Goal: Task Accomplishment & Management: Manage account settings

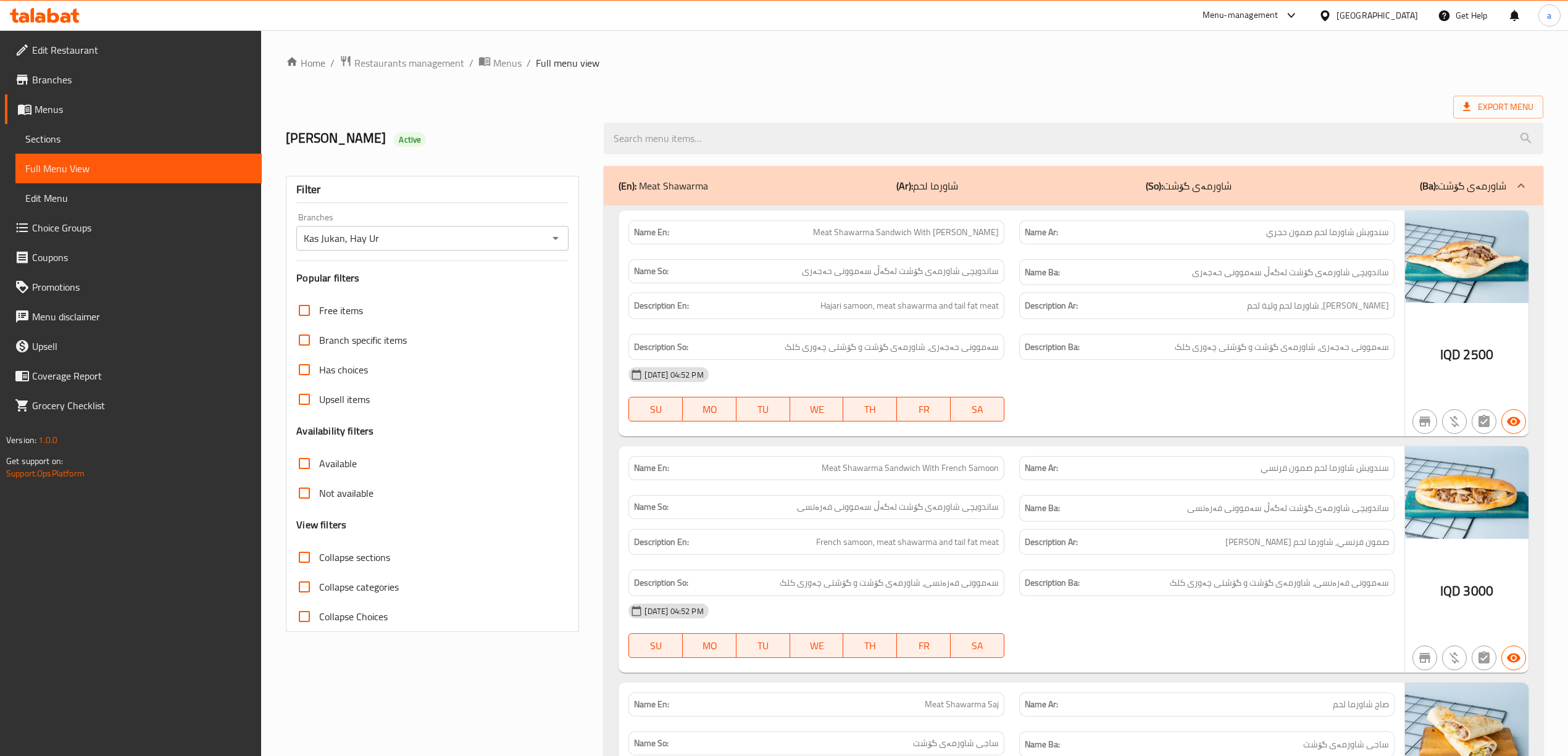
click at [438, 58] on span "Restaurants management" at bounding box center [409, 63] width 110 height 15
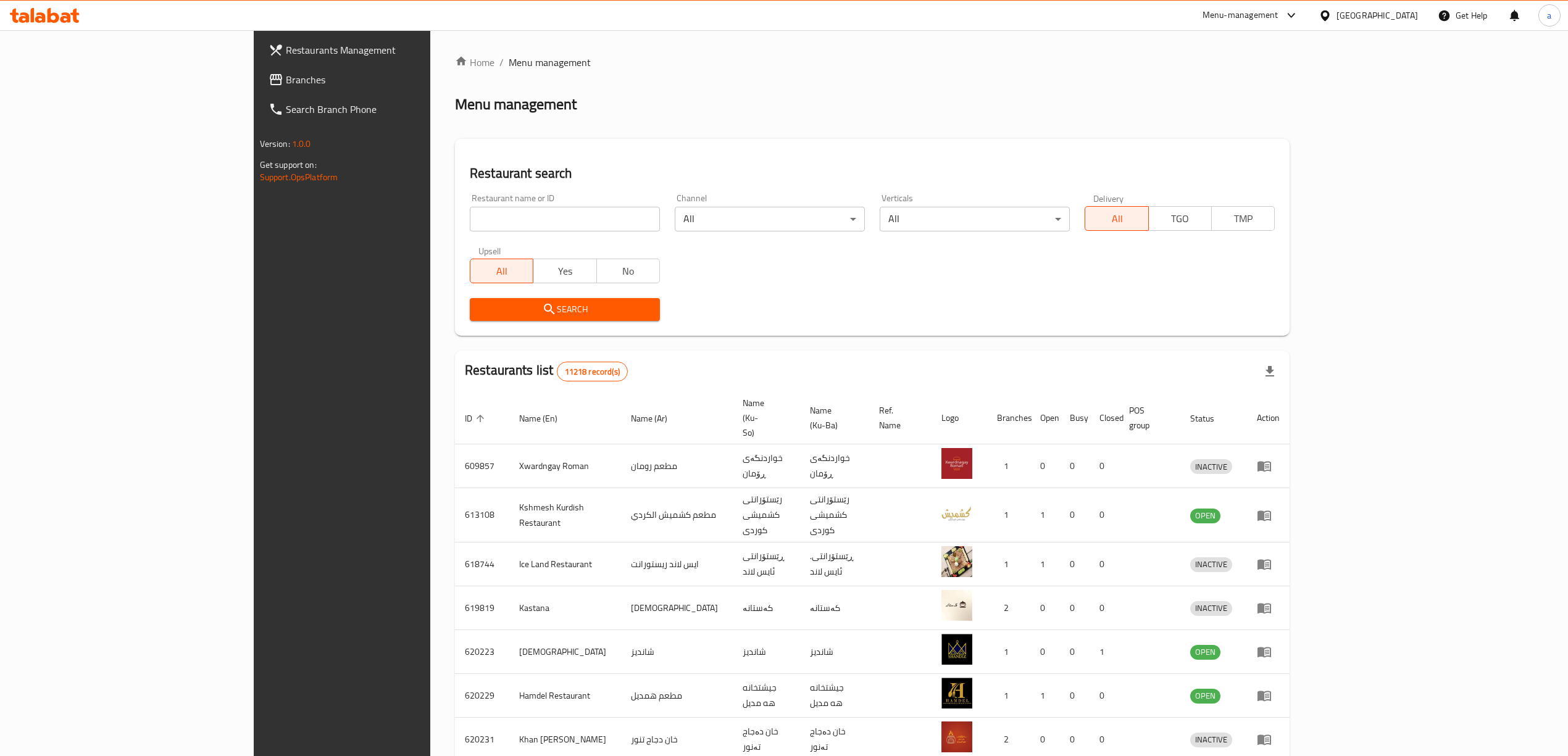
click at [259, 95] on link "Search Branch Phone" at bounding box center [387, 109] width 257 height 30
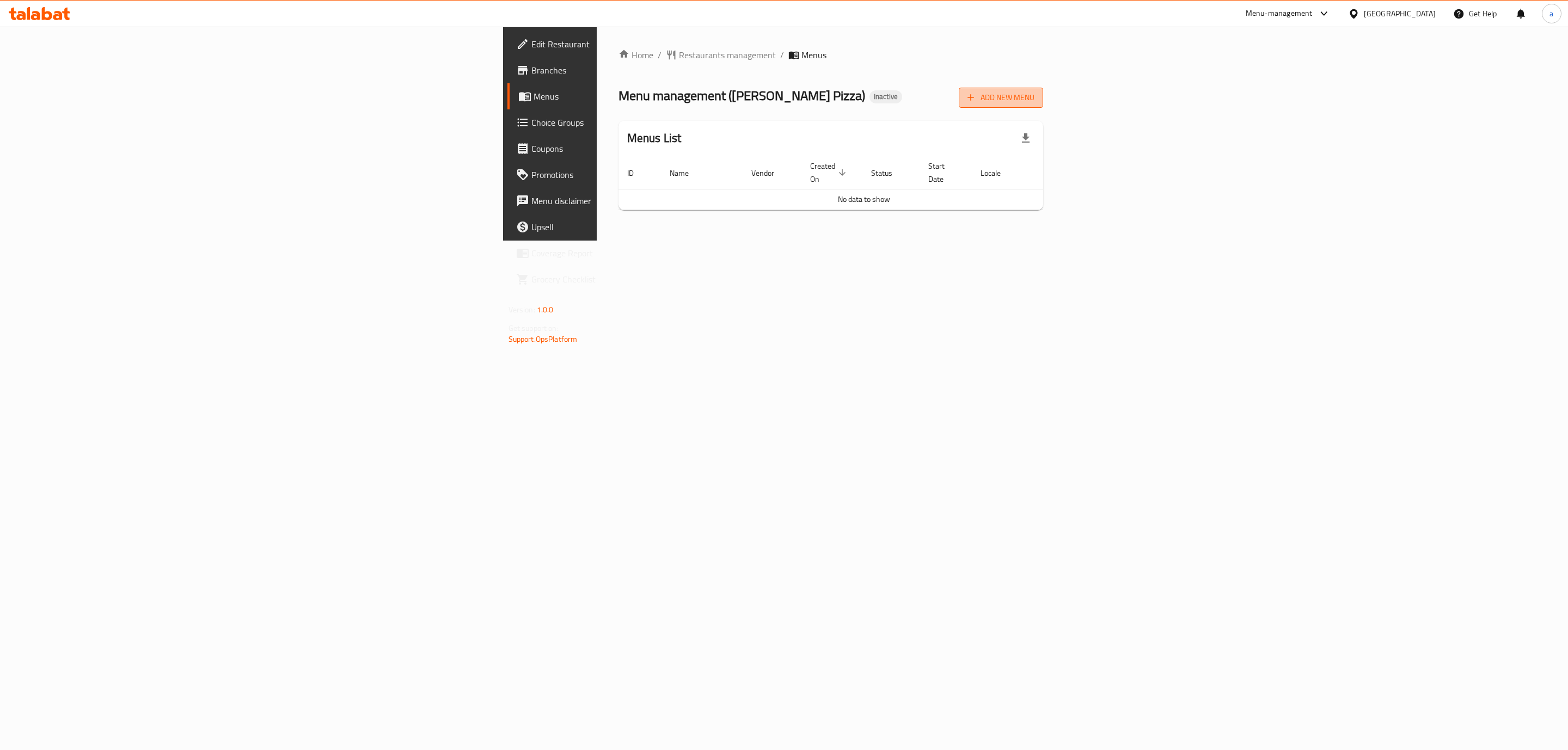
click at [1035, 101] on span "Add New Menu" at bounding box center [1000, 98] width 67 height 13
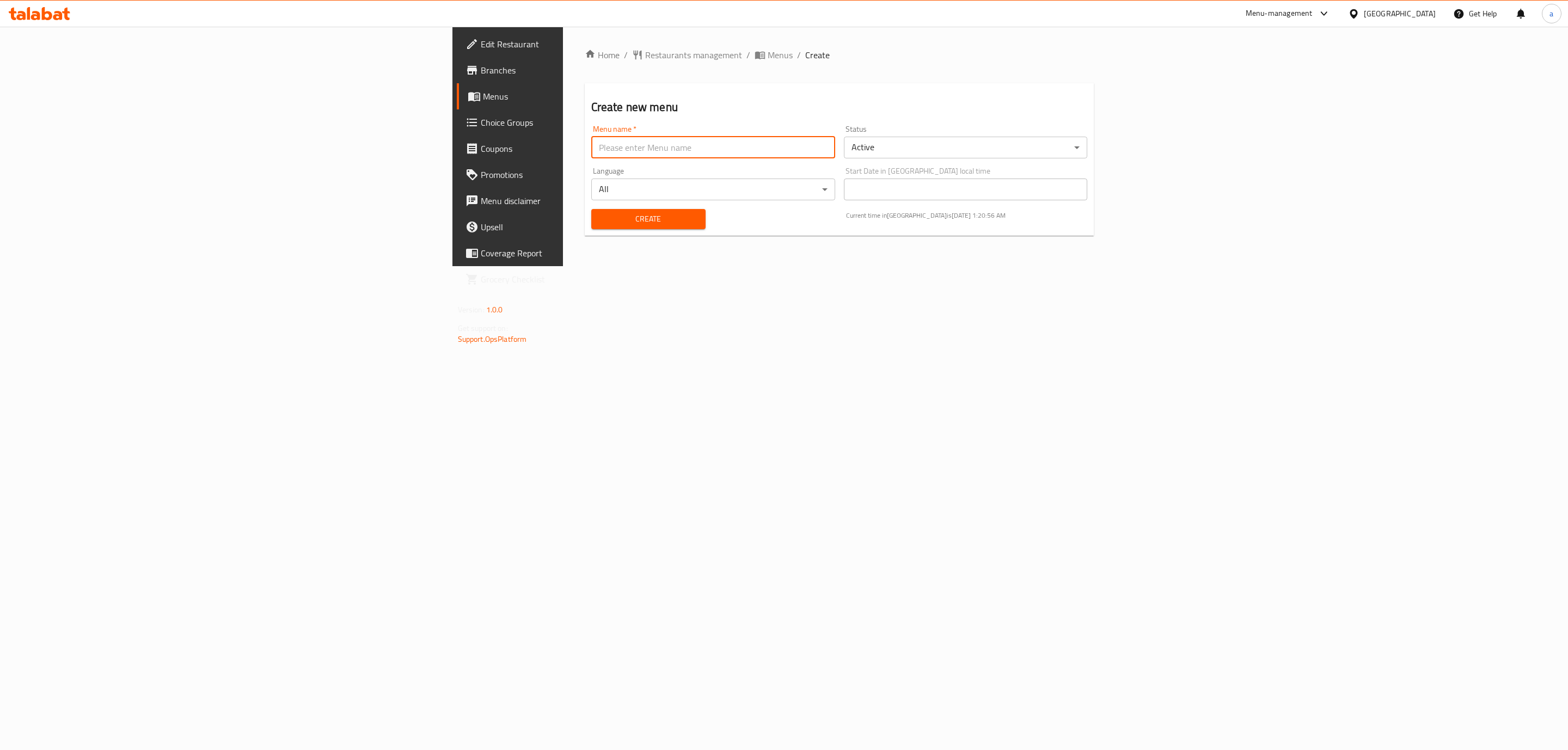
click at [591, 150] on input "text" at bounding box center [714, 148] width 244 height 22
type input "[PERSON_NAME]"
click at [600, 222] on span "Create" at bounding box center [649, 219] width 97 height 13
click at [767, 49] on span "Menus" at bounding box center [780, 55] width 25 height 13
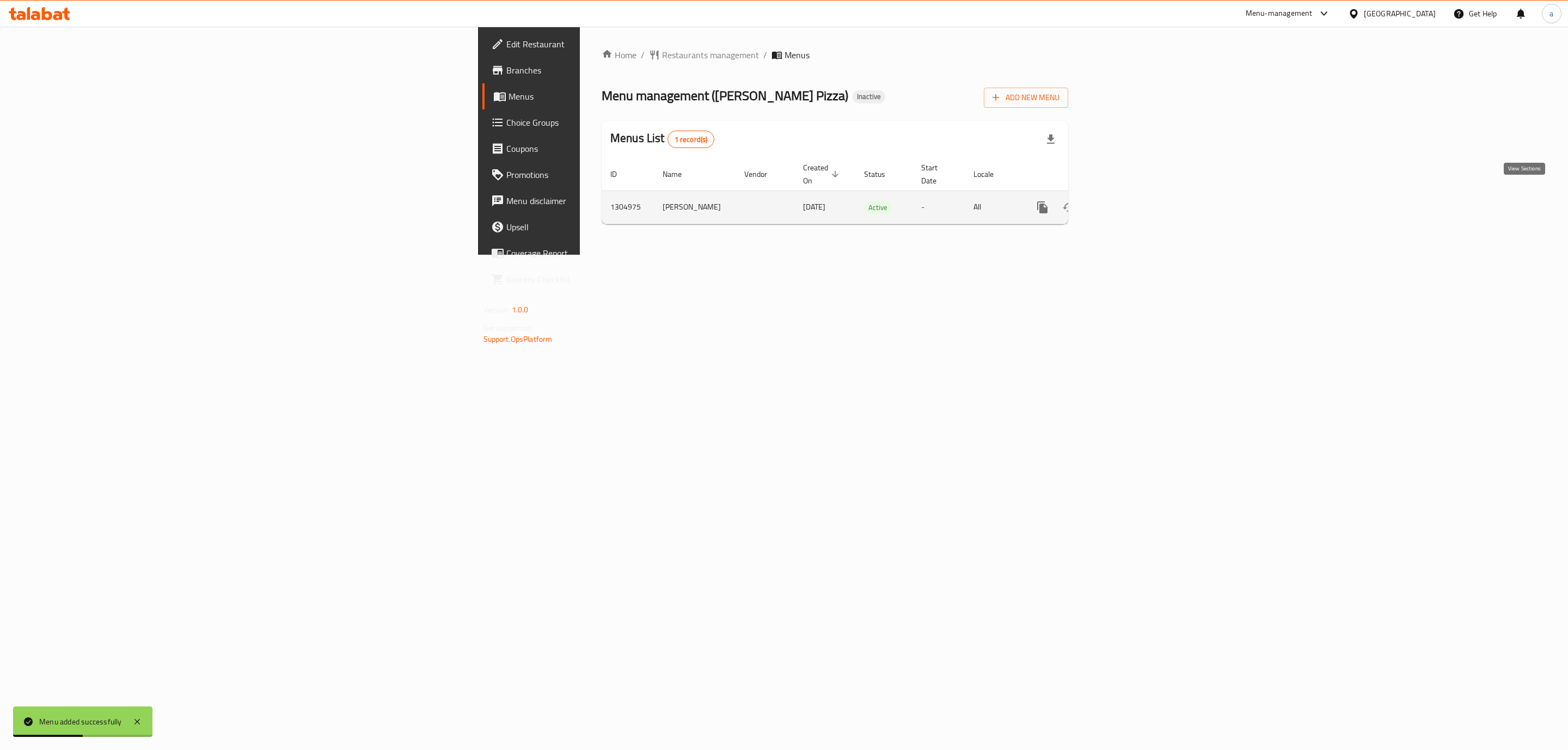
click at [1134, 194] on link "enhanced table" at bounding box center [1121, 207] width 26 height 26
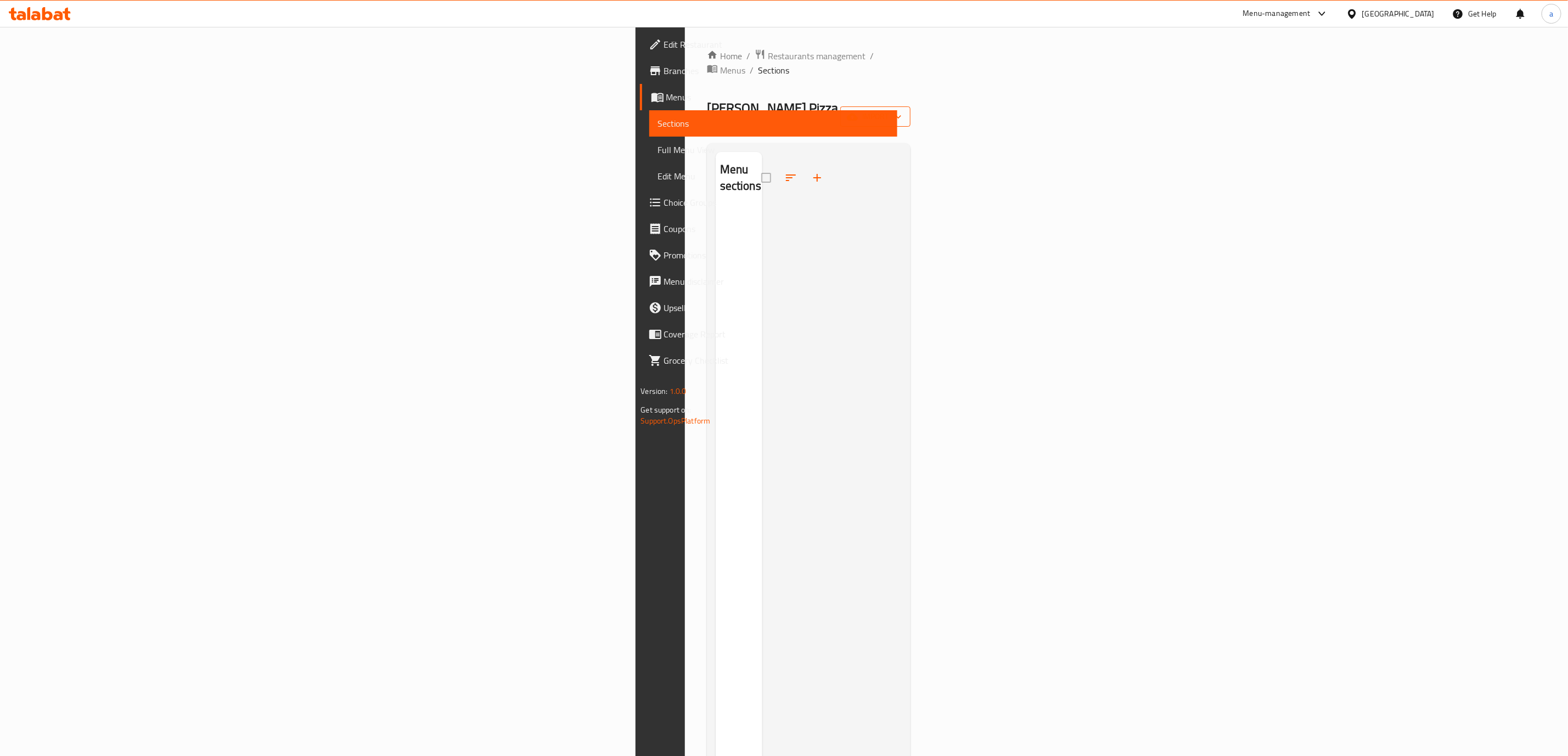
click at [902, 109] on span "import" at bounding box center [875, 116] width 52 height 14
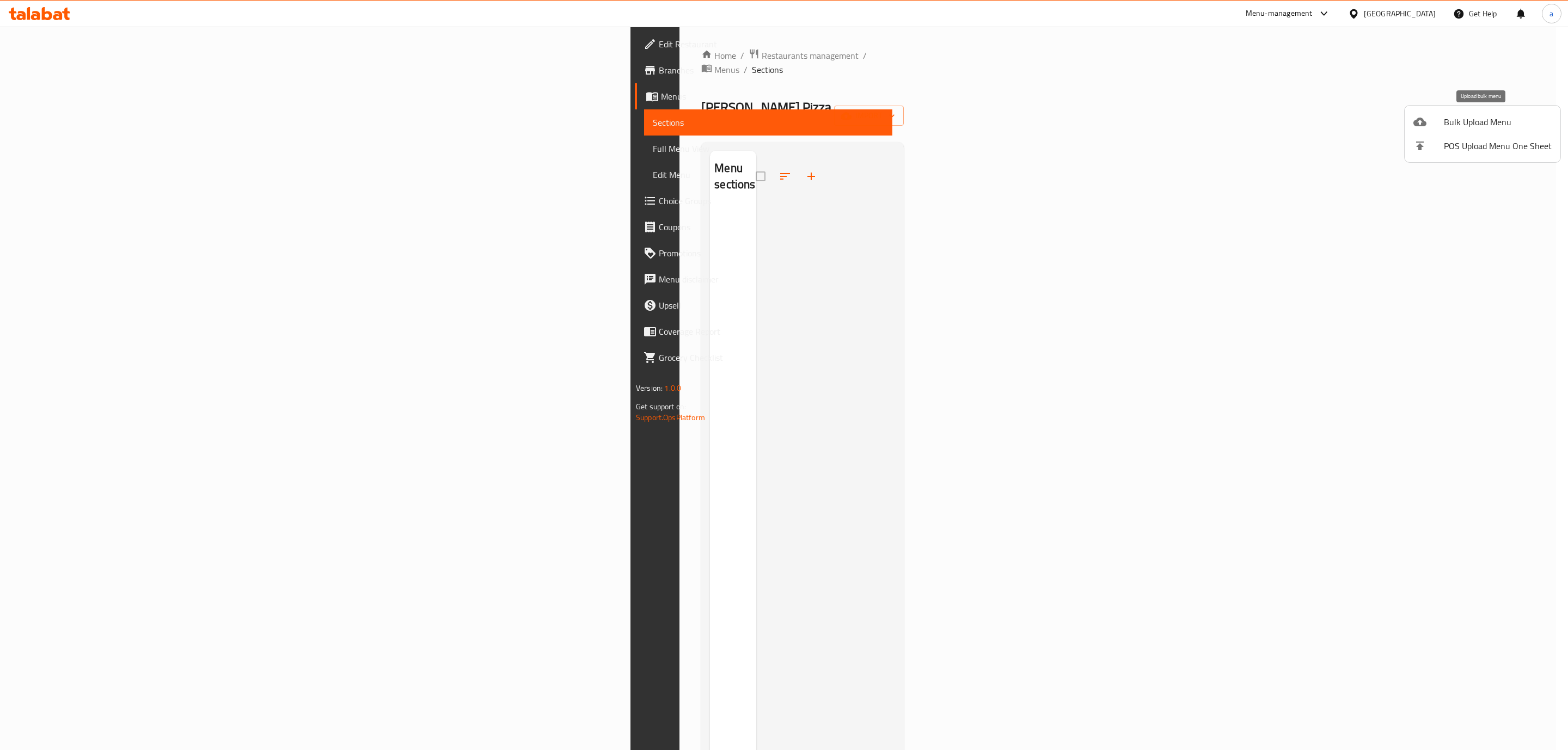
click at [1474, 123] on span "Bulk Upload Menu" at bounding box center [1498, 121] width 108 height 13
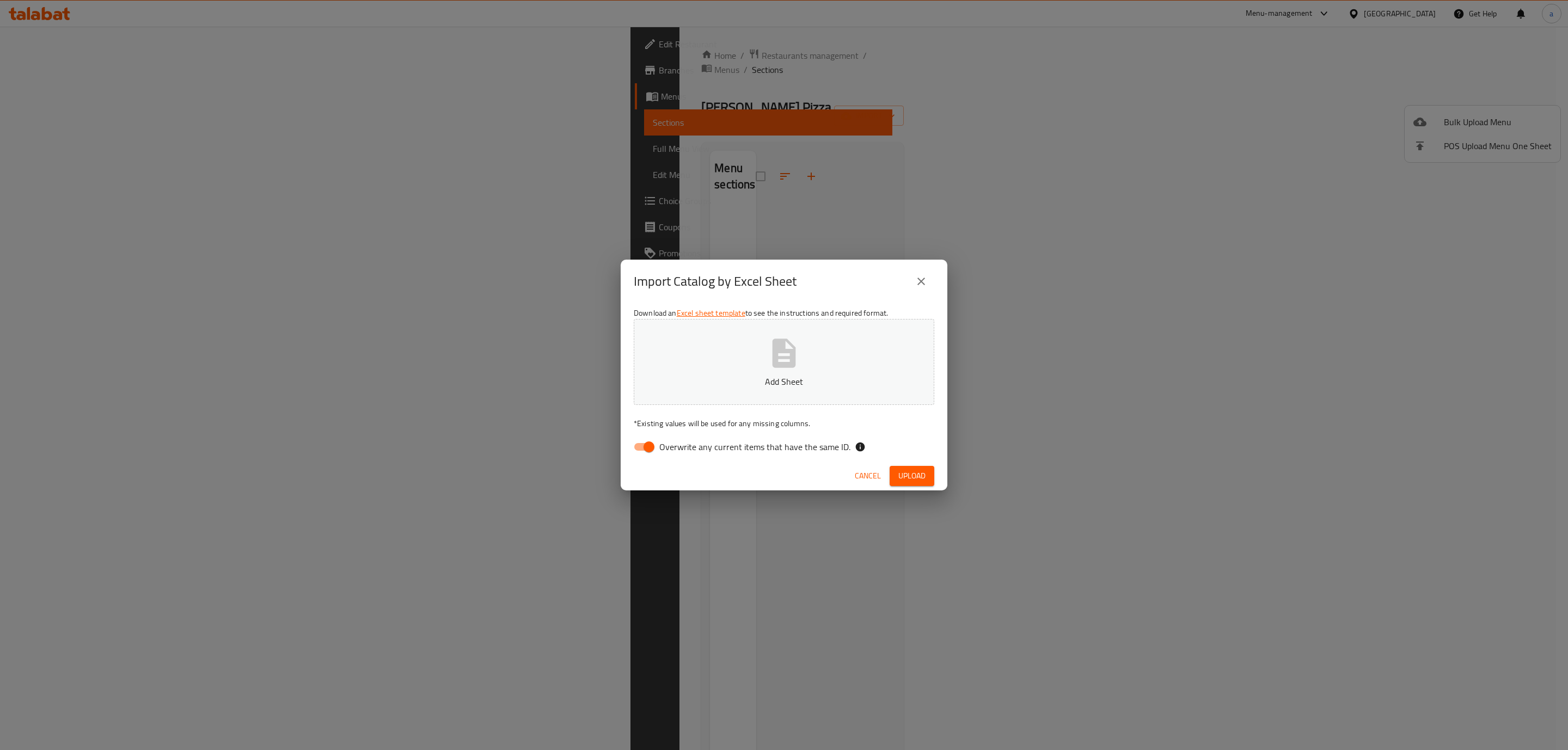
click at [647, 448] on input "Overwrite any current items that have the same ID." at bounding box center [649, 446] width 62 height 21
checkbox input "false"
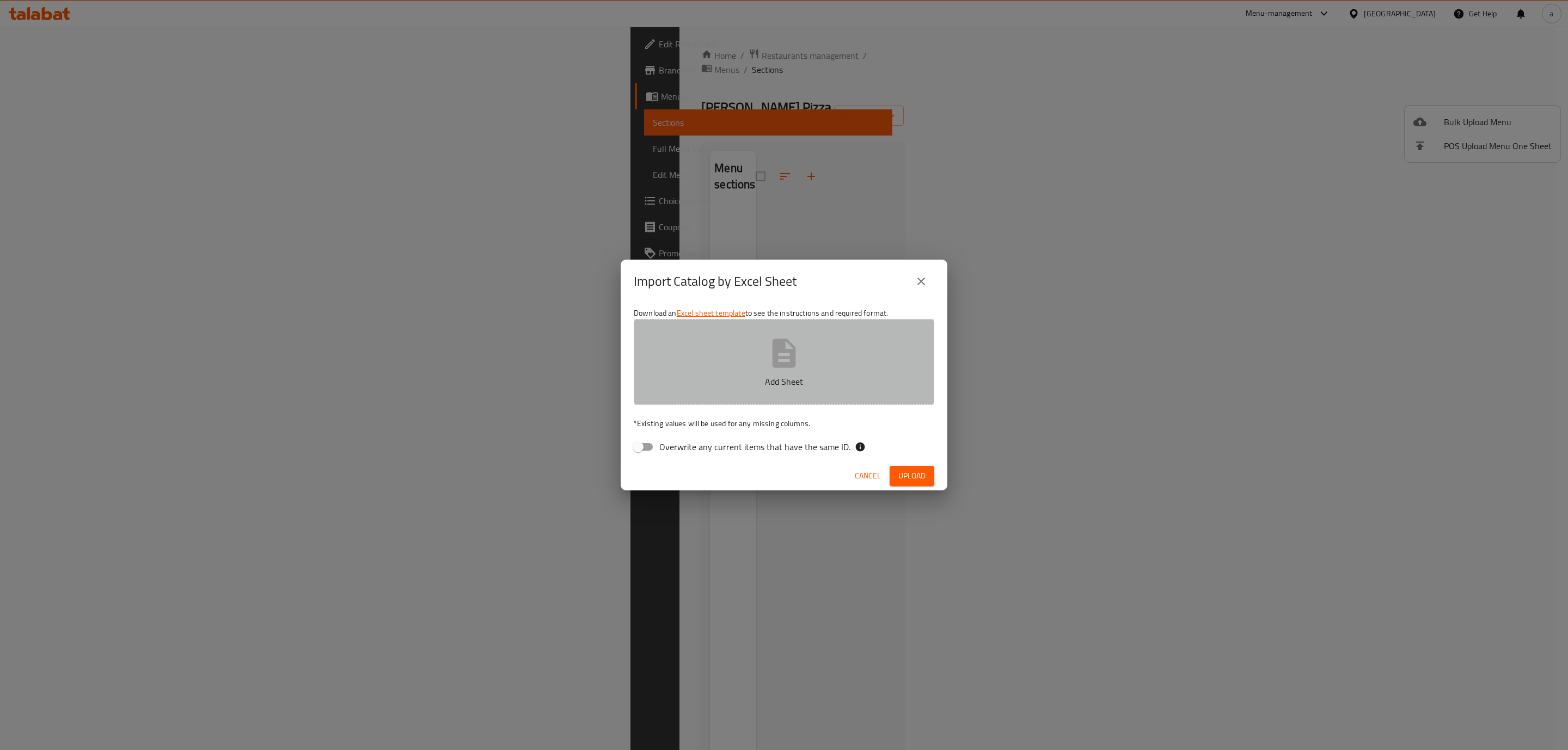
click at [705, 382] on p "Add Sheet" at bounding box center [784, 381] width 267 height 13
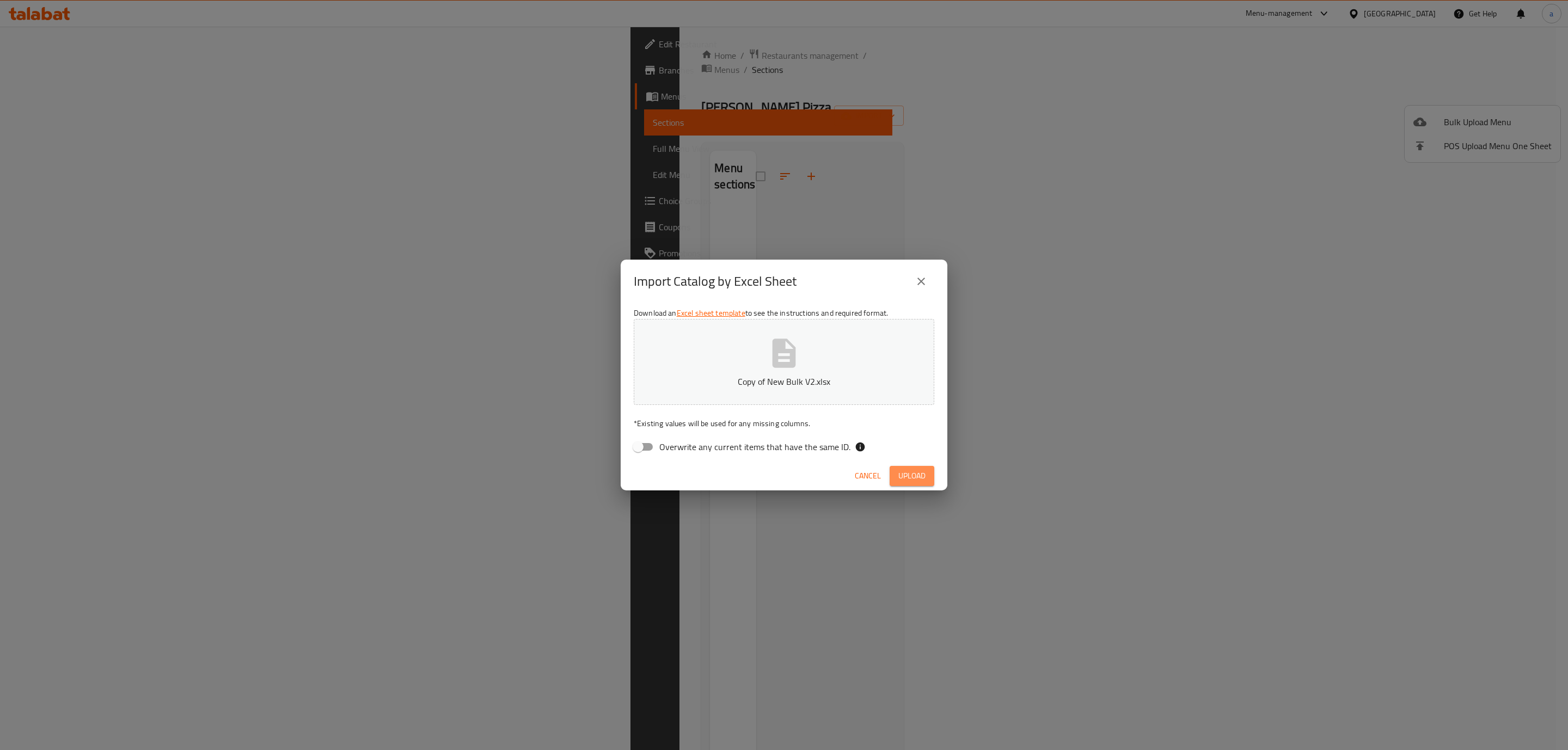
click at [906, 467] on button "Upload" at bounding box center [912, 476] width 45 height 20
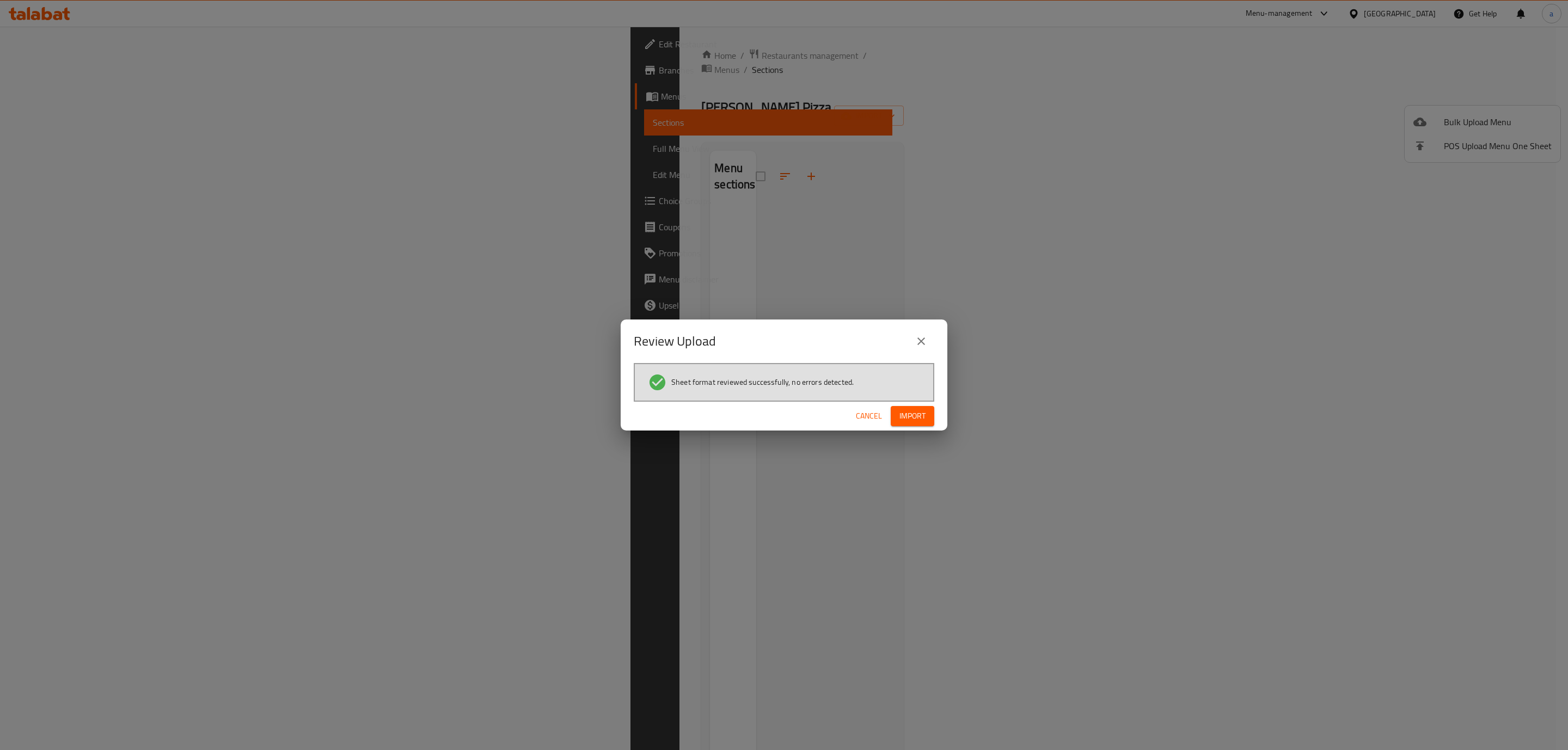
click at [894, 417] on button "Import" at bounding box center [912, 416] width 44 height 20
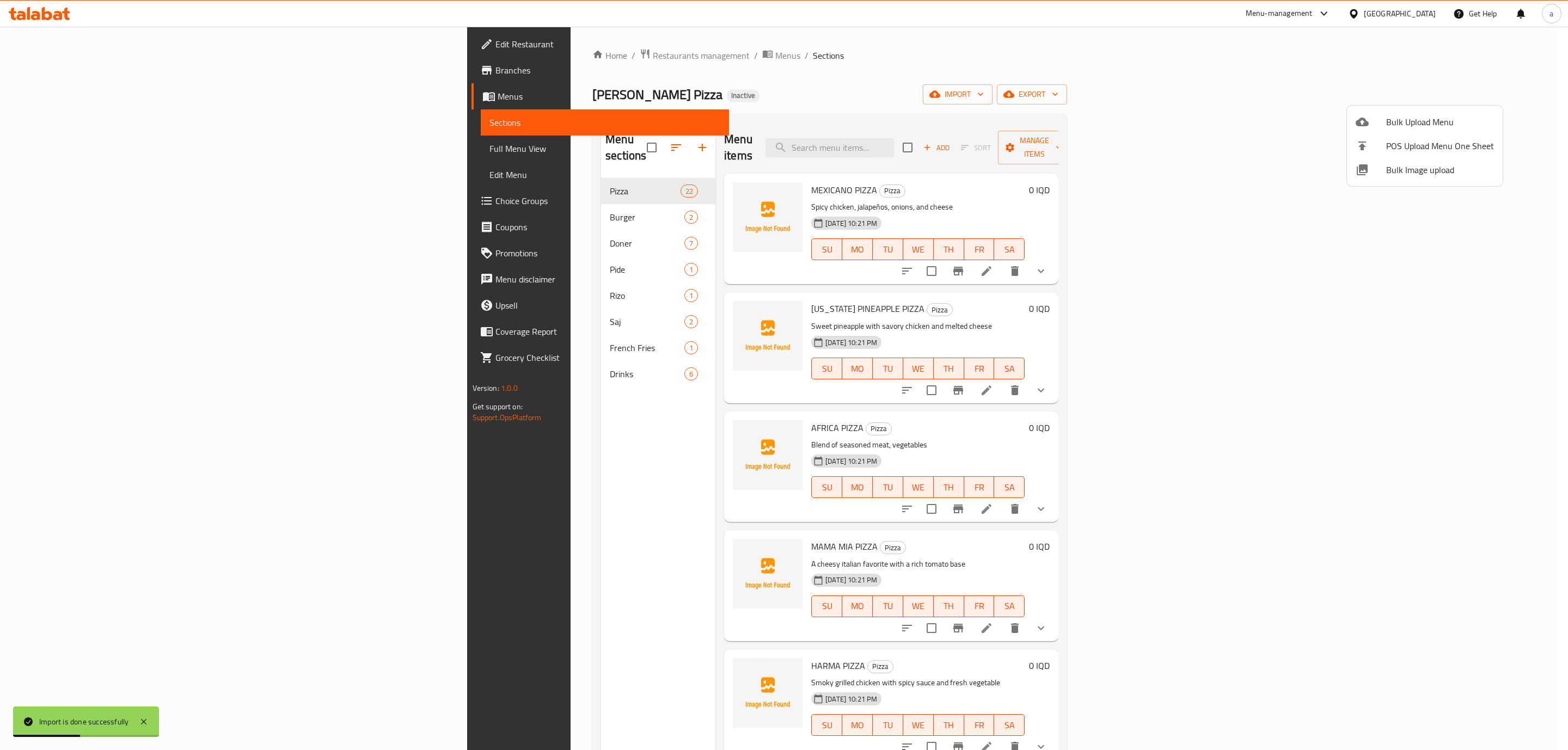
click at [486, 174] on div at bounding box center [784, 375] width 1568 height 750
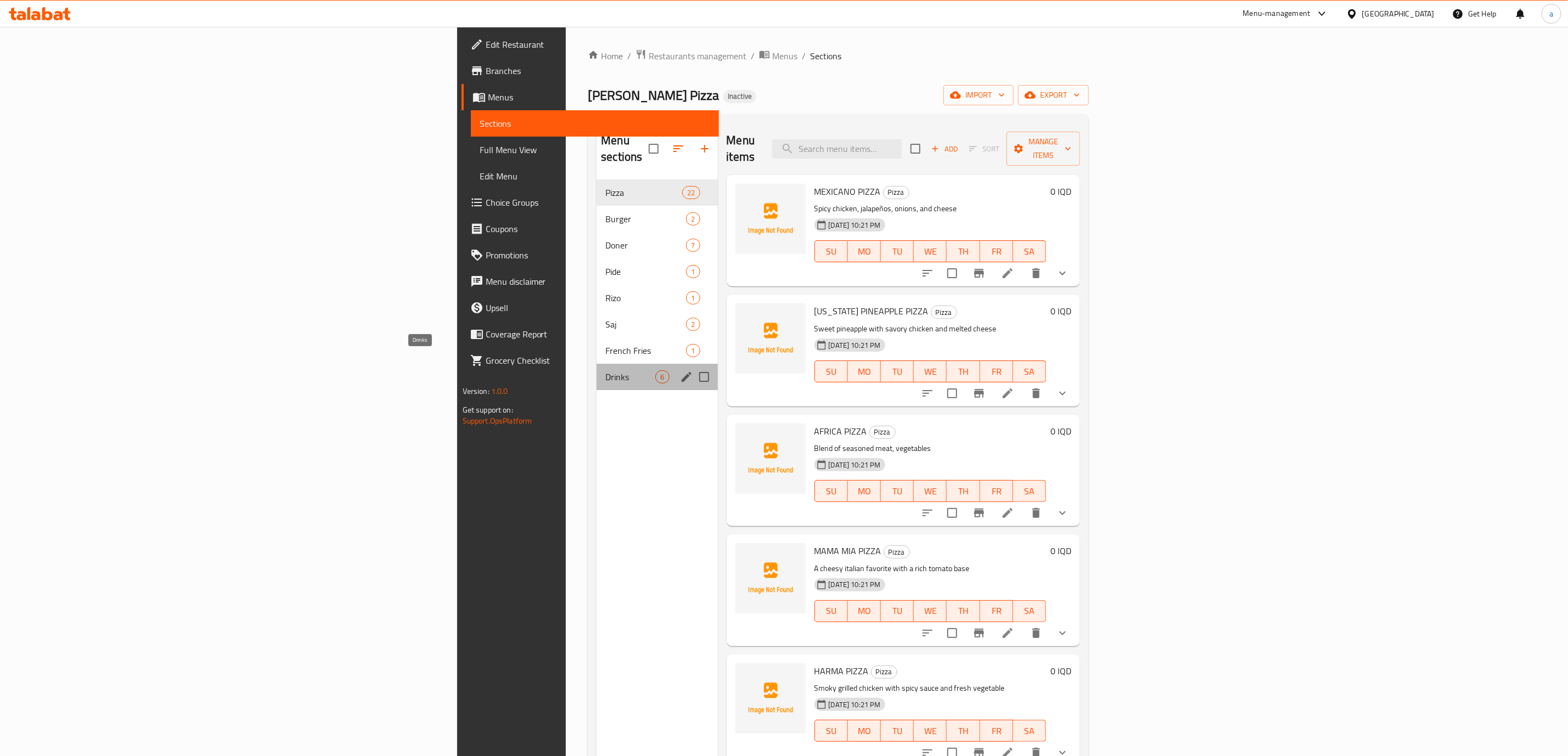
click at [605, 371] on span "Drinks" at bounding box center [630, 377] width 50 height 13
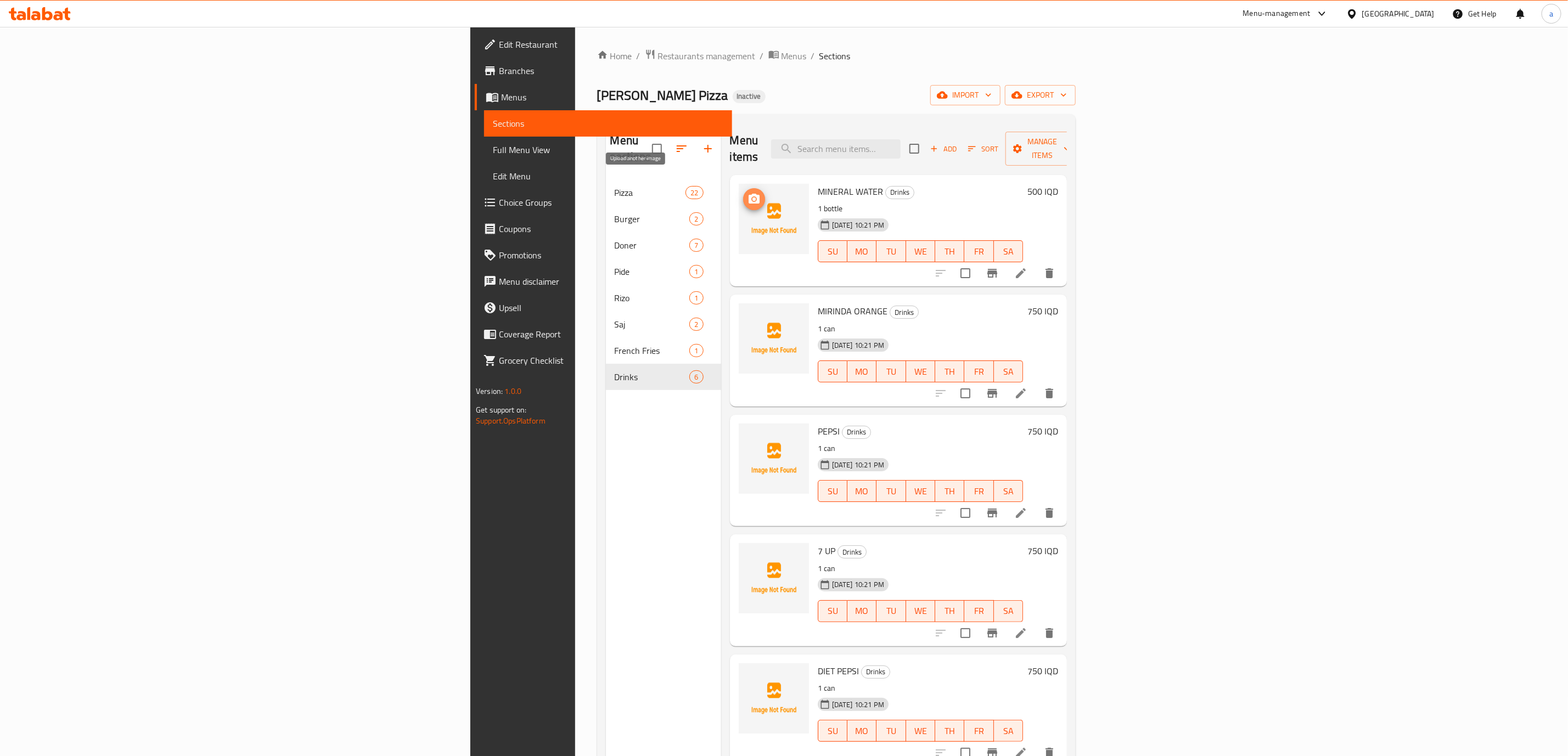
click at [749, 194] on icon "upload picture" at bounding box center [754, 199] width 11 height 10
click at [747, 192] on icon "upload picture" at bounding box center [753, 199] width 13 height 13
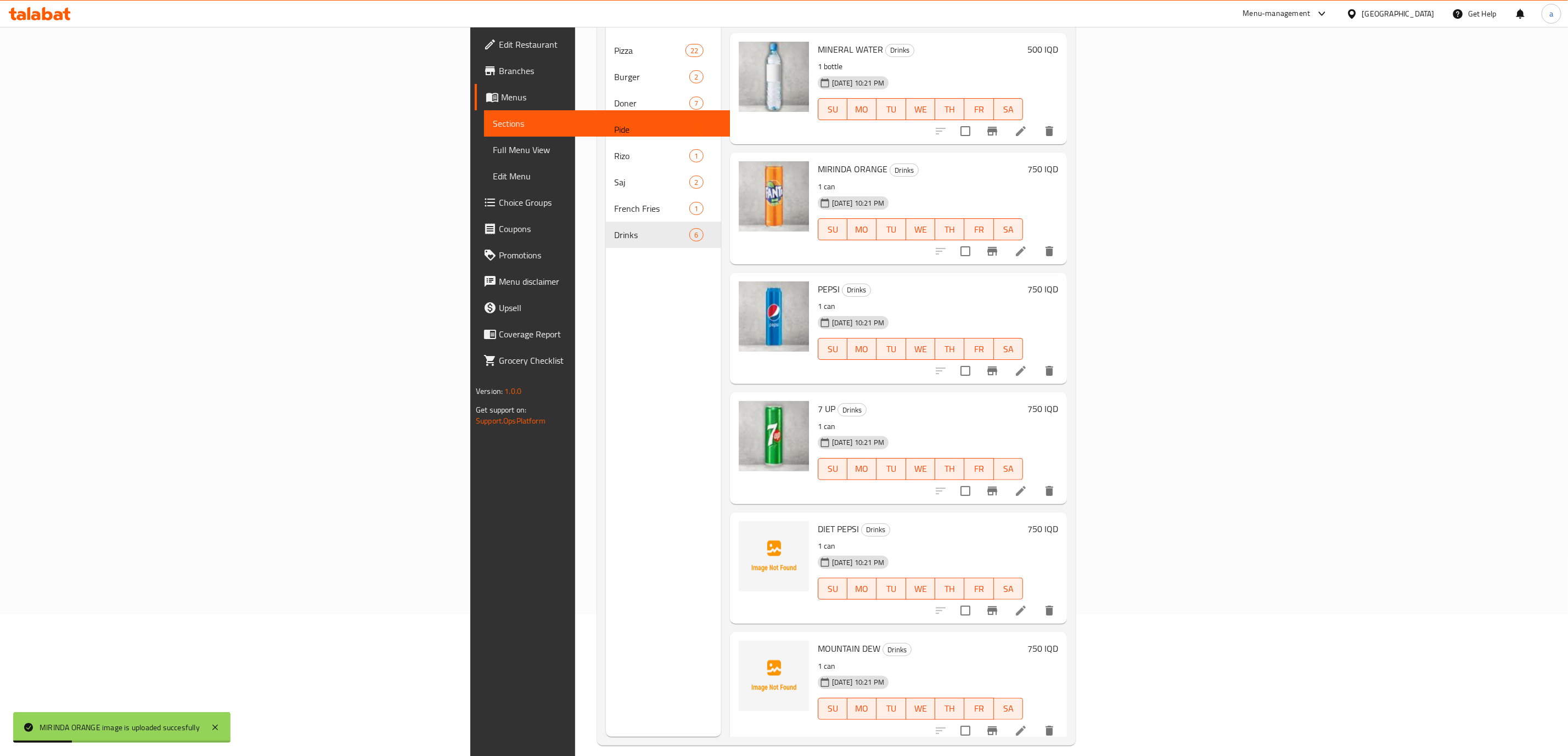
scroll to position [150, 0]
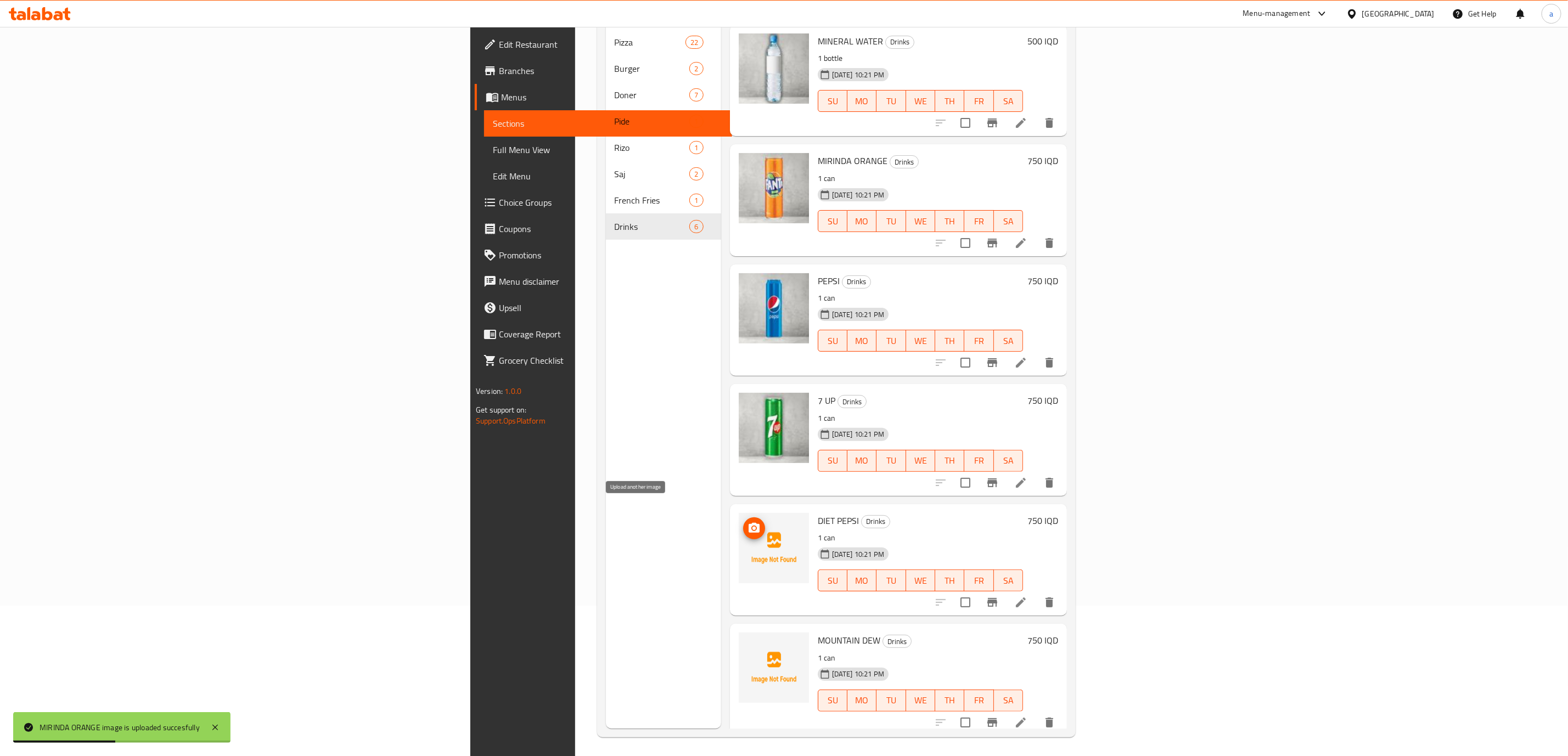
click at [743, 522] on span "upload picture" at bounding box center [754, 528] width 22 height 13
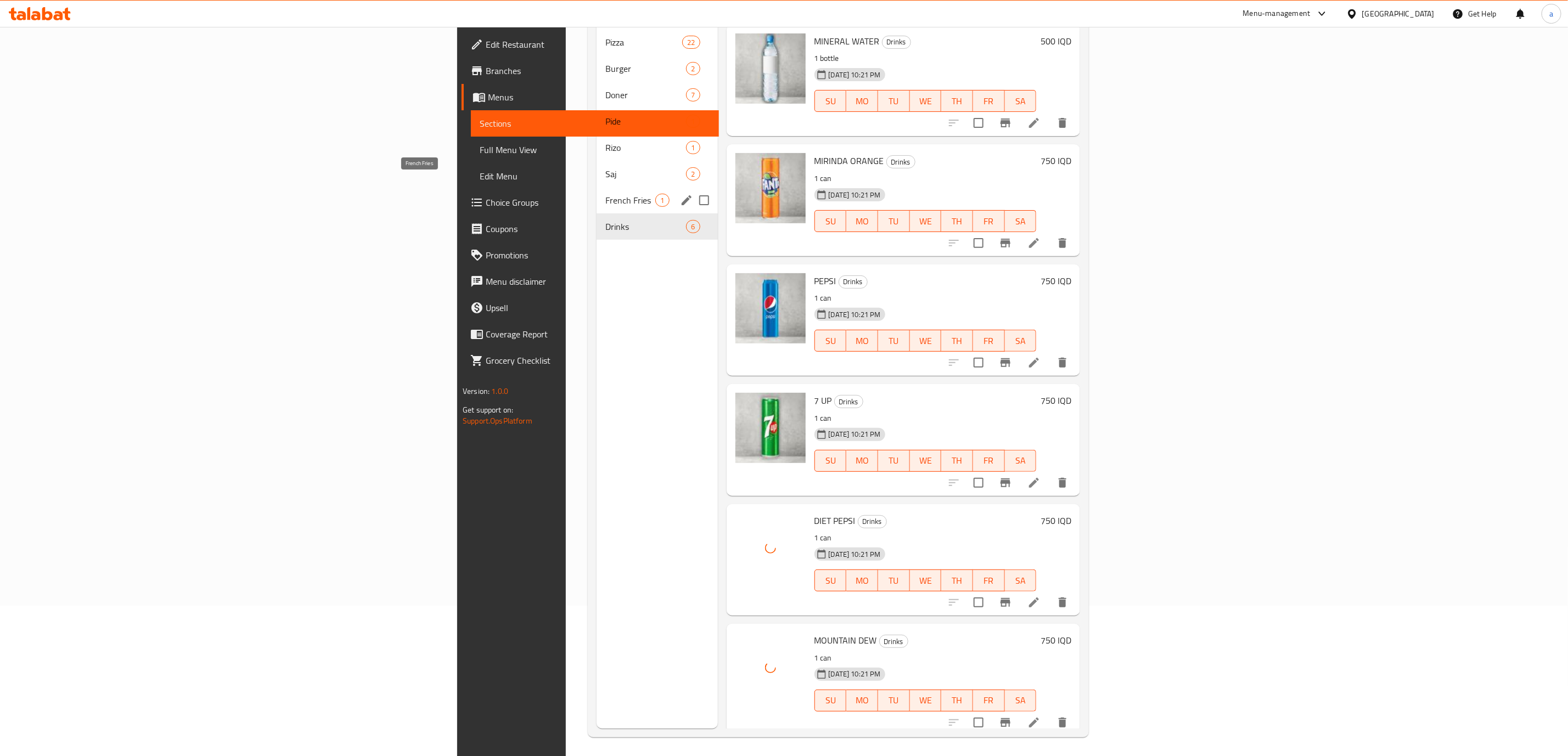
click at [605, 194] on span "French Fries" at bounding box center [630, 200] width 50 height 13
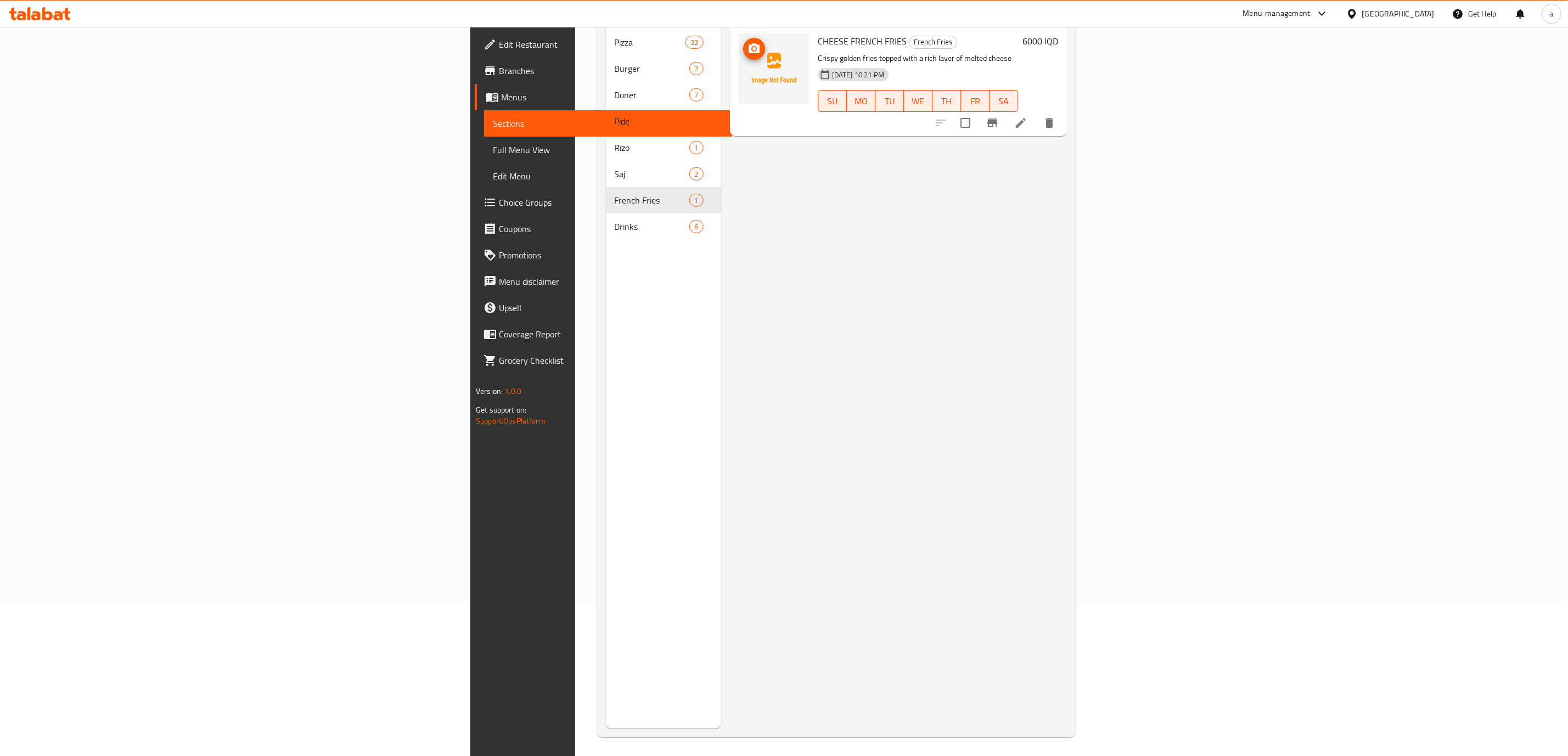
click at [739, 52] on img at bounding box center [774, 68] width 70 height 70
click at [743, 41] on button "upload picture" at bounding box center [754, 49] width 22 height 22
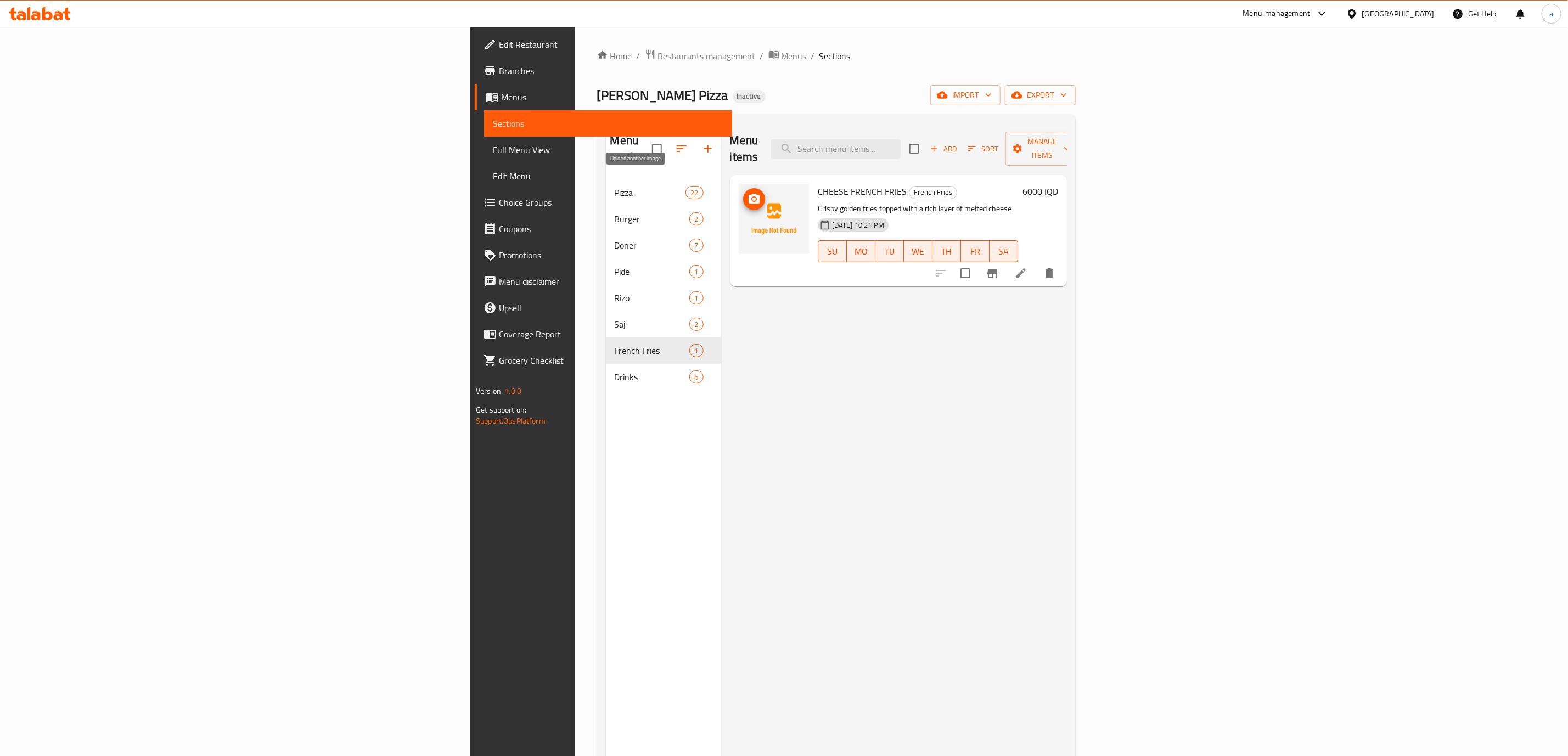
click at [747, 192] on icon "upload picture" at bounding box center [753, 199] width 13 height 13
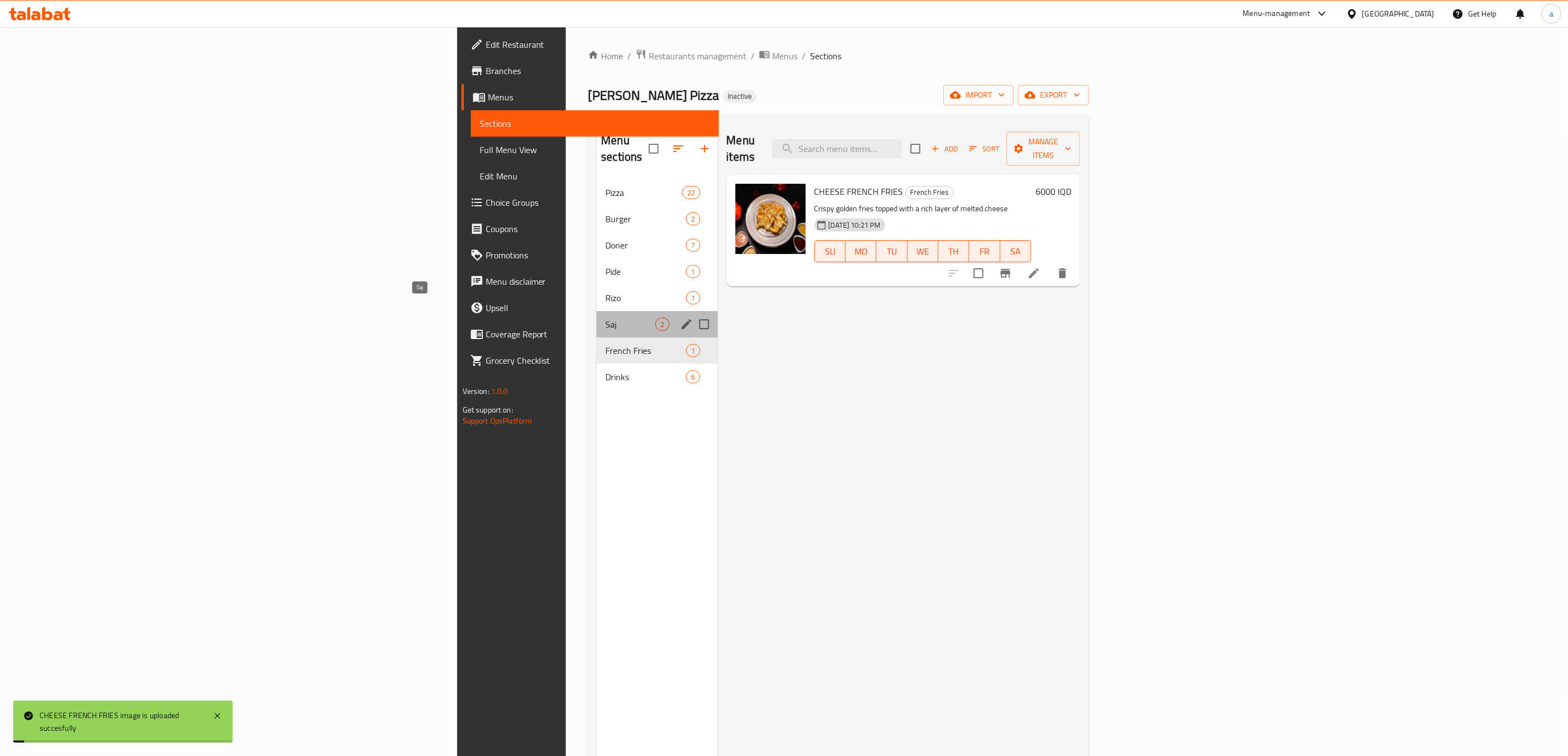
click at [605, 317] on span "Saj" at bounding box center [630, 324] width 50 height 13
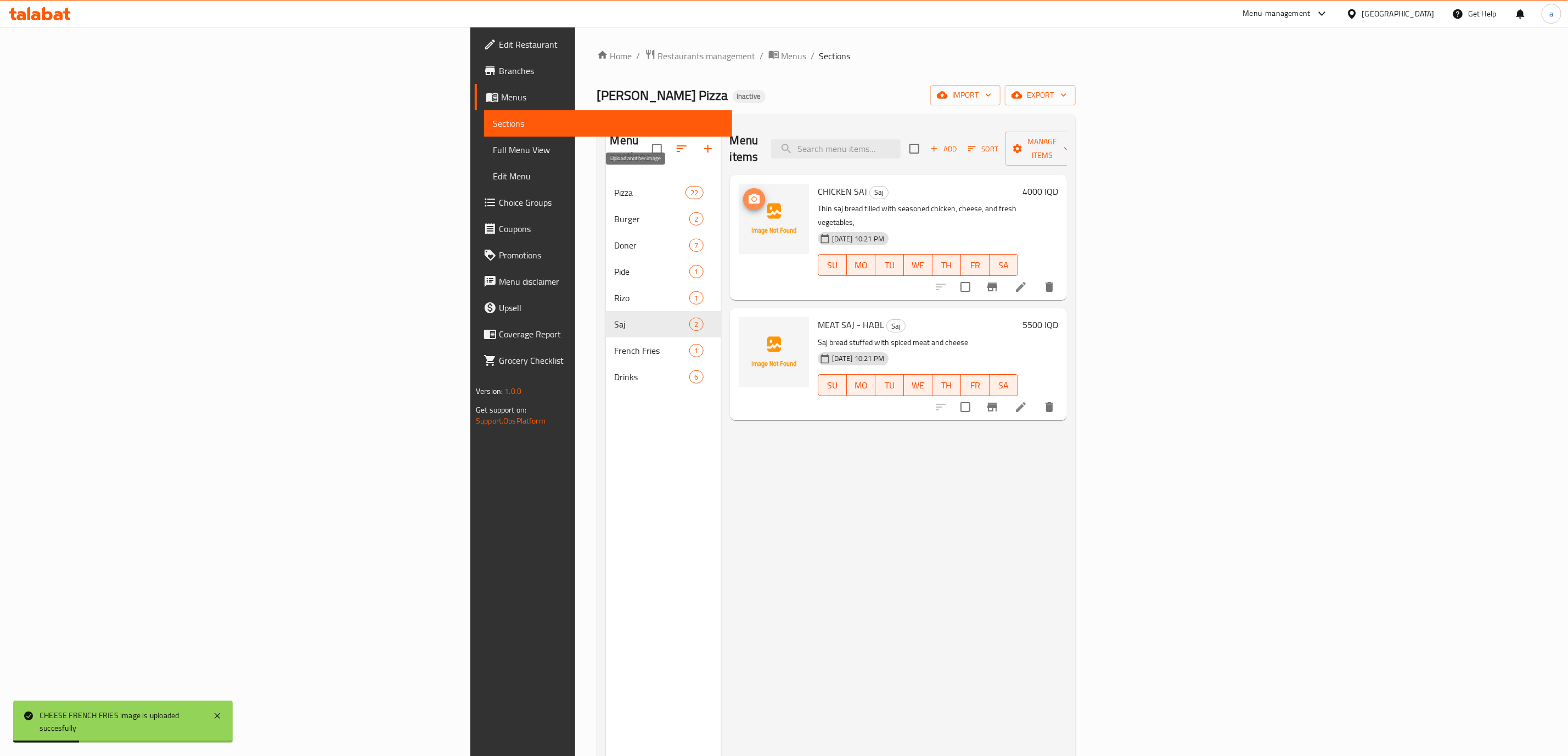
click at [747, 192] on icon "upload picture" at bounding box center [753, 199] width 13 height 13
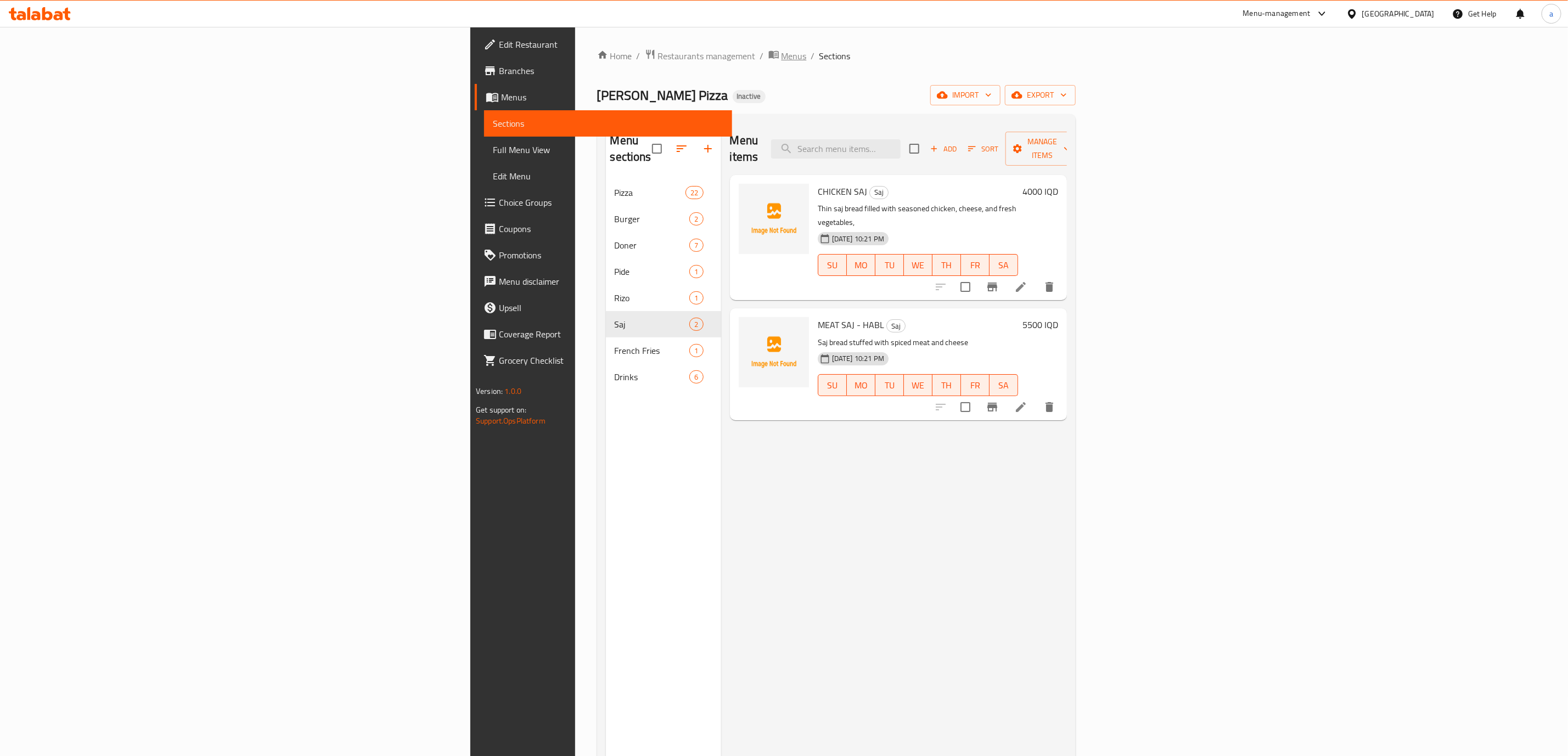
click at [782, 56] on span "Menus" at bounding box center [794, 56] width 25 height 13
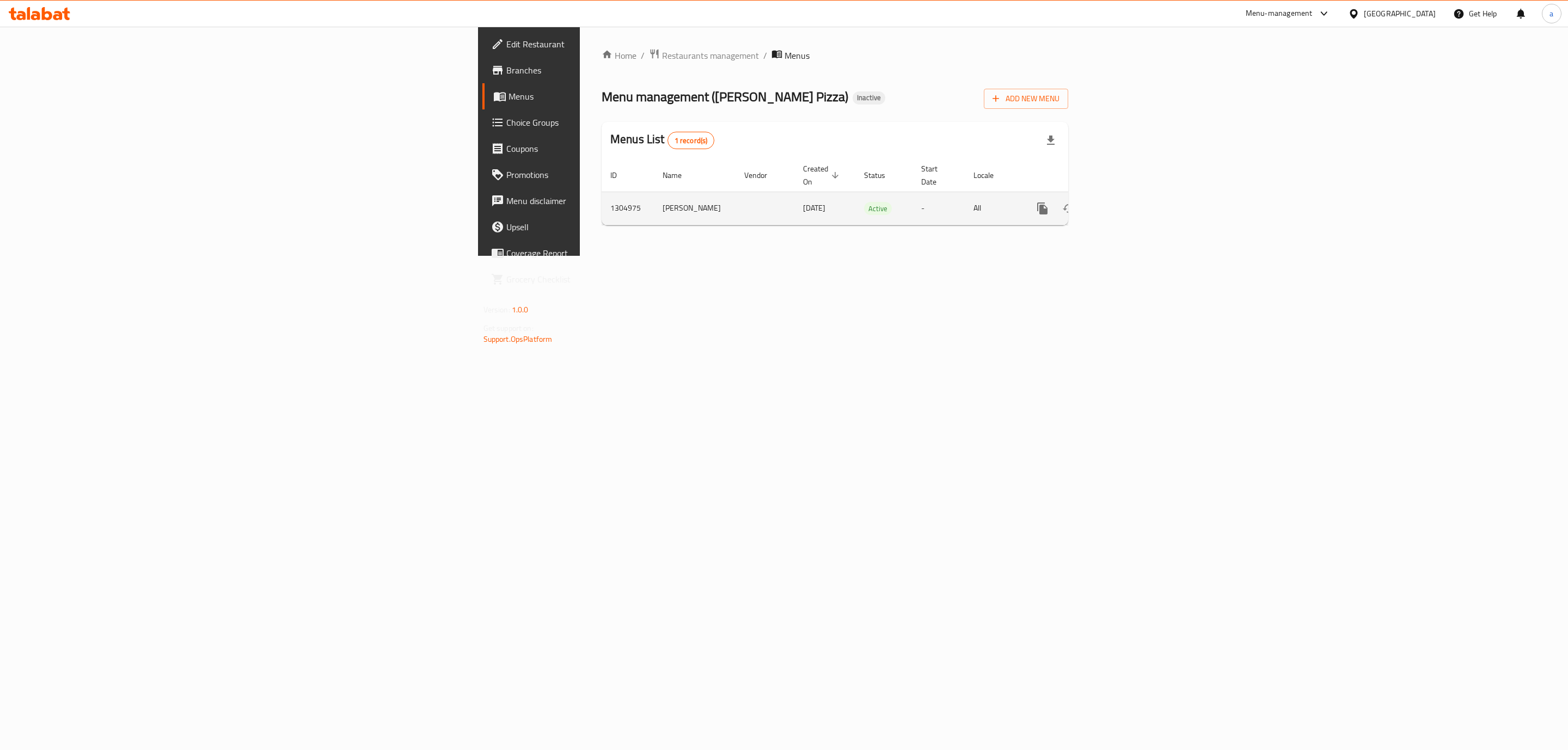
click at [1101, 202] on icon "enhanced table" at bounding box center [1095, 208] width 13 height 13
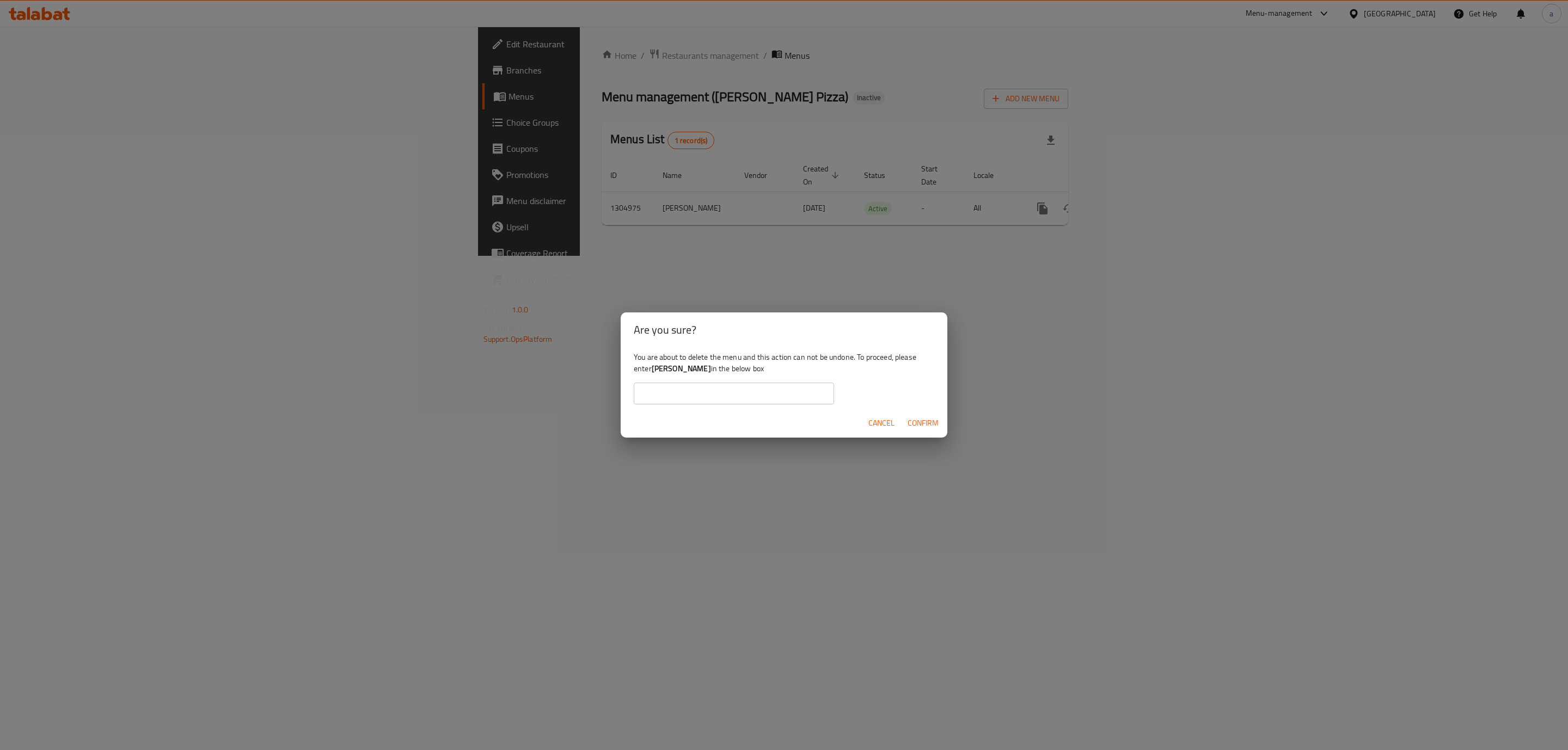
click at [660, 373] on b "[PERSON_NAME]" at bounding box center [681, 368] width 59 height 14
copy div "[PERSON_NAME]"
click at [698, 396] on input "text" at bounding box center [734, 393] width 200 height 22
paste input "[PERSON_NAME]"
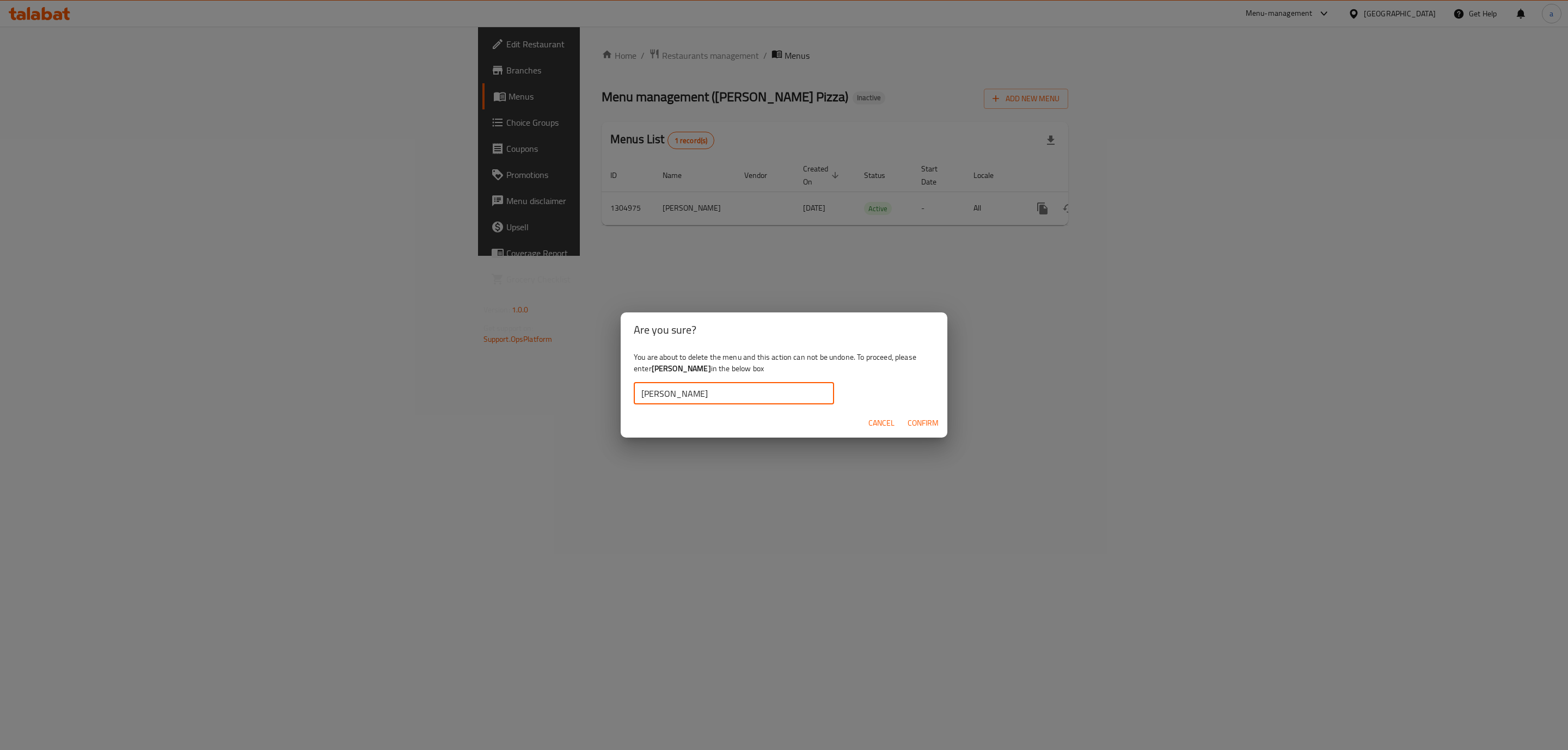
type input "[PERSON_NAME]"
click at [911, 417] on span "Confirm" at bounding box center [923, 424] width 31 height 13
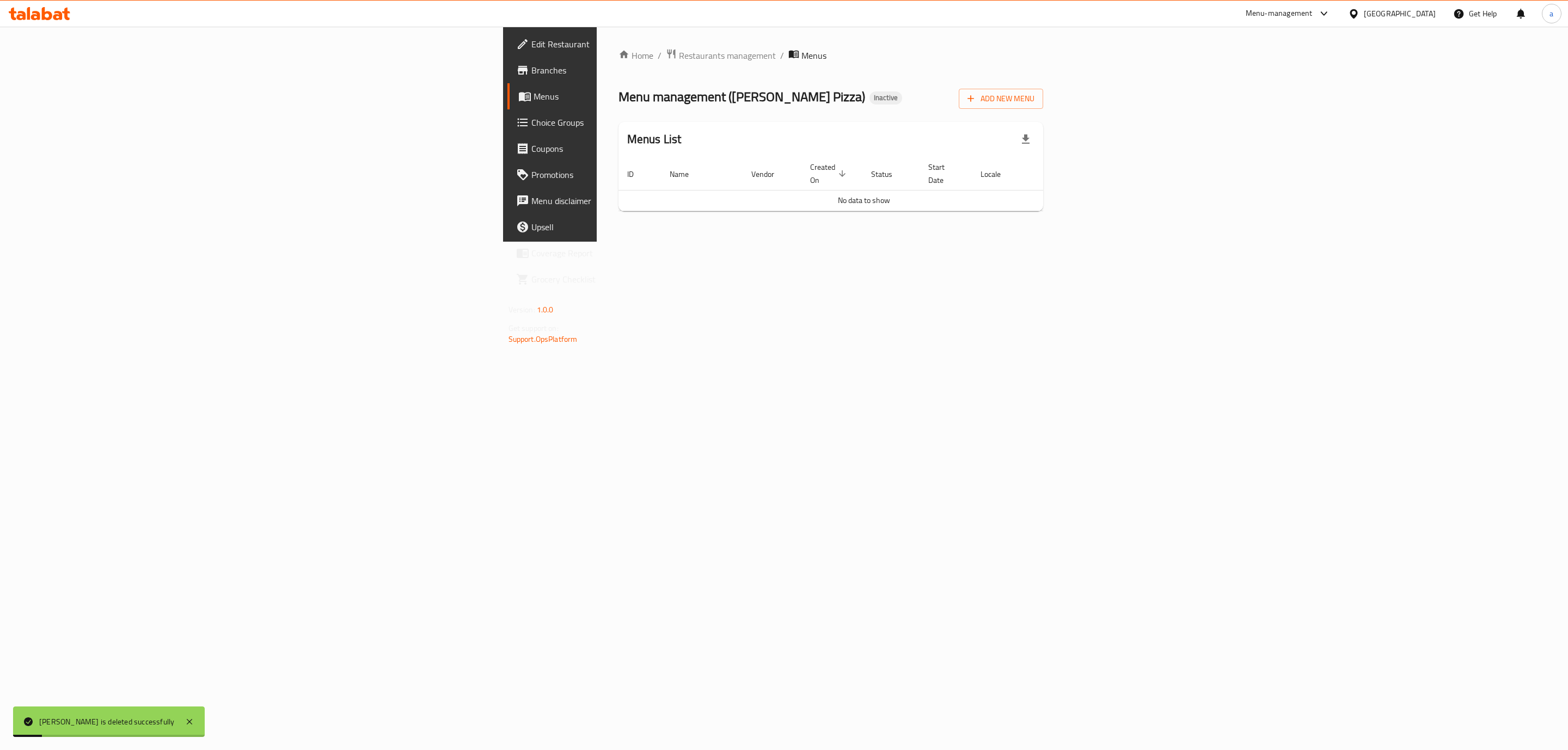
click at [1043, 110] on div "Home / Restaurants management / Menus Menu management ( [PERSON_NAME] Pizza ) I…" at bounding box center [831, 134] width 425 height 171
click at [1035, 100] on span "Add New Menu" at bounding box center [1000, 98] width 67 height 13
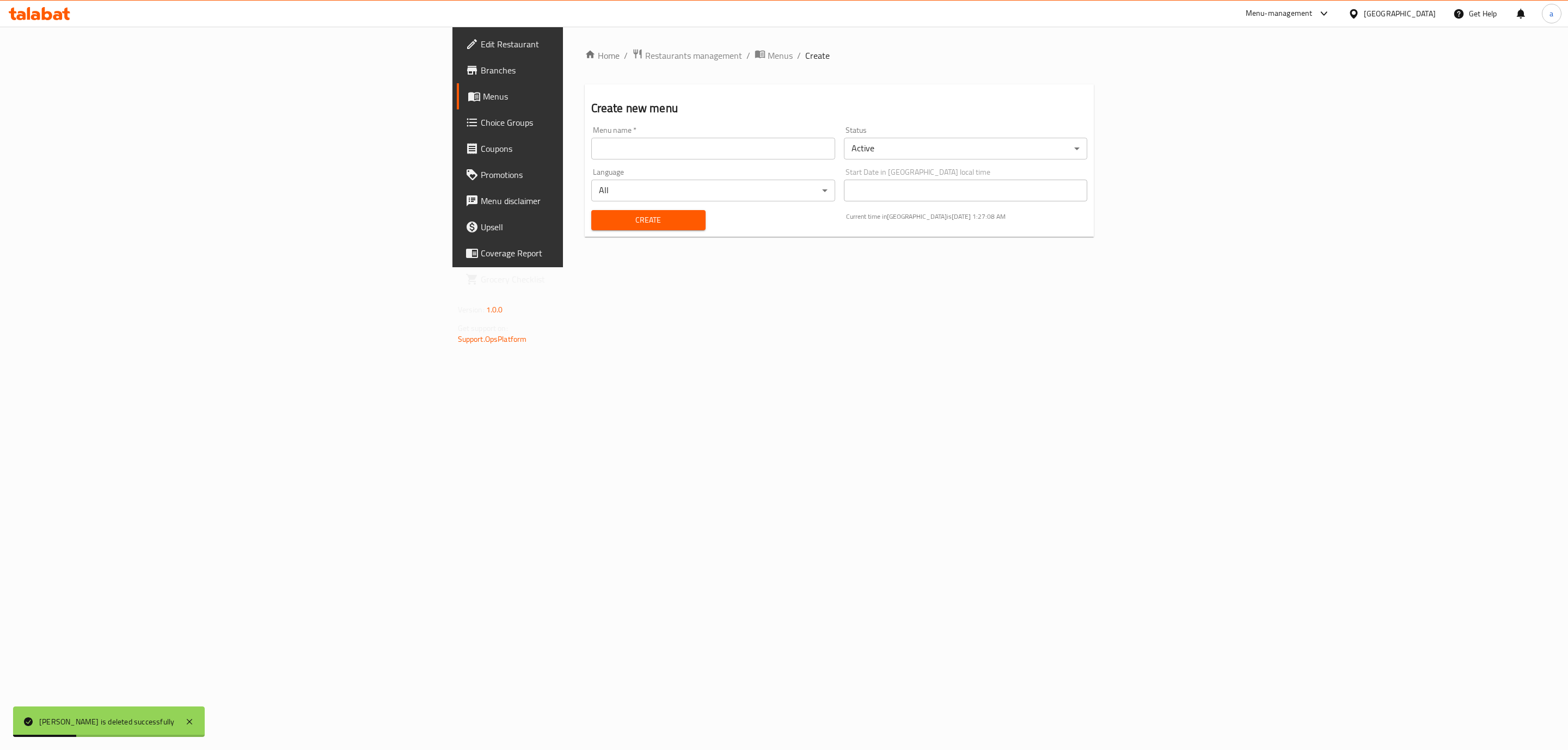
click at [835, 144] on input "text" at bounding box center [714, 148] width 244 height 22
type input "[PERSON_NAME]"
click at [600, 216] on span "Create" at bounding box center [649, 220] width 97 height 13
click at [767, 52] on span "Menus" at bounding box center [780, 55] width 25 height 13
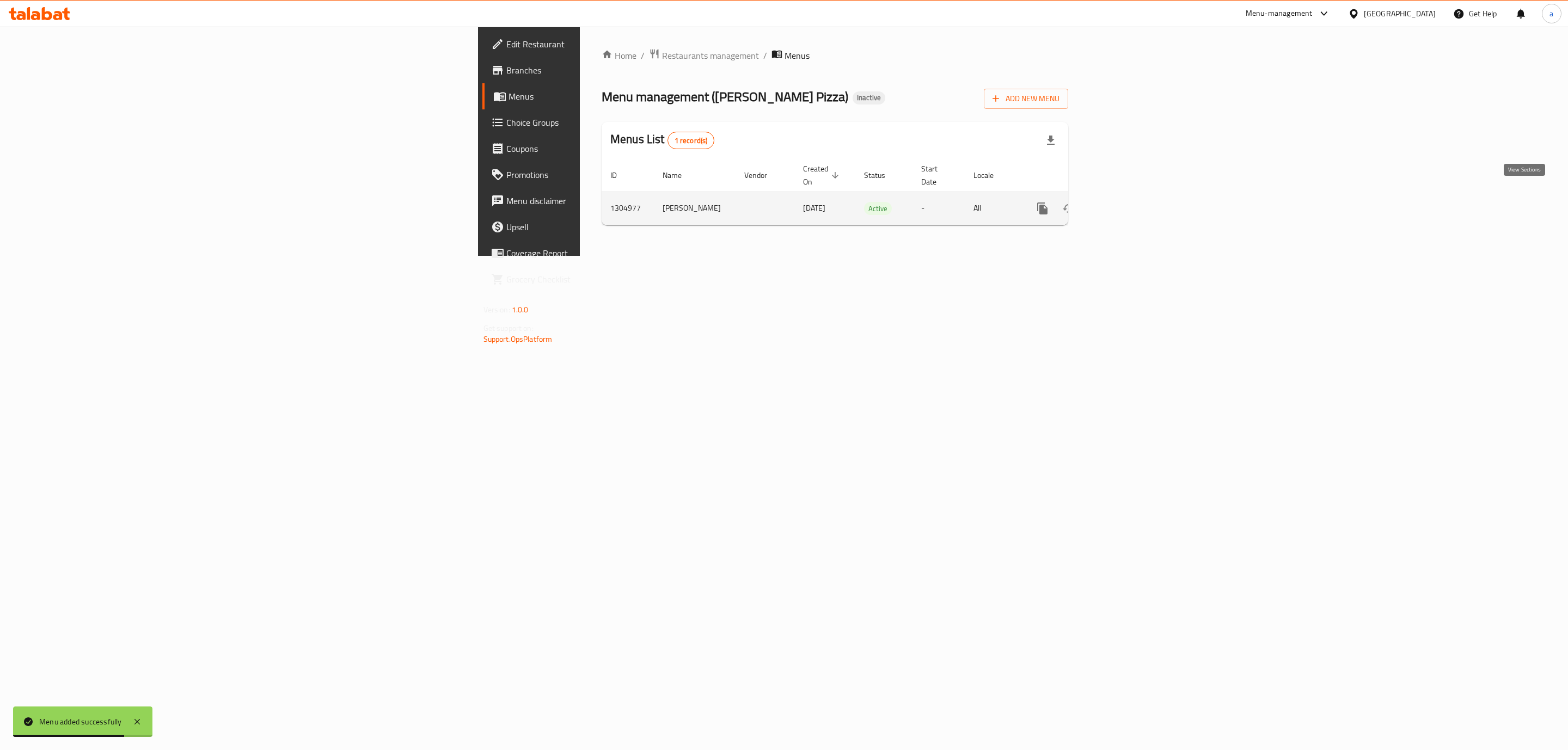
click at [1134, 196] on link "enhanced table" at bounding box center [1121, 208] width 26 height 26
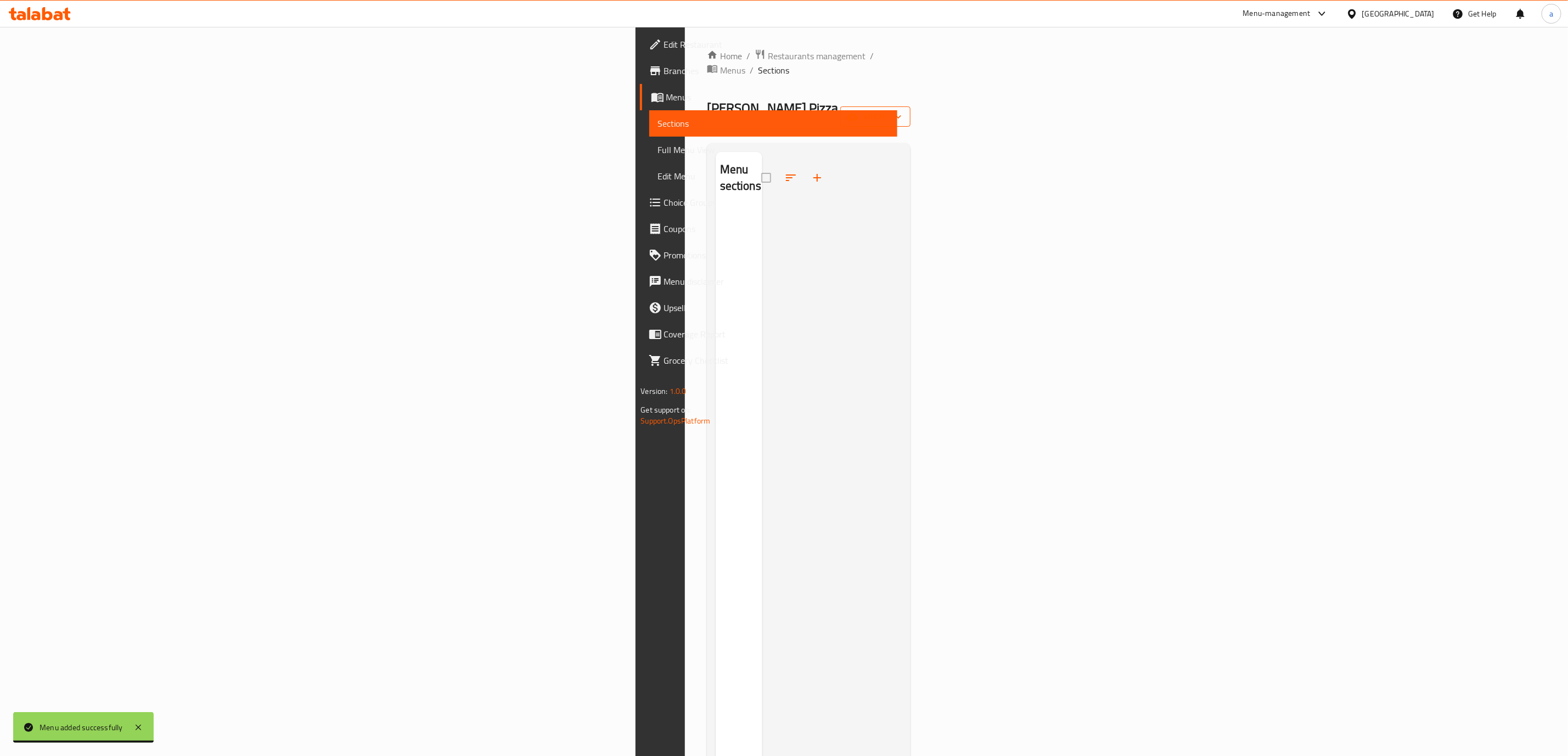
click at [910, 107] on button "import" at bounding box center [875, 117] width 70 height 20
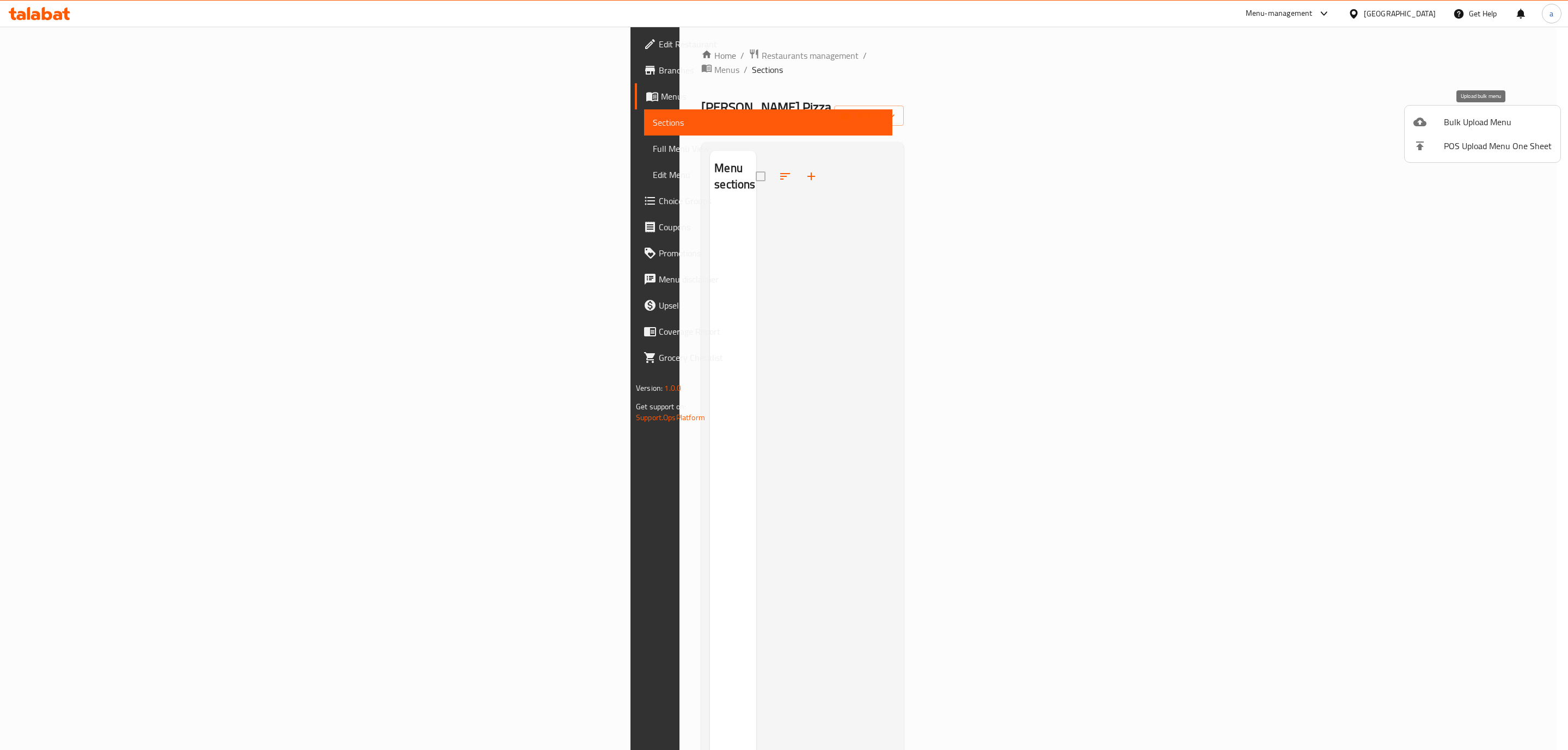
click at [1490, 123] on span "Bulk Upload Menu" at bounding box center [1498, 121] width 108 height 13
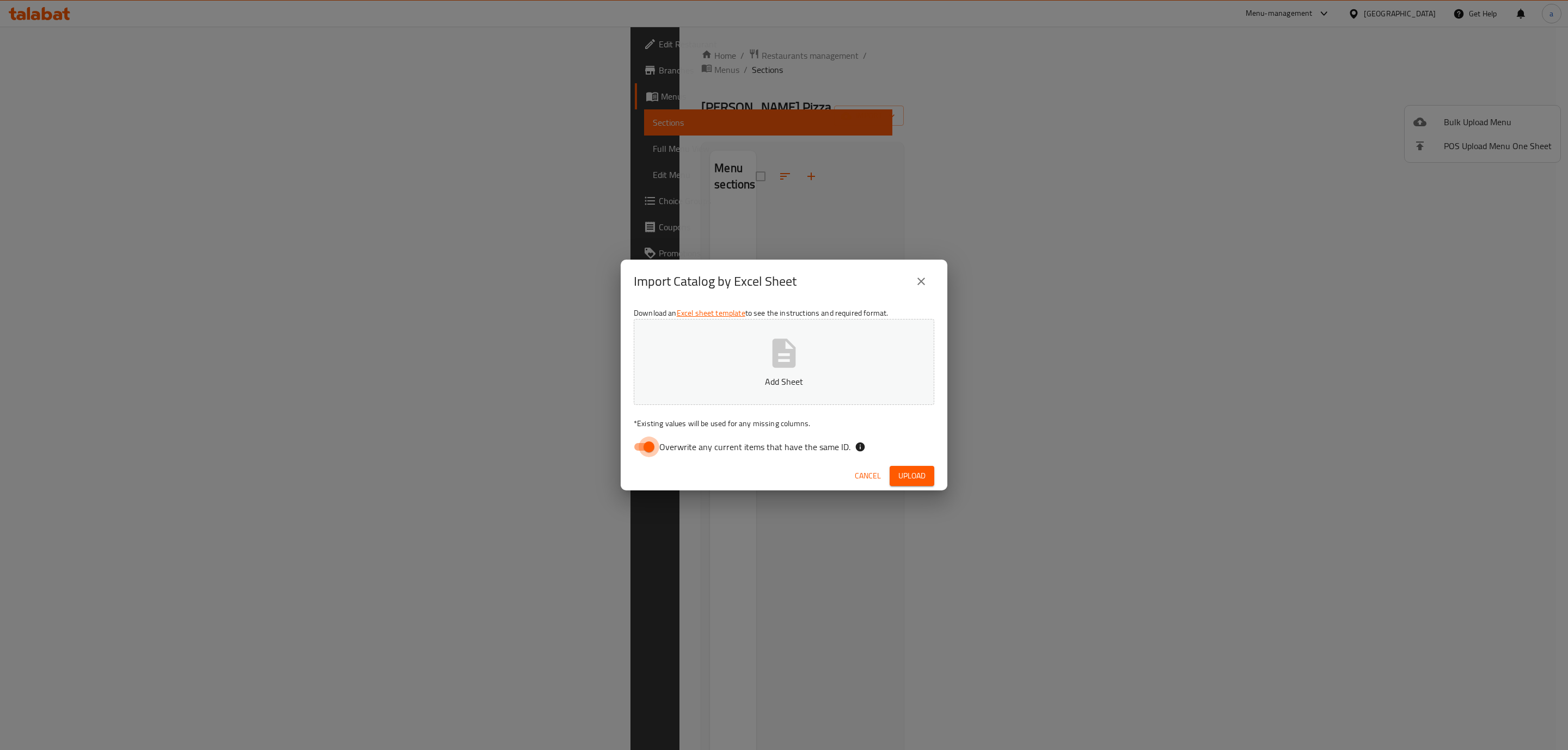
click at [650, 450] on input "Overwrite any current items that have the same ID." at bounding box center [649, 446] width 62 height 21
checkbox input "false"
click at [741, 377] on p "Add Sheet" at bounding box center [784, 381] width 267 height 13
click at [908, 477] on span "Upload" at bounding box center [912, 476] width 27 height 13
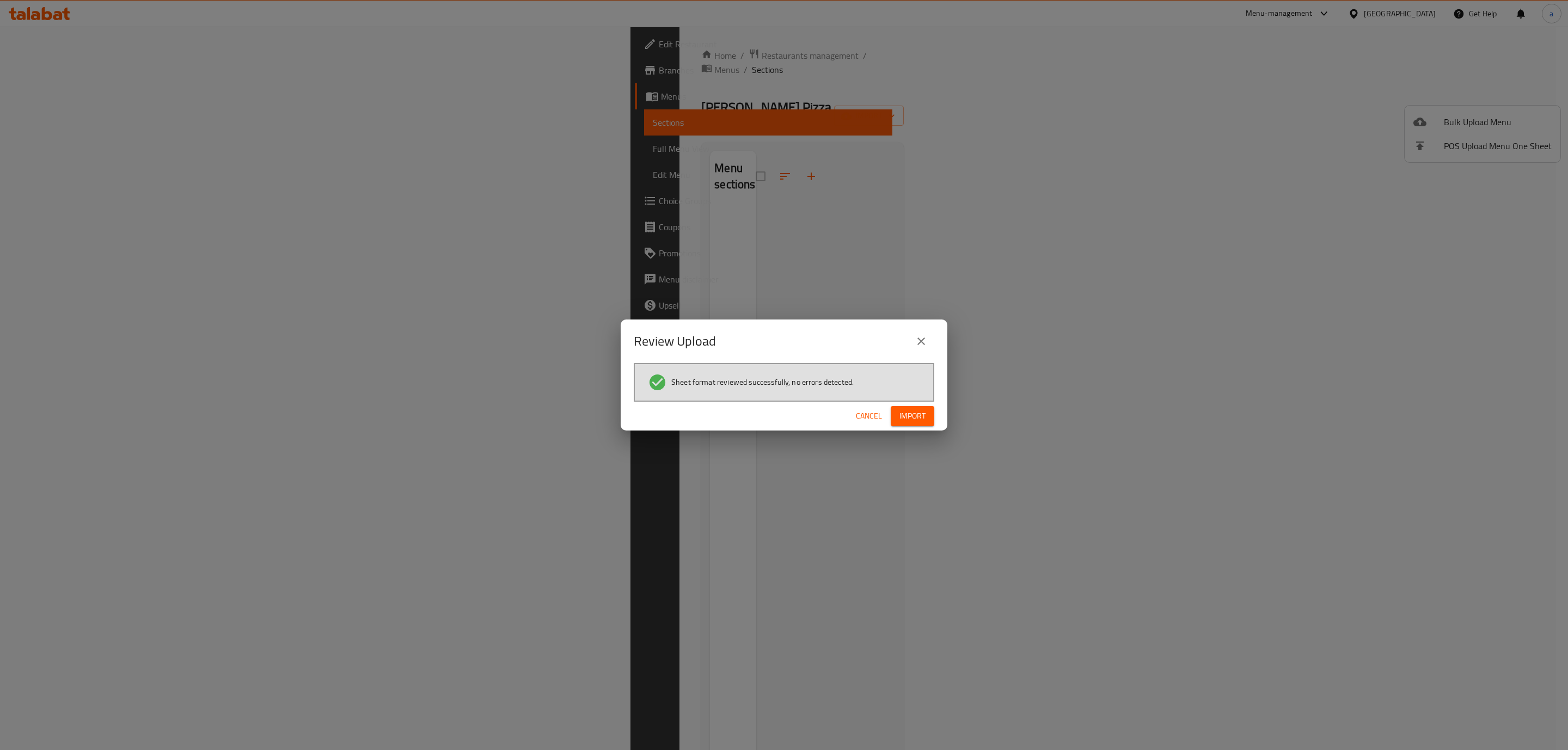
click at [925, 413] on span "Import" at bounding box center [912, 416] width 26 height 13
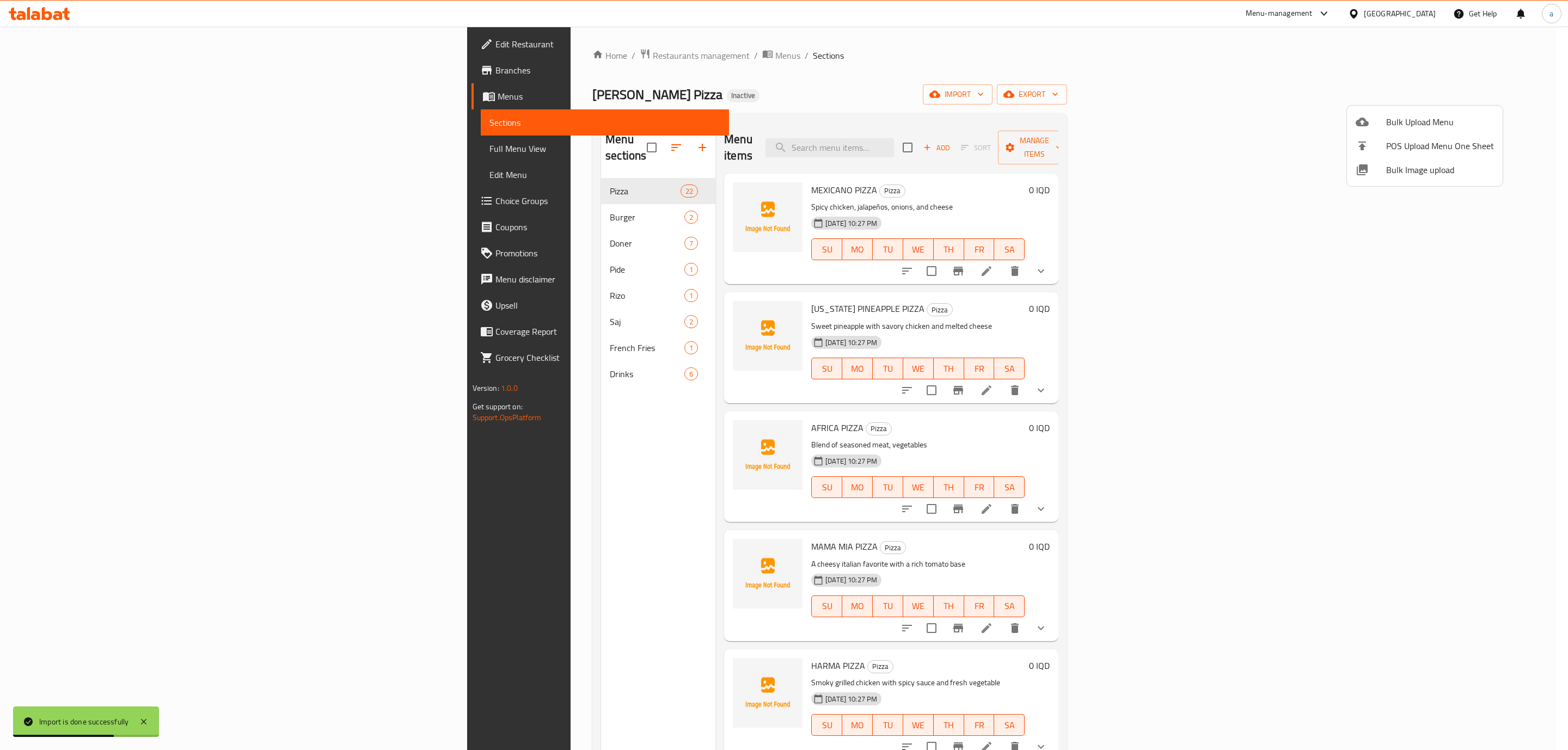
click at [415, 368] on div at bounding box center [784, 375] width 1568 height 750
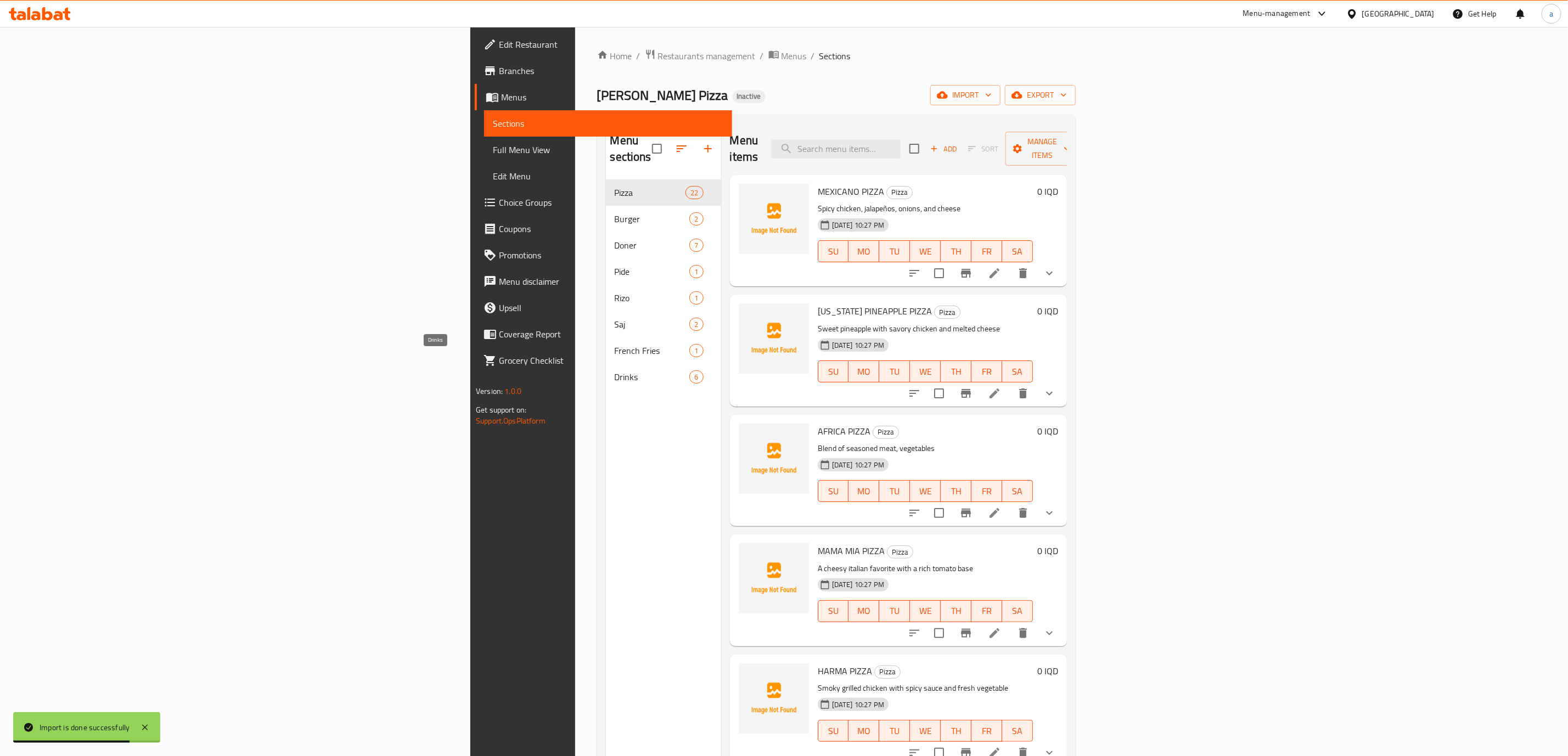
click at [615, 371] on span "Drinks" at bounding box center [652, 377] width 75 height 13
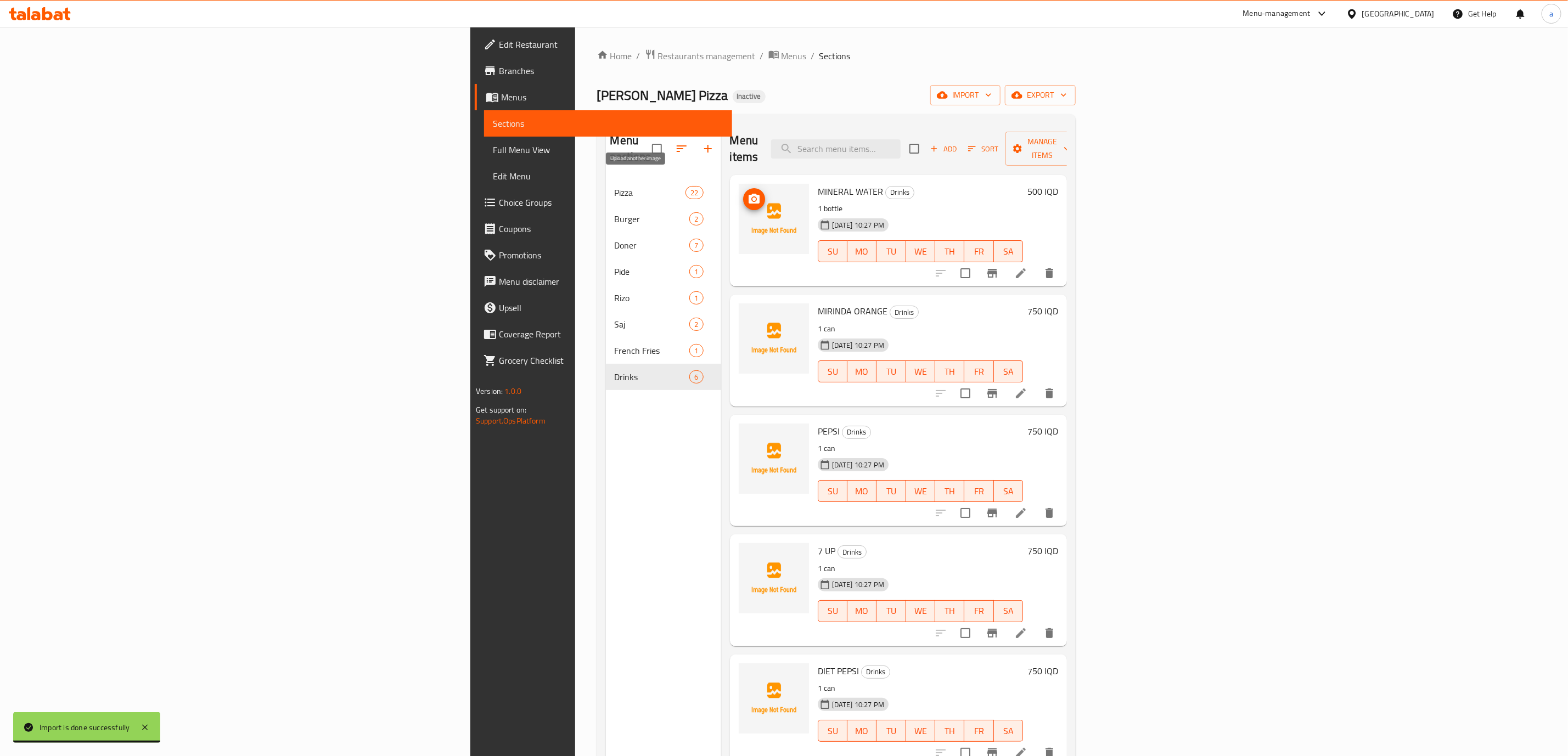
click at [752, 198] on circle "upload picture" at bounding box center [753, 199] width 3 height 3
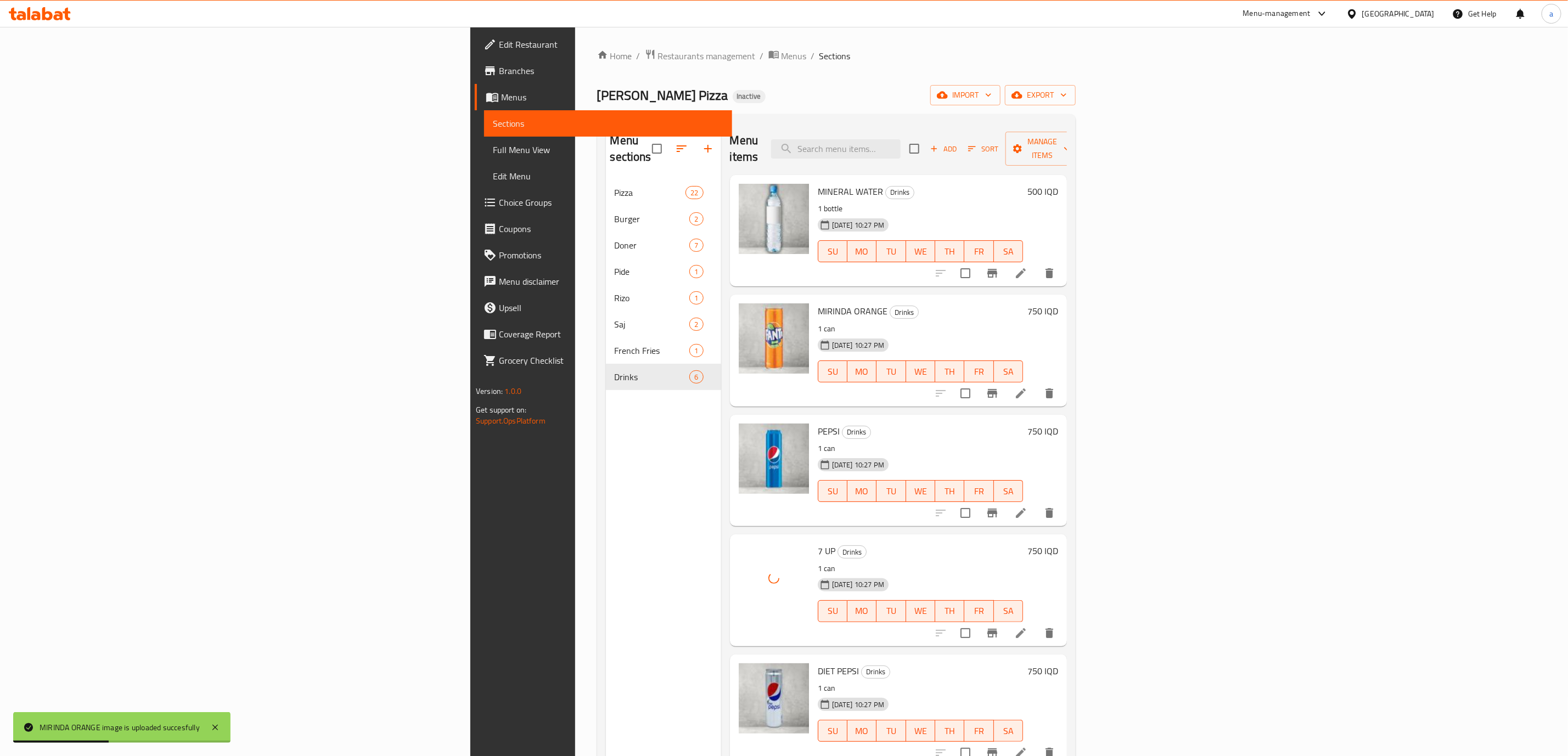
scroll to position [154, 0]
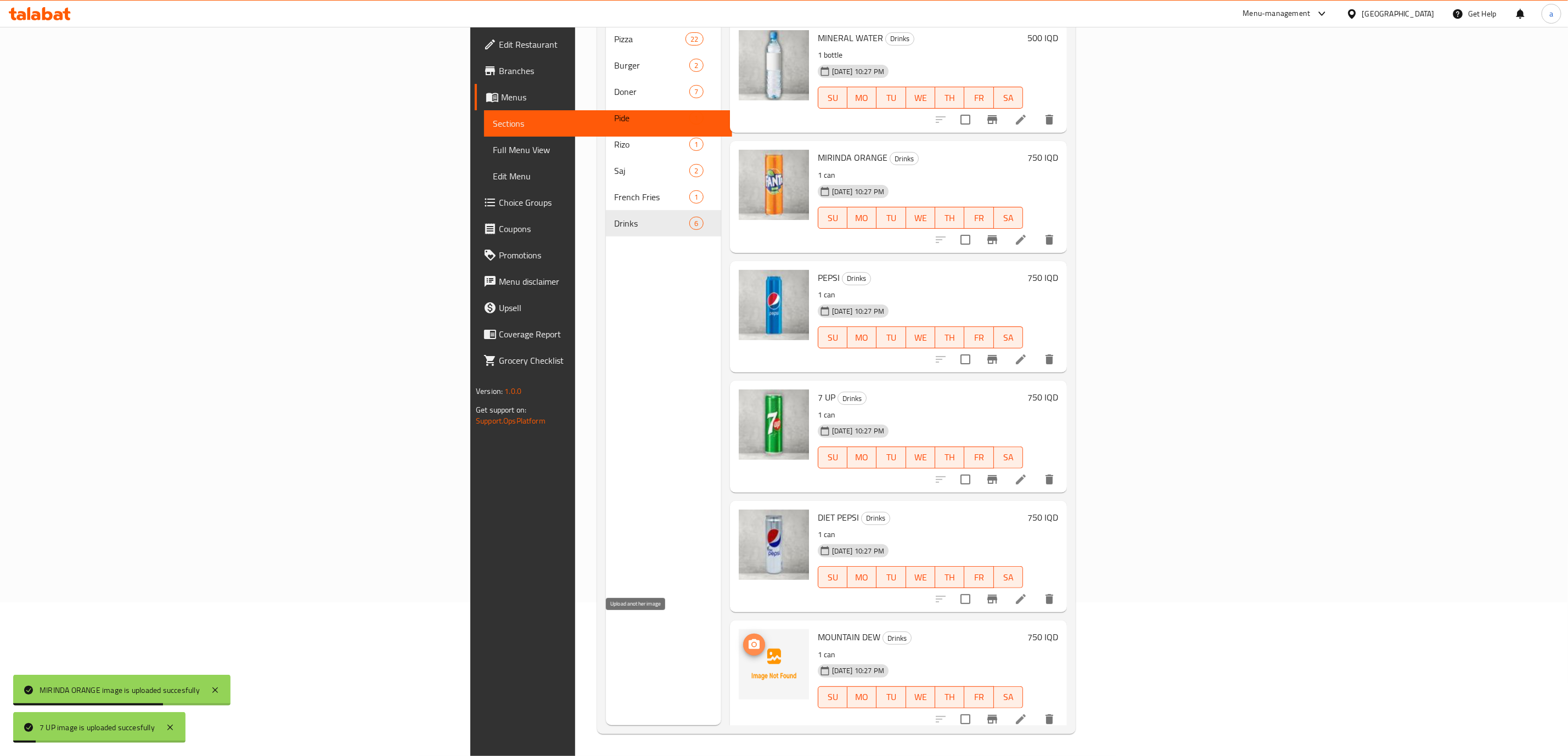
click at [743, 634] on button "upload picture" at bounding box center [754, 645] width 22 height 22
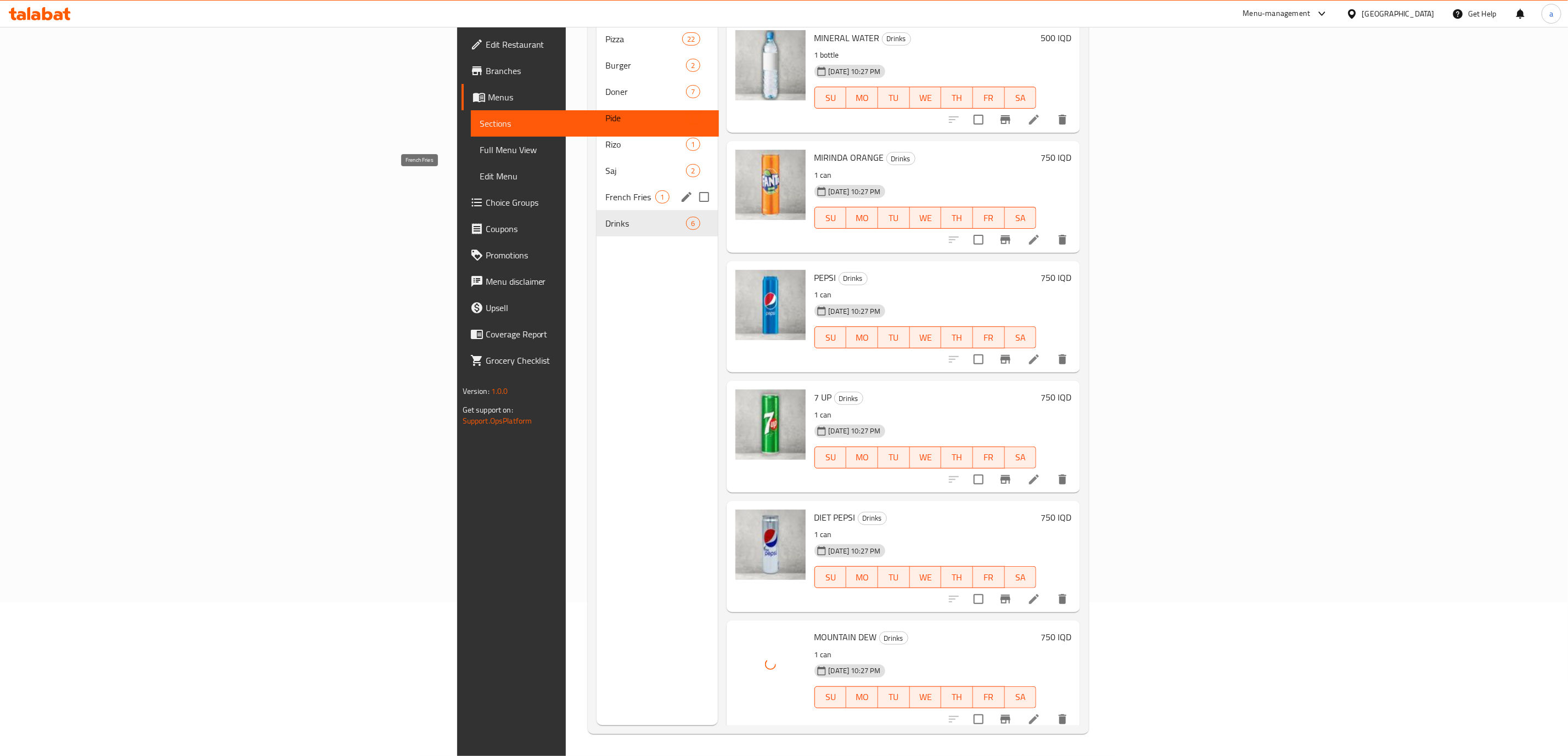
click at [605, 190] on span "French Fries" at bounding box center [630, 196] width 50 height 13
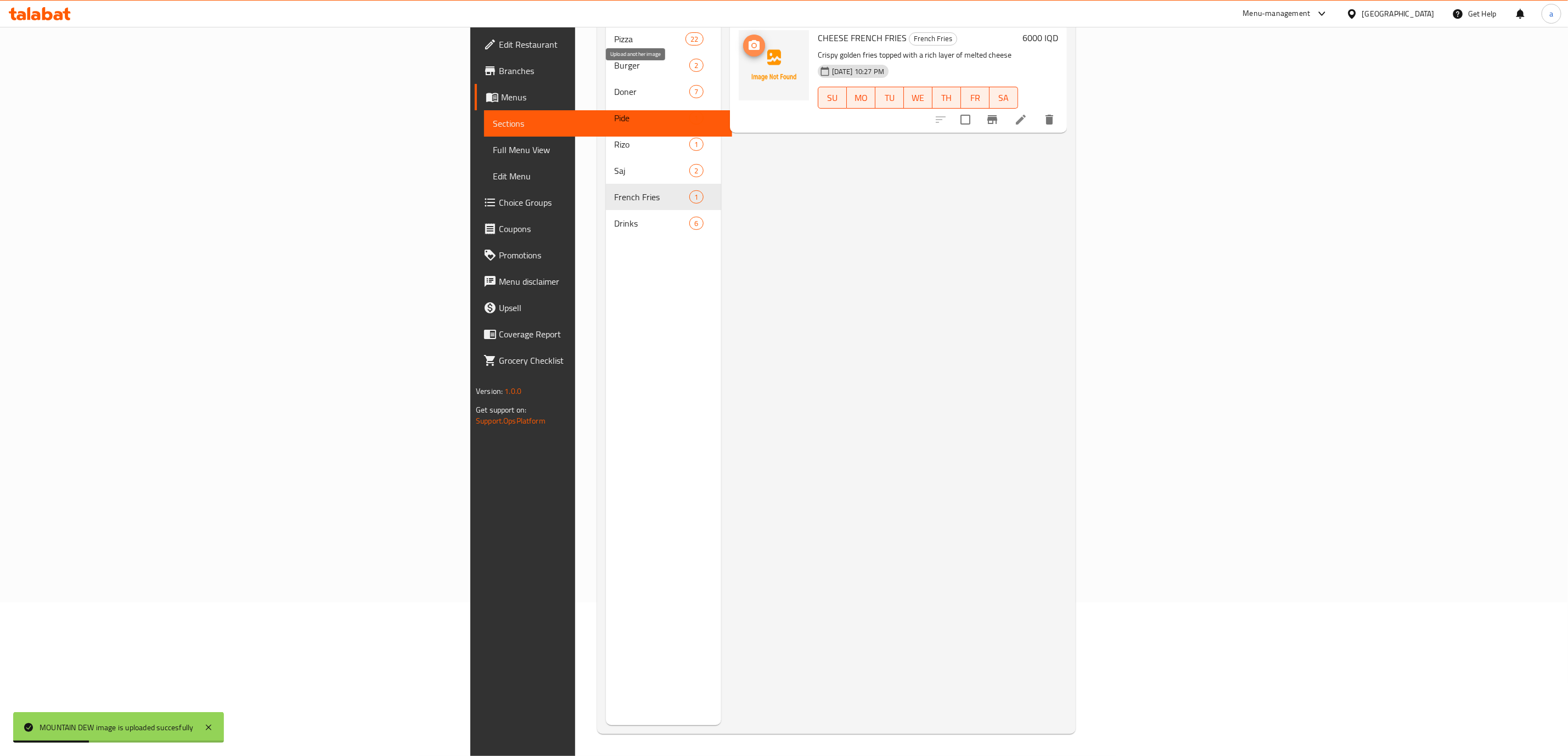
click at [743, 38] on button "upload picture" at bounding box center [754, 46] width 22 height 22
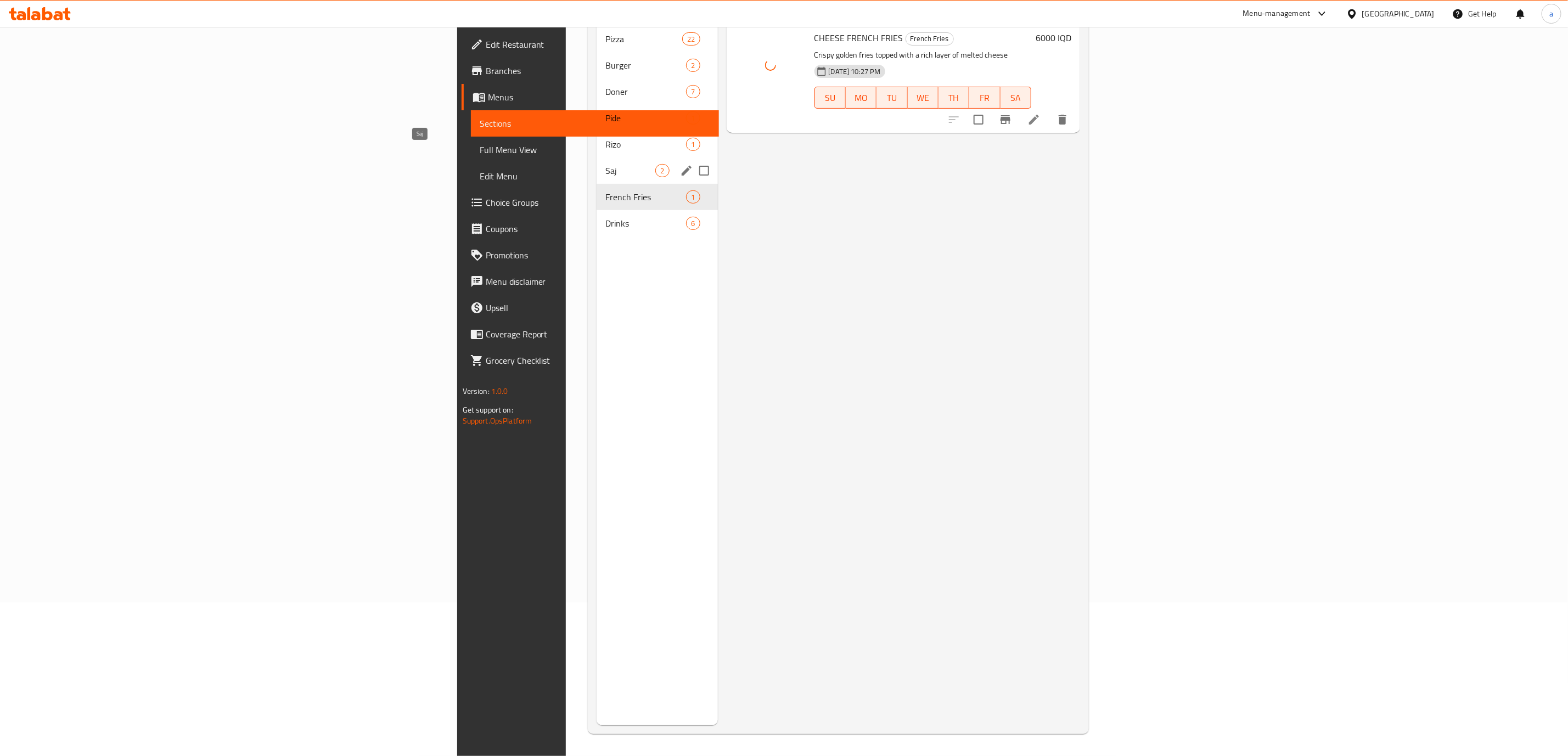
click at [605, 164] on span "Saj" at bounding box center [630, 170] width 50 height 13
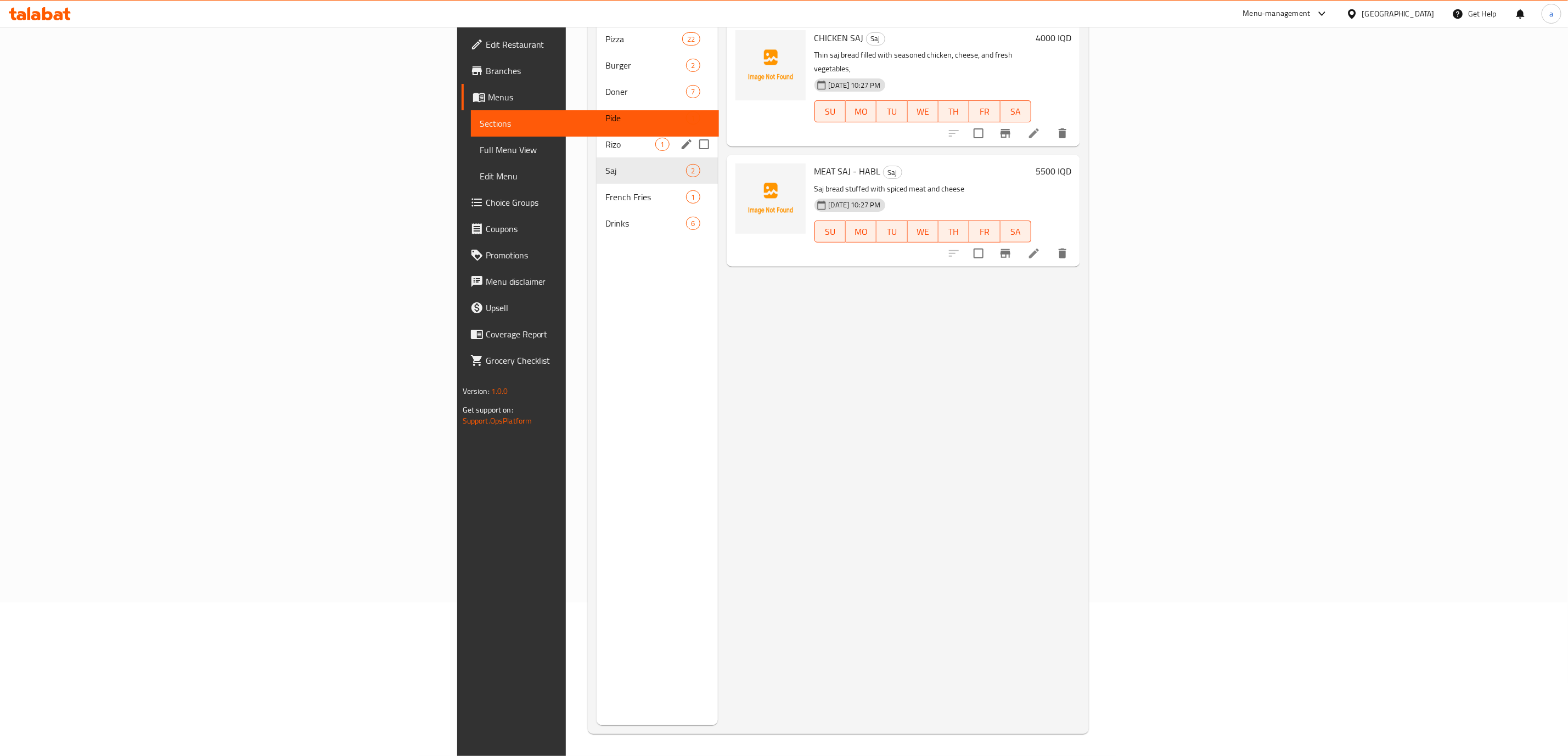
click at [605, 138] on span "Rizo" at bounding box center [630, 144] width 50 height 13
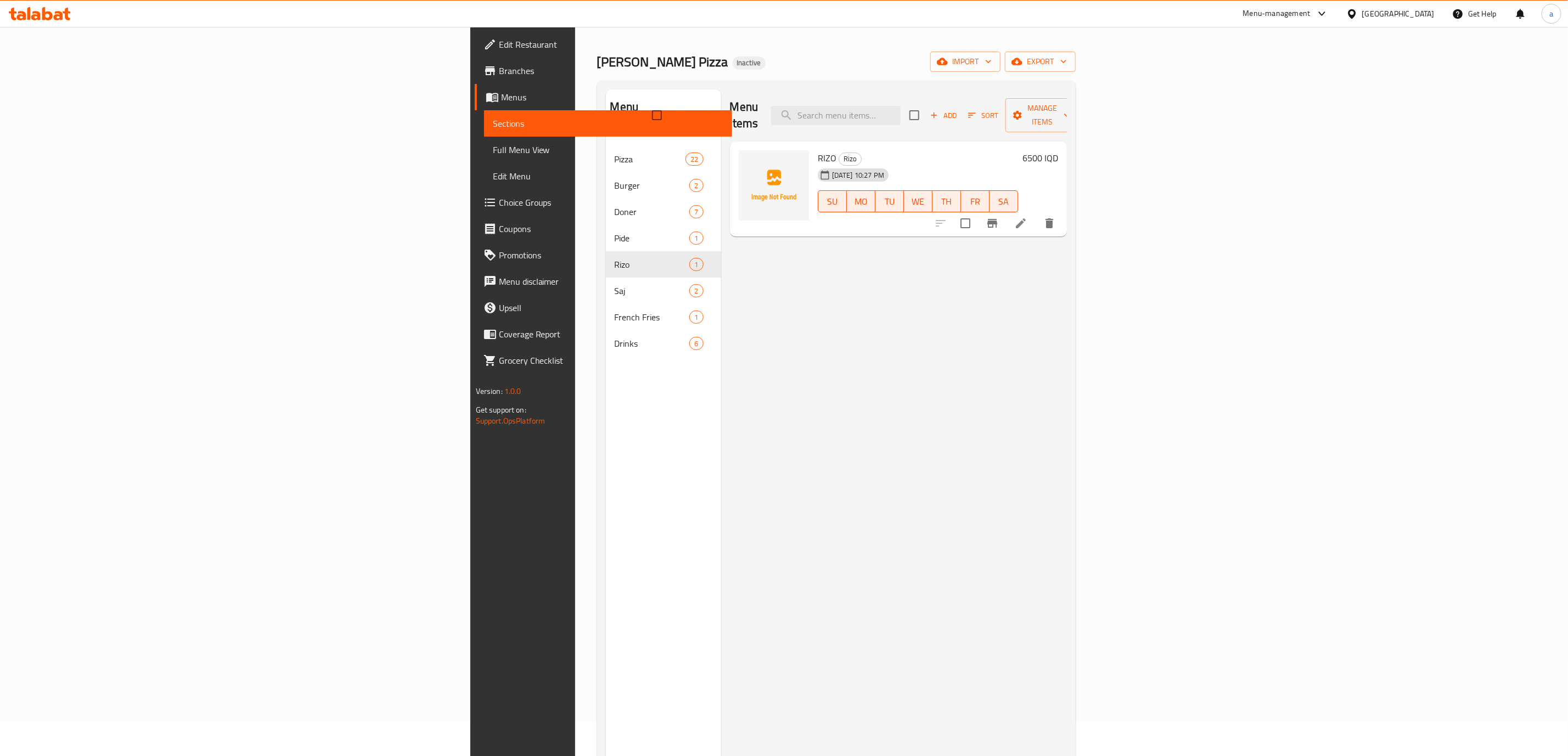
scroll to position [33, 0]
click at [749, 161] on icon "upload picture" at bounding box center [754, 166] width 11 height 10
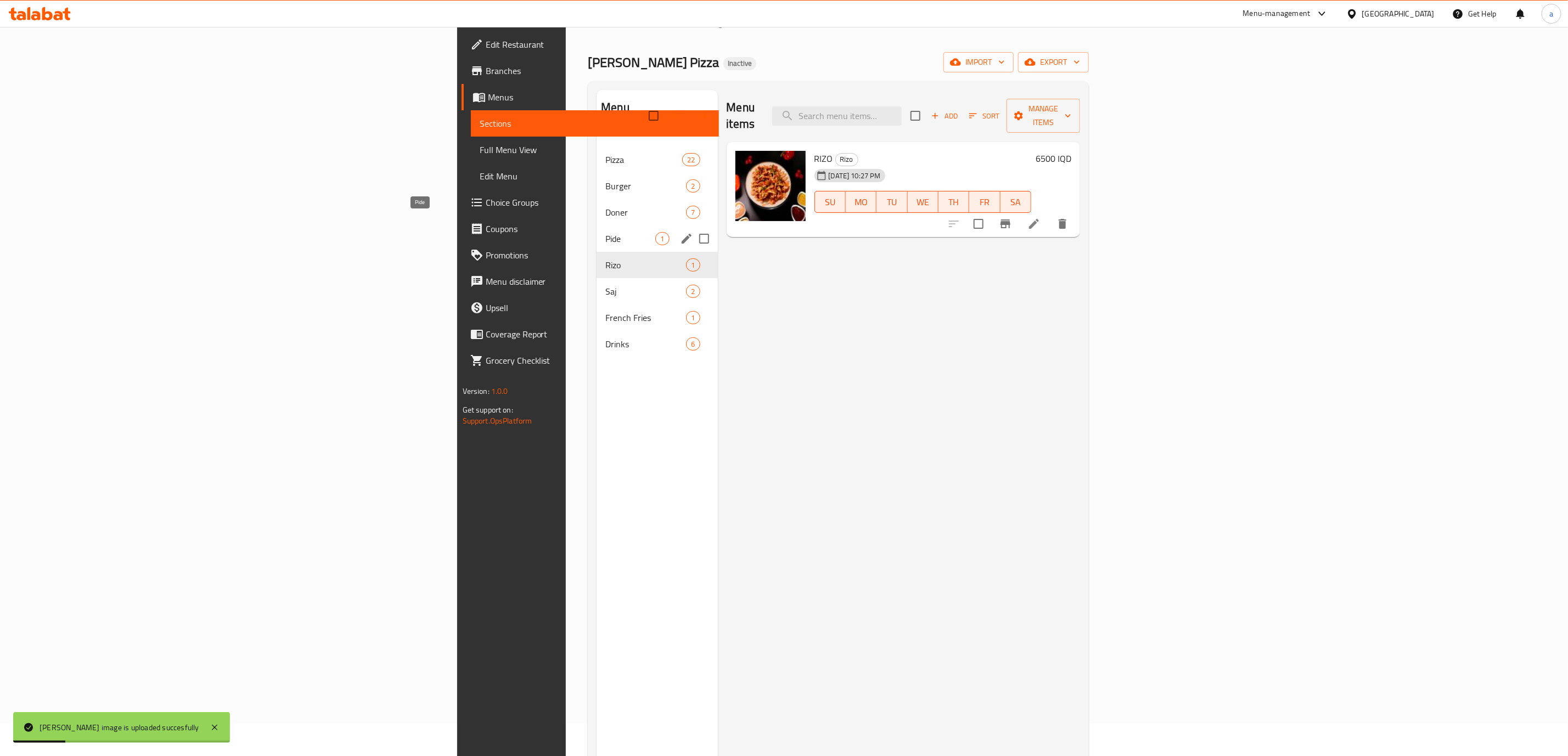
click at [605, 232] on span "Pide" at bounding box center [630, 238] width 50 height 13
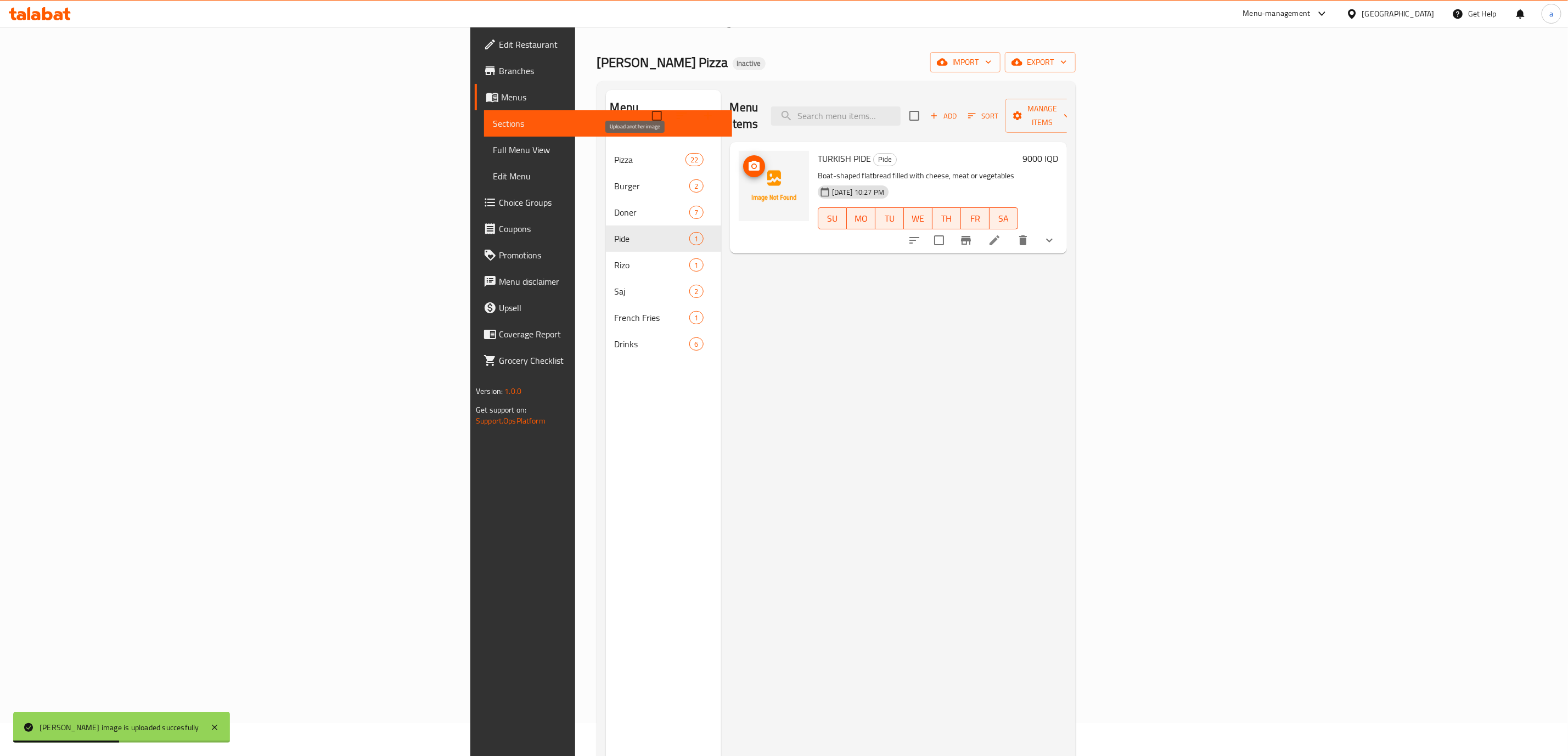
click at [743, 155] on button "upload picture" at bounding box center [754, 166] width 22 height 22
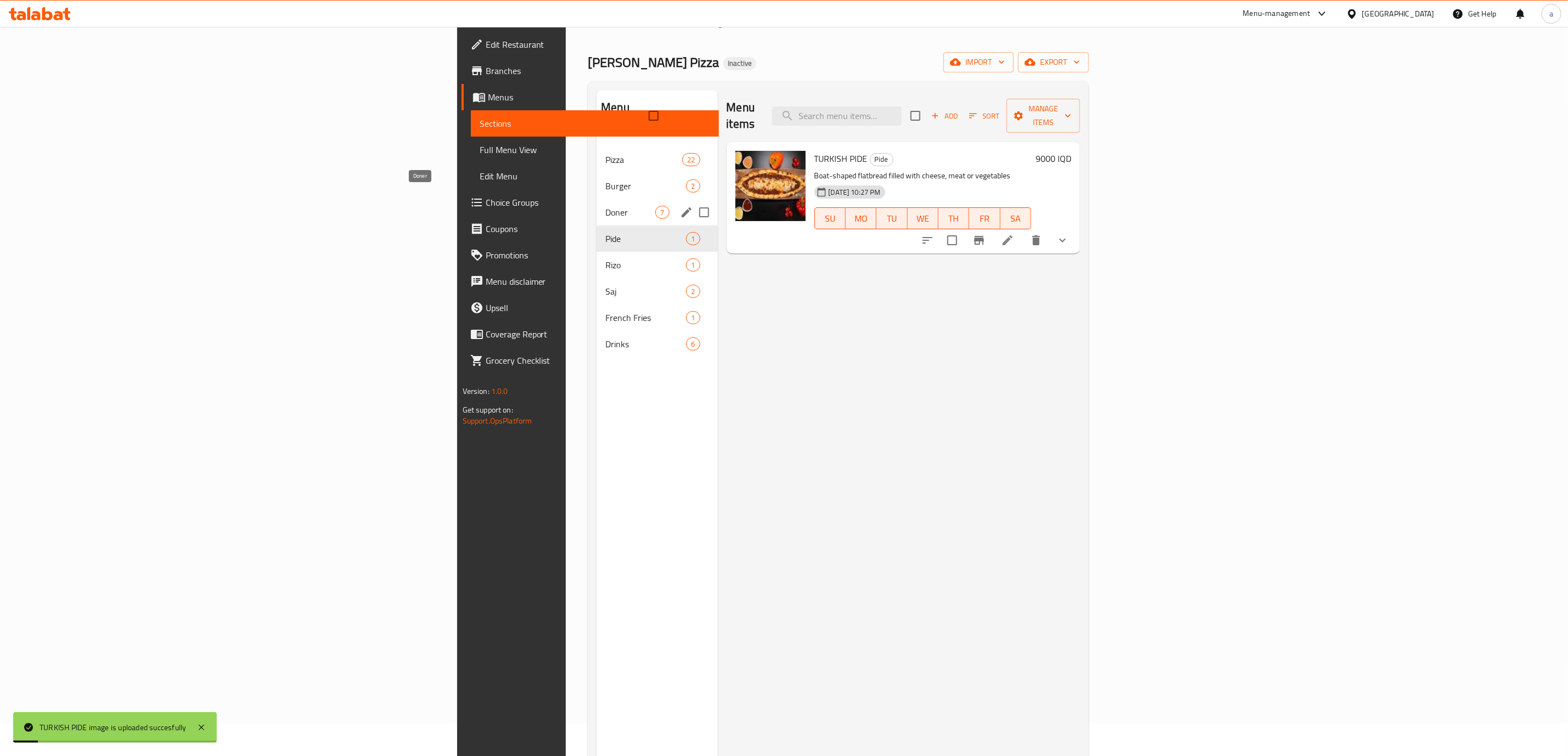
click at [605, 206] on span "Doner" at bounding box center [630, 212] width 50 height 13
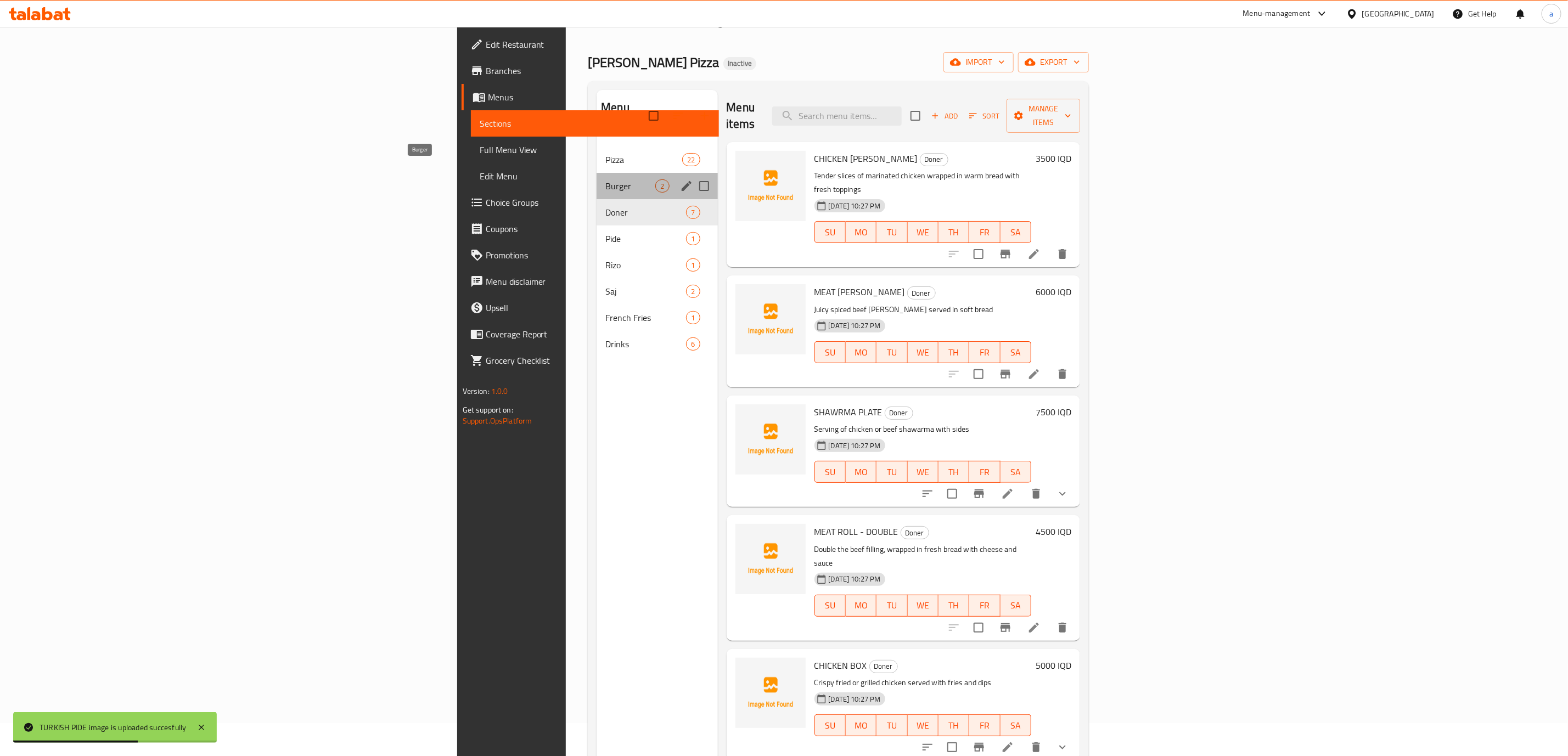
click at [605, 179] on span "Burger" at bounding box center [630, 186] width 50 height 13
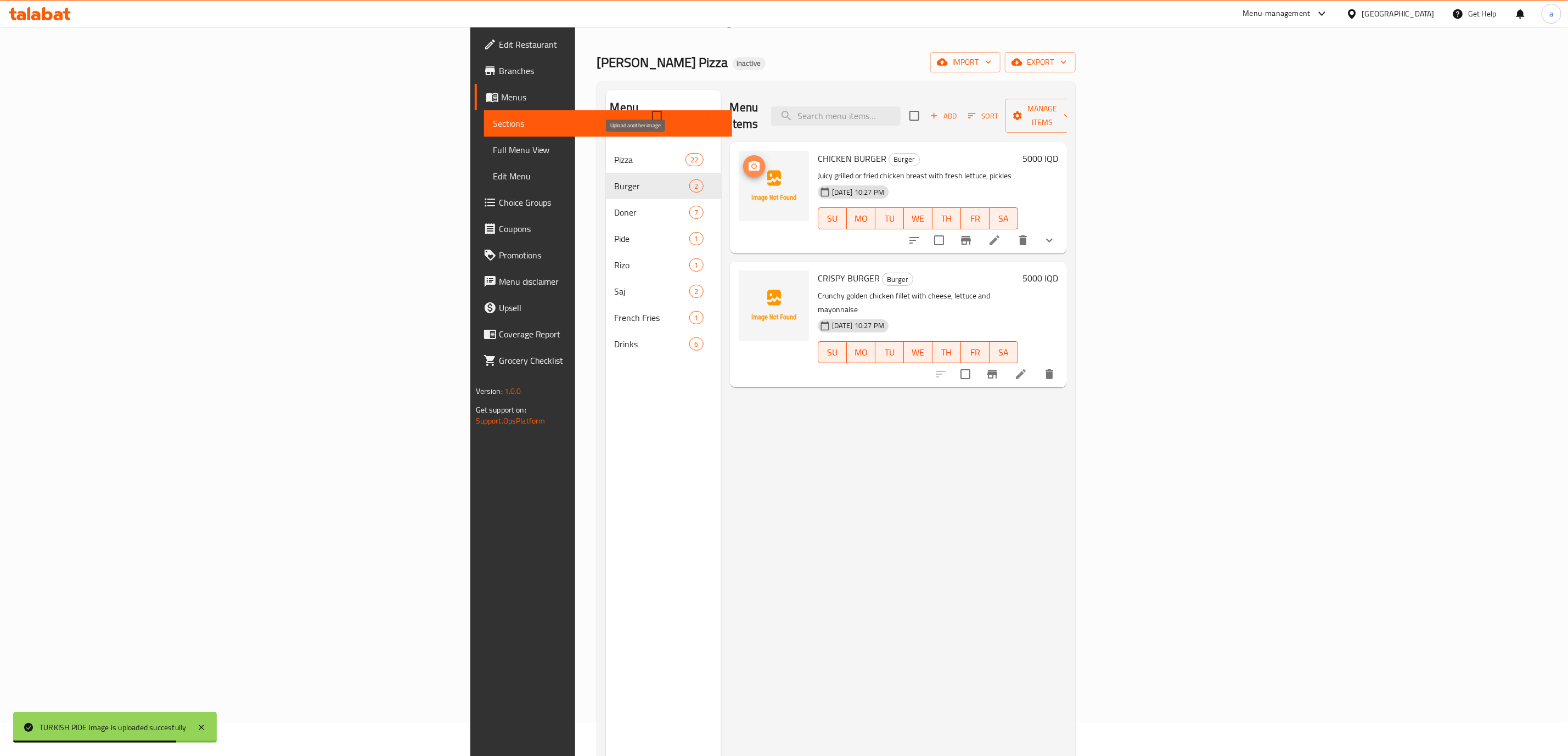
click at [747, 160] on icon "upload picture" at bounding box center [753, 166] width 13 height 13
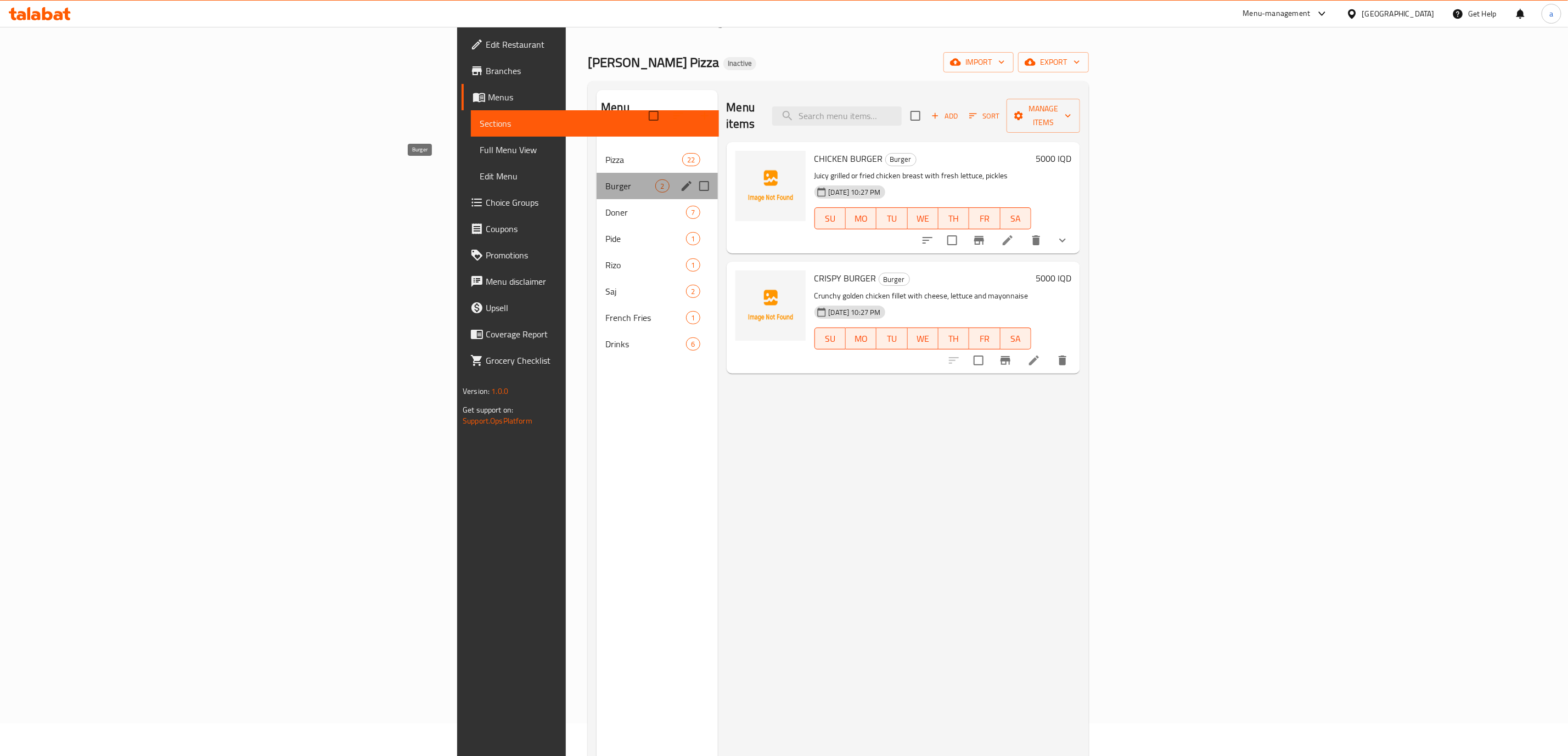
click at [605, 179] on span "Burger" at bounding box center [630, 186] width 50 height 13
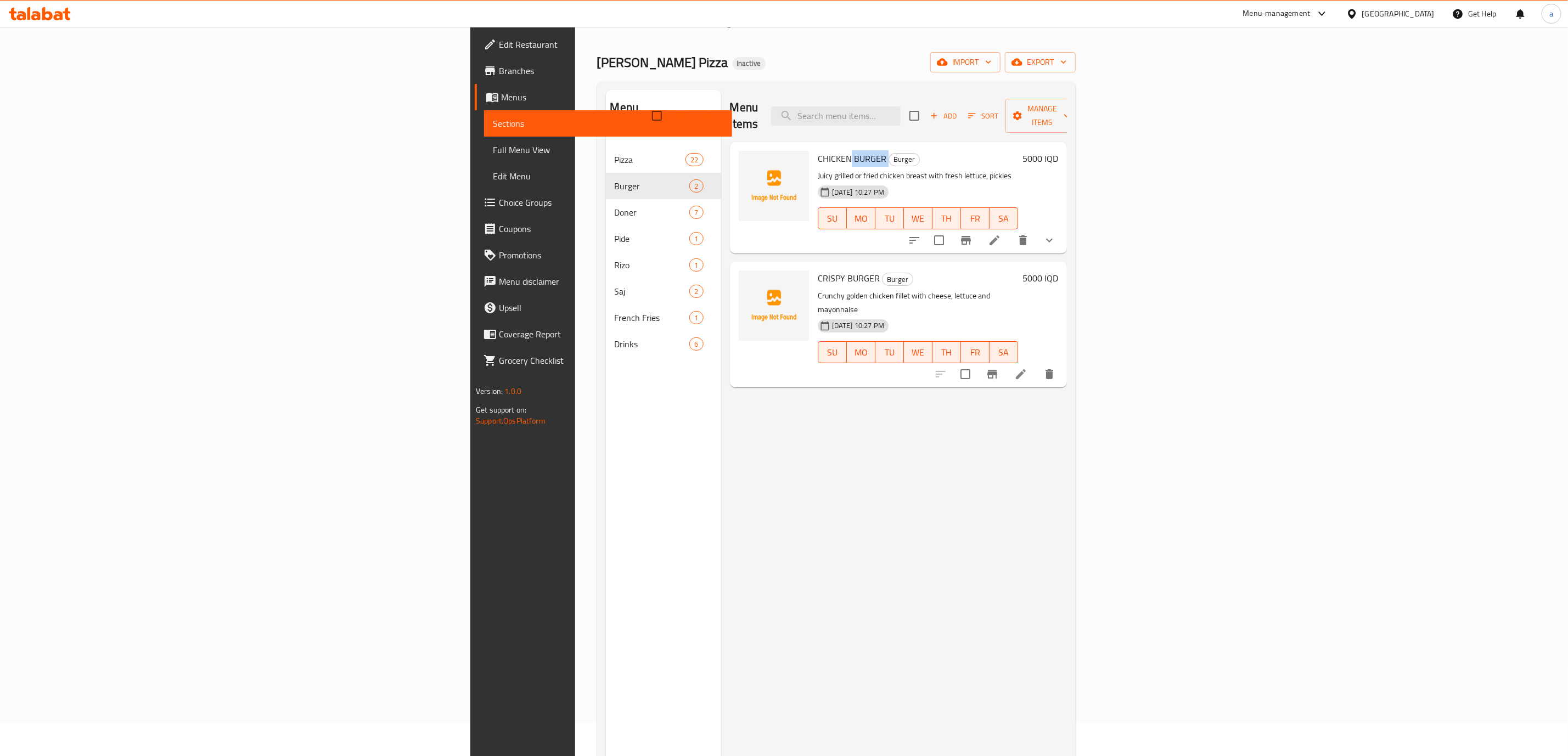
drag, startPoint x: 734, startPoint y: 138, endPoint x: 773, endPoint y: 139, distance: 39.0
click at [818, 151] on h6 "CHICKEN BURGER Burger" at bounding box center [918, 158] width 201 height 16
copy h6 "BURGER"
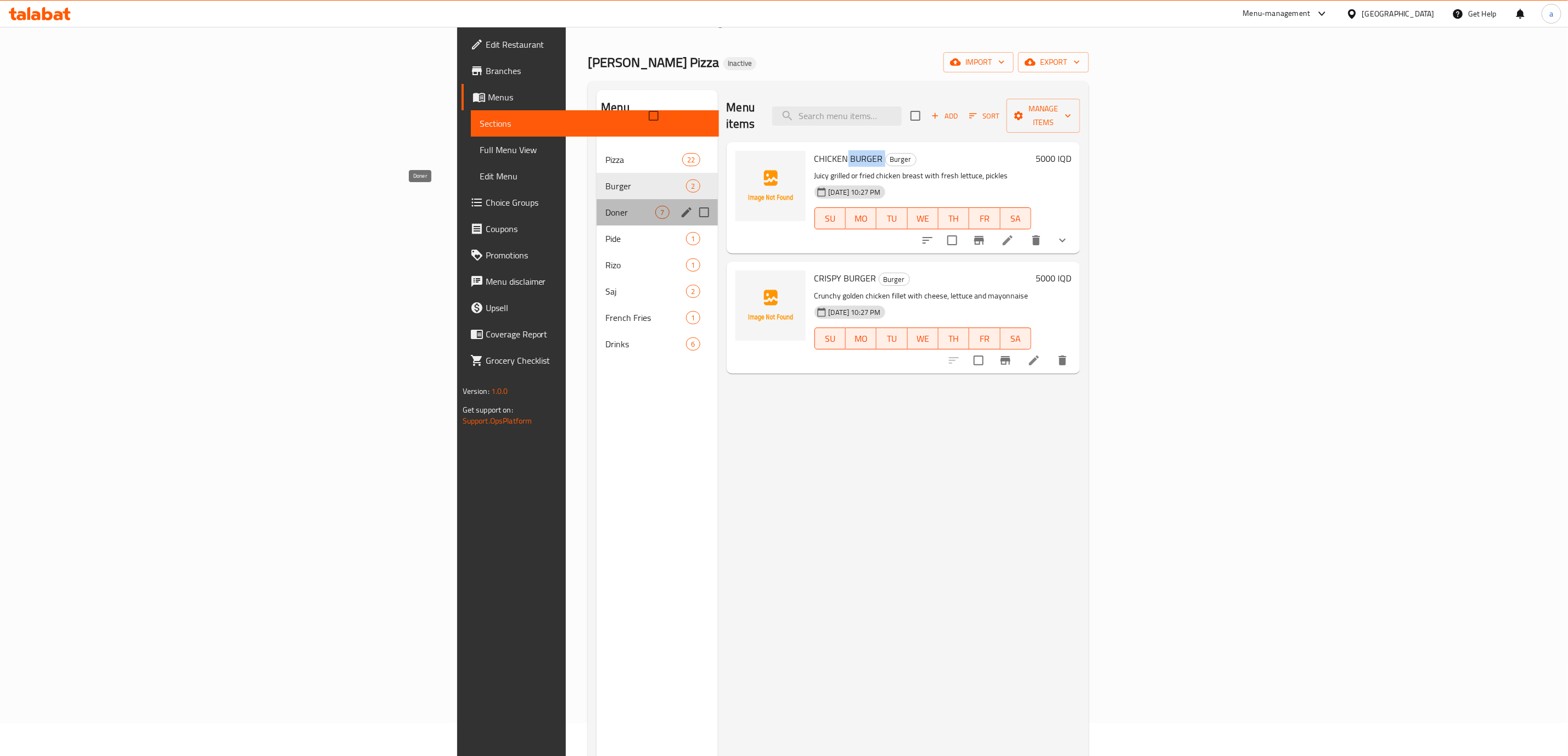
click at [605, 206] on span "Doner" at bounding box center [630, 212] width 50 height 13
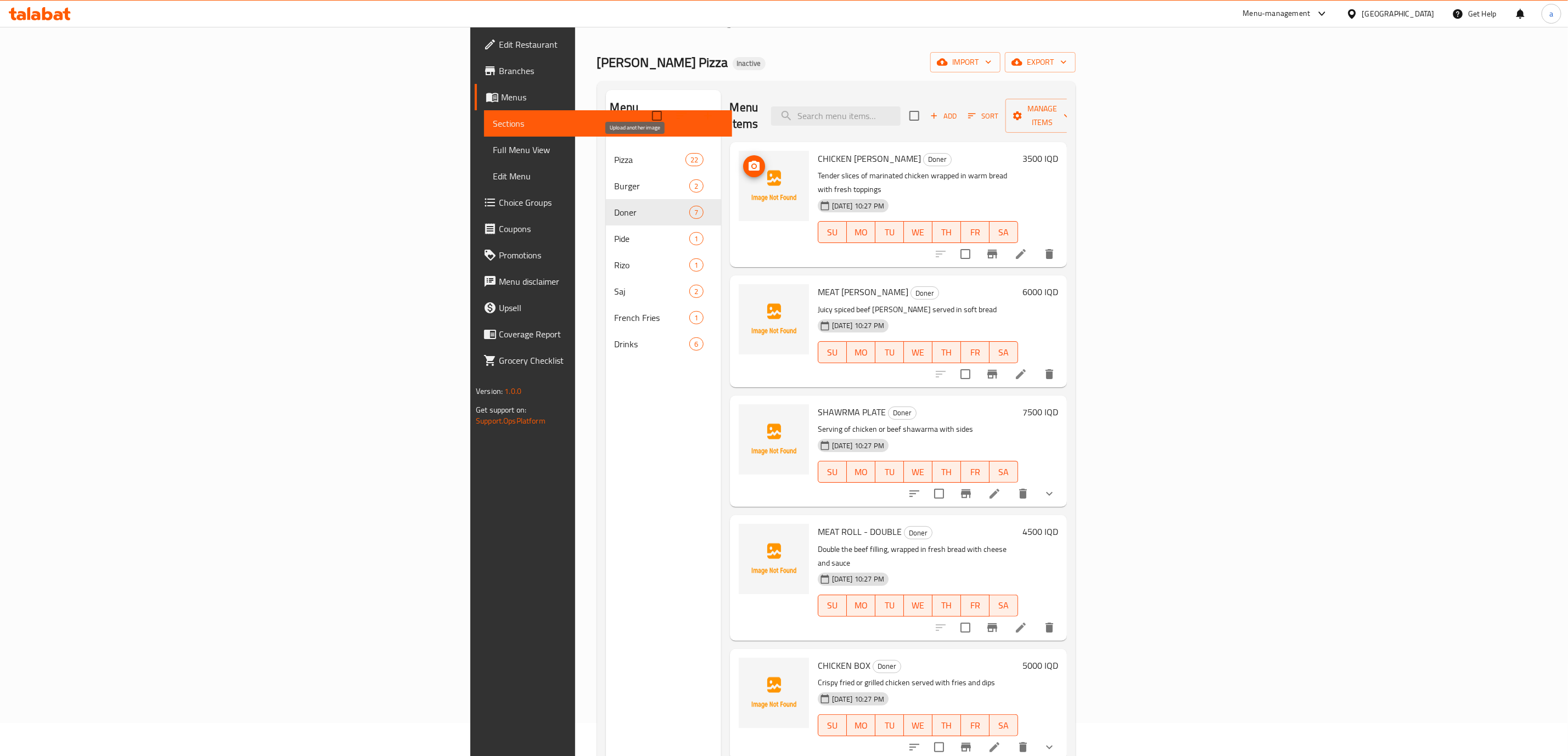
click at [749, 161] on icon "upload picture" at bounding box center [754, 166] width 11 height 10
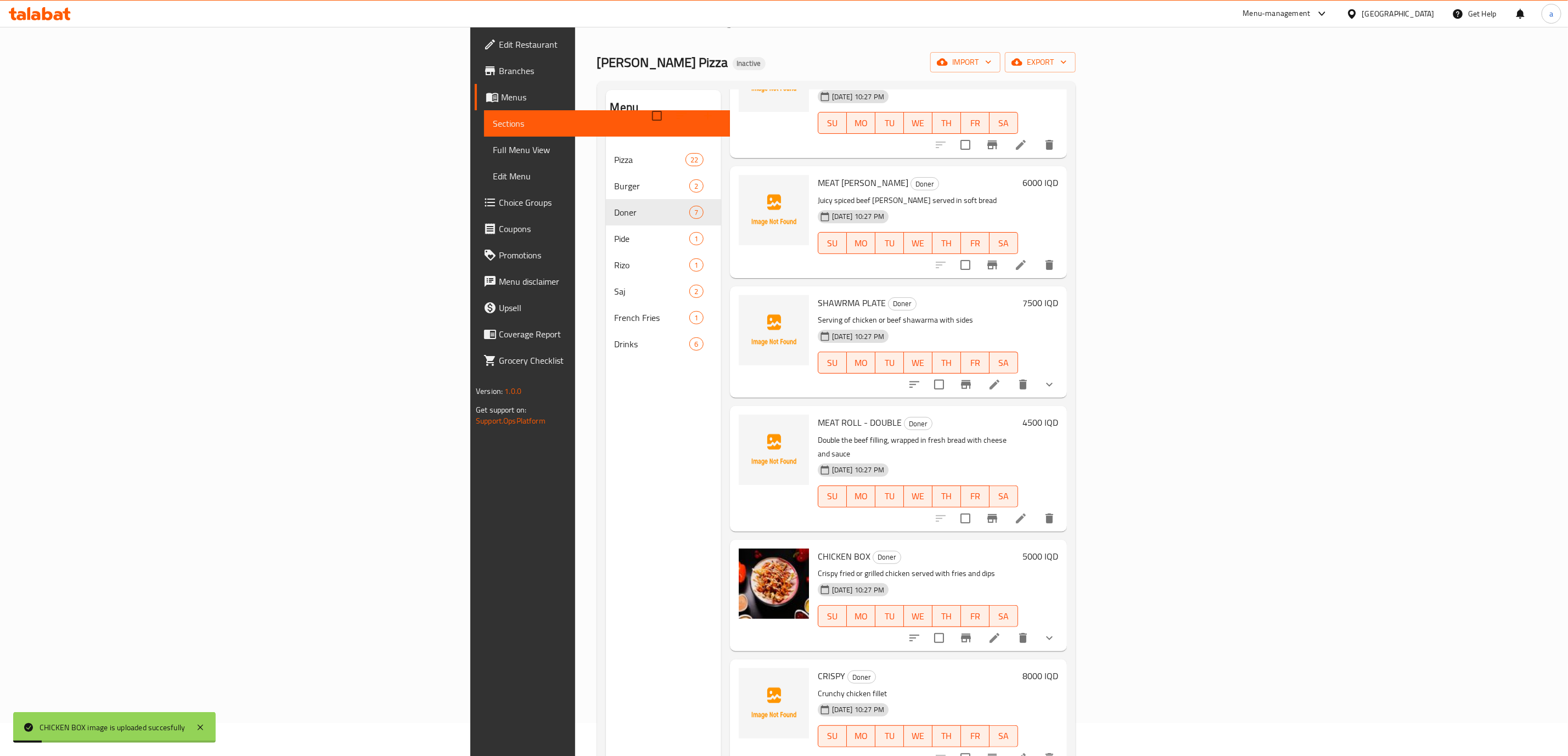
scroll to position [154, 0]
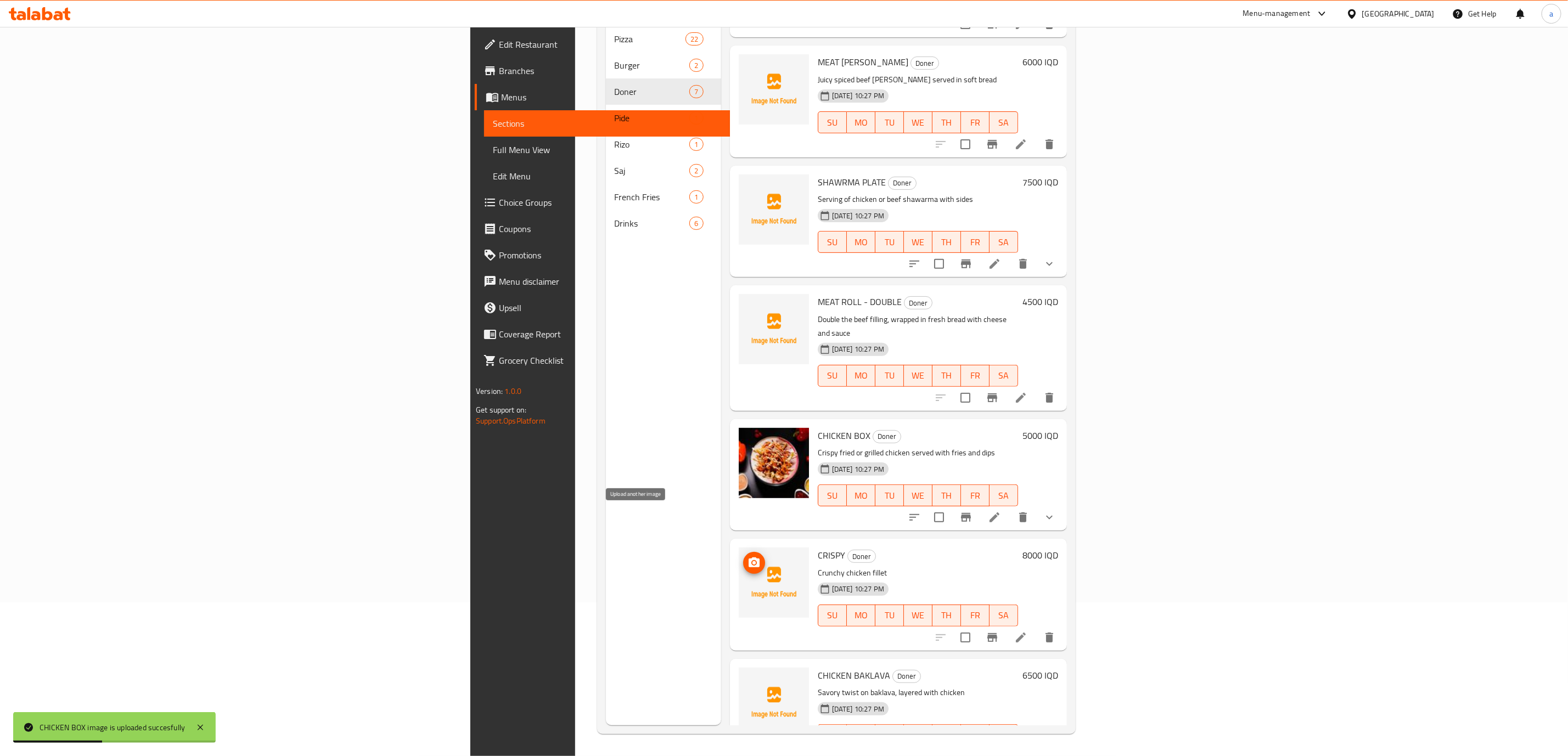
click at [743, 557] on span "upload picture" at bounding box center [754, 563] width 22 height 13
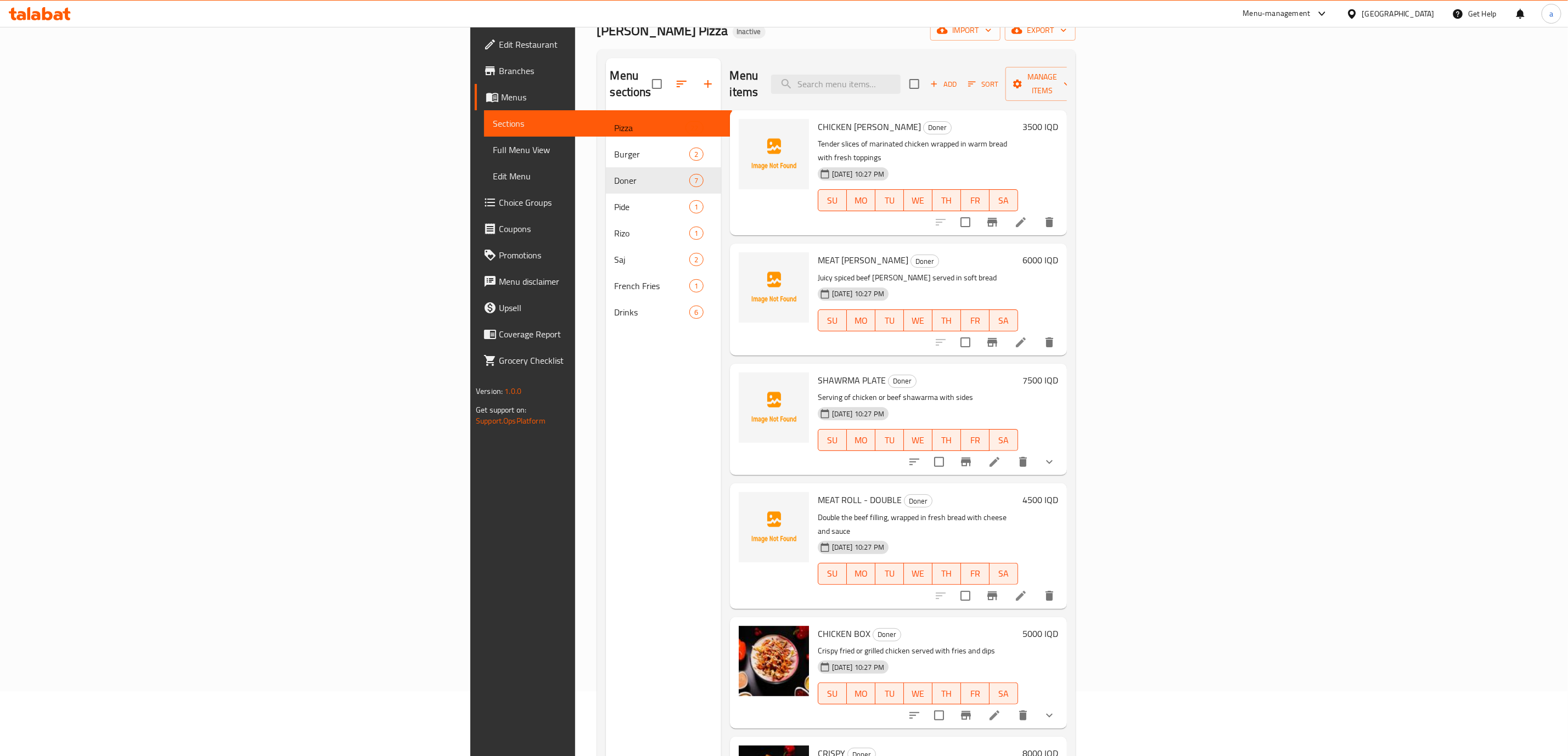
scroll to position [0, 0]
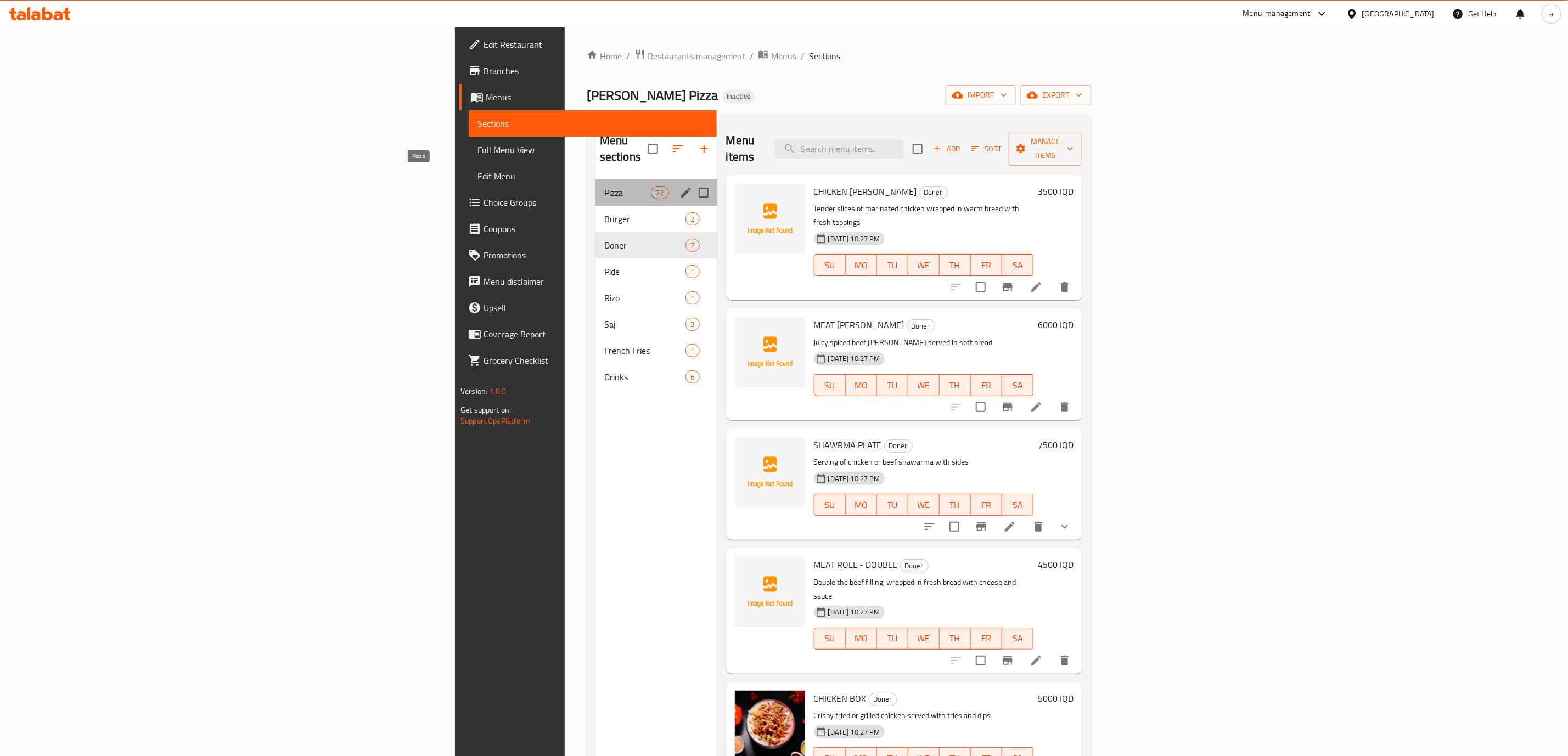
click at [604, 186] on span "Pizza" at bounding box center [628, 192] width 47 height 13
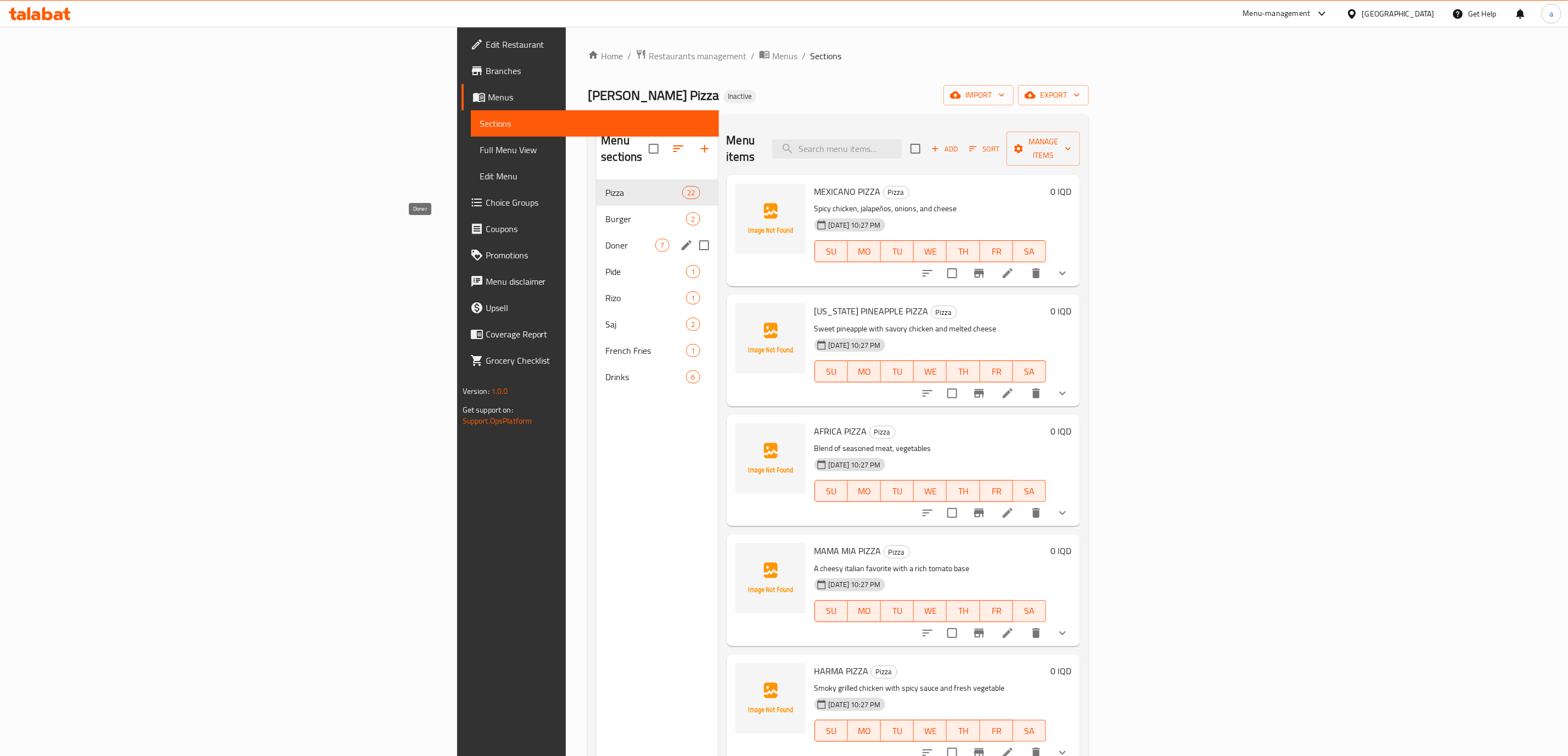
click at [605, 239] on span "Doner" at bounding box center [630, 245] width 50 height 13
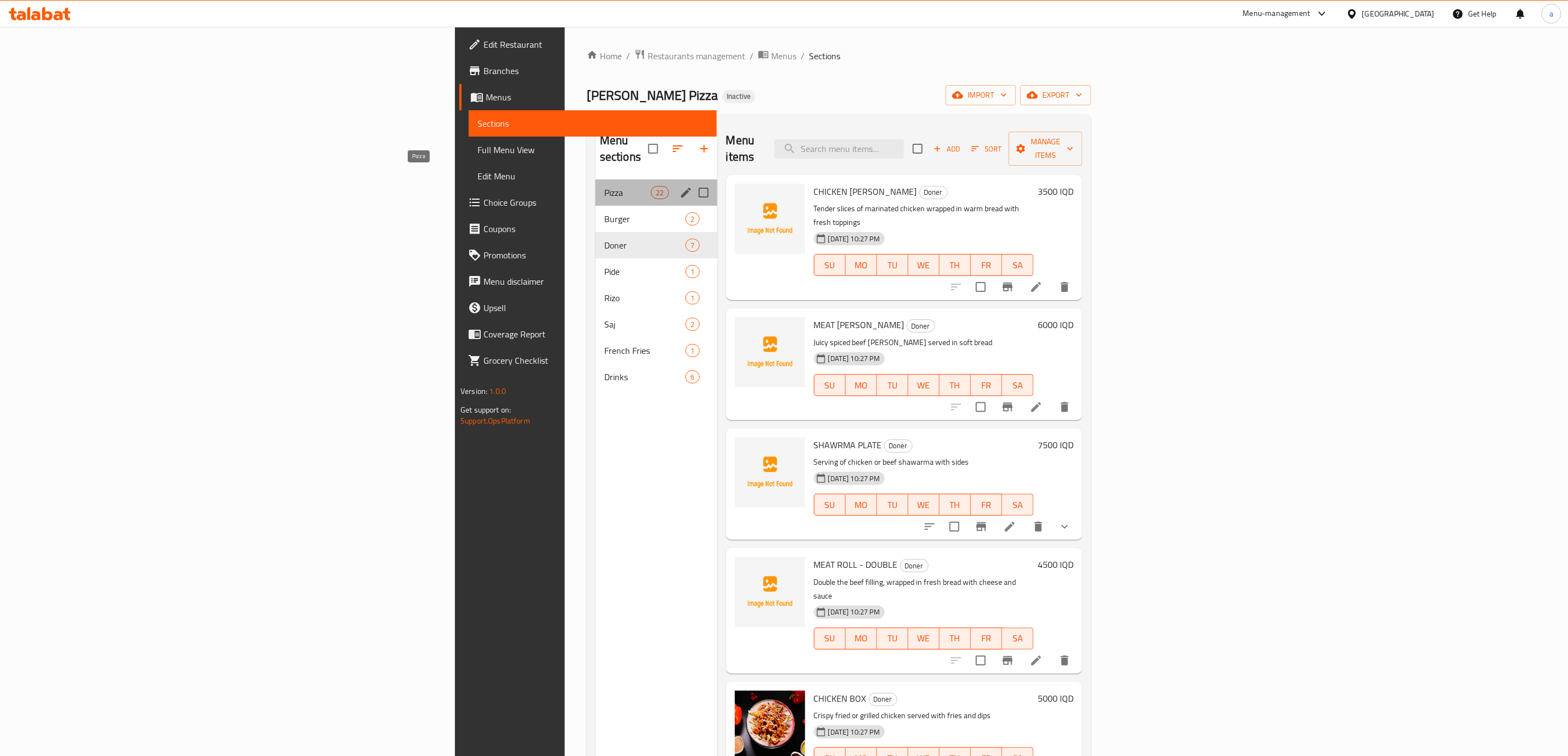
click at [604, 186] on span "Pizza" at bounding box center [628, 192] width 47 height 13
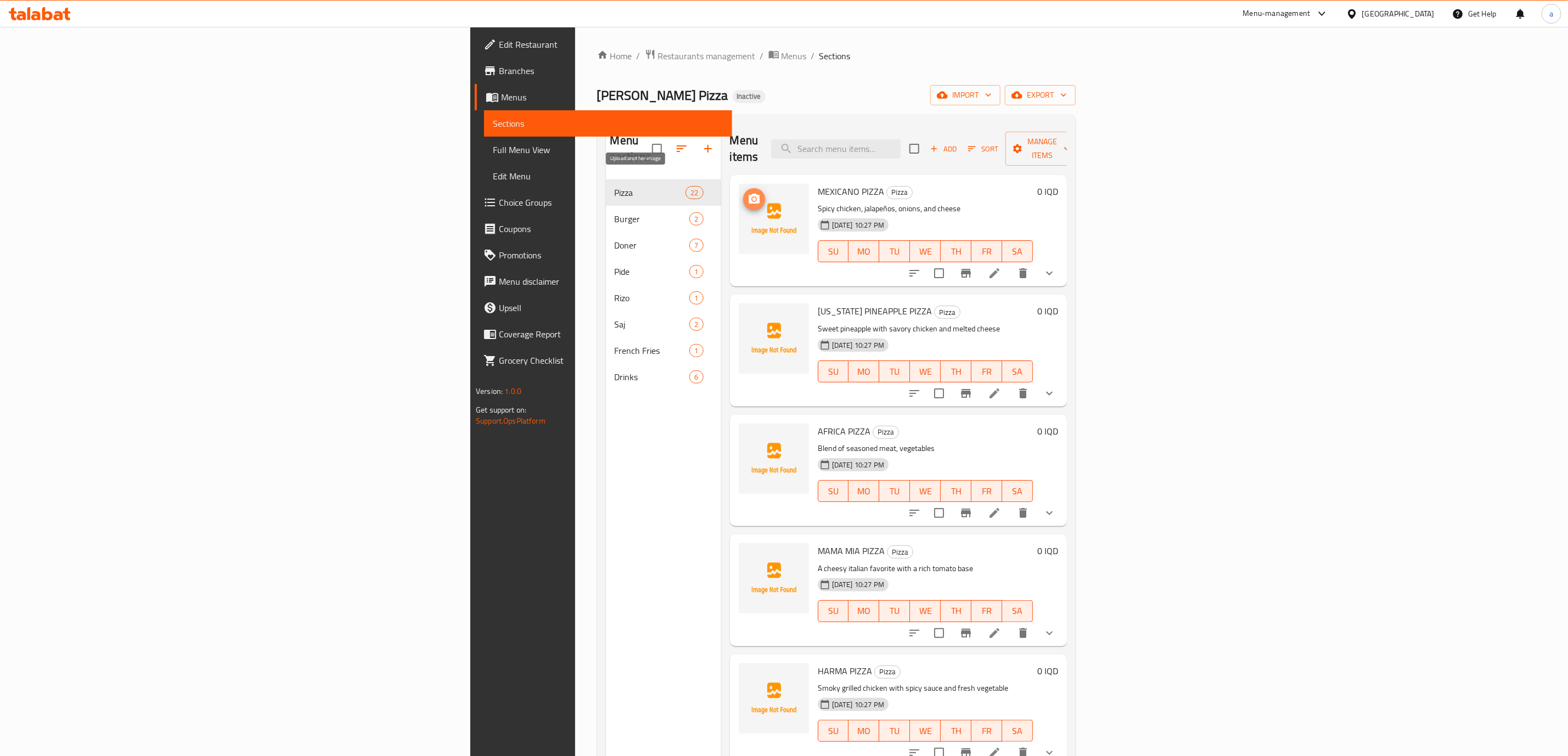
click at [743, 188] on button "upload picture" at bounding box center [754, 199] width 22 height 22
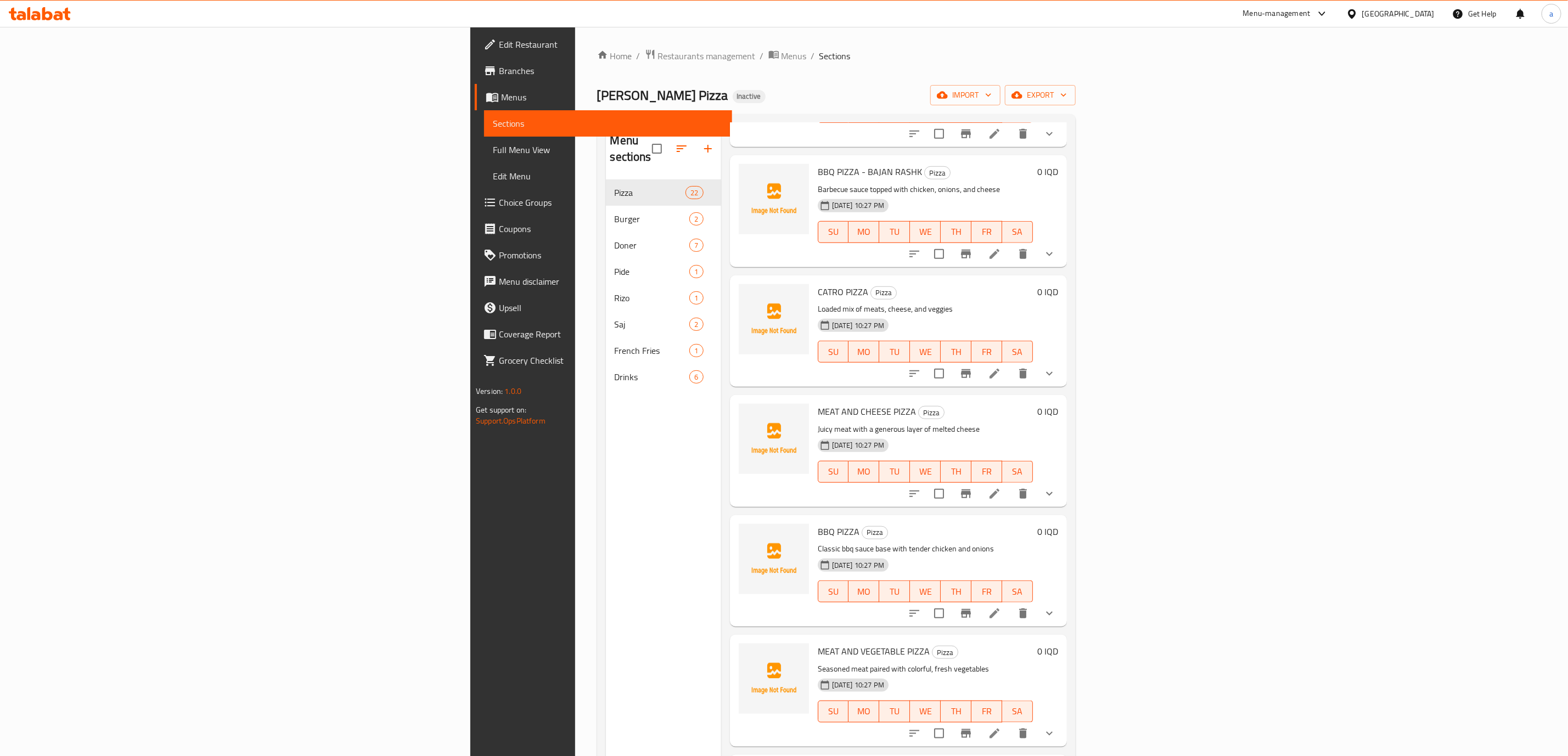
scroll to position [628, 0]
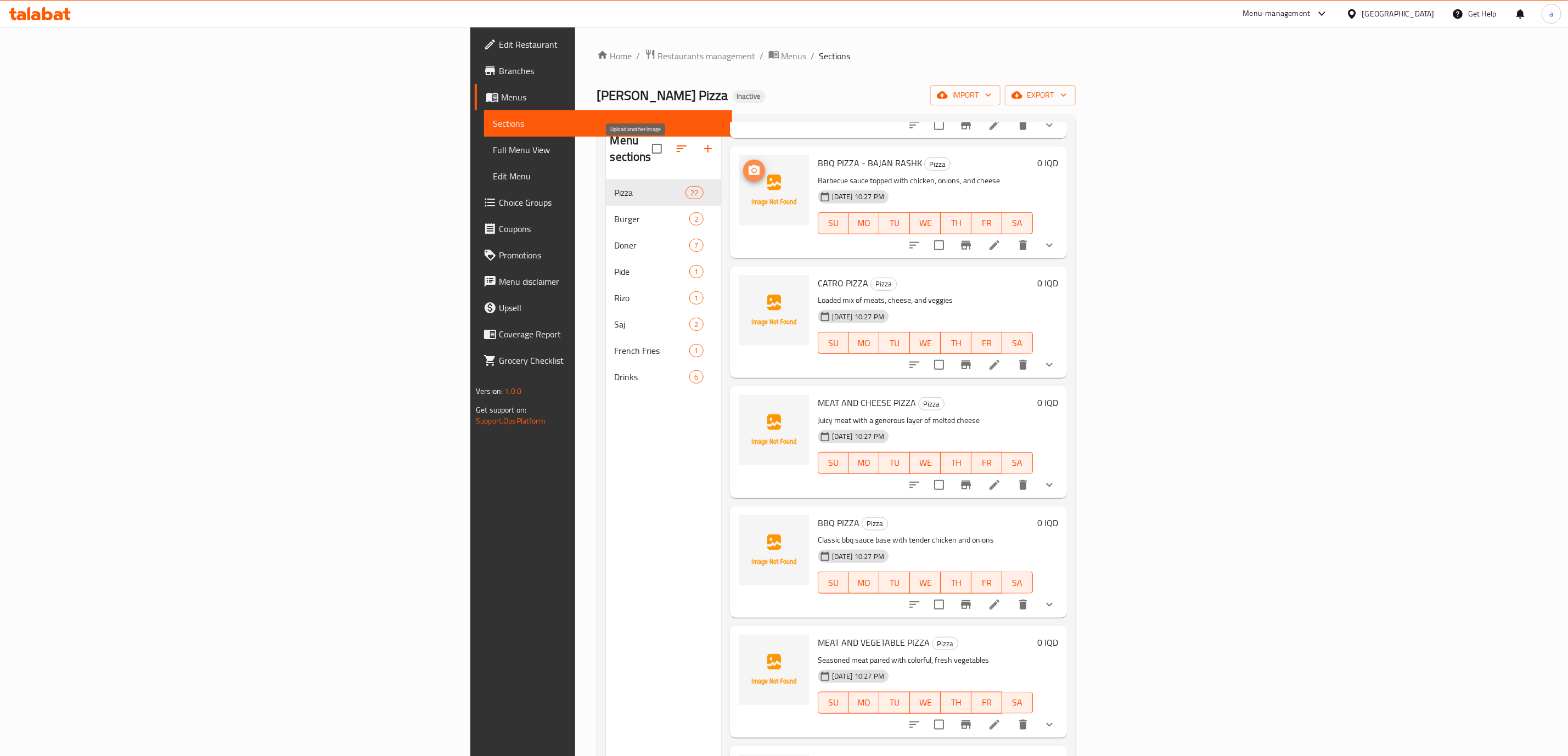
click at [747, 164] on icon "upload picture" at bounding box center [753, 170] width 13 height 13
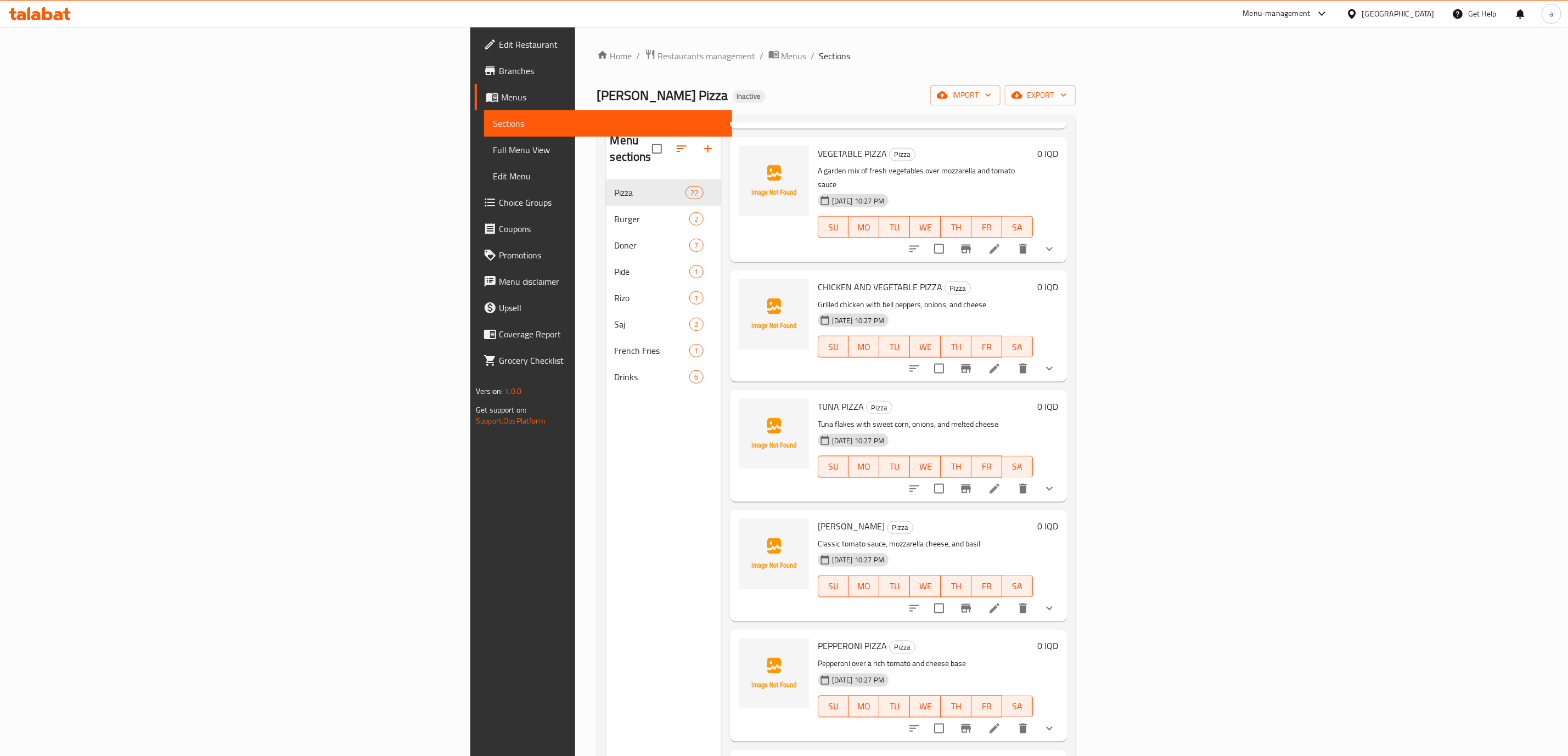
scroll to position [1195, 0]
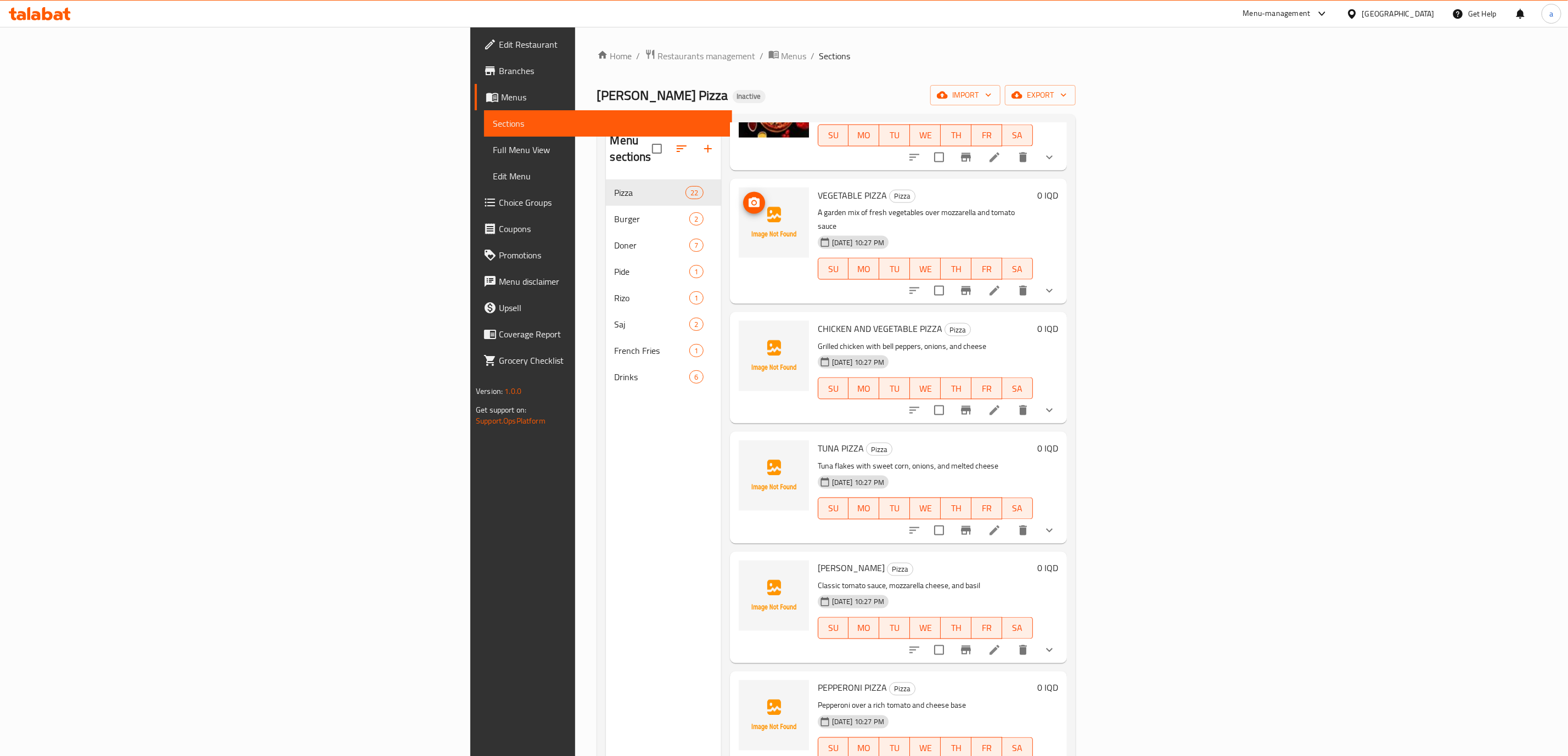
click at [747, 196] on icon "upload picture" at bounding box center [753, 203] width 13 height 13
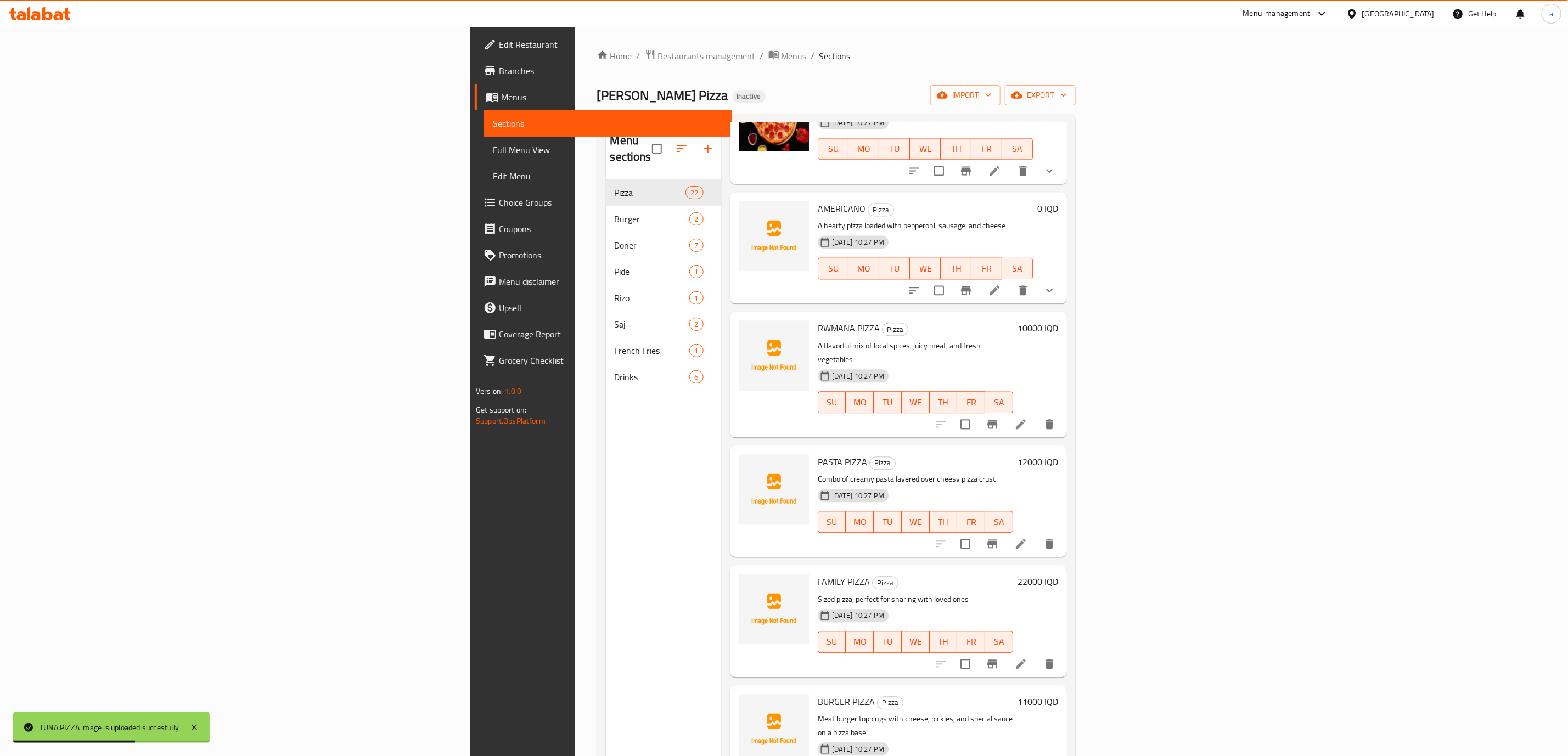
scroll to position [1762, 0]
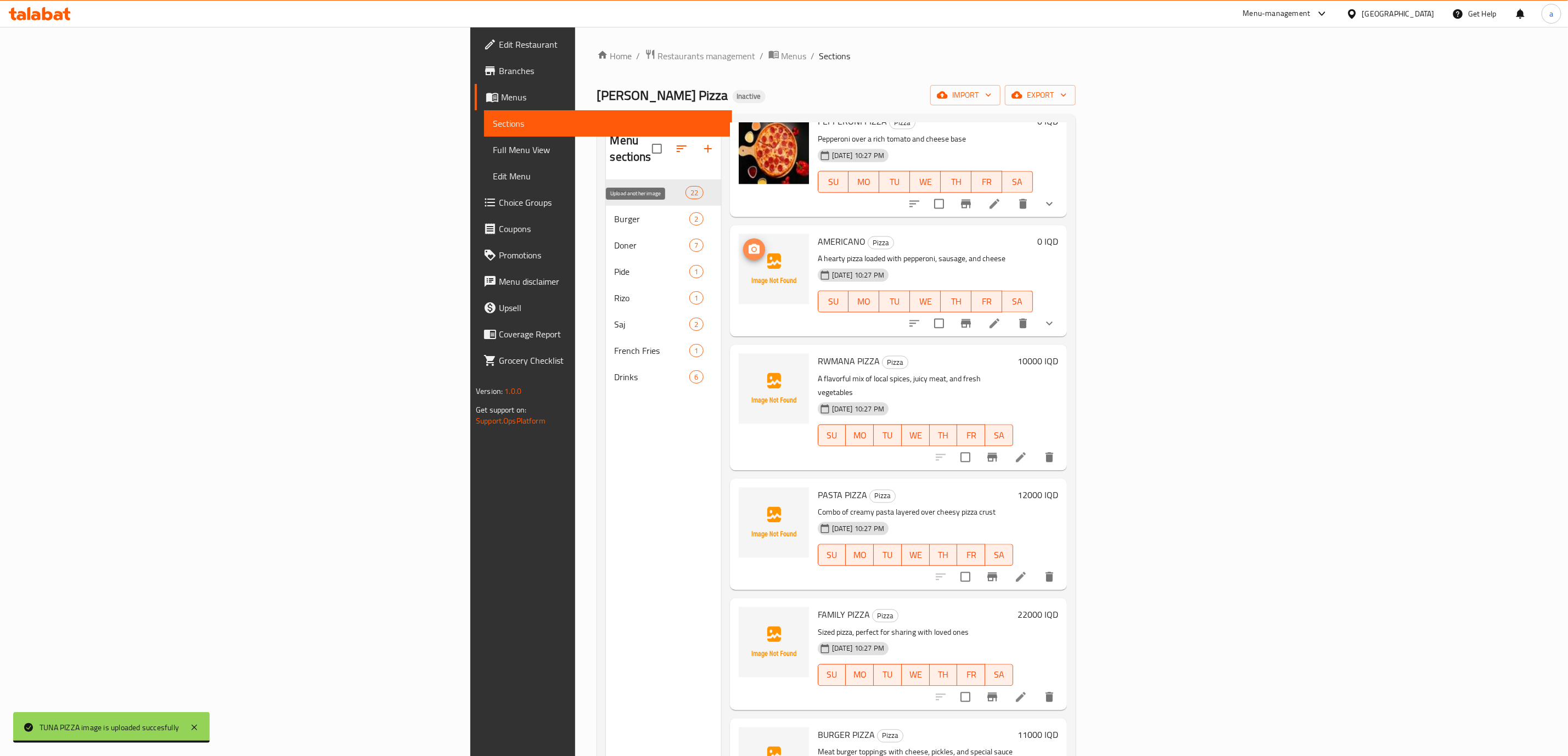
click at [749, 243] on icon "upload picture" at bounding box center [754, 248] width 11 height 10
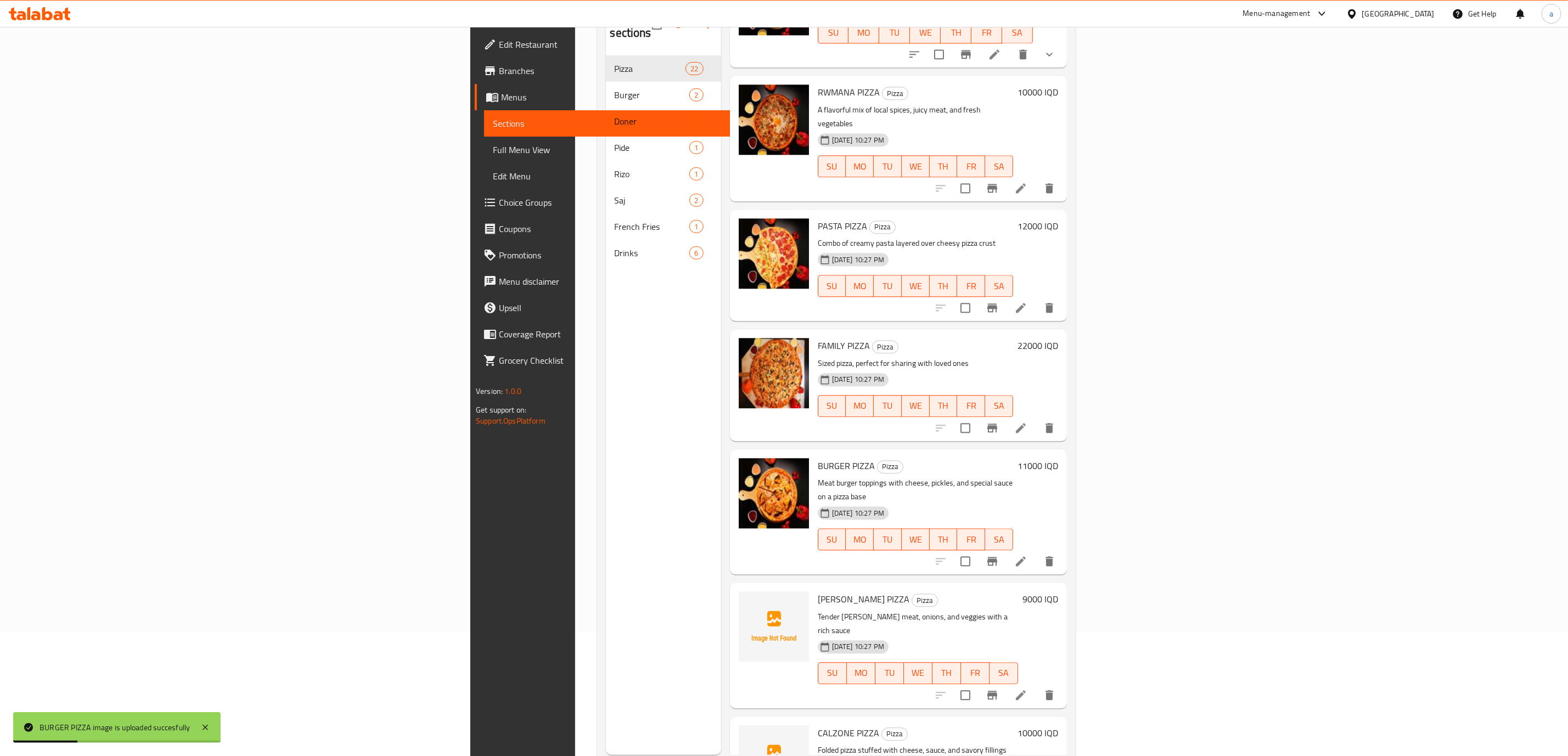
scroll to position [154, 0]
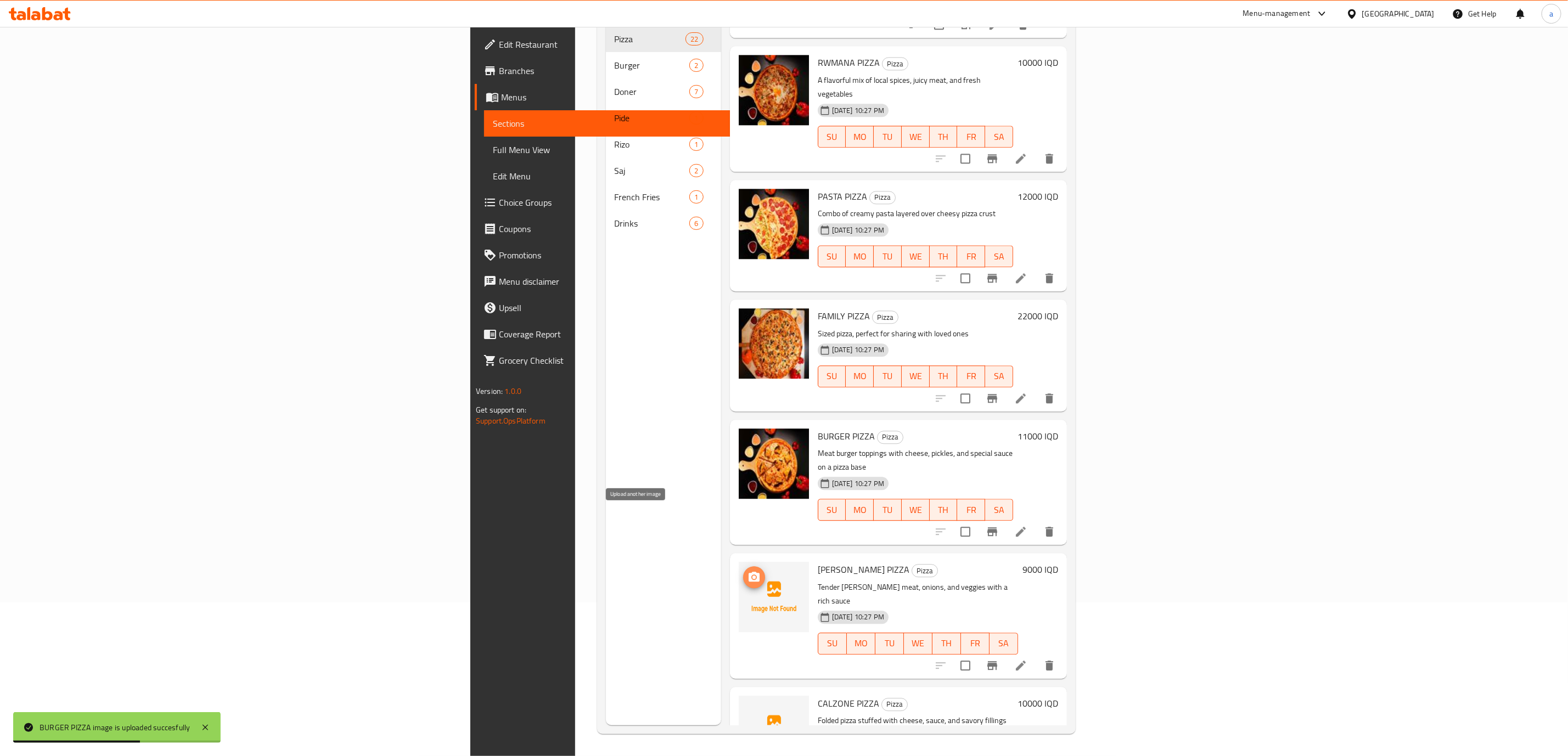
click at [743, 571] on span "upload picture" at bounding box center [754, 577] width 22 height 13
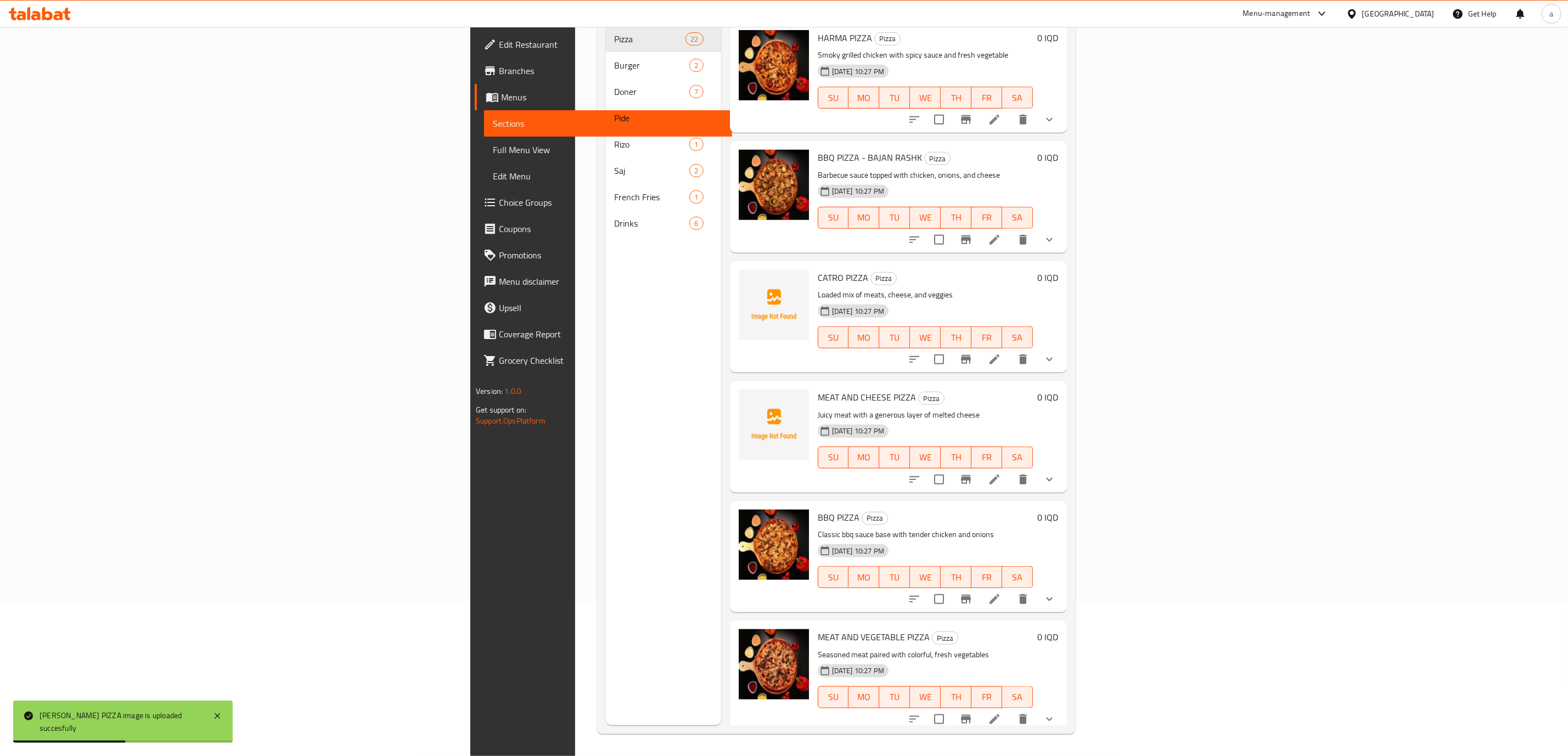
scroll to position [447, 0]
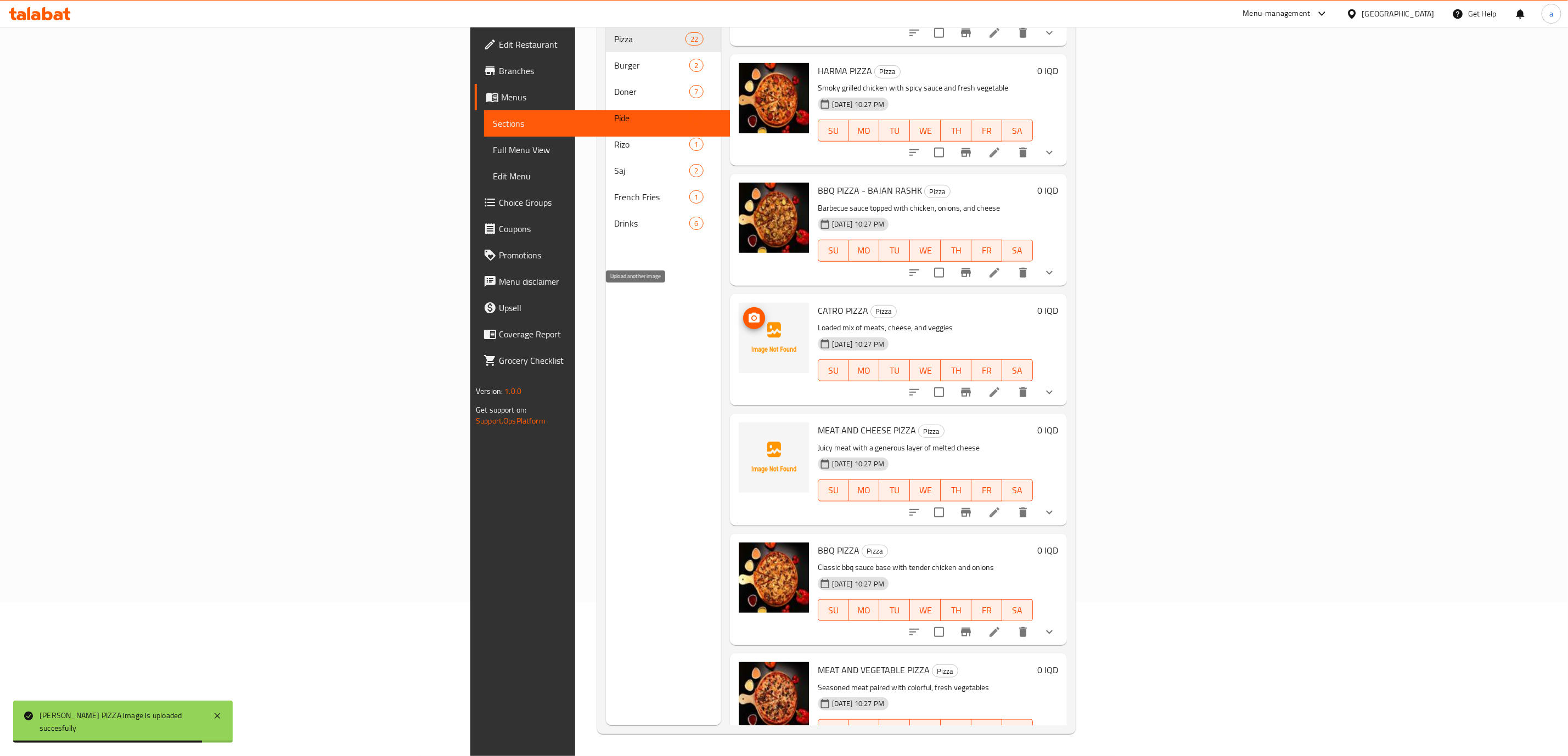
click at [749, 313] on icon "upload picture" at bounding box center [754, 317] width 11 height 10
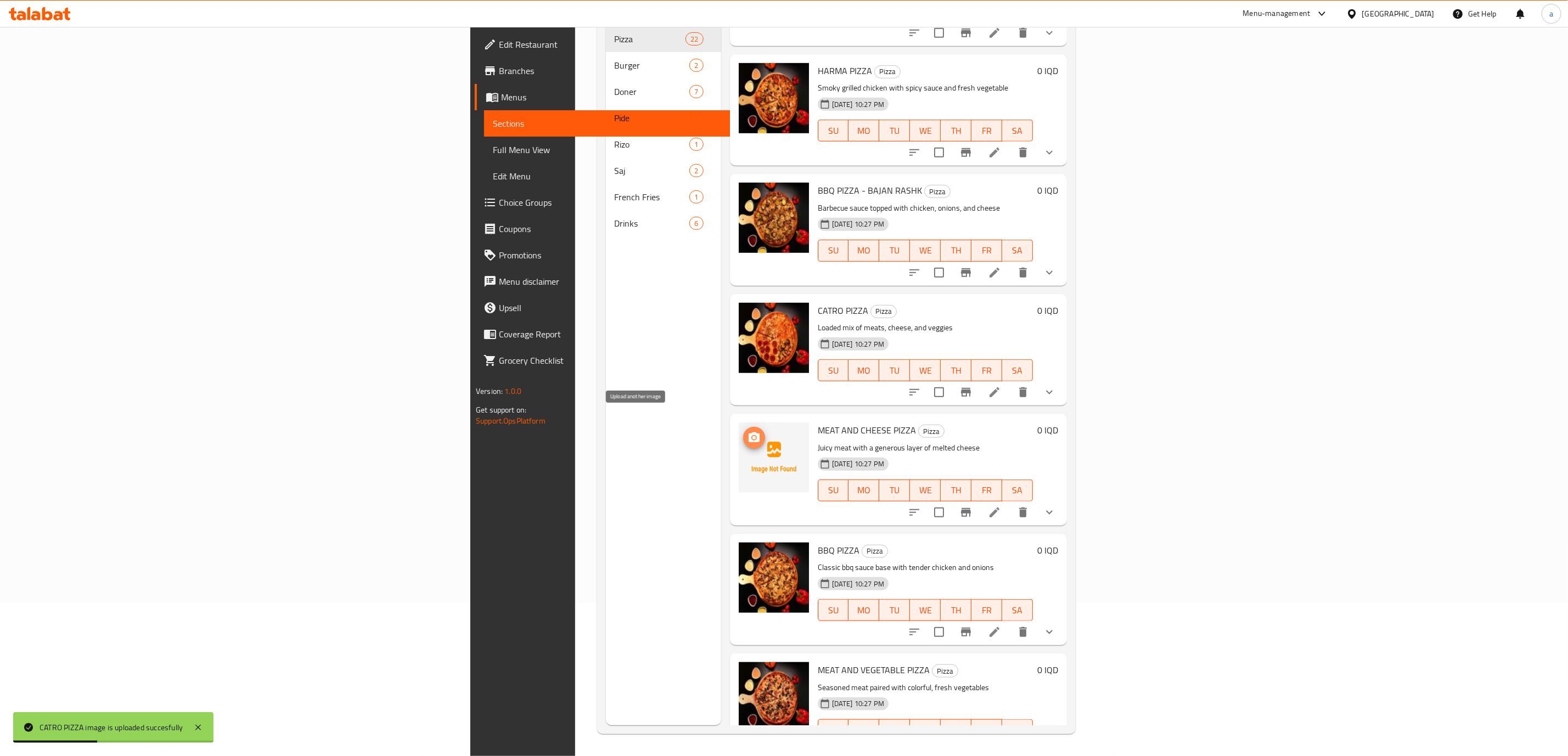
click at [749, 432] on icon "upload picture" at bounding box center [754, 437] width 11 height 10
click at [739, 456] on img at bounding box center [774, 458] width 70 height 70
click at [1076, 247] on div "Menu sections Pizza 22 Burger 2 [PERSON_NAME] 7 Pide 1 [PERSON_NAME] 1 Saj 2 Fr…" at bounding box center [836, 347] width 479 height 774
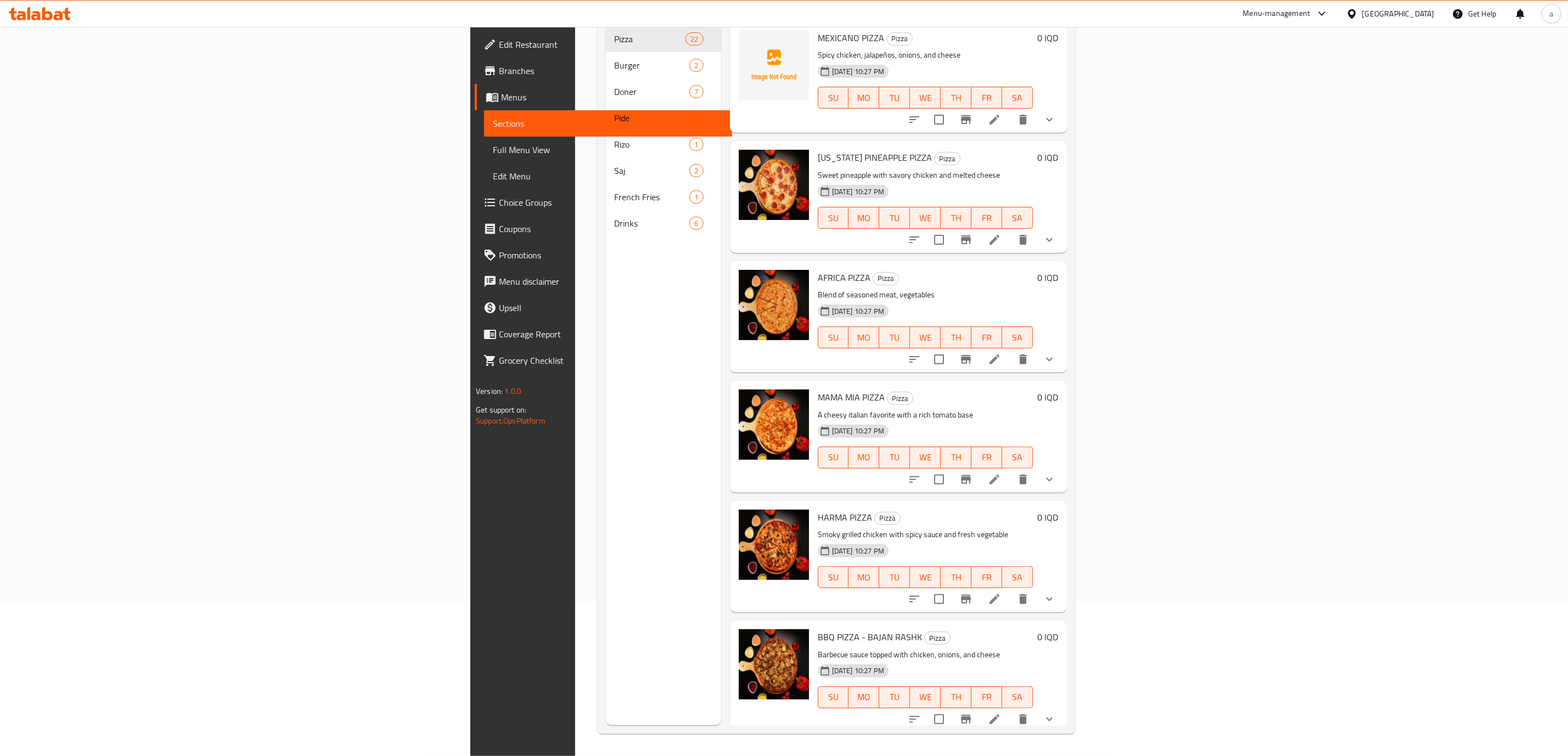
scroll to position [0, 0]
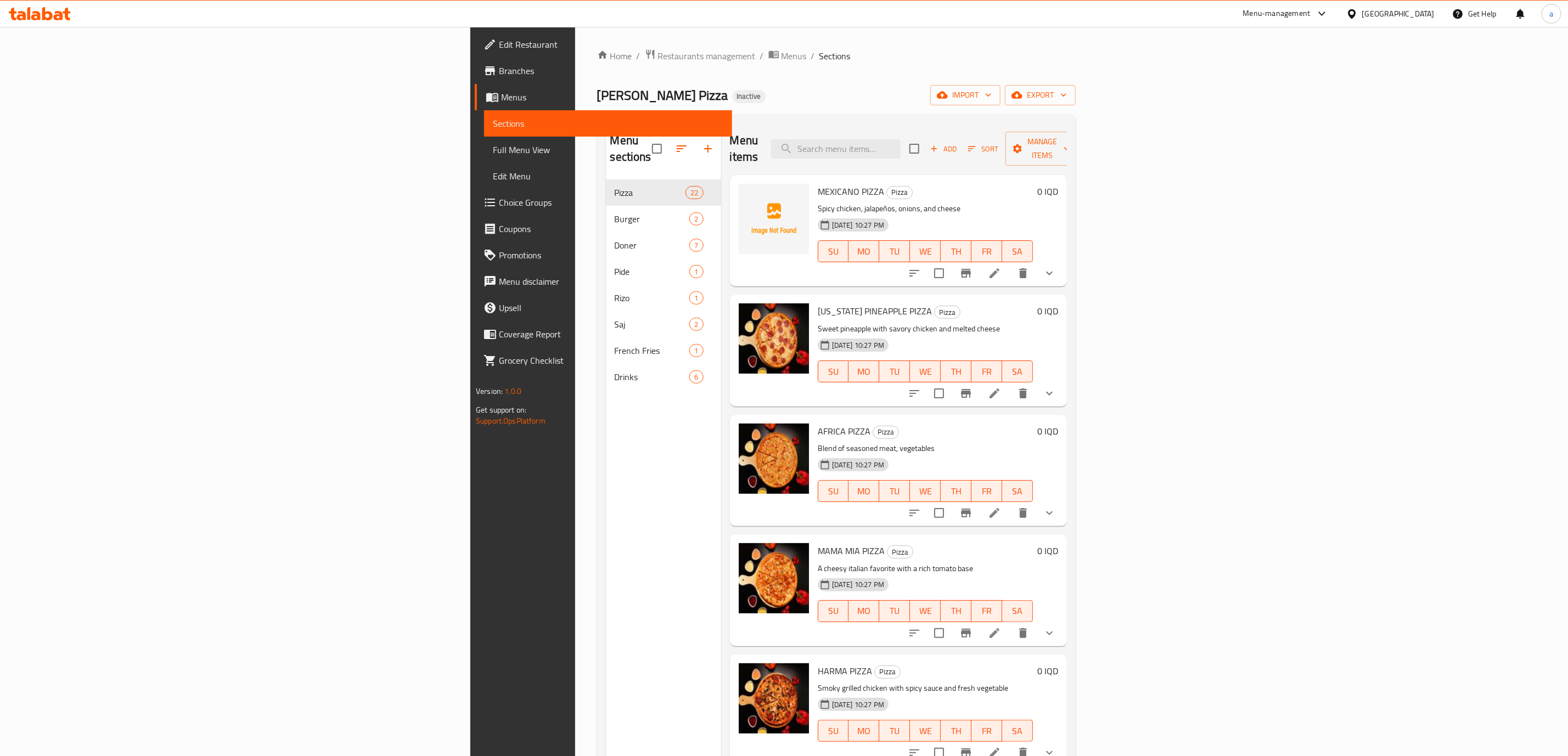
click at [734, 184] on div at bounding box center [774, 230] width 79 height 103
click at [743, 190] on button "upload picture" at bounding box center [754, 199] width 22 height 22
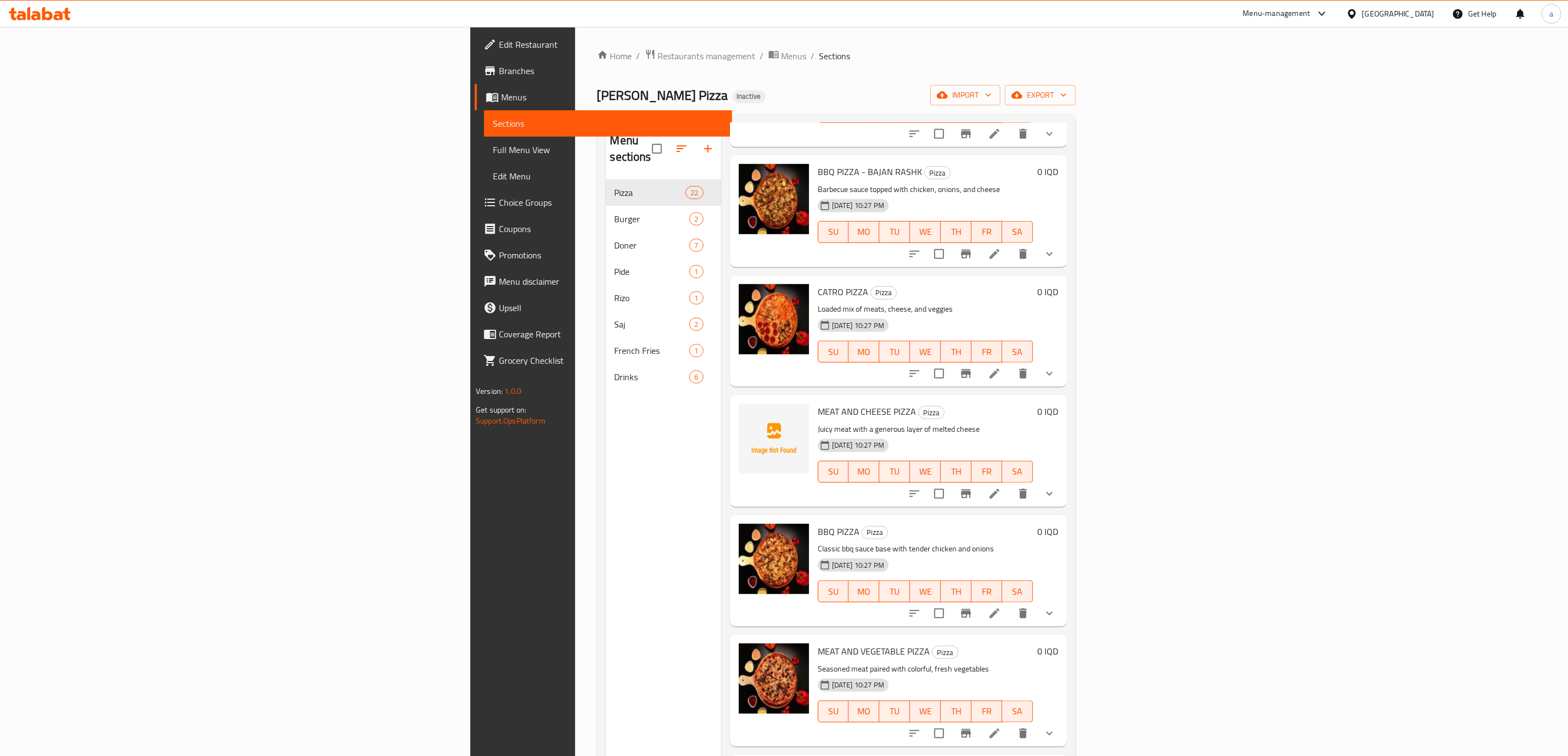
scroll to position [625, 0]
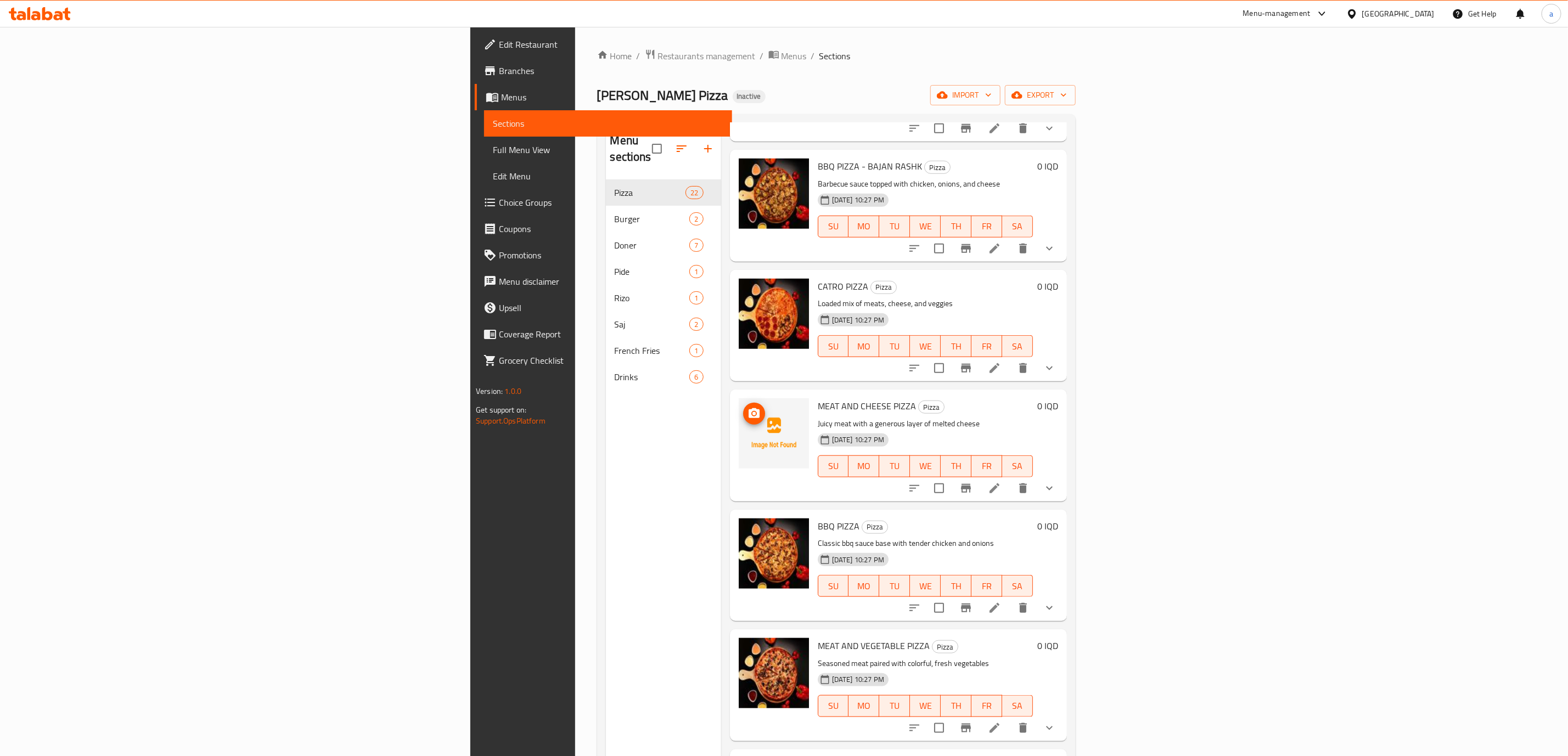
click at [752, 412] on circle "upload picture" at bounding box center [753, 413] width 3 height 3
drag, startPoint x: 698, startPoint y: 390, endPoint x: 796, endPoint y: 384, distance: 98.2
click at [813, 394] on div "MEAT AND CHEESE PIZZA Pizza Juicy meat with a generous layer of melted cheese […" at bounding box center [925, 445] width 224 height 103
copy span "MEAT AND CHEESE PIZZA"
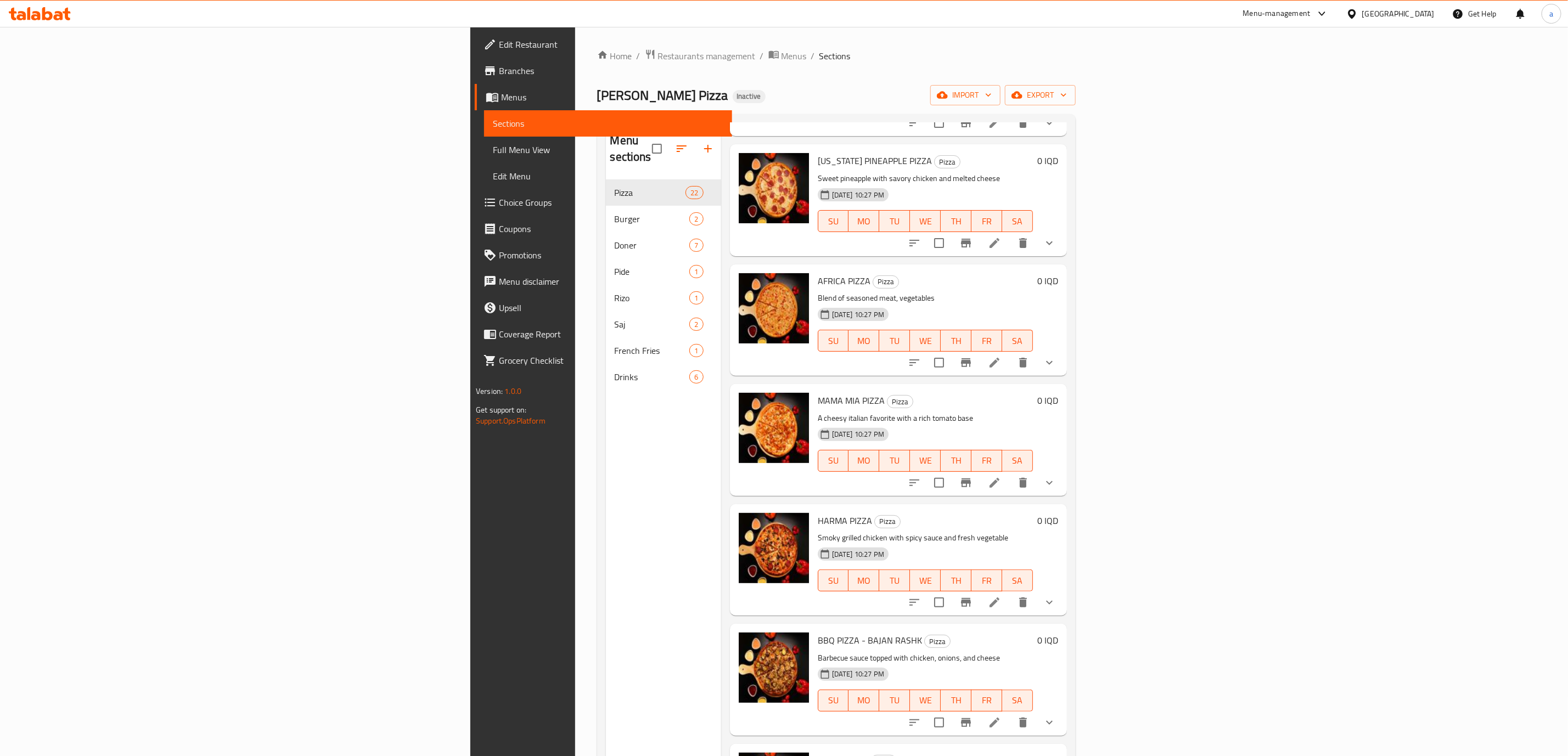
scroll to position [0, 0]
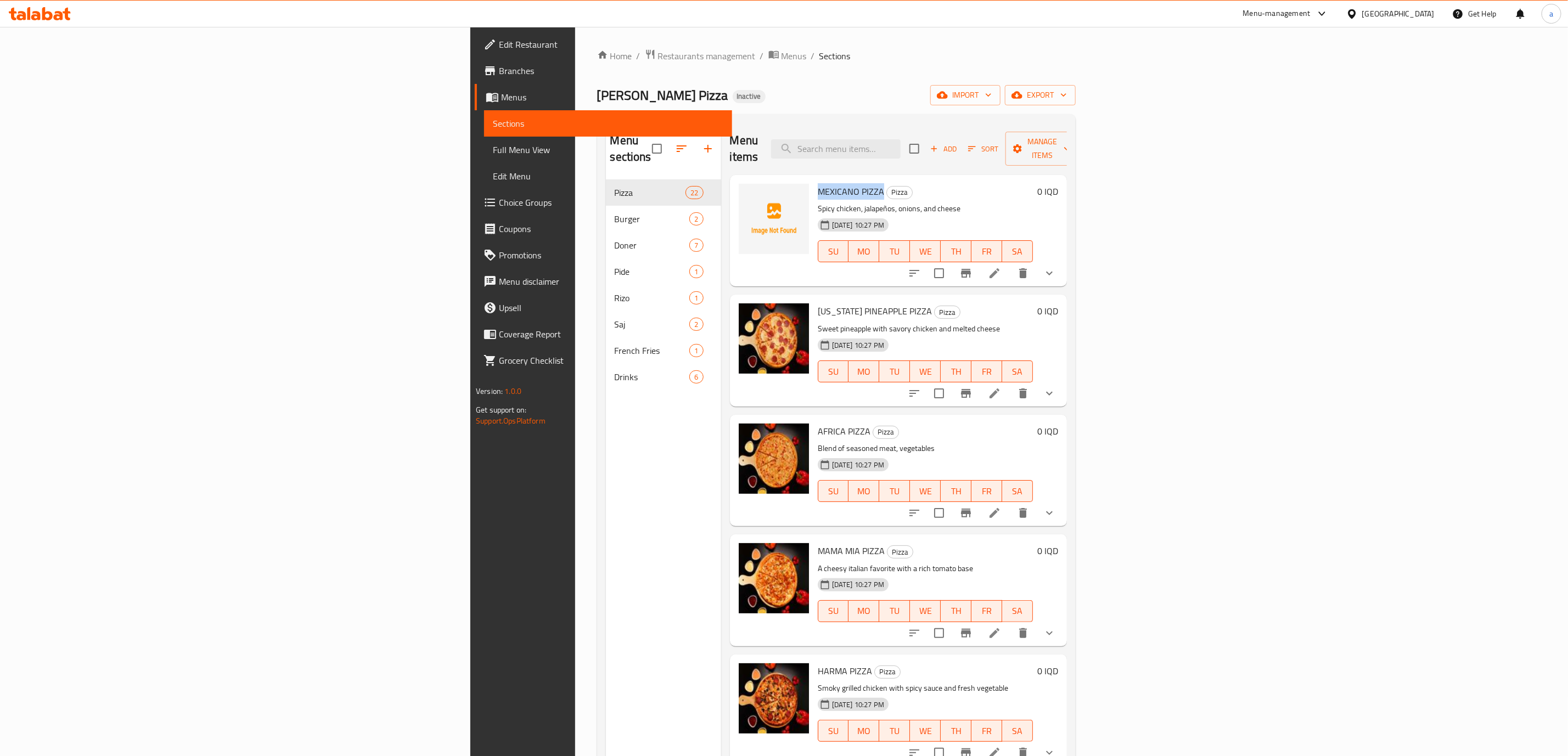
drag, startPoint x: 700, startPoint y: 170, endPoint x: 764, endPoint y: 175, distance: 64.2
click at [818, 184] on span "MEXICANO PIZZA" at bounding box center [851, 192] width 67 height 16
copy span "MEXICANO PIZZA"
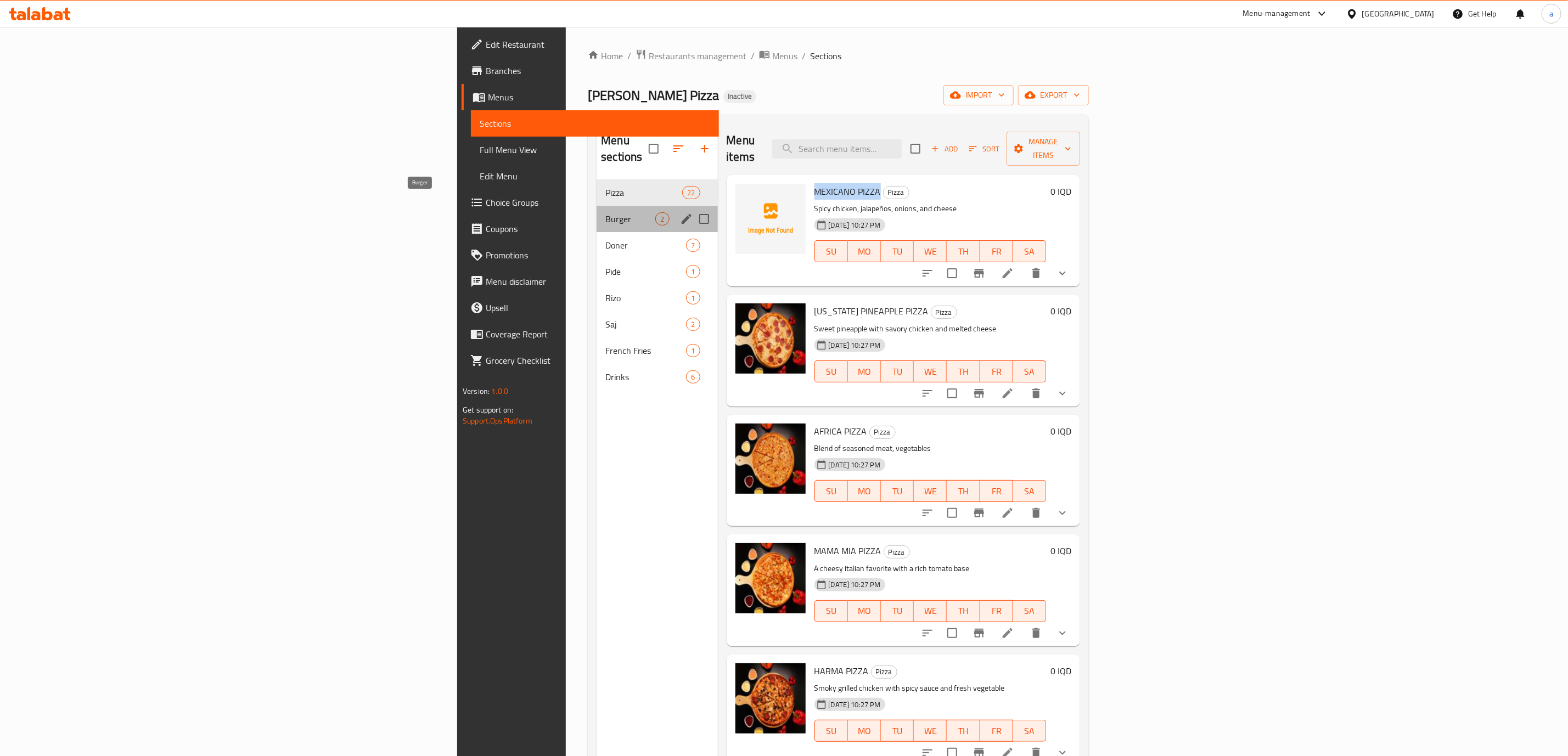
click at [605, 212] on span "Burger" at bounding box center [630, 218] width 50 height 13
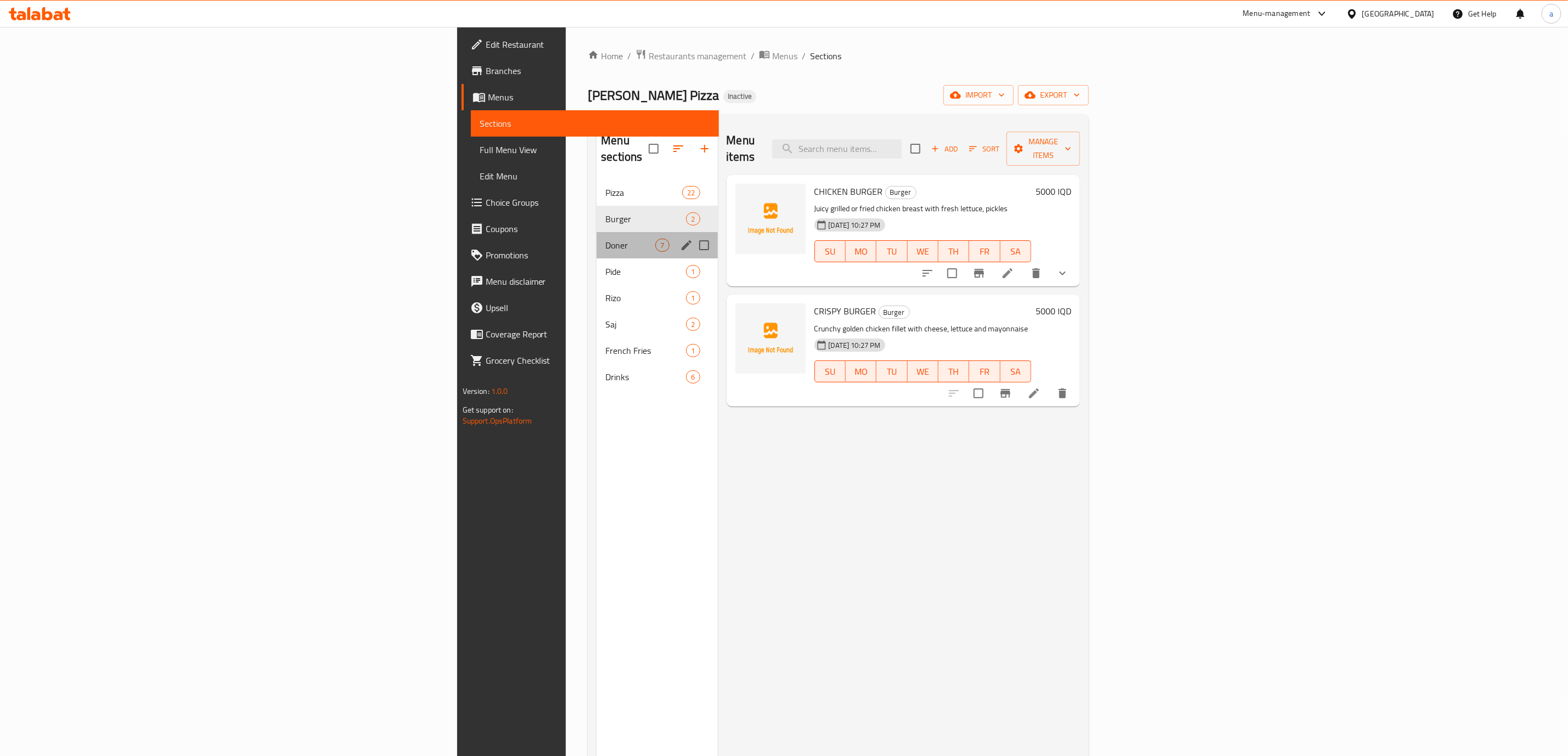
click at [596, 232] on div "[PERSON_NAME] 7" at bounding box center [657, 245] width 121 height 27
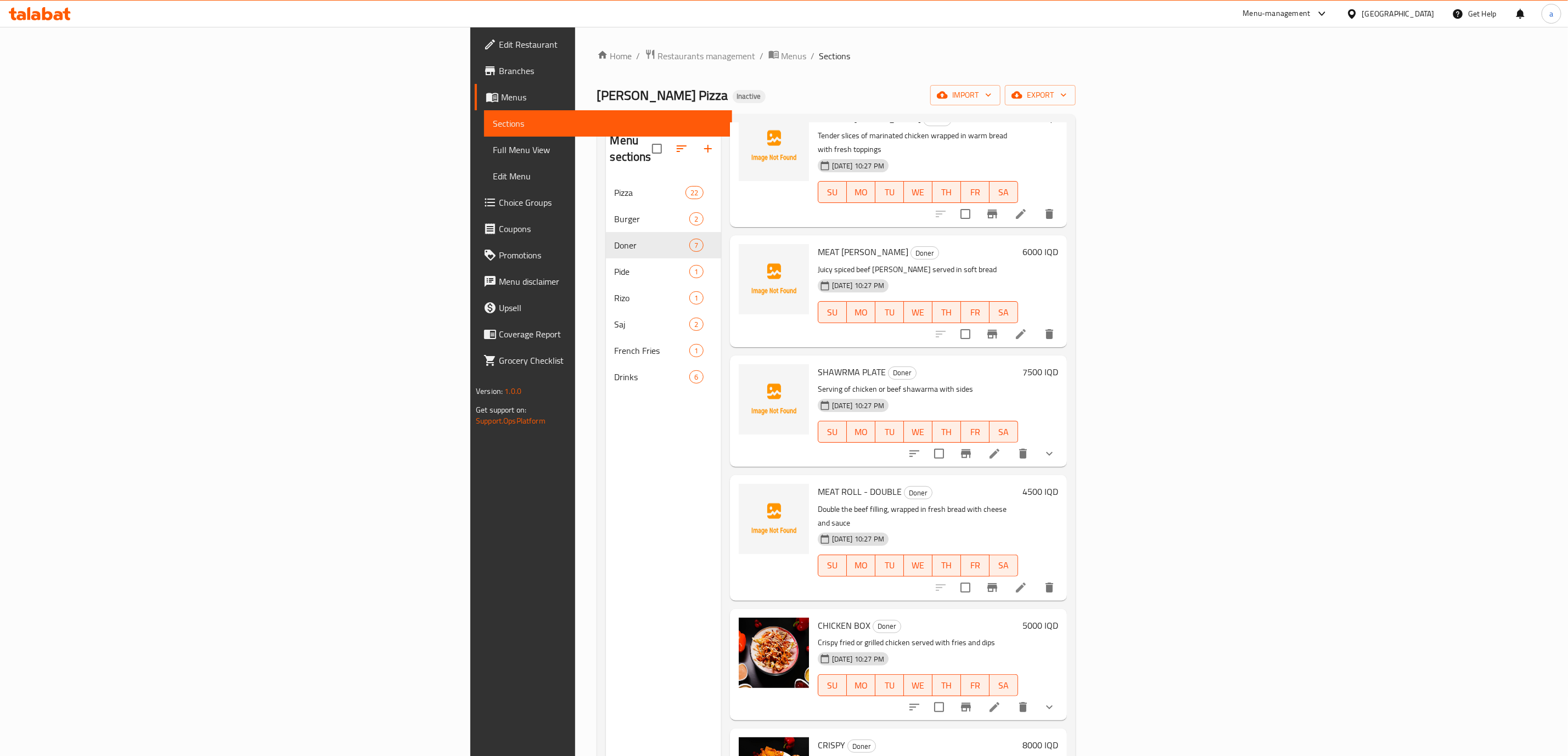
scroll to position [92, 0]
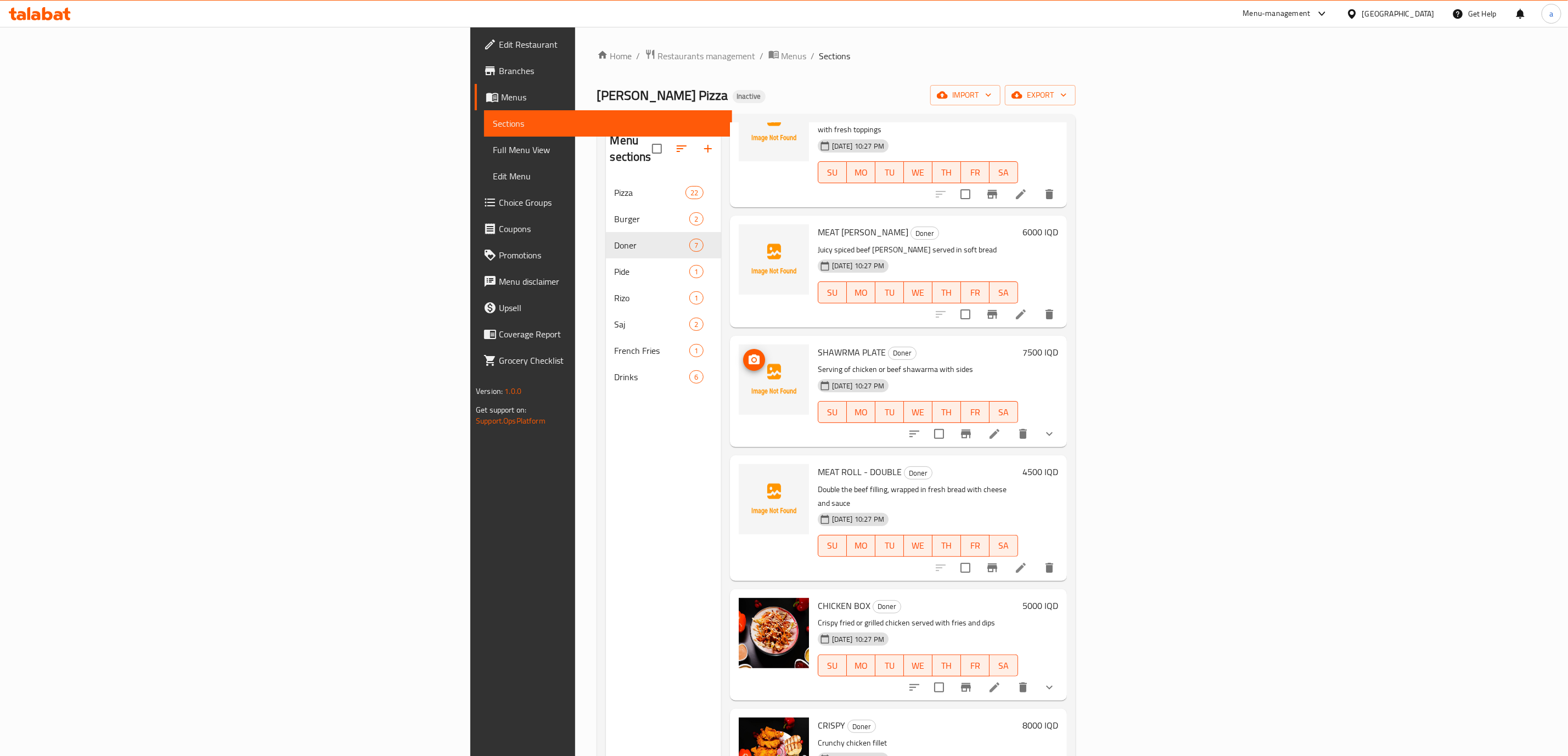
click at [743, 349] on button "upload picture" at bounding box center [754, 360] width 22 height 22
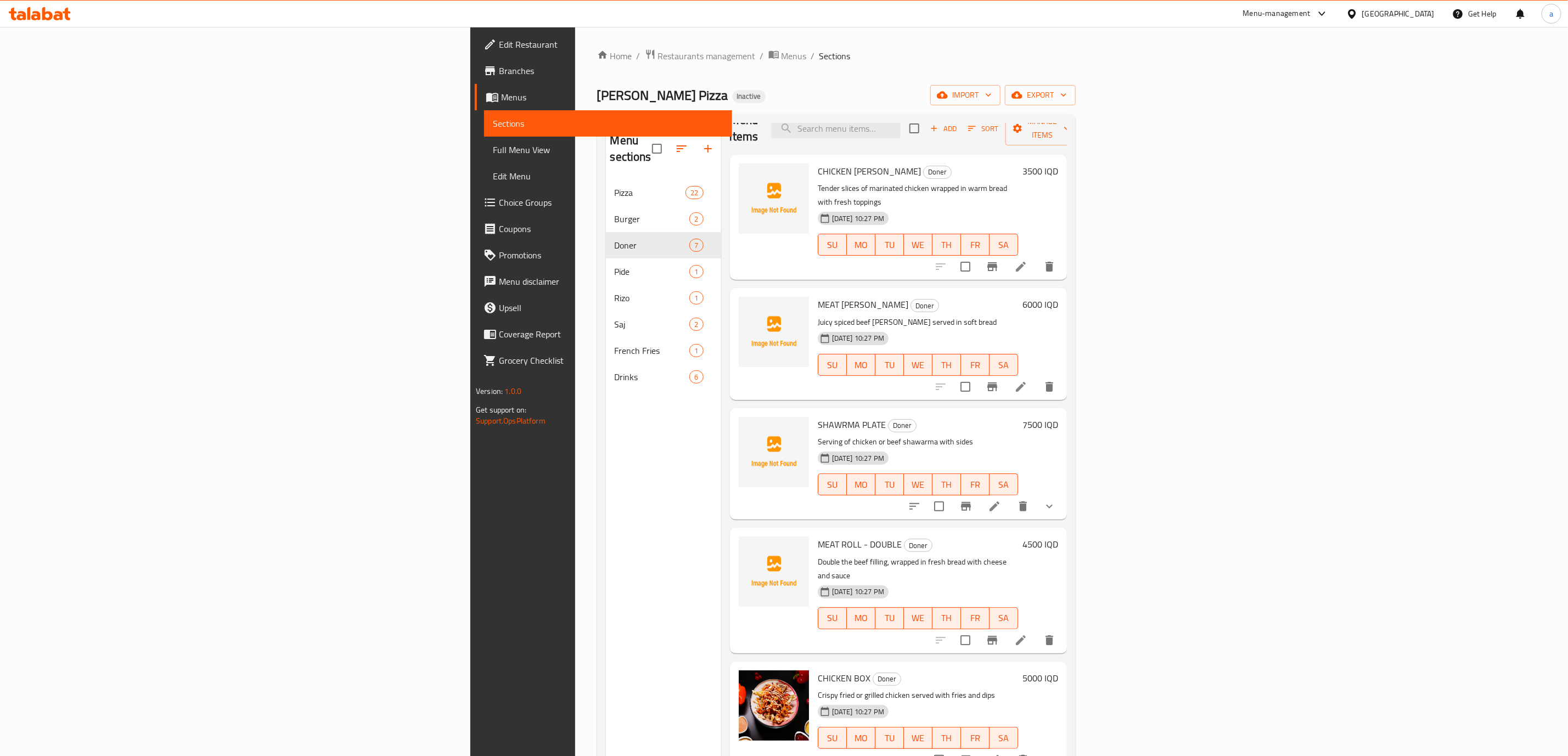
scroll to position [0, 0]
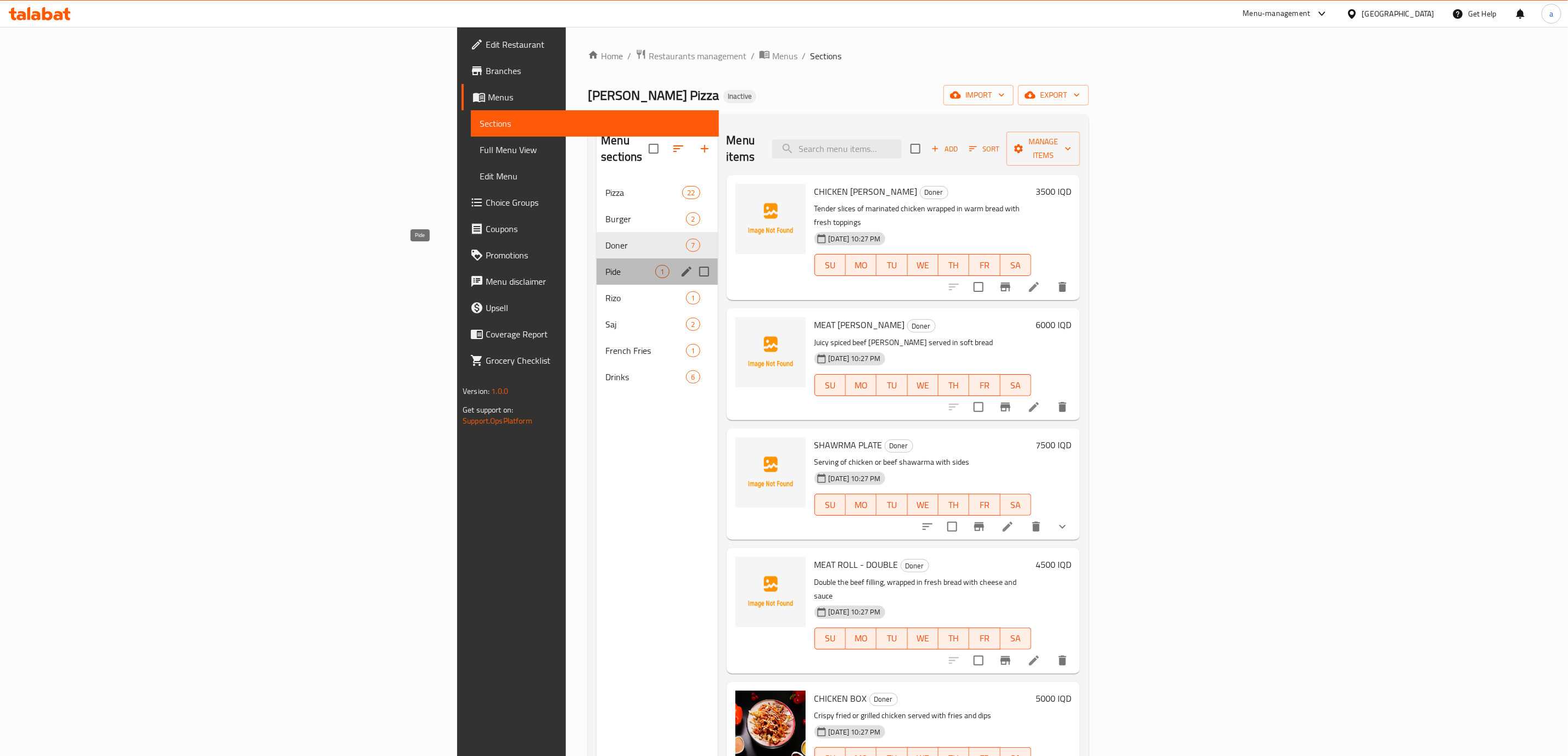
click at [605, 265] on span "Pide" at bounding box center [630, 271] width 50 height 13
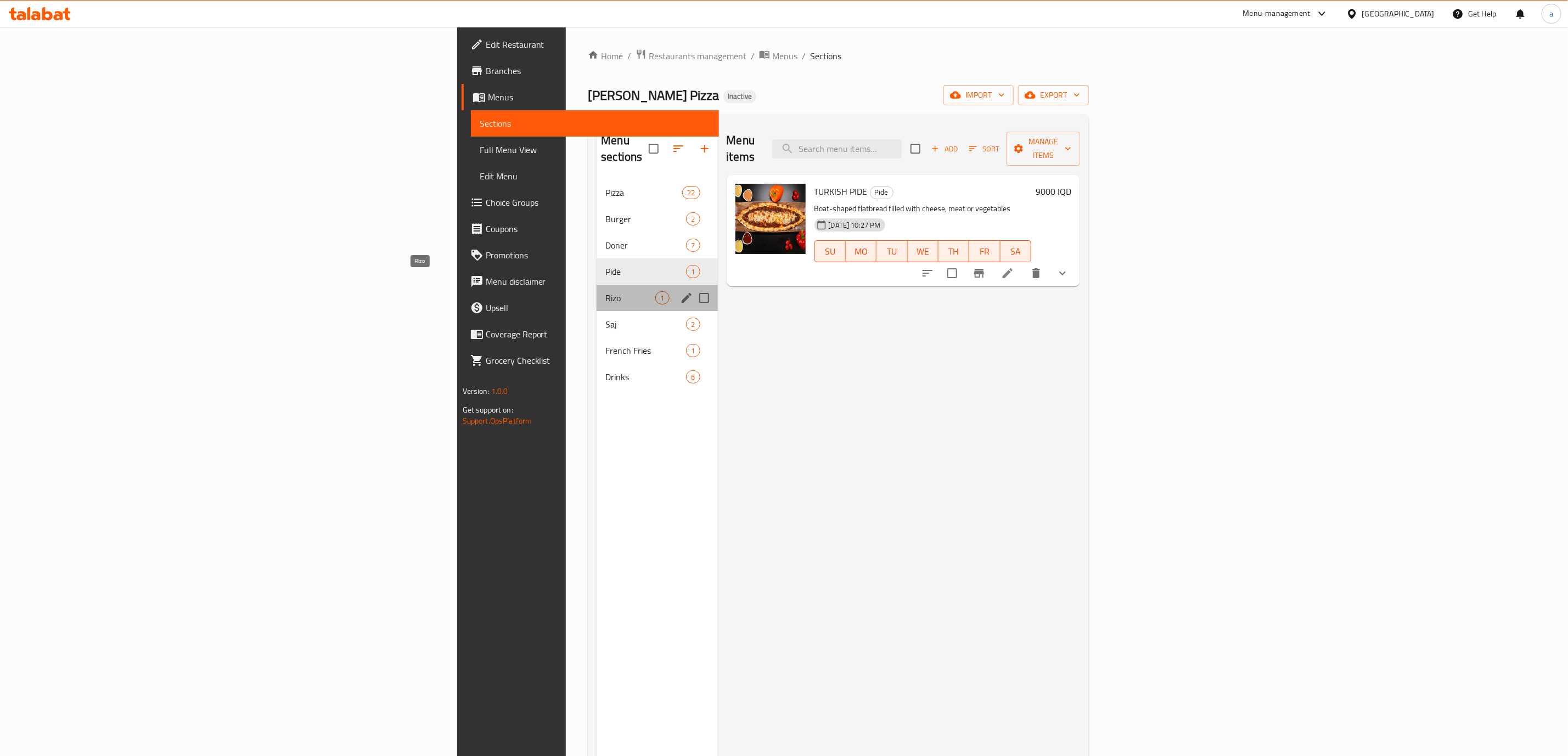
click at [605, 292] on span "Rizo" at bounding box center [630, 298] width 50 height 13
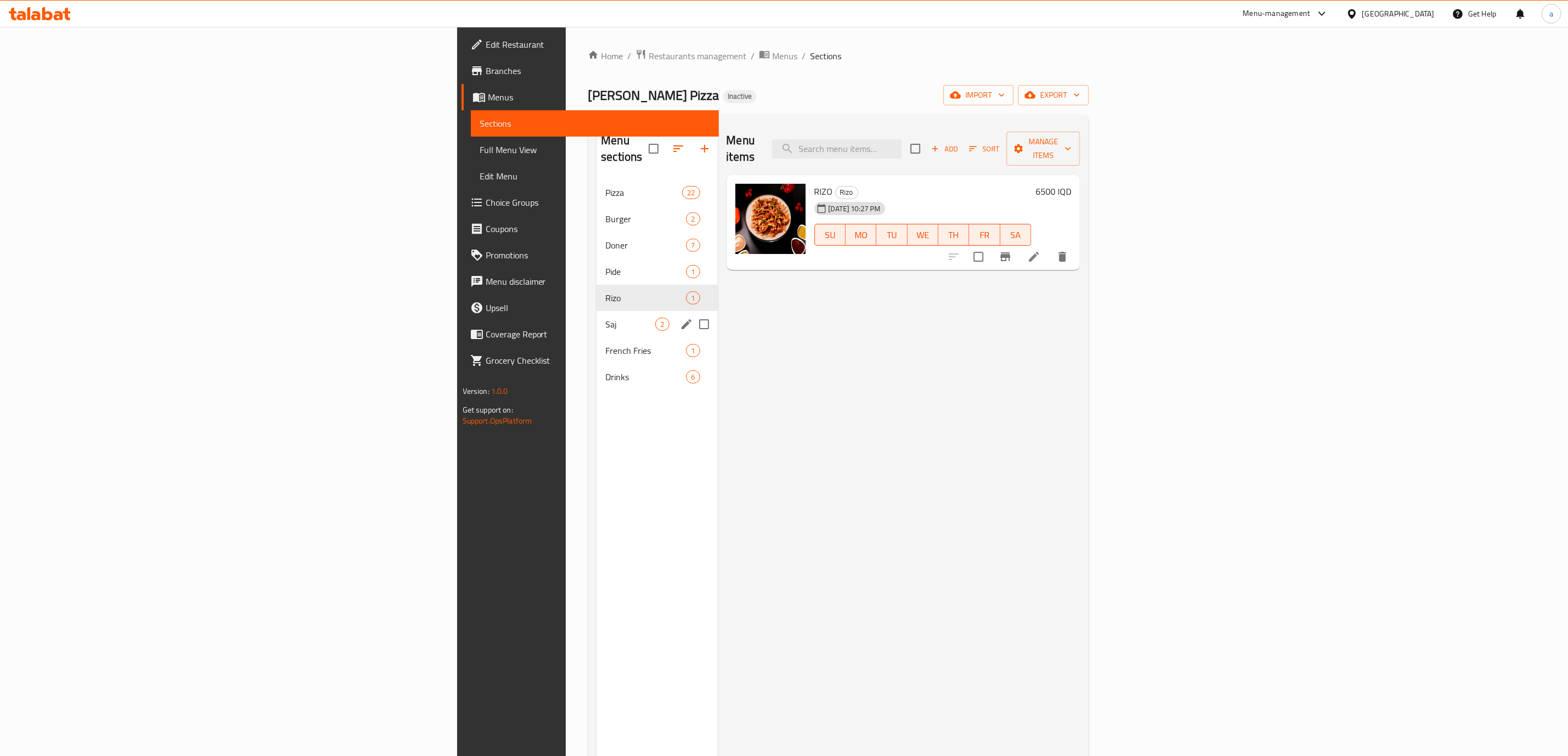
click at [596, 317] on div "Saj 2" at bounding box center [657, 324] width 121 height 27
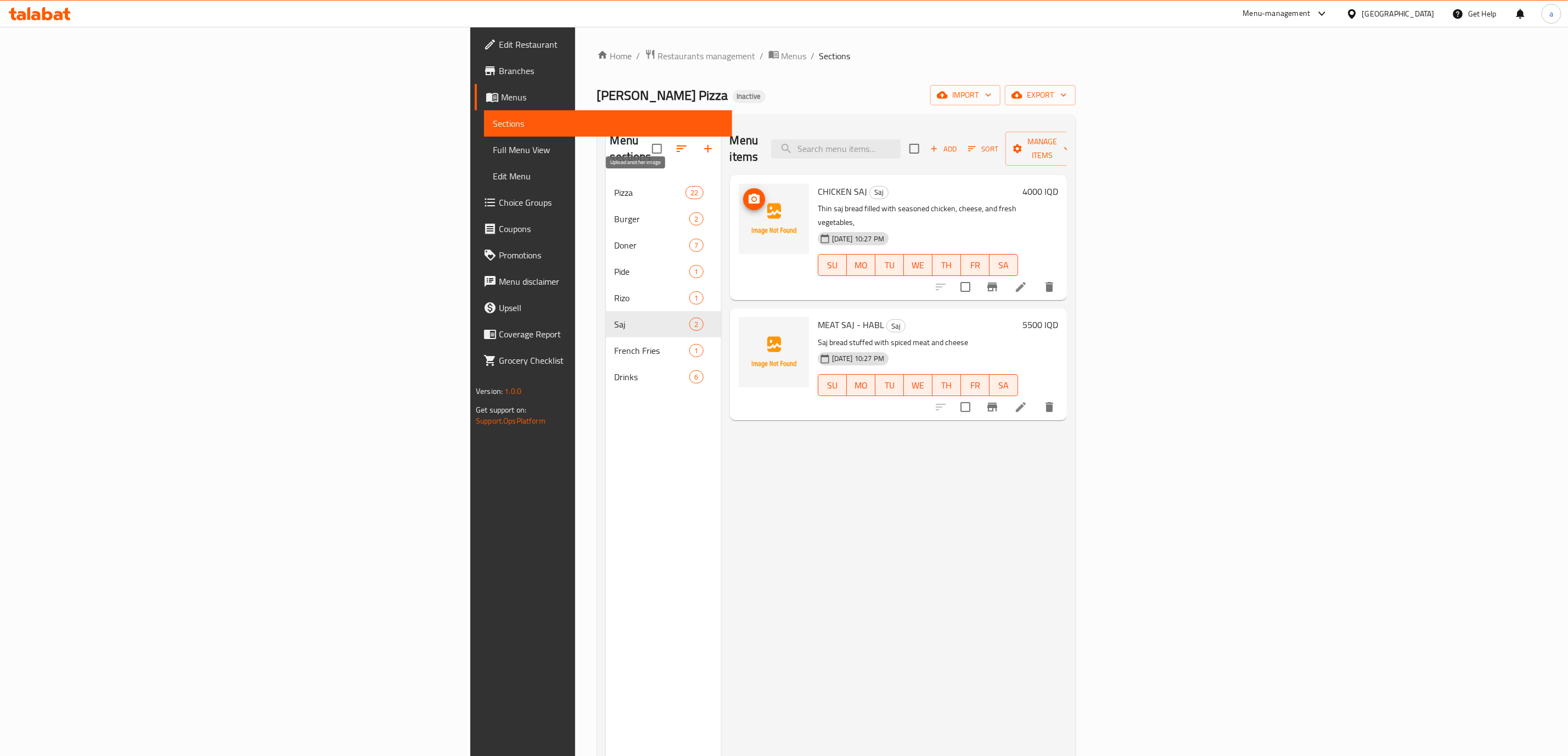
click at [749, 194] on icon "upload picture" at bounding box center [754, 199] width 11 height 10
drag, startPoint x: 699, startPoint y: 173, endPoint x: 745, endPoint y: 170, distance: 46.1
click at [813, 179] on div "CHICKEN SAJ Saj Thin saj bread filled with seasoned chicken, cheese, and fresh …" at bounding box center [918, 237] width 209 height 116
drag, startPoint x: 747, startPoint y: 172, endPoint x: 697, endPoint y: 172, distance: 50.0
click at [813, 179] on div "CHICKEN SAJ Saj Thin saj bread filled with seasoned chicken, cheese, and fresh …" at bounding box center [918, 237] width 209 height 116
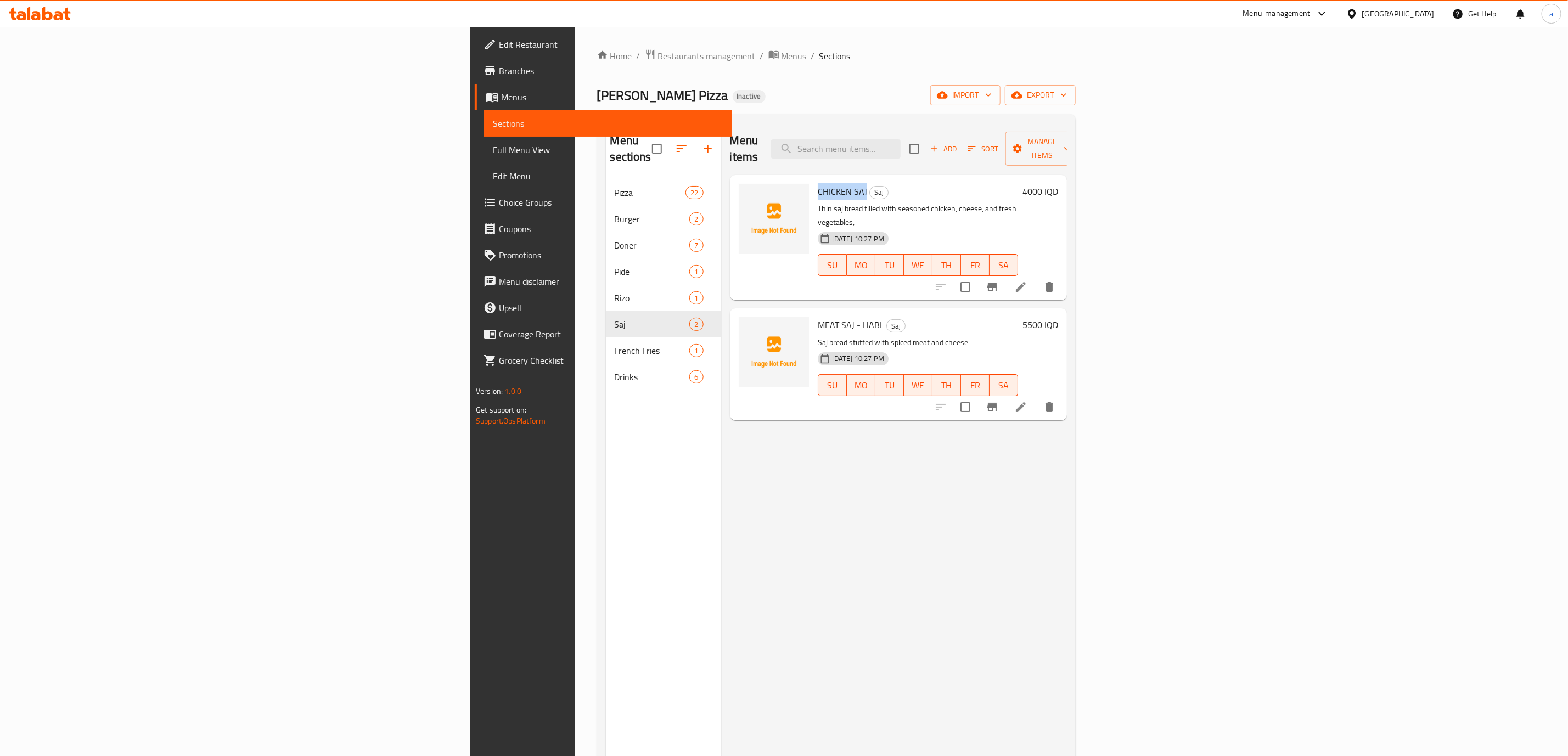
copy span "CHICKEN SAJ"
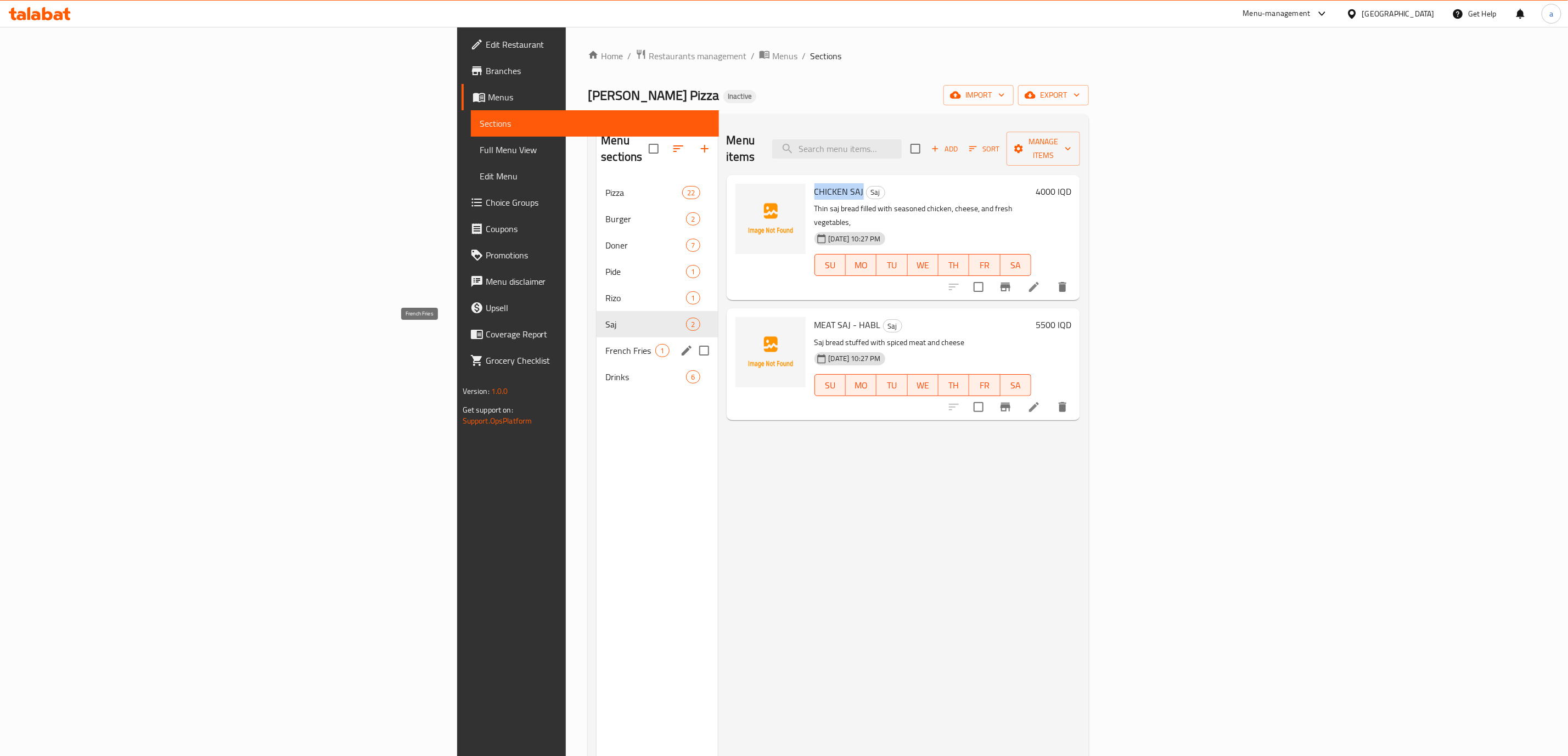
click at [605, 344] on span "French Fries" at bounding box center [630, 350] width 50 height 13
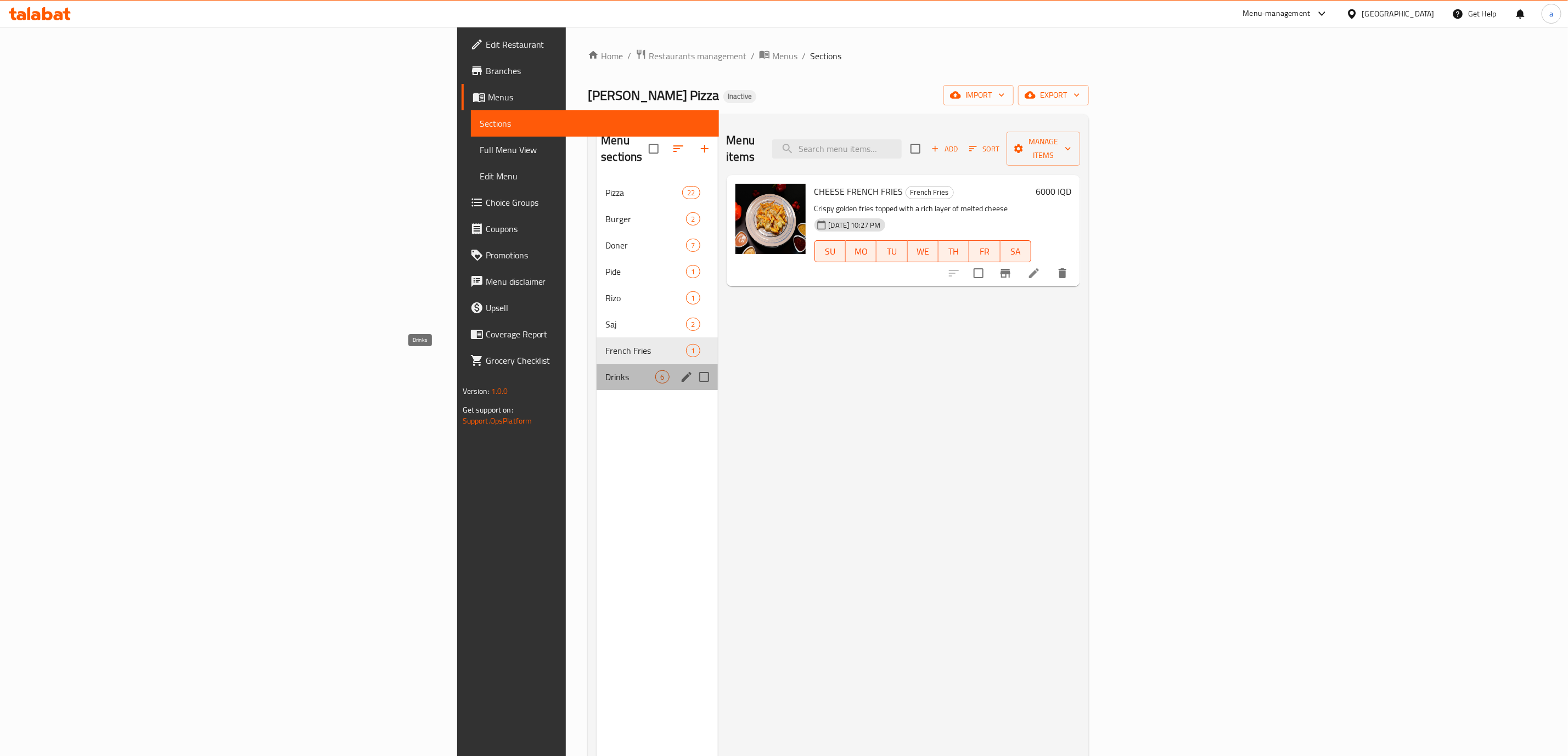
click at [605, 371] on span "Drinks" at bounding box center [630, 377] width 50 height 13
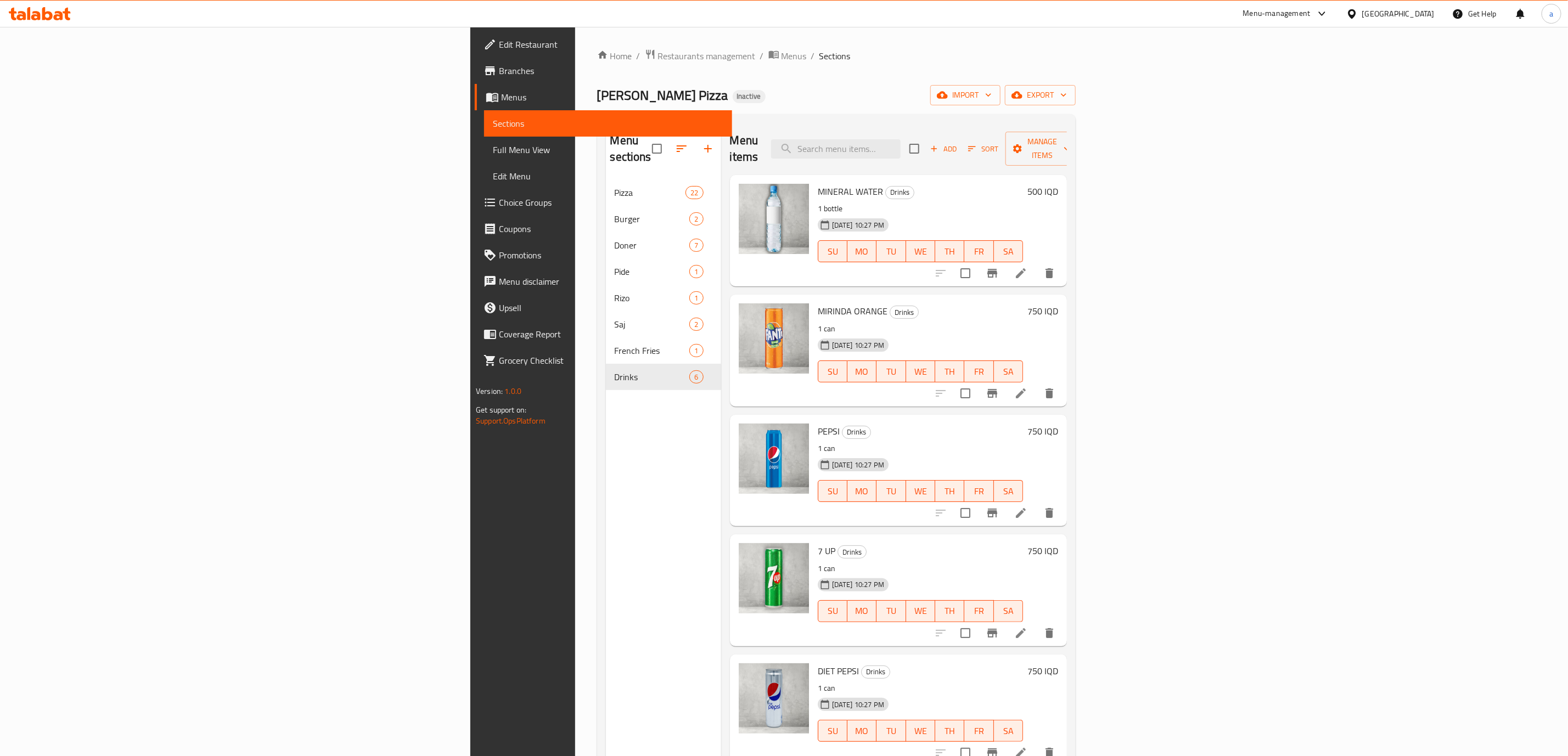
click at [501, 101] on span "Menus" at bounding box center [612, 97] width 222 height 13
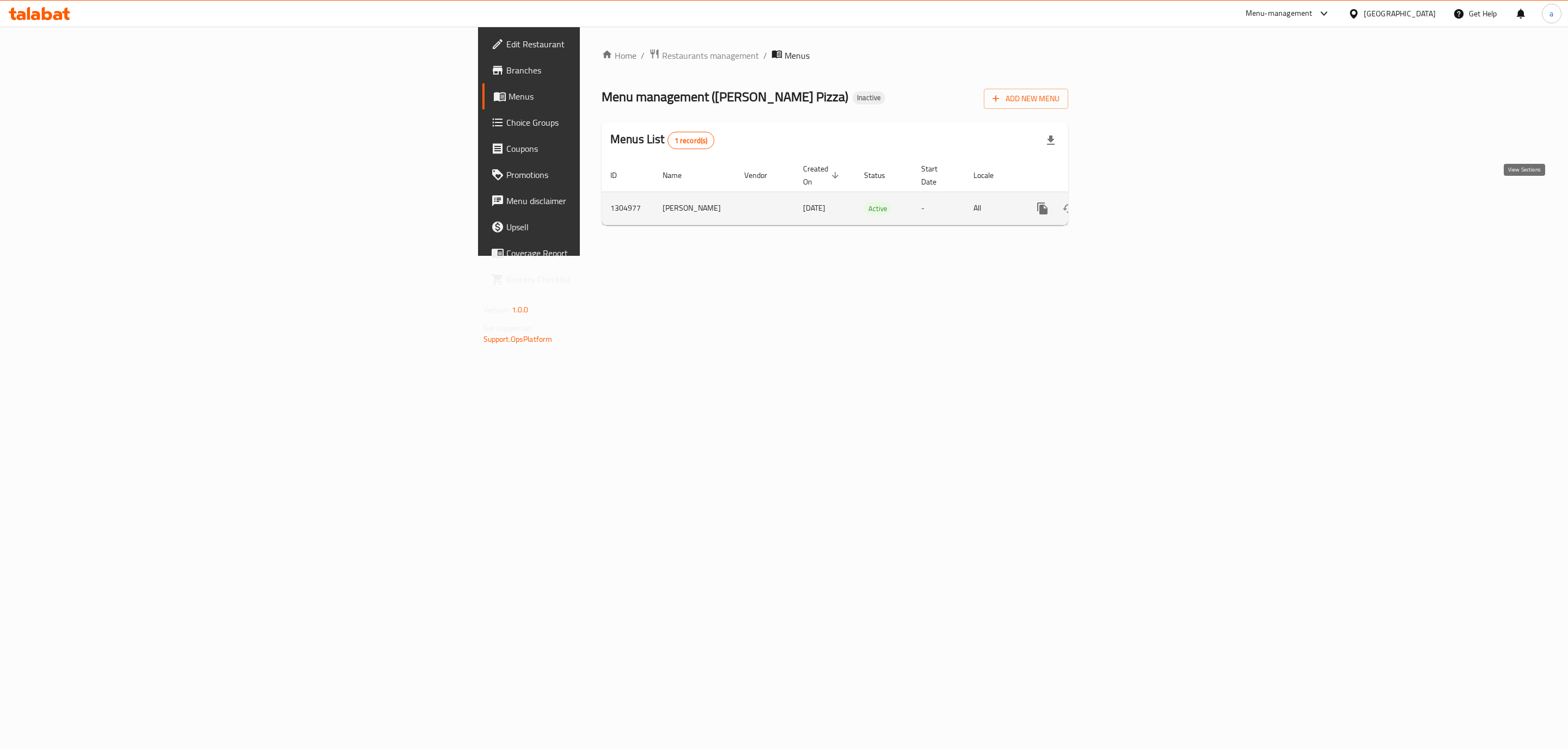
click at [1134, 196] on link "enhanced table" at bounding box center [1121, 208] width 26 height 26
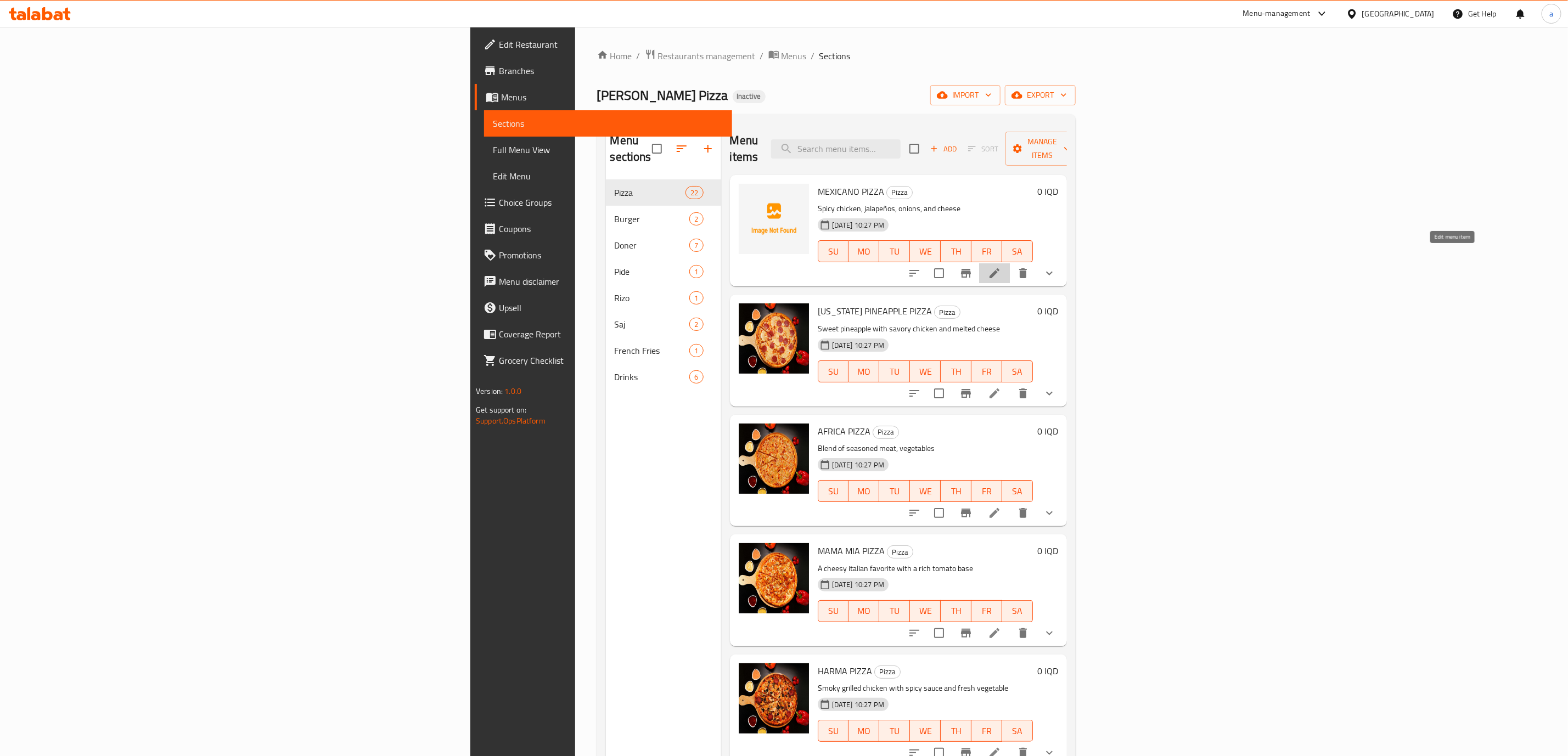
click at [1001, 267] on icon at bounding box center [994, 273] width 13 height 13
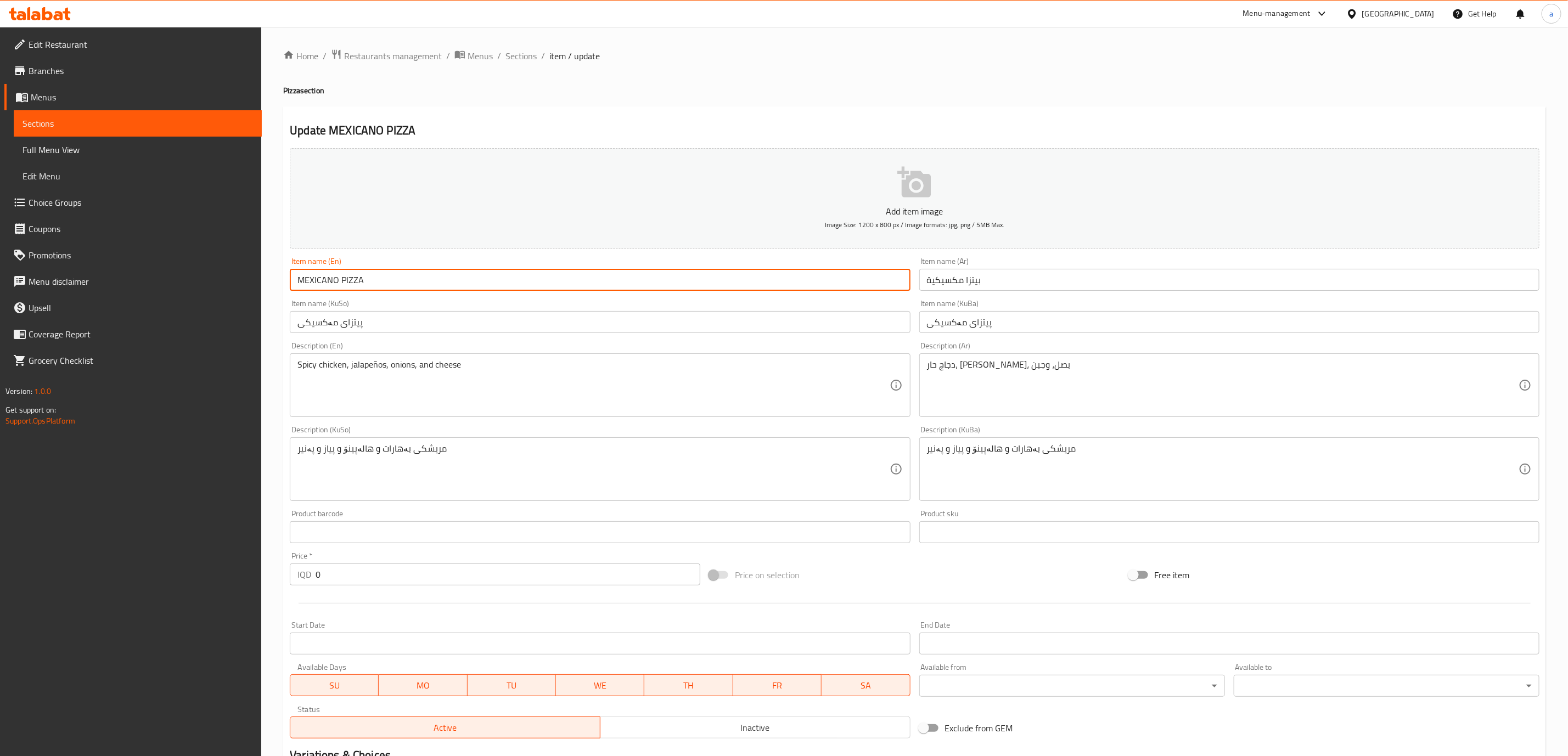
drag, startPoint x: 390, startPoint y: 282, endPoint x: 224, endPoint y: 287, distance: 166.1
click at [224, 287] on div "Edit Restaurant Branches Menus Sections Full Menu View Edit Menu Choice Groups …" at bounding box center [784, 477] width 1568 height 899
paste input "exicano Pizza"
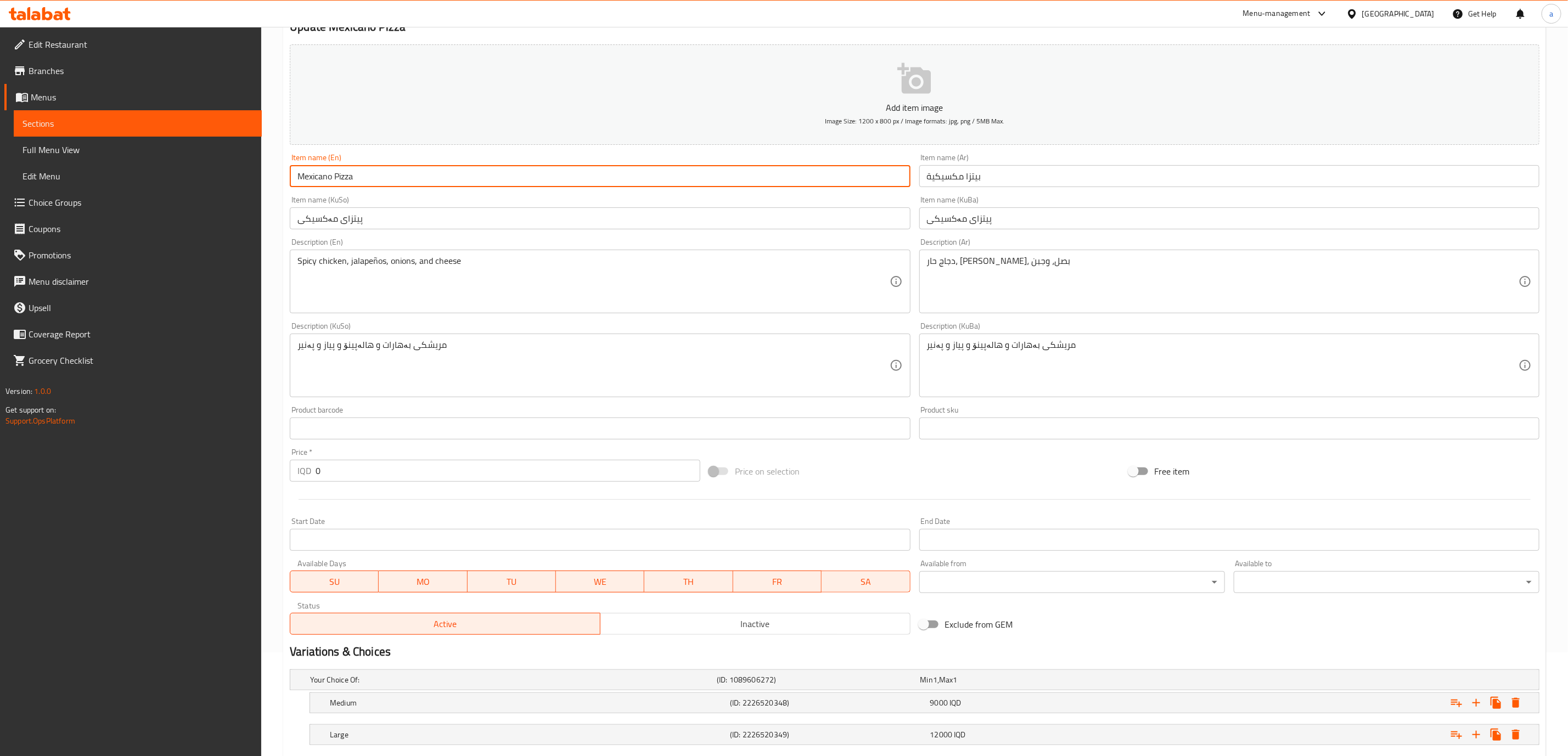
scroll to position [171, 0]
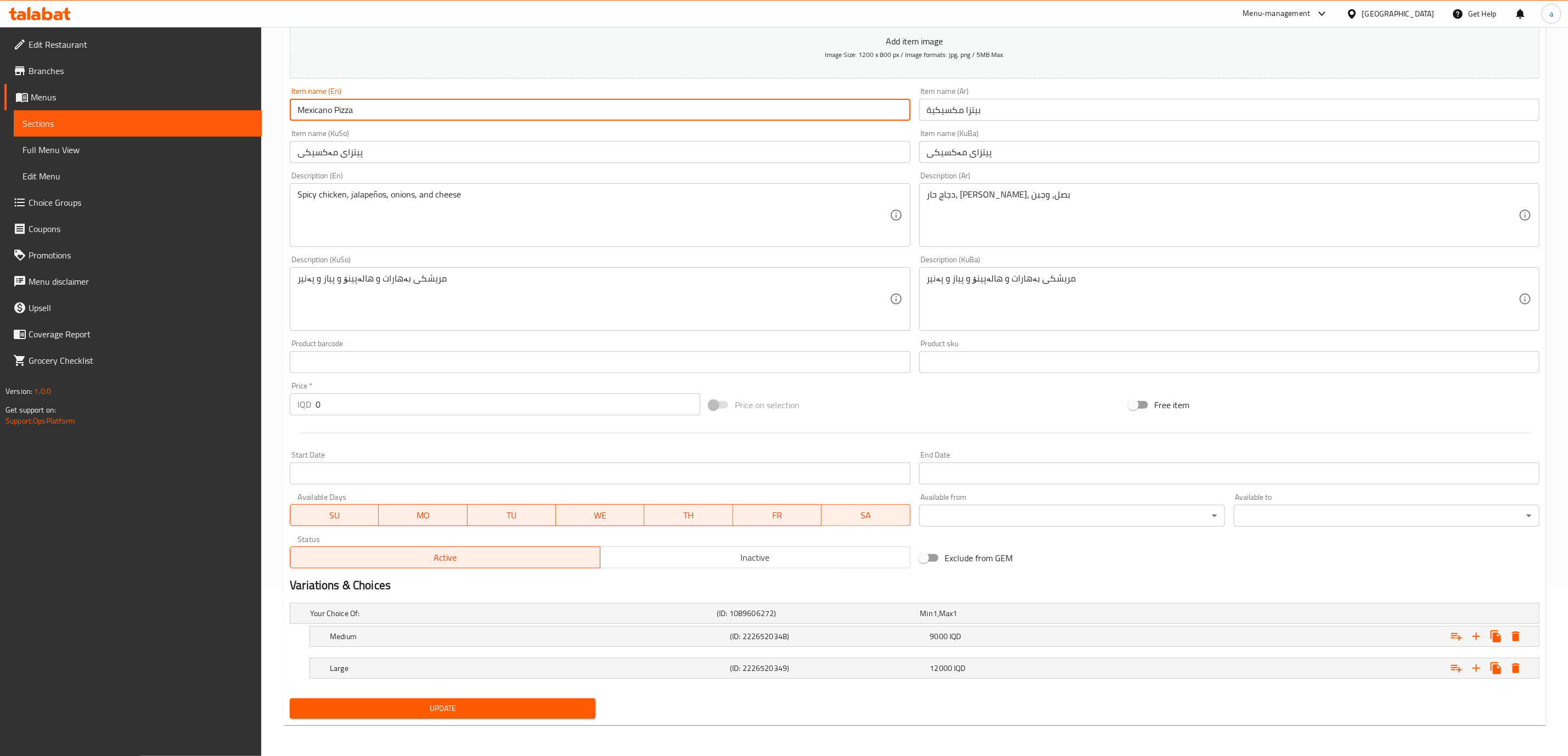
type input "Mexicano Pizza"
click at [545, 717] on button "Update" at bounding box center [443, 709] width 306 height 20
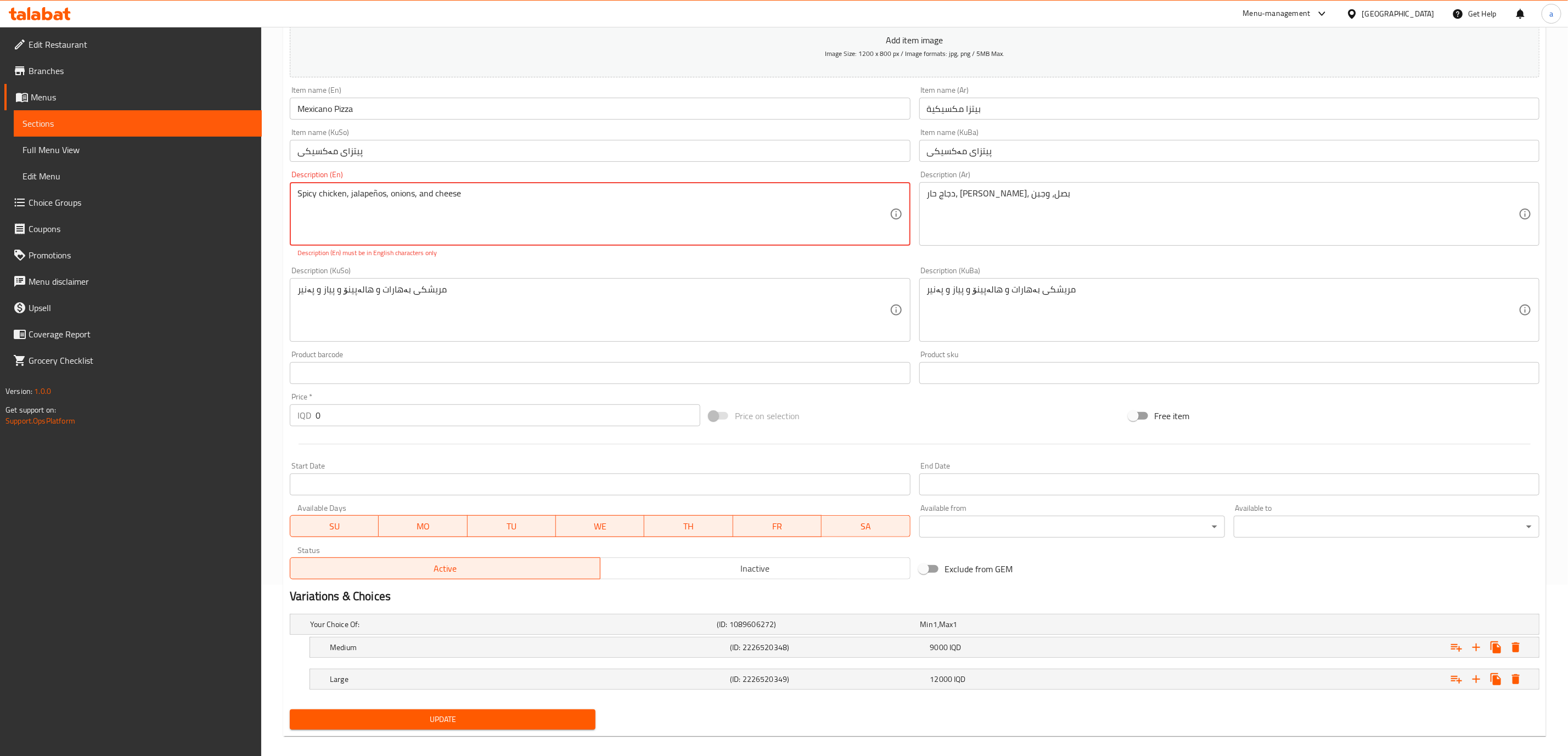
drag, startPoint x: 377, startPoint y: 198, endPoint x: 372, endPoint y: 203, distance: 7.1
click at [372, 203] on textarea "Spicy chicken, jalapeños, onions, and cheese" at bounding box center [594, 214] width 592 height 52
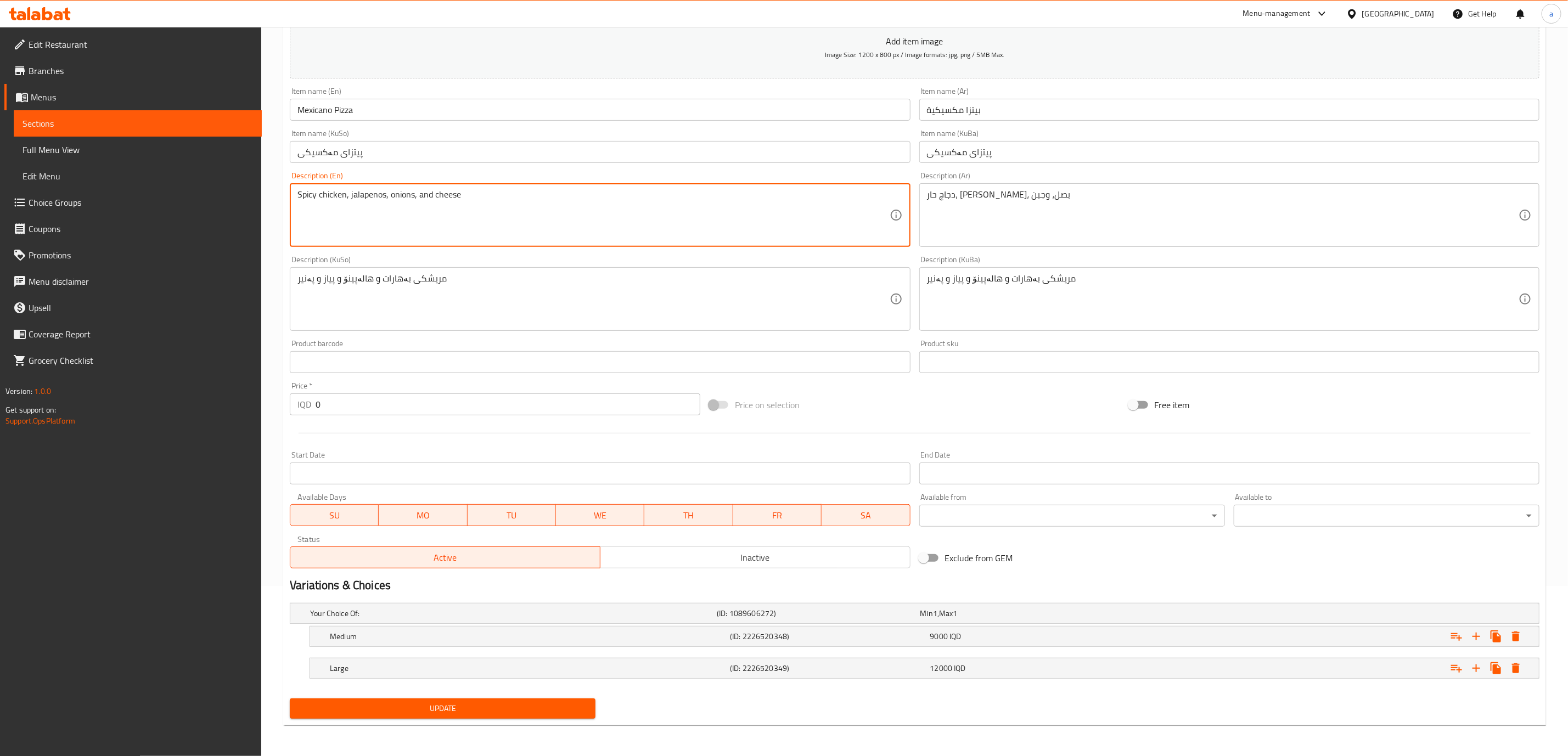
type textarea "Spicy chicken, jalapenos, onions, and cheese"
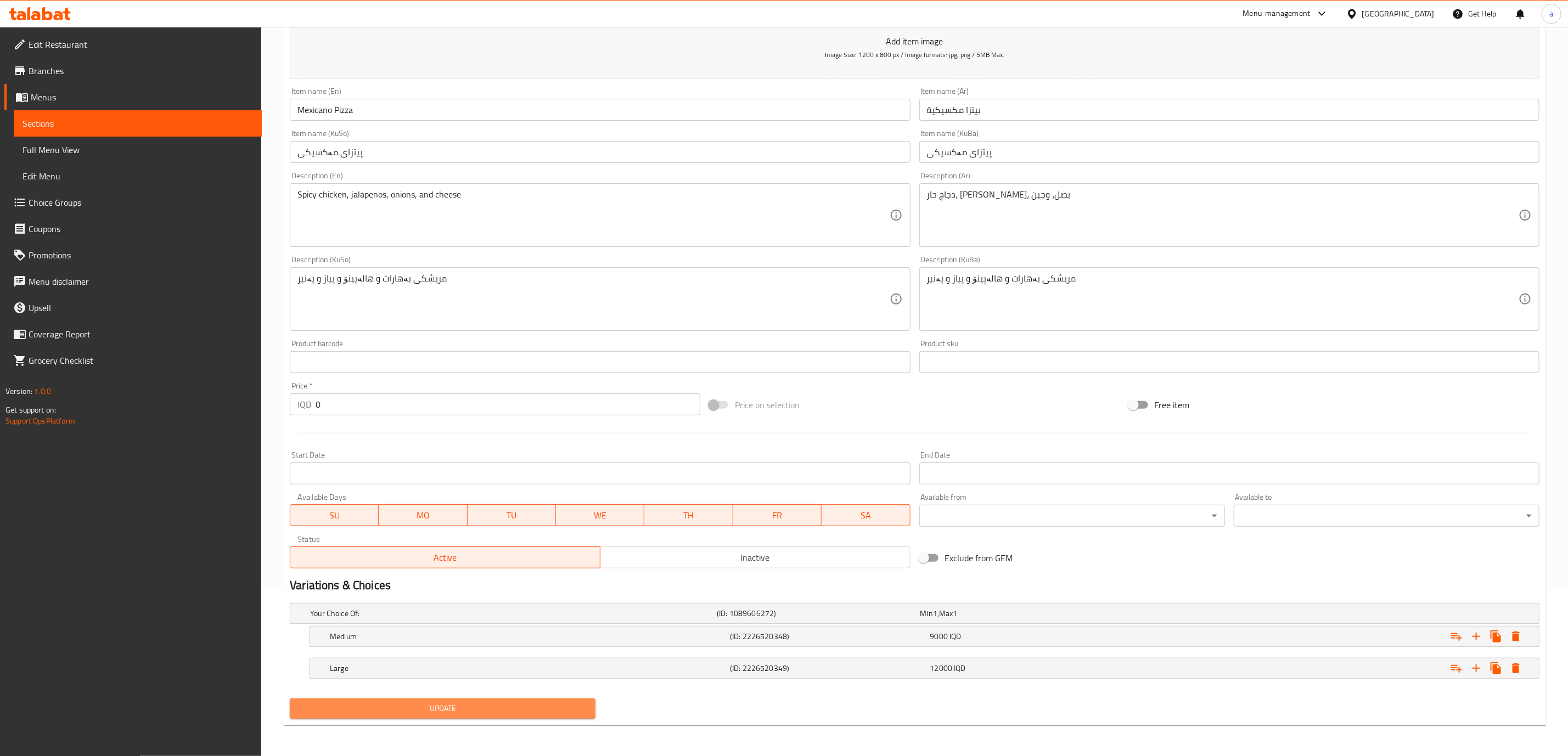
click at [499, 718] on button "Update" at bounding box center [443, 709] width 306 height 20
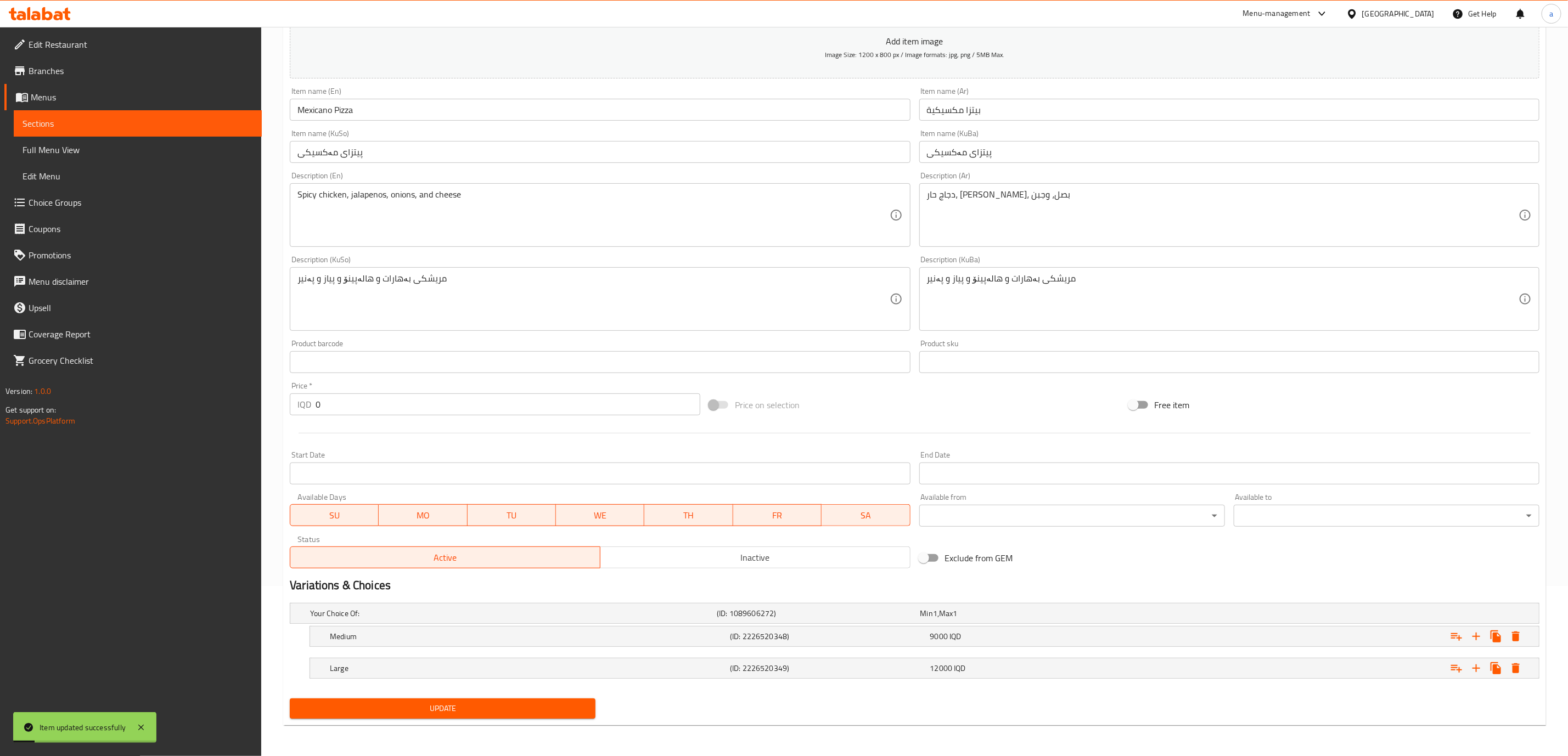
scroll to position [0, 0]
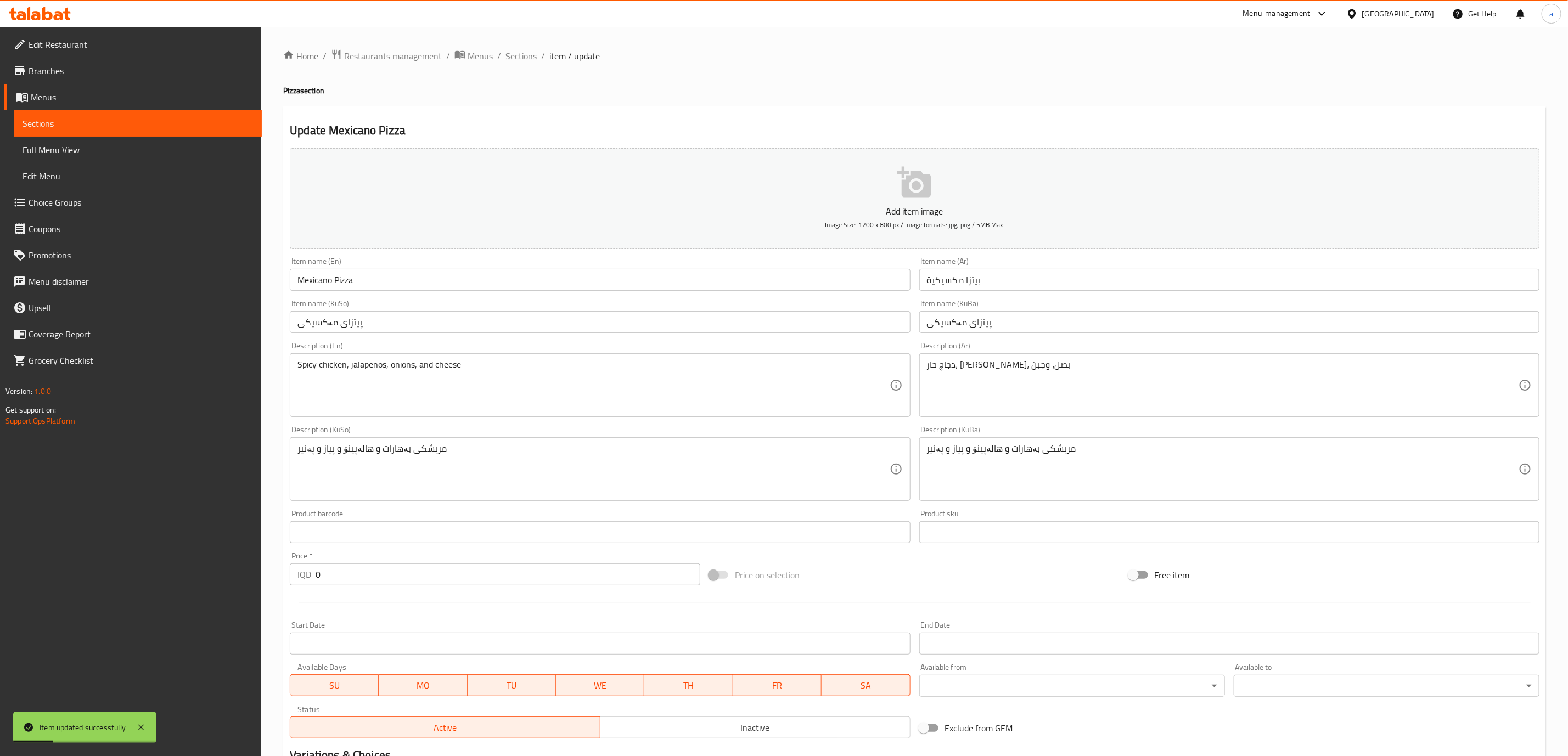
click at [524, 52] on span "Sections" at bounding box center [521, 56] width 31 height 13
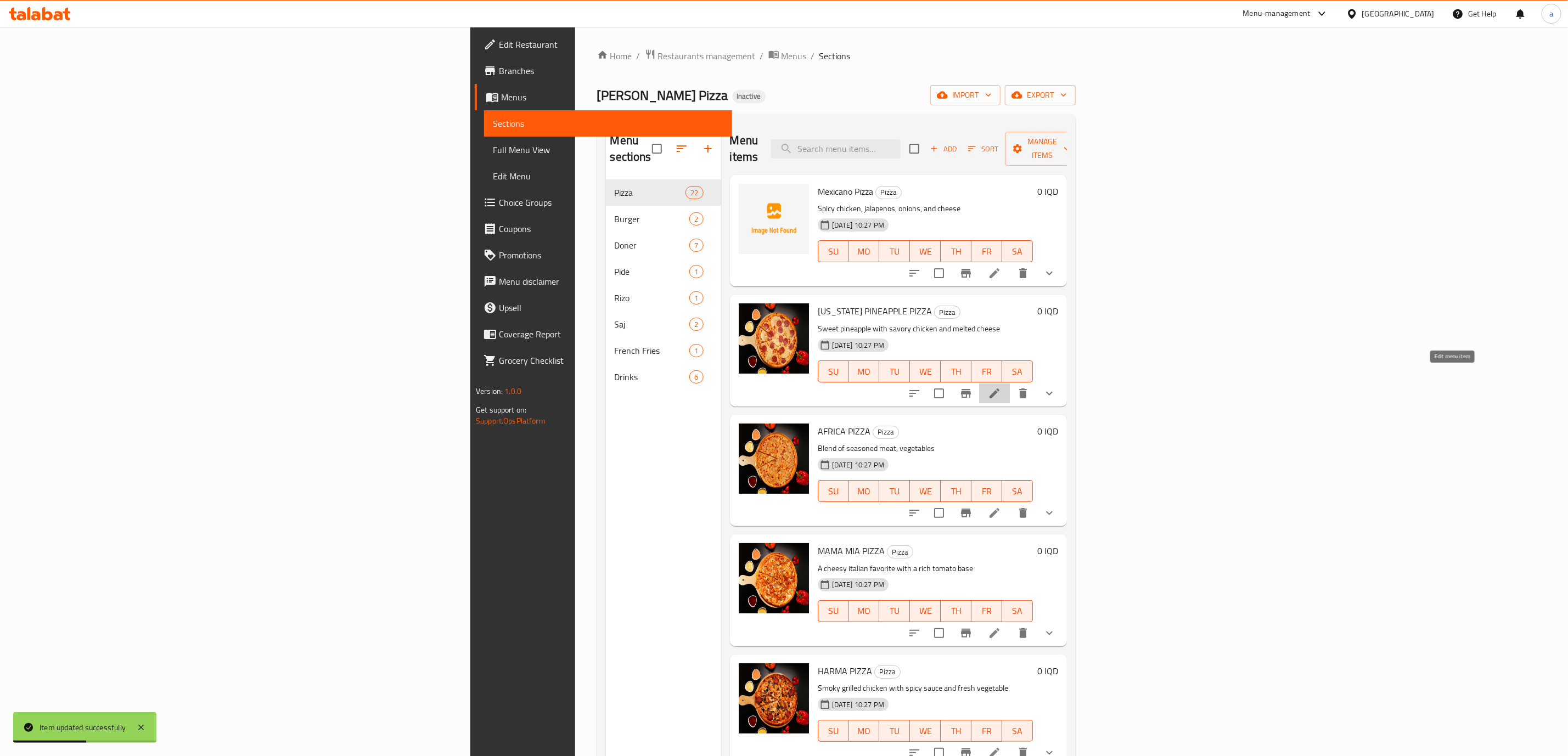
click at [1001, 387] on icon at bounding box center [994, 393] width 13 height 13
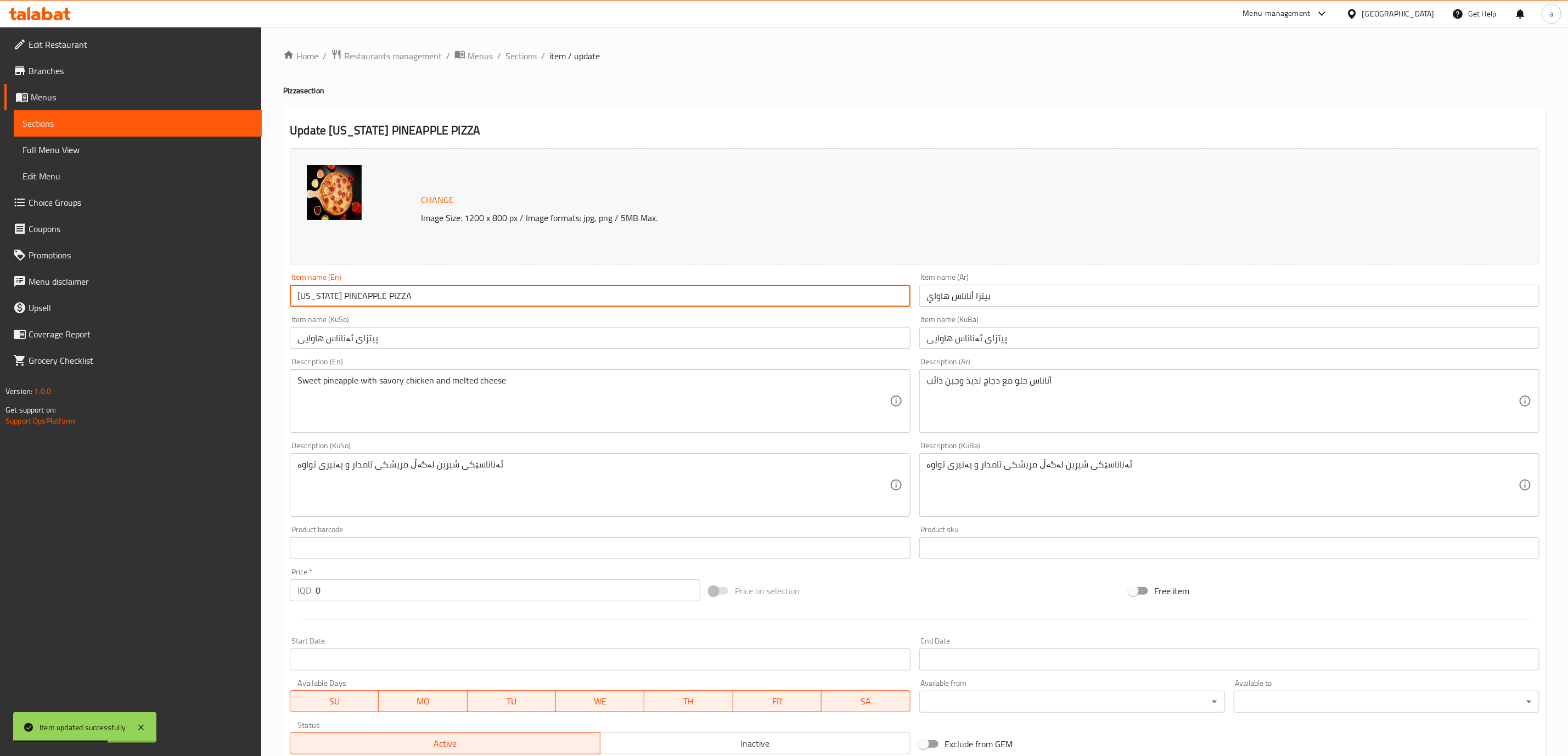
drag, startPoint x: 462, startPoint y: 301, endPoint x: 101, endPoint y: 273, distance: 362.1
click at [101, 273] on div "Edit Restaurant Branches Menus Sections Full Menu View Edit Menu Choice Groups …" at bounding box center [784, 485] width 1568 height 915
paste input "awaii Pineapple Pizza"
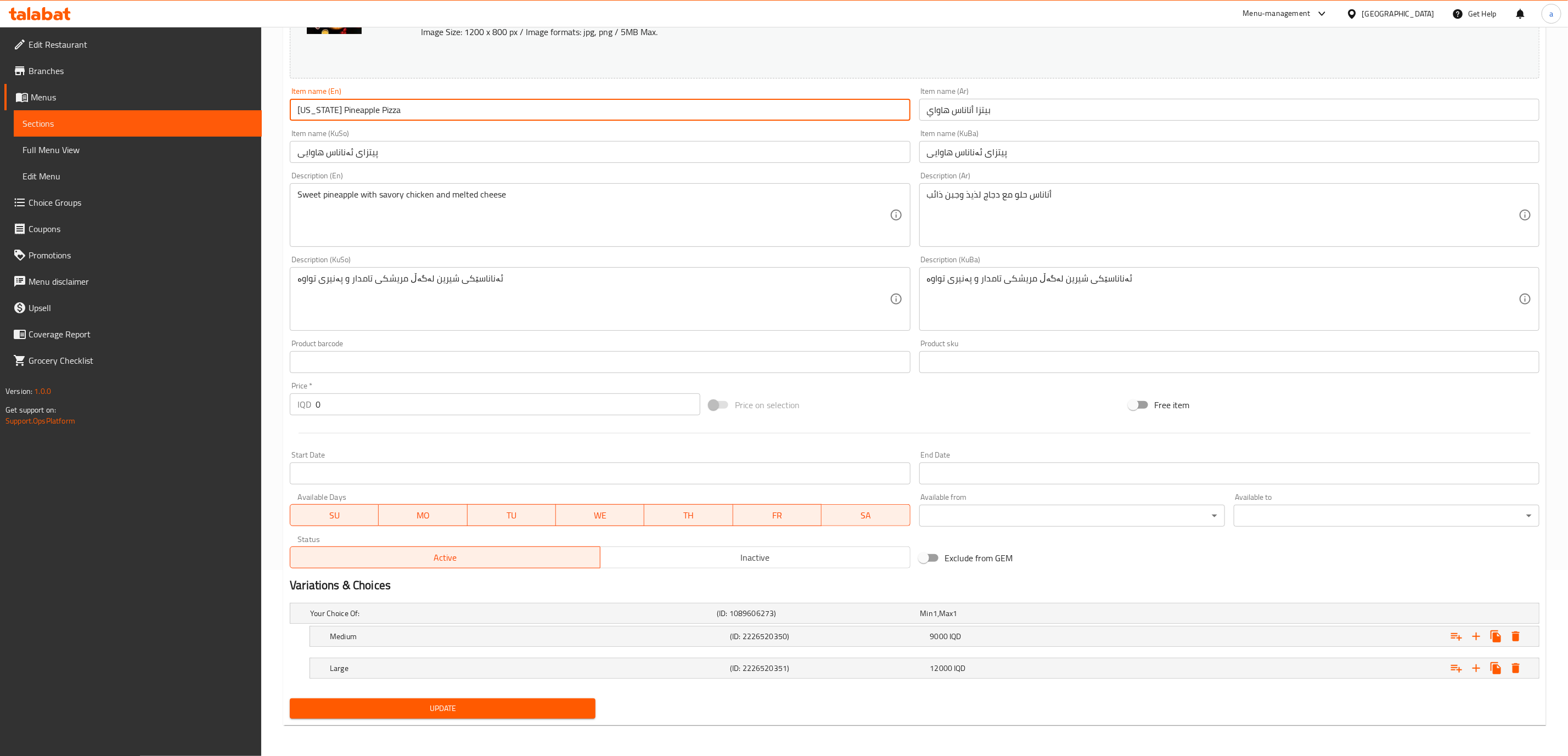
type input "[US_STATE] Pineapple Pizza"
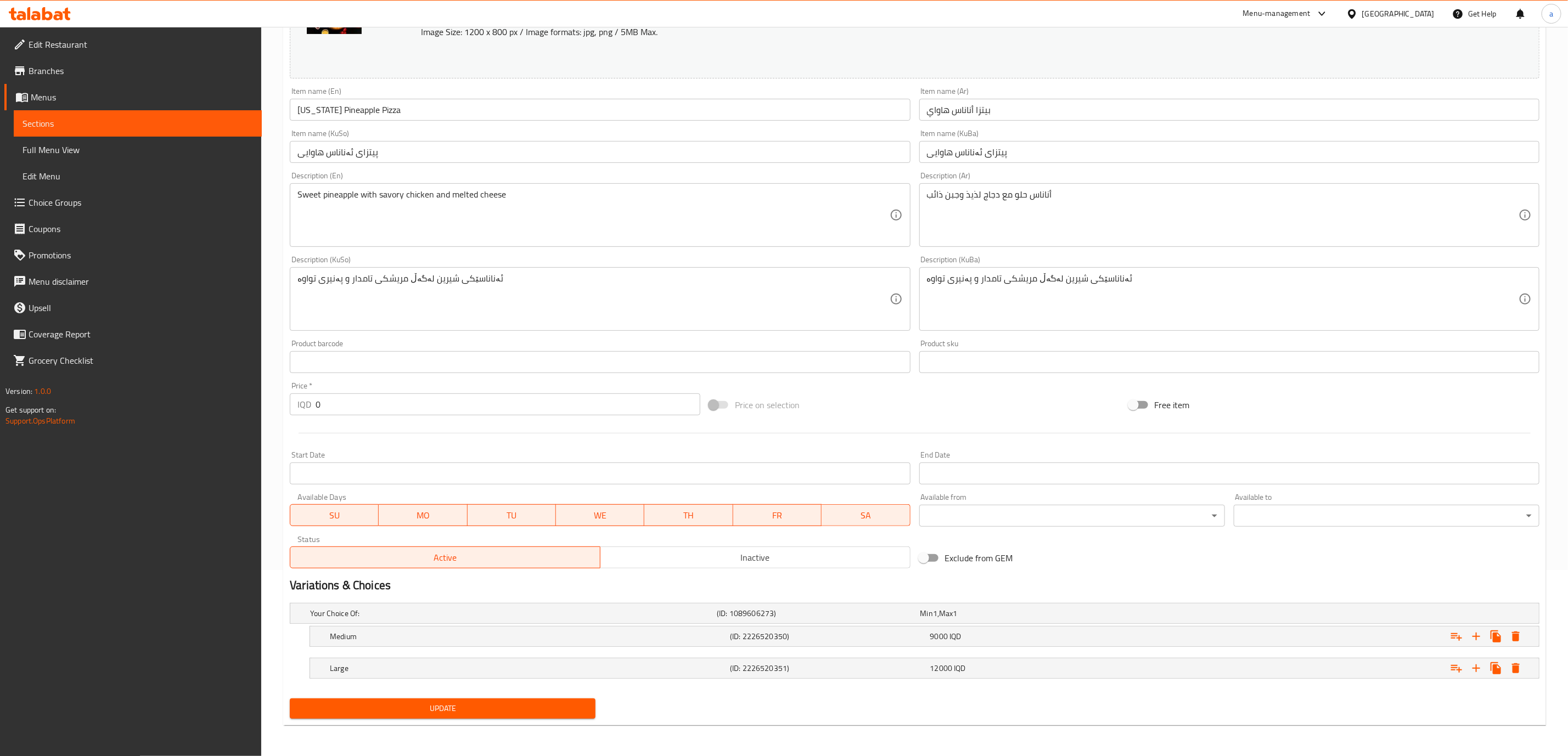
click at [535, 722] on div "Update" at bounding box center [443, 708] width 315 height 29
click at [539, 708] on span "Update" at bounding box center [443, 708] width 288 height 14
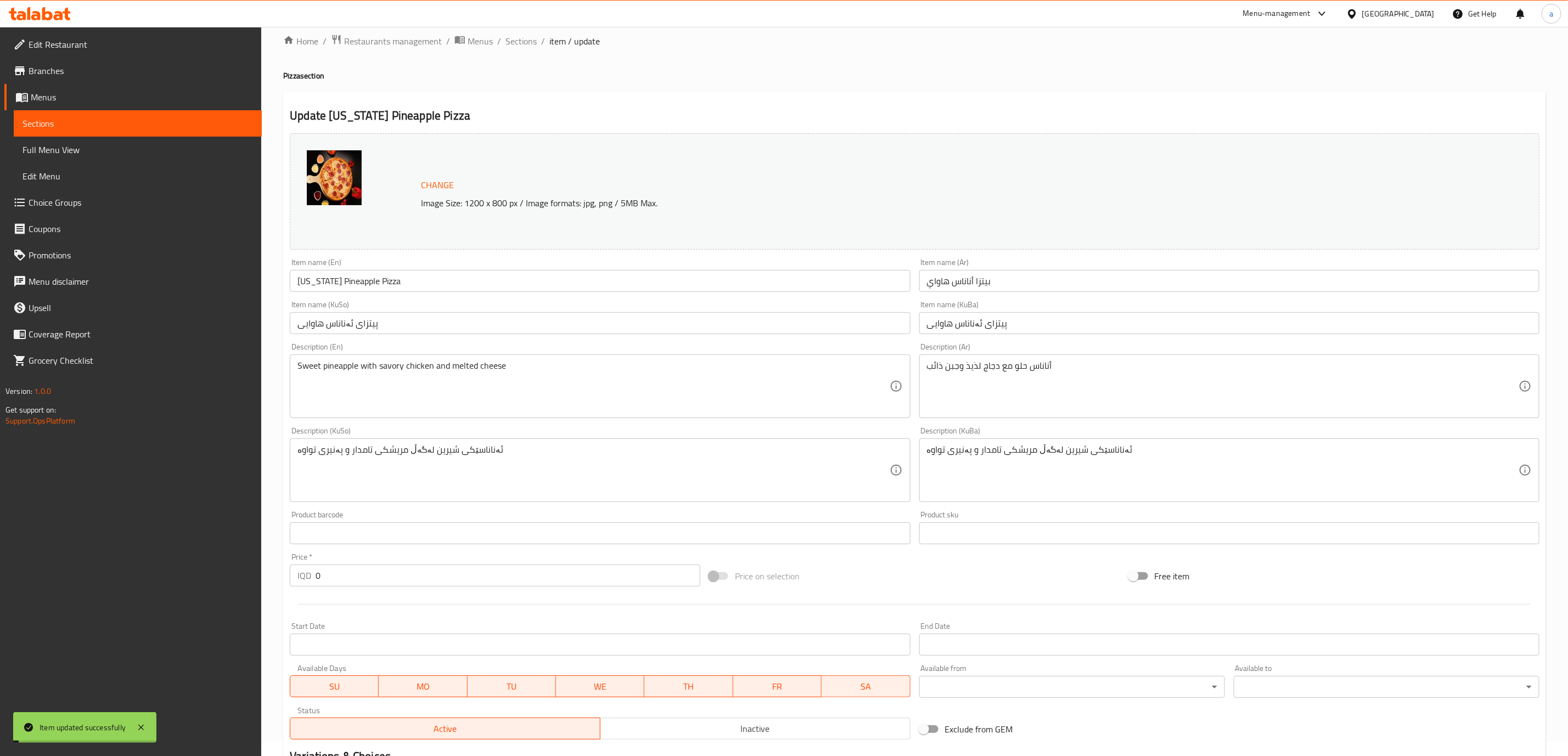
scroll to position [0, 0]
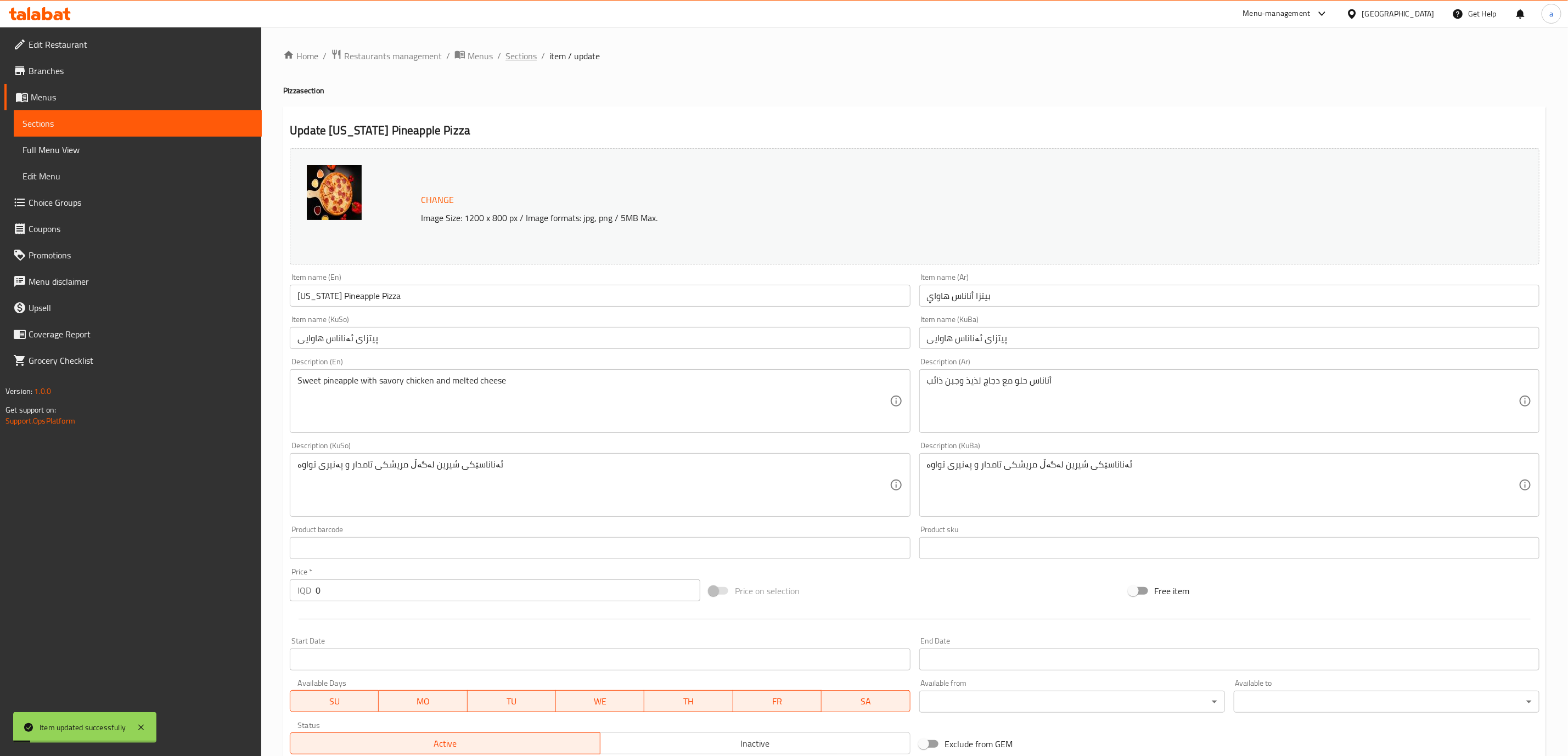
click at [516, 56] on span "Sections" at bounding box center [521, 56] width 31 height 13
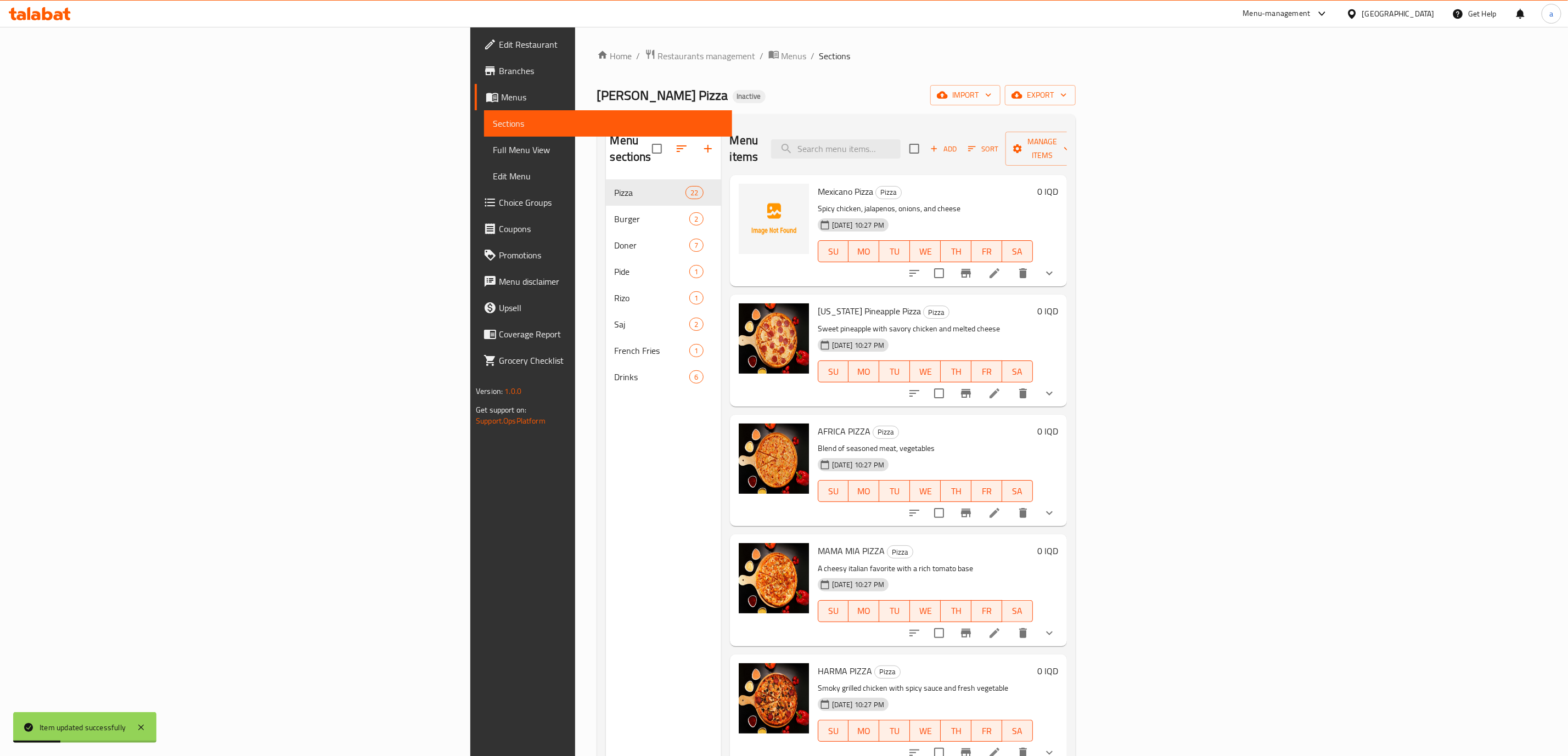
scroll to position [133, 0]
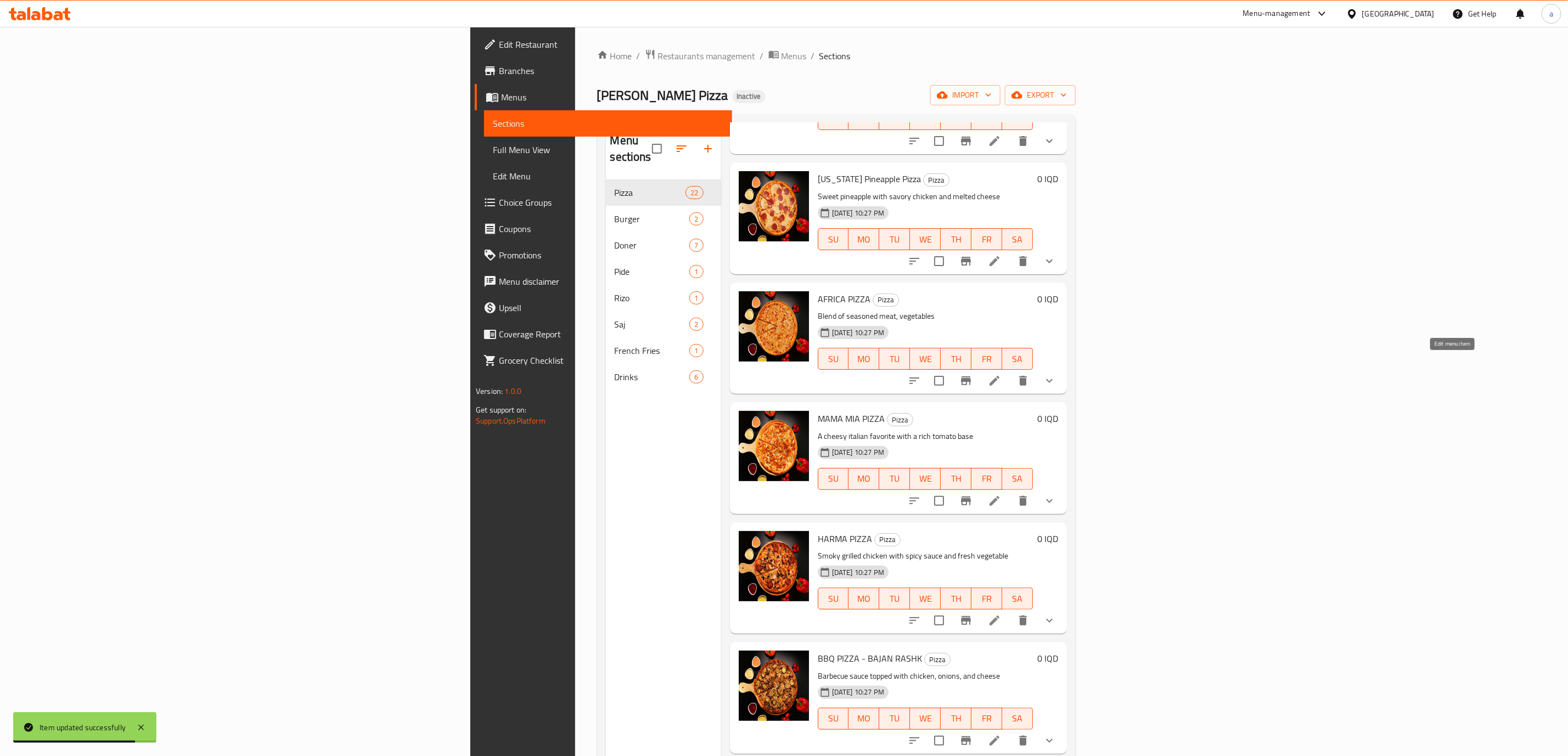
click at [1001, 375] on icon at bounding box center [994, 381] width 13 height 13
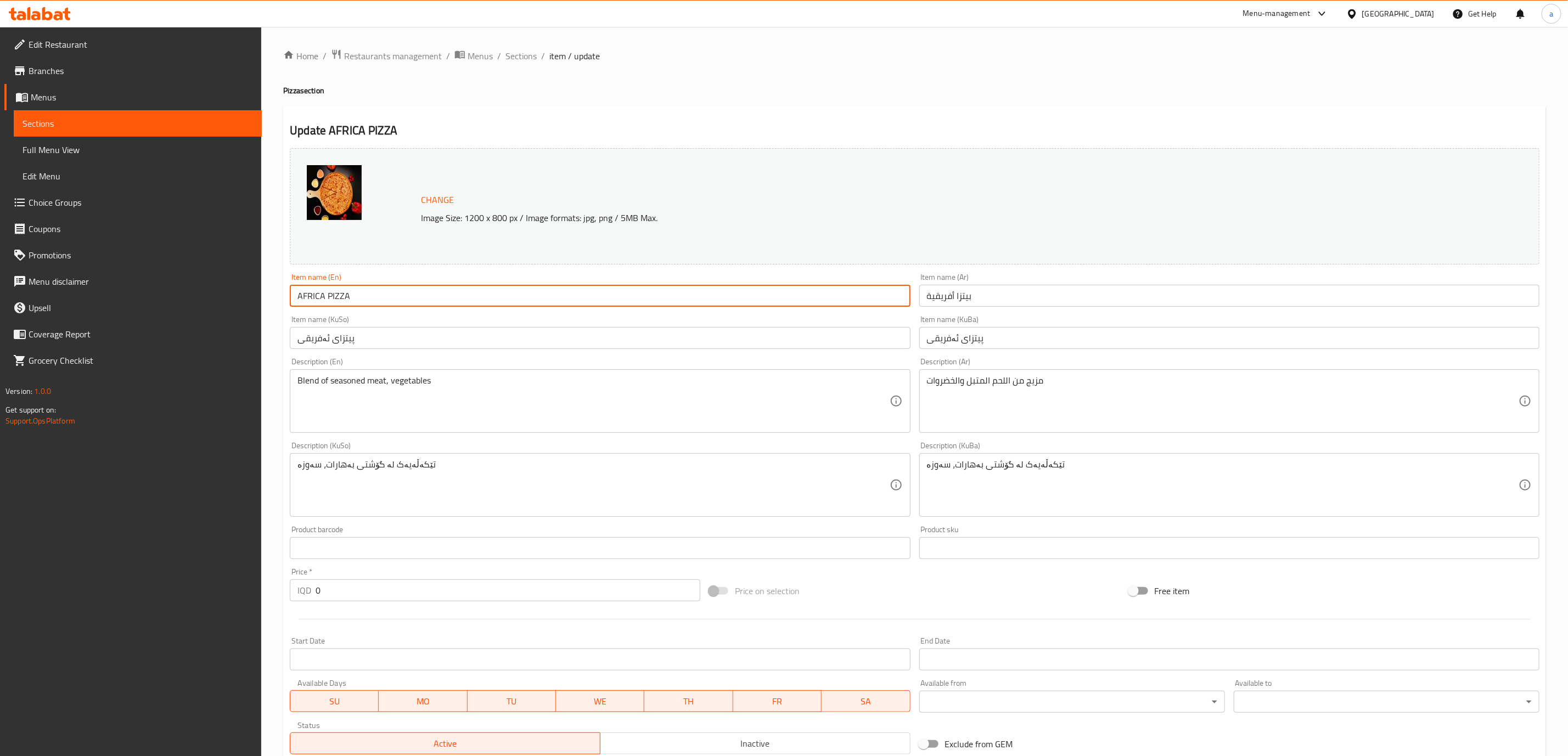
drag, startPoint x: 458, startPoint y: 303, endPoint x: 184, endPoint y: 292, distance: 274.2
click at [184, 292] on div "Edit Restaurant Branches Menus Sections Full Menu View Edit Menu Choice Groups …" at bounding box center [784, 485] width 1568 height 915
paste input "frica Pizza"
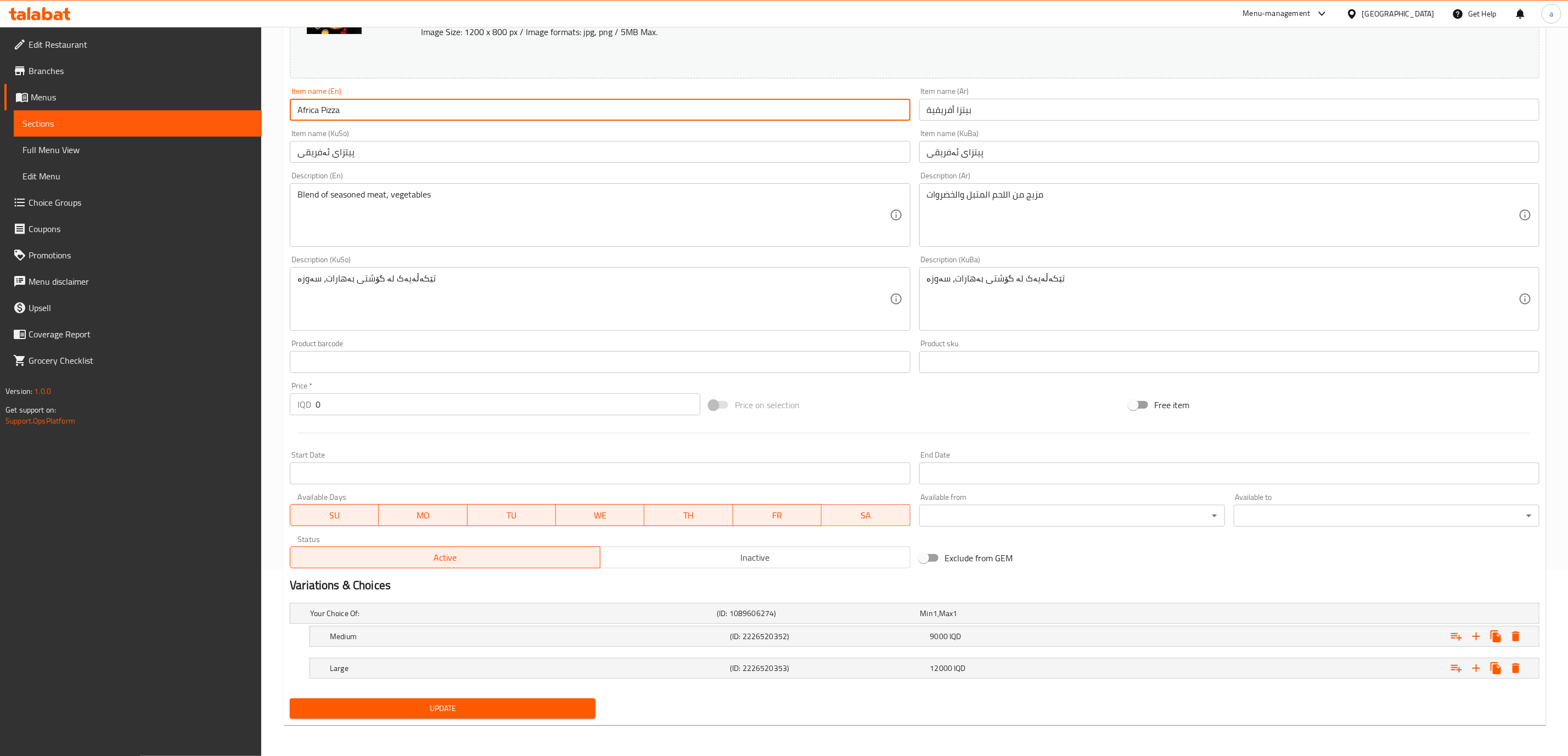
type input "Africa Pizza"
click at [585, 706] on span "Update" at bounding box center [443, 708] width 288 height 14
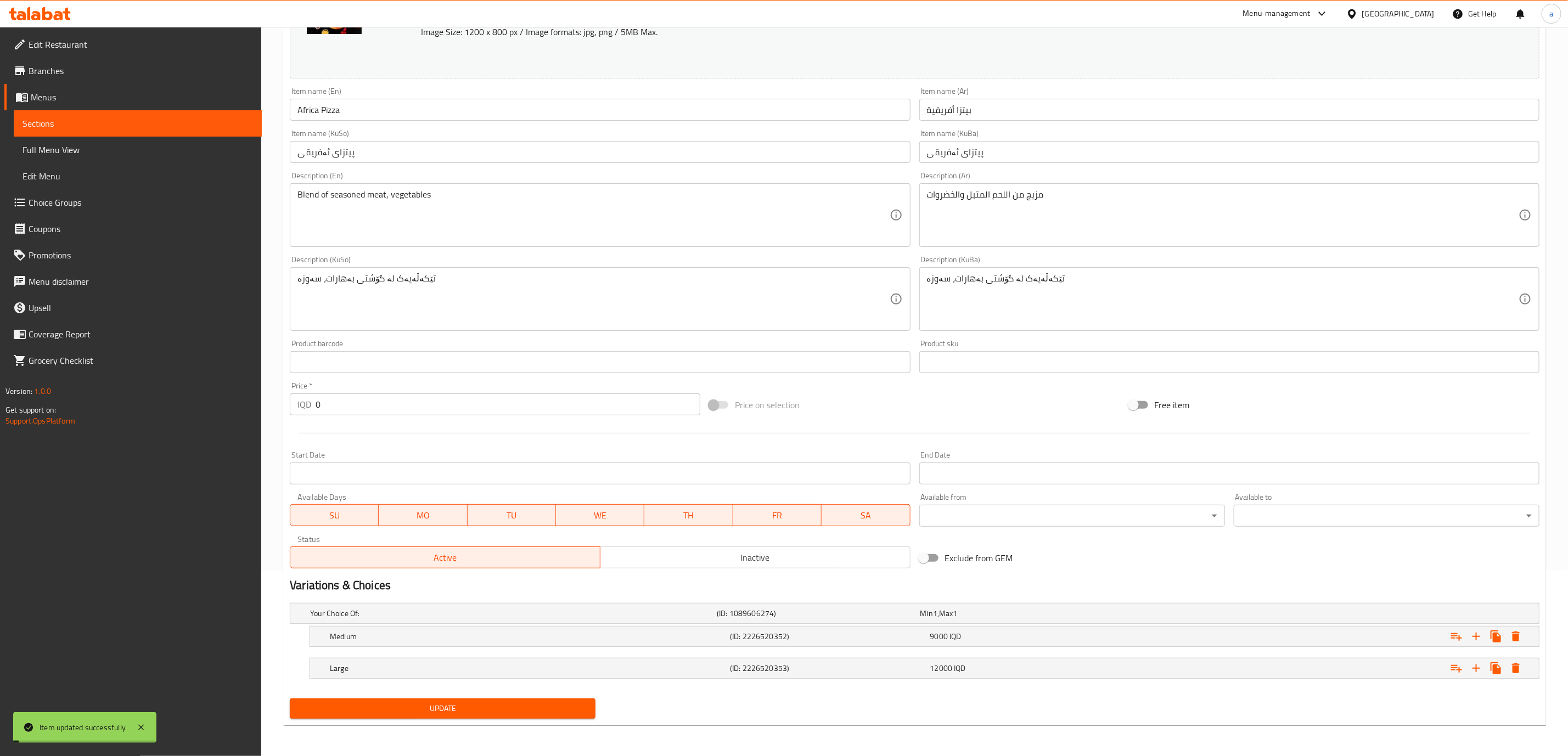
scroll to position [0, 0]
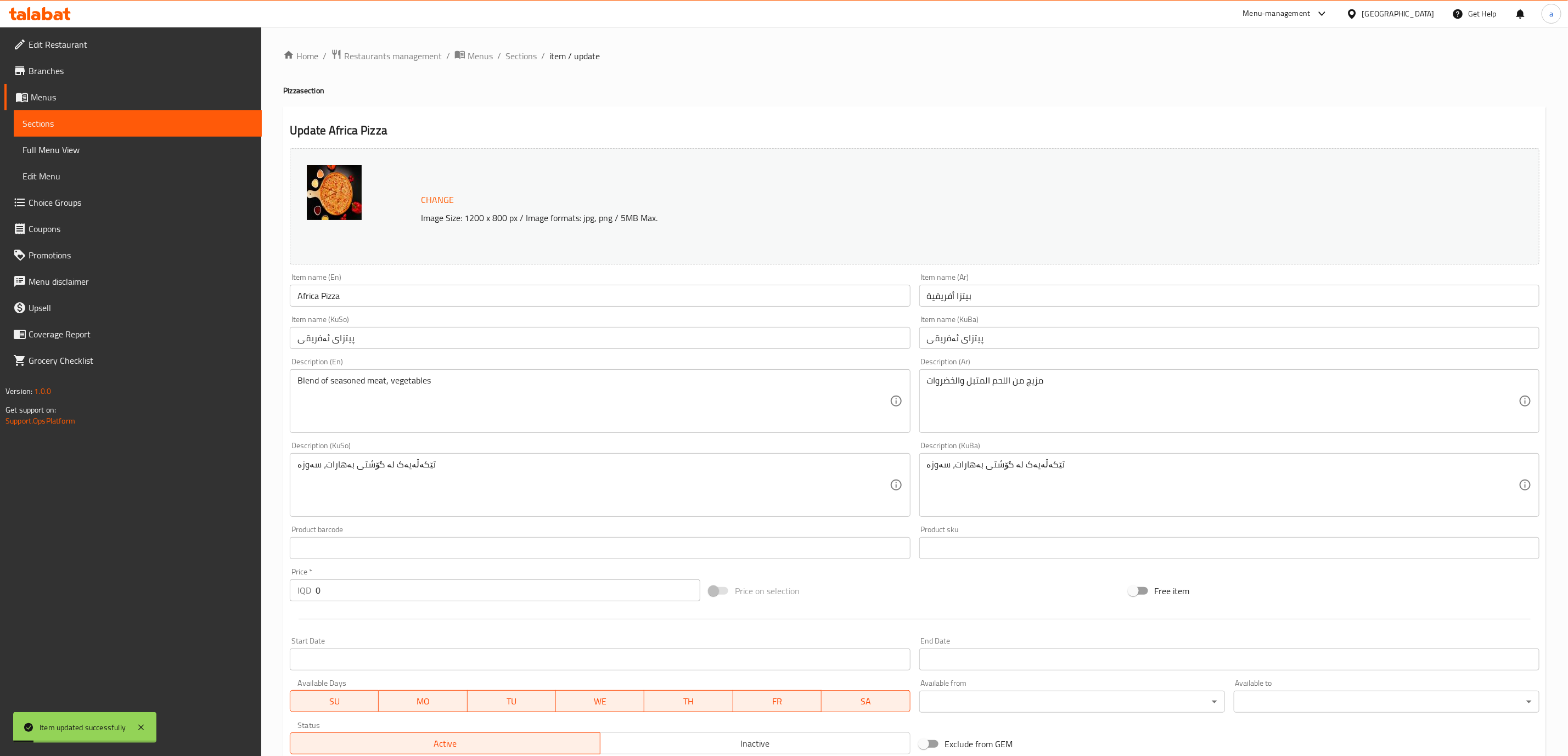
click at [524, 46] on div "Home / Restaurants management / Menus / Sections / item / update Pizza section …" at bounding box center [915, 485] width 1307 height 915
click at [524, 52] on span "Sections" at bounding box center [521, 56] width 31 height 13
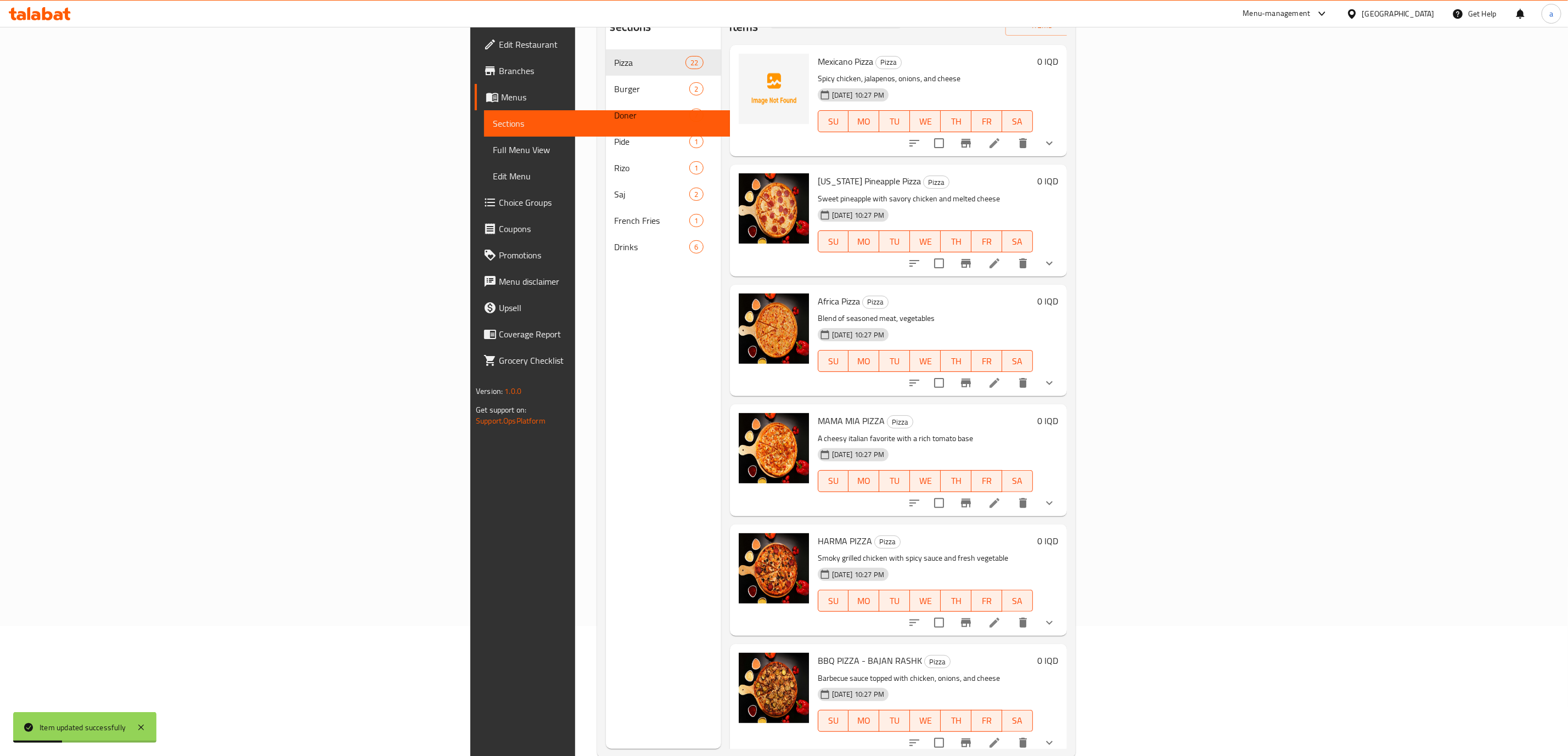
scroll to position [133, 0]
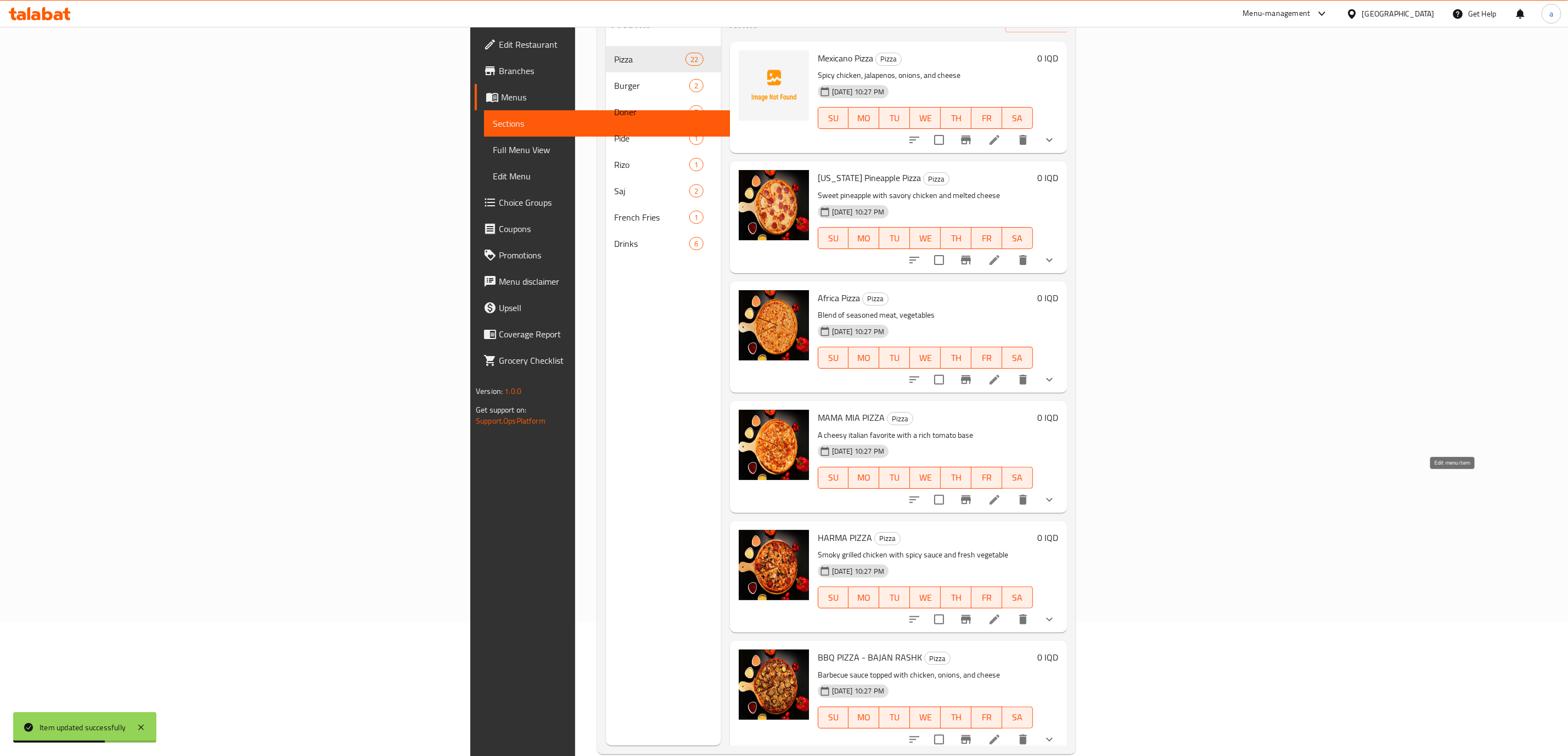
click at [1001, 494] on icon at bounding box center [994, 500] width 13 height 13
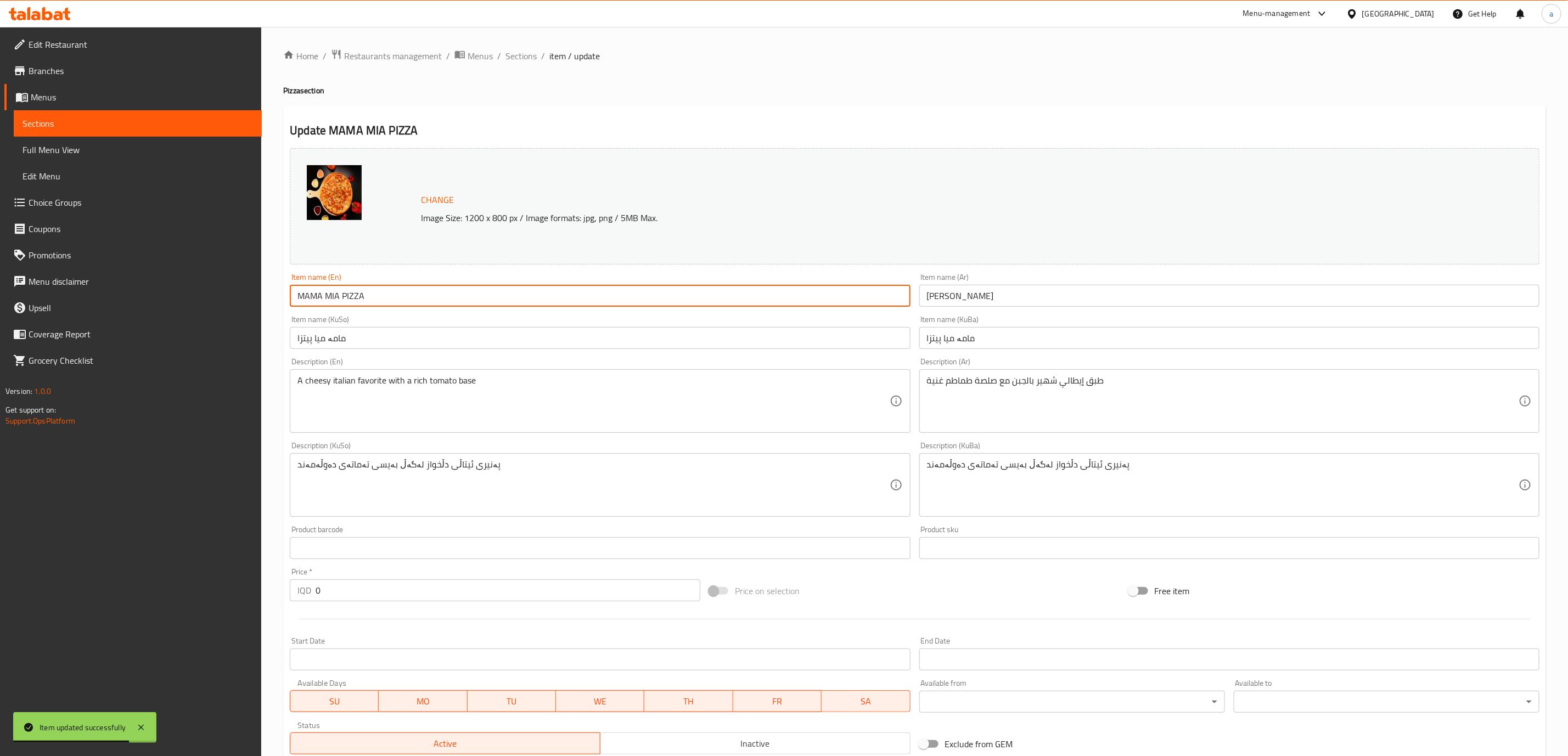
drag, startPoint x: 383, startPoint y: 298, endPoint x: 4, endPoint y: 308, distance: 379.1
click at [4, 308] on div "Edit Restaurant Branches Menus Sections Full Menu View Edit Menu Choice Groups …" at bounding box center [784, 485] width 1568 height 915
paste input "ama [PERSON_NAME]"
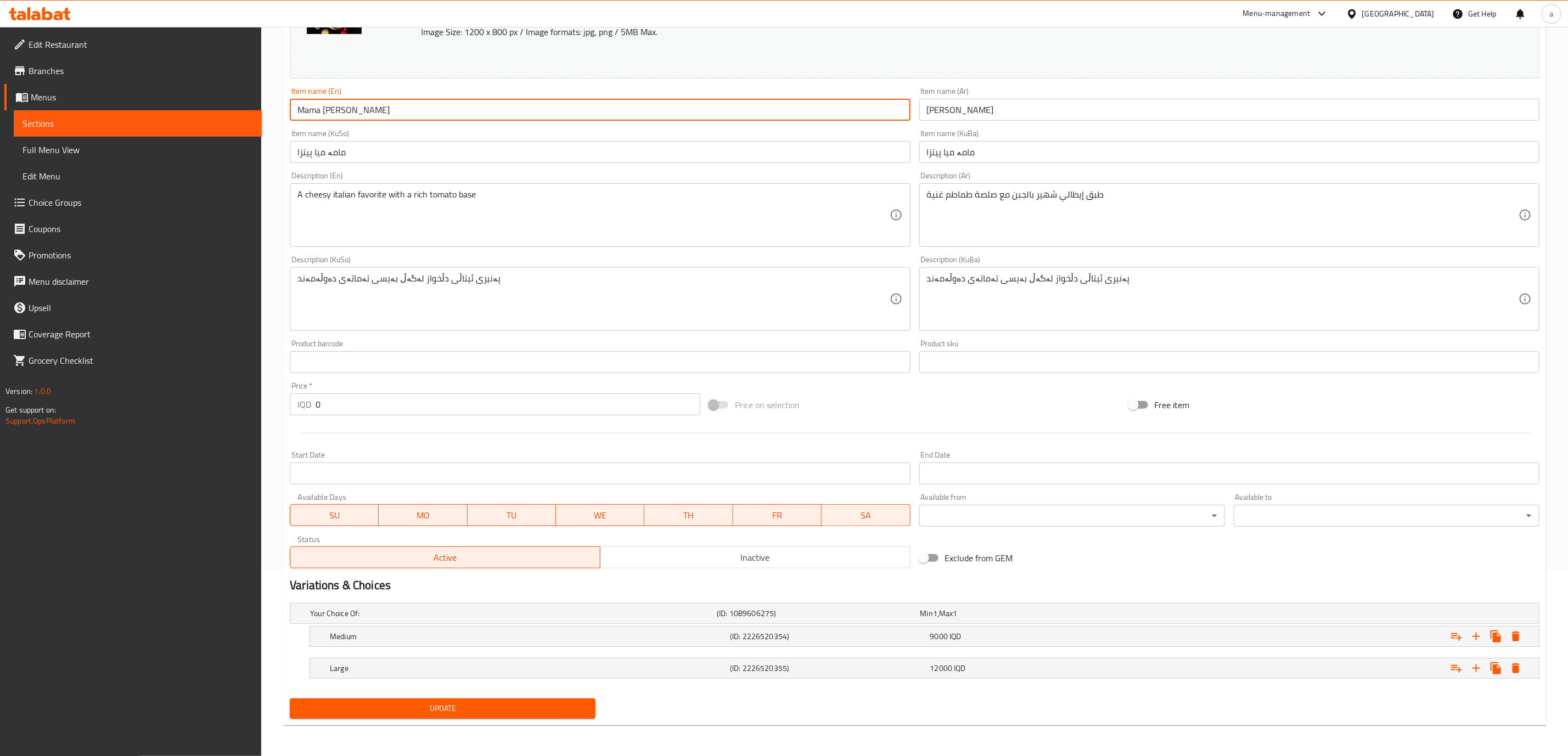
type input "Mama [PERSON_NAME]"
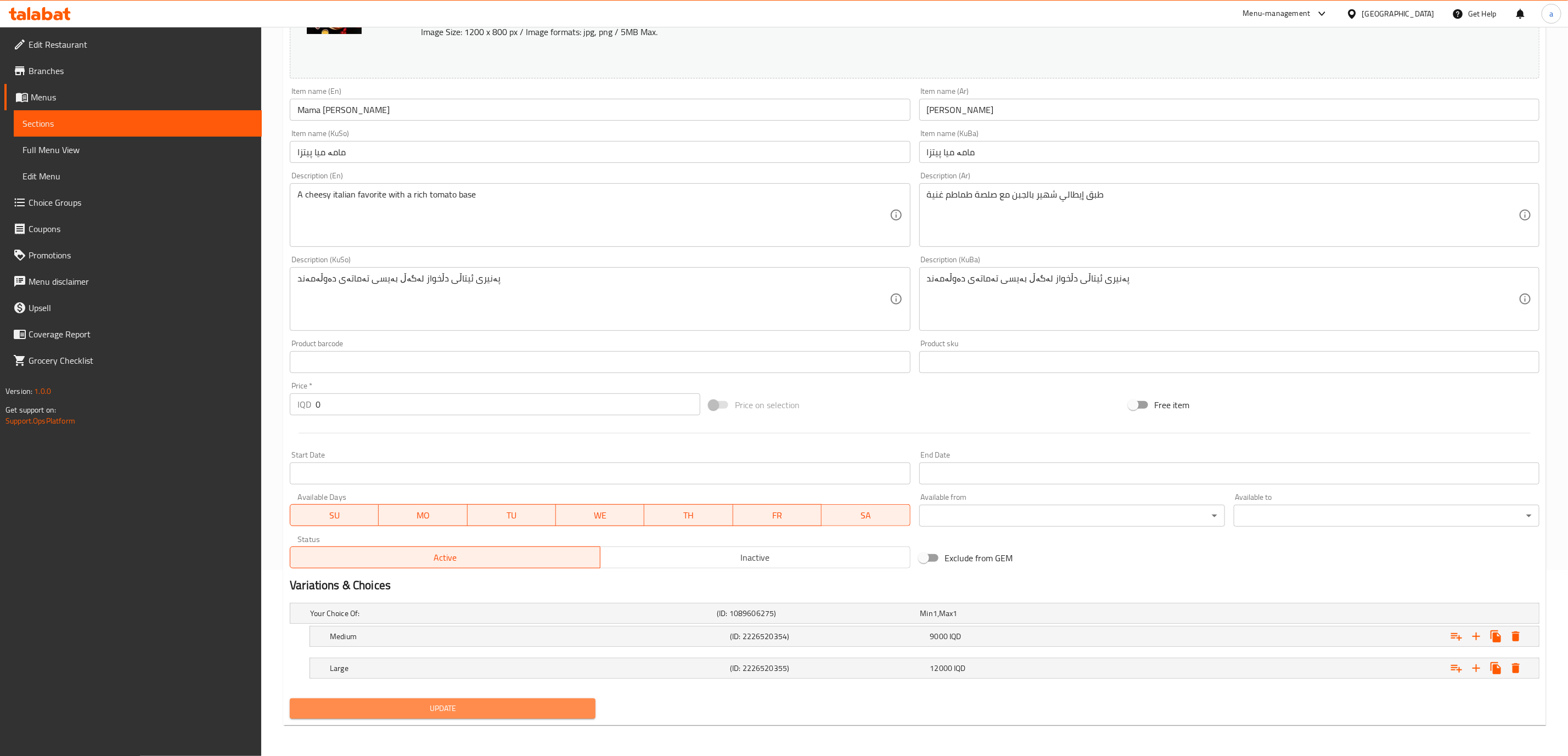
click at [548, 713] on span "Update" at bounding box center [443, 708] width 288 height 14
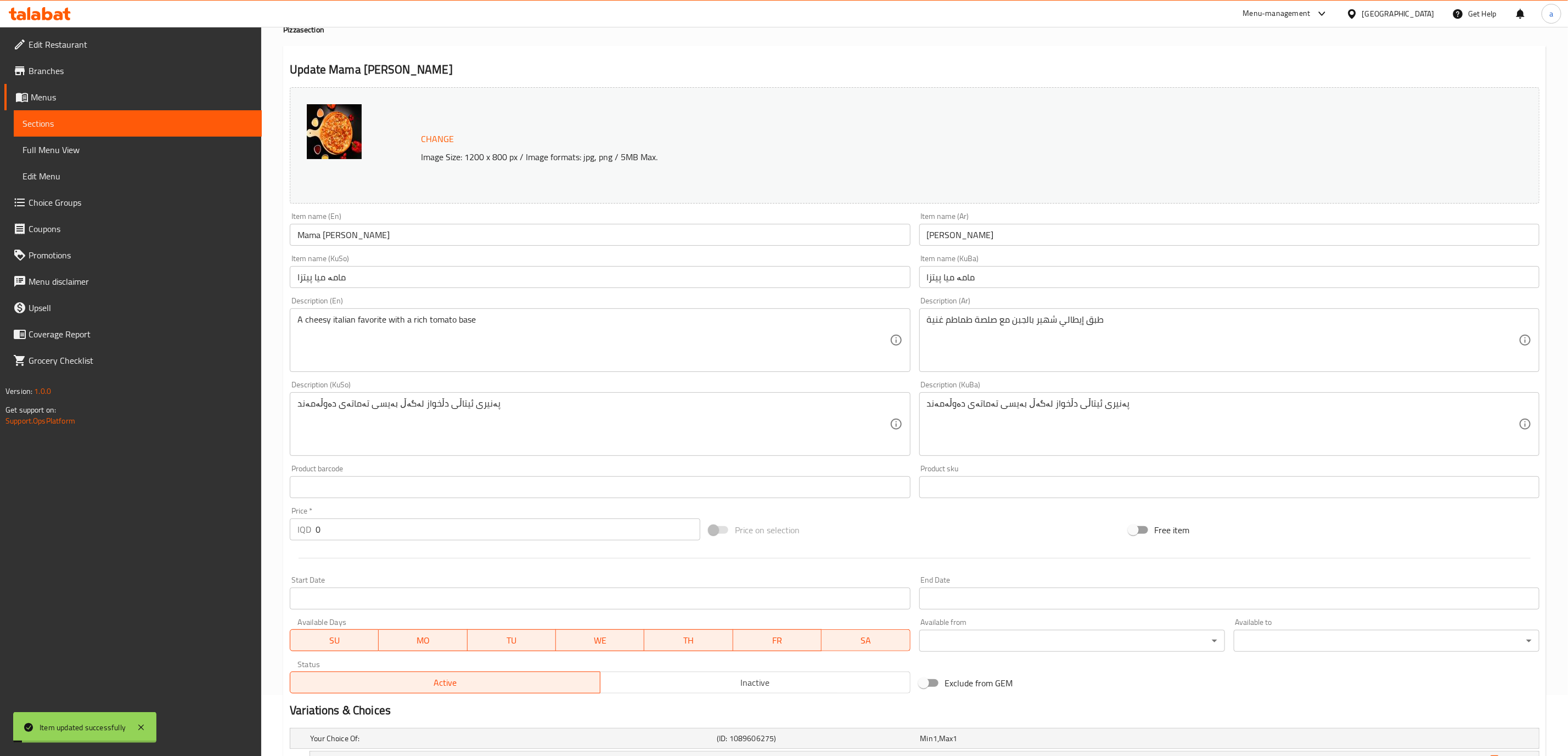
scroll to position [0, 0]
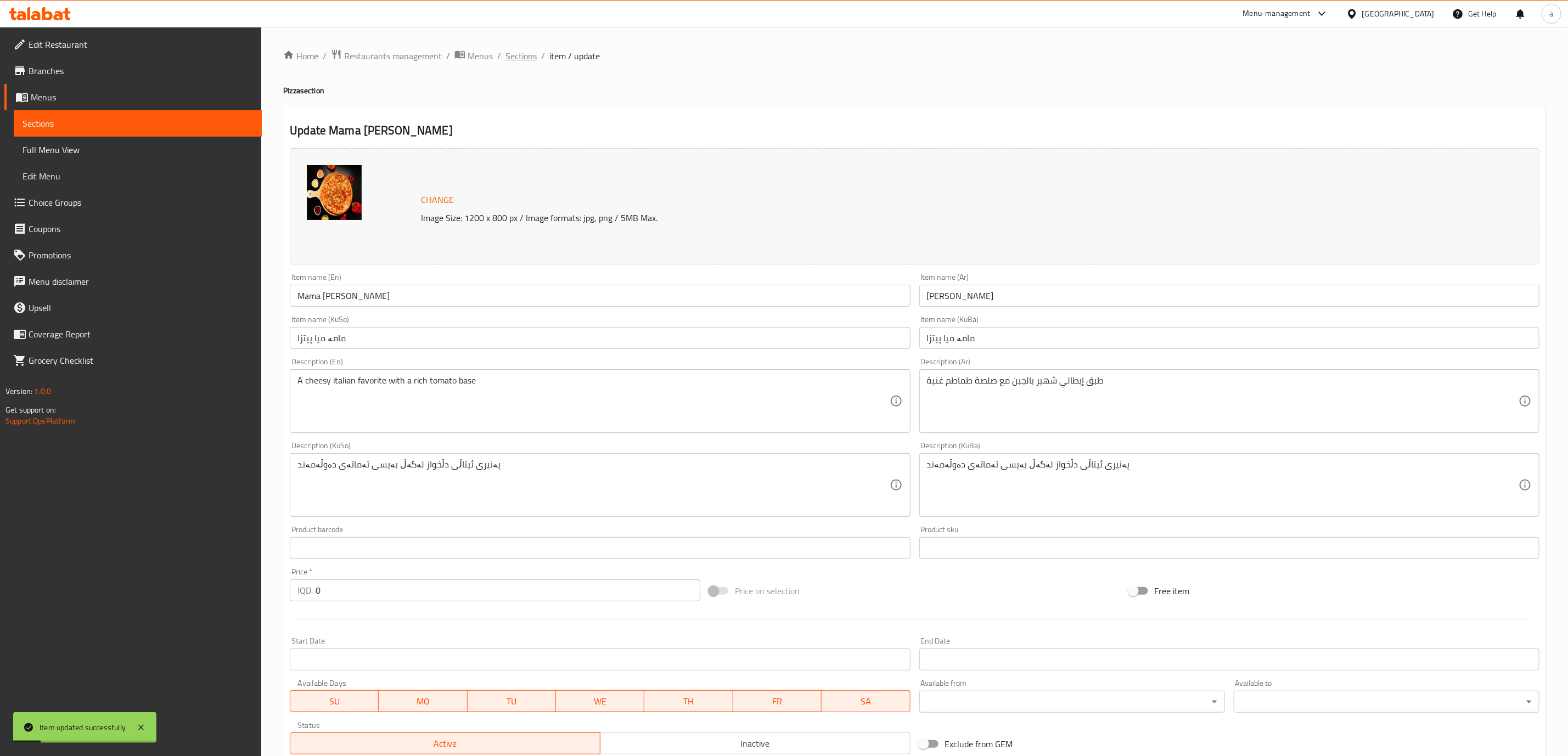
click at [511, 50] on span "Sections" at bounding box center [521, 56] width 31 height 13
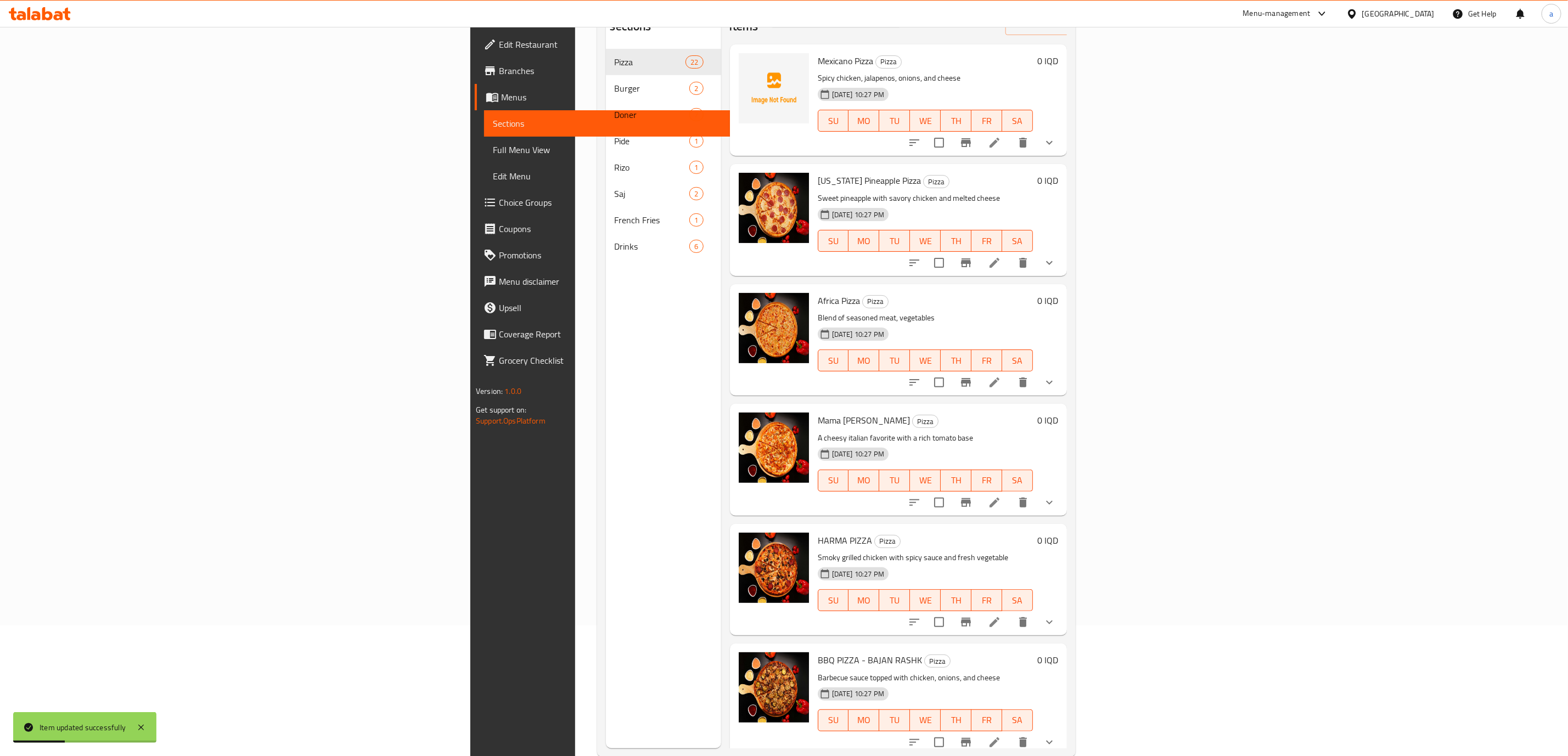
scroll to position [154, 0]
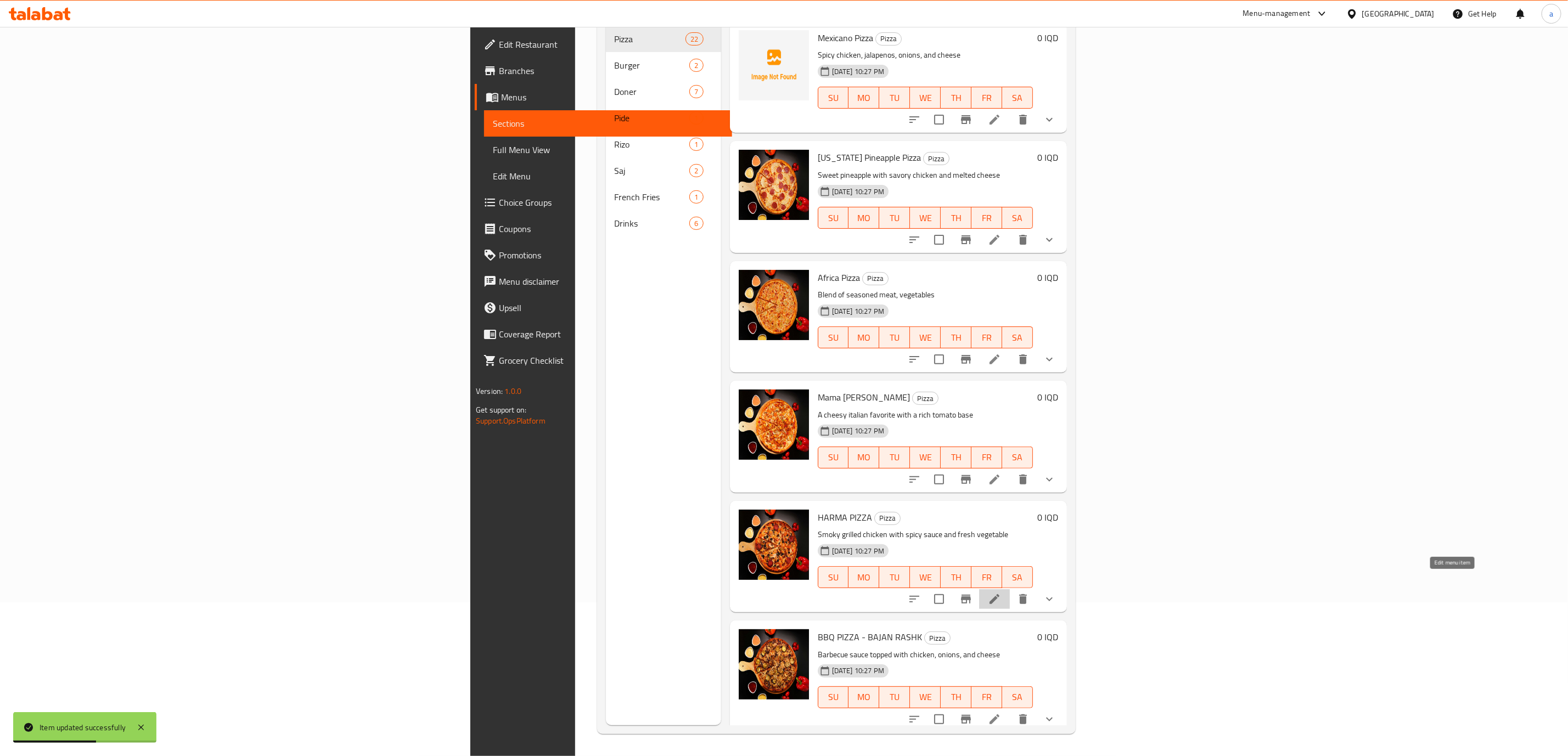
click at [1000, 594] on icon at bounding box center [994, 599] width 10 height 10
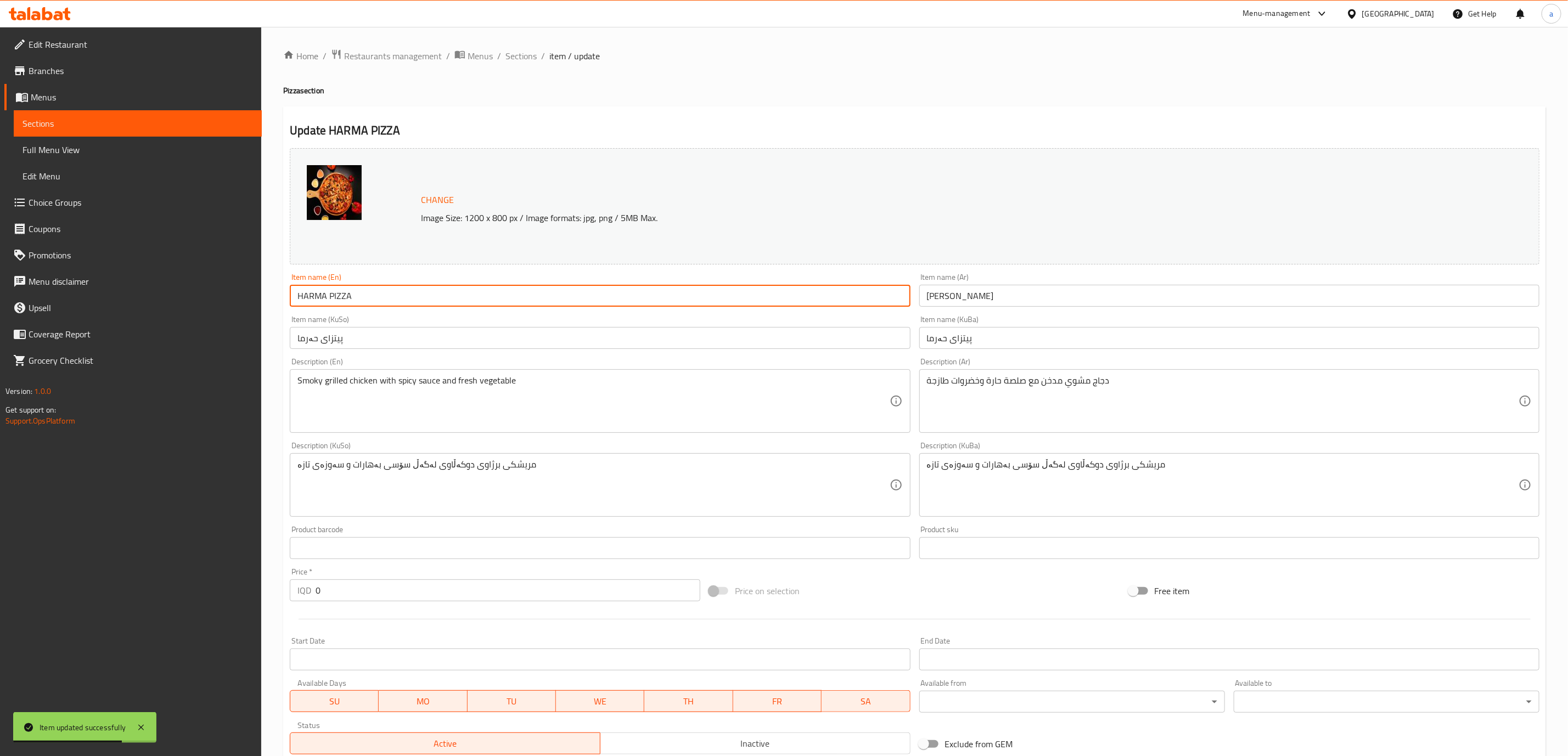
drag, startPoint x: 417, startPoint y: 302, endPoint x: 184, endPoint y: 328, distance: 234.4
click at [184, 328] on div "Edit Restaurant Branches Menus Sections Full Menu View Edit Menu Choice Groups …" at bounding box center [784, 485] width 1568 height 915
paste input "arma Pizza"
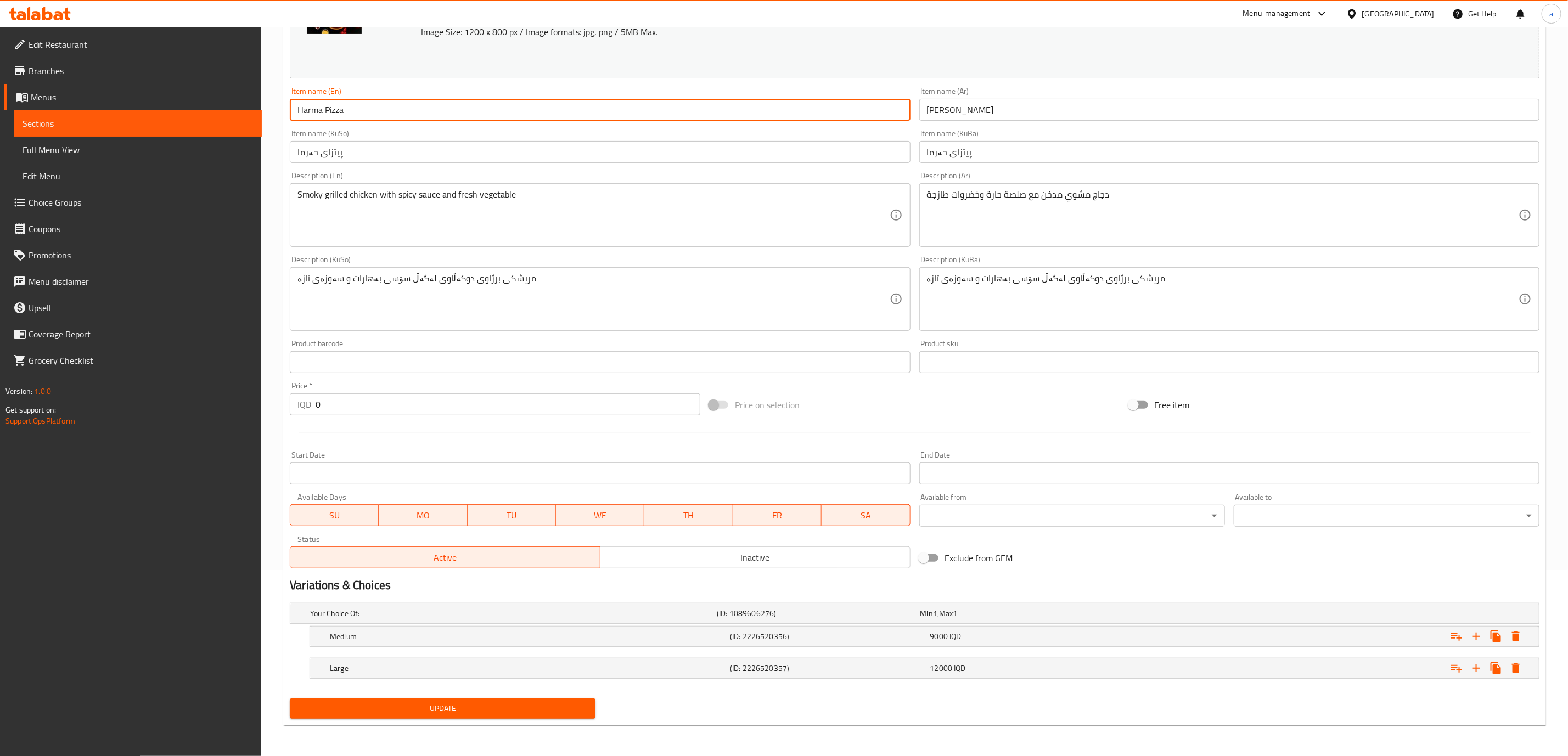
type input "Harma Pizza"
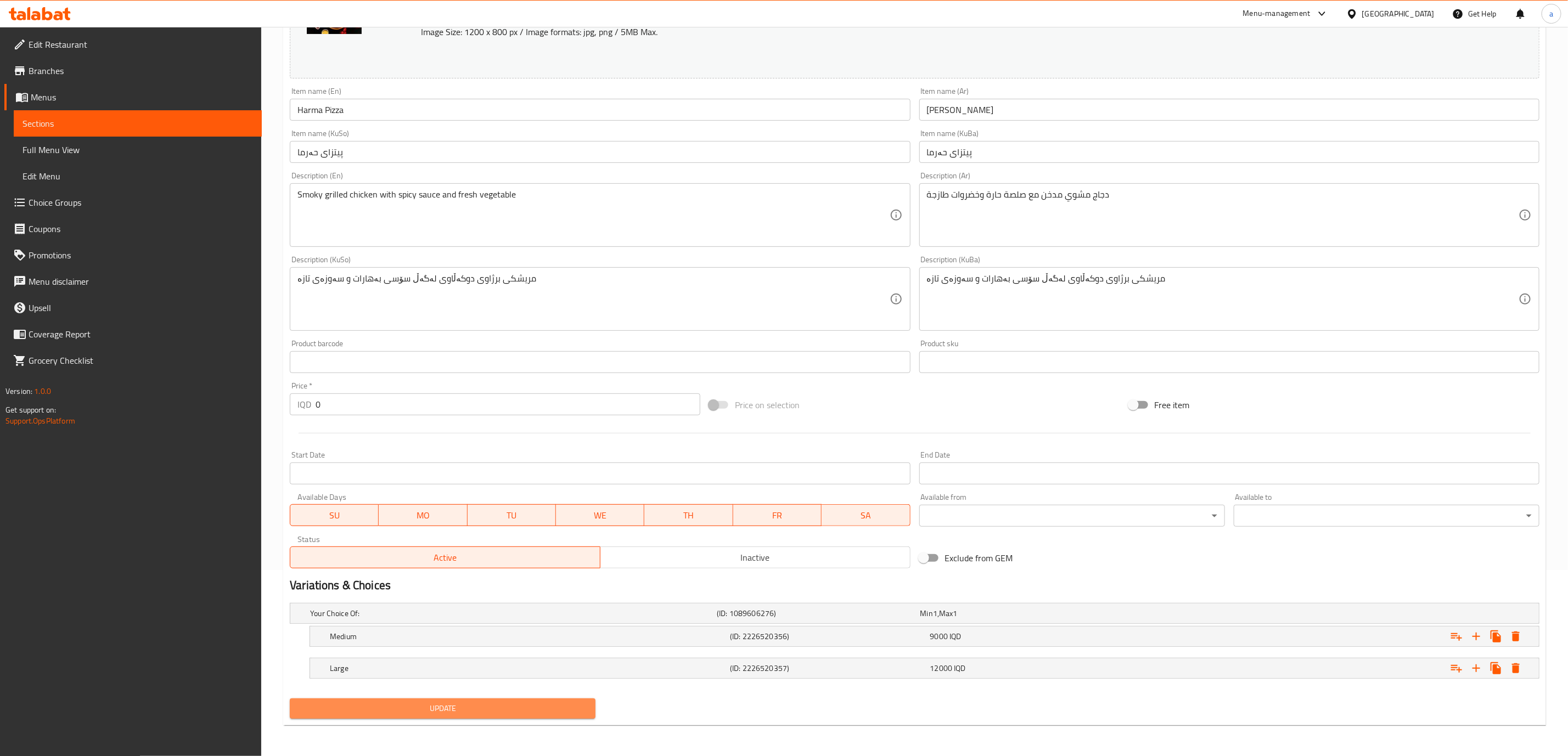
click at [544, 705] on span "Update" at bounding box center [443, 708] width 288 height 14
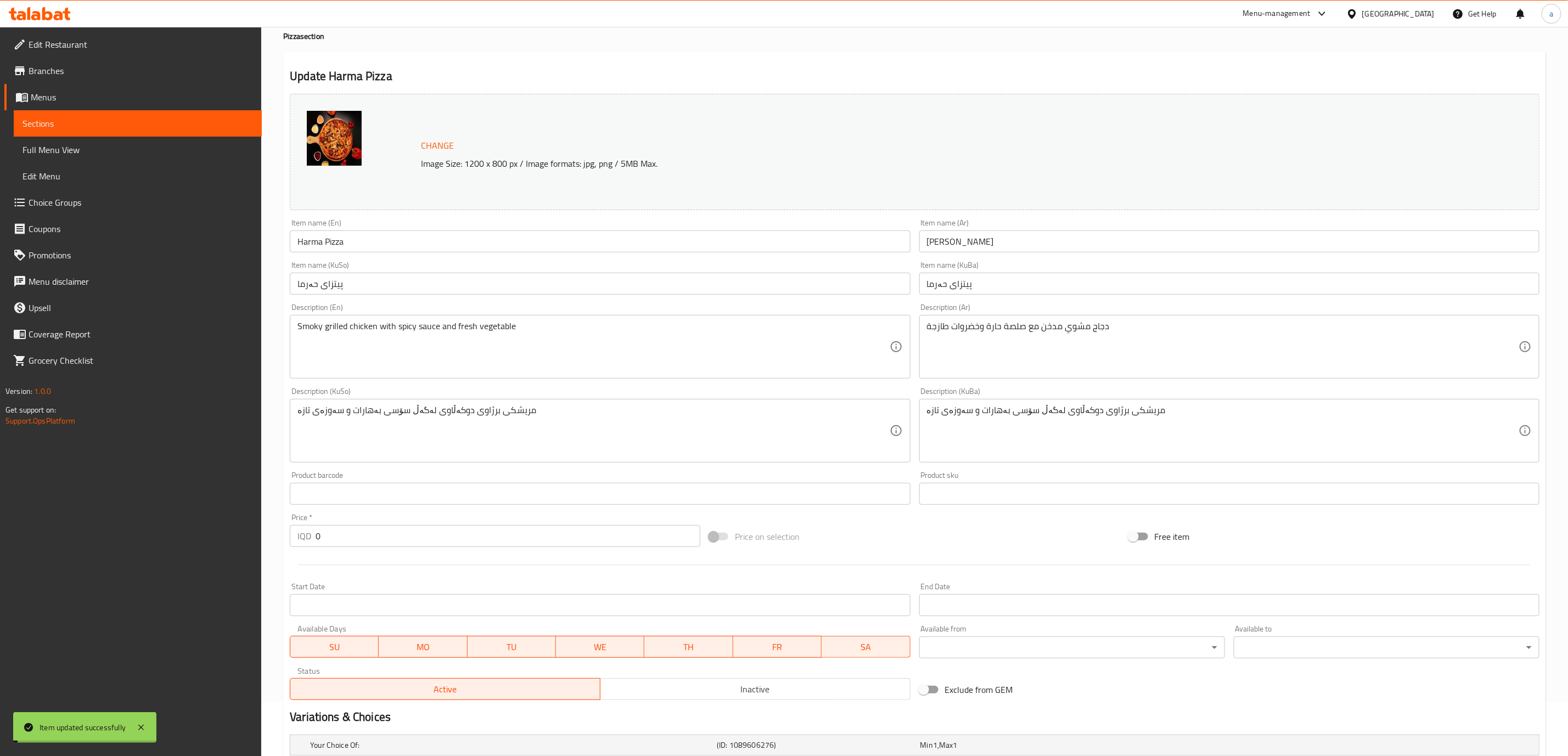
scroll to position [0, 0]
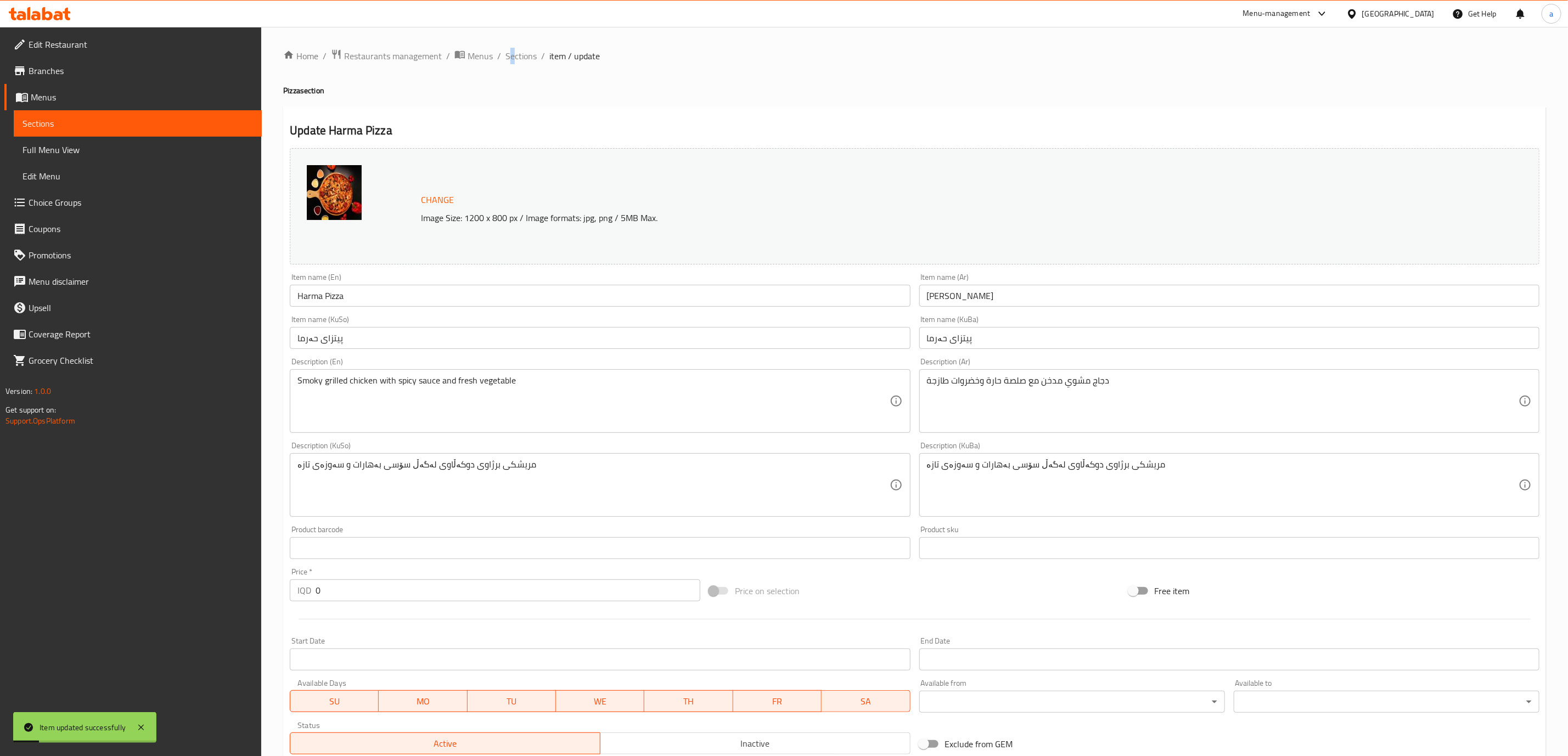
click at [511, 46] on div "Home / Restaurants management / Menus / Sections / item / update Pizza section …" at bounding box center [915, 485] width 1307 height 915
click at [515, 56] on span "Sections" at bounding box center [521, 56] width 31 height 13
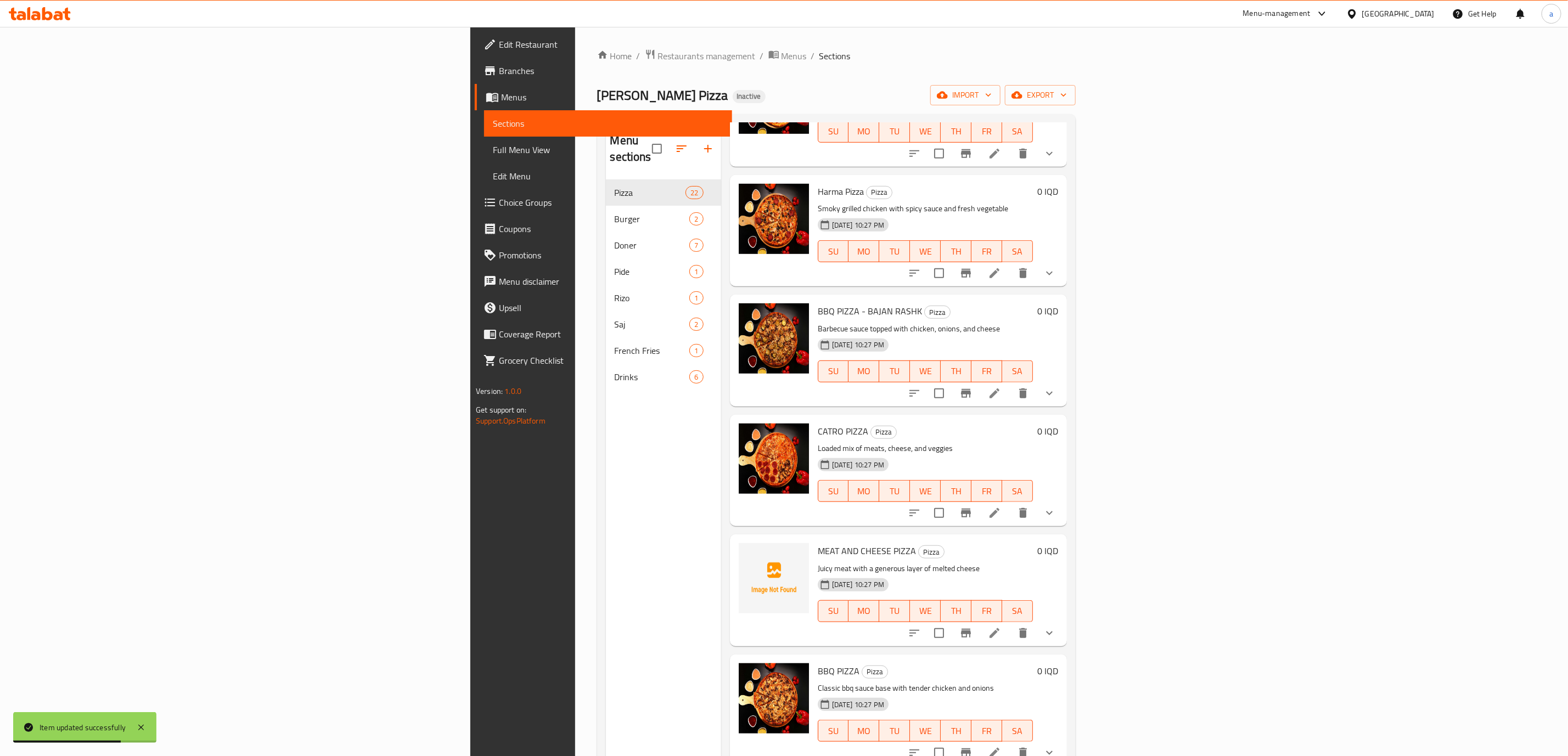
scroll to position [511, 0]
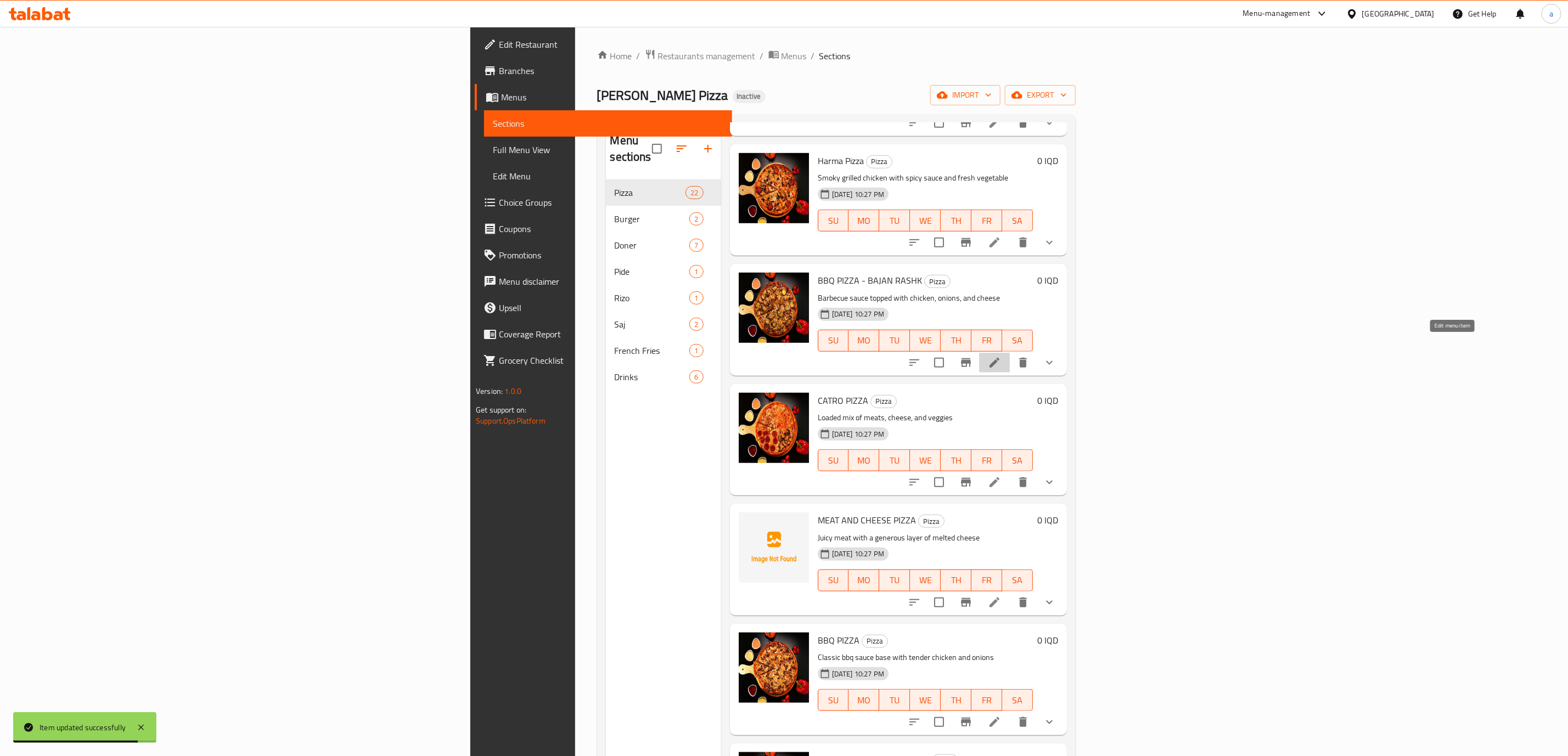
click at [1000, 358] on icon at bounding box center [994, 362] width 10 height 10
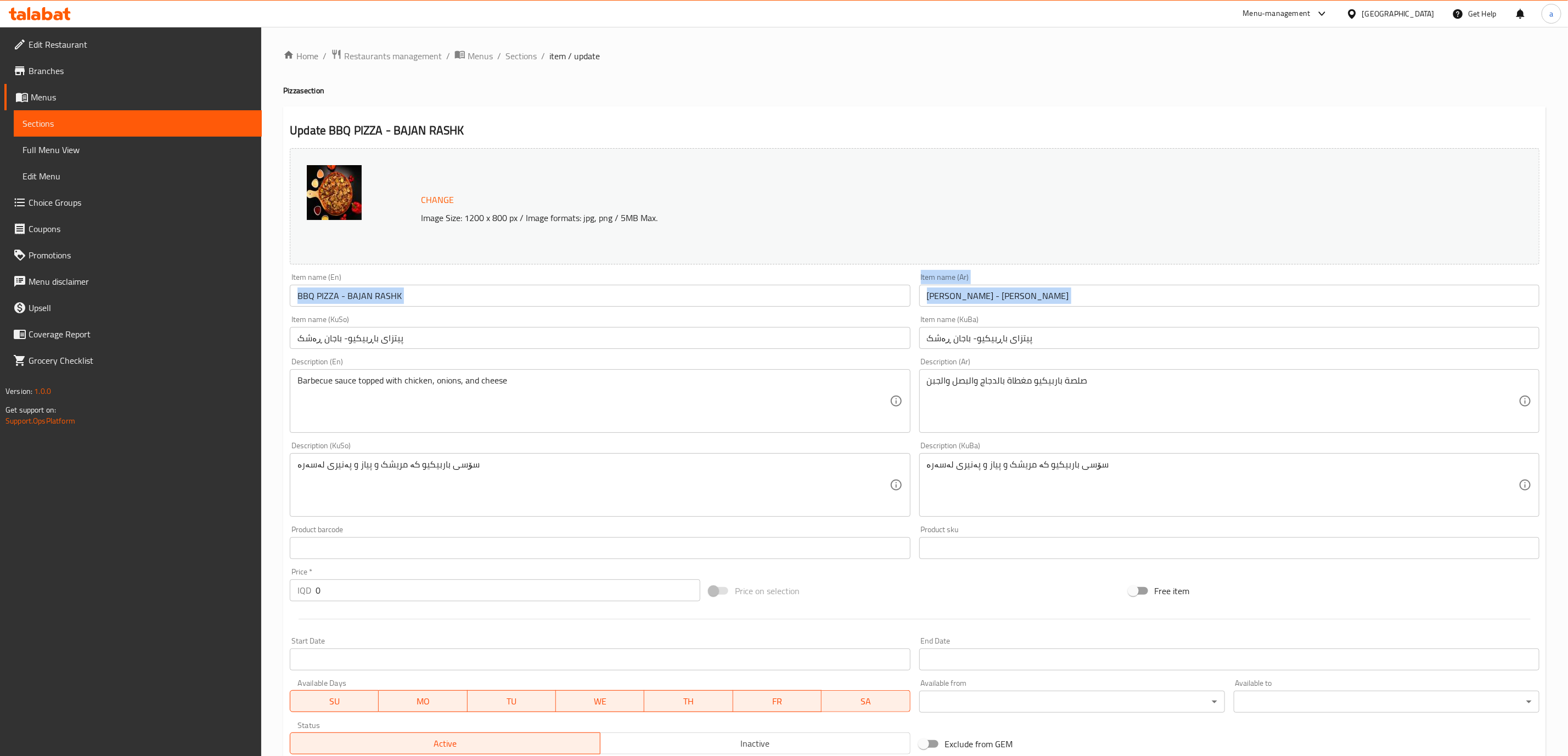
drag, startPoint x: 543, startPoint y: 285, endPoint x: 330, endPoint y: 315, distance: 215.1
click at [330, 315] on div "Change Image Size: 1200 x 800 px / Image formats: jpg, png / 5MB Max. Item name…" at bounding box center [915, 451] width 1259 height 615
copy div "Item name (En) Item name (Ar) Item name ([PERSON_NAME])"
click at [590, 310] on div "Item name (En) BBQ PIZZA - BAJAN RASHK Item name (En)" at bounding box center [600, 290] width 629 height 42
click at [579, 303] on input "BBQ PIZZA - BAJAN RASHK" at bounding box center [600, 296] width 620 height 22
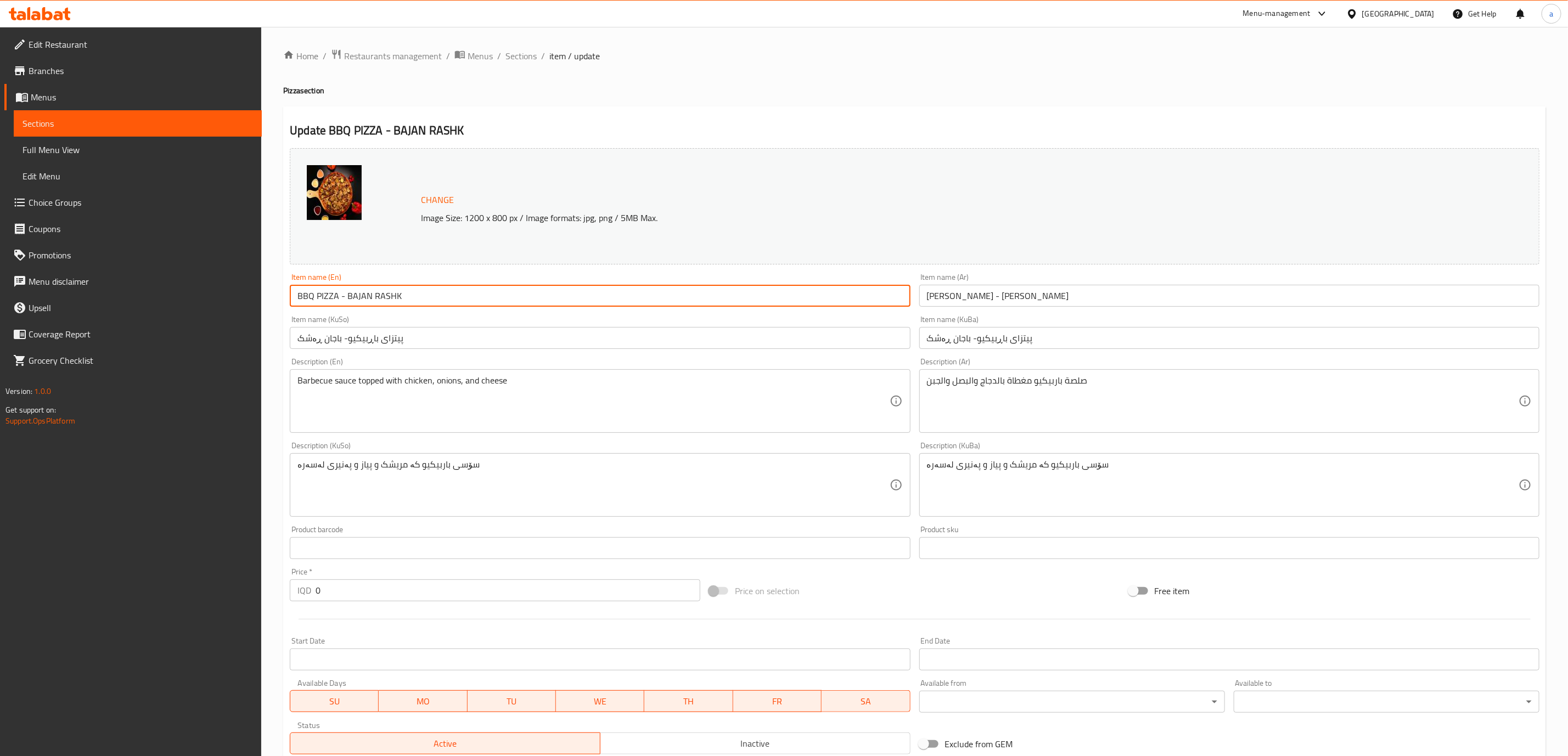
click at [579, 303] on input "BBQ PIZZA - BAJAN RASHK" at bounding box center [600, 296] width 620 height 22
paste input "bq Pizza - Bajan Rashk"
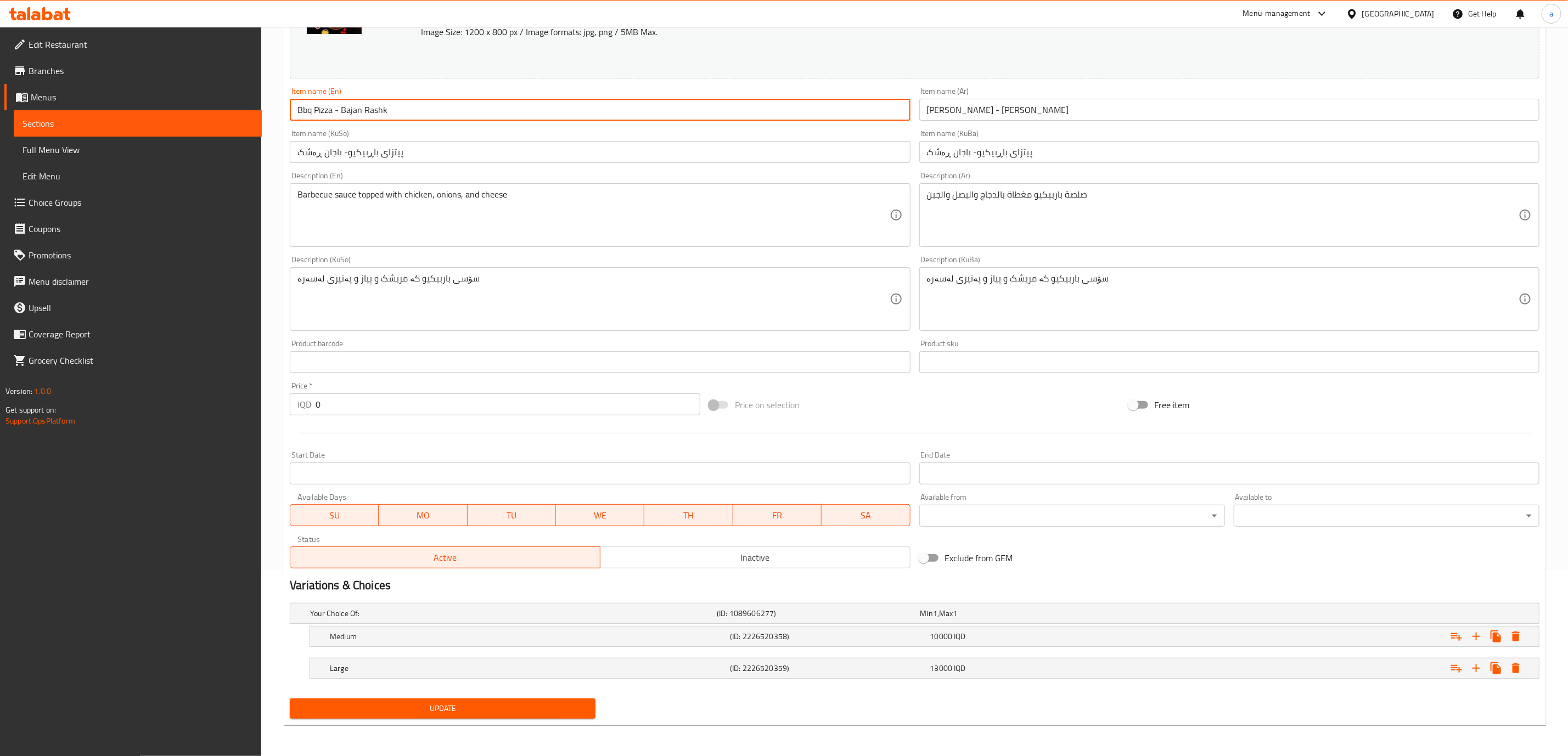
type input "Bbq Pizza - Bajan Rashk"
click at [443, 708] on span "Update" at bounding box center [443, 708] width 288 height 14
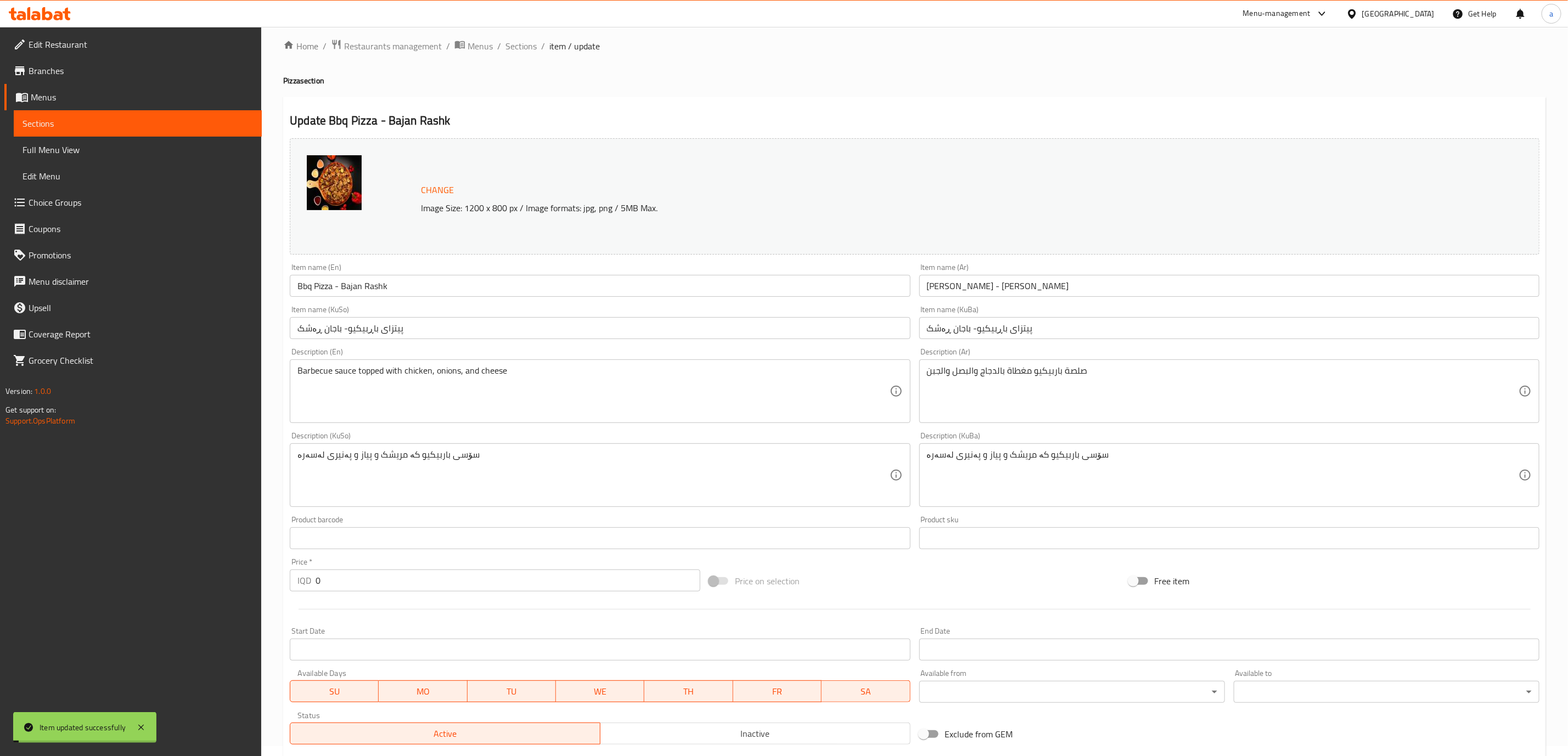
scroll to position [0, 0]
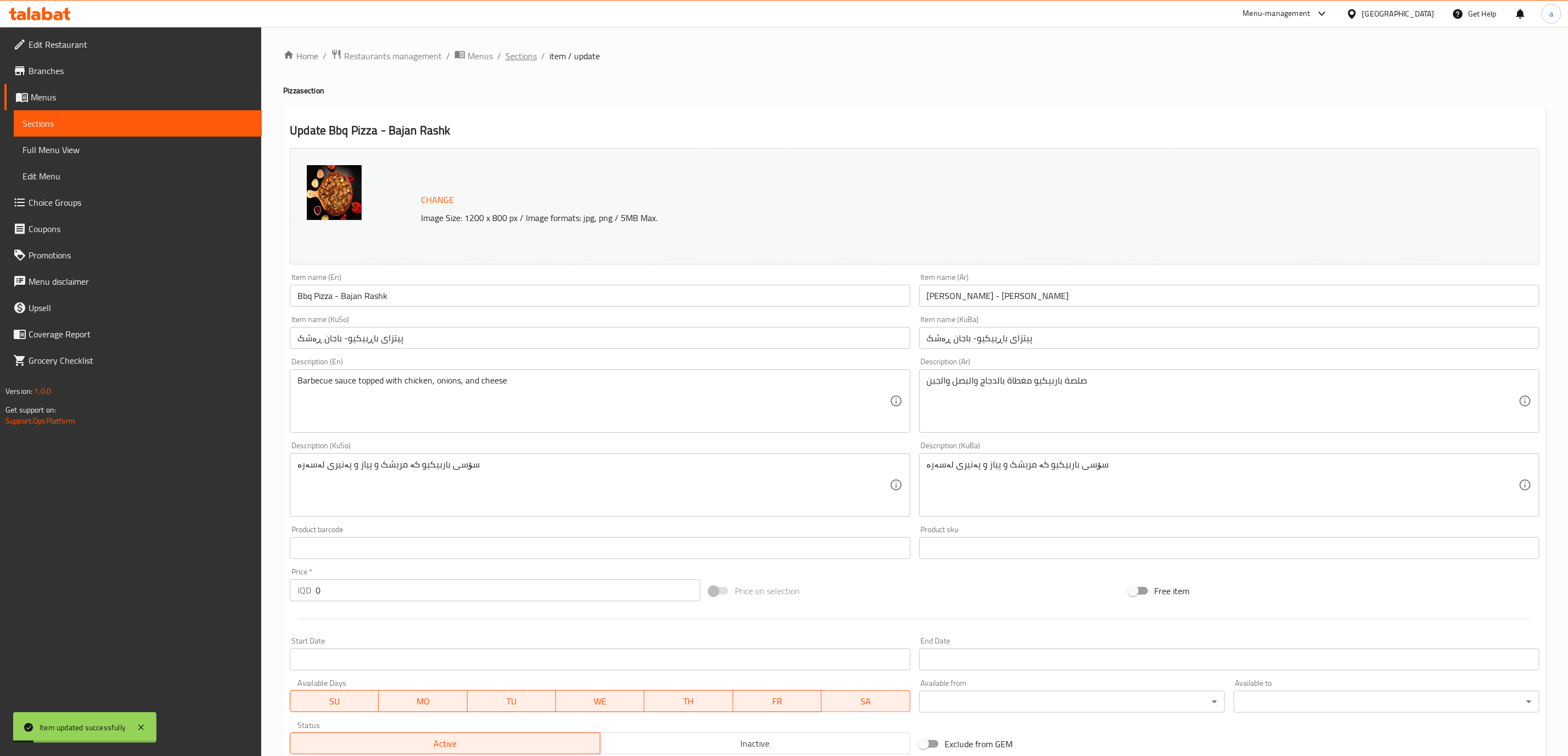
click at [512, 56] on span "Sections" at bounding box center [521, 56] width 31 height 13
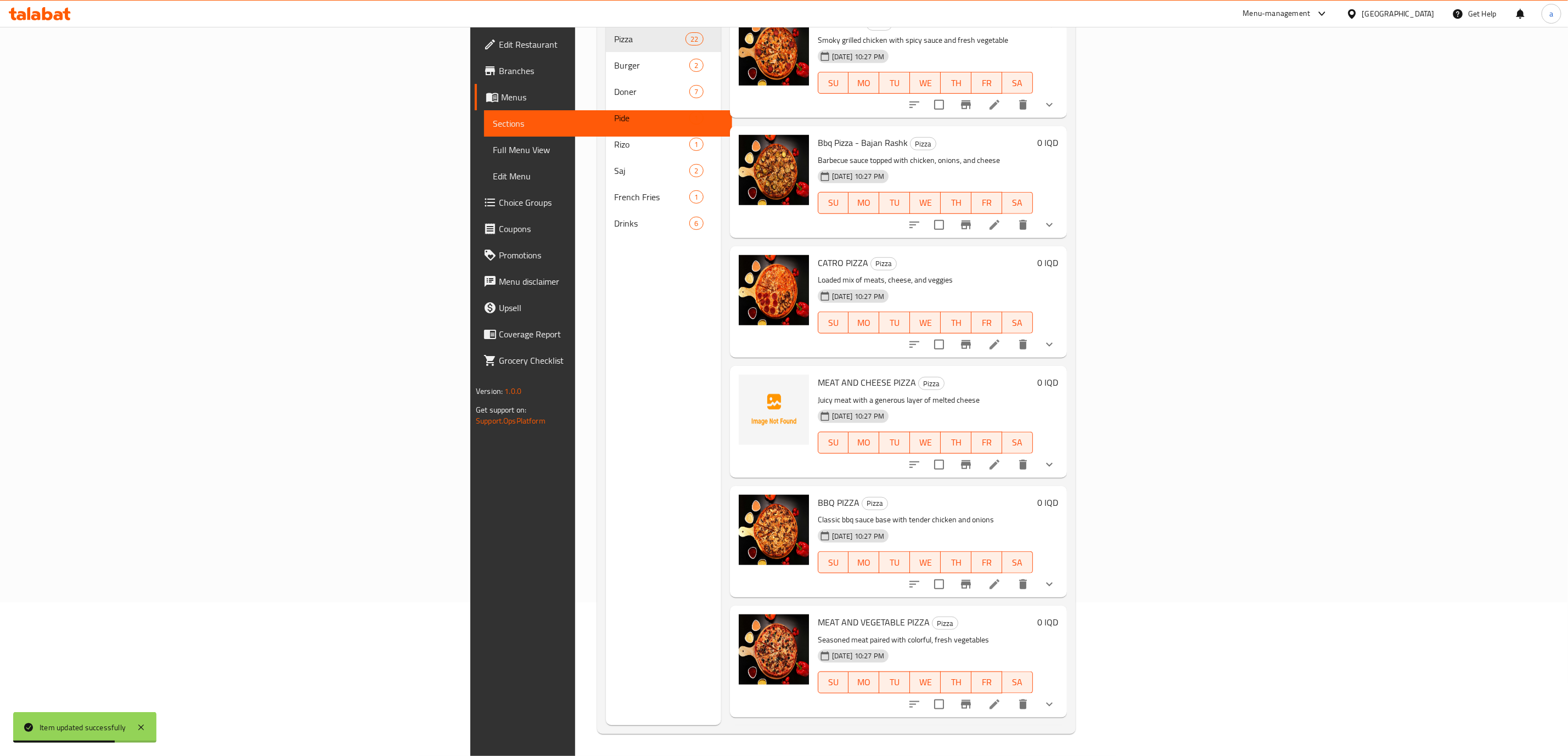
scroll to position [519, 0]
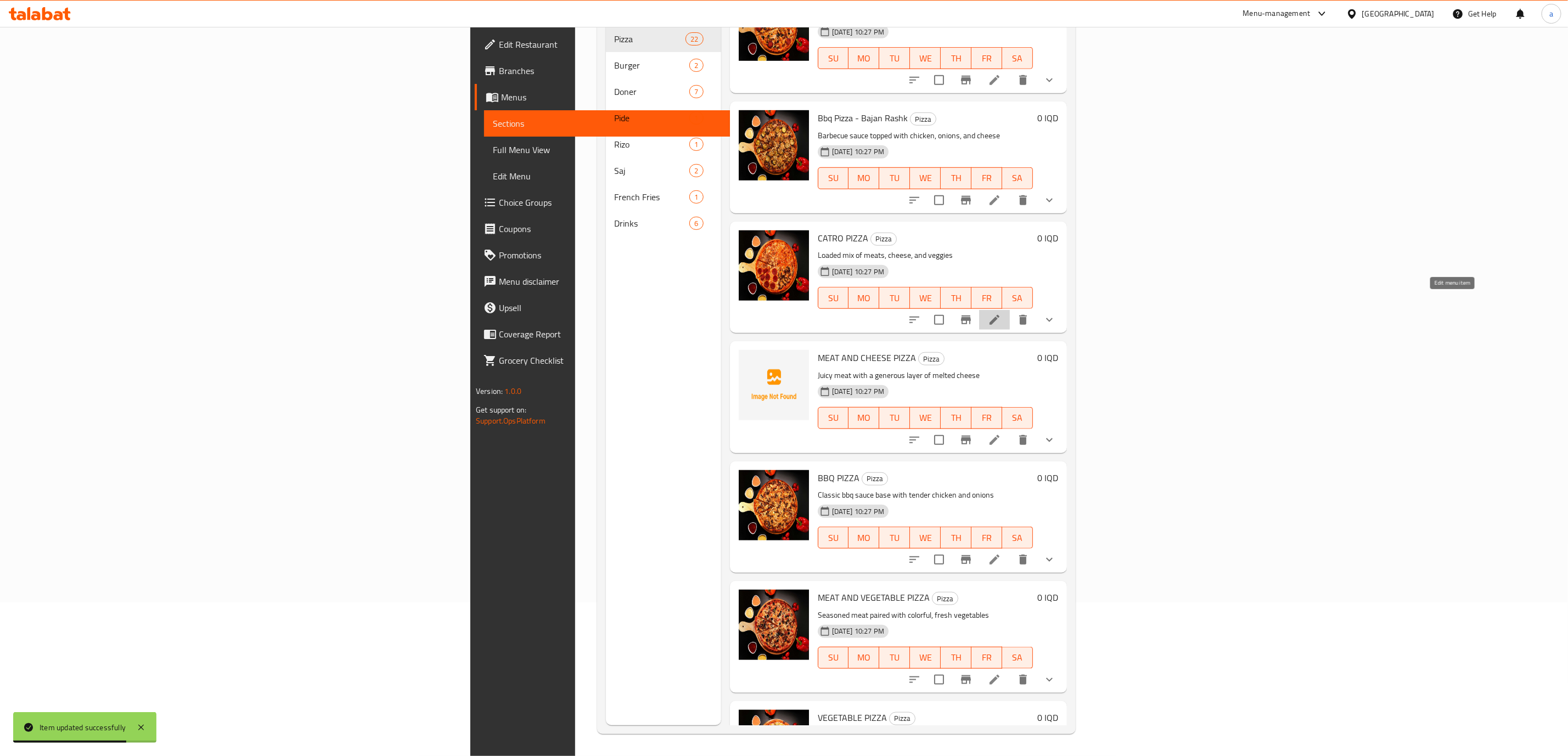
click at [1001, 313] on icon at bounding box center [994, 320] width 13 height 13
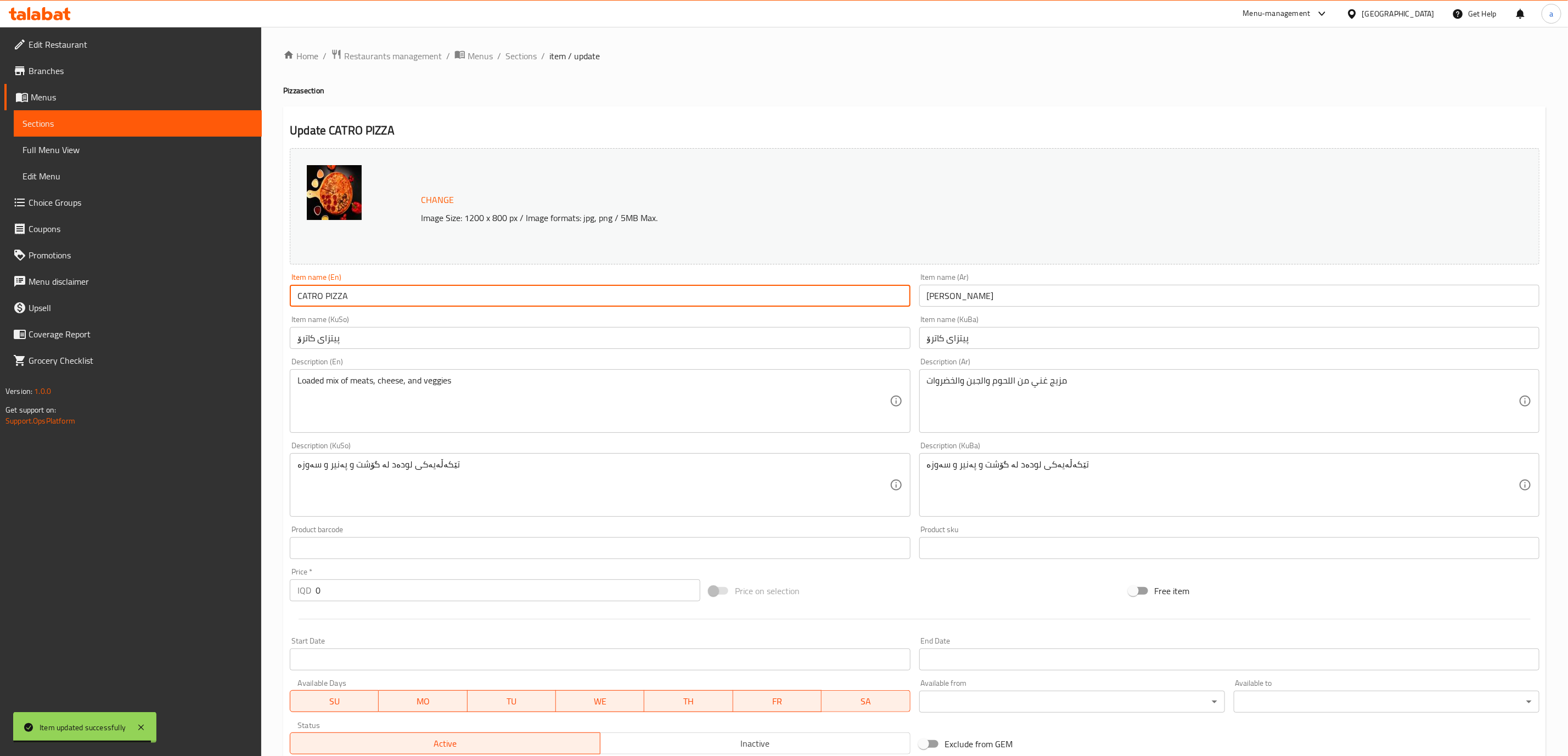
drag, startPoint x: 471, startPoint y: 294, endPoint x: 134, endPoint y: 289, distance: 337.0
click at [134, 289] on div "Edit Restaurant Branches Menus Sections Full Menu View Edit Menu Choice Groups …" at bounding box center [784, 485] width 1568 height 915
paste input "atro Pizza"
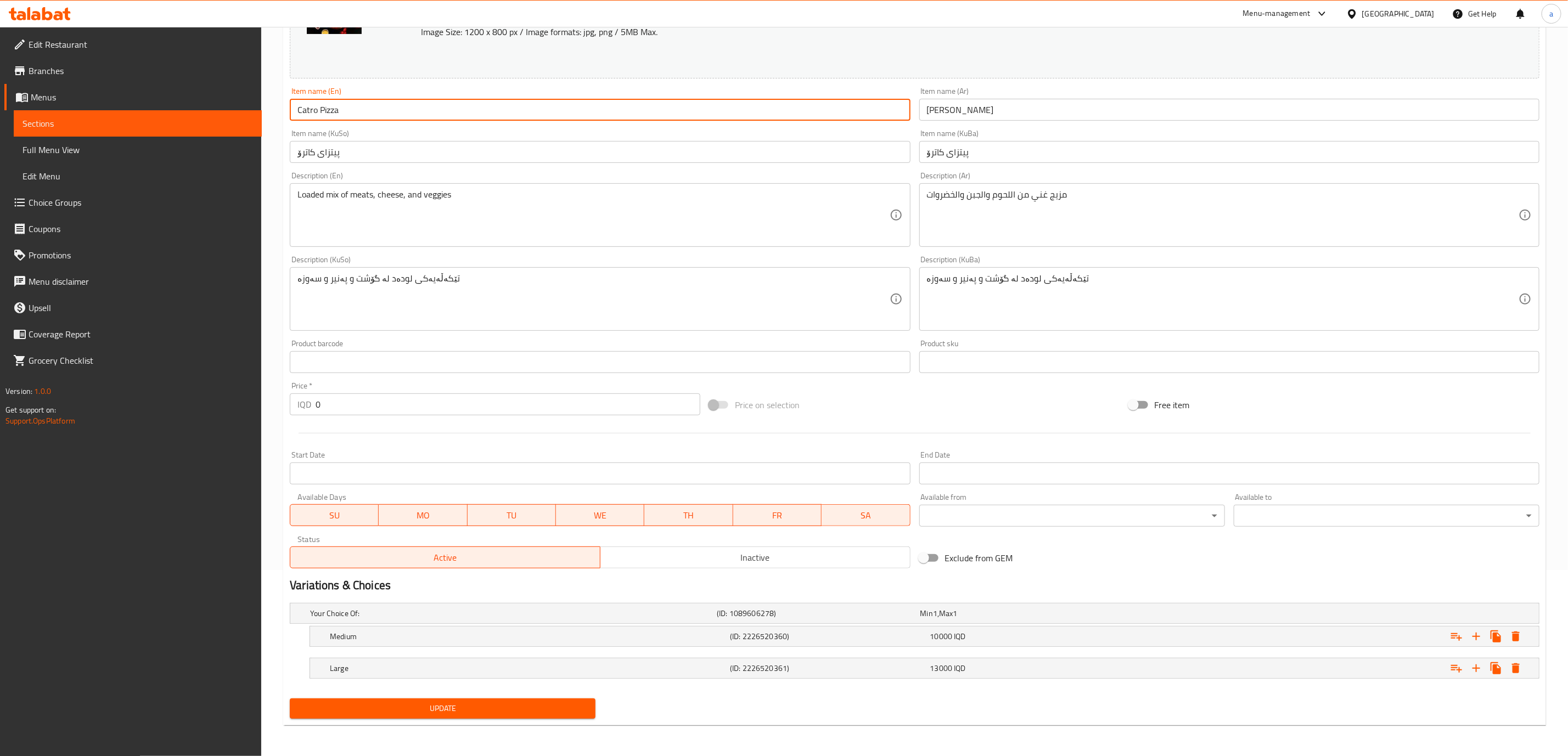
type input "Catro Pizza"
click at [541, 695] on div "Update" at bounding box center [443, 708] width 315 height 29
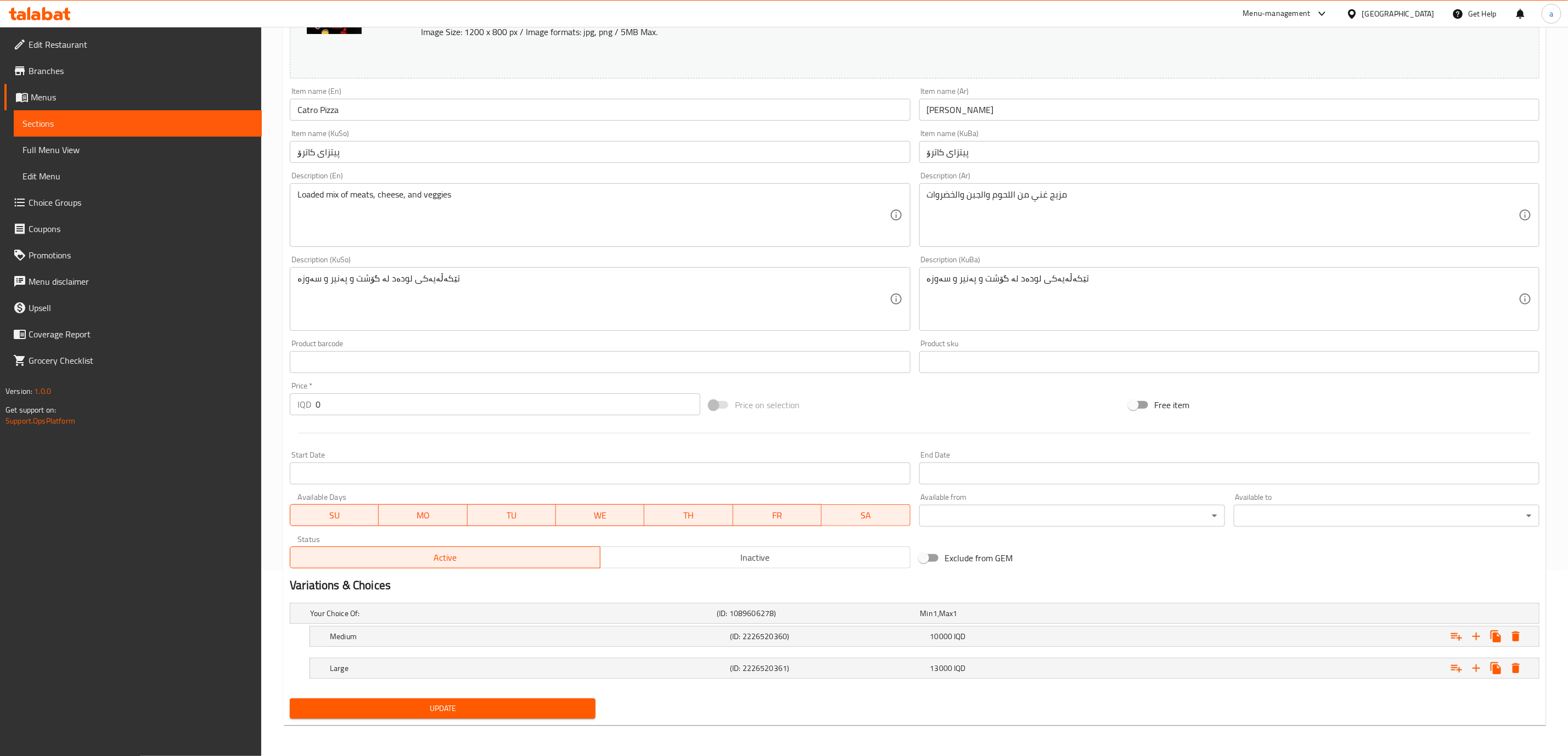
click at [542, 704] on span "Update" at bounding box center [443, 708] width 288 height 14
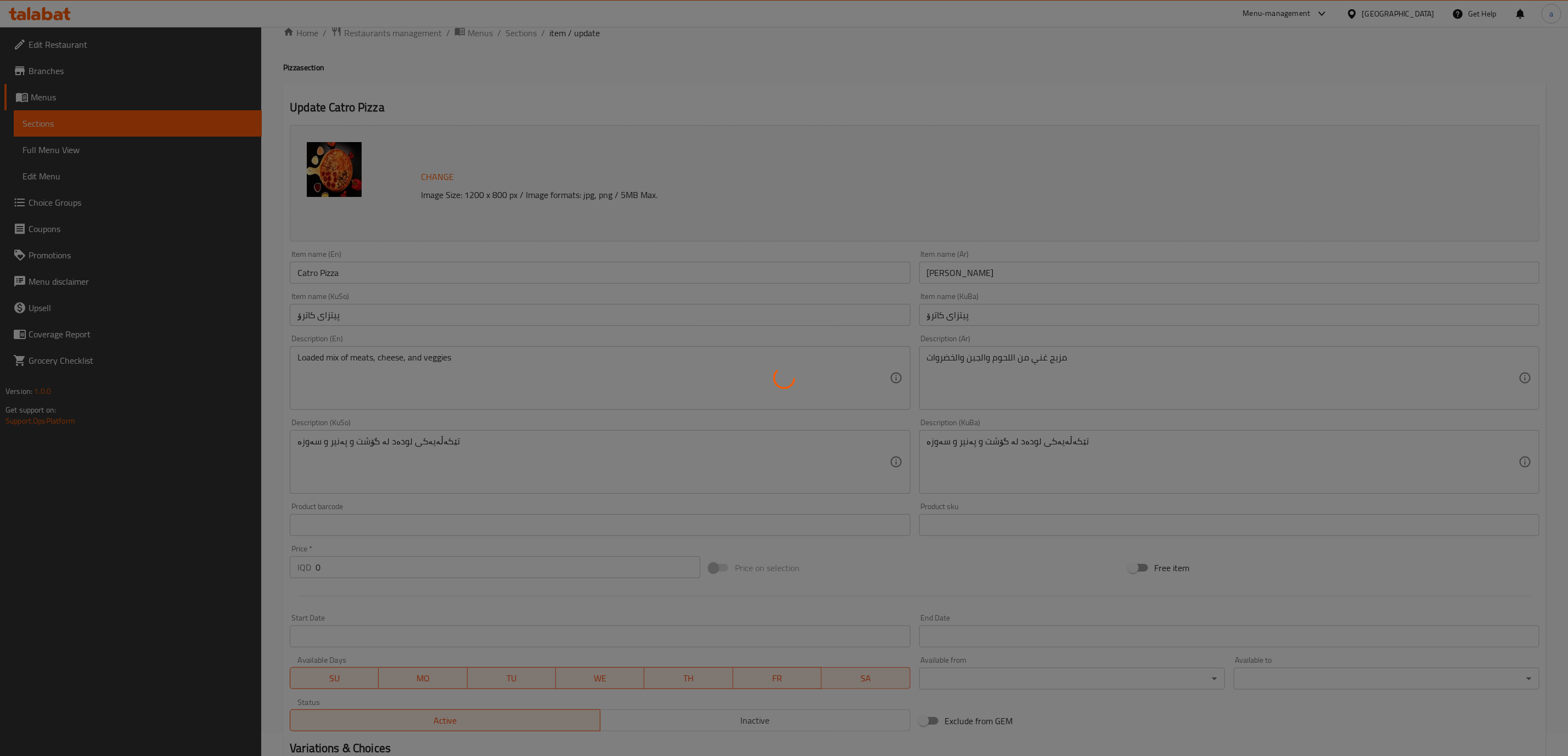
scroll to position [0, 0]
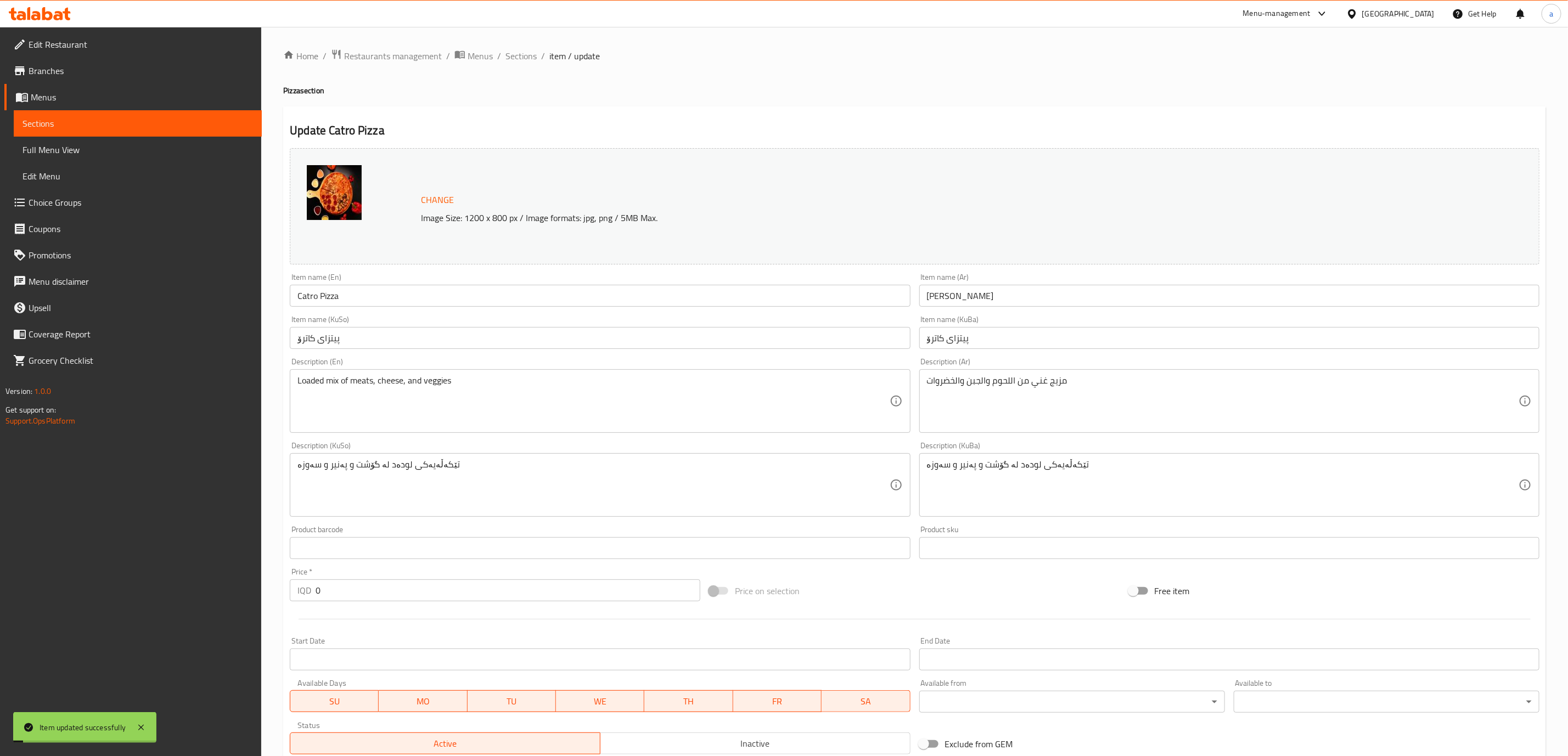
click at [500, 51] on ol "Home / Restaurants management / Menus / Sections / item / update" at bounding box center [915, 56] width 1263 height 14
click at [514, 53] on span "Sections" at bounding box center [521, 56] width 31 height 13
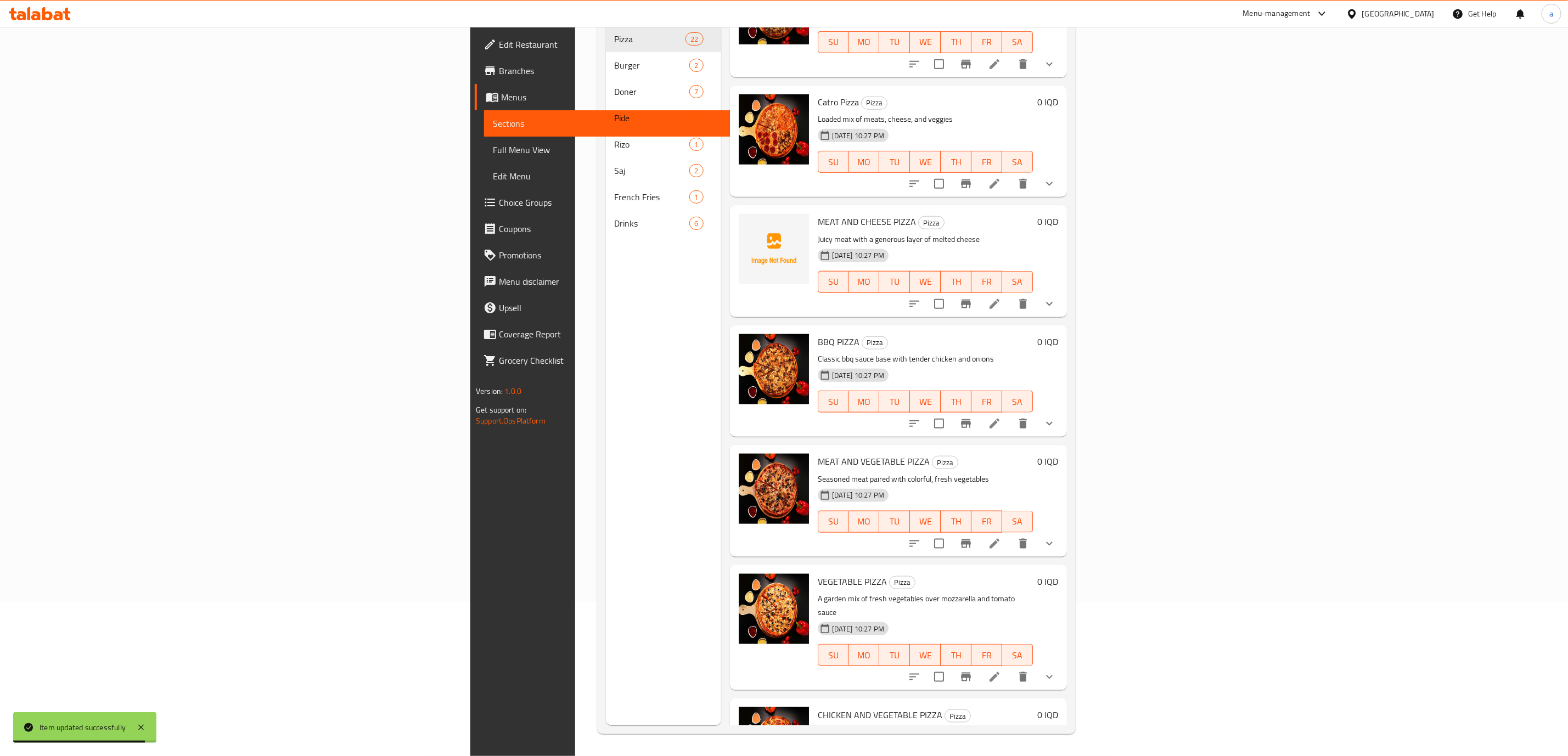
scroll to position [519, 0]
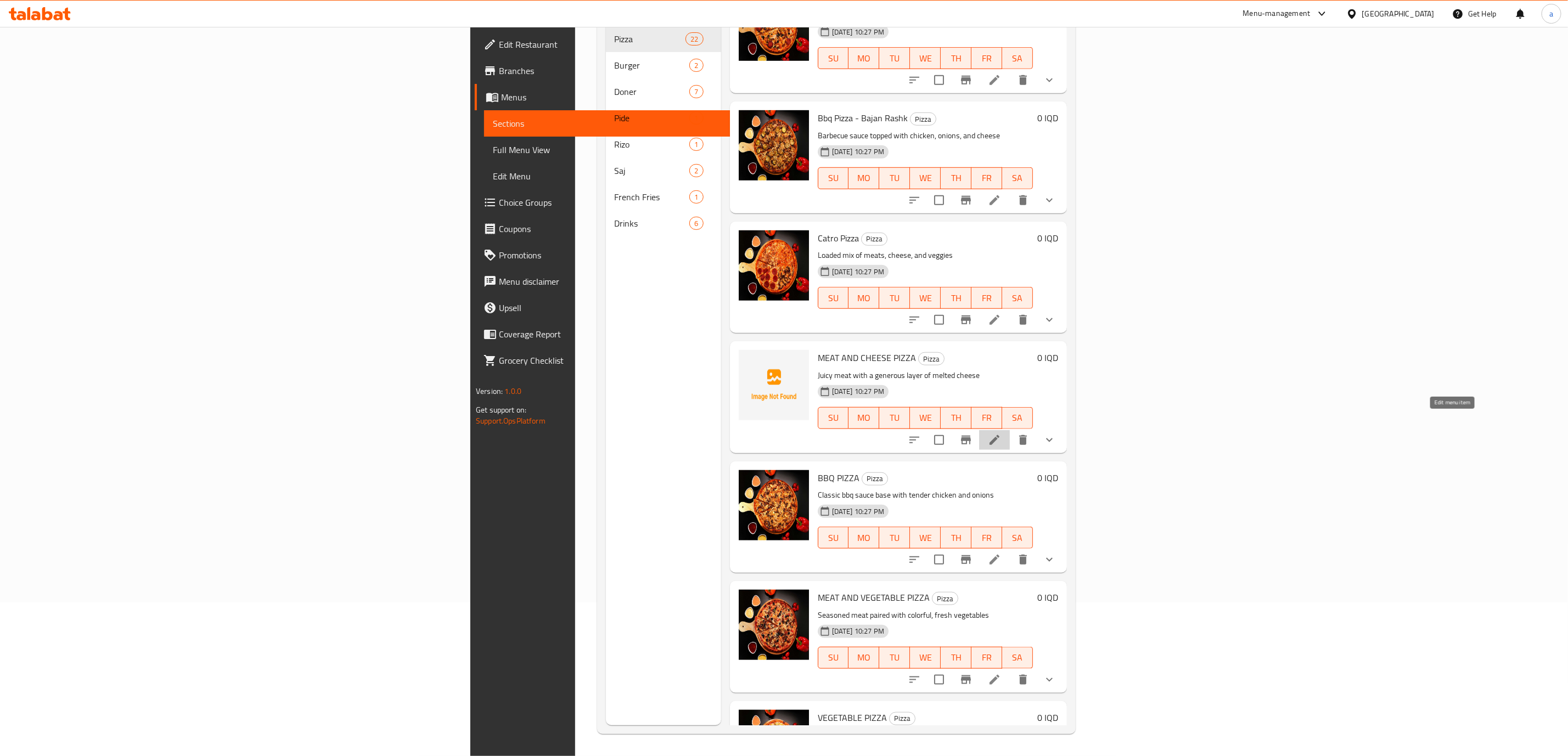
click at [1001, 434] on icon at bounding box center [994, 440] width 13 height 13
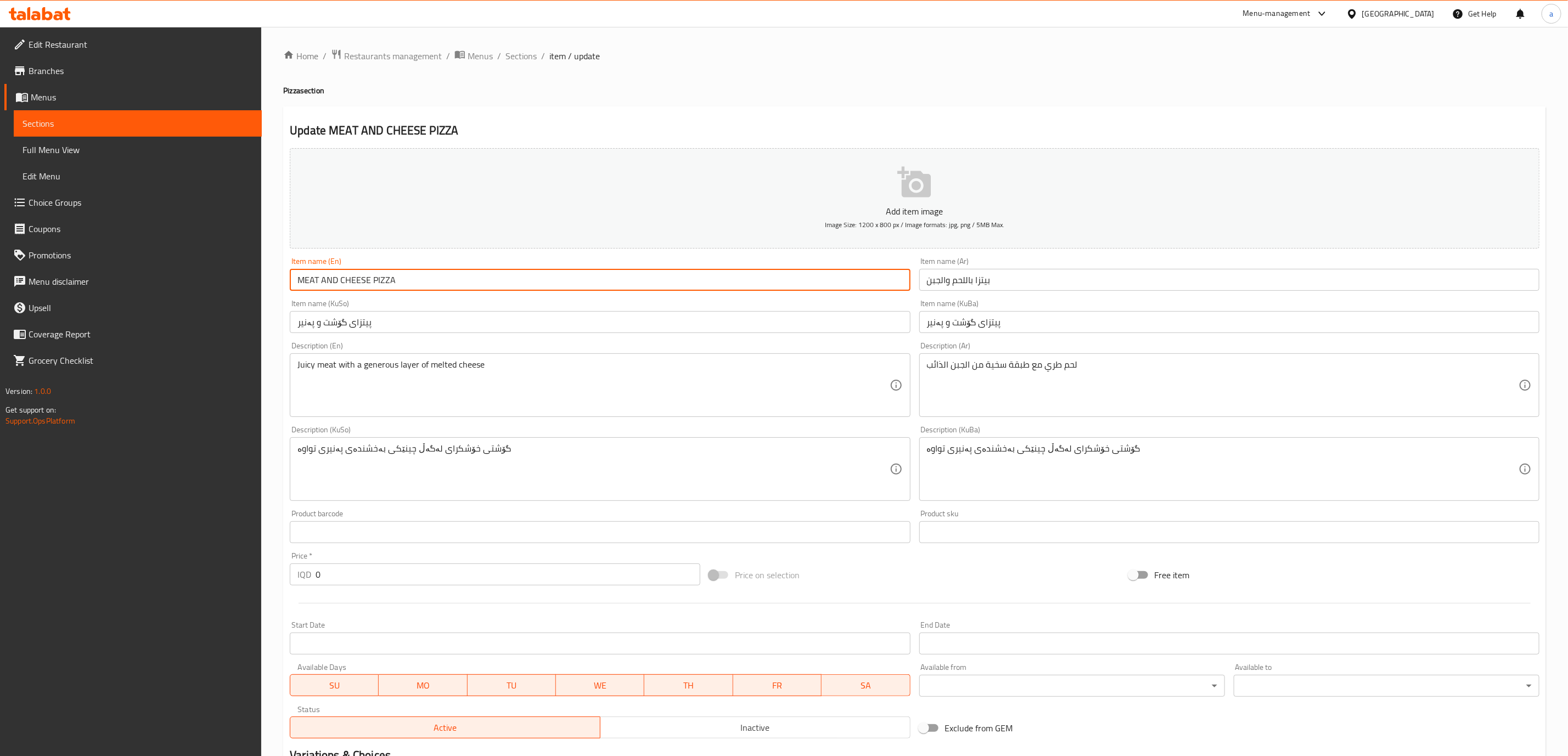
drag, startPoint x: 430, startPoint y: 277, endPoint x: 0, endPoint y: 295, distance: 430.4
click at [0, 295] on div "Edit Restaurant Branches Menus Sections Full Menu View Edit Menu Choice Groups …" at bounding box center [784, 477] width 1568 height 899
paste input "eat And Cheese Pizza"
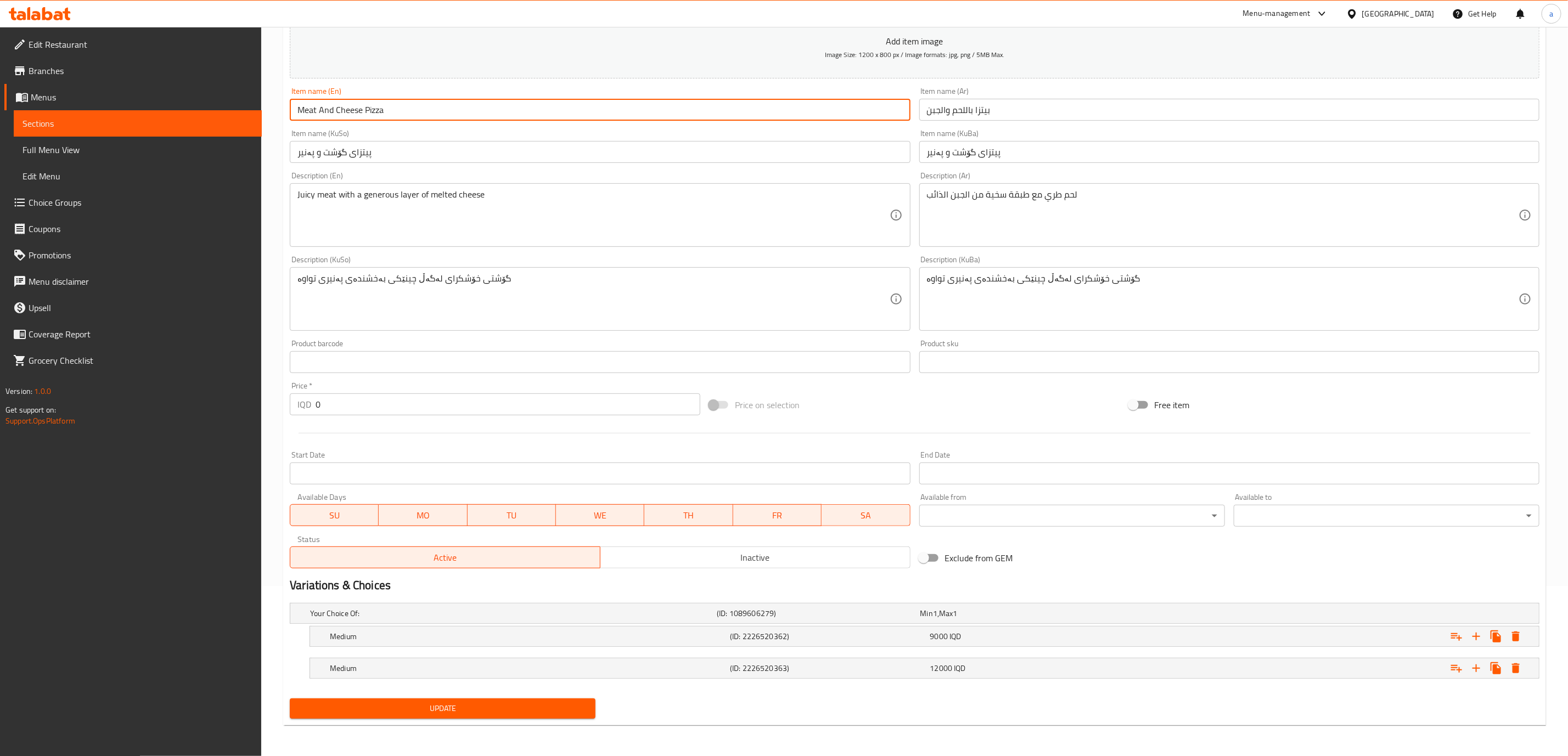
type input "Meat And Cheese Pizza"
click at [586, 703] on span "Update" at bounding box center [443, 708] width 288 height 14
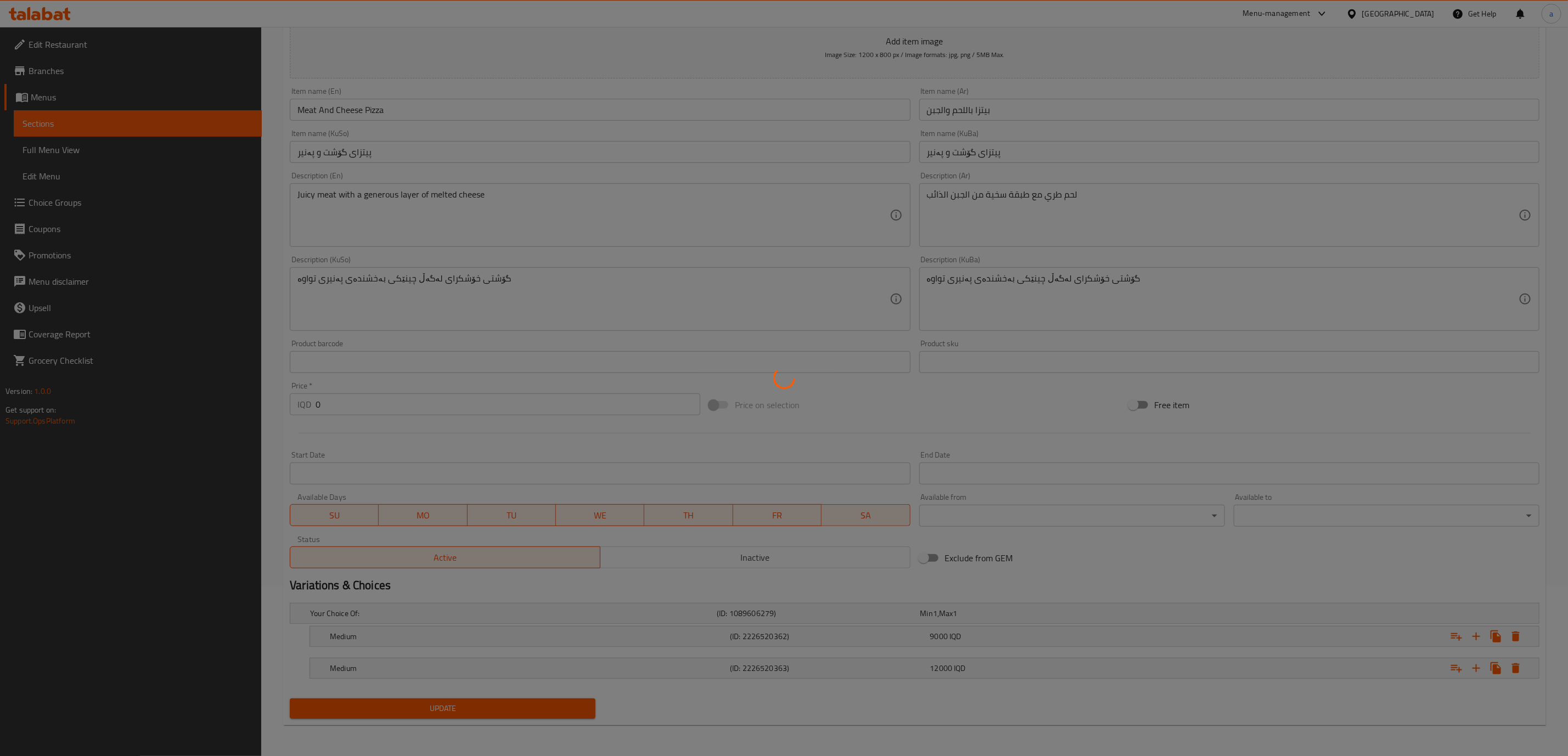
scroll to position [0, 0]
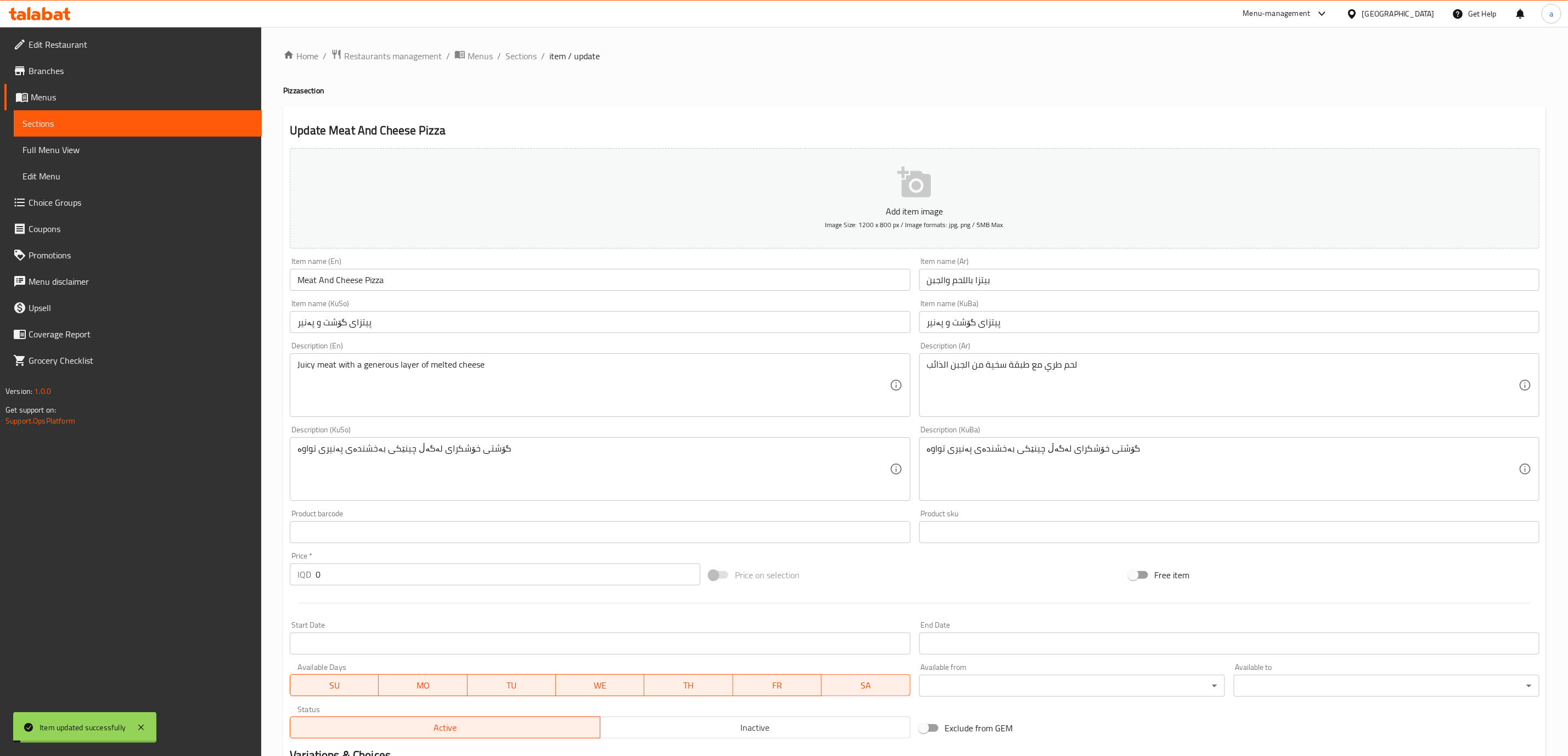
click at [530, 52] on span "Sections" at bounding box center [521, 56] width 31 height 13
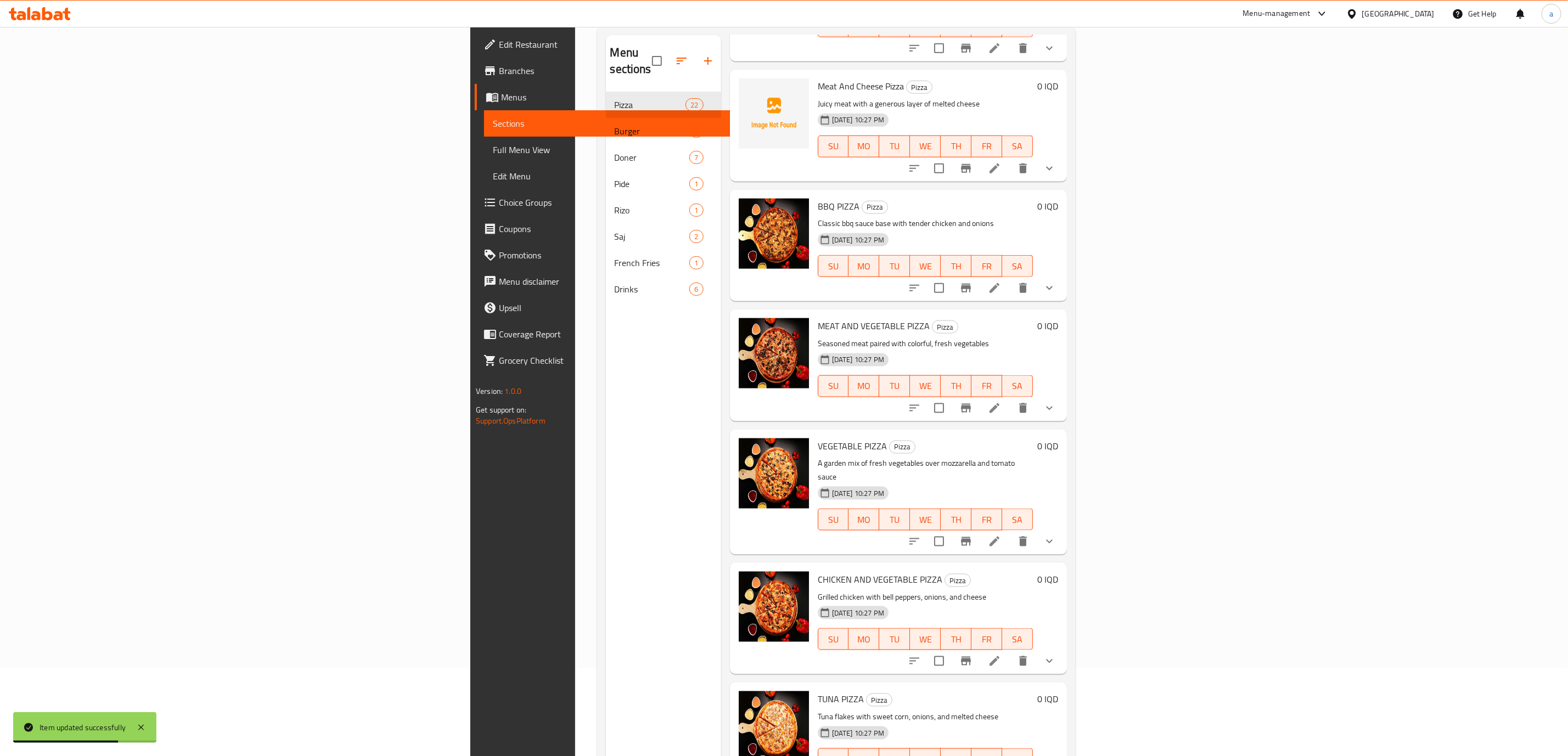
scroll to position [827, 0]
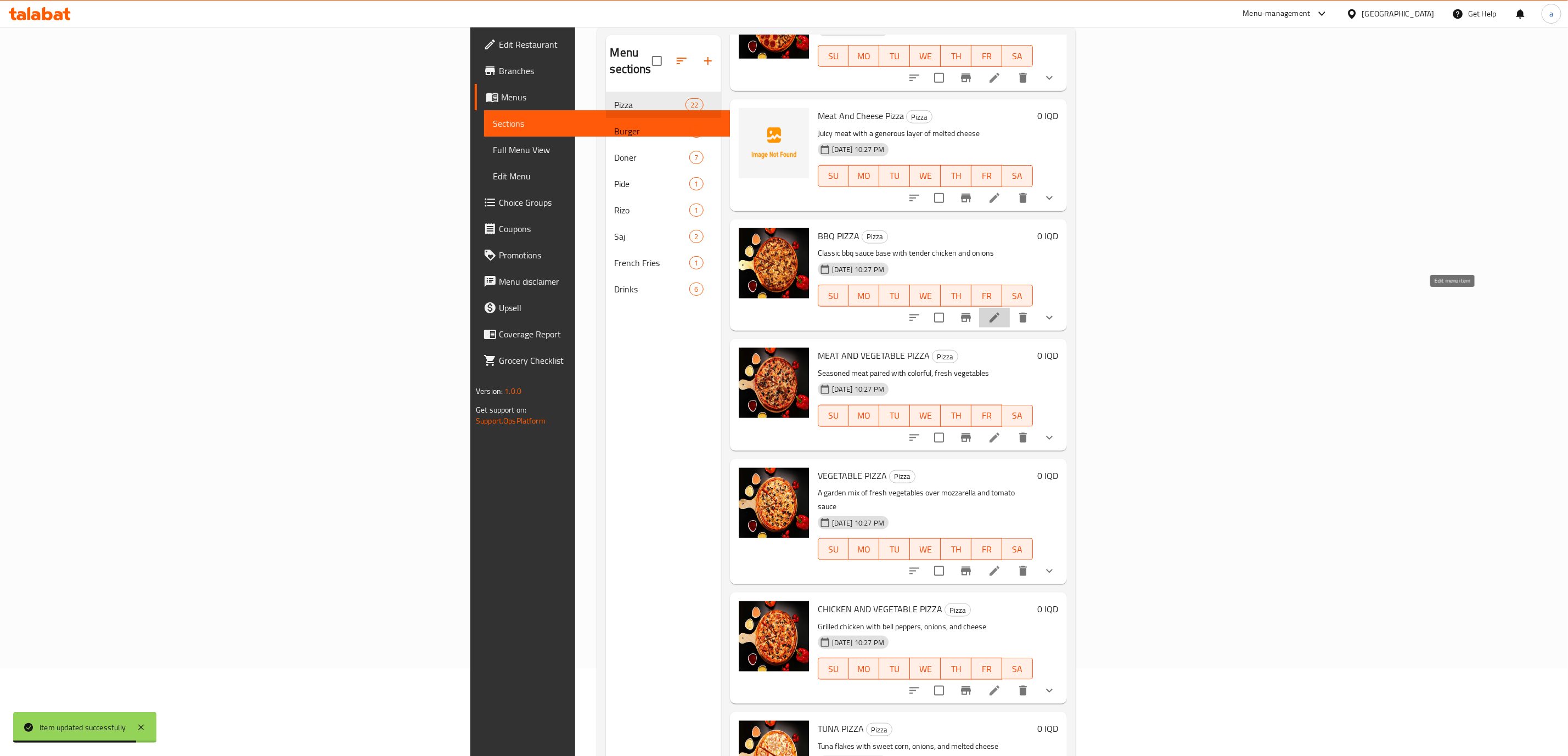
click at [1001, 311] on icon at bounding box center [994, 317] width 13 height 13
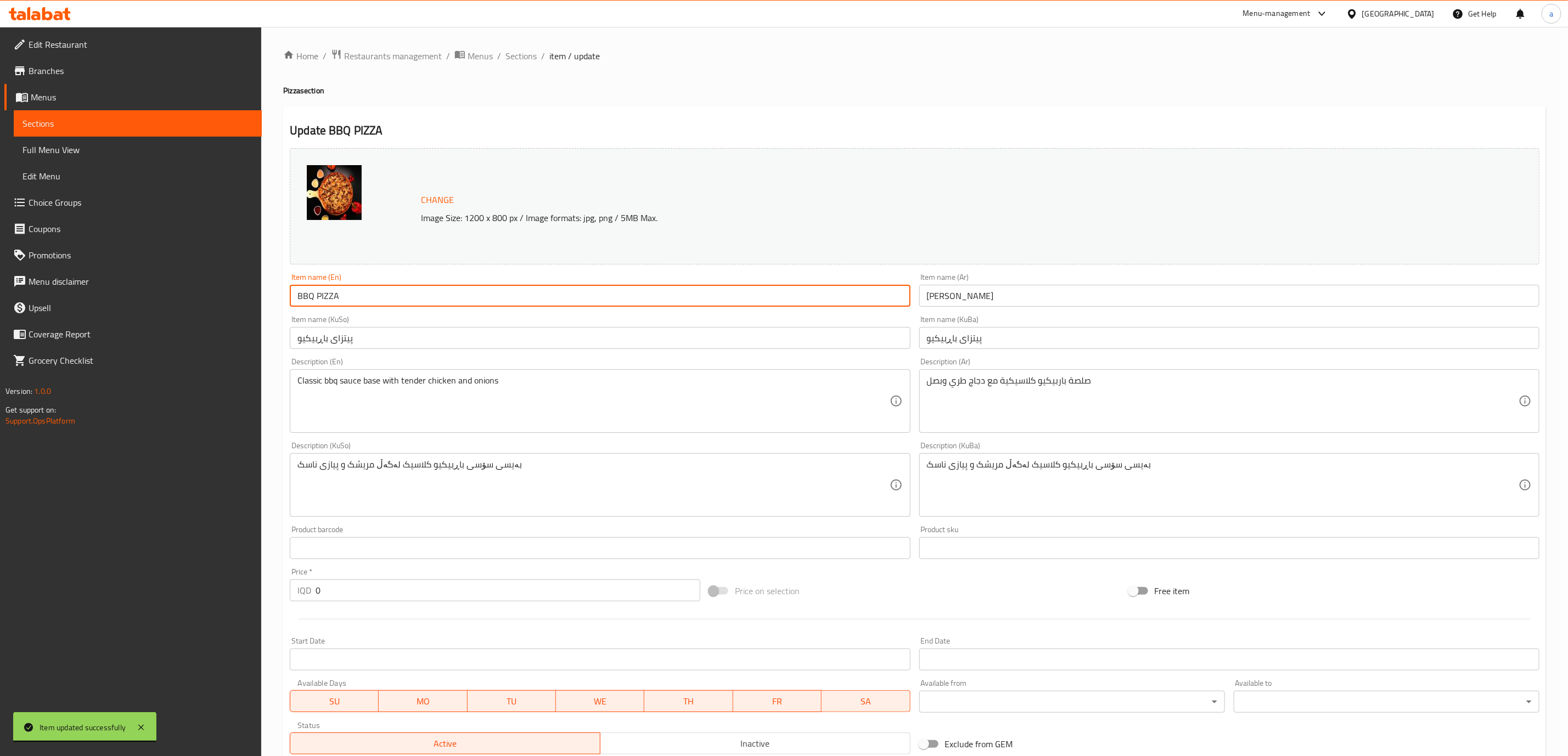
drag, startPoint x: 346, startPoint y: 287, endPoint x: 231, endPoint y: 296, distance: 115.4
click at [231, 296] on div "Edit Restaurant Branches Menus Sections Full Menu View Edit Menu Choice Groups …" at bounding box center [784, 485] width 1568 height 915
paste input "bq Pizza"
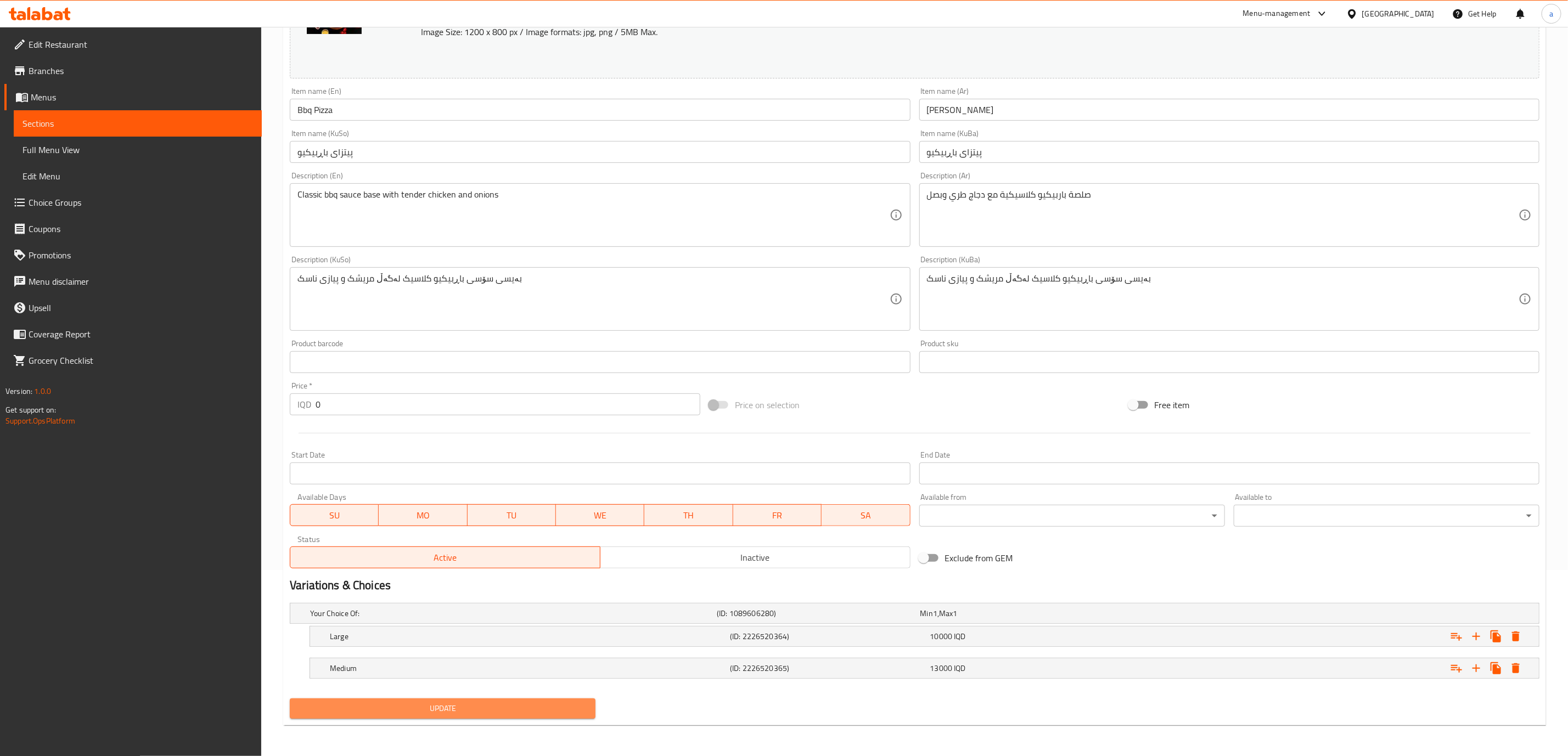
click at [534, 700] on button "Update" at bounding box center [443, 709] width 306 height 20
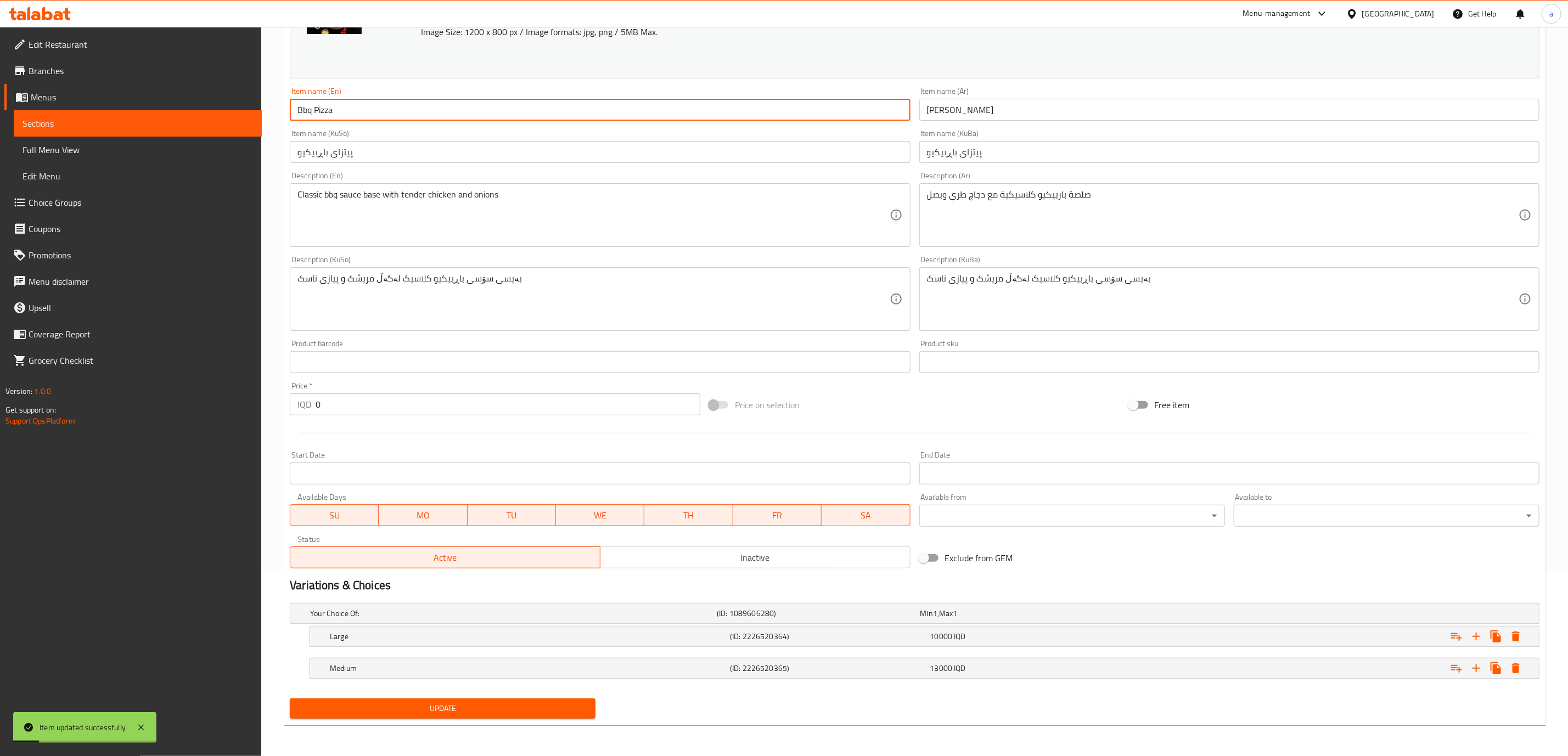
drag, startPoint x: 313, startPoint y: 111, endPoint x: 292, endPoint y: 112, distance: 21.0
click at [292, 112] on input "Bbq Pizza" at bounding box center [600, 109] width 620 height 22
click at [313, 104] on input "Bbq Pizza" at bounding box center [600, 109] width 620 height 22
click at [310, 102] on input "Bbq Pizza" at bounding box center [600, 109] width 620 height 22
type input "BBQ Pizza"
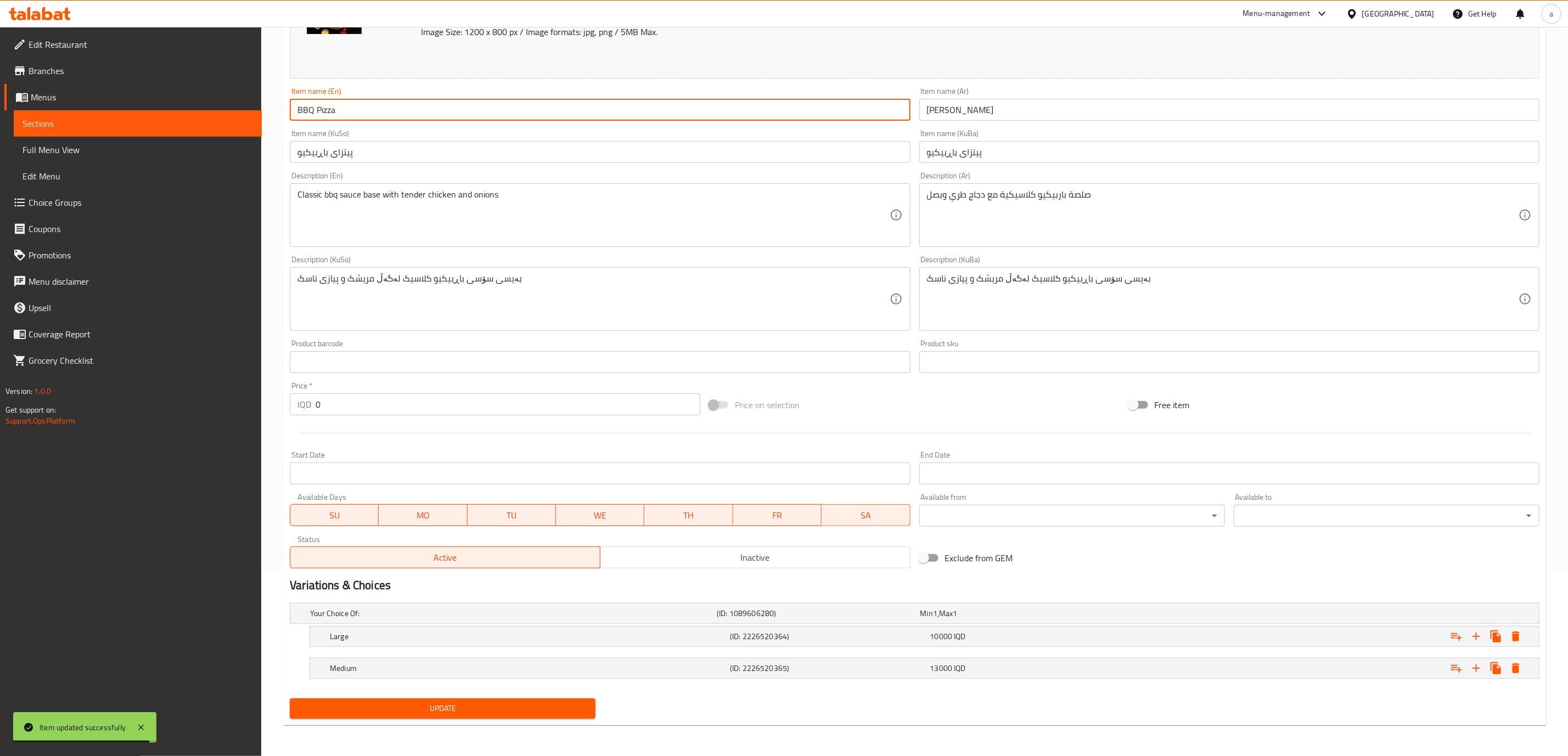
click at [372, 717] on button "Update" at bounding box center [443, 709] width 306 height 20
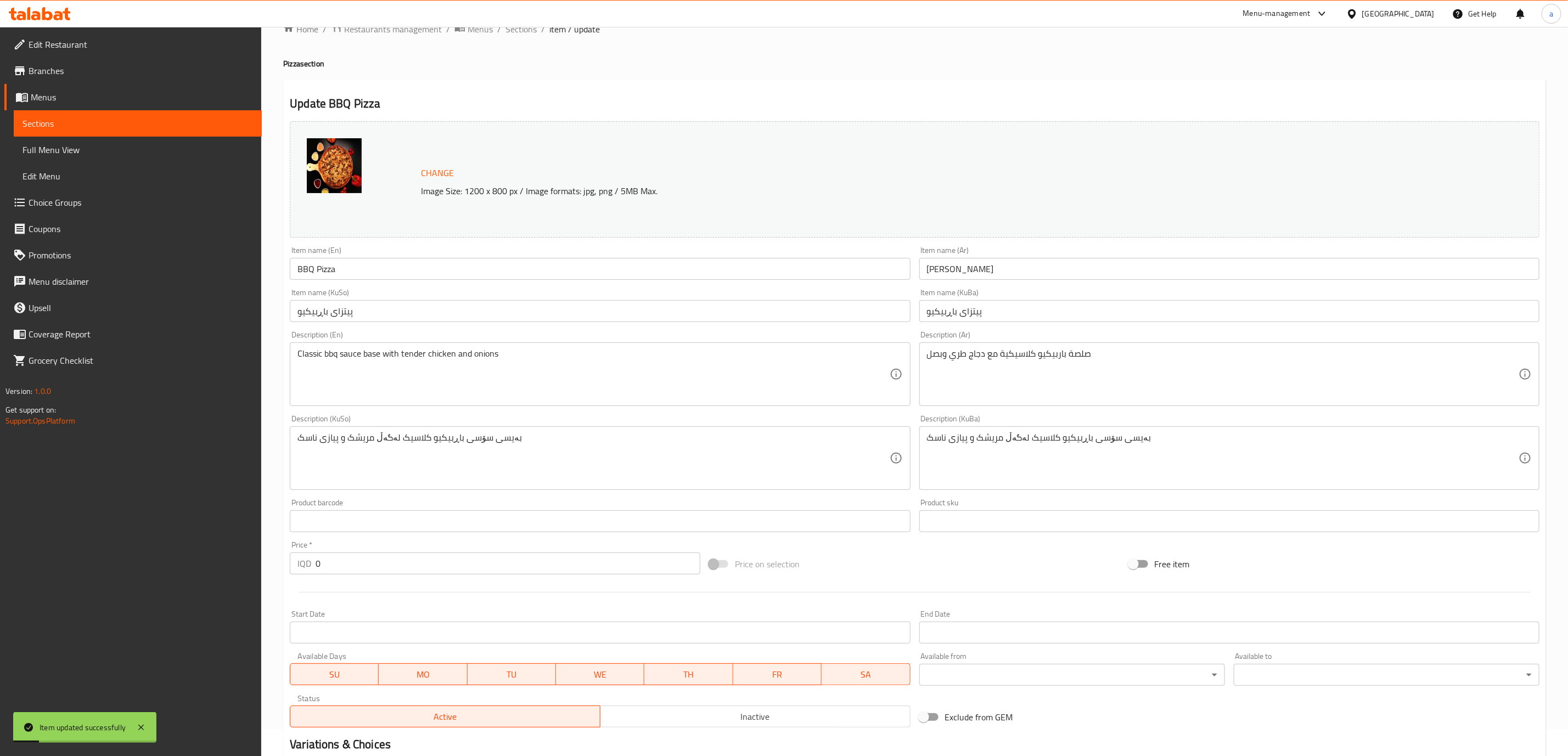
scroll to position [0, 0]
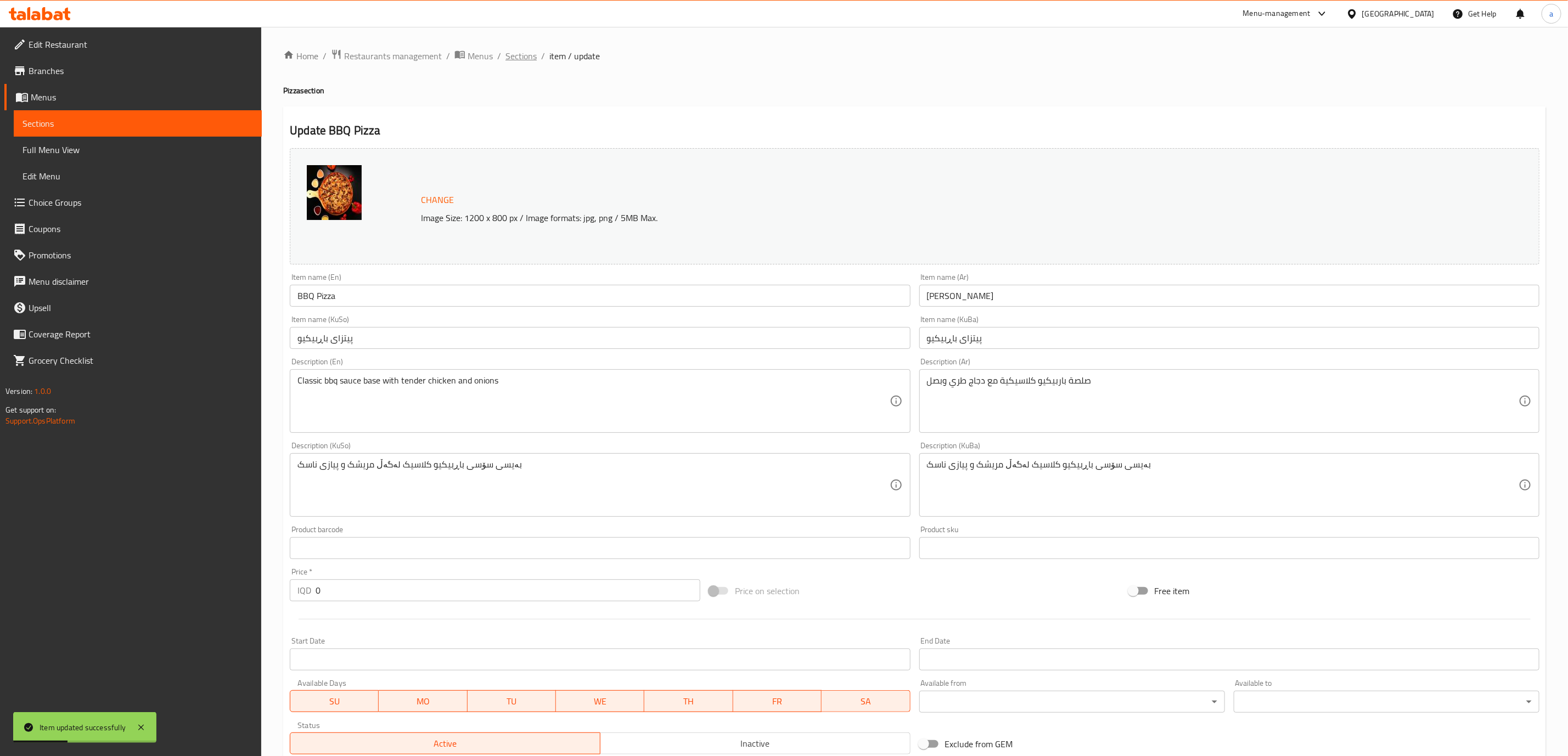
click at [535, 54] on span "Sections" at bounding box center [521, 56] width 31 height 13
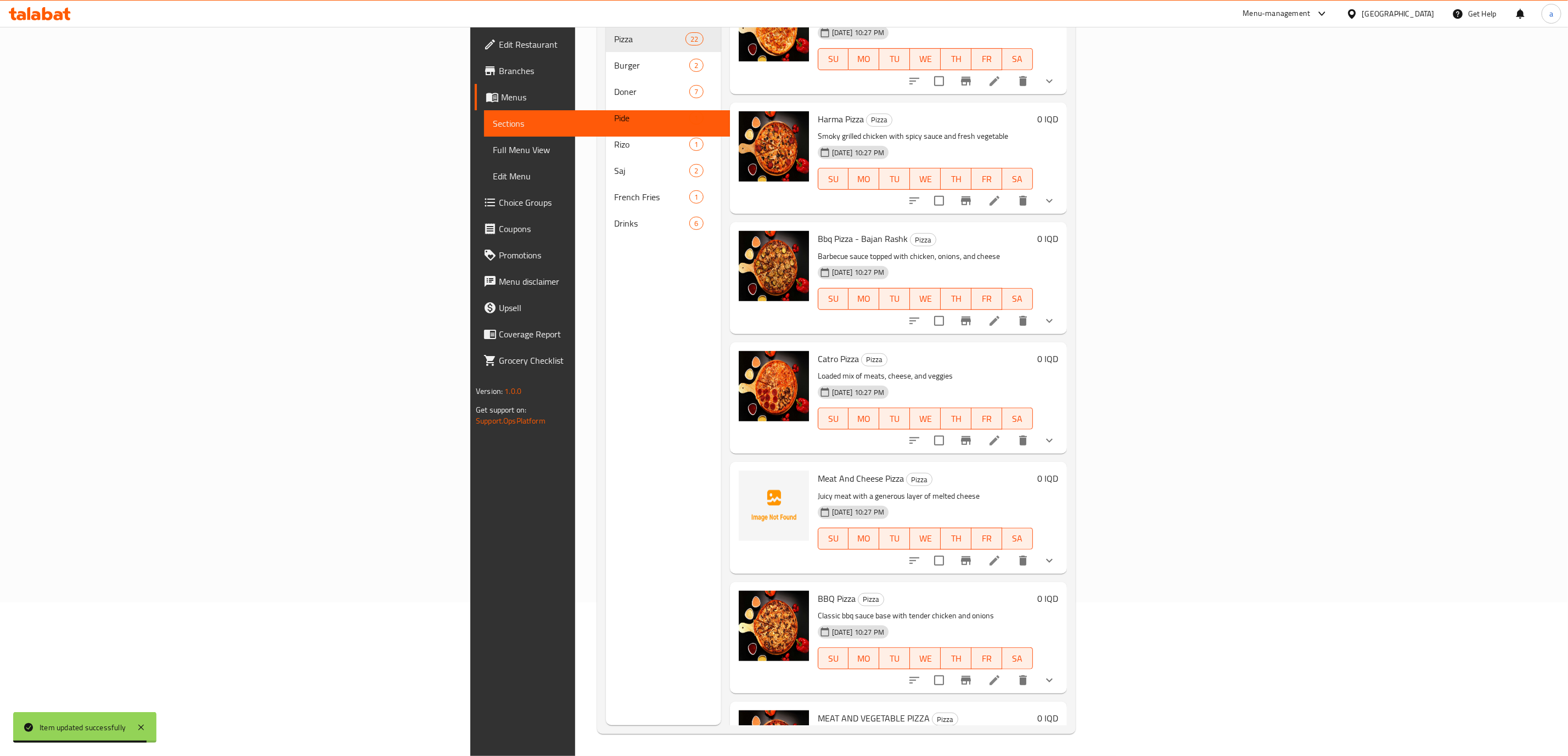
scroll to position [404, 0]
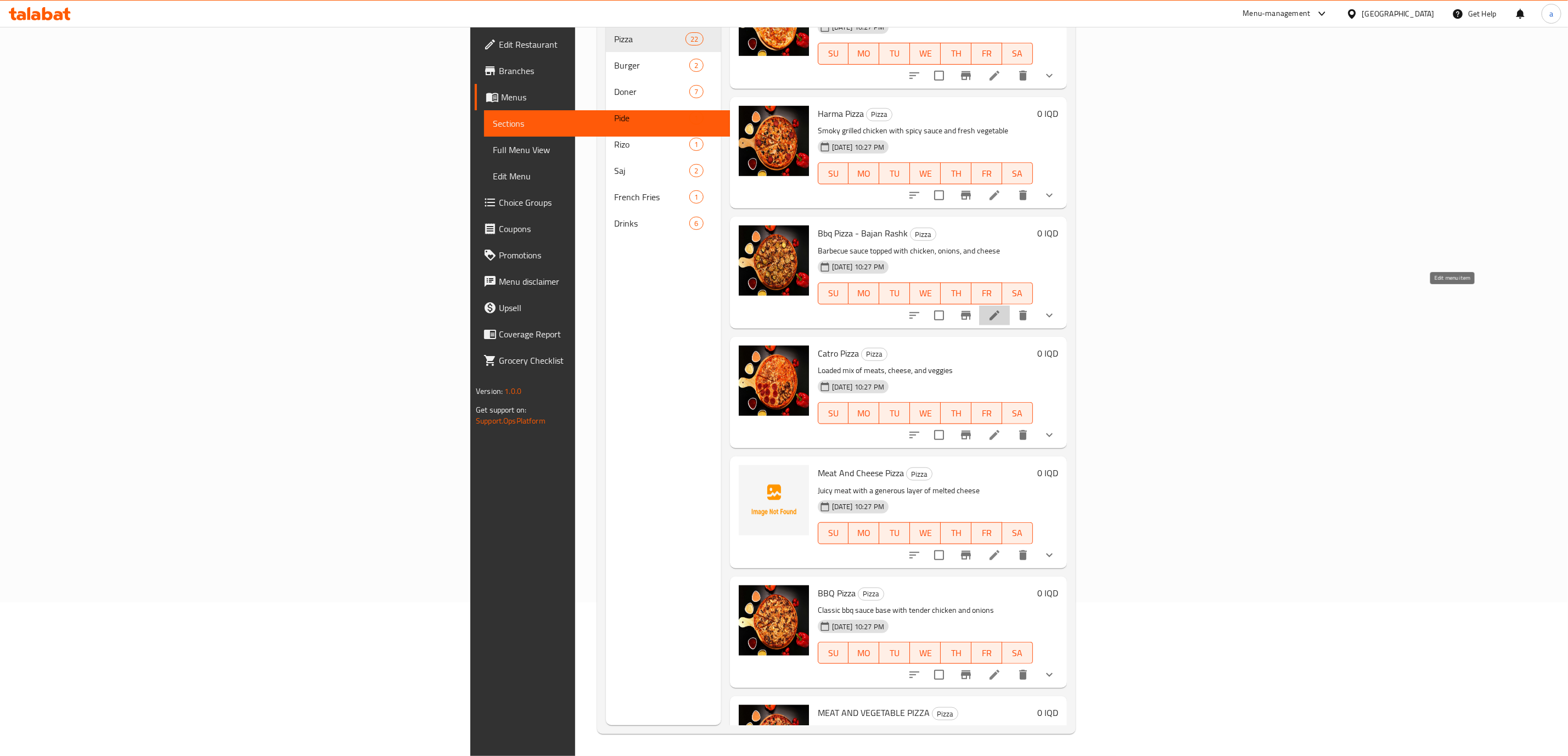
click at [1001, 309] on icon at bounding box center [994, 315] width 13 height 13
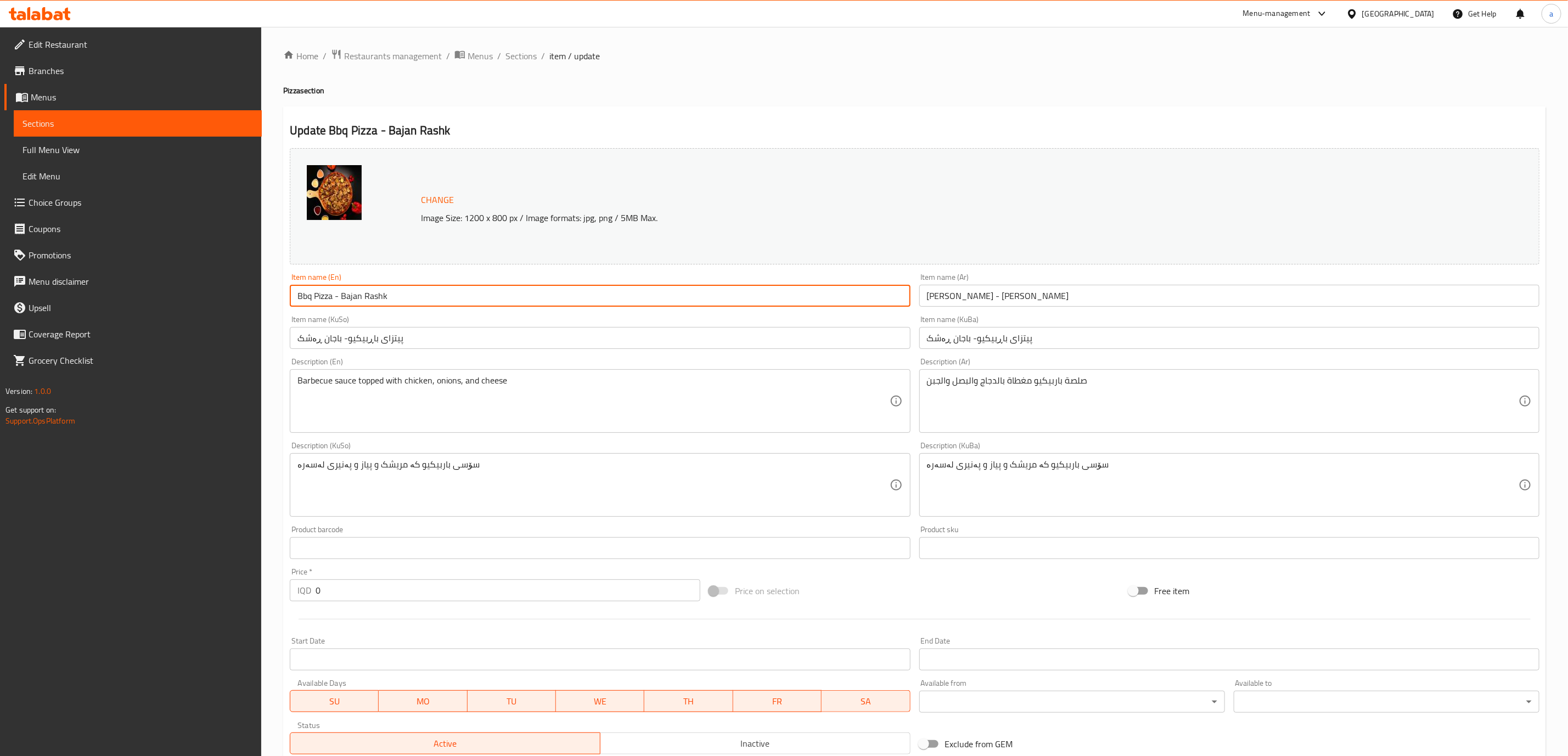
drag, startPoint x: 313, startPoint y: 297, endPoint x: 269, endPoint y: 295, distance: 44.0
click at [269, 295] on div "Home / Restaurants management / Menus / Sections / item / update Pizza section …" at bounding box center [915, 485] width 1307 height 915
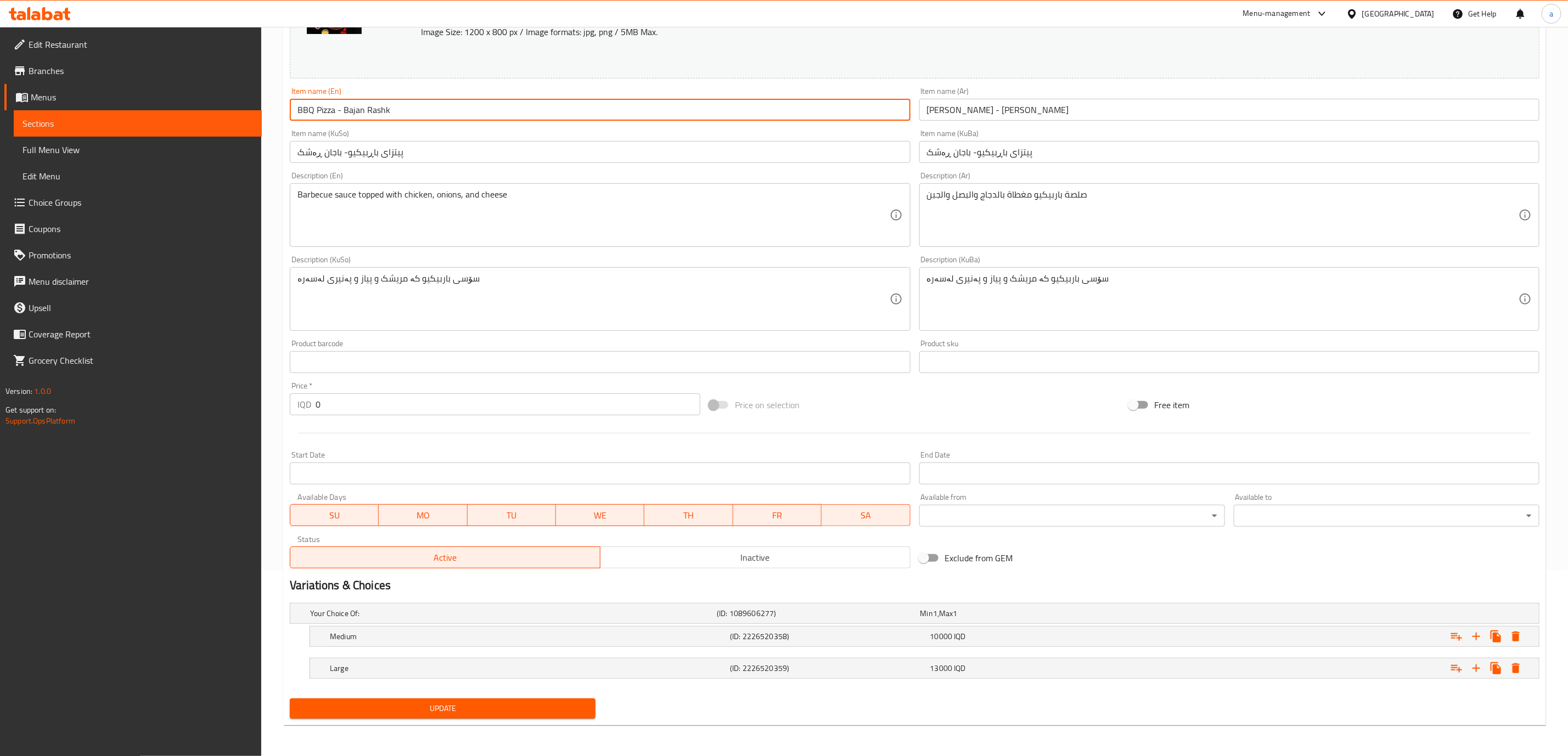
type input "BBQ Pizza - Bajan Rashk"
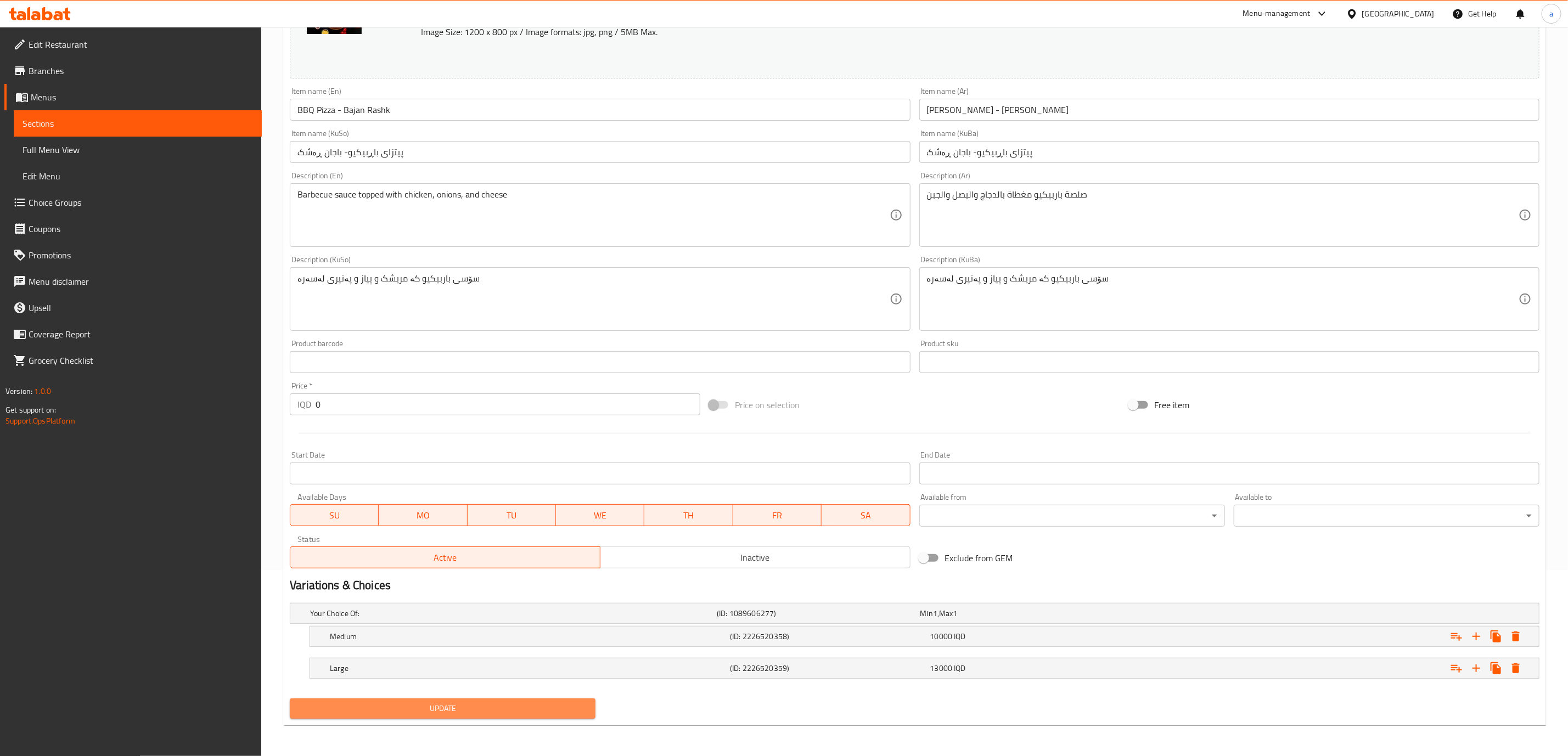
click at [570, 711] on span "Update" at bounding box center [443, 708] width 288 height 14
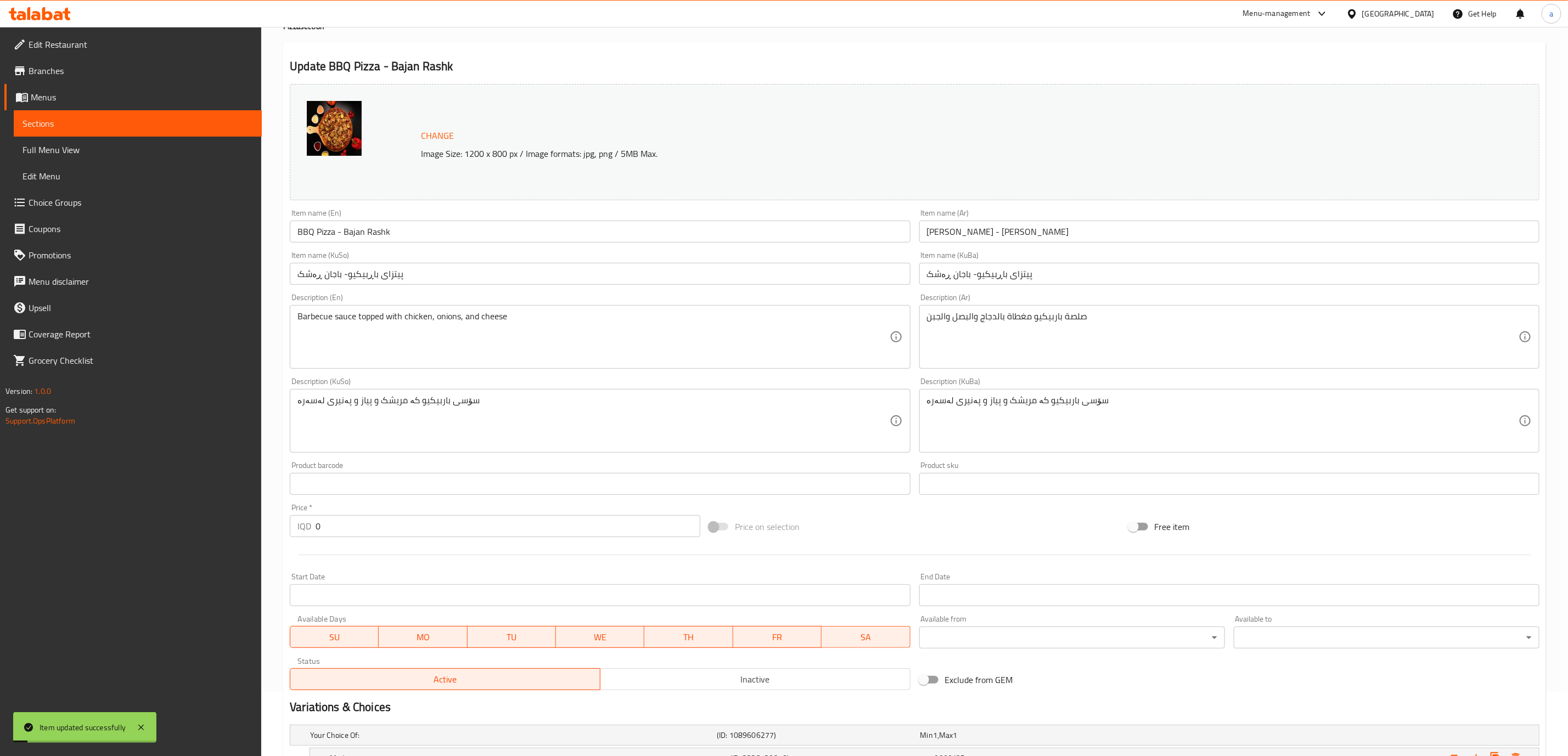
scroll to position [0, 0]
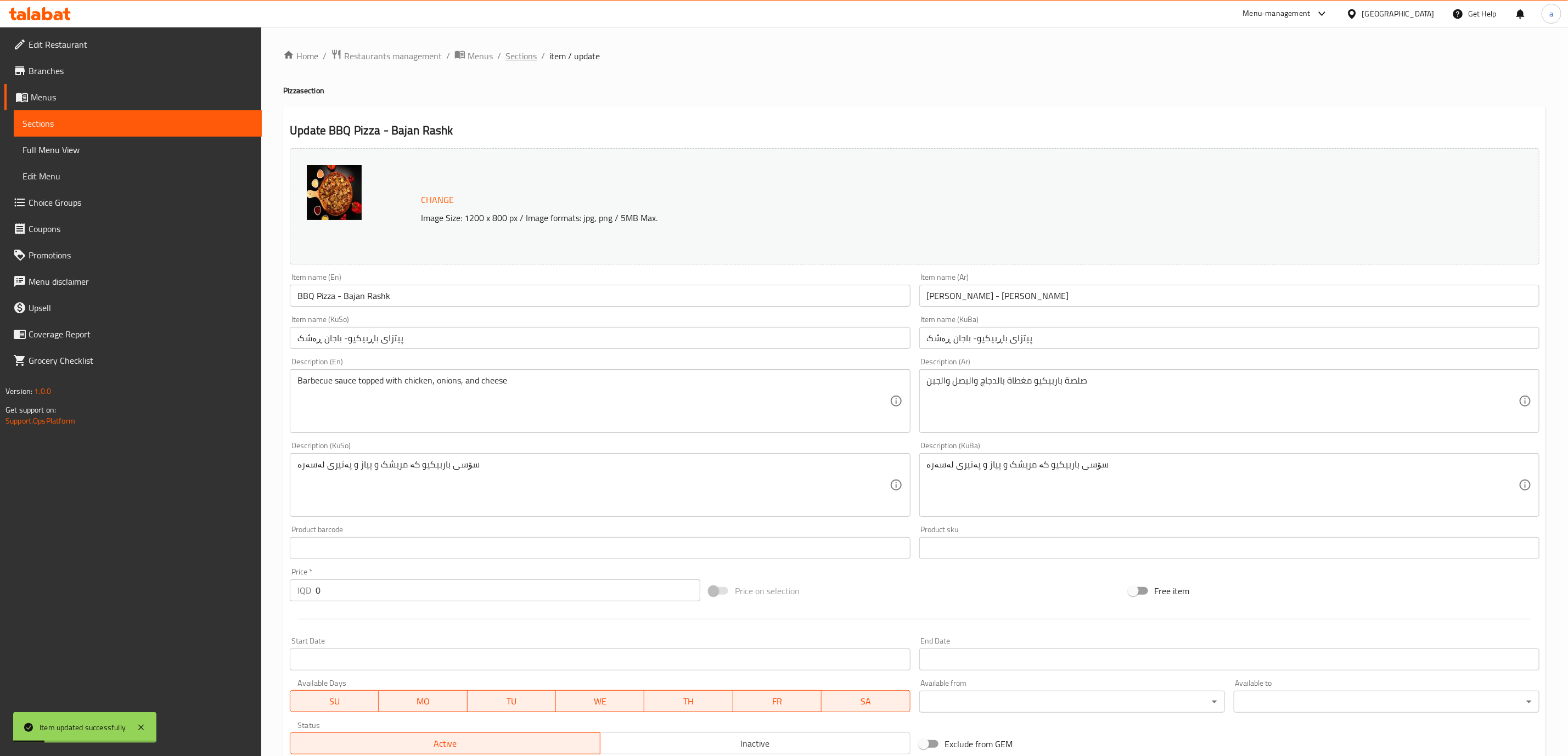
click at [512, 55] on span "Sections" at bounding box center [521, 56] width 31 height 13
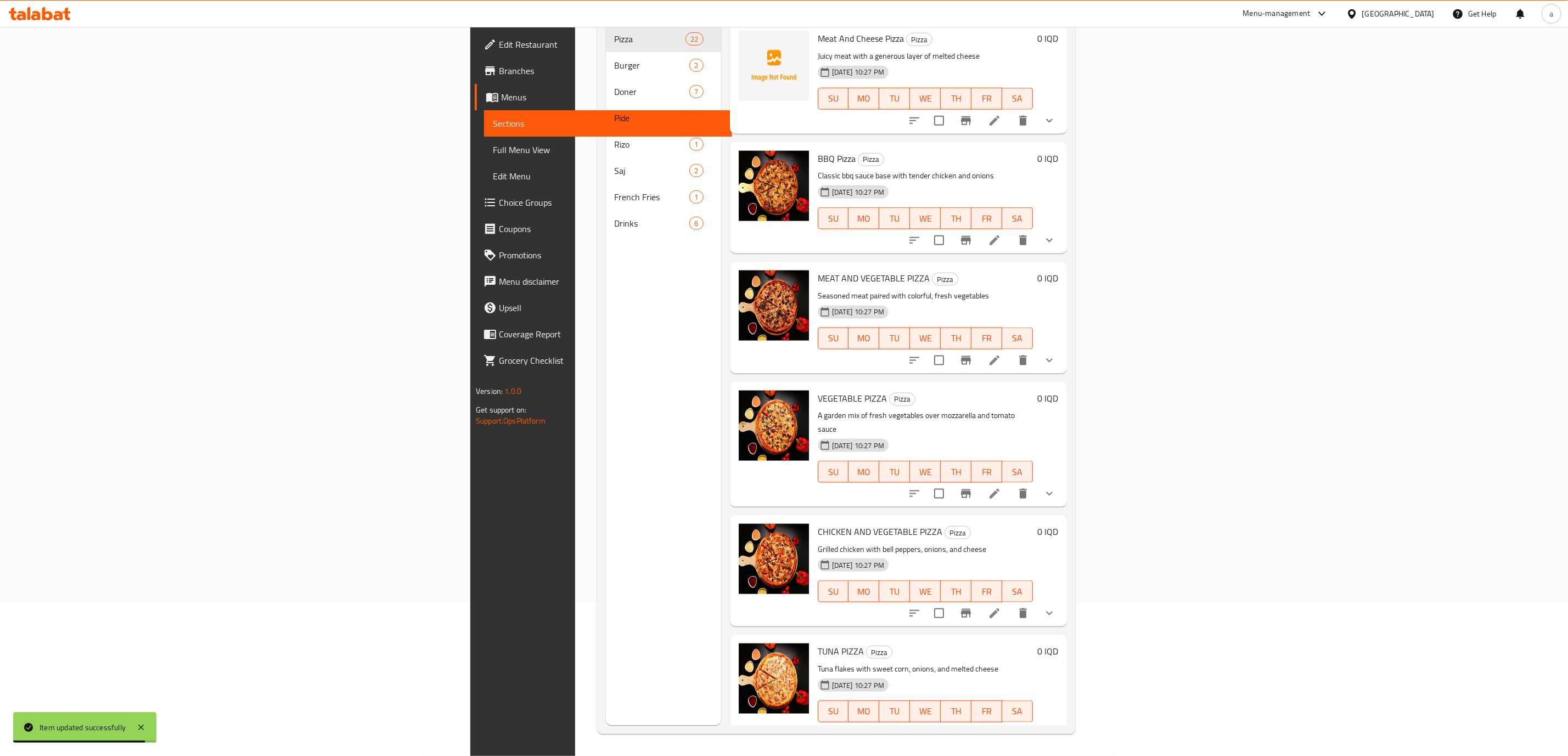
scroll to position [848, 0]
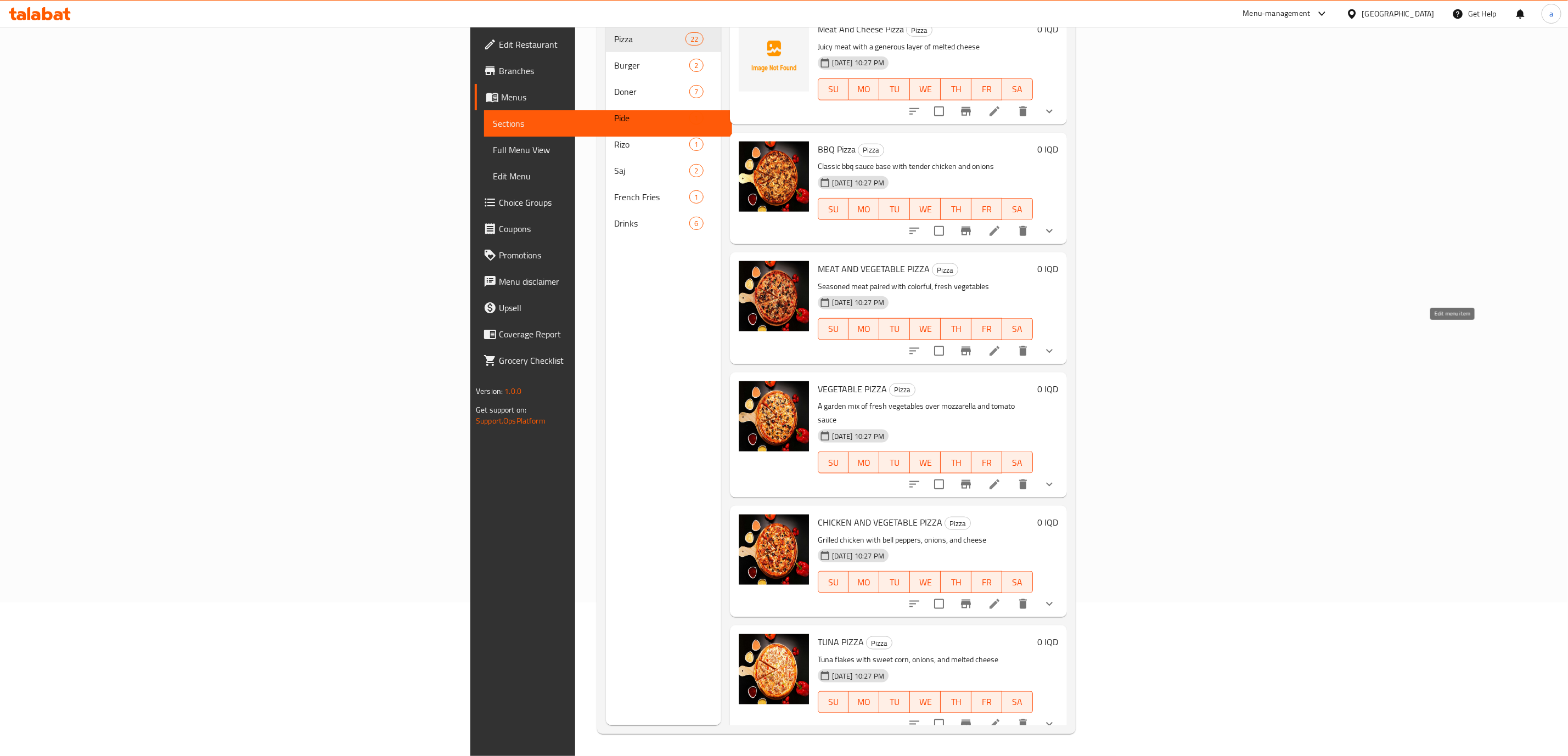
click at [1001, 345] on icon at bounding box center [994, 351] width 13 height 13
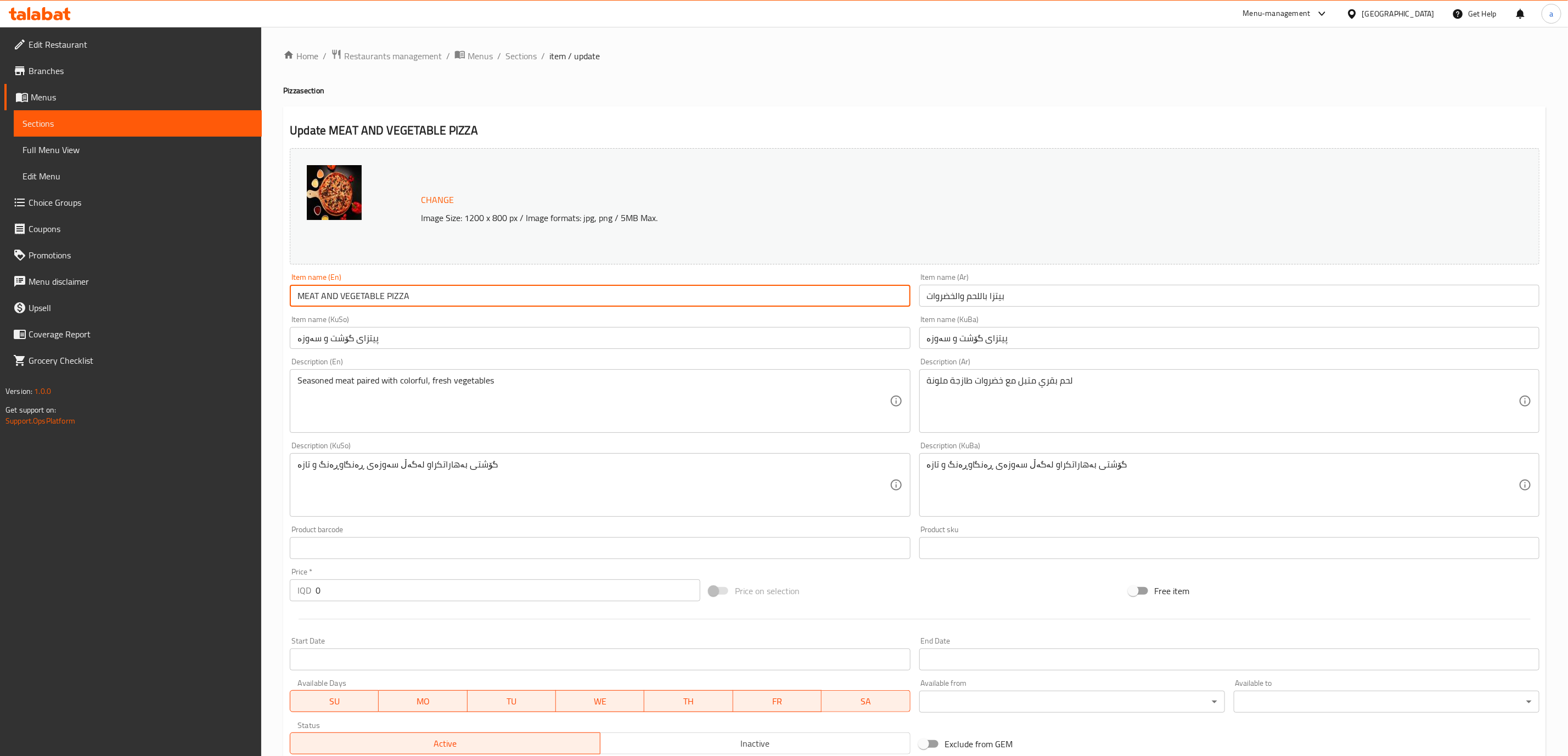
drag, startPoint x: 524, startPoint y: 293, endPoint x: 3, endPoint y: 313, distance: 521.4
click at [3, 313] on div "Edit Restaurant Branches Menus Sections Full Menu View Edit Menu Choice Groups …" at bounding box center [784, 485] width 1568 height 915
paste input "eat And Vegetable Pizza"
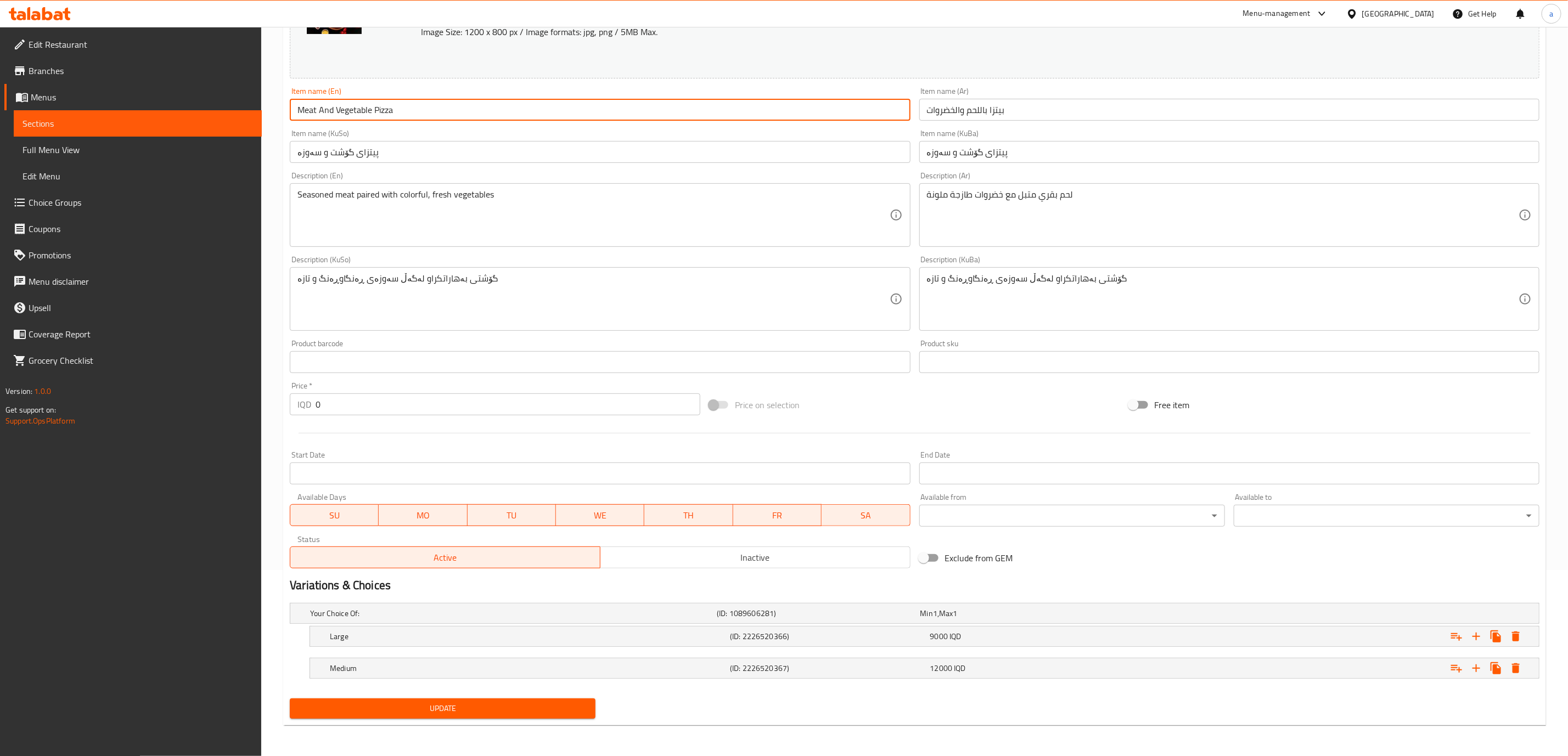
type input "Meat And Vegetable Pizza"
click at [440, 711] on span "Update" at bounding box center [443, 708] width 288 height 14
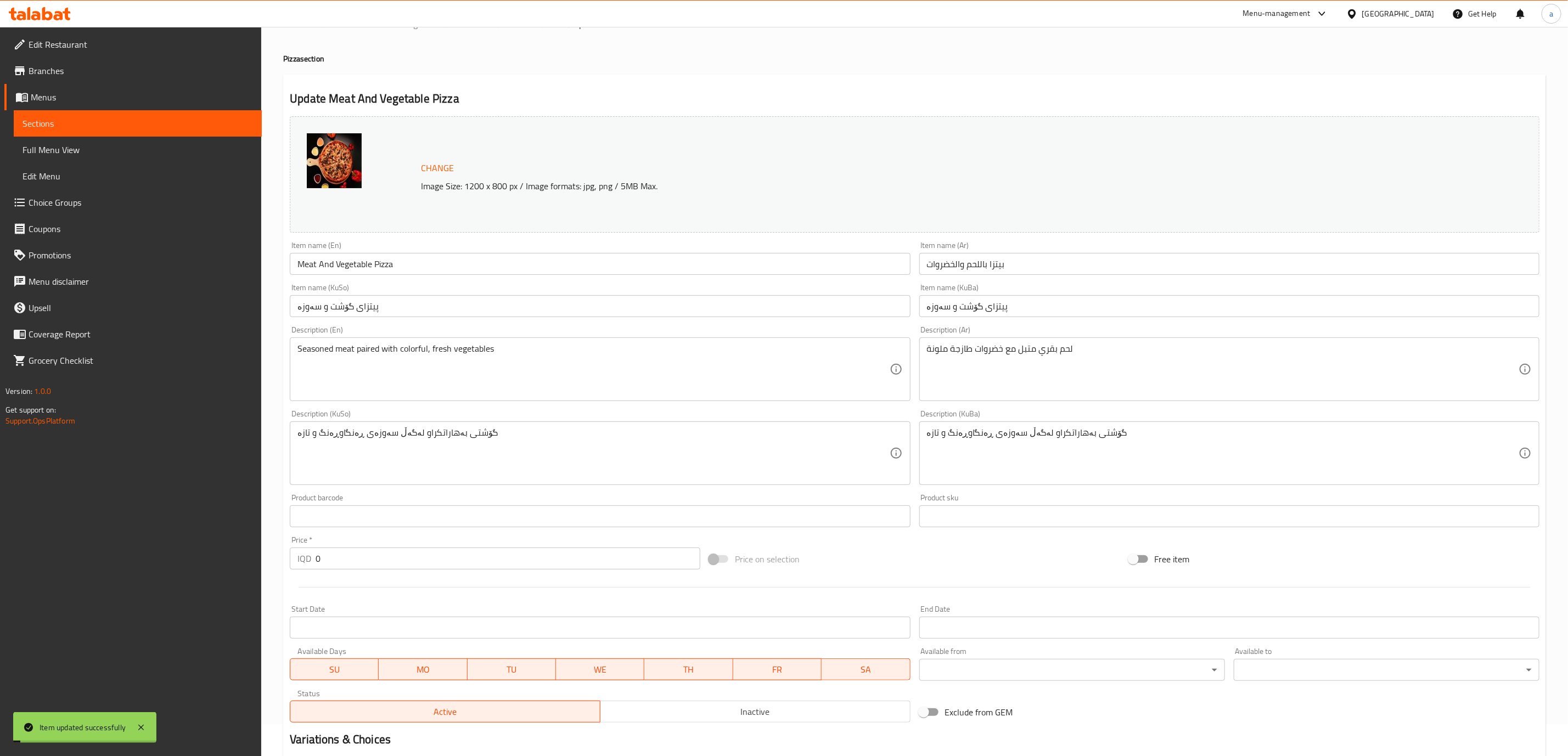
scroll to position [0, 0]
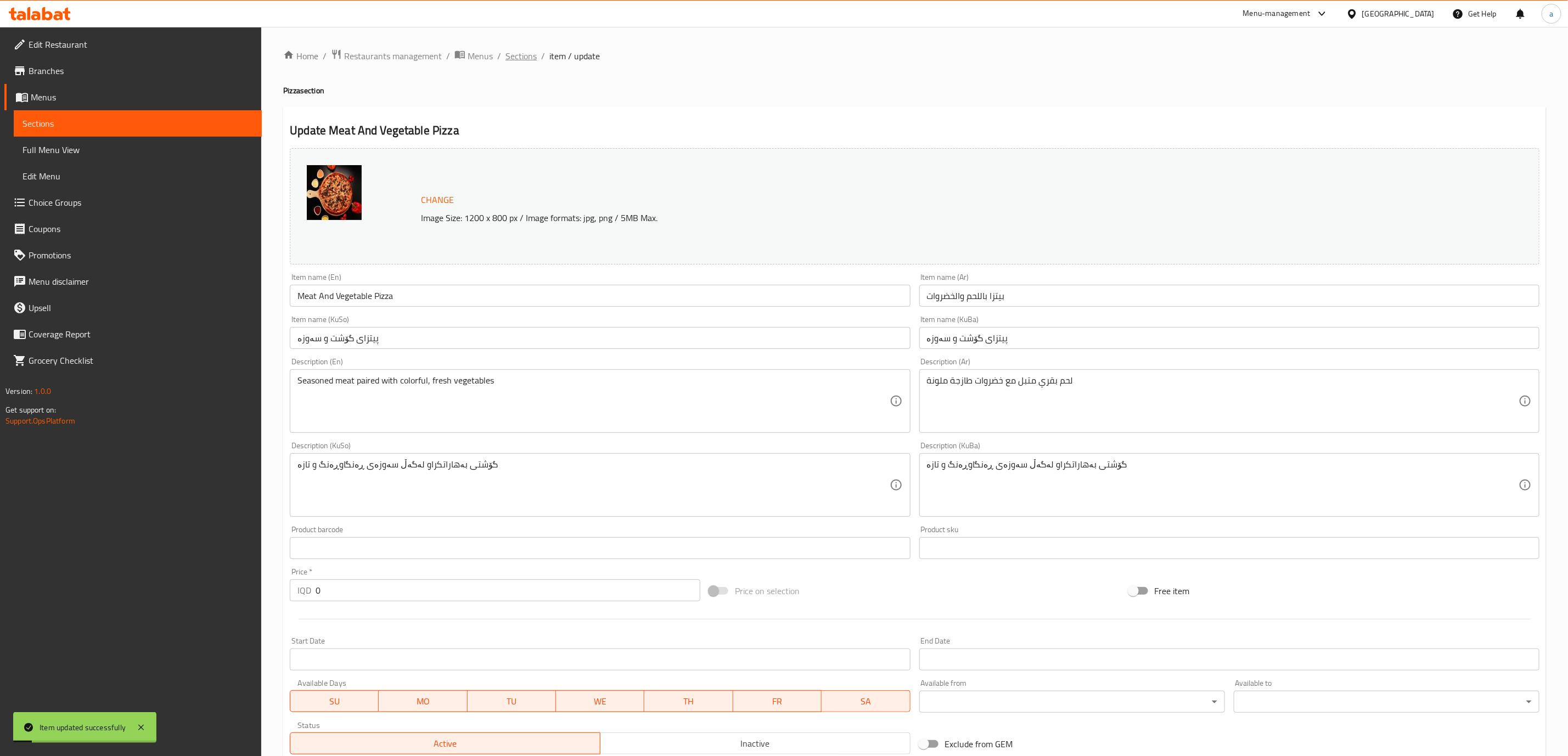
click at [519, 51] on span "Sections" at bounding box center [521, 56] width 31 height 13
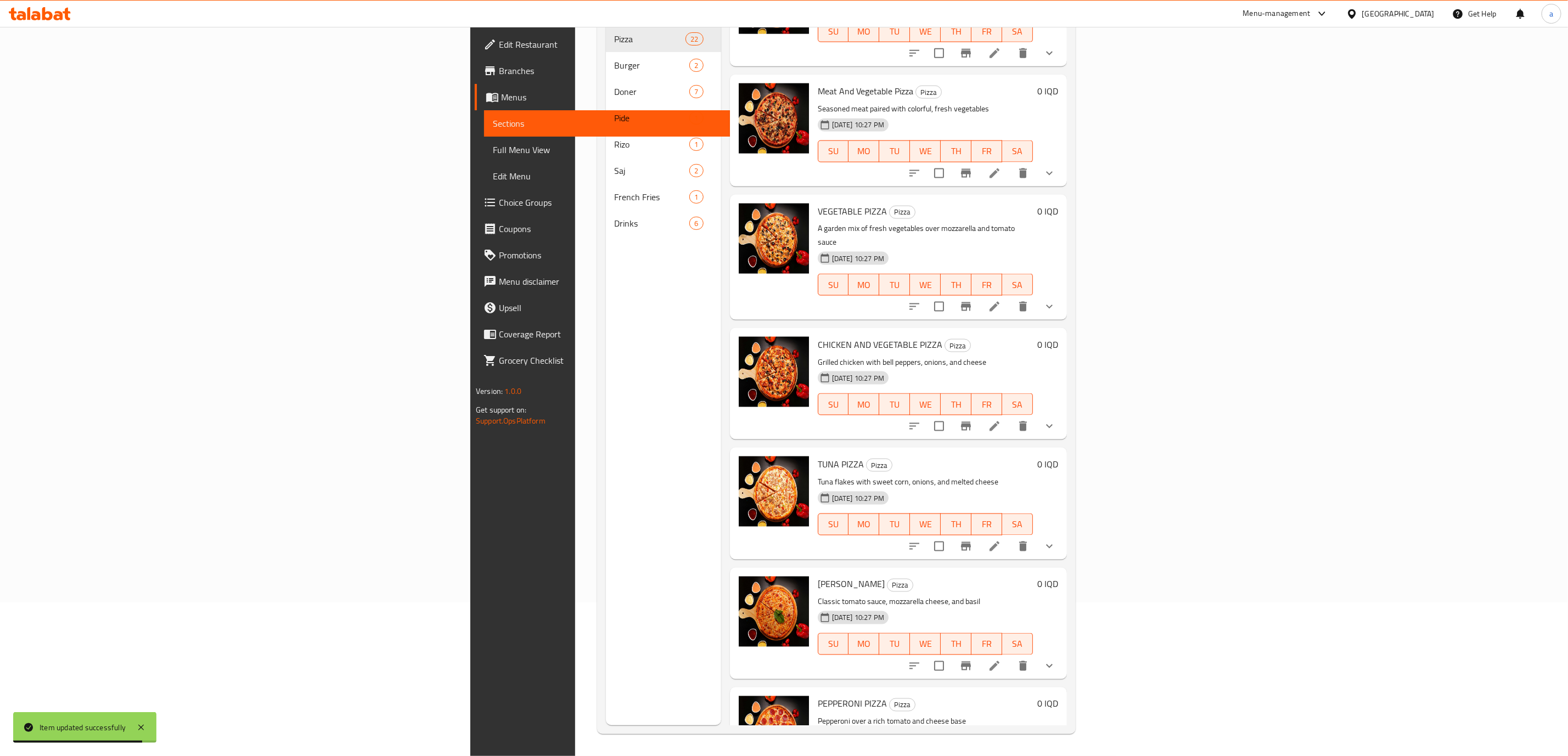
scroll to position [1016, 0]
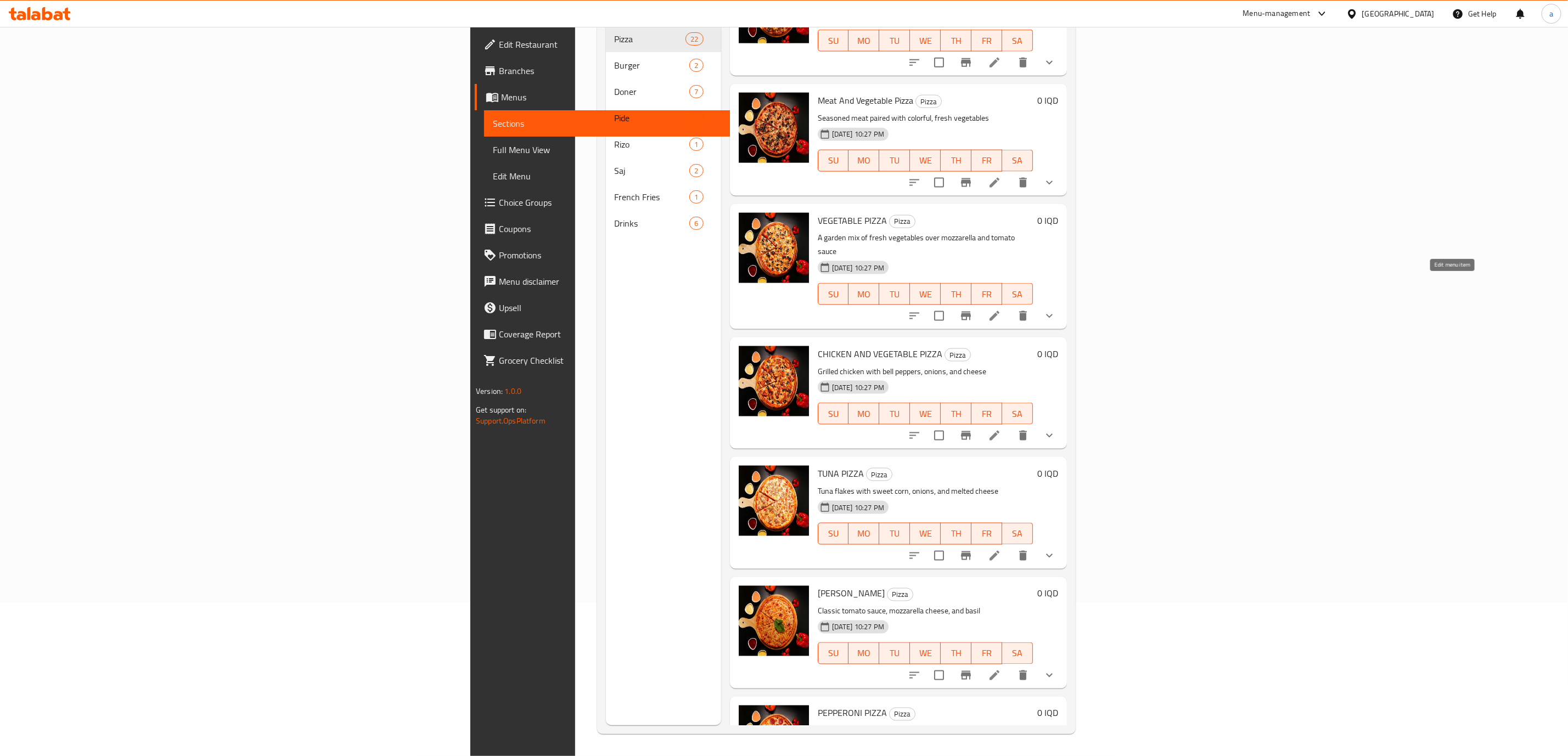
click at [1000, 311] on icon at bounding box center [994, 316] width 10 height 10
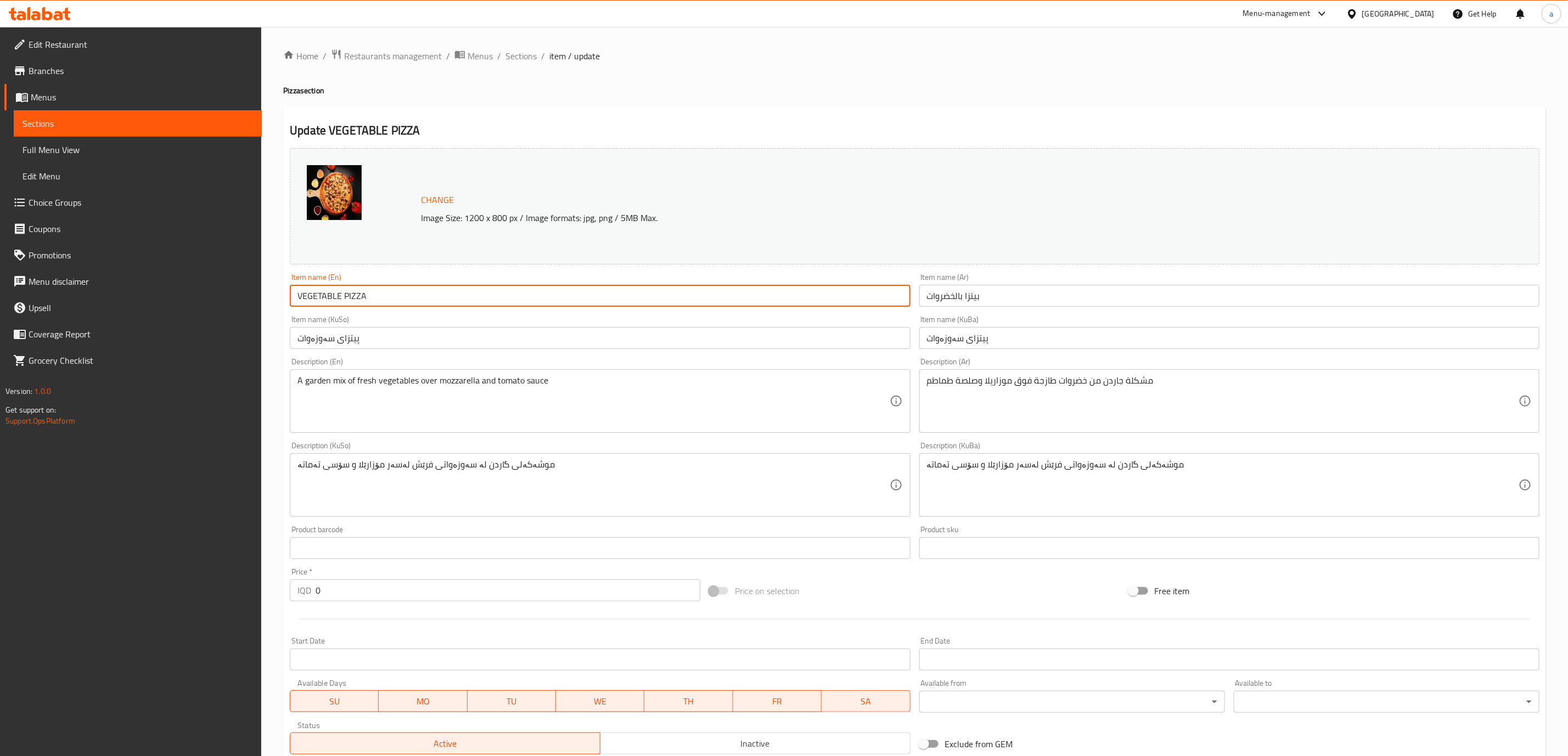
drag, startPoint x: 392, startPoint y: 305, endPoint x: 248, endPoint y: 300, distance: 144.1
click at [248, 300] on div "Edit Restaurant Branches Menus Sections Full Menu View Edit Menu Choice Groups …" at bounding box center [784, 485] width 1568 height 915
paste input "egetable Pizza"
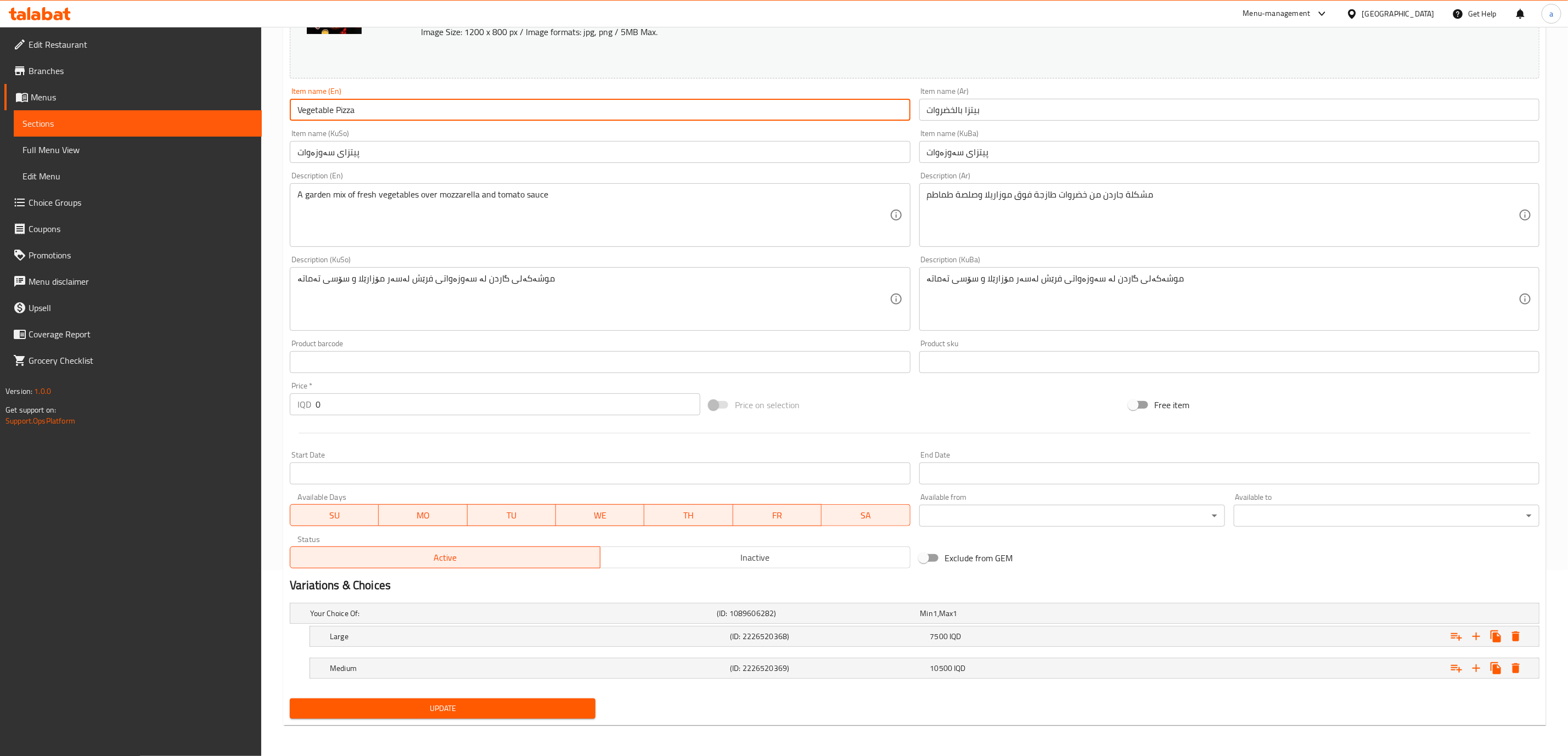
type input "Vegetable Pizza"
click at [547, 711] on span "Update" at bounding box center [443, 708] width 288 height 14
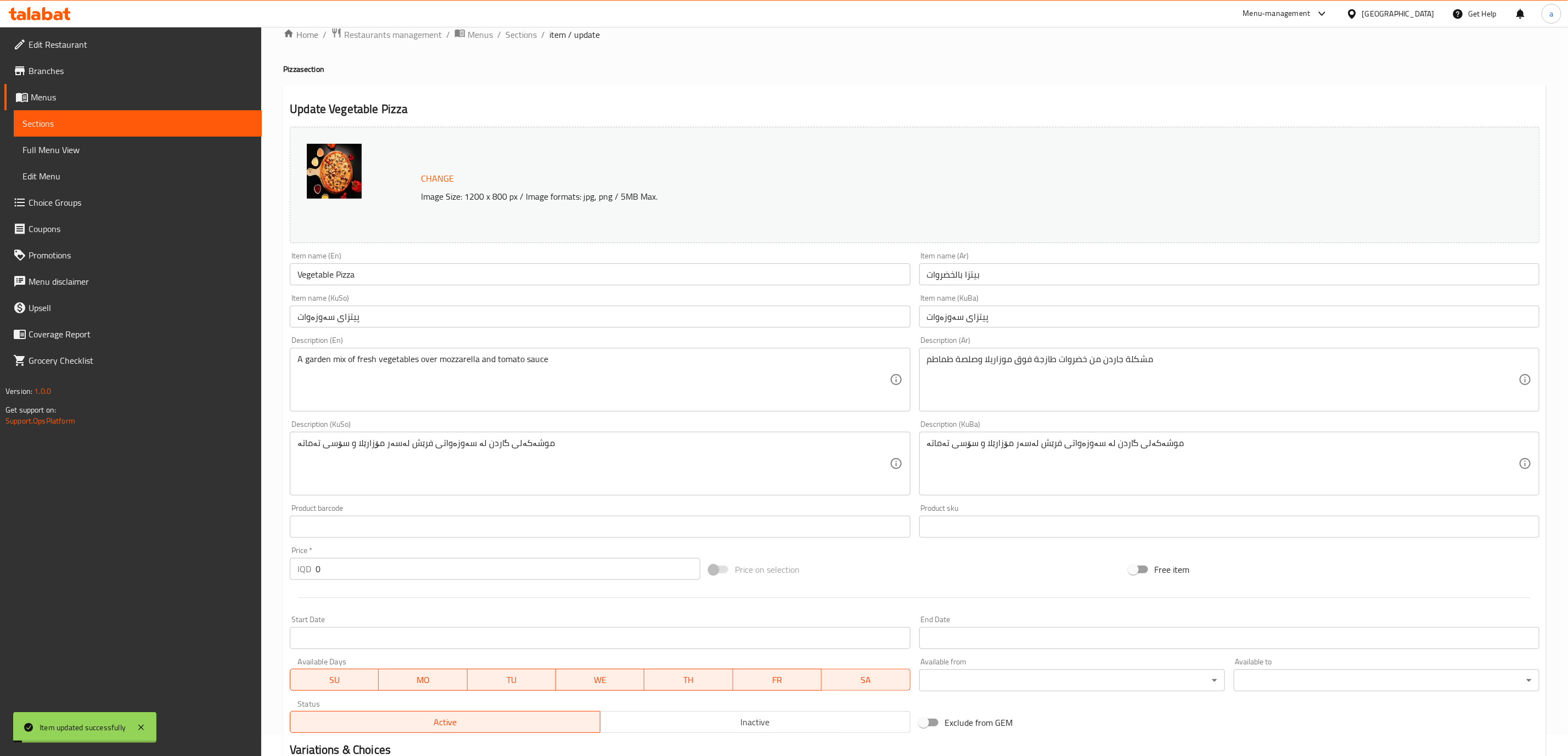
scroll to position [0, 0]
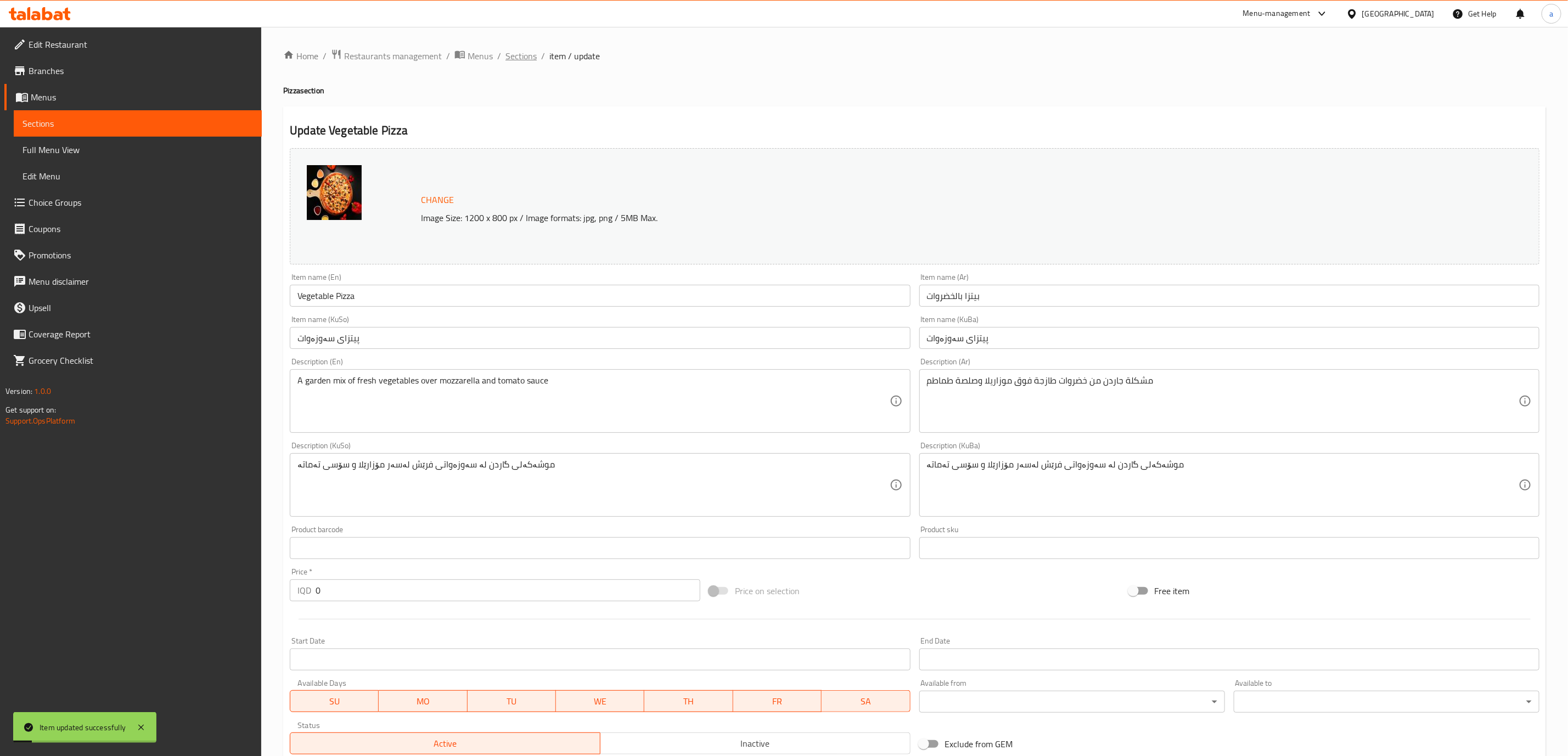
click at [524, 55] on span "Sections" at bounding box center [521, 56] width 31 height 13
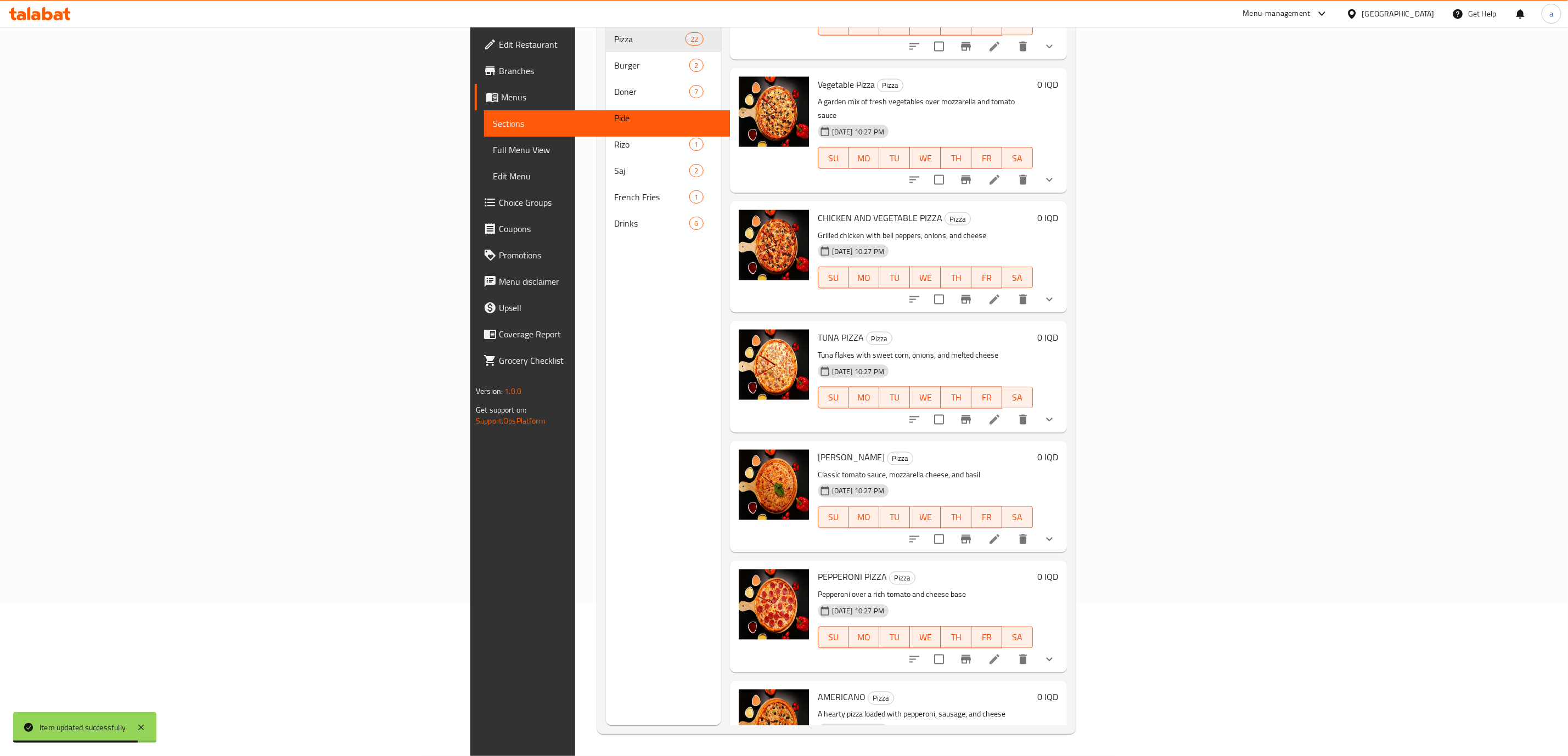
scroll to position [1161, 0]
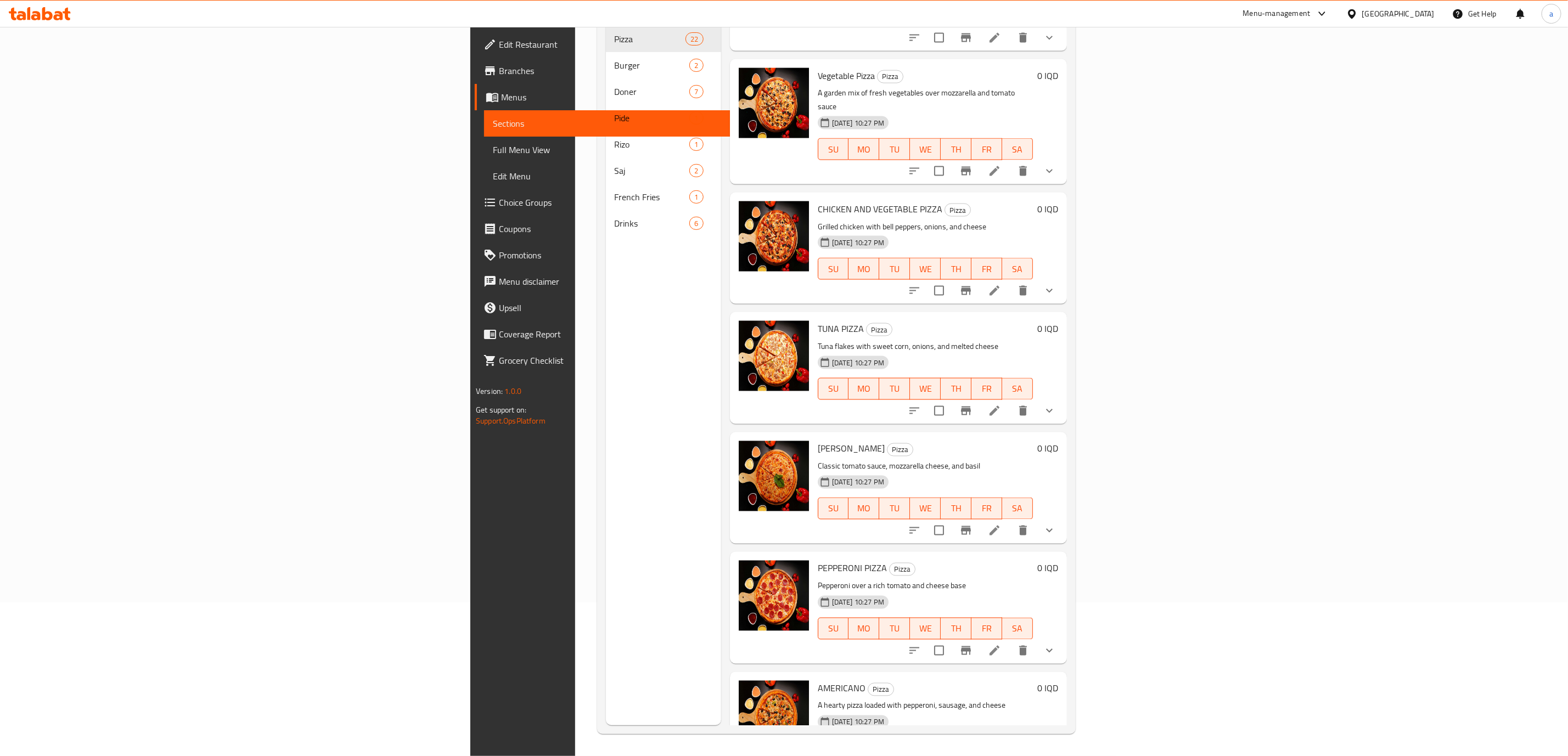
click at [1010, 281] on li at bounding box center [994, 290] width 31 height 20
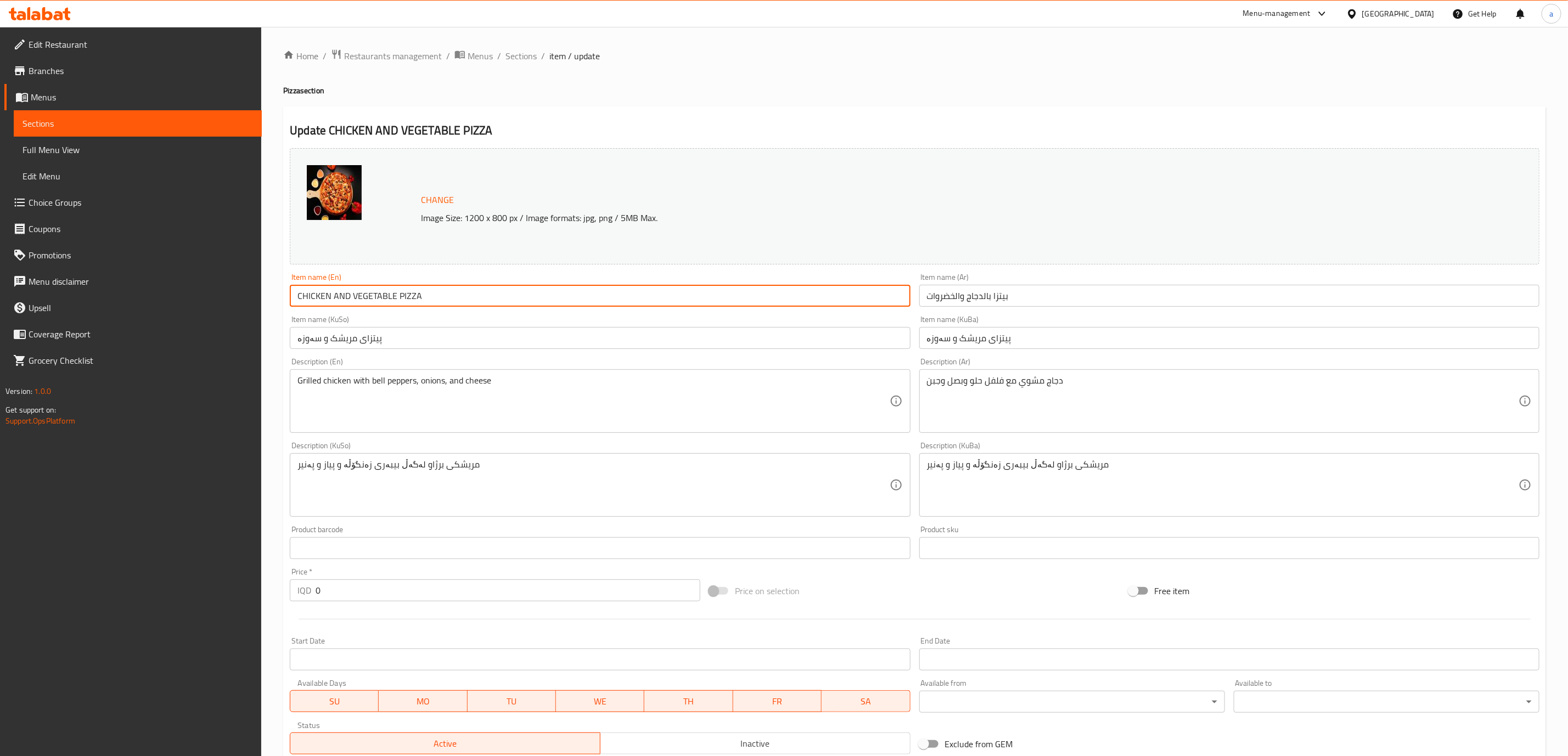
drag, startPoint x: 442, startPoint y: 303, endPoint x: 178, endPoint y: 303, distance: 264.0
click at [178, 303] on div "Edit Restaurant Branches Menus Sections Full Menu View Edit Menu Choice Groups …" at bounding box center [784, 485] width 1568 height 915
paste input "[PERSON_NAME] And Vegetable Pizza"
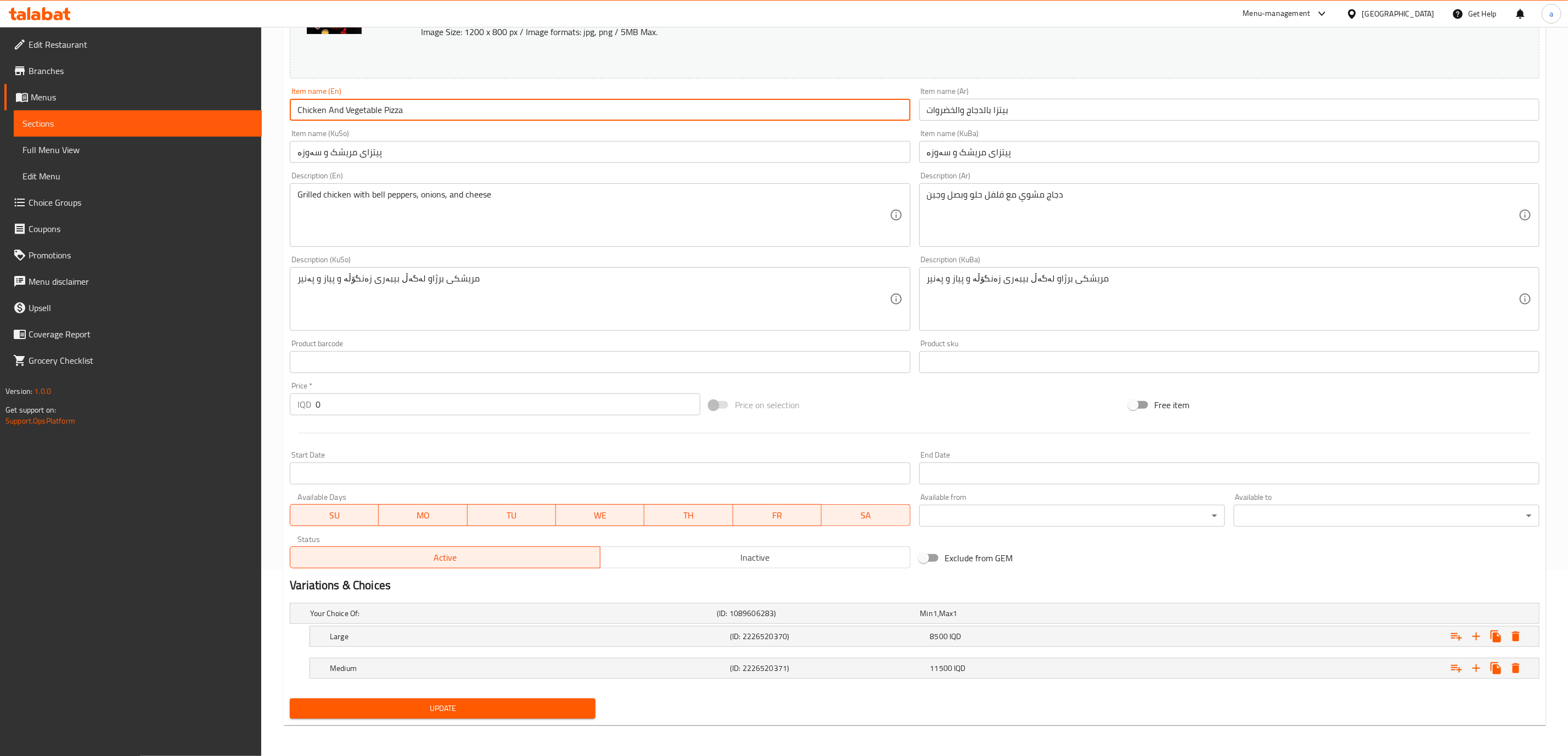
type input "Chicken And Vegetable Pizza"
click at [473, 708] on span "Update" at bounding box center [443, 708] width 288 height 14
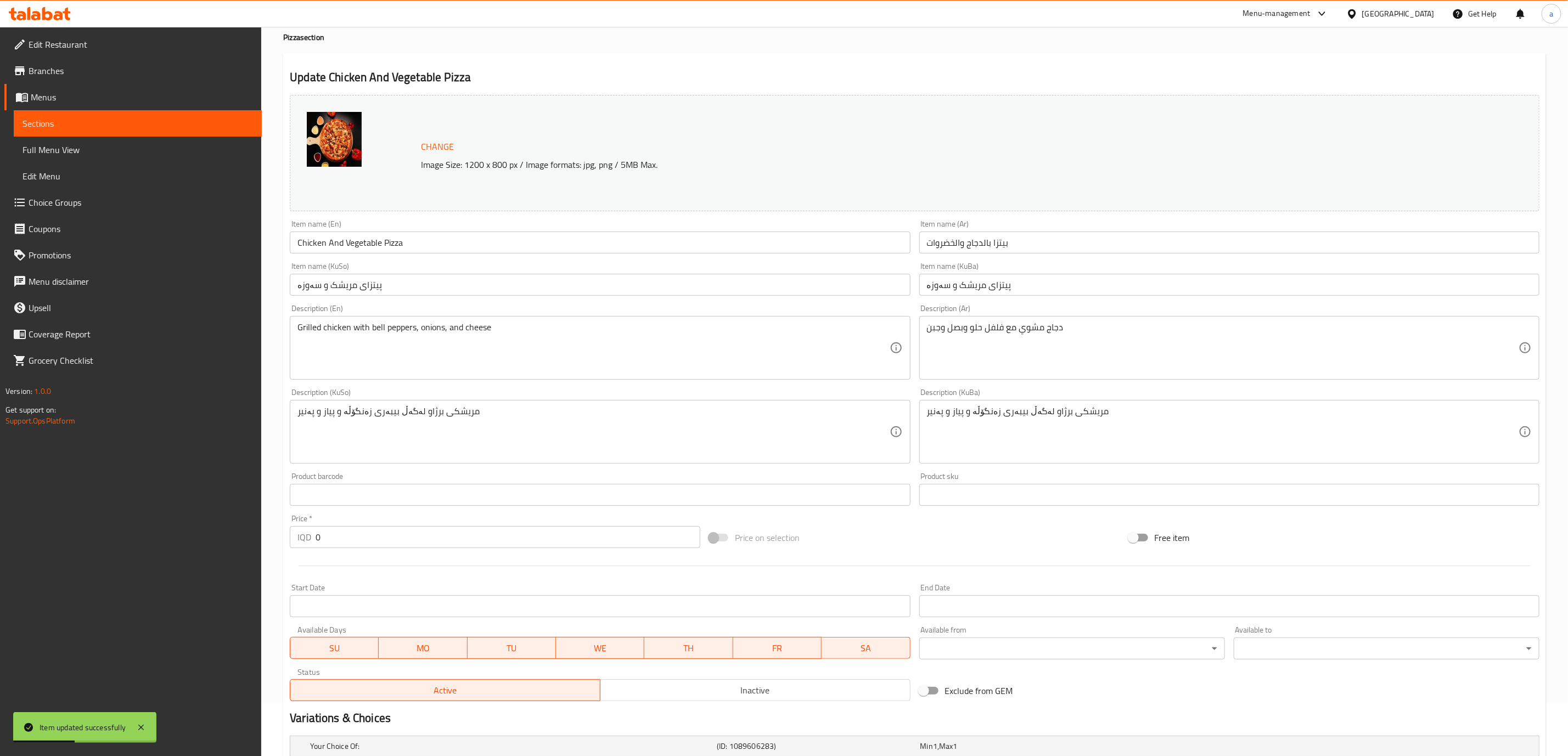
scroll to position [0, 0]
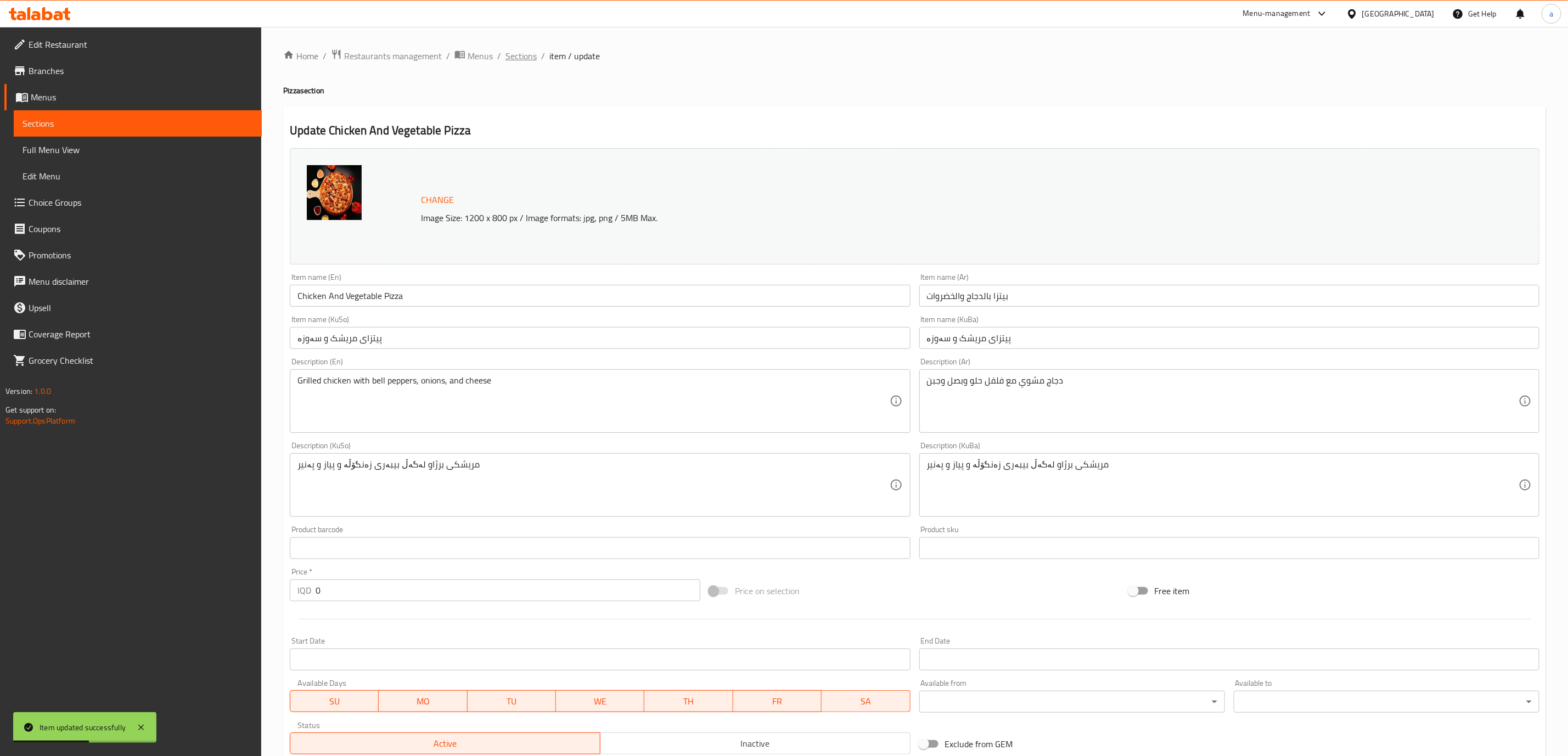
click at [517, 52] on span "Sections" at bounding box center [521, 56] width 31 height 13
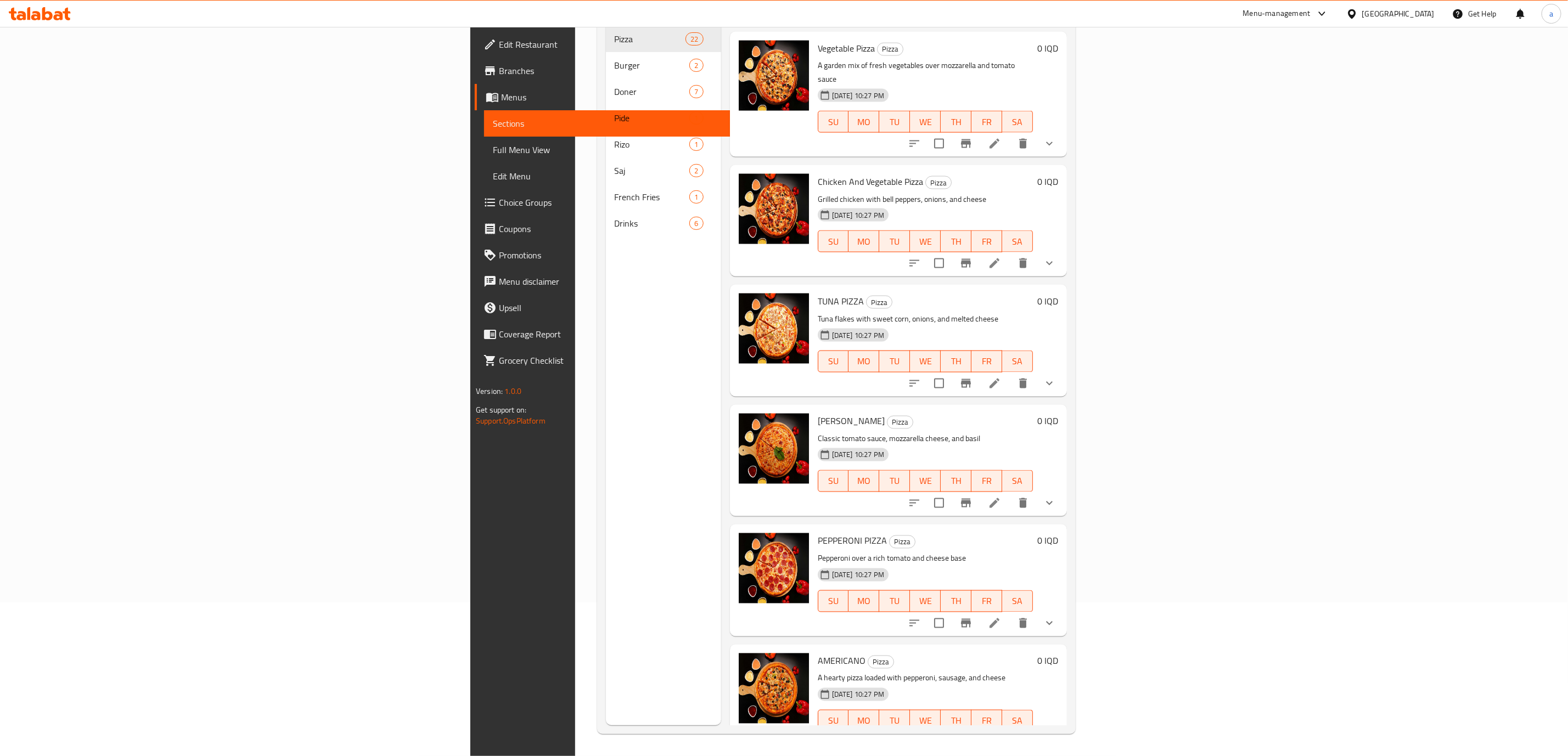
scroll to position [1197, 0]
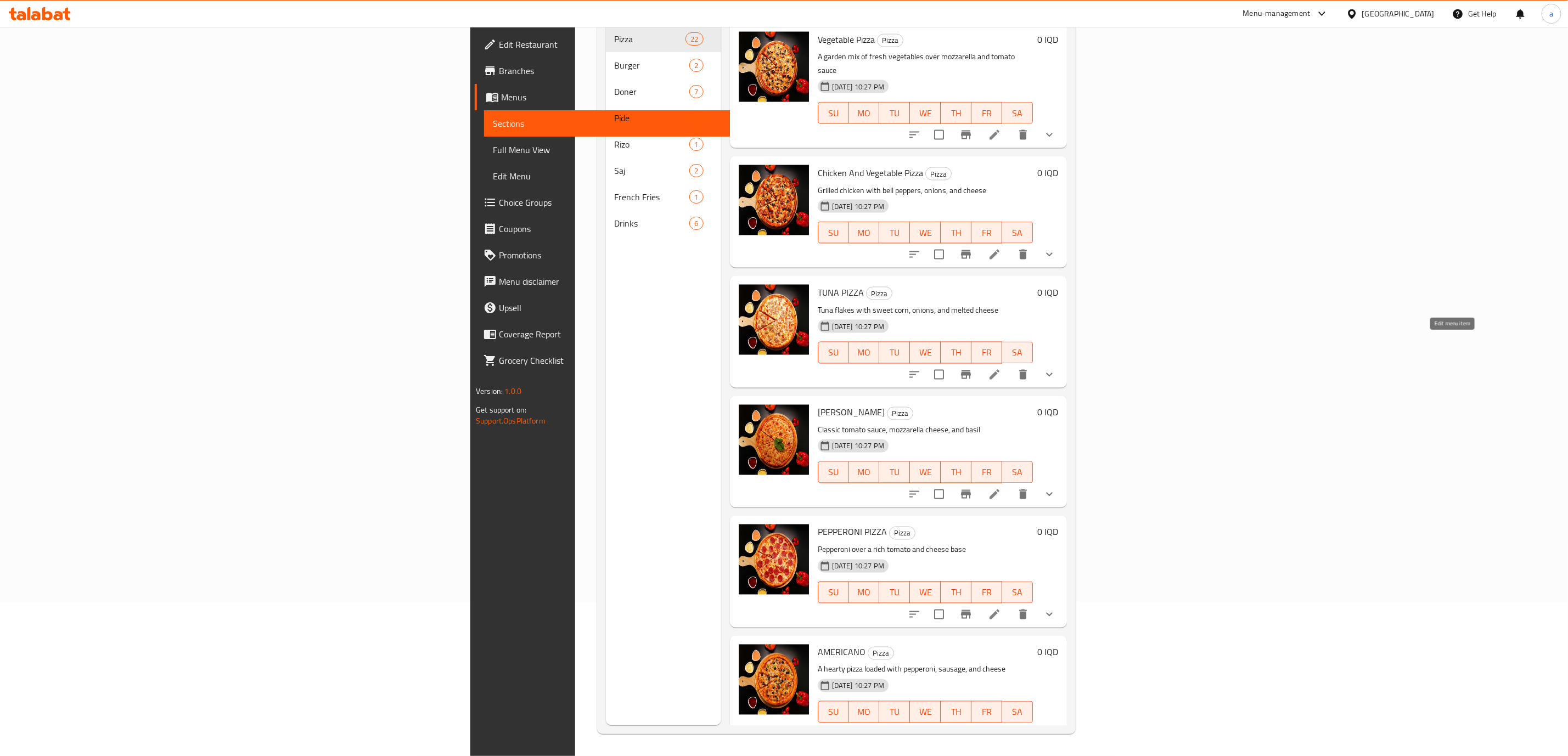
click at [1001, 368] on icon at bounding box center [994, 375] width 13 height 13
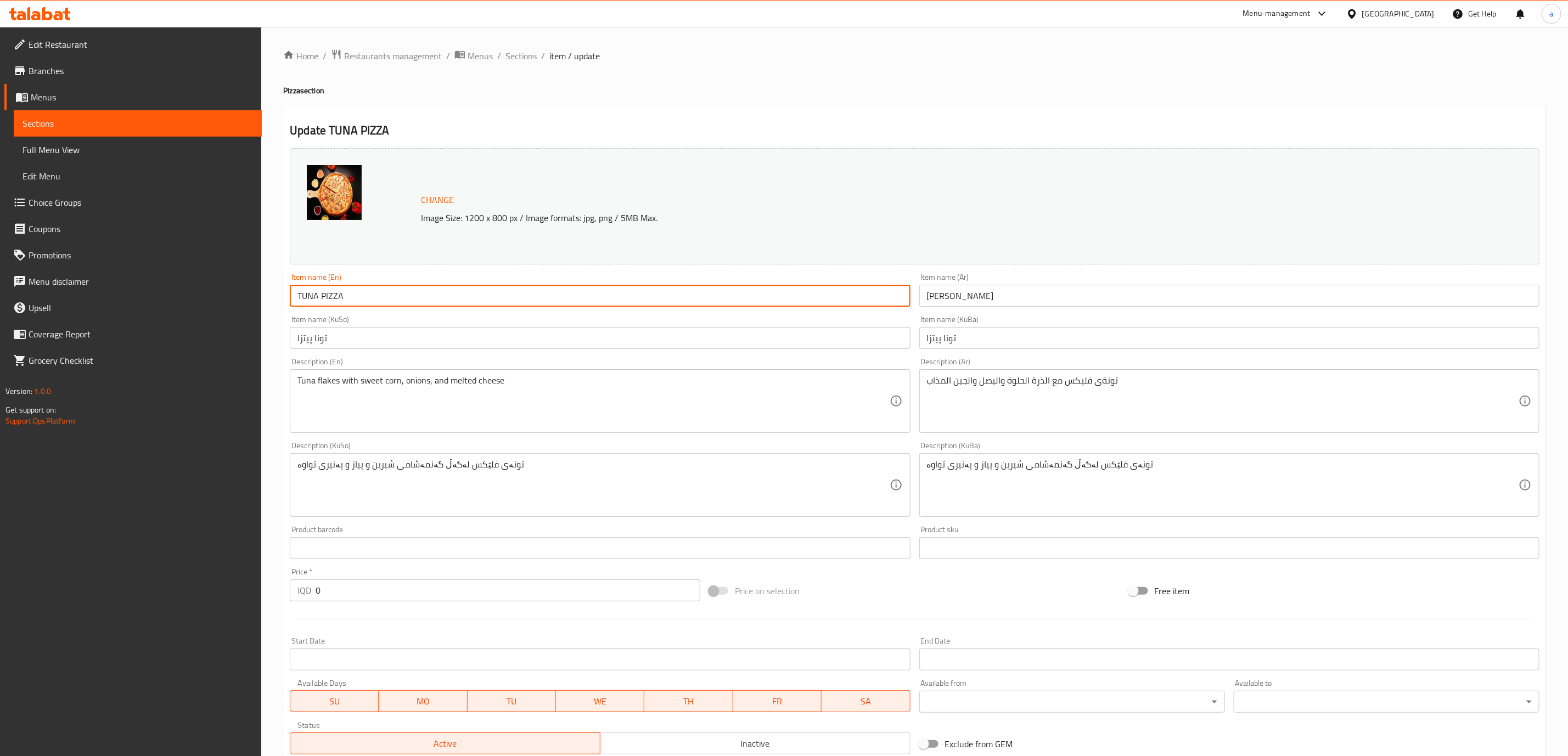
drag, startPoint x: 454, startPoint y: 292, endPoint x: 164, endPoint y: 300, distance: 290.1
click at [164, 300] on div "Edit Restaurant Branches Menus Sections Full Menu View Edit Menu Choice Groups …" at bounding box center [784, 485] width 1568 height 915
paste input "una Pizza"
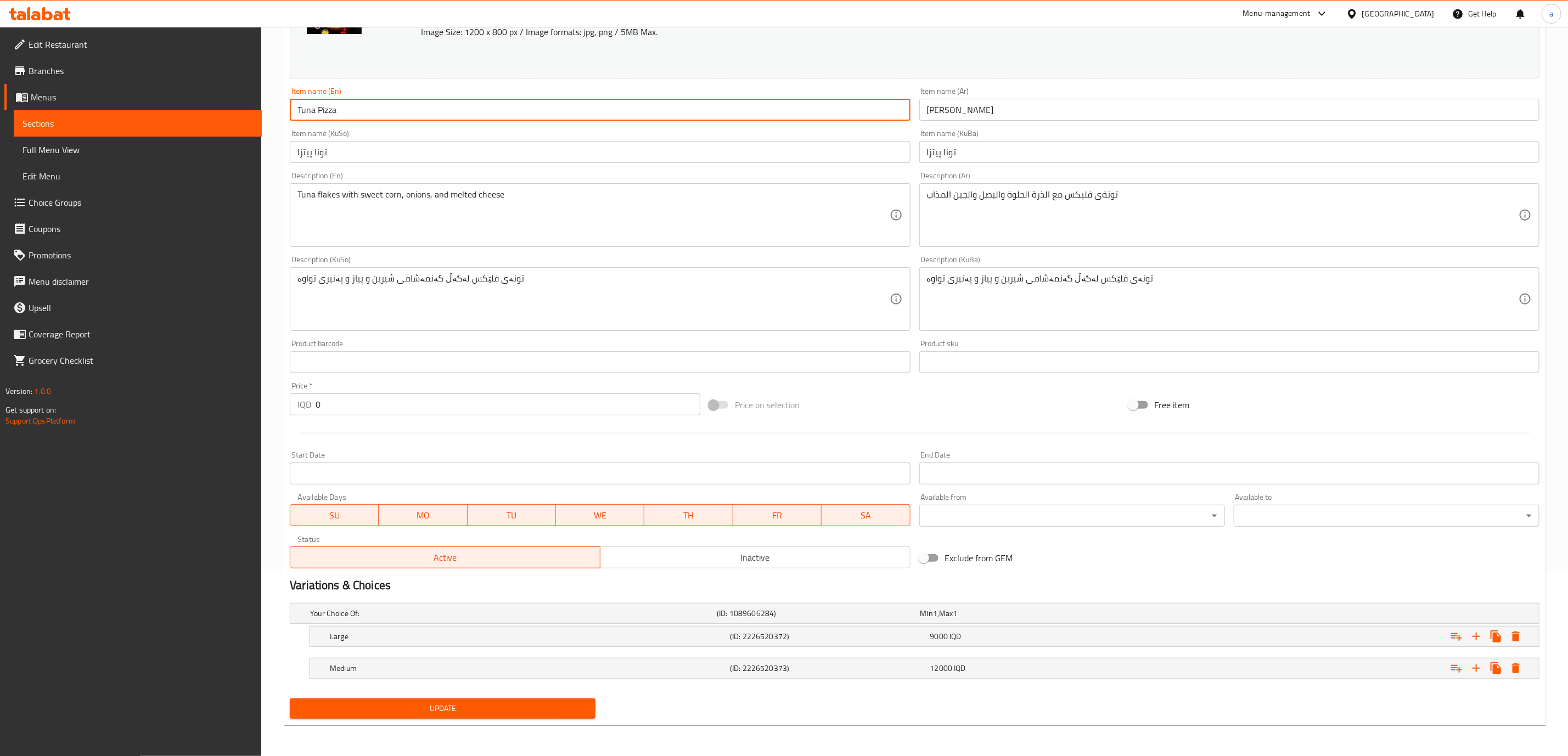
type input "Tuna Pizza"
click at [565, 710] on span "Update" at bounding box center [443, 708] width 288 height 14
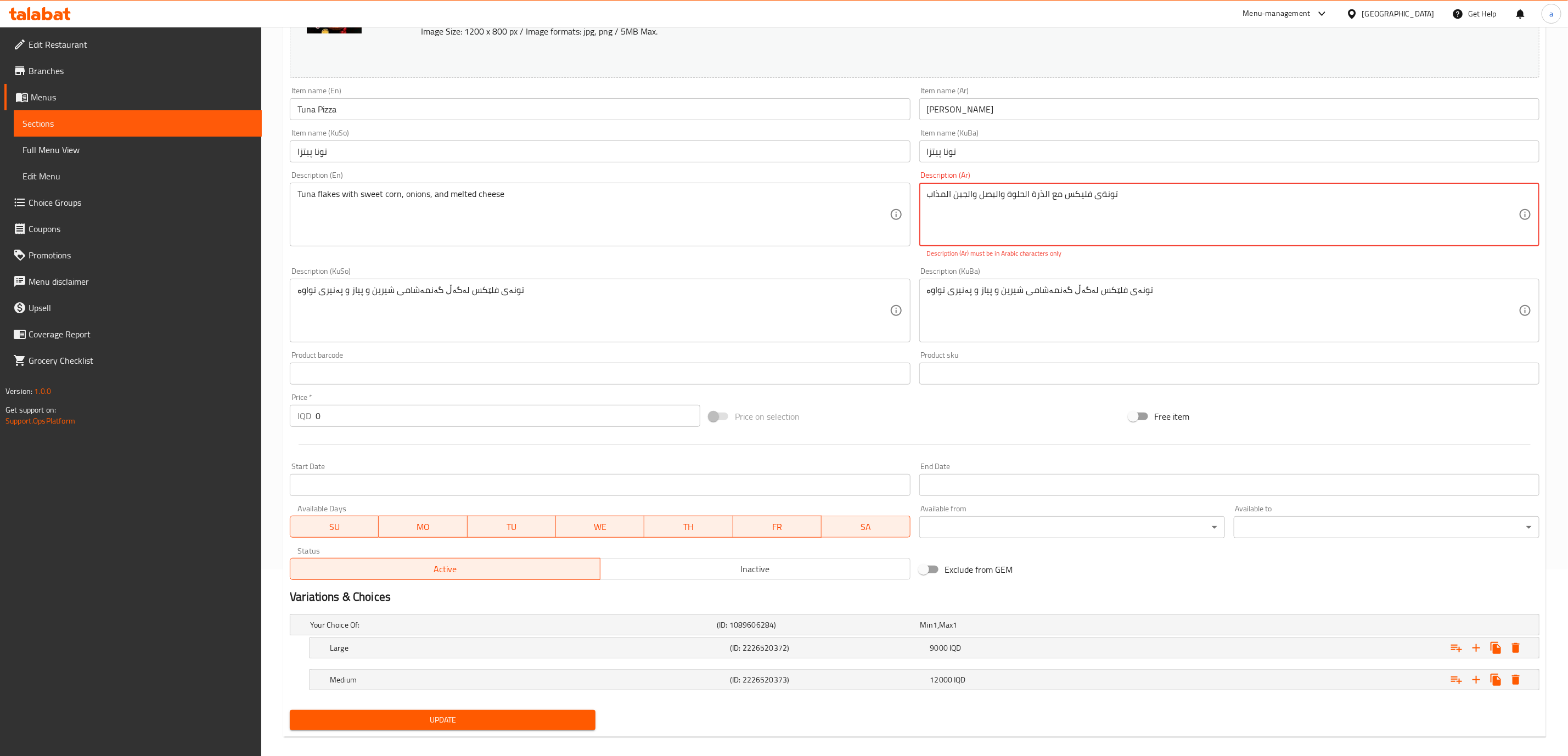
click at [509, 712] on button "Update" at bounding box center [443, 721] width 306 height 20
drag, startPoint x: 1128, startPoint y: 199, endPoint x: 906, endPoint y: 226, distance: 223.6
click at [906, 226] on div "Change Image Size: 1200 x 800 px / Image formats: jpg, png / 5MB Max. Item name…" at bounding box center [915, 271] width 1259 height 628
paste textarea
click at [539, 719] on span "Update" at bounding box center [443, 720] width 288 height 14
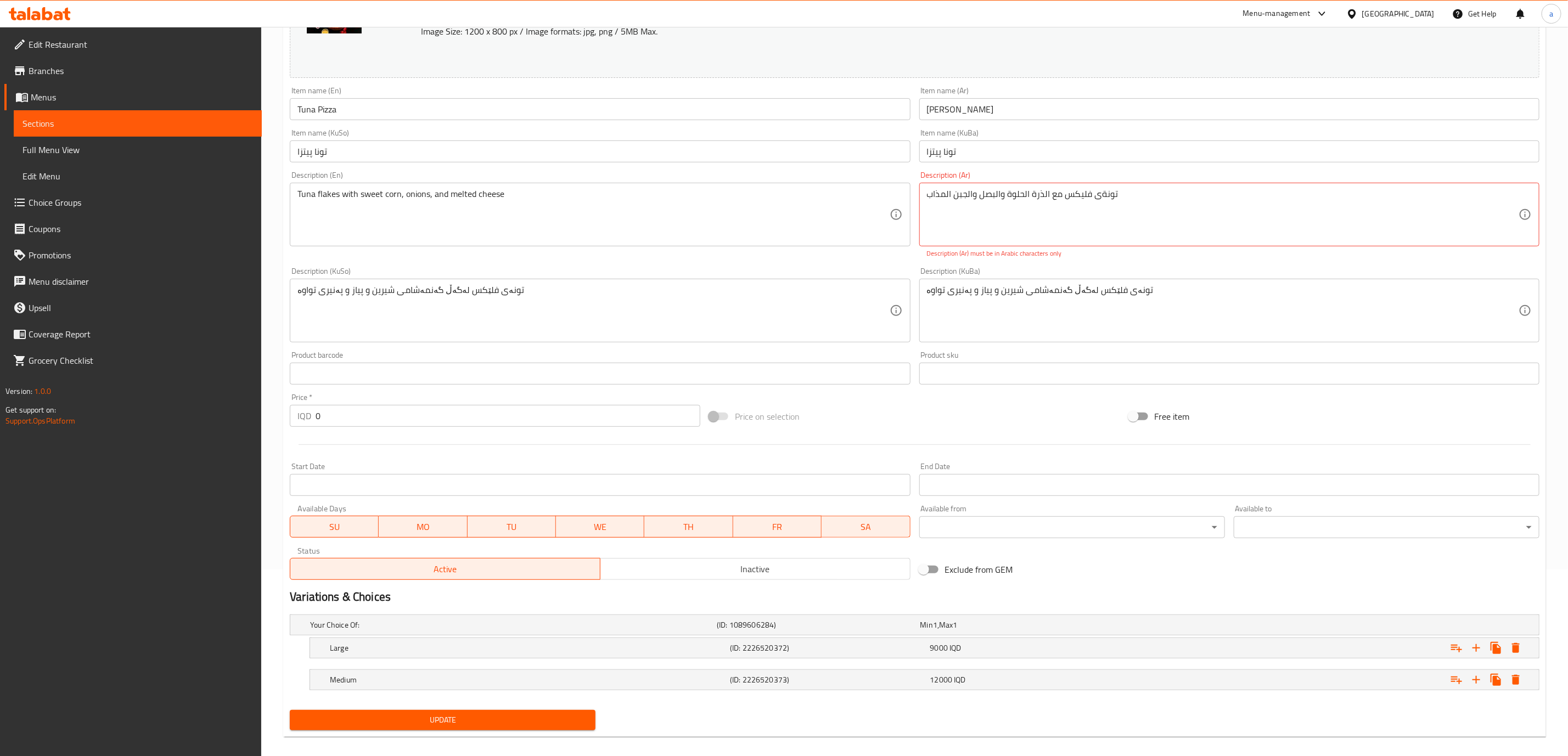
click at [547, 710] on div "Update" at bounding box center [443, 720] width 315 height 29
click at [560, 727] on span "Update" at bounding box center [443, 720] width 288 height 14
drag, startPoint x: 1148, startPoint y: 198, endPoint x: 880, endPoint y: 190, distance: 268.1
click at [880, 190] on div "Change Image Size: 1200 x 800 px / Image formats: jpg, png / 5MB Max. Item name…" at bounding box center [915, 271] width 1259 height 628
click at [562, 722] on span "Update" at bounding box center [443, 720] width 288 height 14
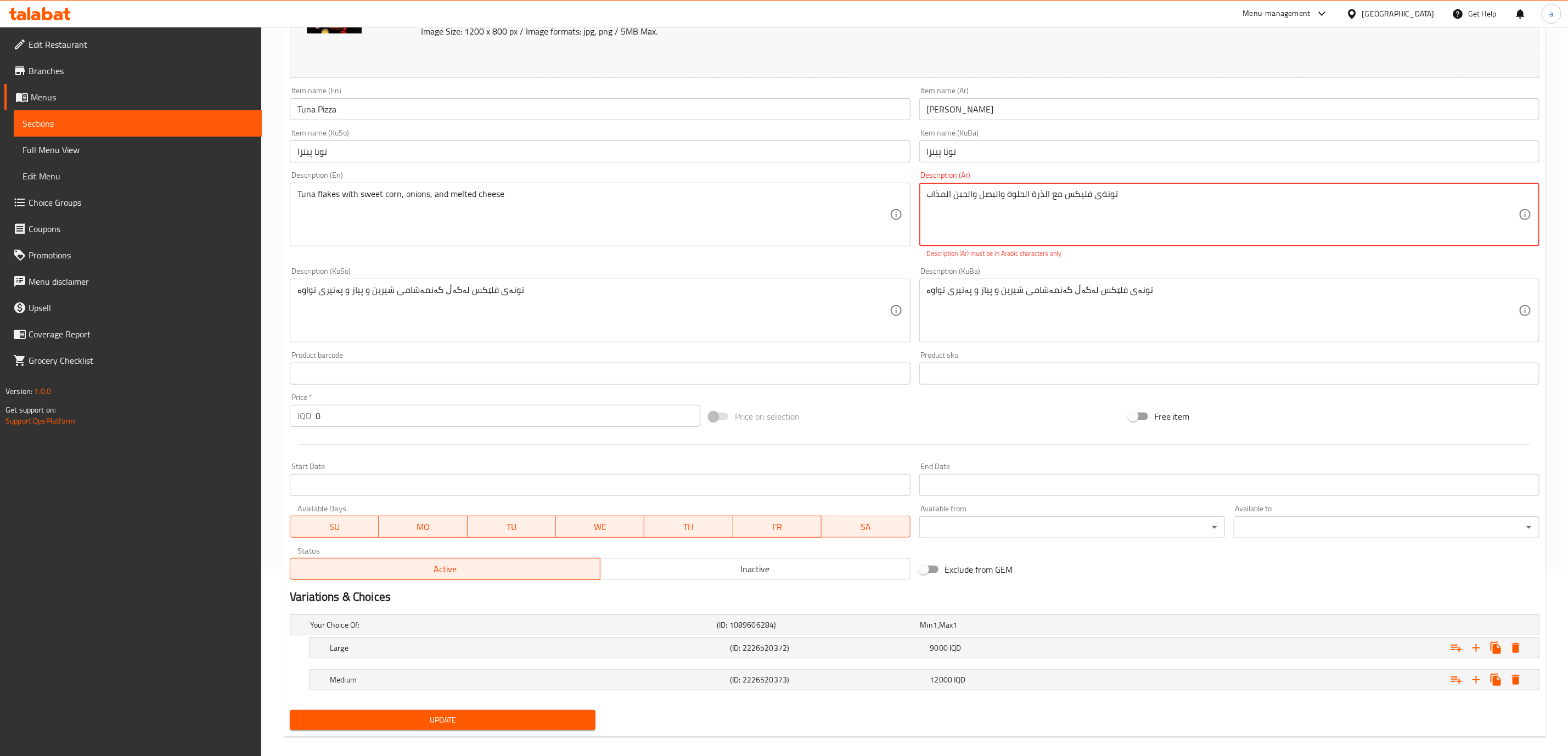
click at [562, 722] on span "Update" at bounding box center [443, 720] width 288 height 14
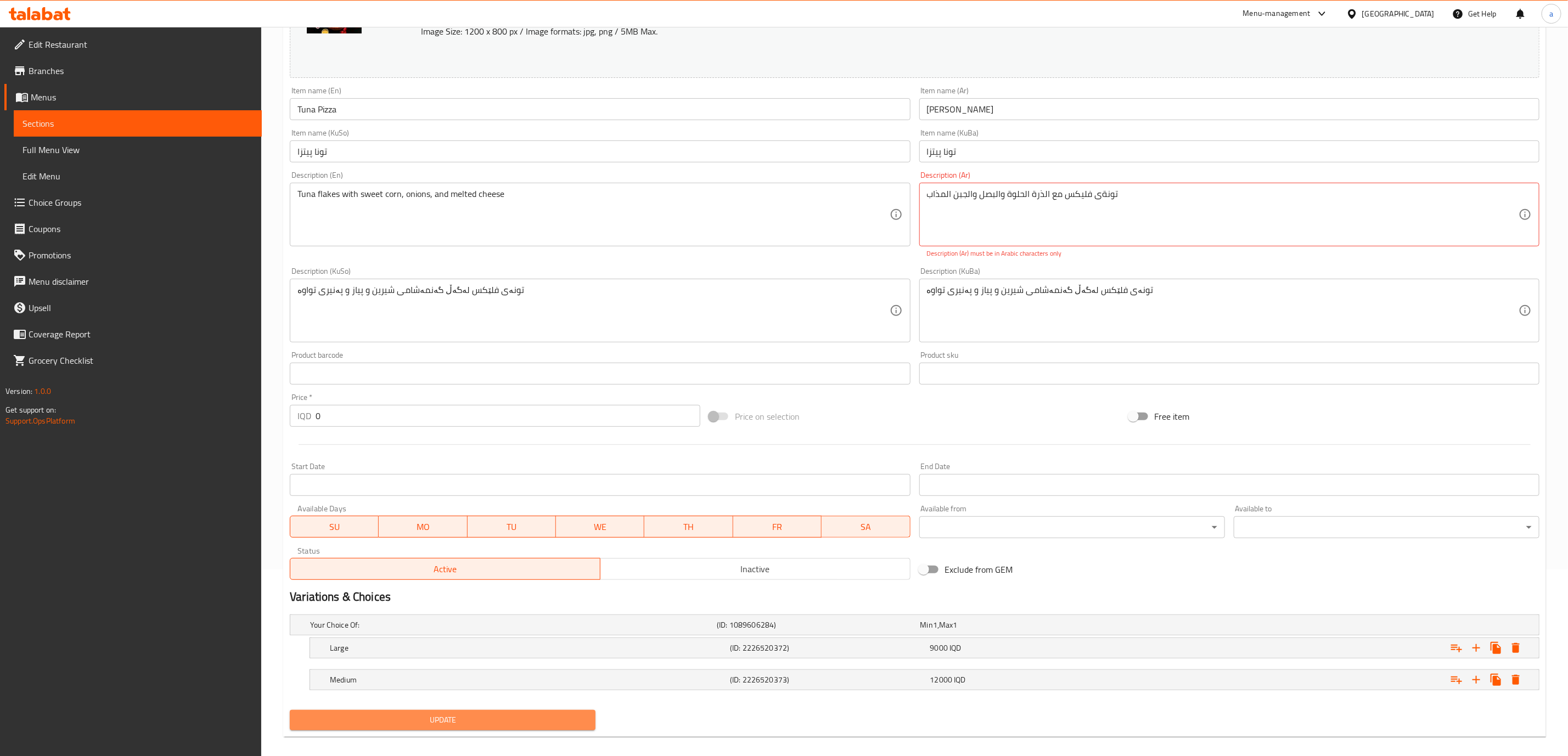
click at [562, 722] on span "Update" at bounding box center [443, 720] width 288 height 14
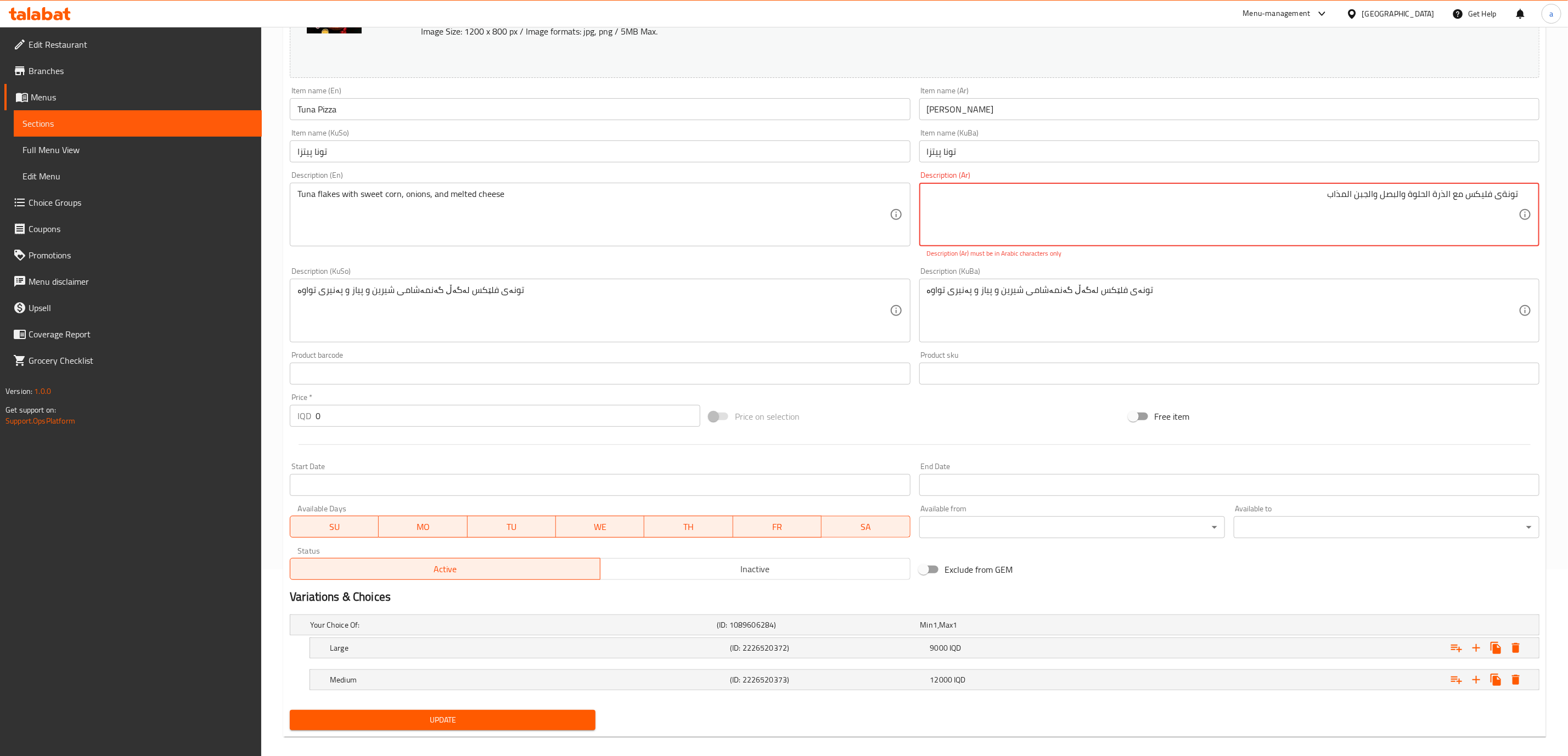
click at [568, 723] on span "Update" at bounding box center [443, 720] width 288 height 14
drag, startPoint x: 1146, startPoint y: 218, endPoint x: 1497, endPoint y: 219, distance: 351.0
click at [1497, 219] on textarea "تونةی فليكس مع الذرة الحلوة والبصل والجبن المذاب" at bounding box center [1223, 215] width 592 height 52
drag, startPoint x: 1497, startPoint y: 204, endPoint x: 1501, endPoint y: 194, distance: 10.8
click at [1499, 203] on textarea "تونةی فليكس مع الذرة الحلوة والبصل والجبن المذاب" at bounding box center [1223, 215] width 592 height 52
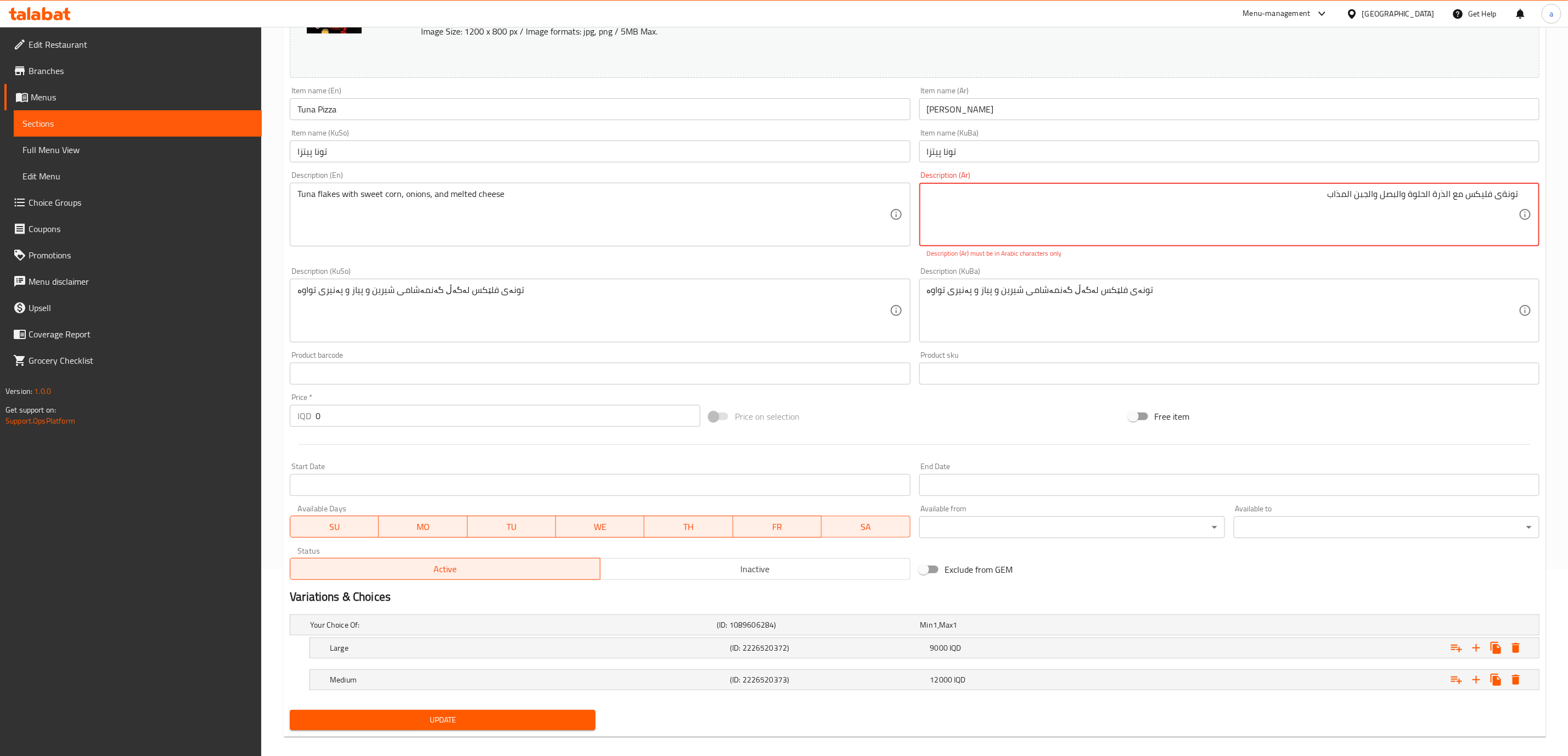
click at [1501, 193] on textarea "تونةی فليكس مع الذرة الحلوة والبصل والجبن المذاب" at bounding box center [1223, 215] width 592 height 52
click at [1497, 195] on textarea "تونةی فليكس مع الذرة الحلوة والبصل والجبن المذاب" at bounding box center [1223, 215] width 592 height 52
click at [1502, 193] on textarea "تونةی فليكس مع الذرة الحلوة والبصل والجبن المذاب" at bounding box center [1223, 215] width 592 height 52
click at [1499, 200] on textarea "تونةی فليكس مع الذرة الحلوة والبصل والجبن المذاب" at bounding box center [1223, 215] width 592 height 52
click at [1499, 201] on textarea "تونةی فليكس مع الذرة الحلوة والبصل والجبن المذاب" at bounding box center [1223, 215] width 592 height 52
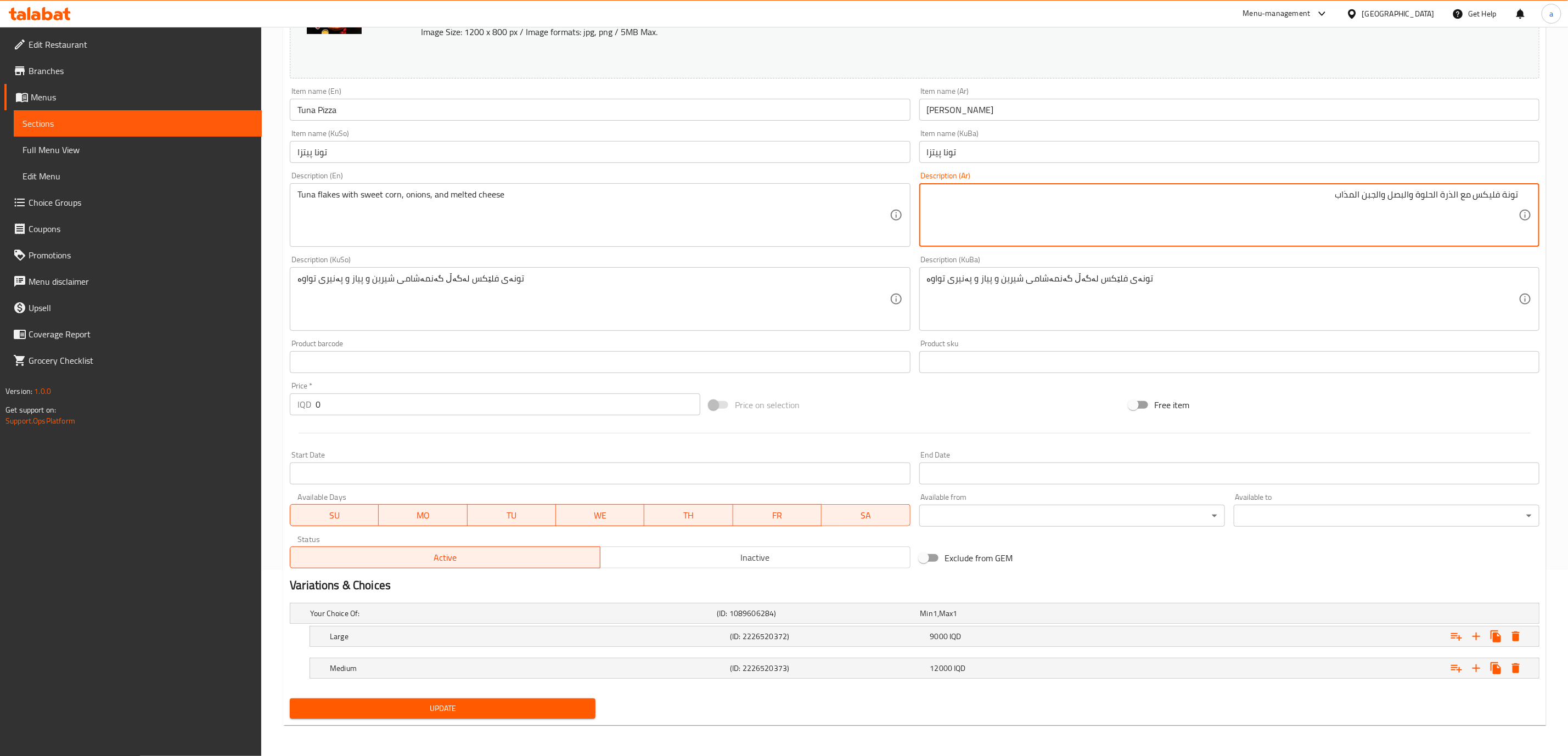
type textarea "تونة فليكس مع الذرة الحلوة والبصل والجبن المذاب"
click at [579, 708] on span "Update" at bounding box center [443, 708] width 288 height 14
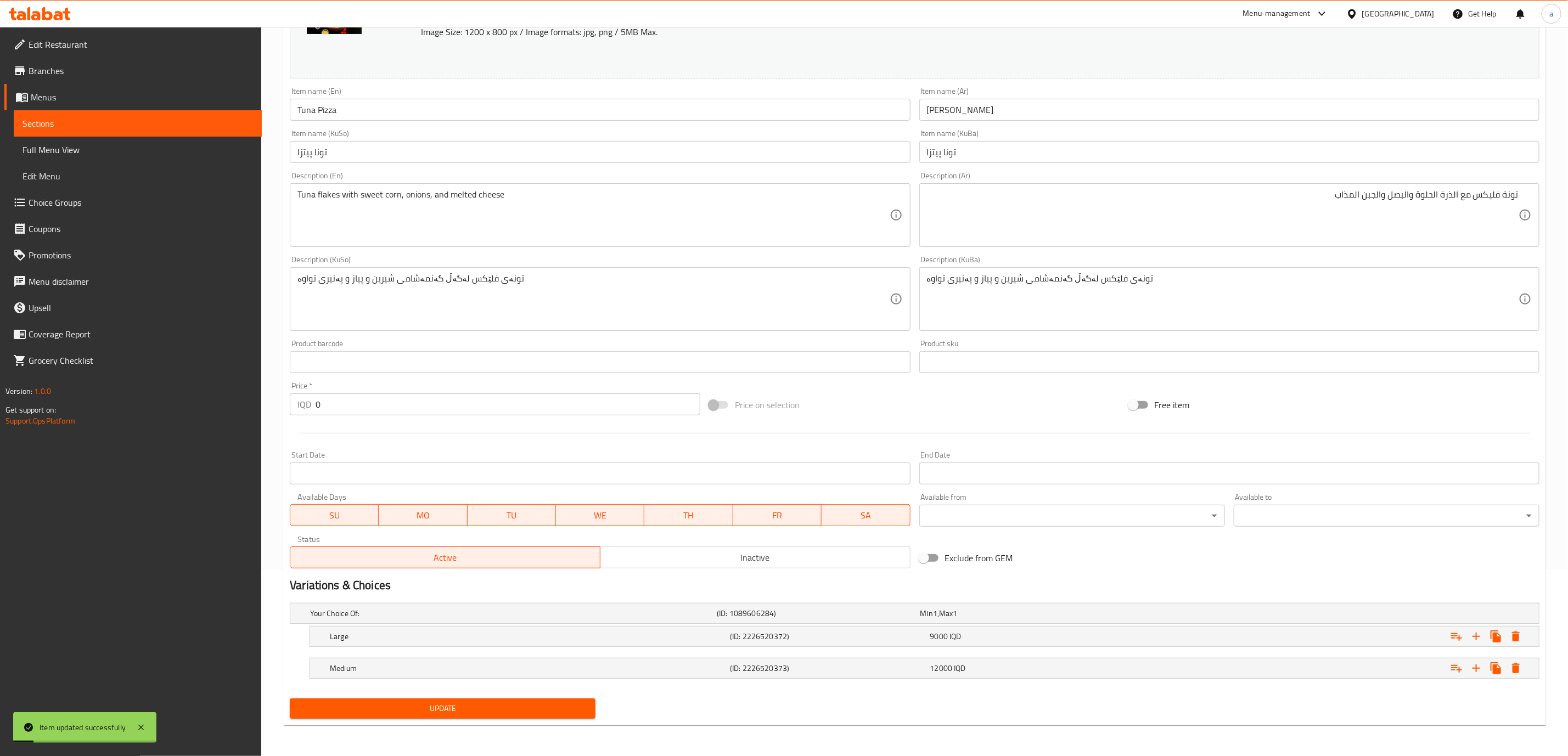
scroll to position [0, 0]
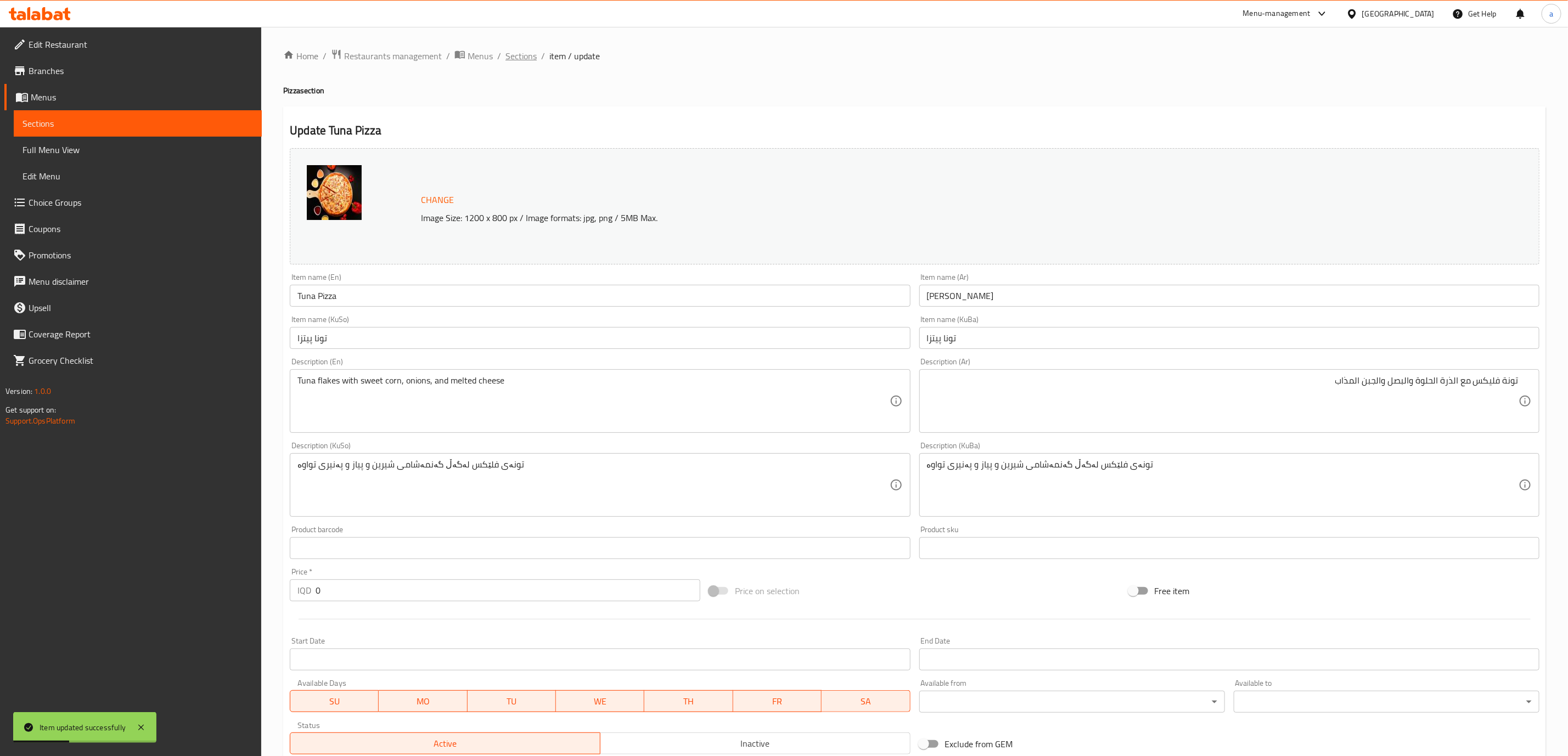
click at [516, 50] on span "Sections" at bounding box center [521, 56] width 31 height 13
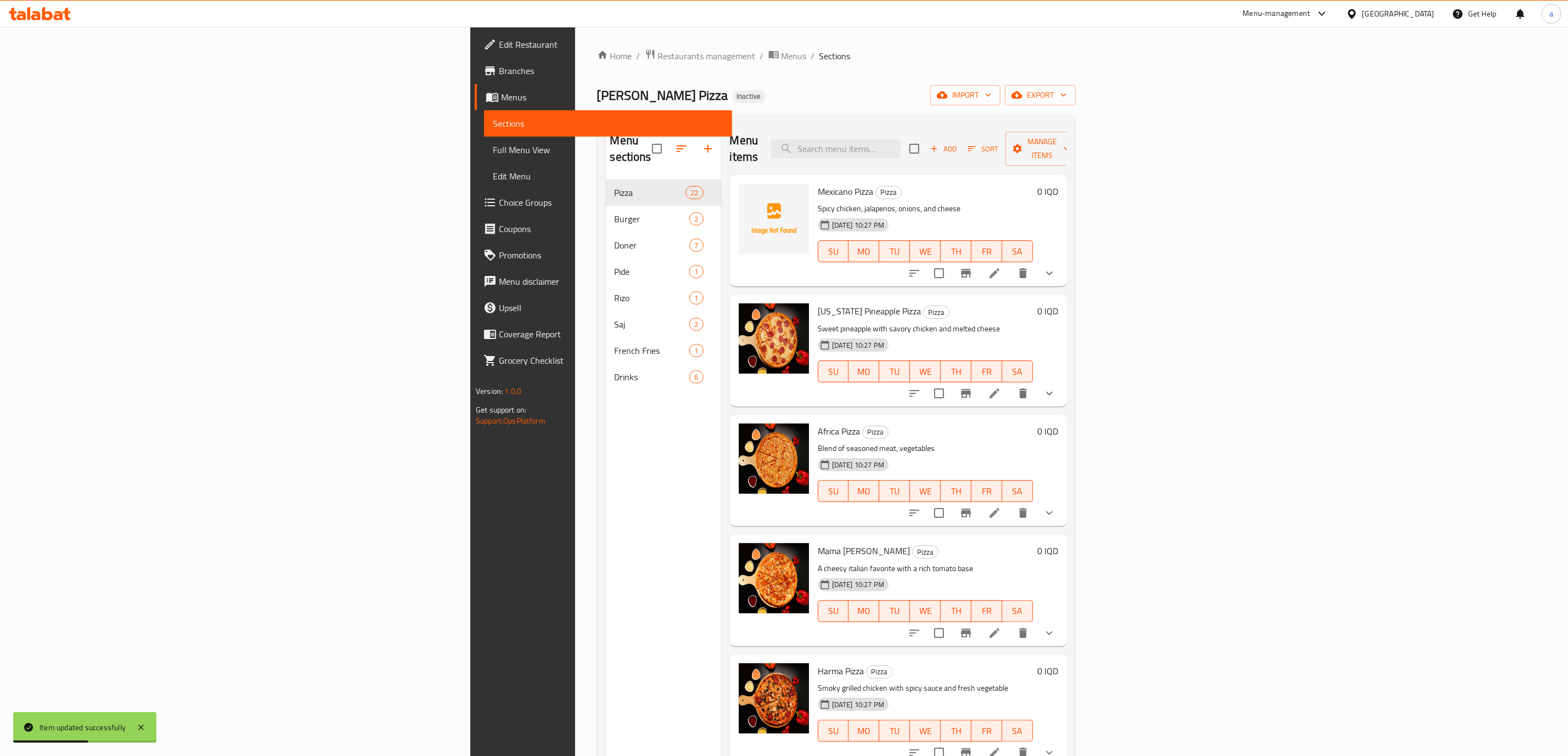
drag, startPoint x: 1522, startPoint y: 209, endPoint x: 1527, endPoint y: 211, distance: 5.4
click at [1067, 211] on div "Menu items Add Sort Manage items Mexicano Pizza Pizza Spicy chicken, jalapenos,…" at bounding box center [894, 501] width 346 height 756
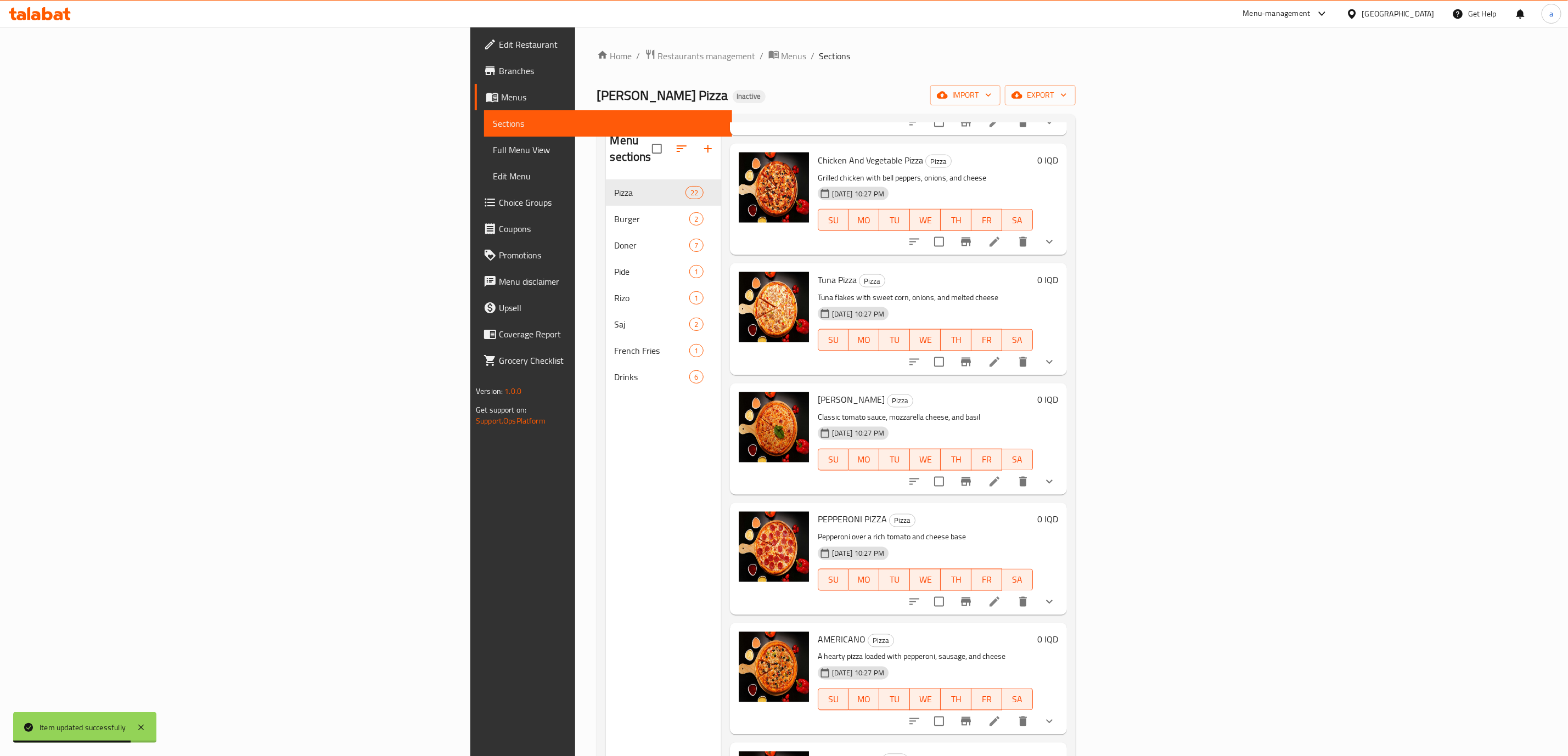
scroll to position [1377, 0]
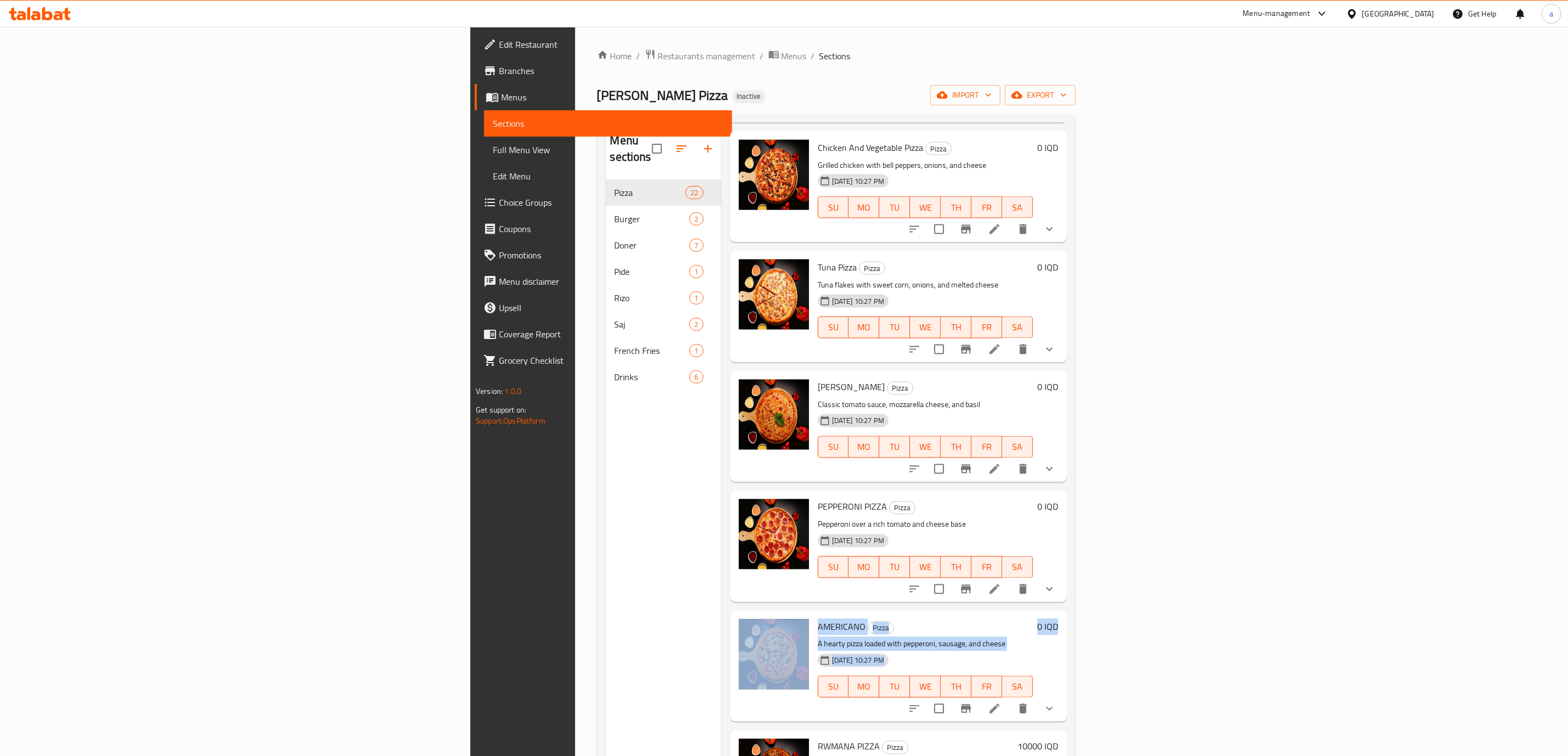
drag, startPoint x: 1538, startPoint y: 535, endPoint x: 1536, endPoint y: 642, distance: 107.0
click at [1076, 642] on div "Menu sections Pizza 22 Burger 2 [PERSON_NAME] 7 Pide 1 [PERSON_NAME] 1 Saj 2 Fr…" at bounding box center [836, 501] width 479 height 774
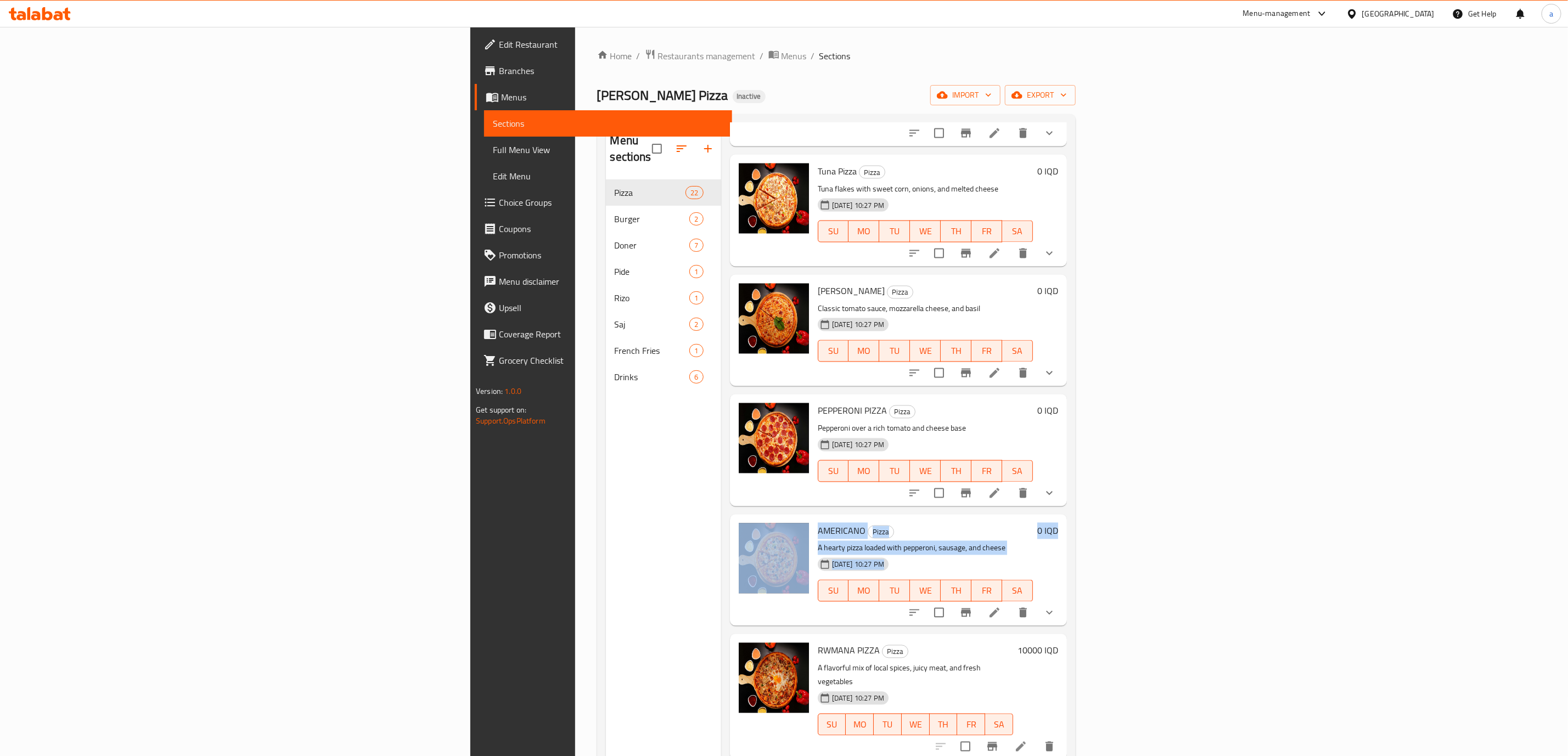
click at [1097, 532] on div "Home / Restaurants management / Menus / Sections [PERSON_NAME] Pizza Inactive i…" at bounding box center [836, 468] width 522 height 883
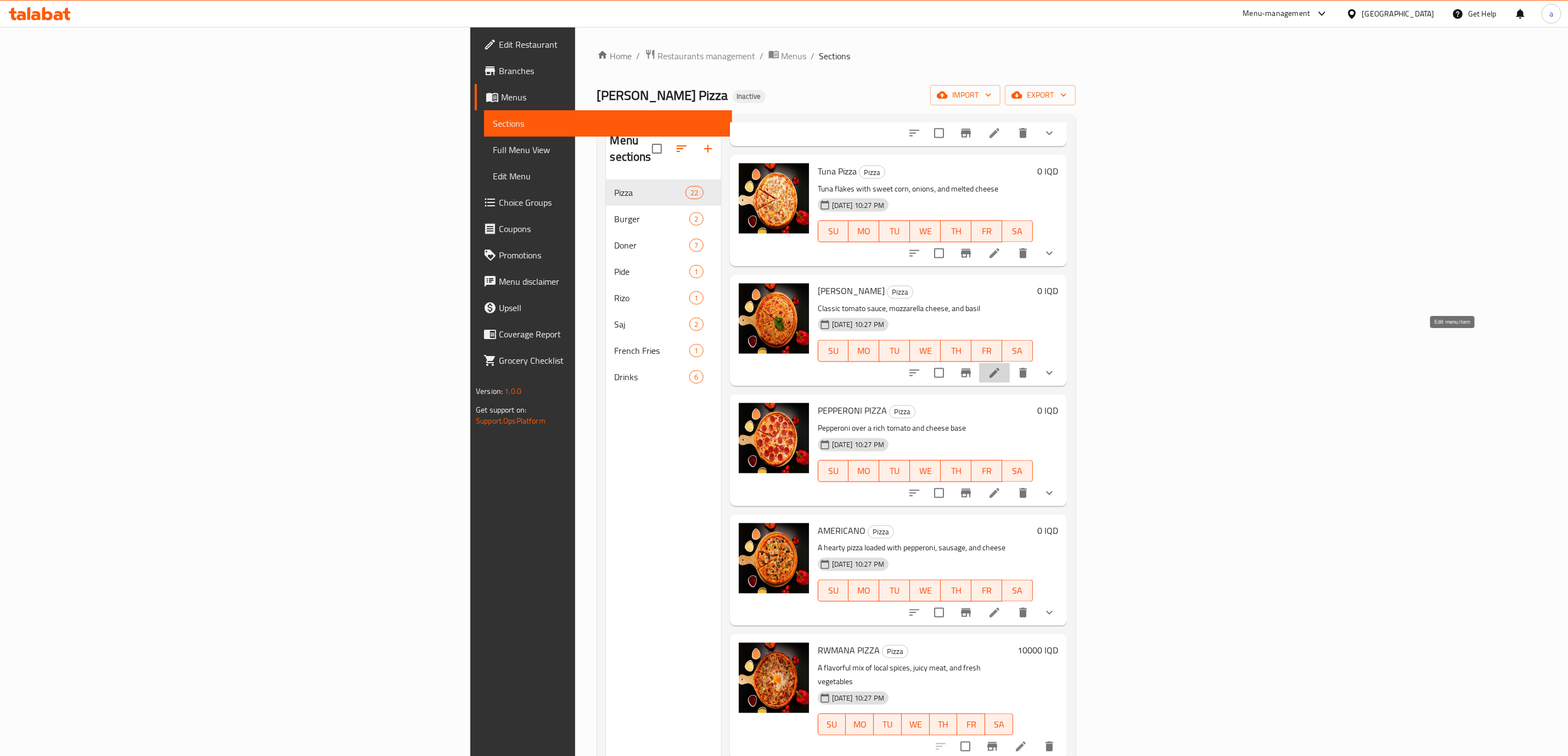
click at [1001, 366] on icon at bounding box center [994, 373] width 13 height 13
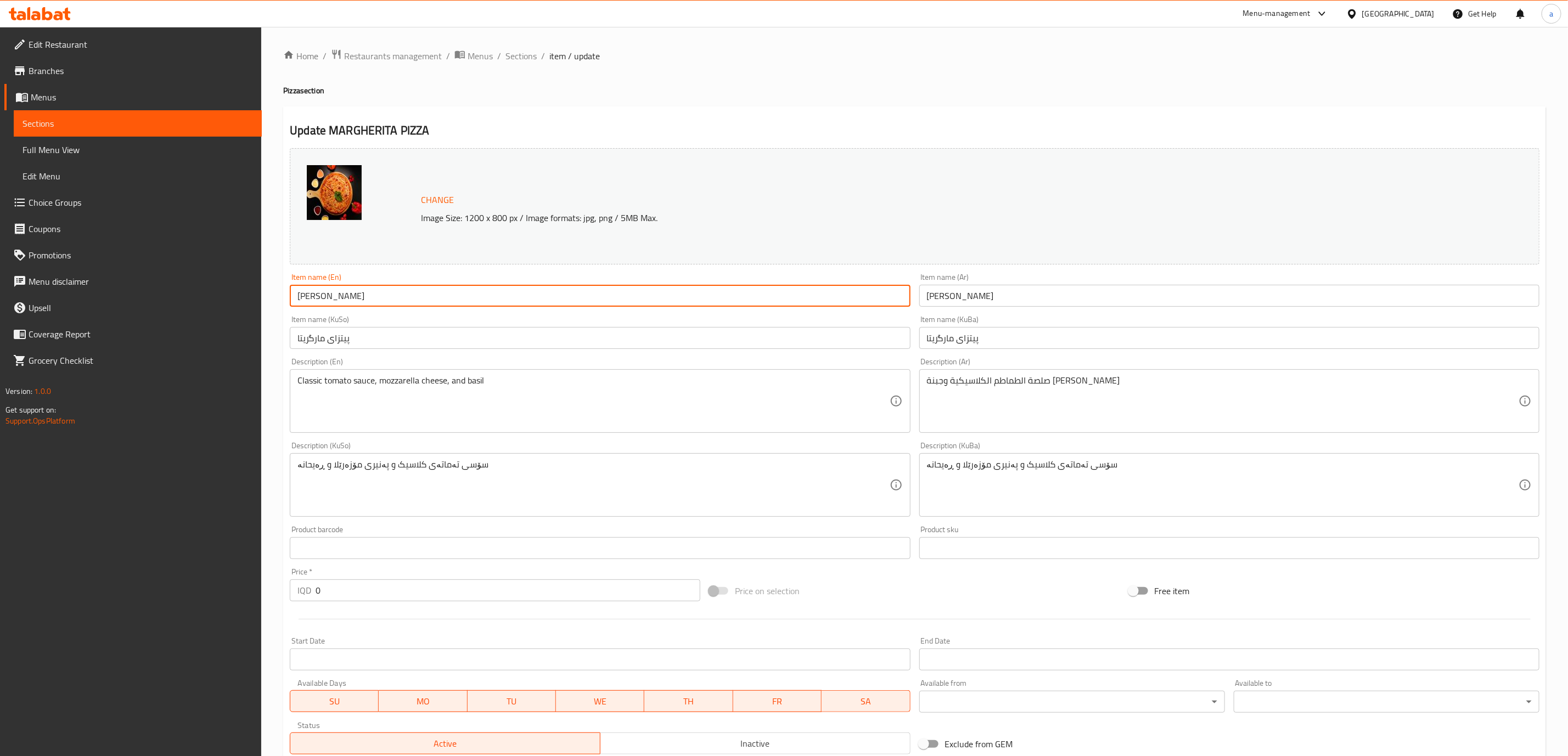
drag, startPoint x: 430, startPoint y: 297, endPoint x: 248, endPoint y: 277, distance: 183.1
click at [248, 277] on div "Edit Restaurant Branches Menus Sections Full Menu View Edit Menu Choice Groups …" at bounding box center [784, 485] width 1568 height 915
paste input "argherita Pizza"
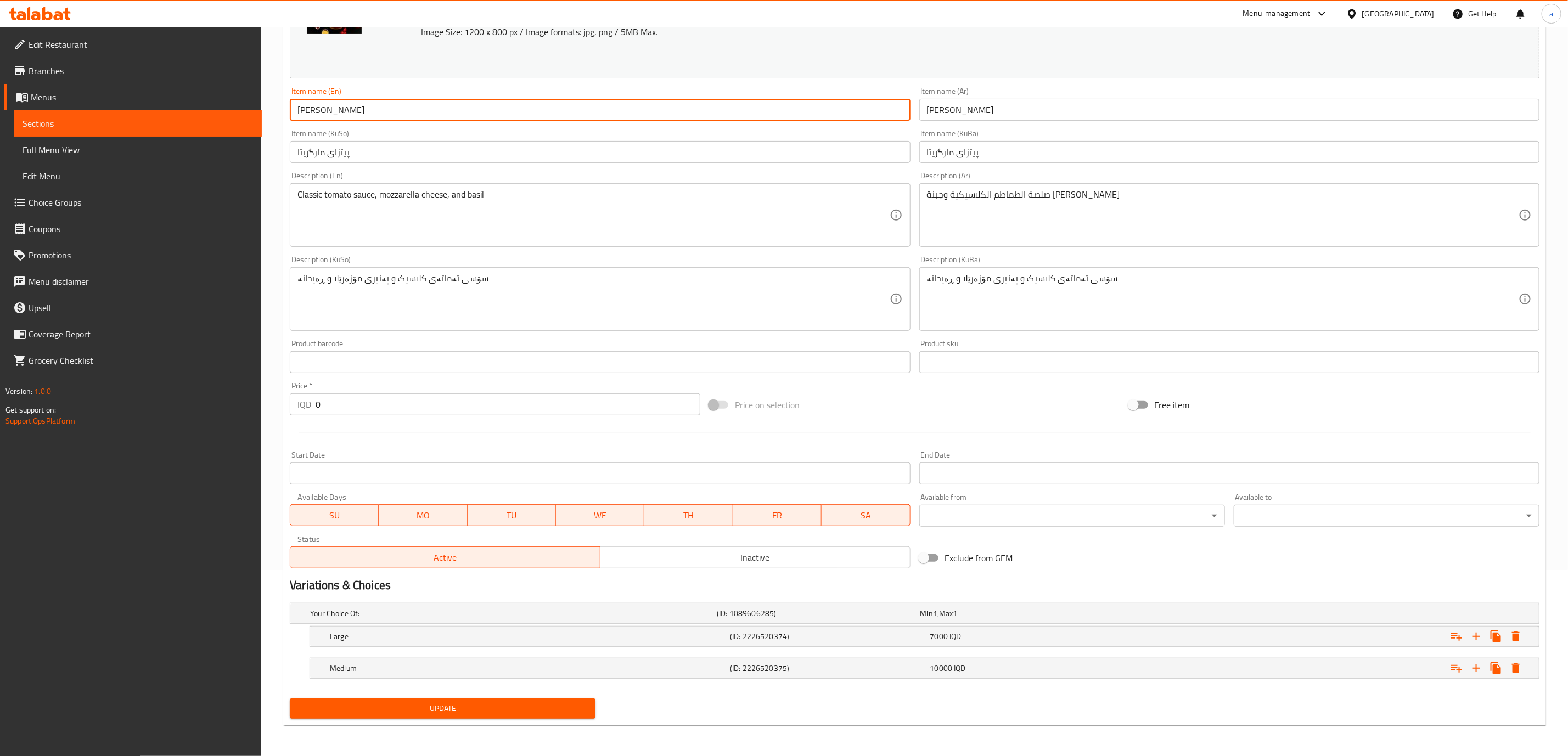
type input "[PERSON_NAME]"
click at [430, 708] on span "Update" at bounding box center [443, 708] width 288 height 14
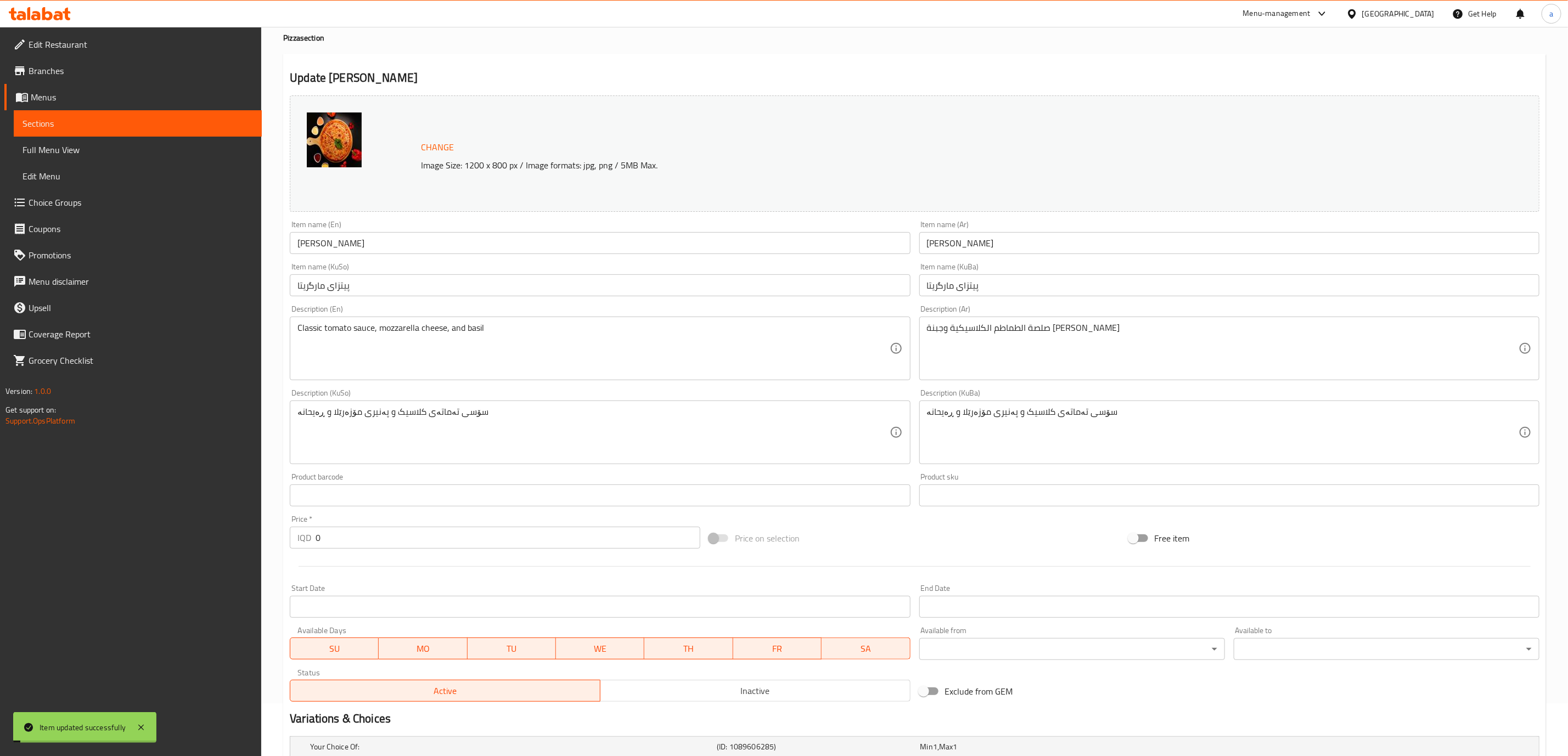
scroll to position [0, 0]
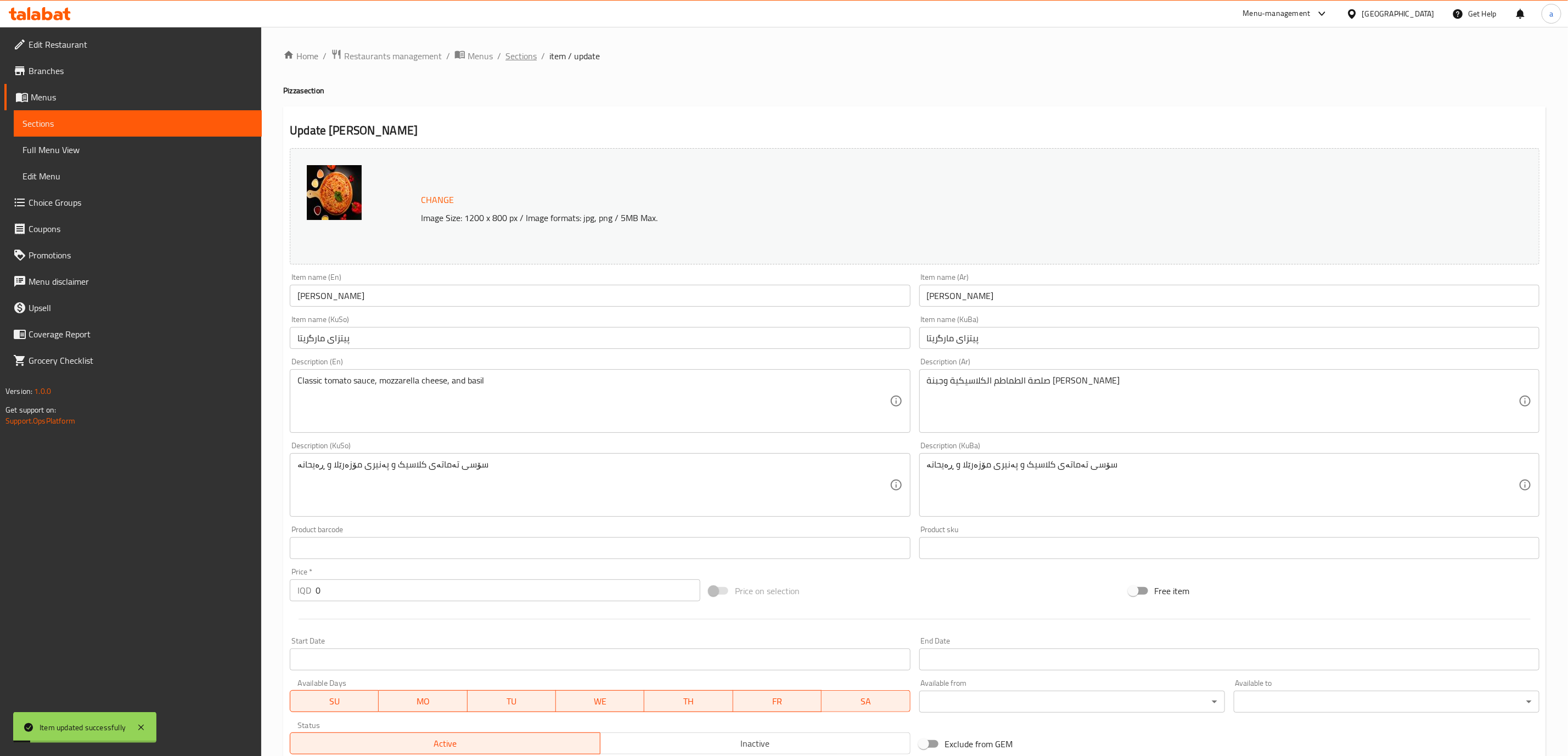
click at [509, 51] on span "Sections" at bounding box center [521, 56] width 31 height 13
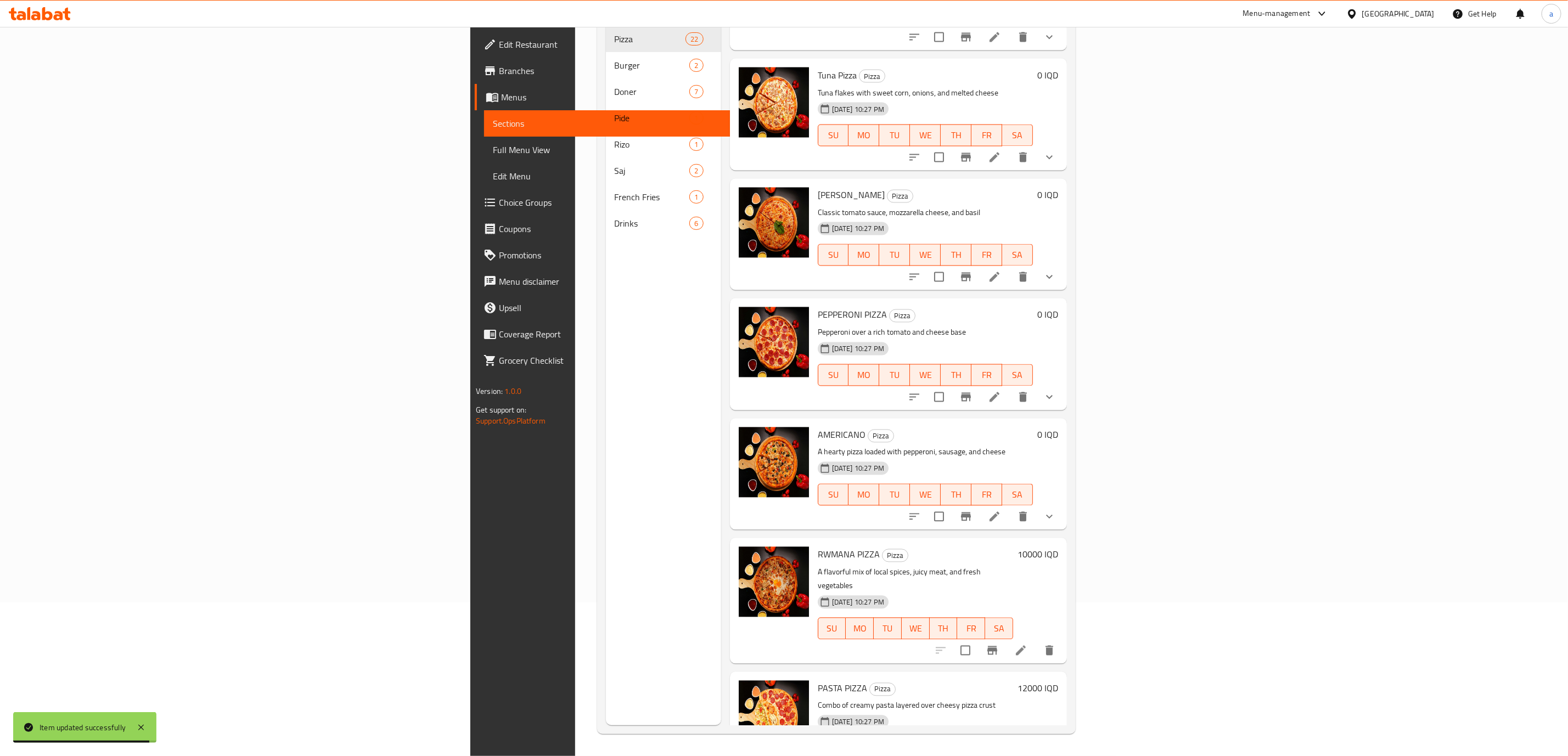
scroll to position [1418, 0]
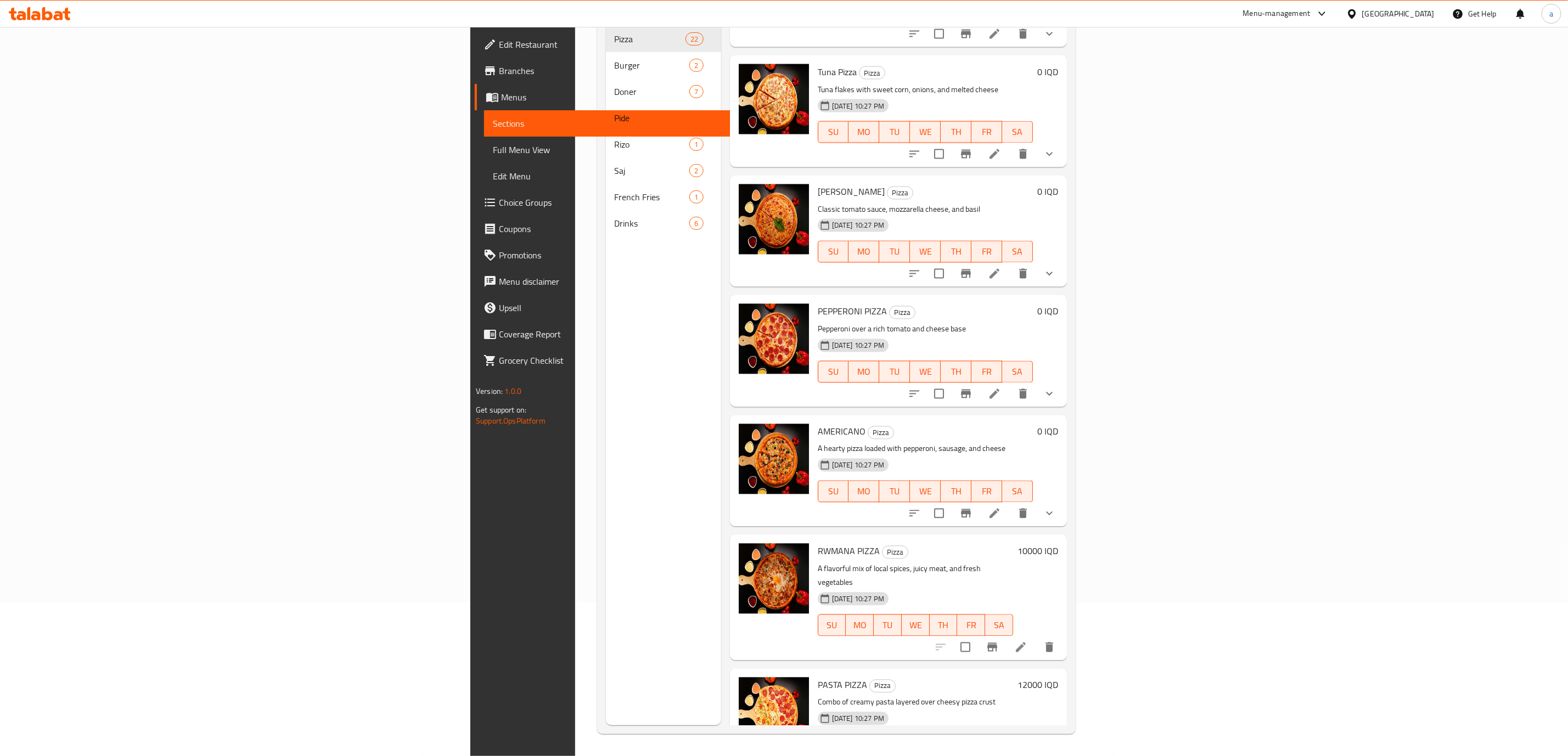
click at [1001, 388] on icon at bounding box center [994, 394] width 13 height 13
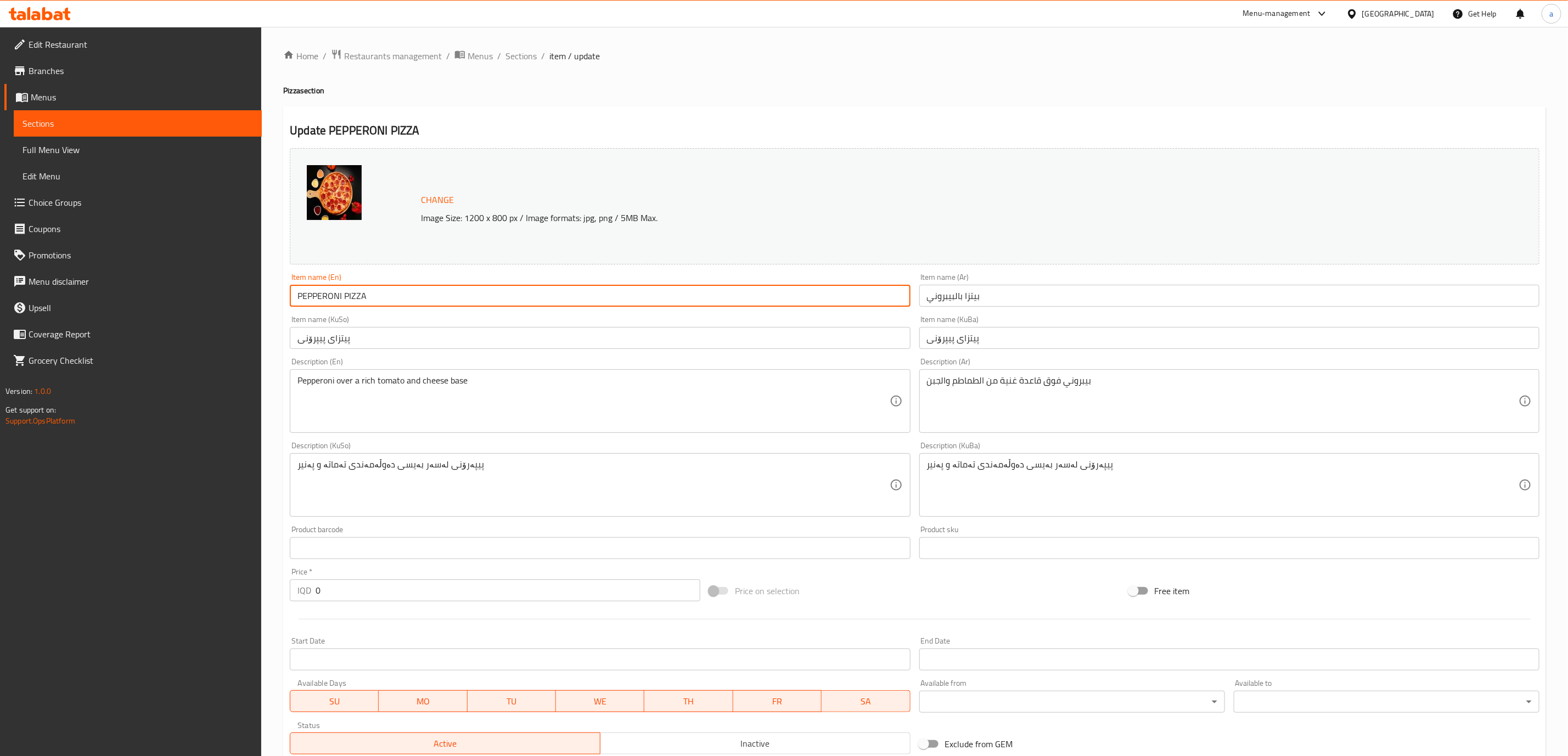
drag, startPoint x: 437, startPoint y: 303, endPoint x: 15, endPoint y: 290, distance: 422.2
click at [15, 290] on div "Edit Restaurant Branches Menus Sections Full Menu View Edit Menu Choice Groups …" at bounding box center [784, 485] width 1568 height 915
paste input "epperoni Pizza"
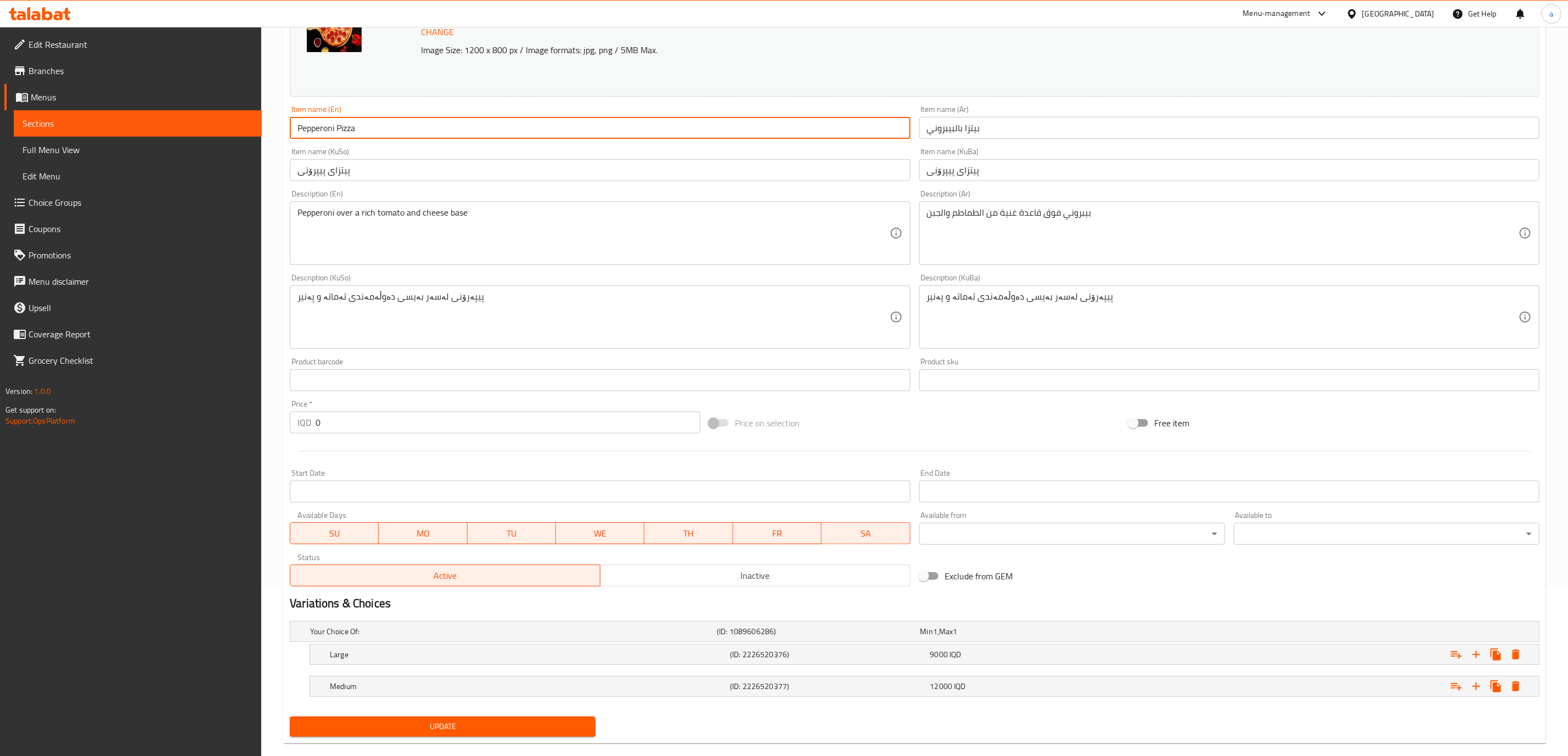
scroll to position [186, 0]
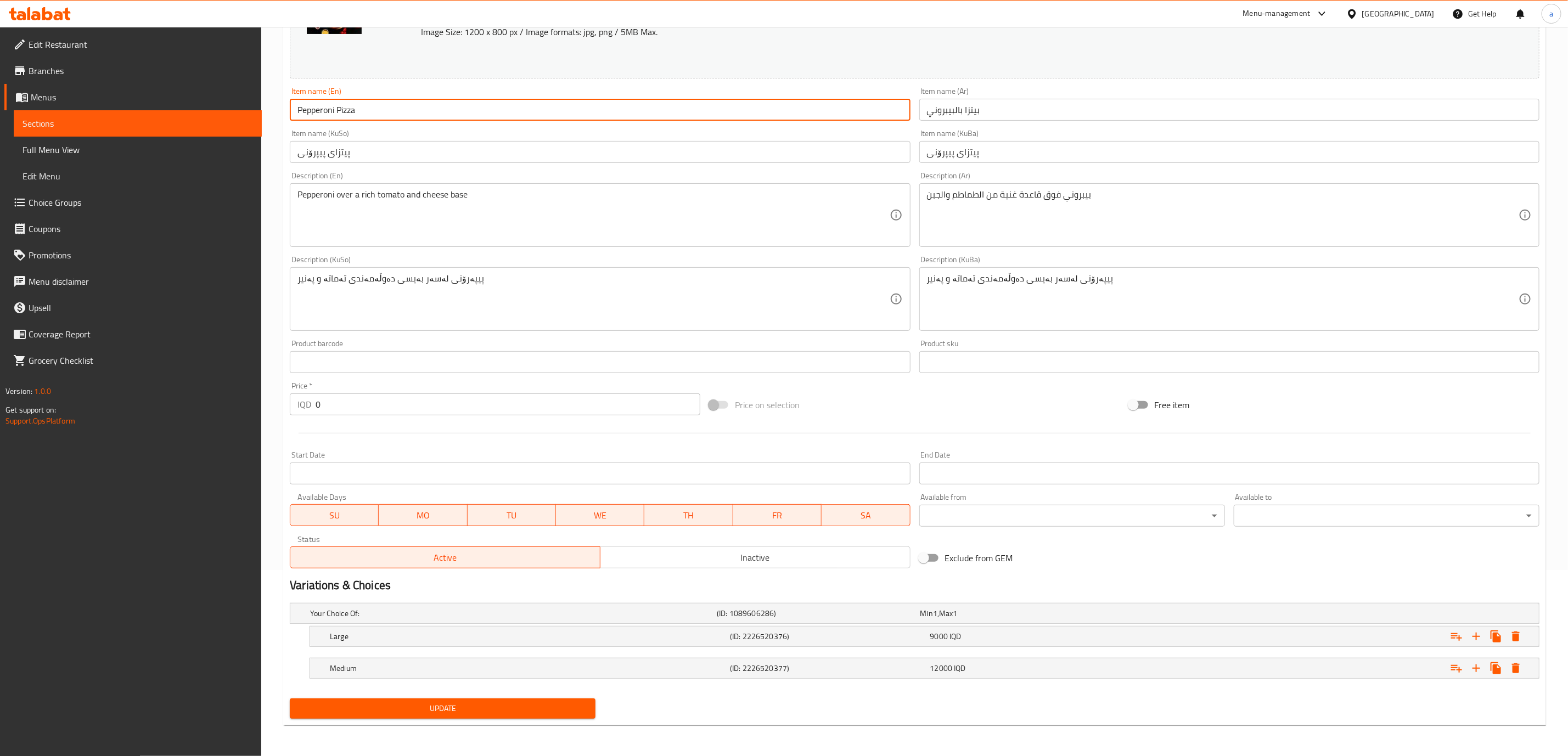
type input "Pepperoni Pizza"
drag, startPoint x: 437, startPoint y: 704, endPoint x: 441, endPoint y: 698, distance: 7.2
click at [437, 704] on span "Update" at bounding box center [443, 708] width 288 height 14
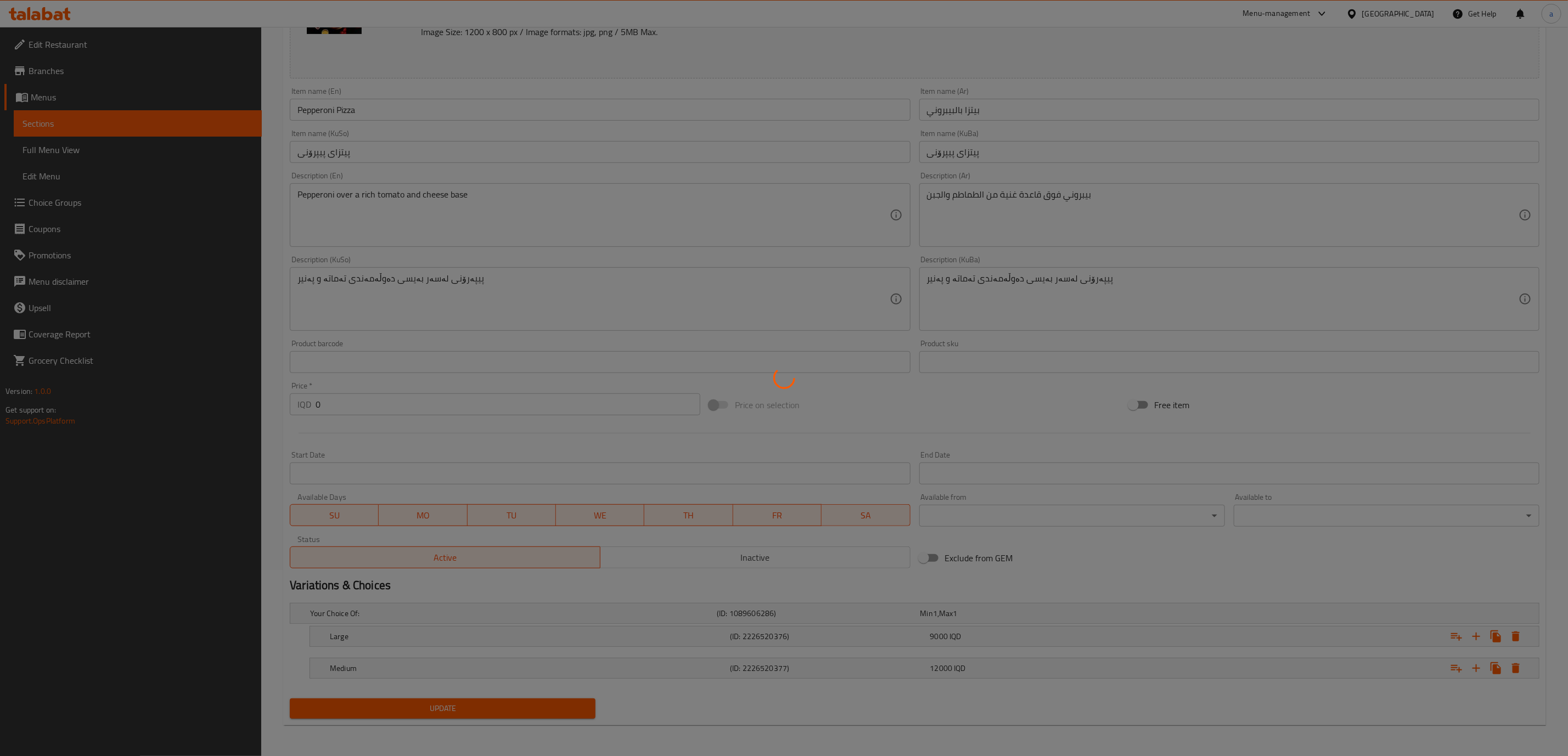
scroll to position [0, 0]
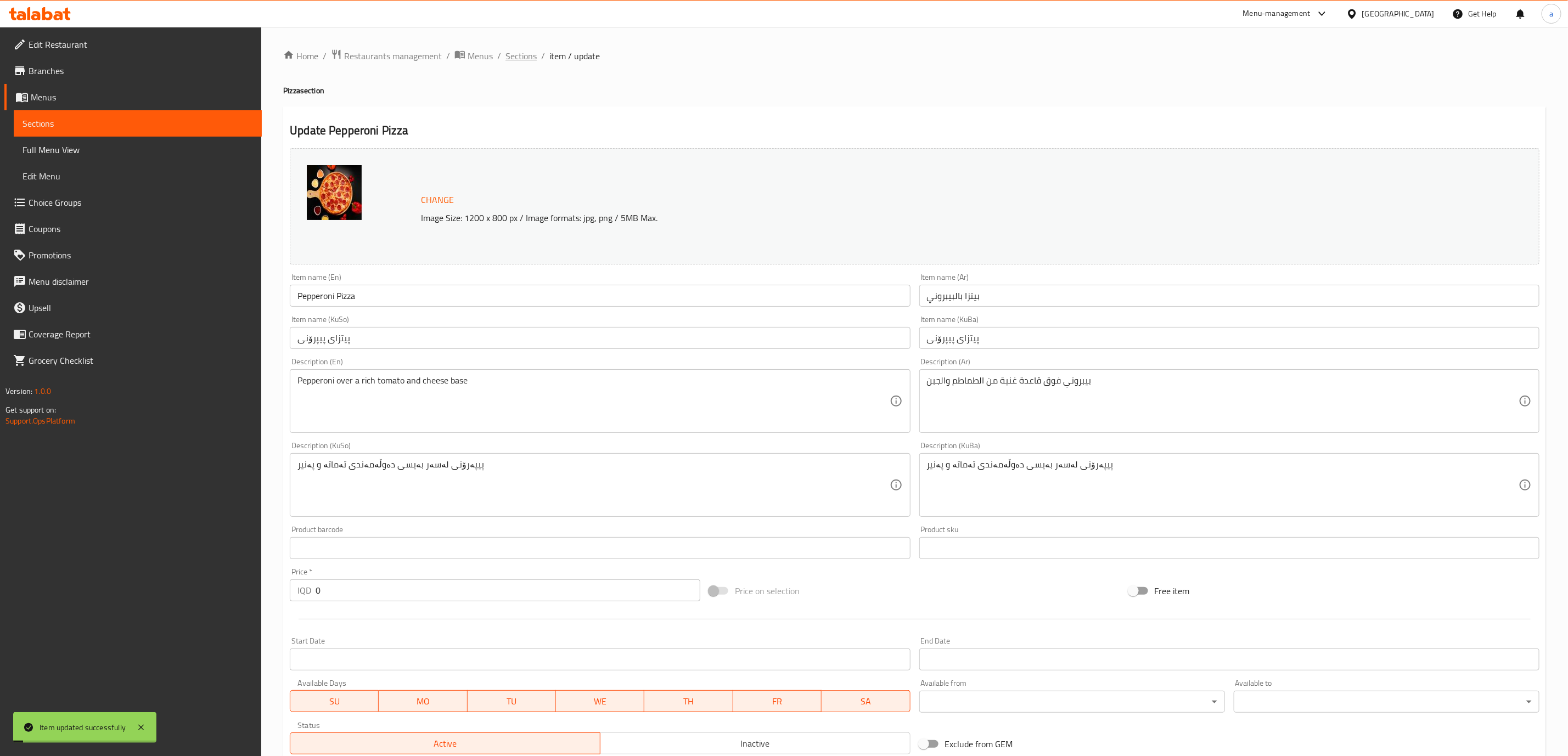
click at [517, 53] on span "Sections" at bounding box center [521, 56] width 31 height 13
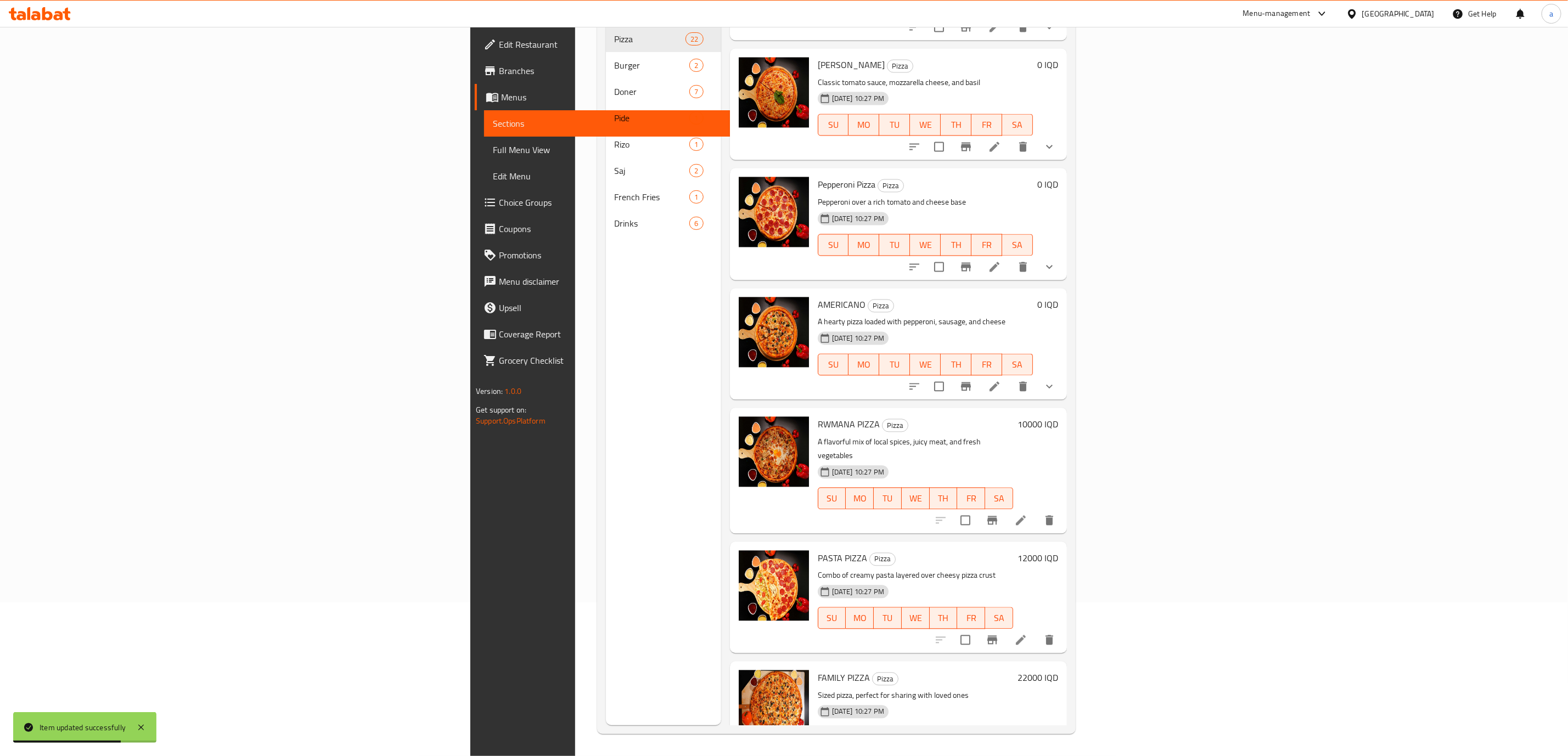
scroll to position [1584, 0]
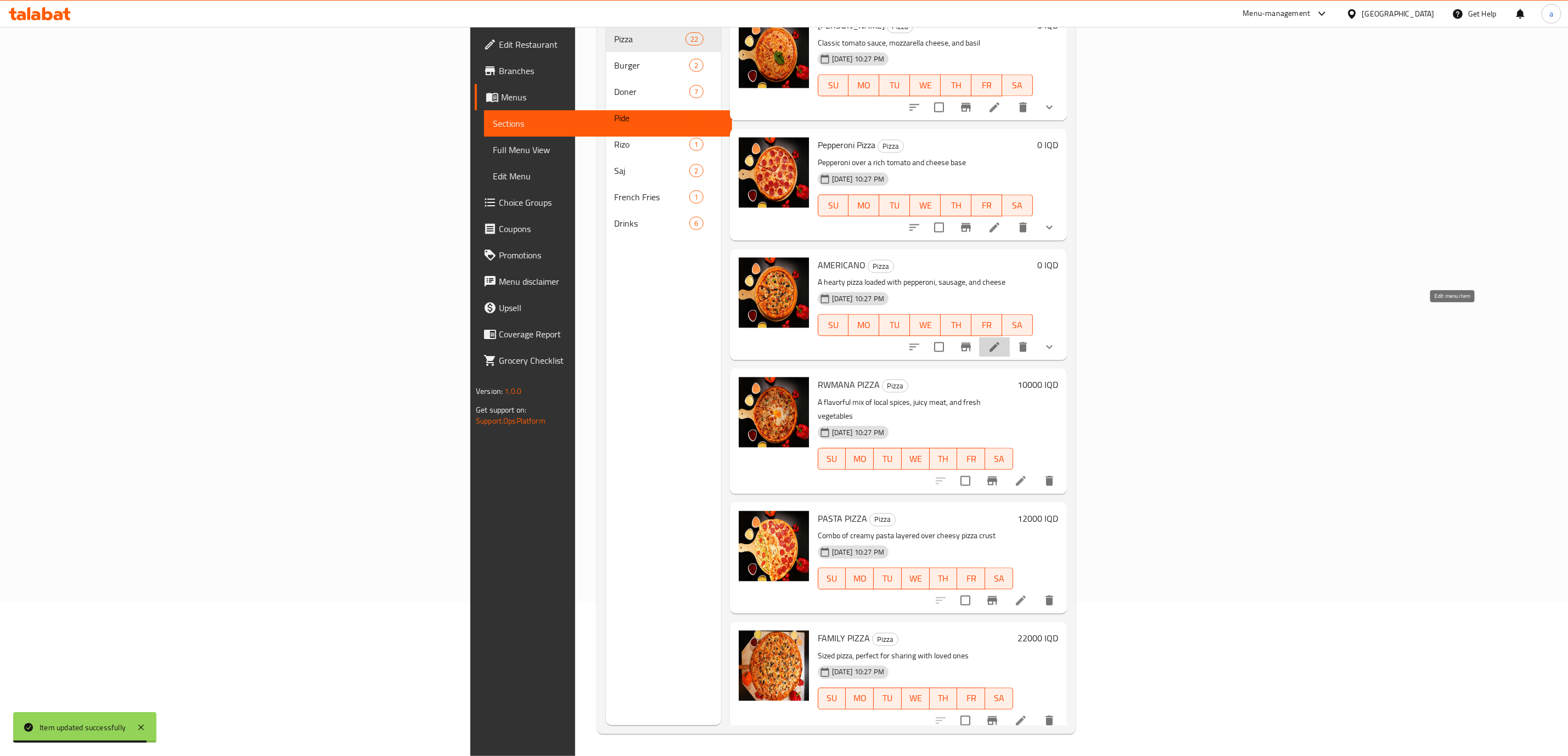
click at [1000, 343] on icon at bounding box center [994, 347] width 10 height 10
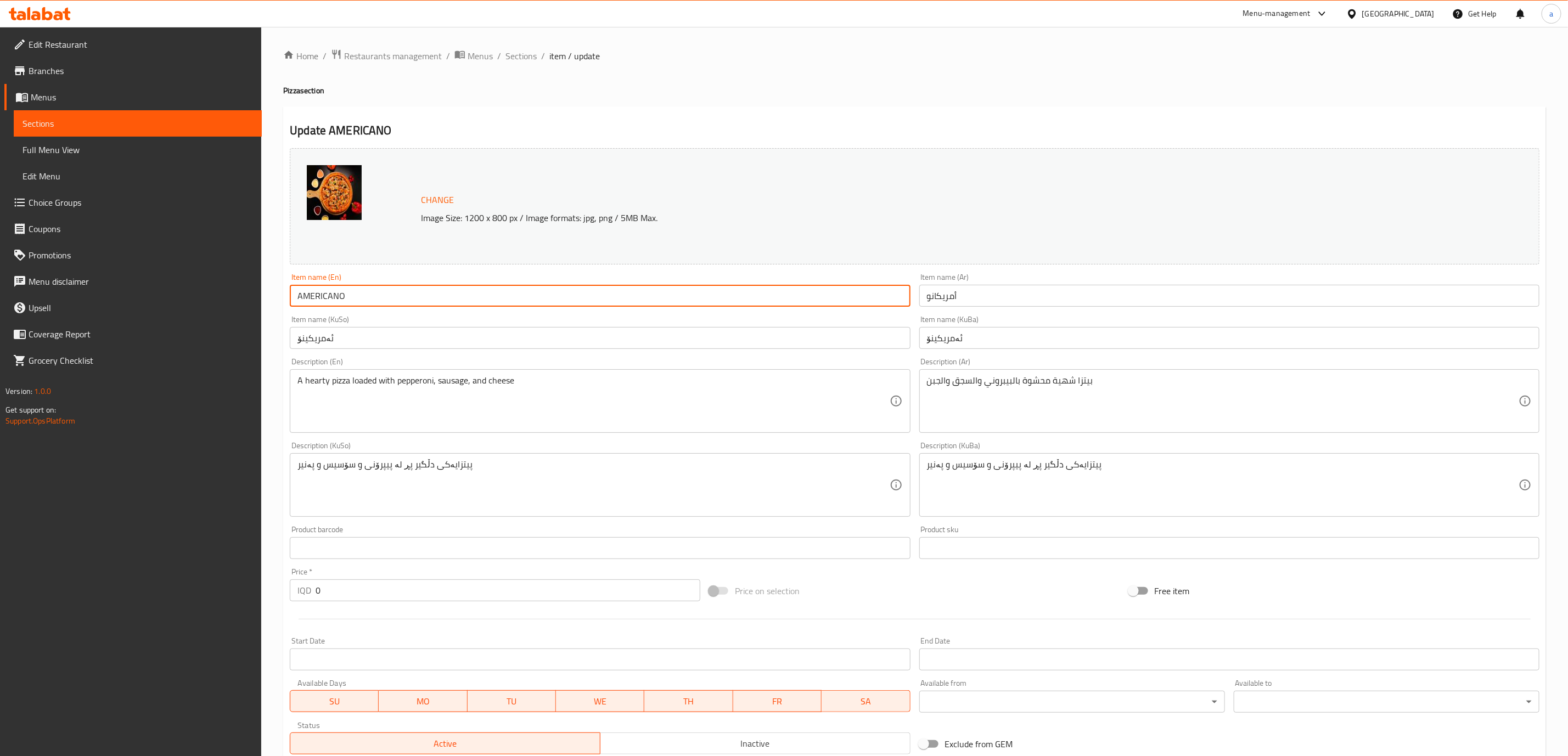
drag, startPoint x: 380, startPoint y: 298, endPoint x: 186, endPoint y: 279, distance: 194.9
click at [186, 279] on div "Edit Restaurant Branches Menus Sections Full Menu View Edit Menu Choice Groups …" at bounding box center [784, 485] width 1568 height 915
paste input "mericano"
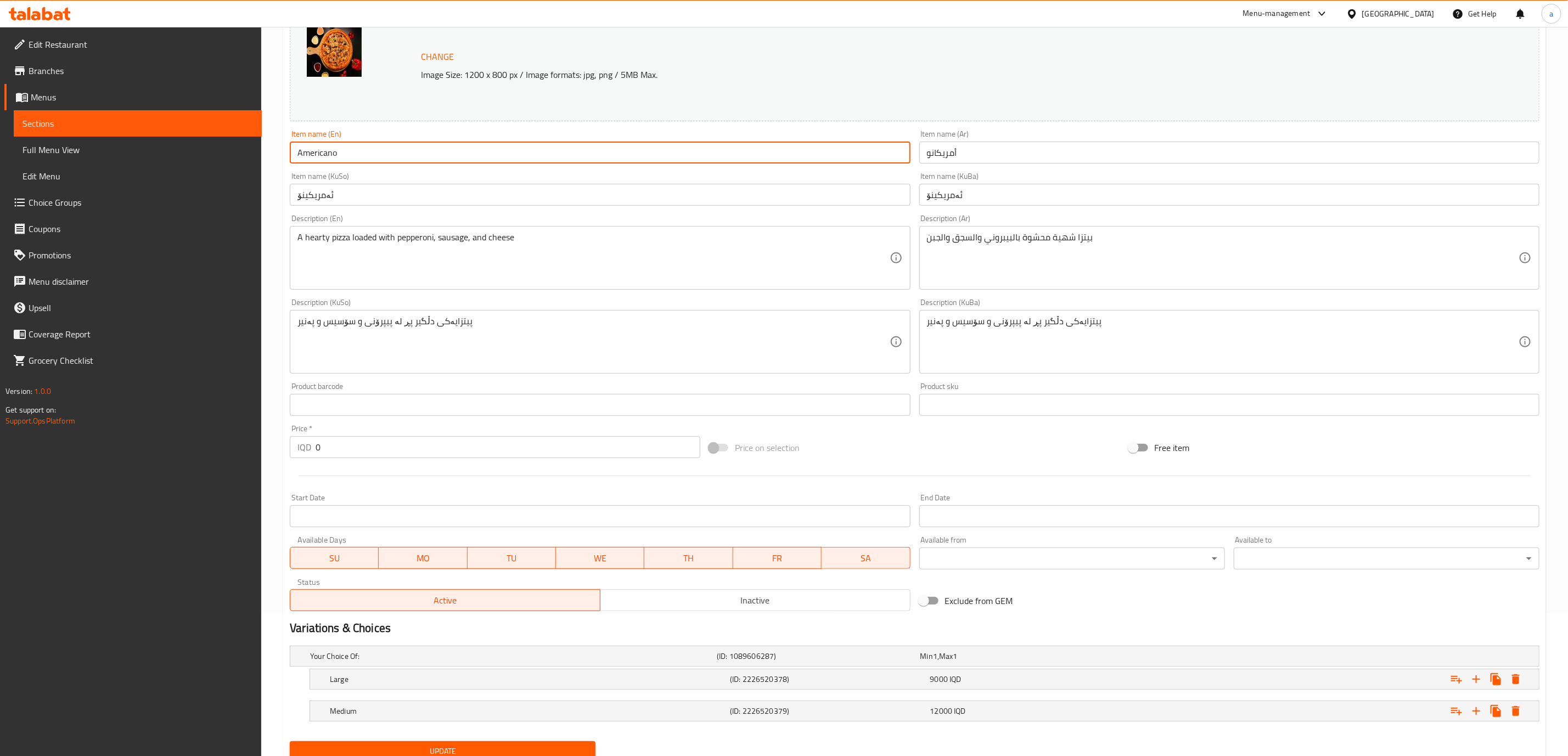
scroll to position [186, 0]
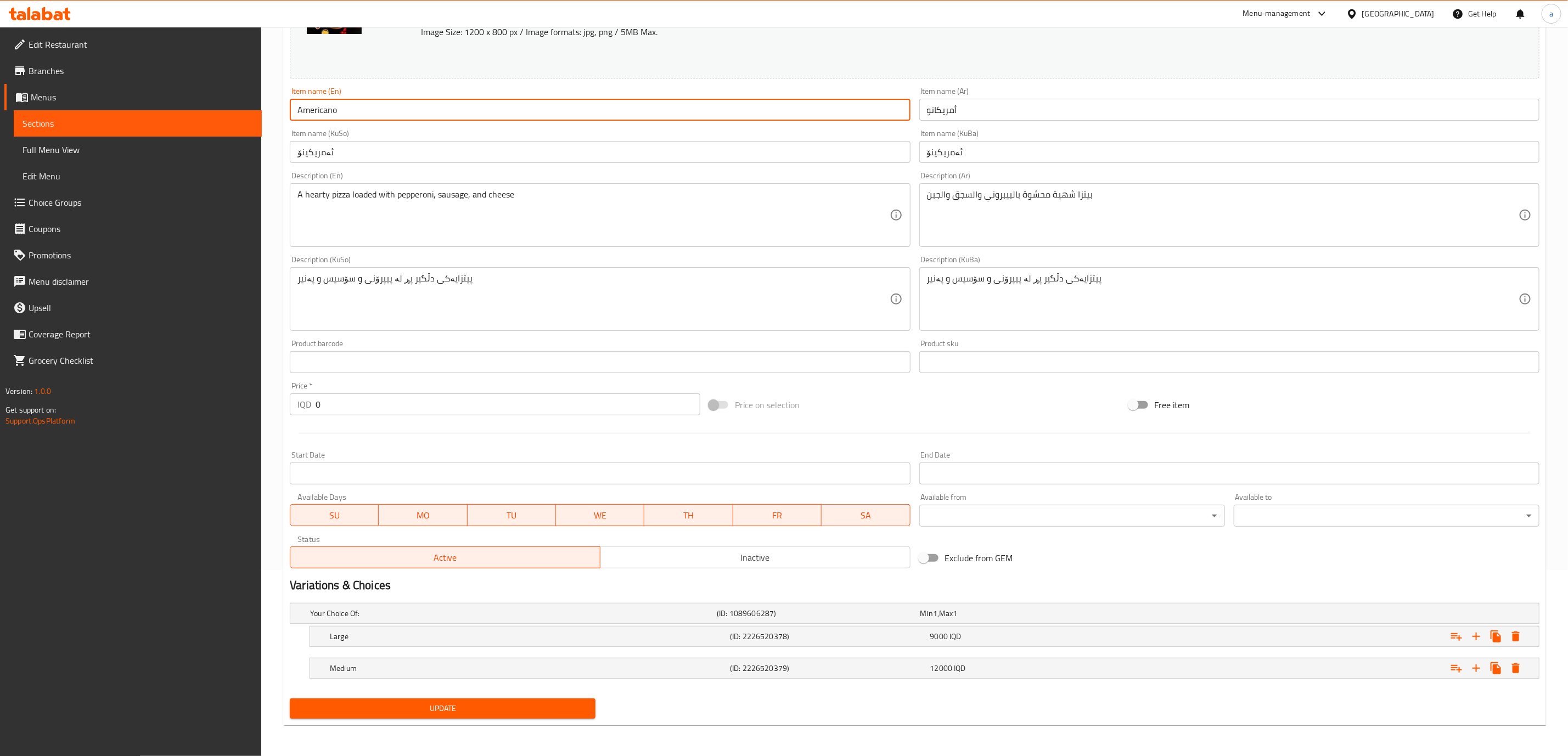
type input "Americano"
click at [549, 704] on span "Update" at bounding box center [443, 708] width 288 height 14
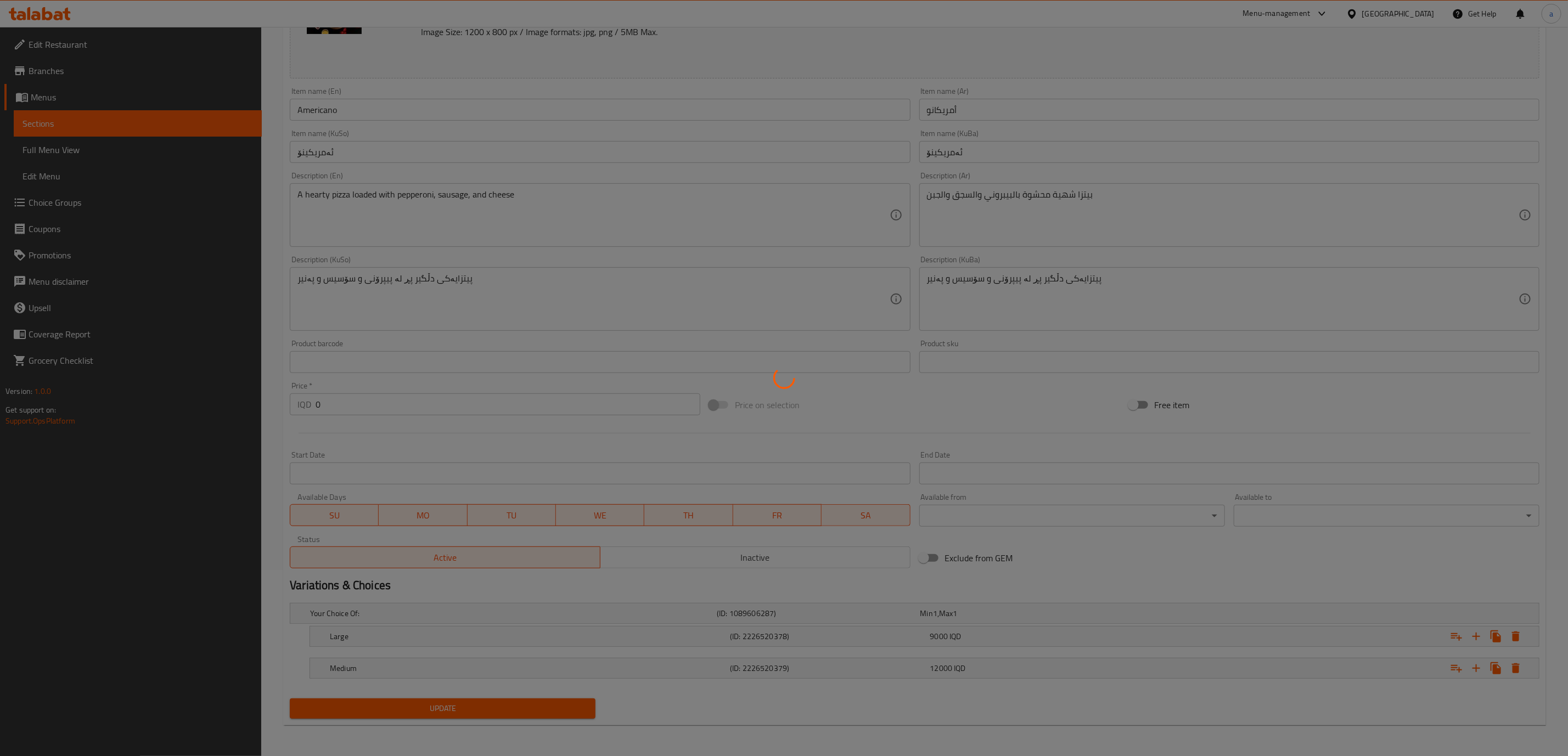
scroll to position [0, 0]
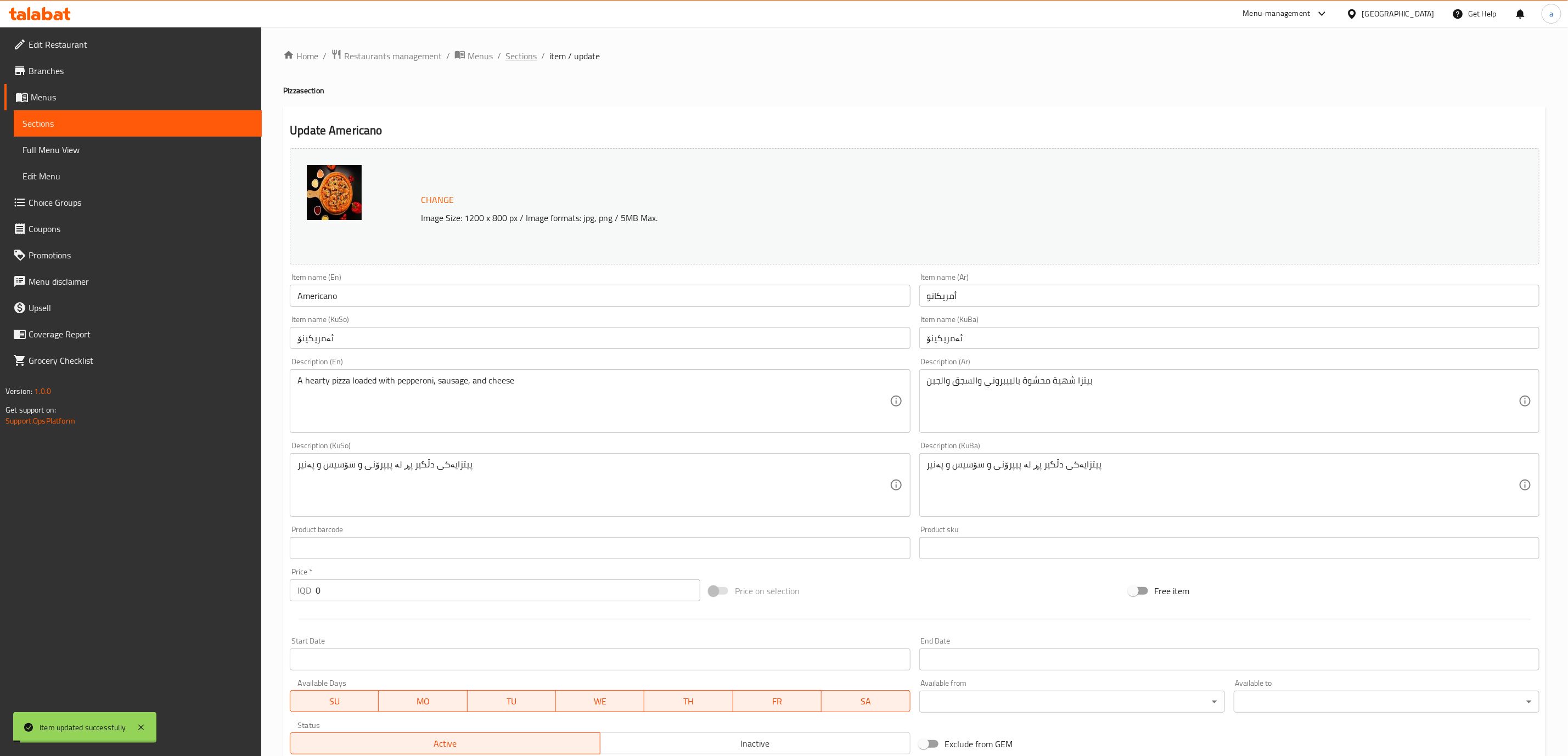
click at [505, 58] on span "Sections" at bounding box center [521, 56] width 31 height 13
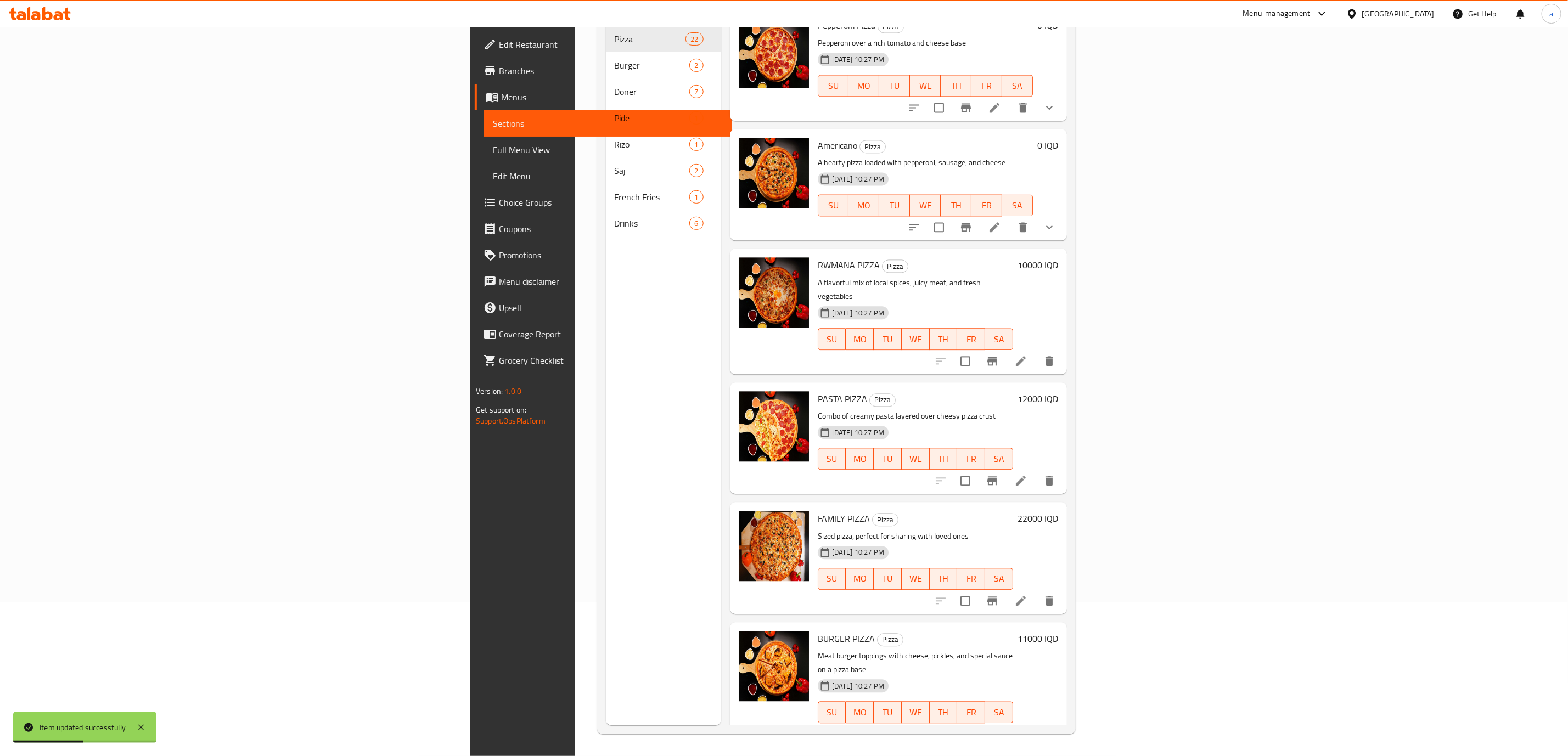
scroll to position [1666, 0]
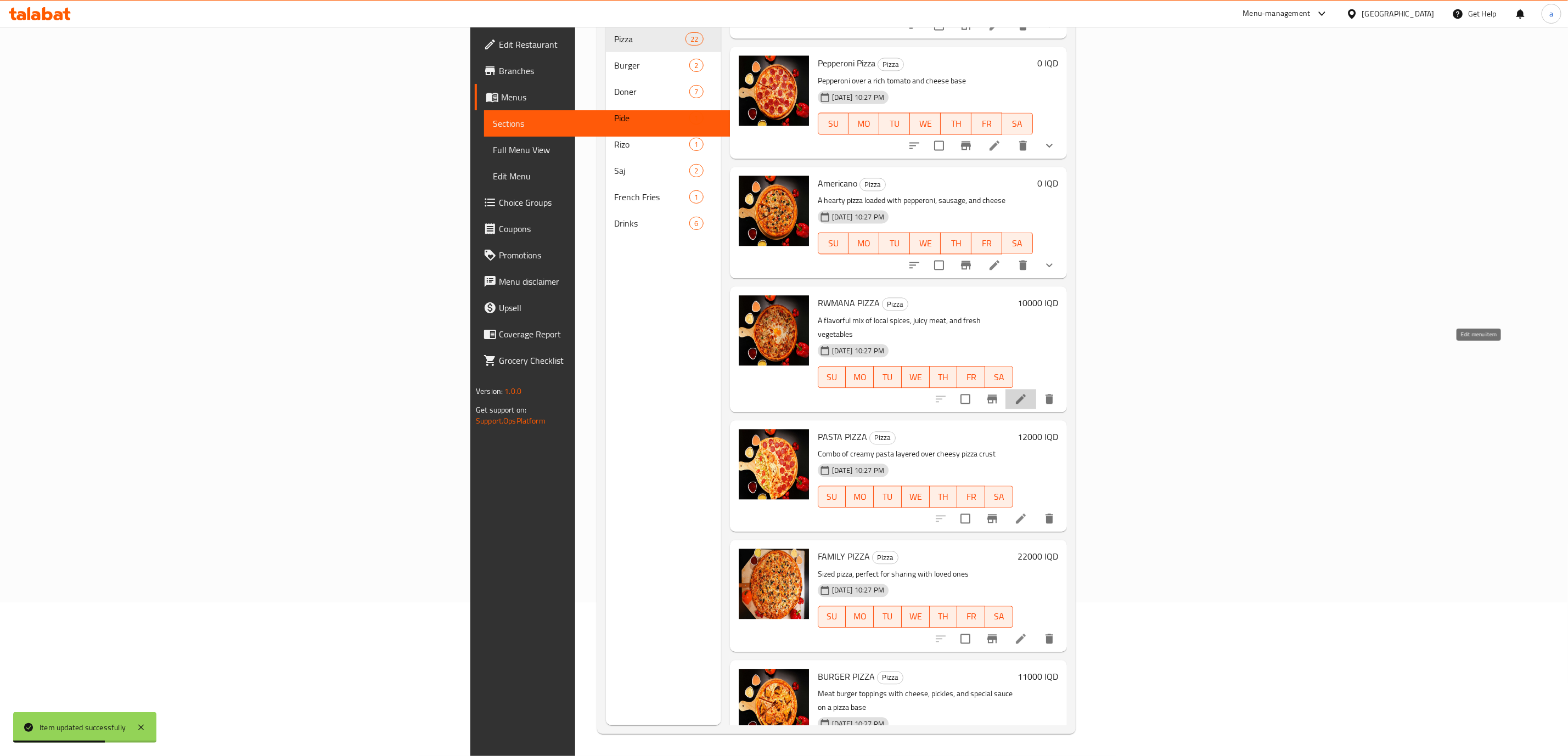
click at [1027, 393] on icon at bounding box center [1021, 399] width 13 height 13
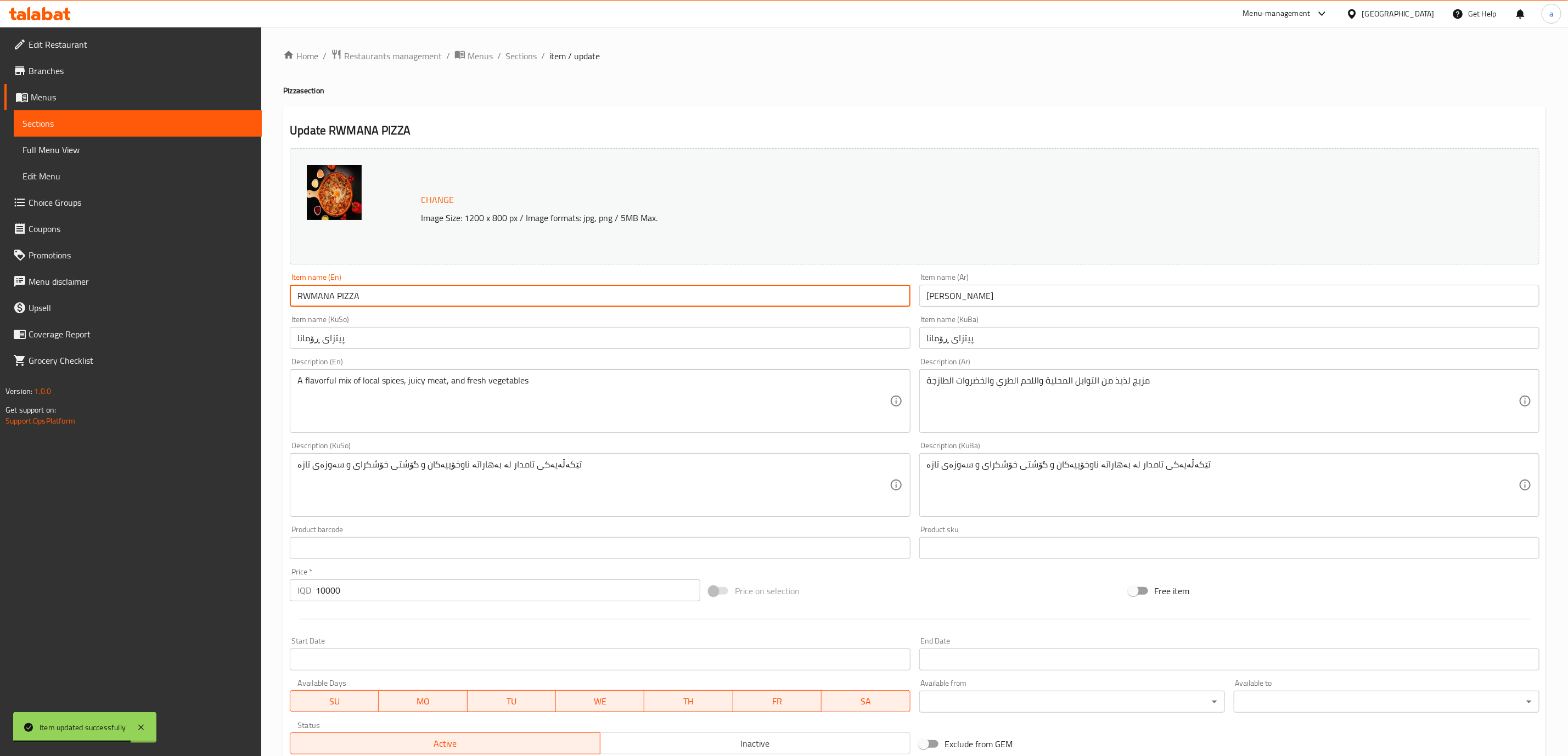
drag, startPoint x: 404, startPoint y: 296, endPoint x: 251, endPoint y: 265, distance: 156.1
click at [251, 265] on div "Edit Restaurant Branches Menus Sections Full Menu View Edit Menu Choice Groups …" at bounding box center [784, 472] width 1568 height 891
paste input "wmana Pizza"
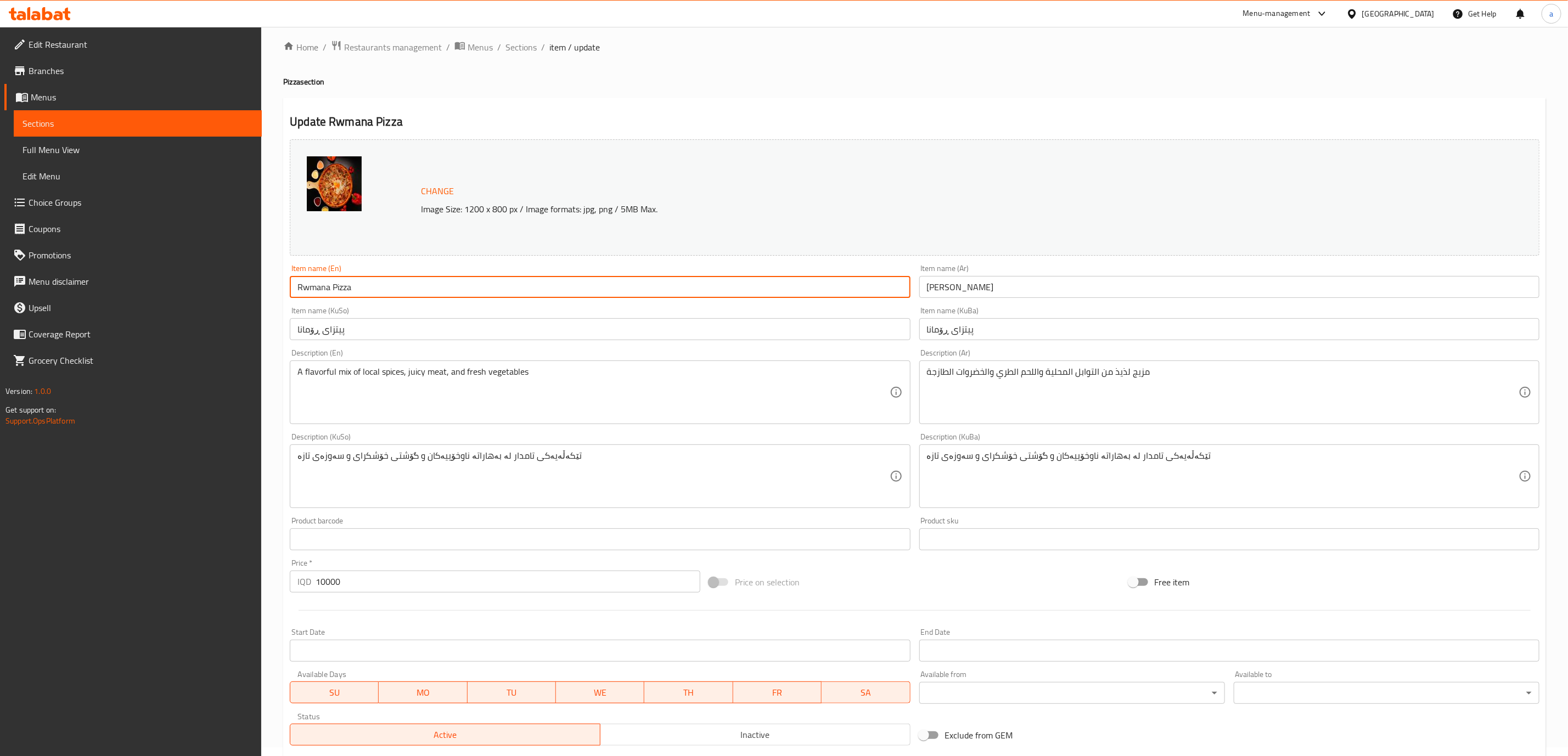
scroll to position [160, 0]
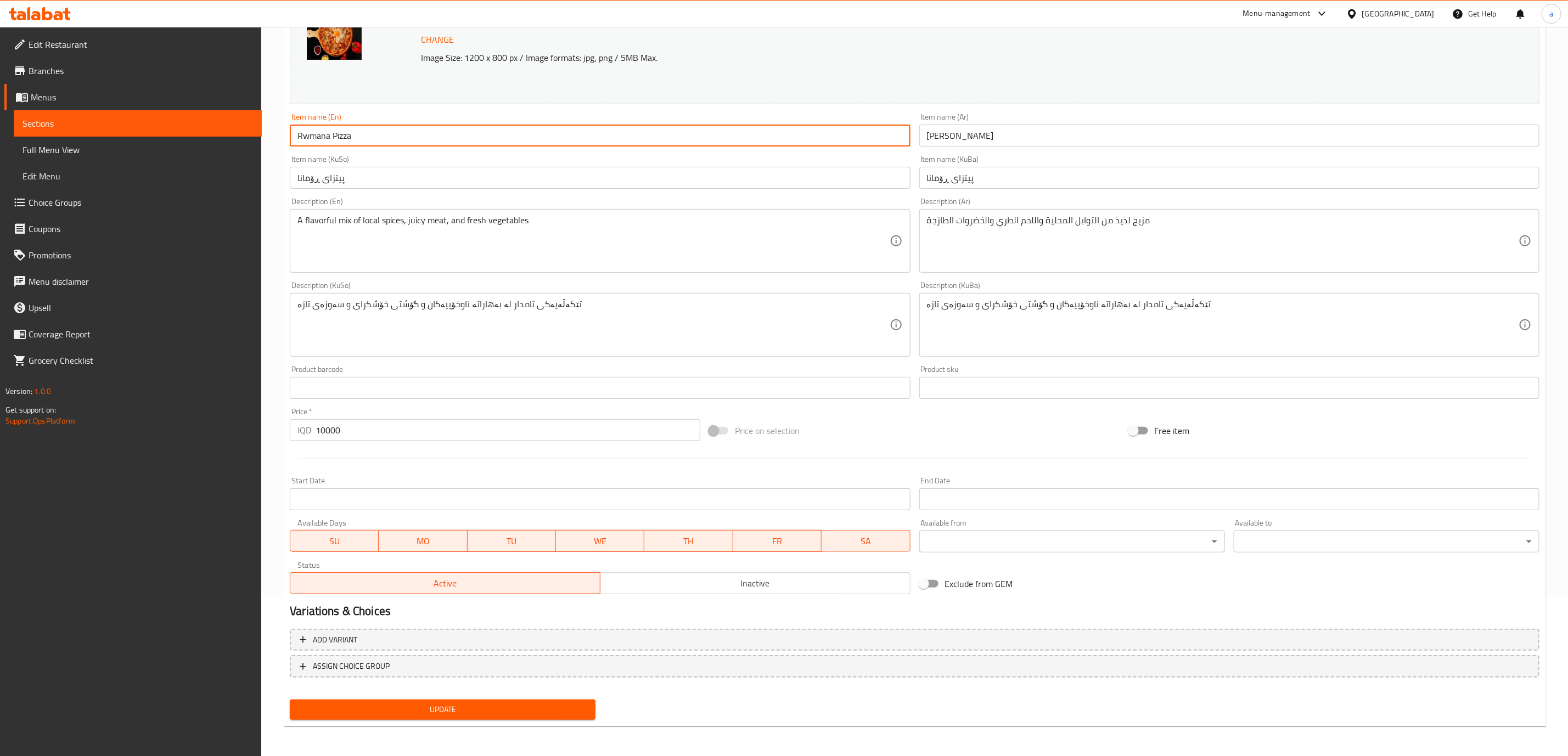
type input "Rwmana Pizza"
click at [477, 707] on span "Update" at bounding box center [443, 710] width 288 height 14
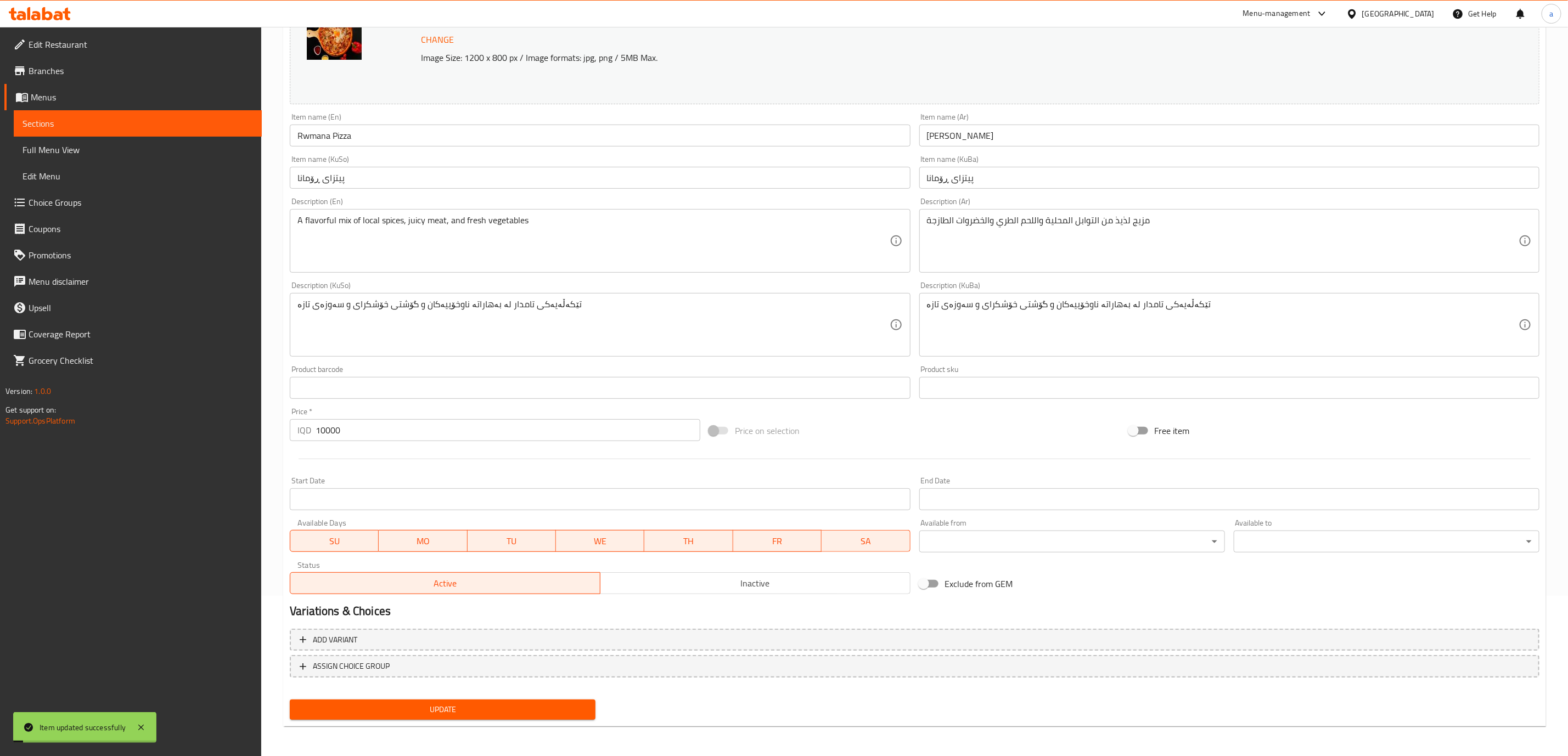
scroll to position [0, 0]
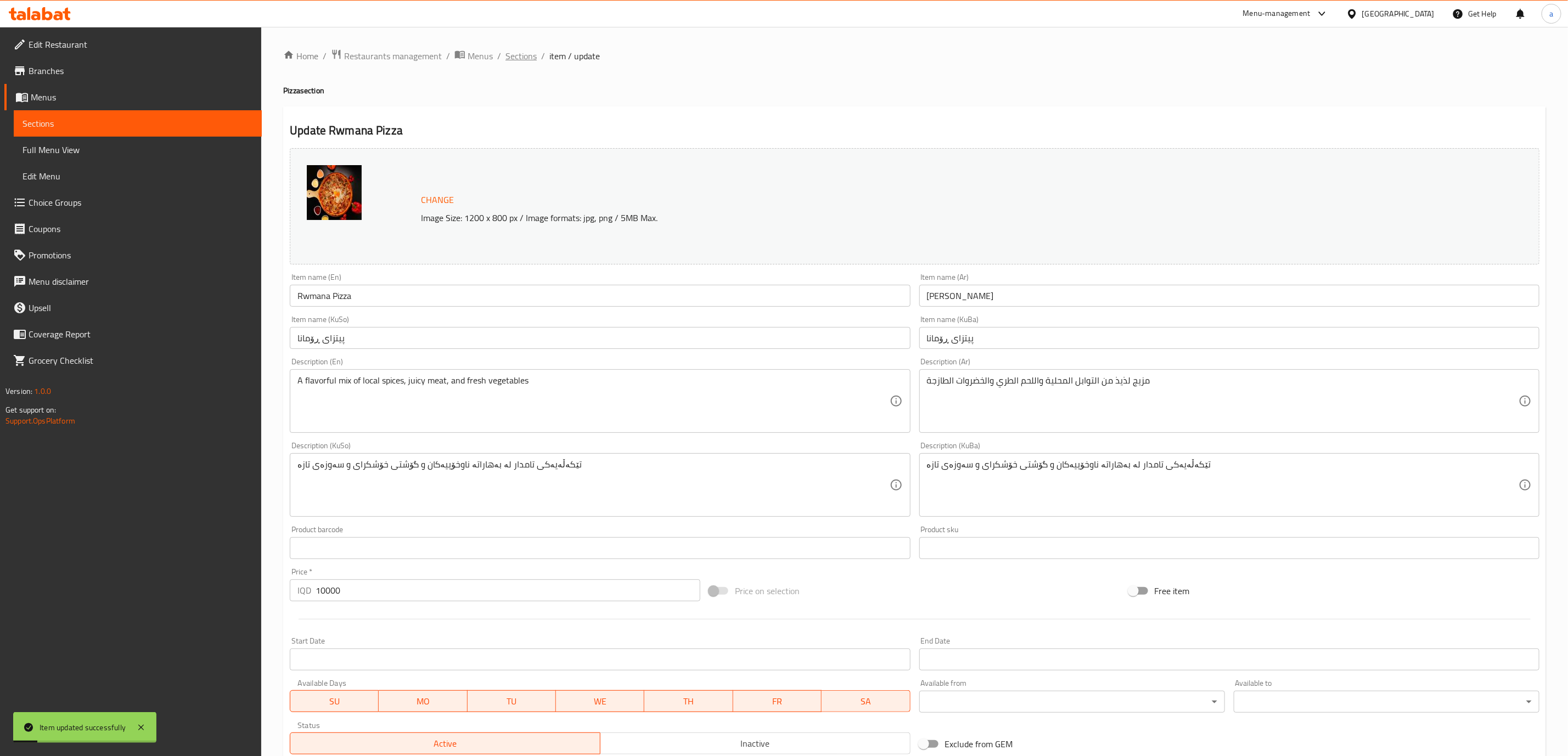
click at [532, 58] on span "Sections" at bounding box center [521, 56] width 31 height 13
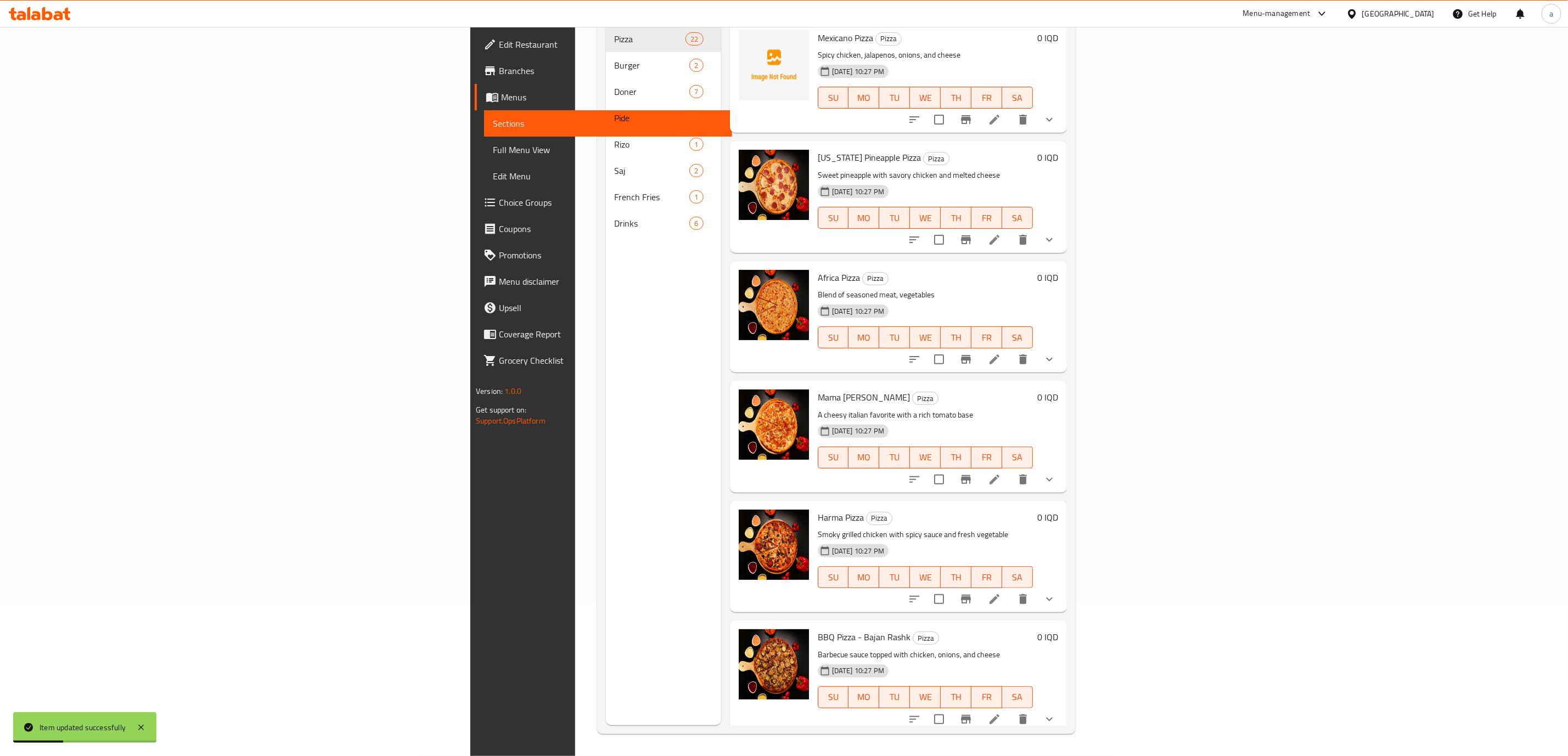
scroll to position [1907, 0]
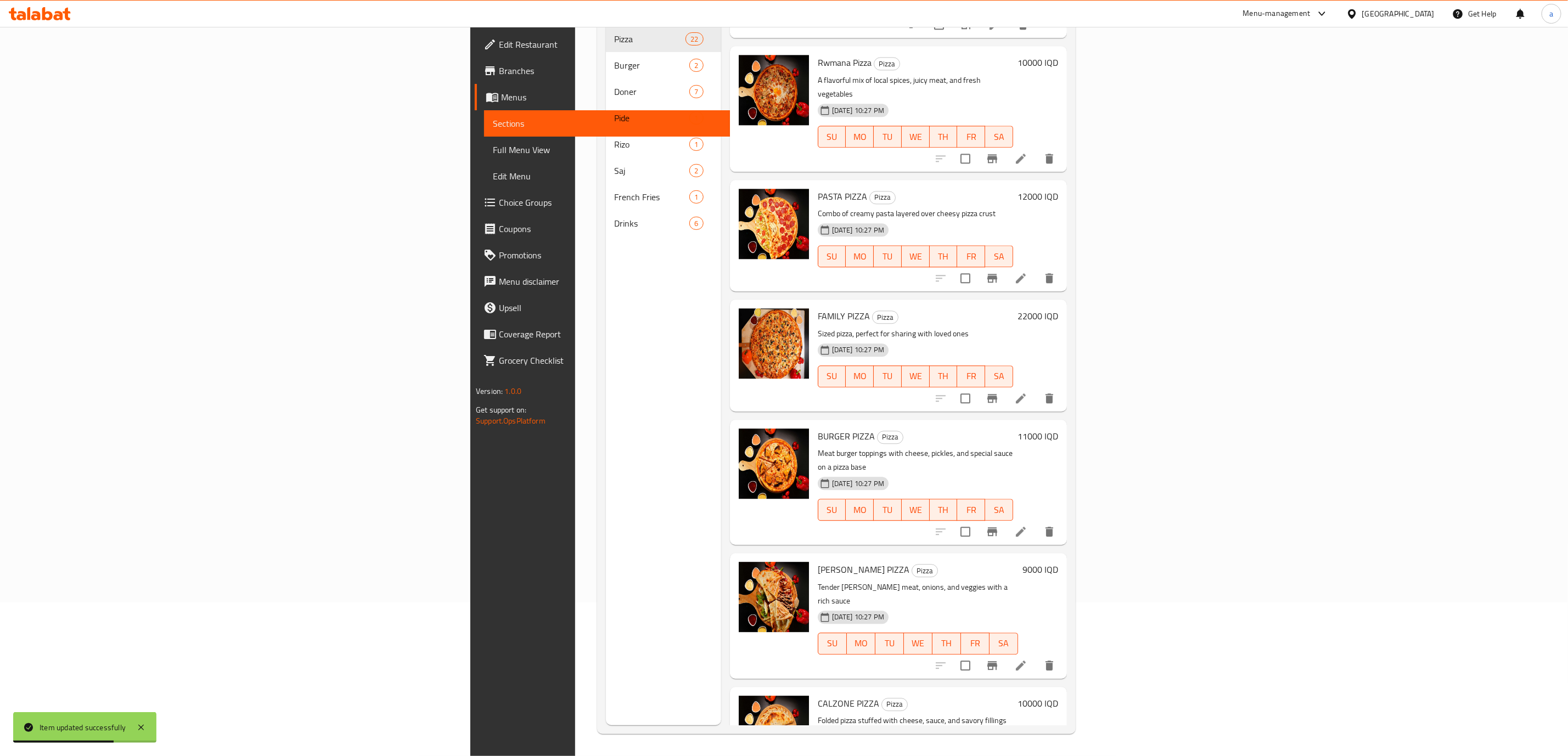
click at [818, 188] on span "PASTA PIZZA" at bounding box center [842, 196] width 50 height 16
drag, startPoint x: 702, startPoint y: 152, endPoint x: 746, endPoint y: 148, distance: 44.2
click at [818, 188] on span "PASTA PIZZA" at bounding box center [842, 196] width 50 height 16
copy span "PASTA PIZZA"
drag, startPoint x: 697, startPoint y: 270, endPoint x: 750, endPoint y: 270, distance: 53.0
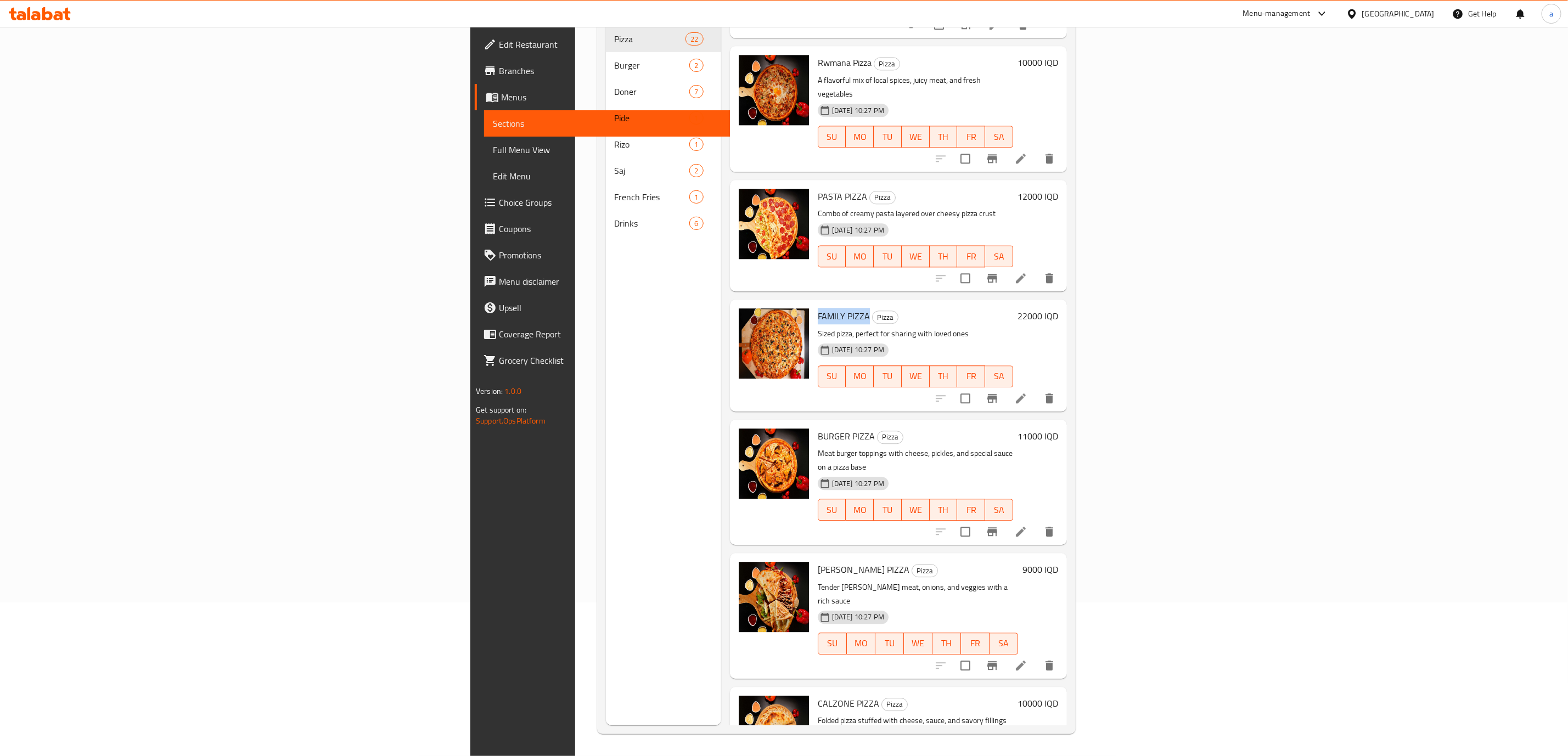
click at [813, 304] on div "FAMILY PIZZA Pizza Sized pizza, perfect for sharing with loved ones [DATE] 10:2…" at bounding box center [915, 355] width 204 height 103
copy span "FAMILY PIZZA"
drag, startPoint x: 700, startPoint y: 383, endPoint x: 753, endPoint y: 380, distance: 53.1
click at [813, 424] on div "BURGER PIZZA Pizza Meat burger toppings with cheese, pickles, and special sauce…" at bounding box center [915, 482] width 204 height 116
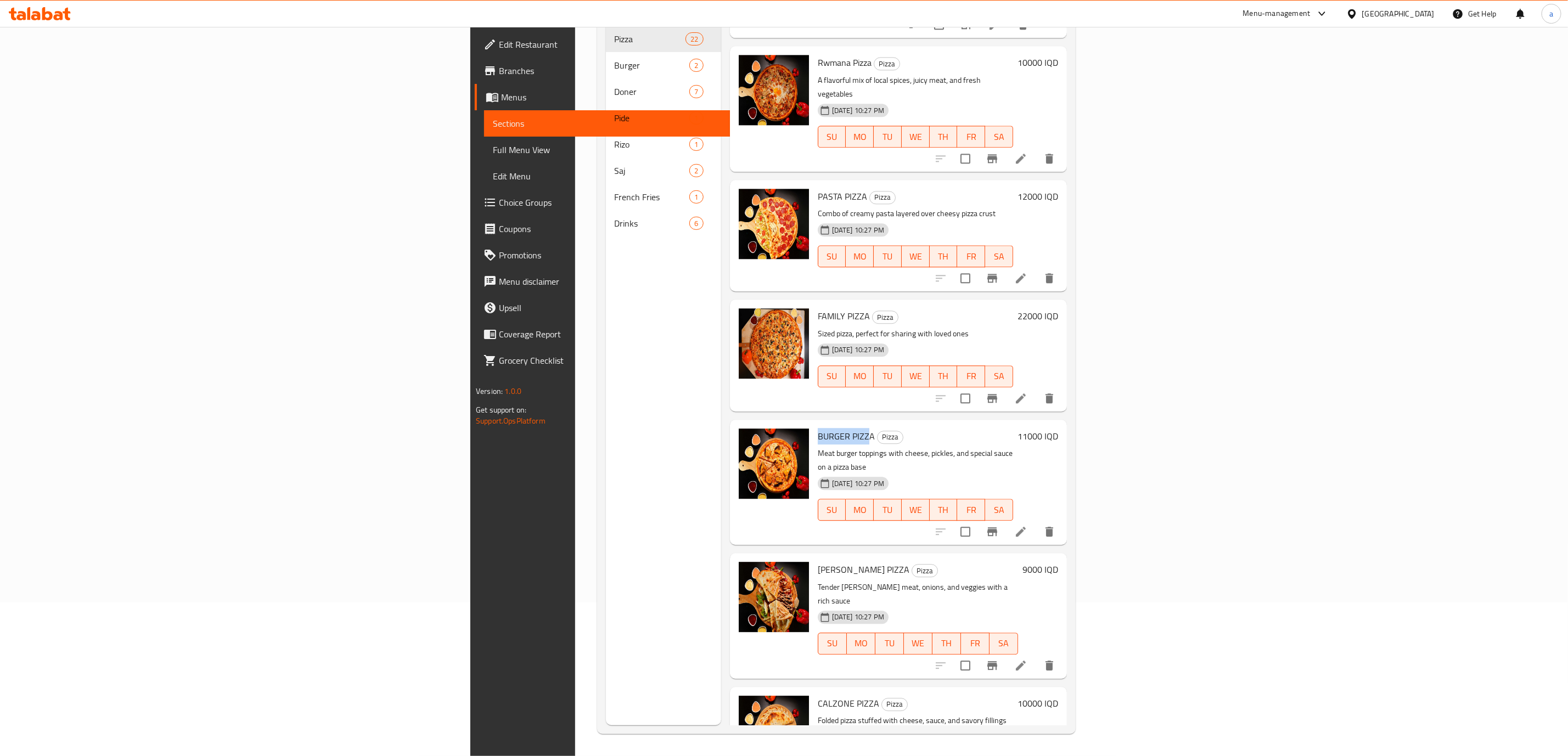
drag, startPoint x: 753, startPoint y: 391, endPoint x: 699, endPoint y: 383, distance: 54.6
click at [813, 424] on div "BURGER PIZZA Pizza Meat burger toppings with cheese, pickles, and special sauce…" at bounding box center [915, 482] width 204 height 116
copy span "BURGER PIZZ"
drag, startPoint x: 749, startPoint y: 506, endPoint x: 699, endPoint y: 509, distance: 50.1
click at [813, 557] on div "[PERSON_NAME] PIZZA Pizza Tender [PERSON_NAME] meat, onions, and veggies with a…" at bounding box center [918, 615] width 209 height 116
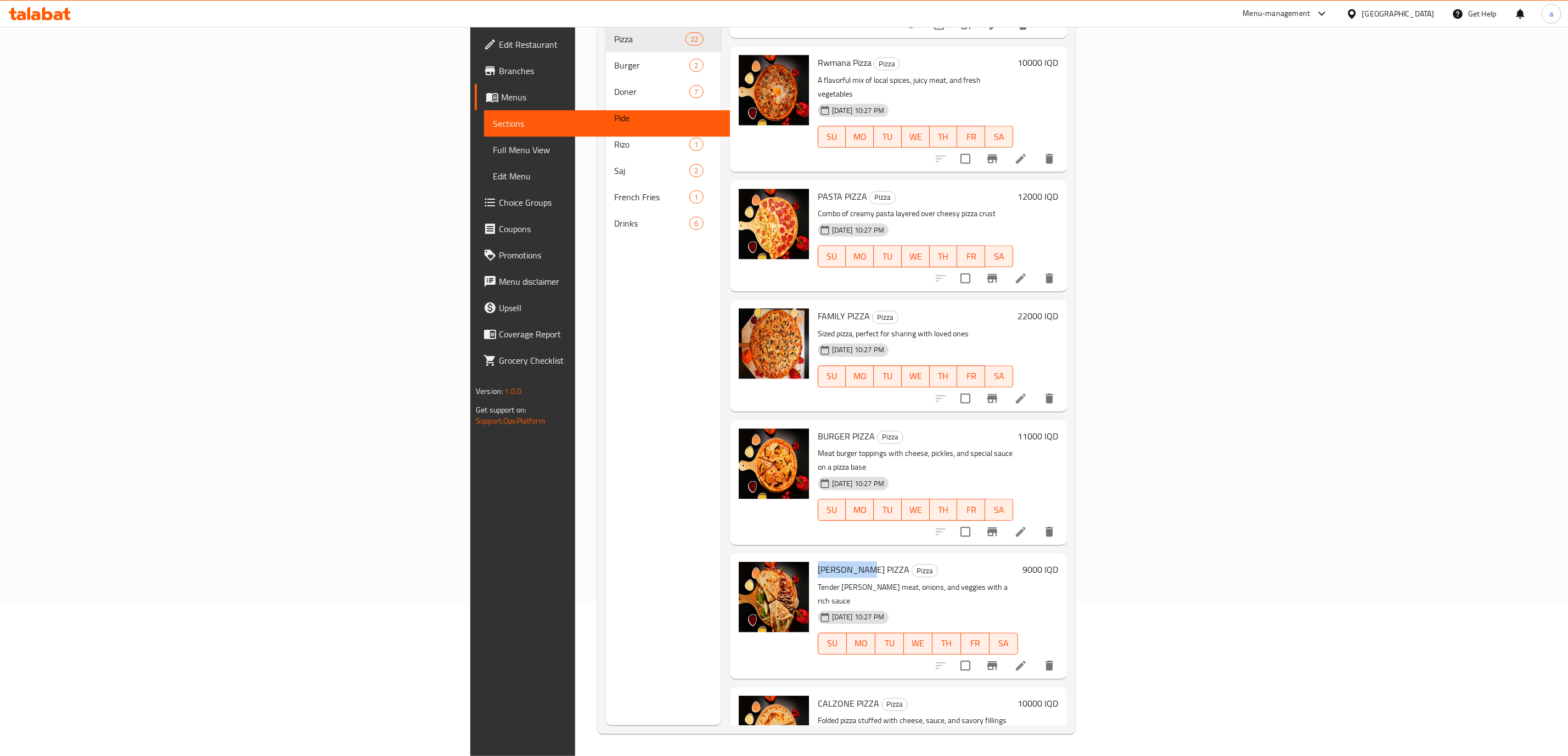
copy span "[PERSON_NAME] PIZZA"
drag, startPoint x: 756, startPoint y: 632, endPoint x: 717, endPoint y: 630, distance: 39.1
click at [818, 695] on span "CALZONE PIZZA" at bounding box center [849, 704] width 61 height 16
drag, startPoint x: 757, startPoint y: 631, endPoint x: 698, endPoint y: 628, distance: 59.1
click at [813, 691] on div "CALZONE PIZZA Pizza Folded pizza stuffed with cheese, sauce, and savory filling…" at bounding box center [915, 742] width 204 height 103
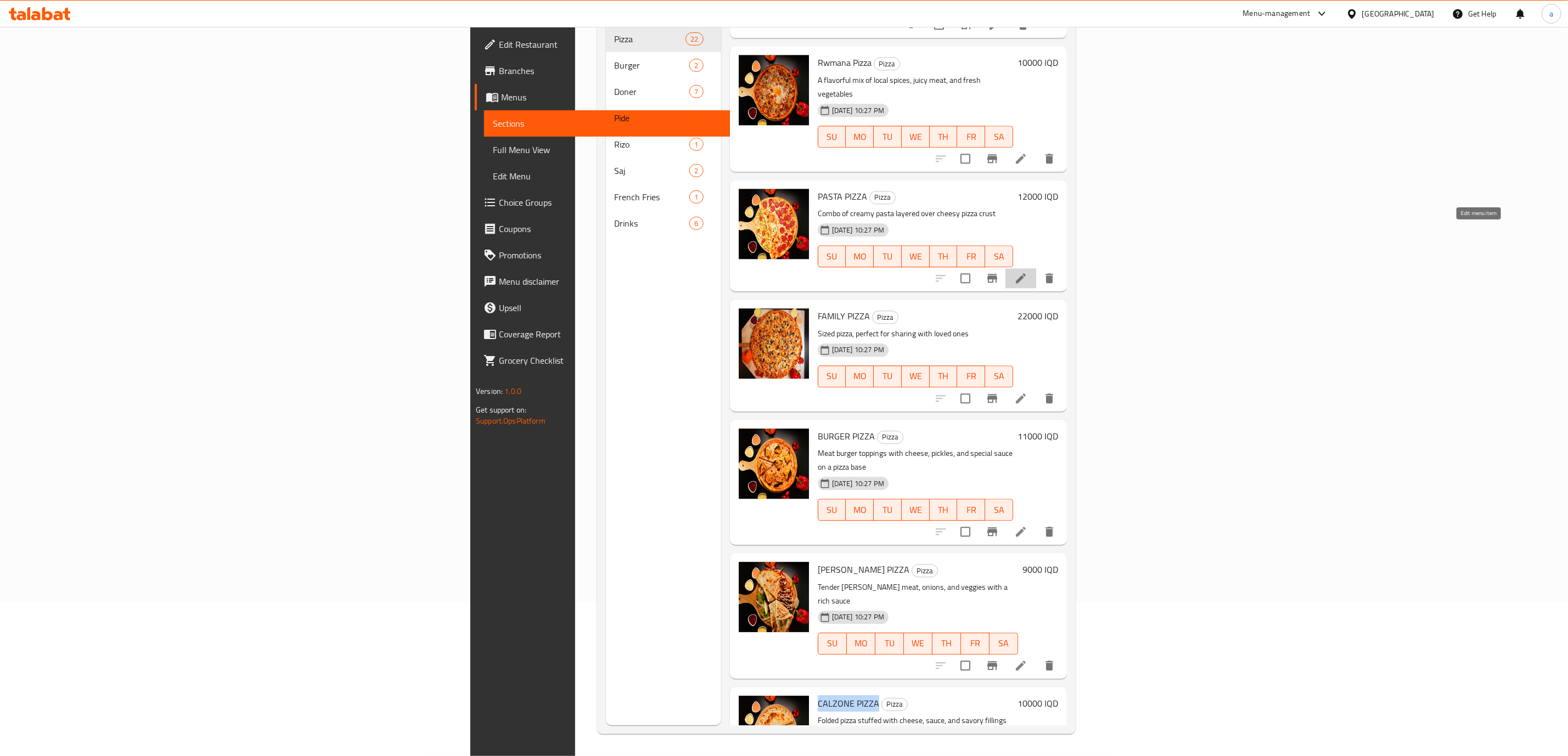
click at [1026, 273] on icon at bounding box center [1021, 278] width 10 height 10
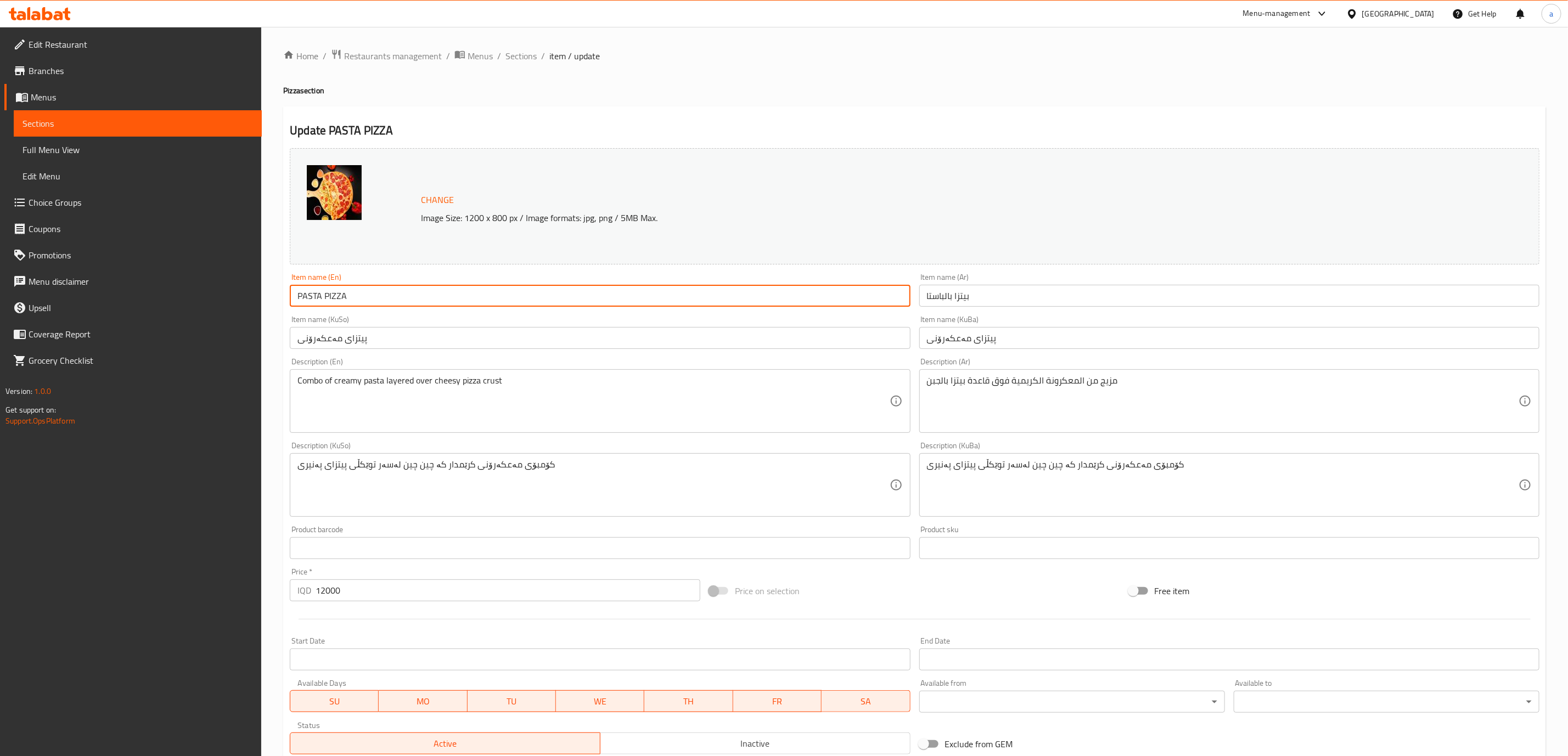
drag, startPoint x: 457, startPoint y: 298, endPoint x: 118, endPoint y: 320, distance: 339.7
click at [118, 320] on div "Edit Restaurant Branches Menus Sections Full Menu View Edit Menu Choice Groups …" at bounding box center [784, 472] width 1568 height 891
paste input "asta Pizza"
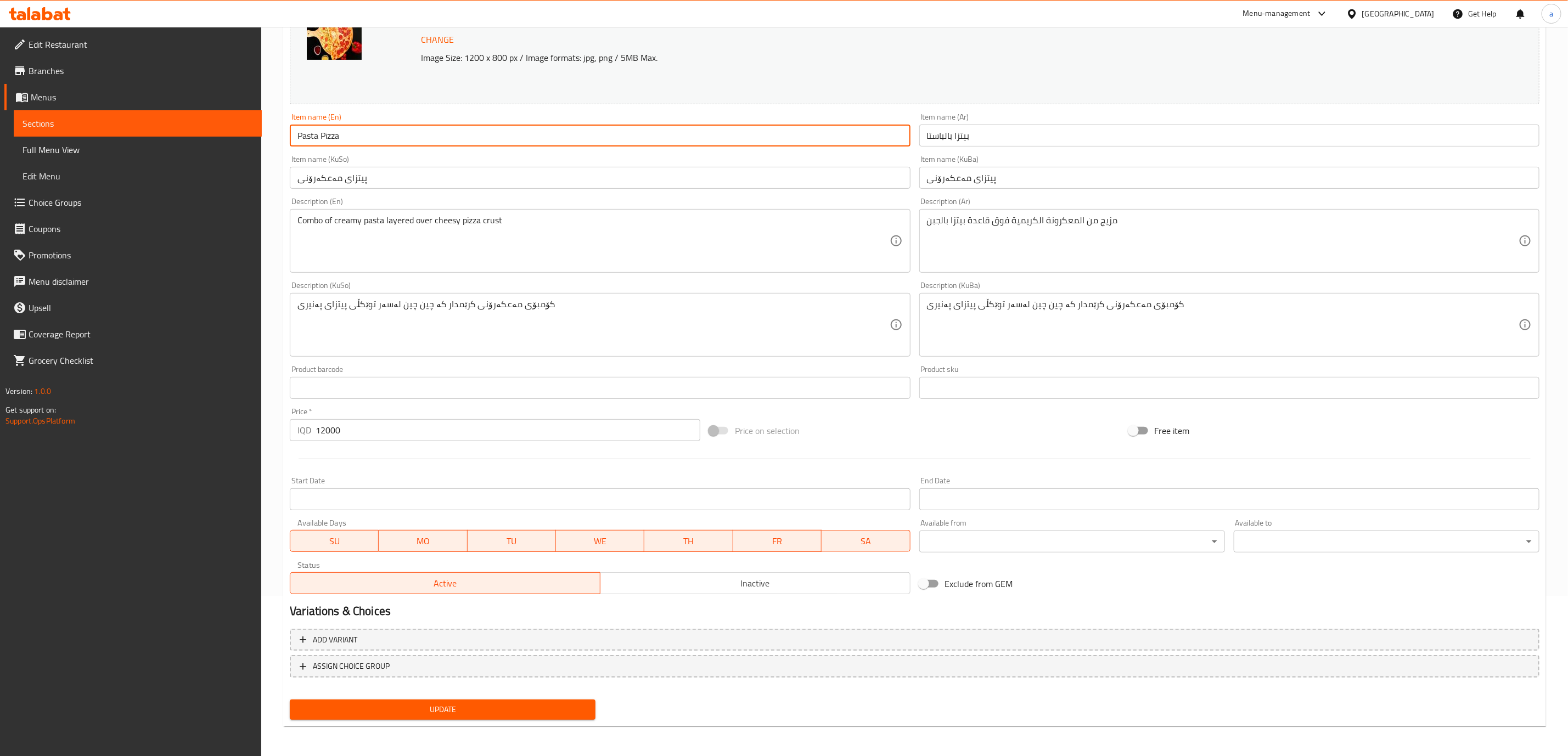
type input "Pasta Pizza"
click at [517, 716] on button "Update" at bounding box center [443, 710] width 306 height 20
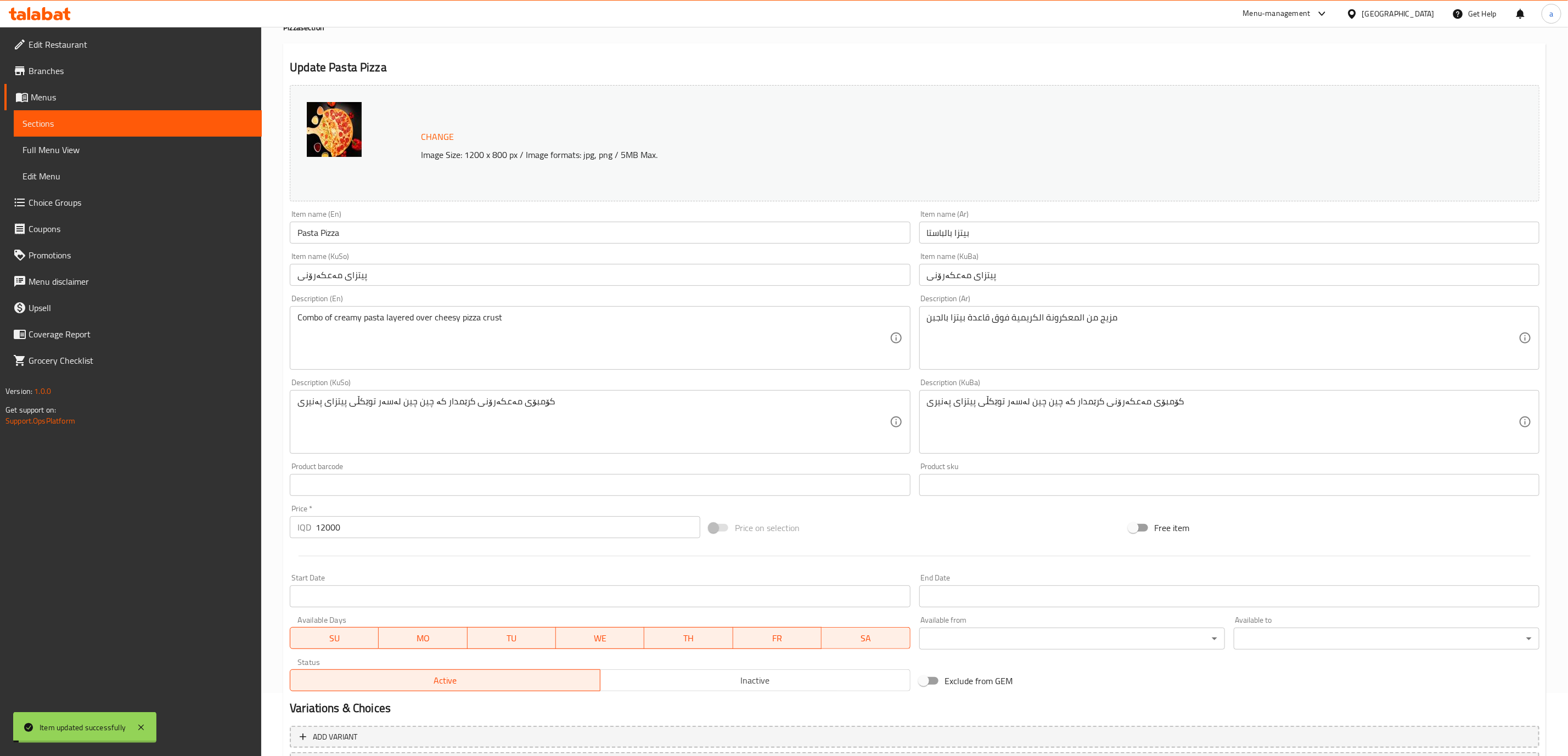
scroll to position [0, 0]
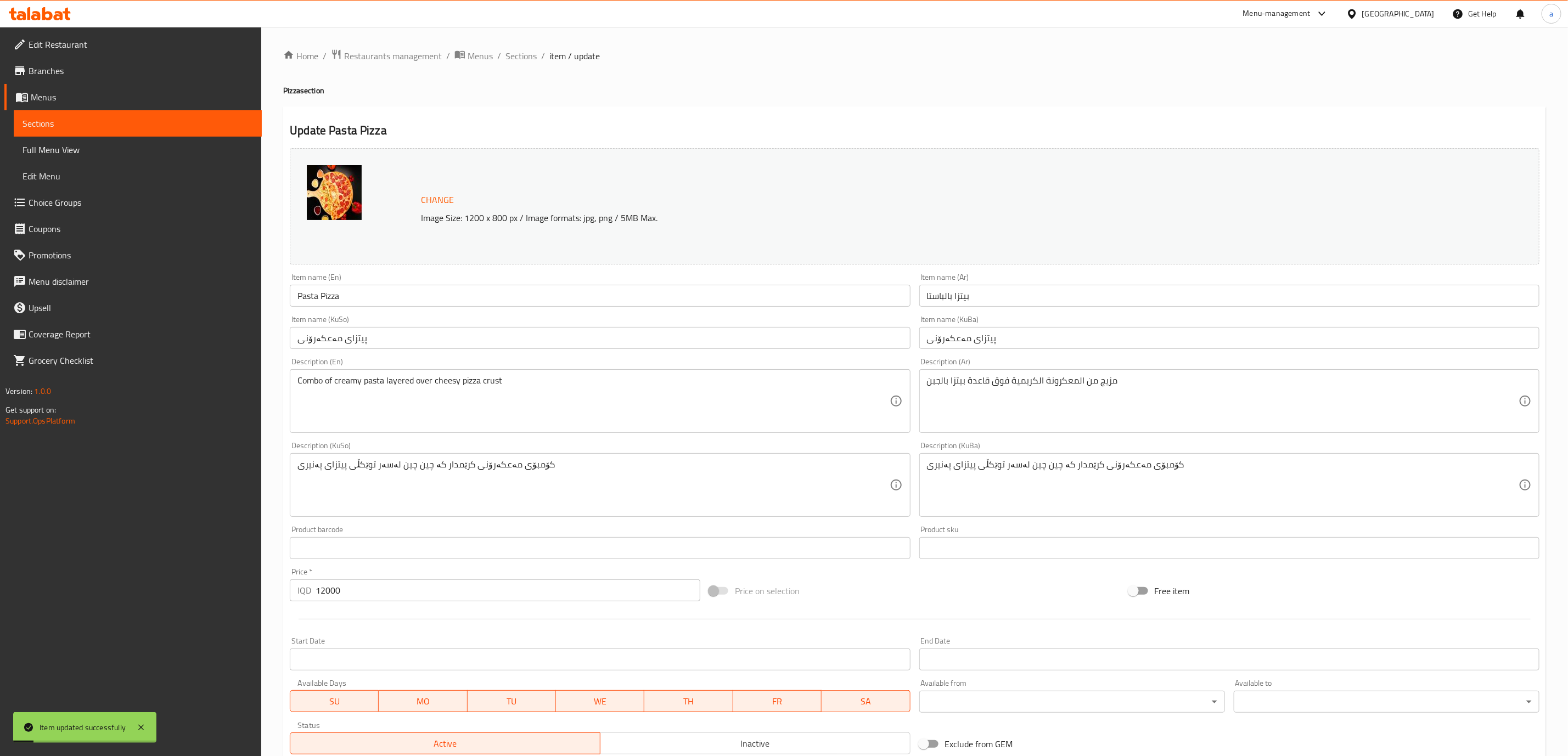
click at [558, 61] on span "item / update" at bounding box center [575, 56] width 50 height 13
click at [556, 52] on span "item / update" at bounding box center [575, 56] width 50 height 13
click at [511, 53] on span "Sections" at bounding box center [521, 56] width 31 height 13
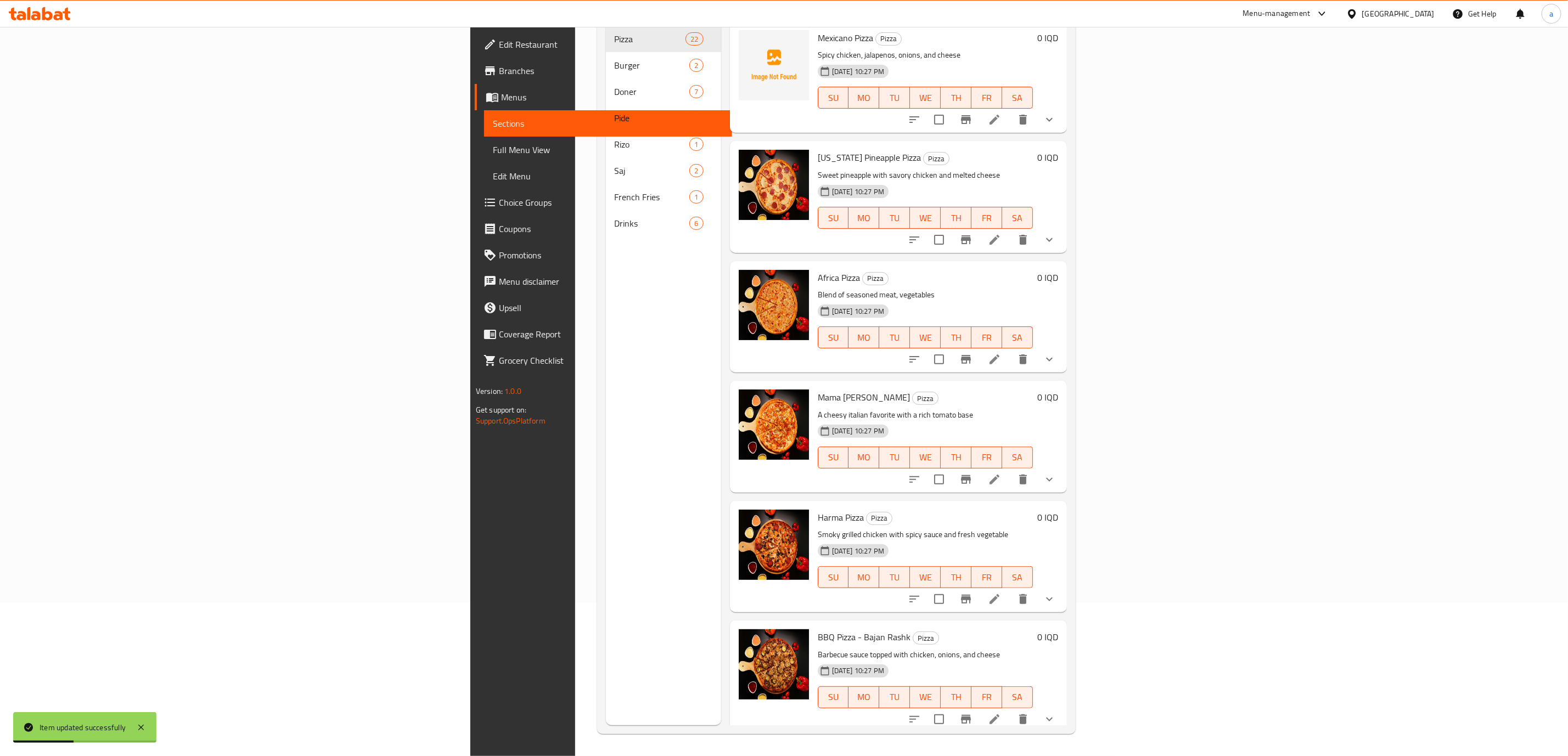
scroll to position [1907, 0]
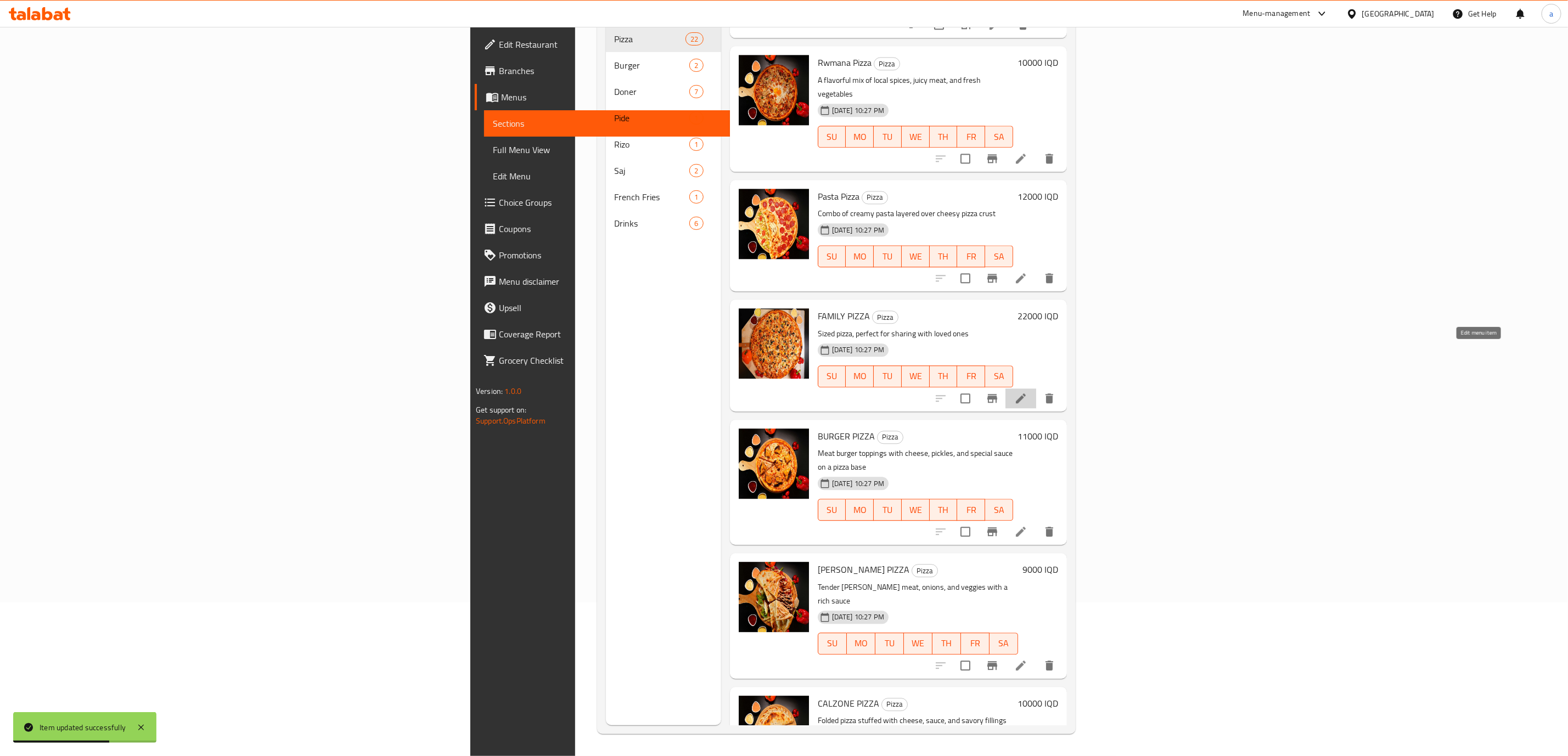
click at [1027, 392] on icon at bounding box center [1021, 398] width 13 height 13
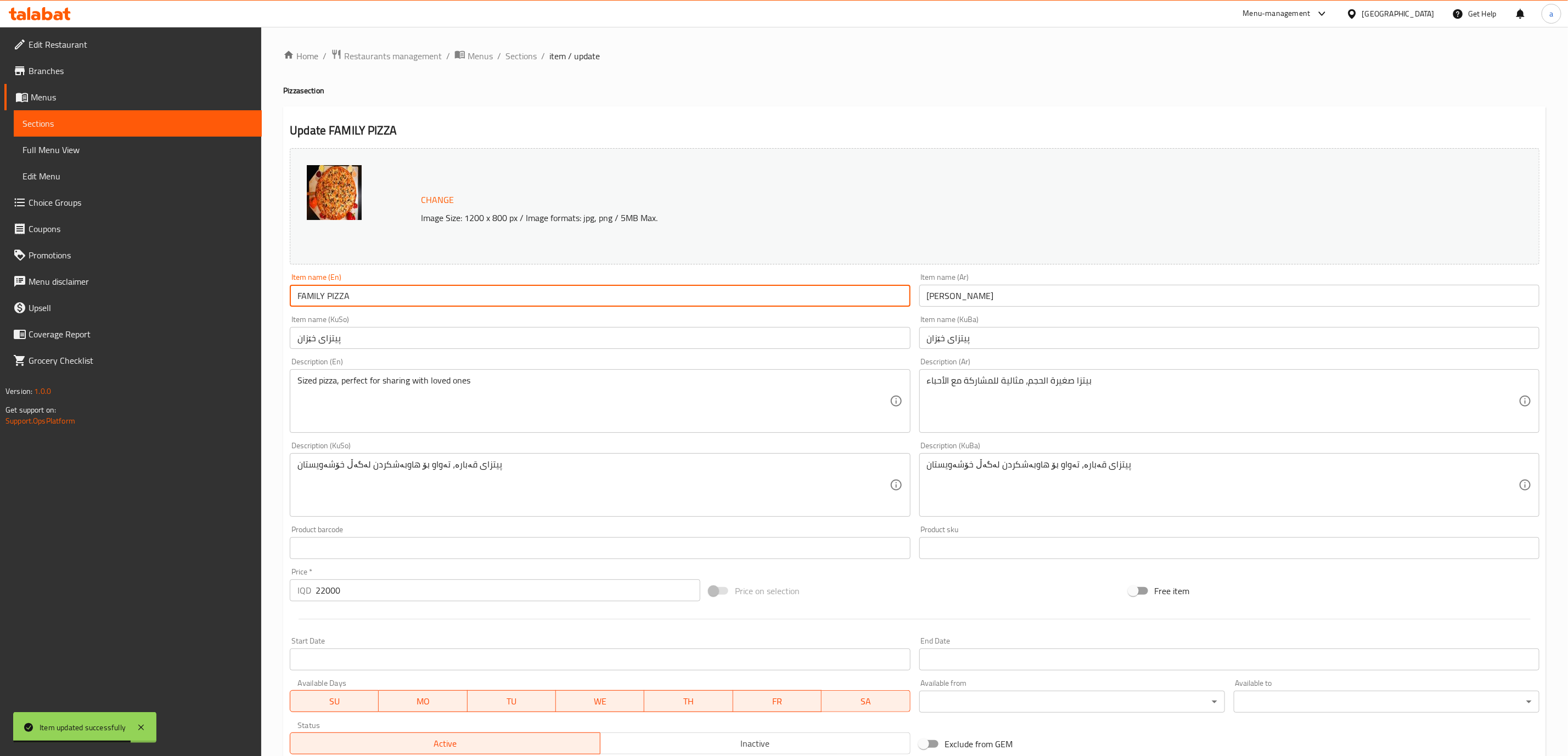
drag, startPoint x: 430, startPoint y: 294, endPoint x: 37, endPoint y: 294, distance: 393.0
click at [37, 294] on div "Edit Restaurant Branches Menus Sections Full Menu View Edit Menu Choice Groups …" at bounding box center [784, 472] width 1568 height 891
paste input "amily Pizza"
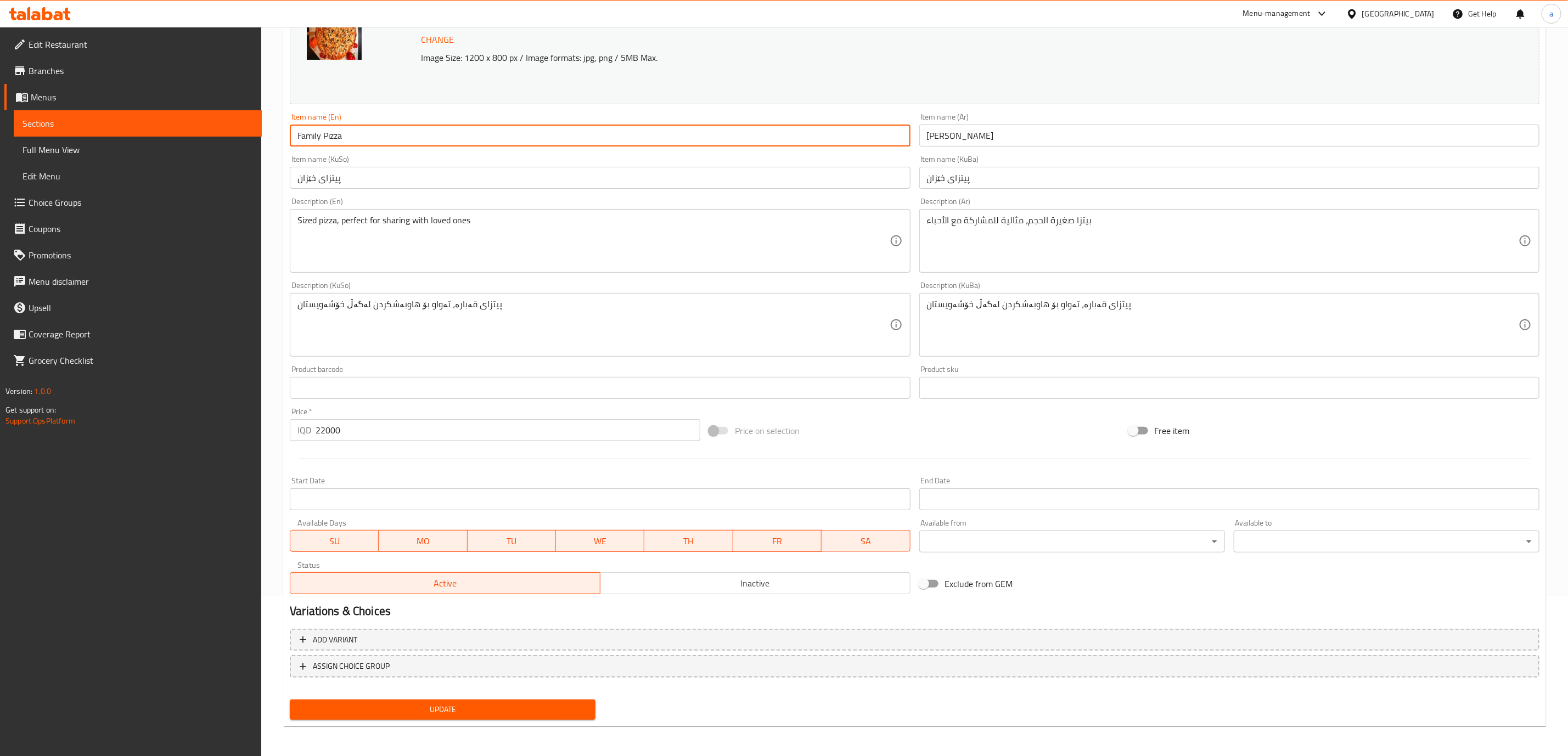
type input "Family Pizza"
click at [570, 715] on span "Update" at bounding box center [443, 710] width 288 height 14
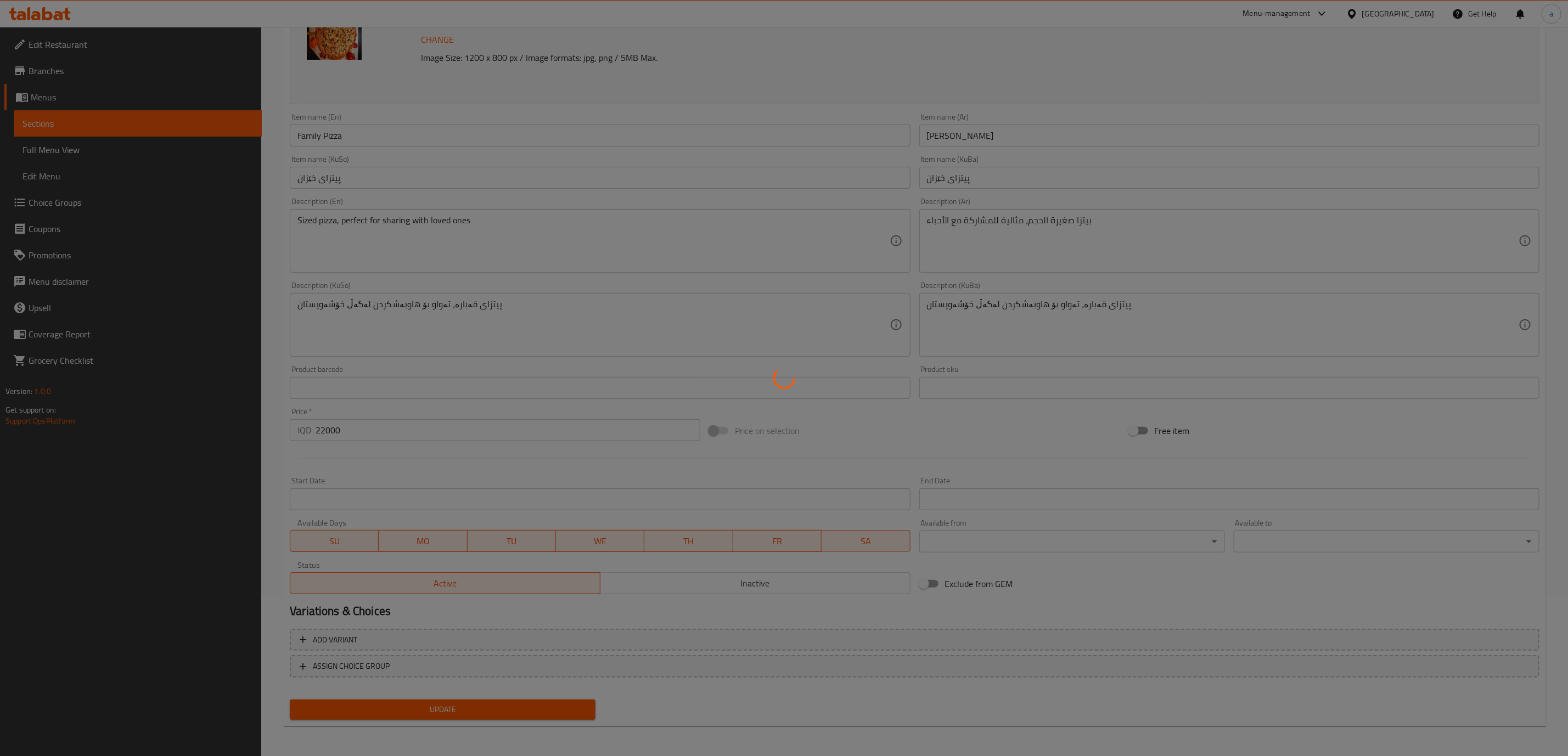
scroll to position [0, 0]
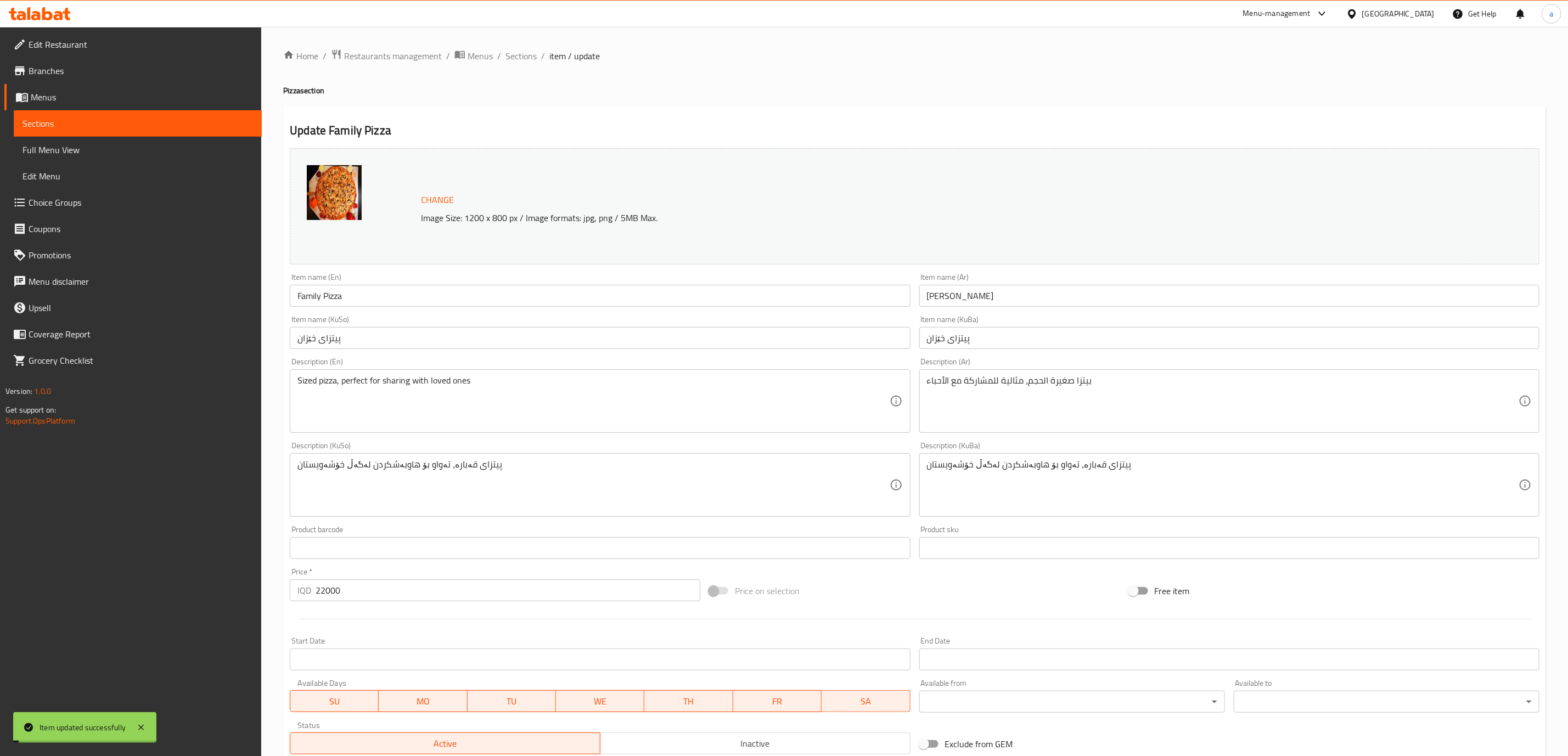
click at [521, 56] on span "Sections" at bounding box center [521, 56] width 31 height 13
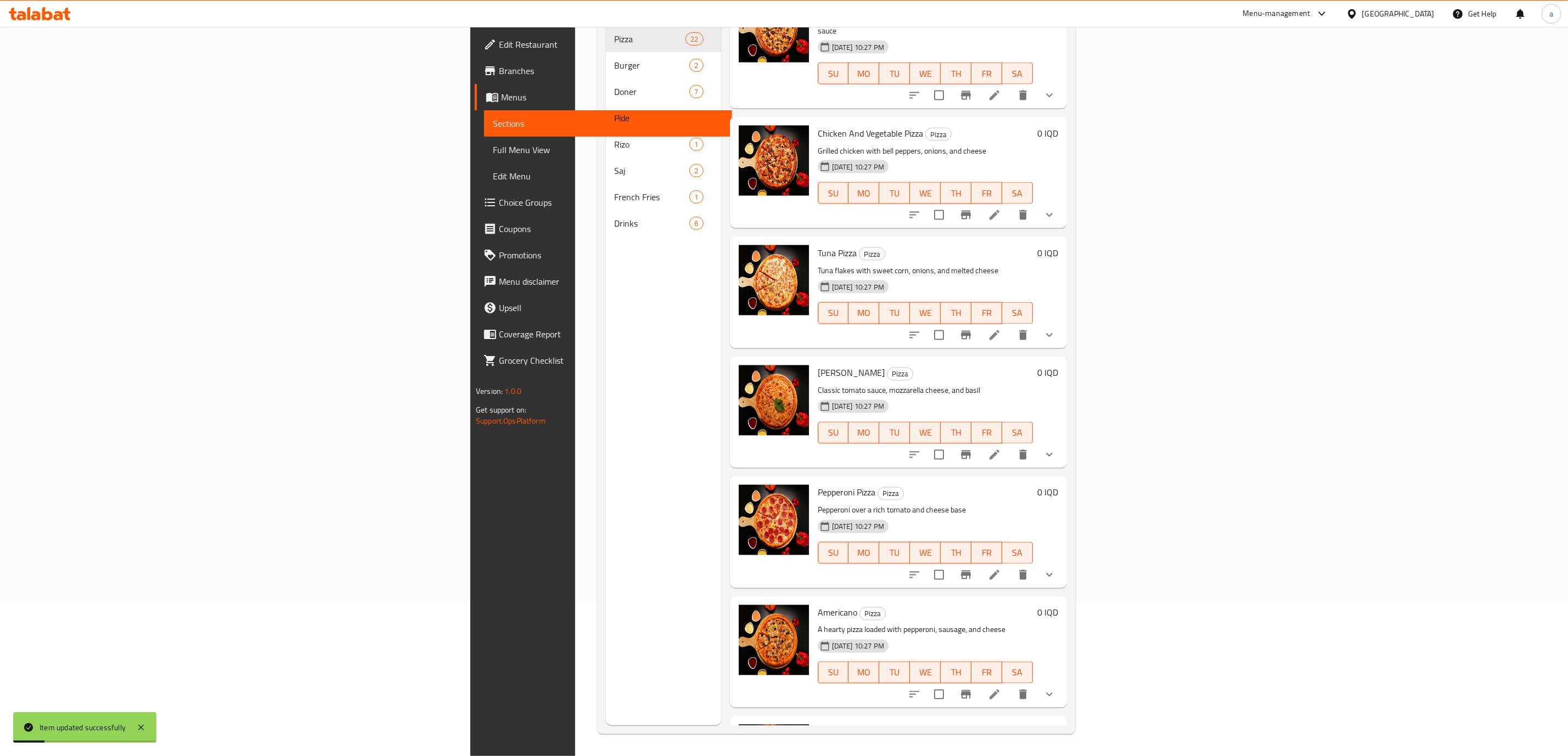
scroll to position [1907, 0]
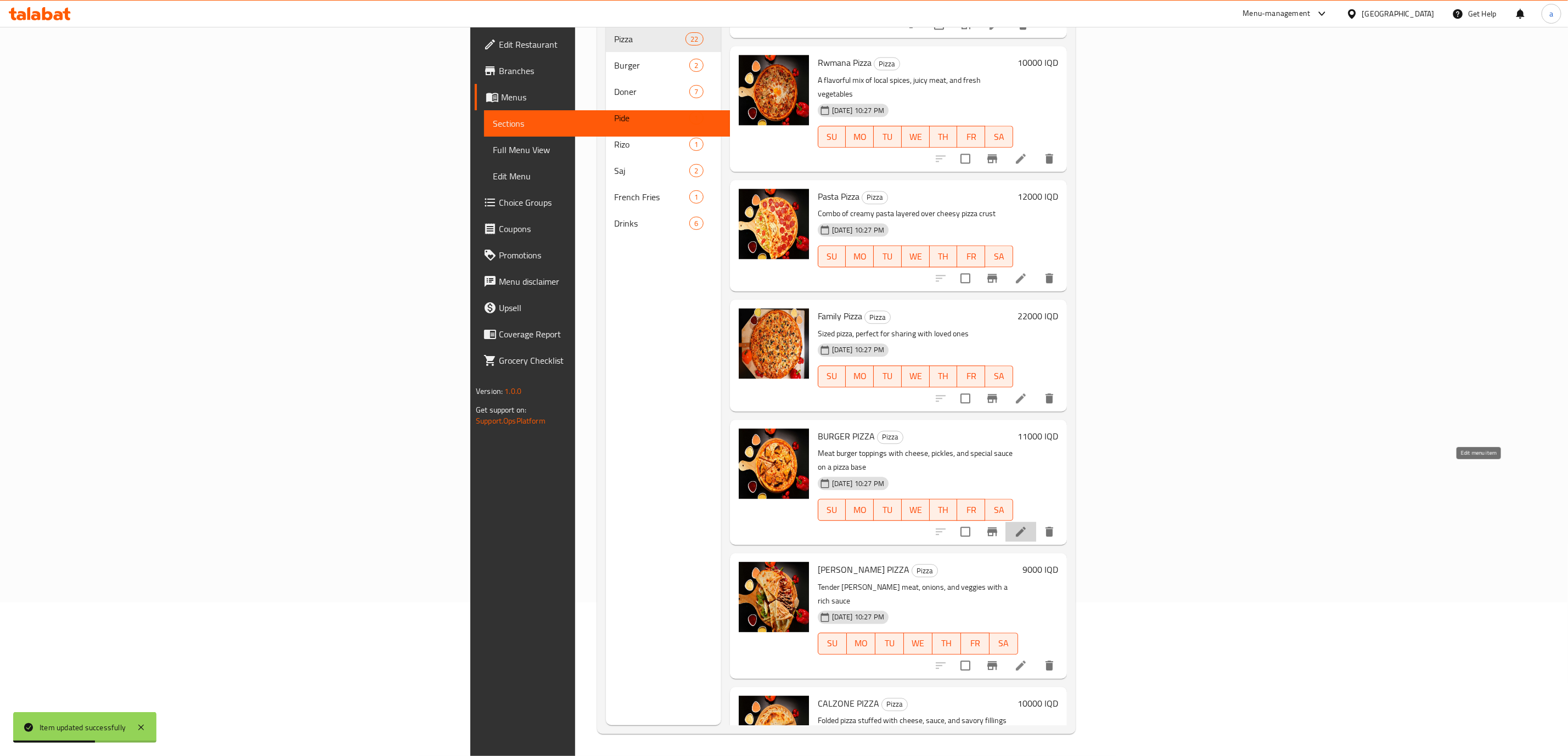
click at [1027, 526] on icon at bounding box center [1021, 532] width 13 height 13
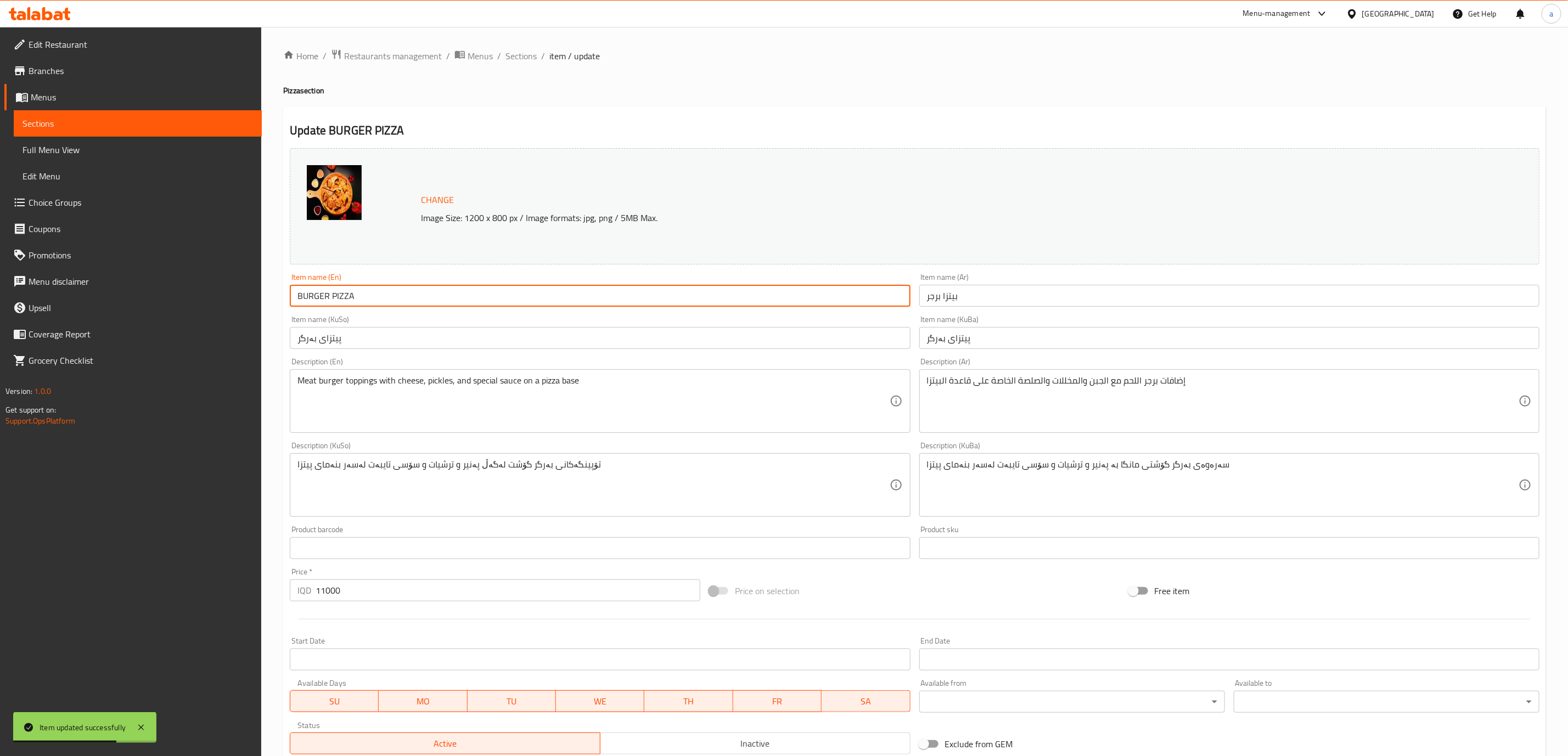
drag, startPoint x: 505, startPoint y: 296, endPoint x: 116, endPoint y: 308, distance: 389.2
click at [116, 308] on div "Edit Restaurant Branches Menus Sections Full Menu View Edit Menu Choice Groups …" at bounding box center [784, 472] width 1568 height 891
paste input "urger Pizz"
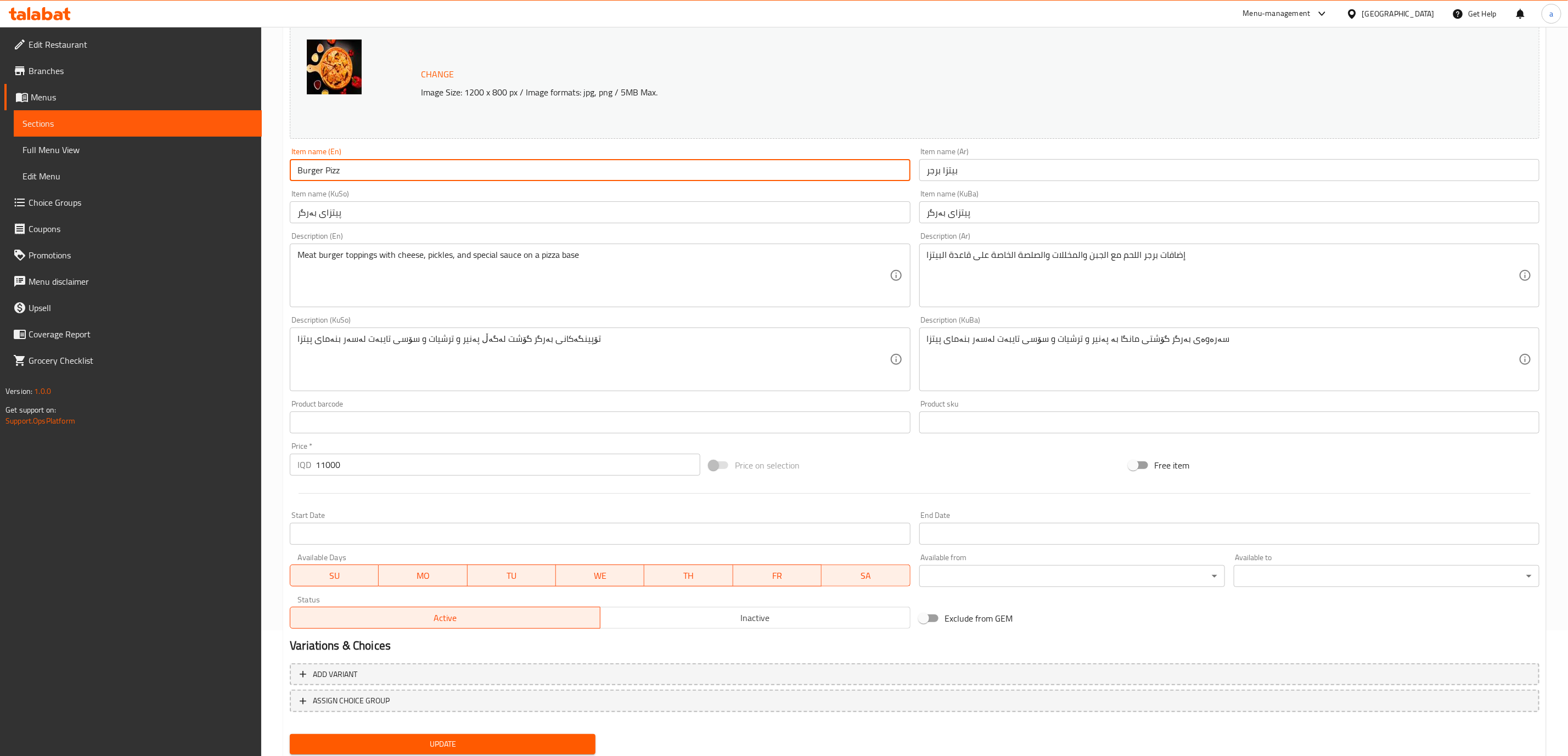
scroll to position [160, 0]
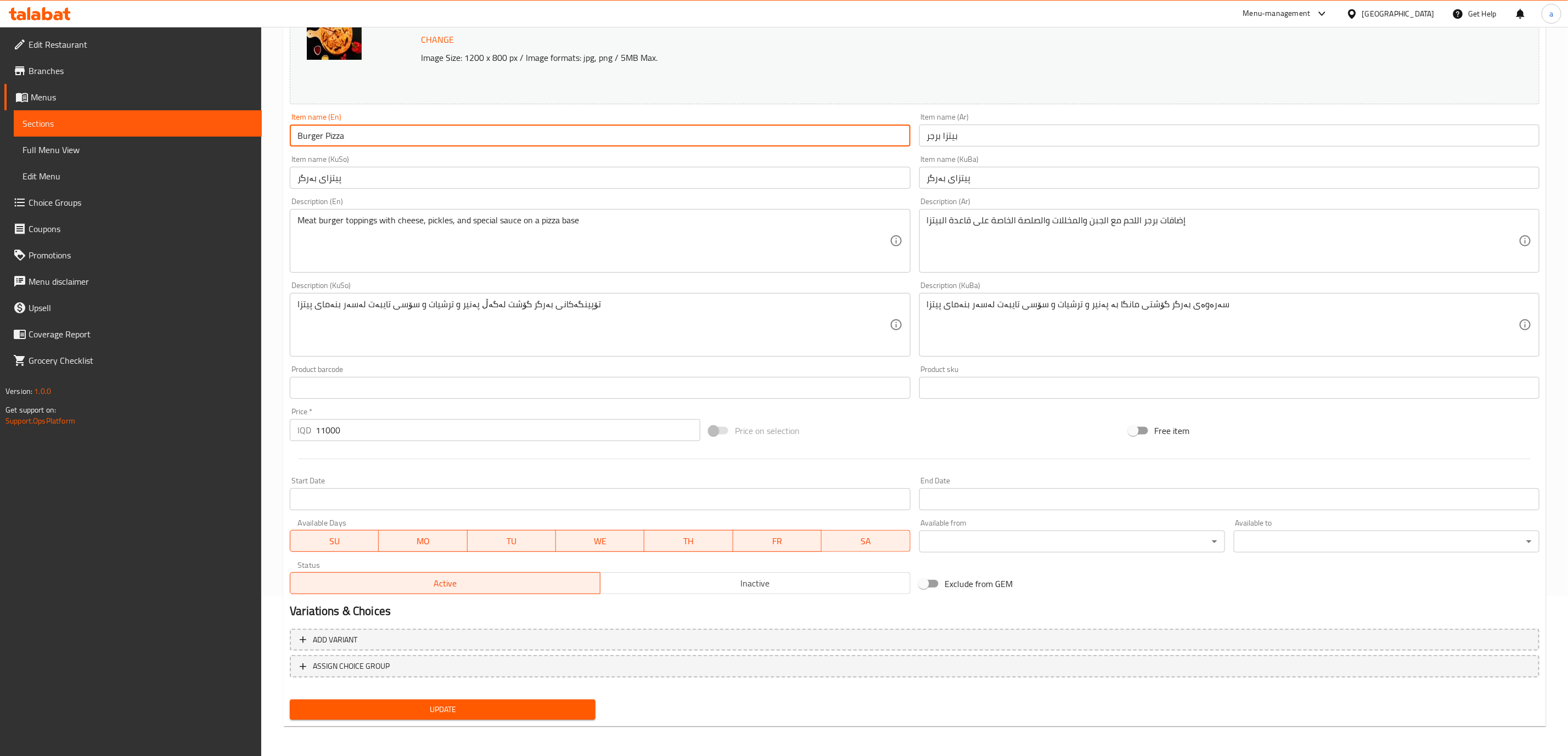
type input "Burger Pizza"
click at [468, 707] on span "Update" at bounding box center [443, 710] width 288 height 14
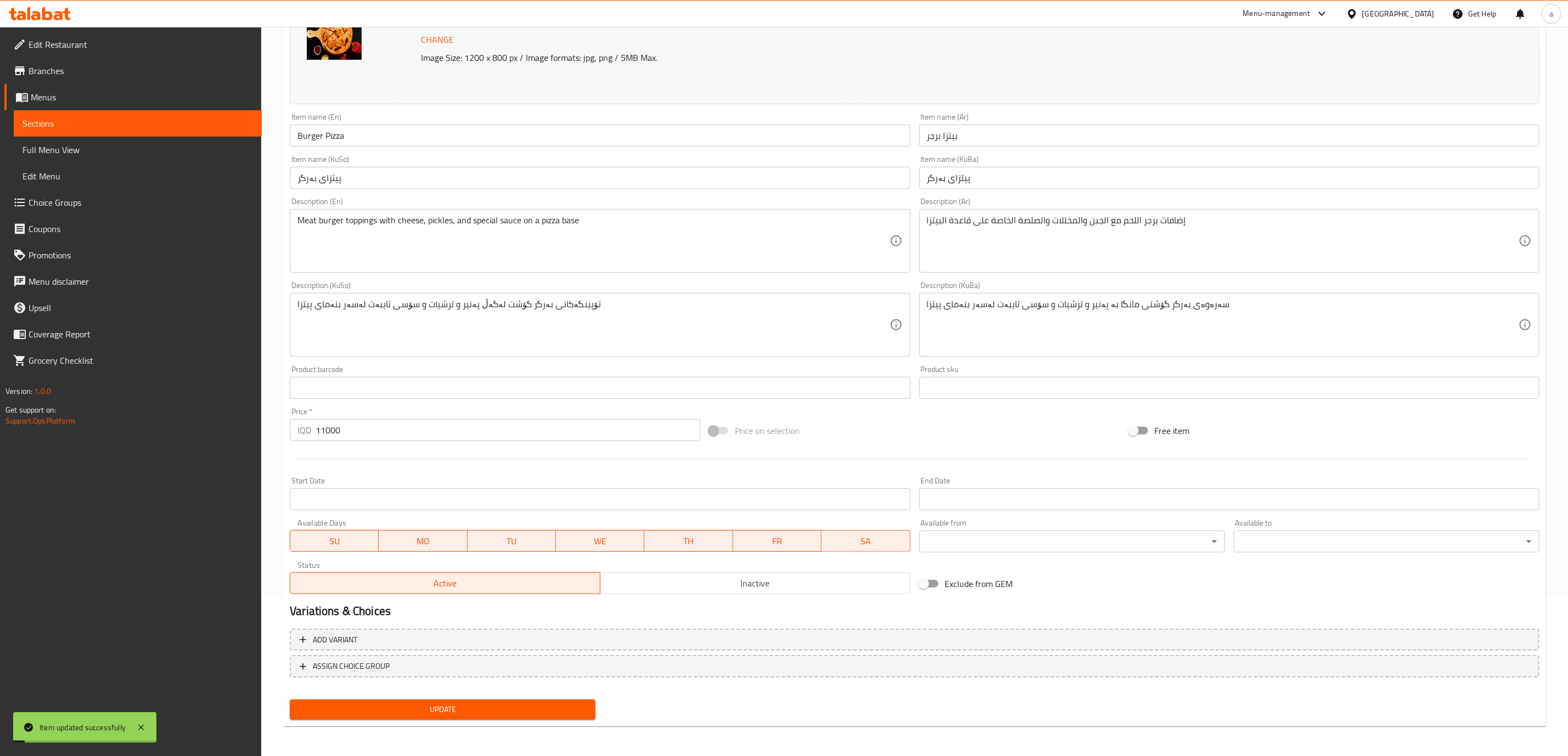
scroll to position [0, 0]
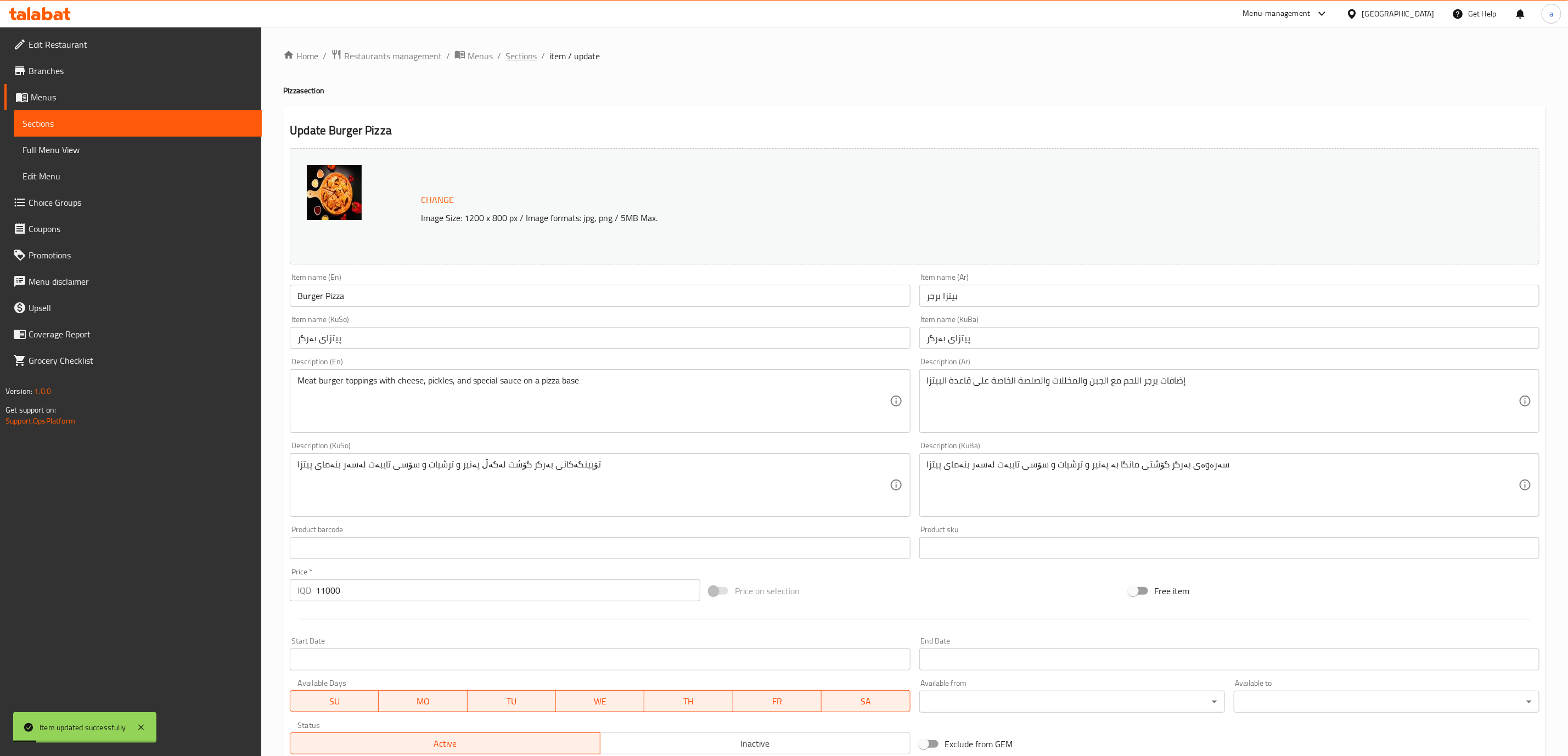
click at [526, 55] on span "Sections" at bounding box center [521, 56] width 31 height 13
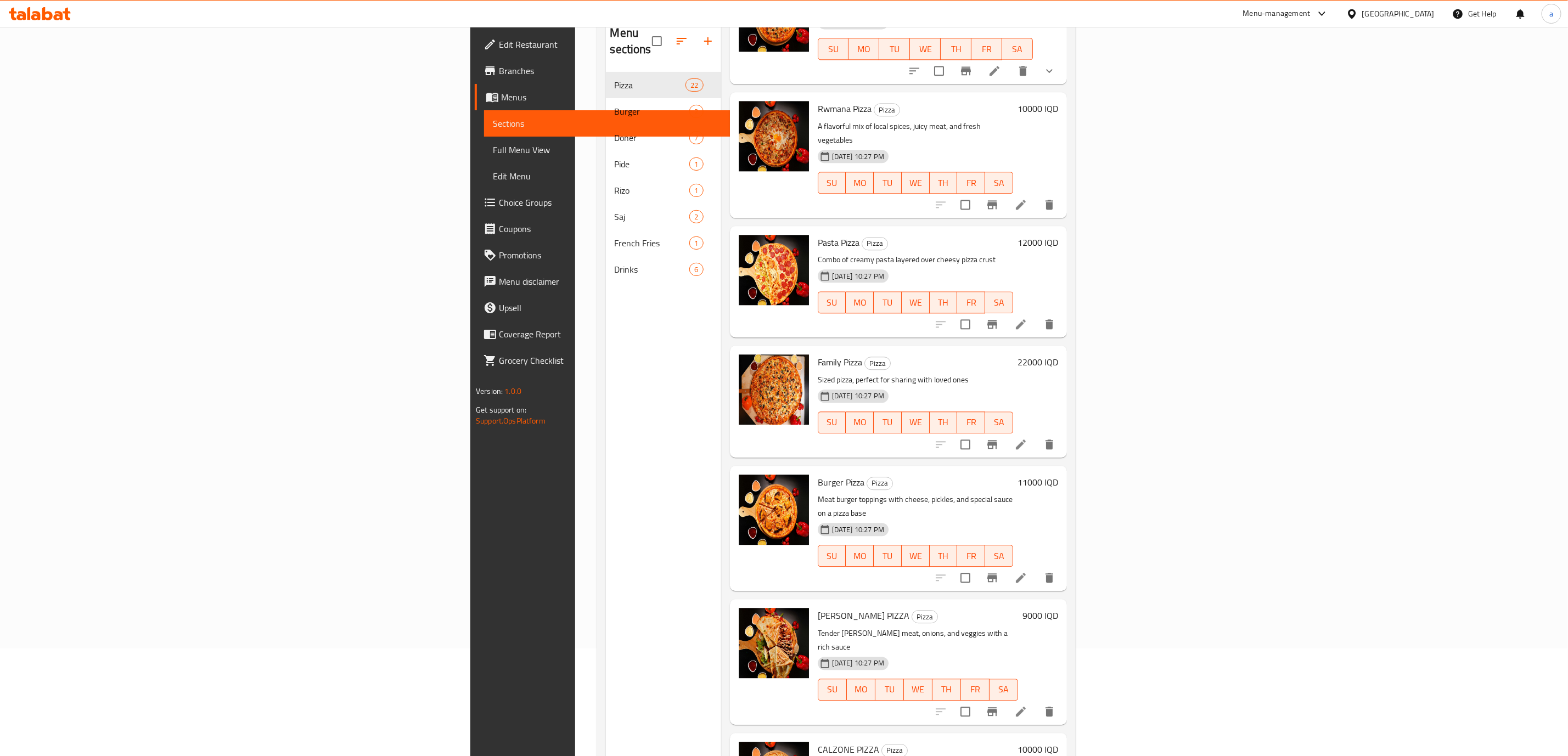
scroll to position [154, 0]
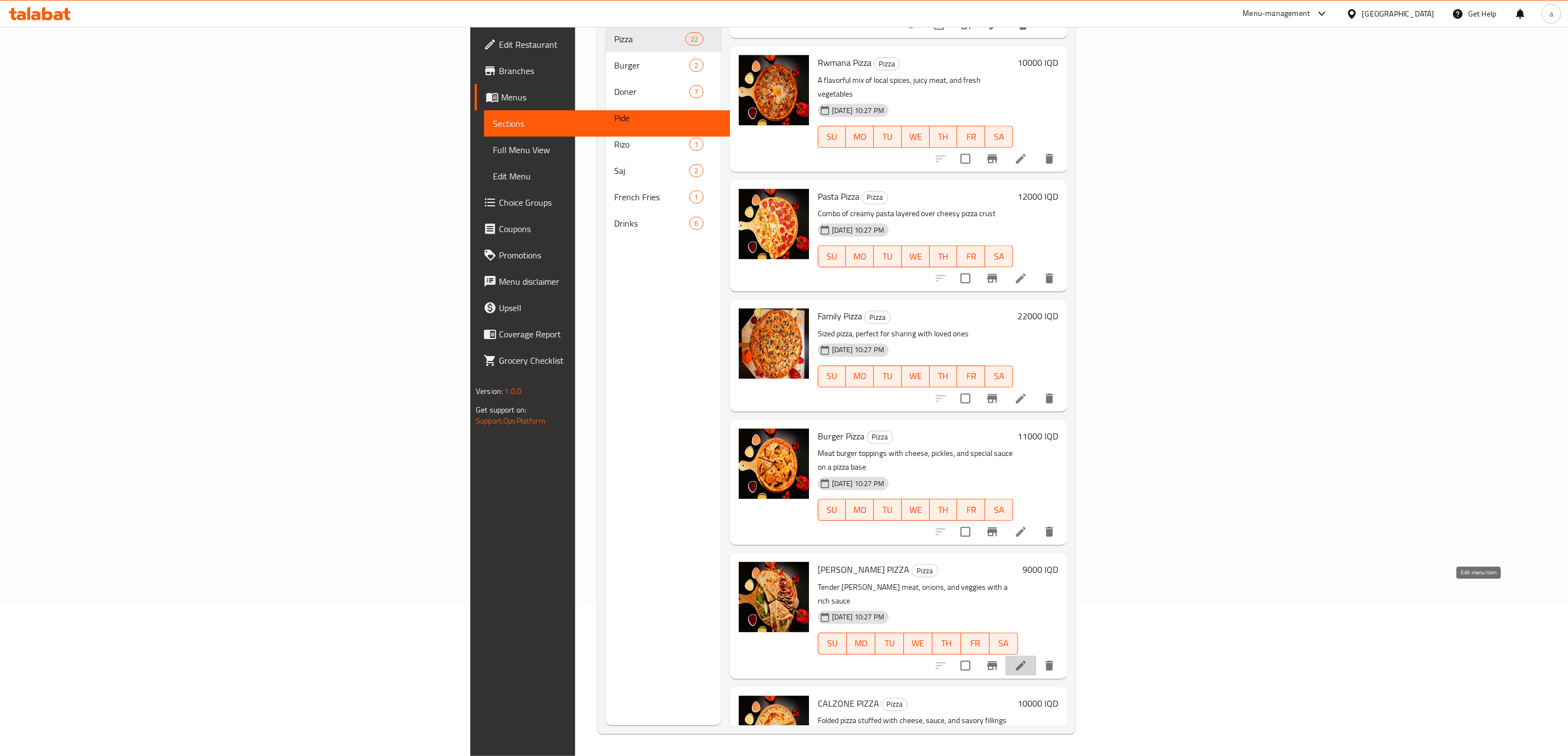
click at [1027, 659] on icon at bounding box center [1021, 665] width 13 height 13
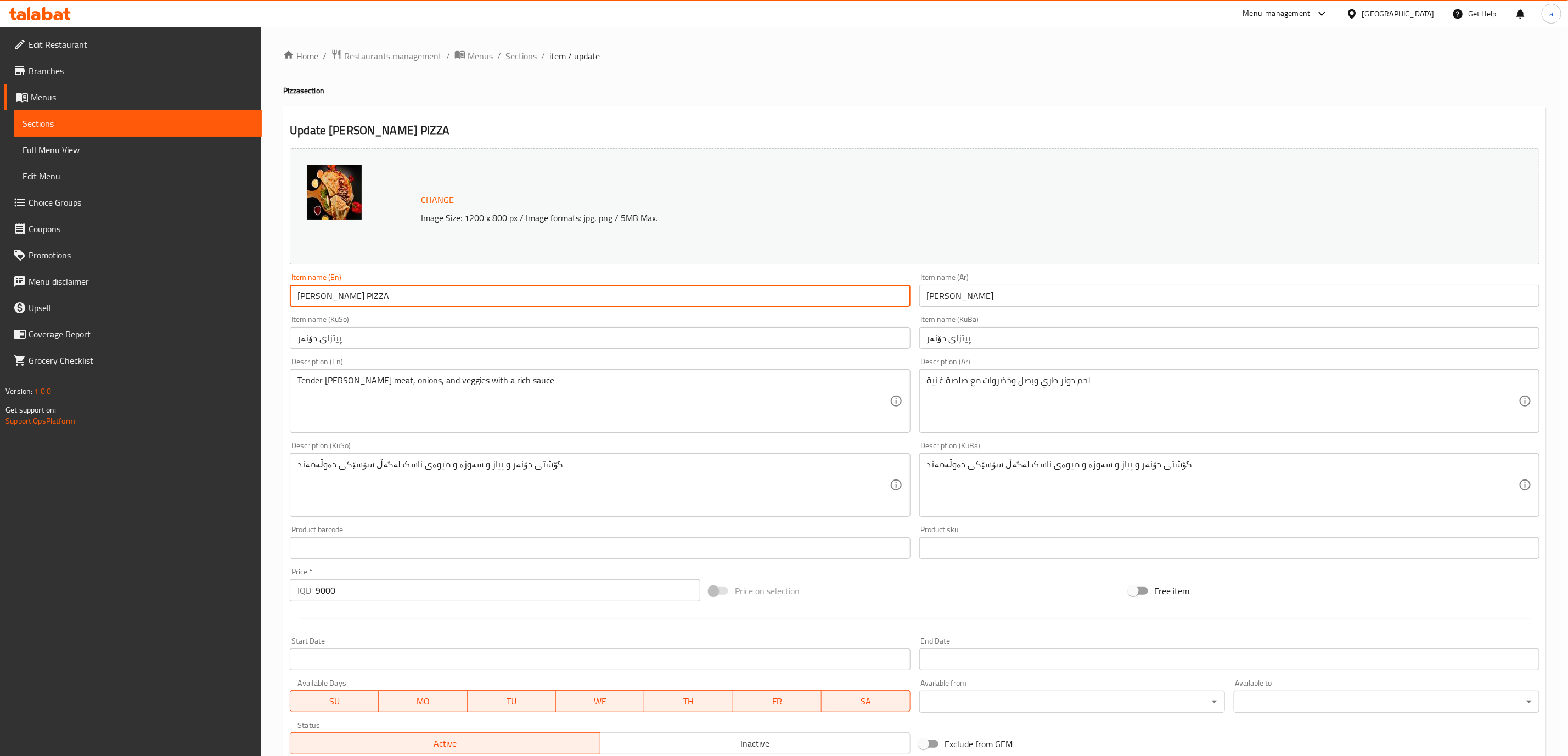
drag, startPoint x: 422, startPoint y: 294, endPoint x: 140, endPoint y: 290, distance: 282.0
click at [140, 290] on div "Edit Restaurant Branches Menus Sections Full Menu View Edit Menu Choice Groups …" at bounding box center [784, 472] width 1568 height 891
paste input "oner Pizza"
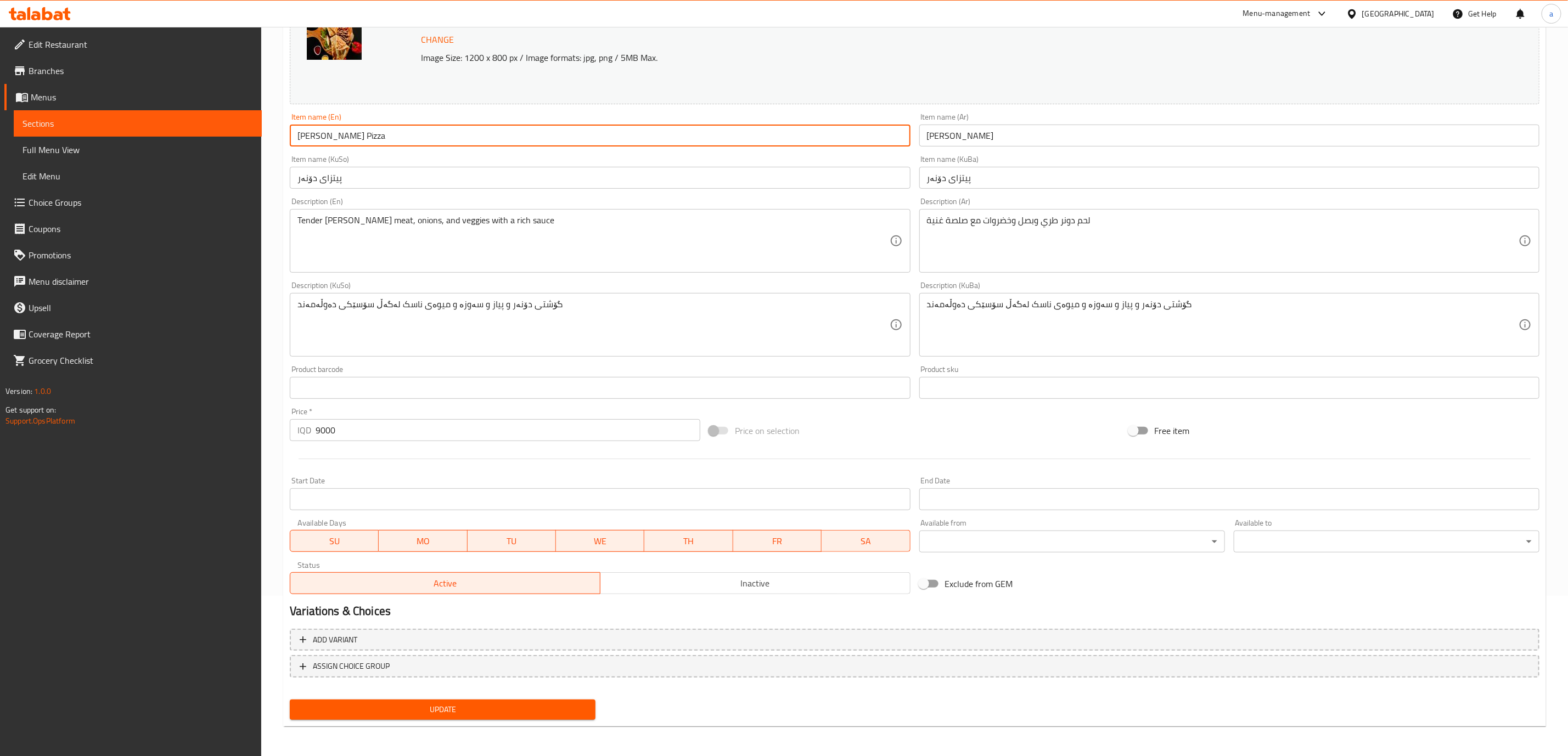
type input "[PERSON_NAME] Pizza"
click at [446, 710] on span "Update" at bounding box center [443, 710] width 288 height 14
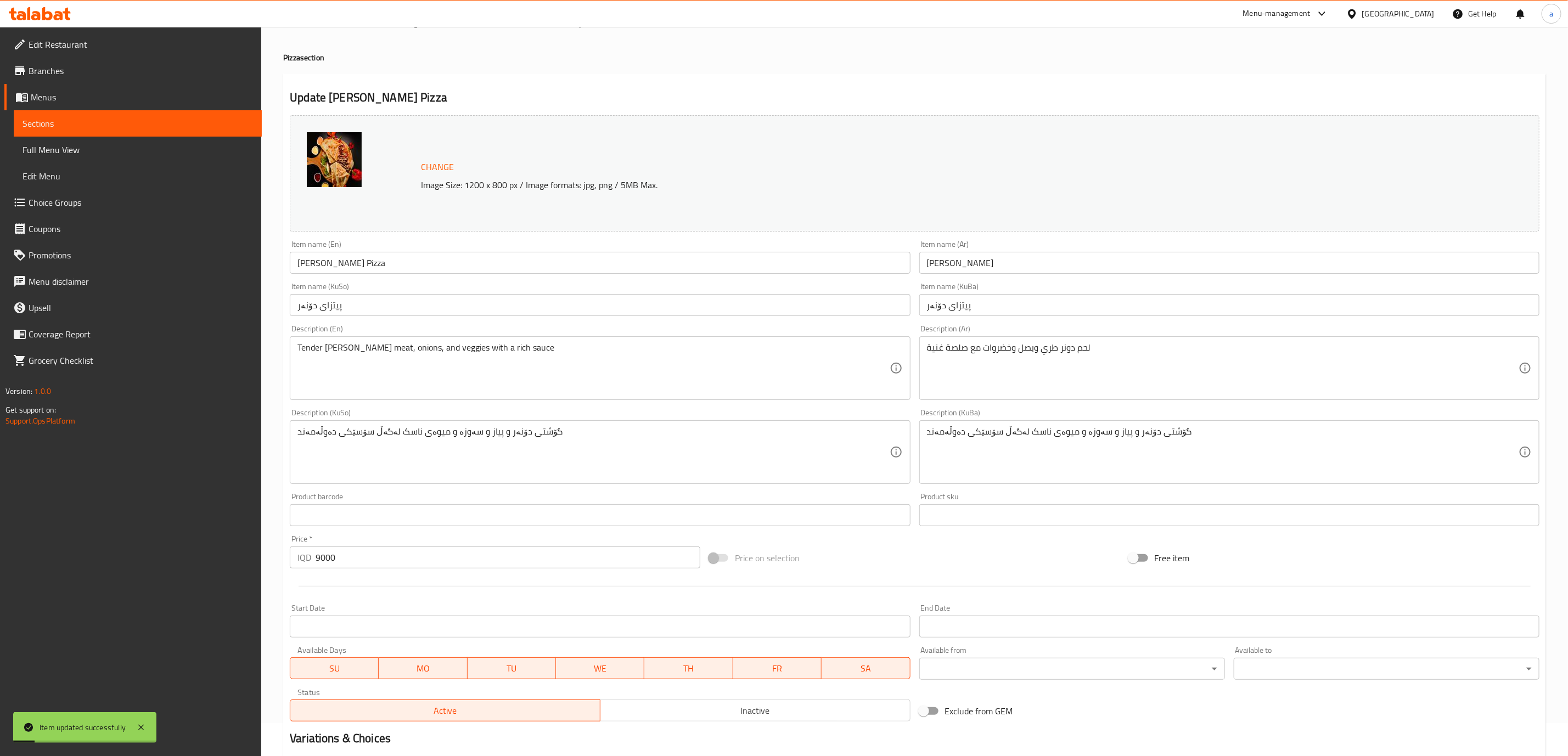
scroll to position [0, 0]
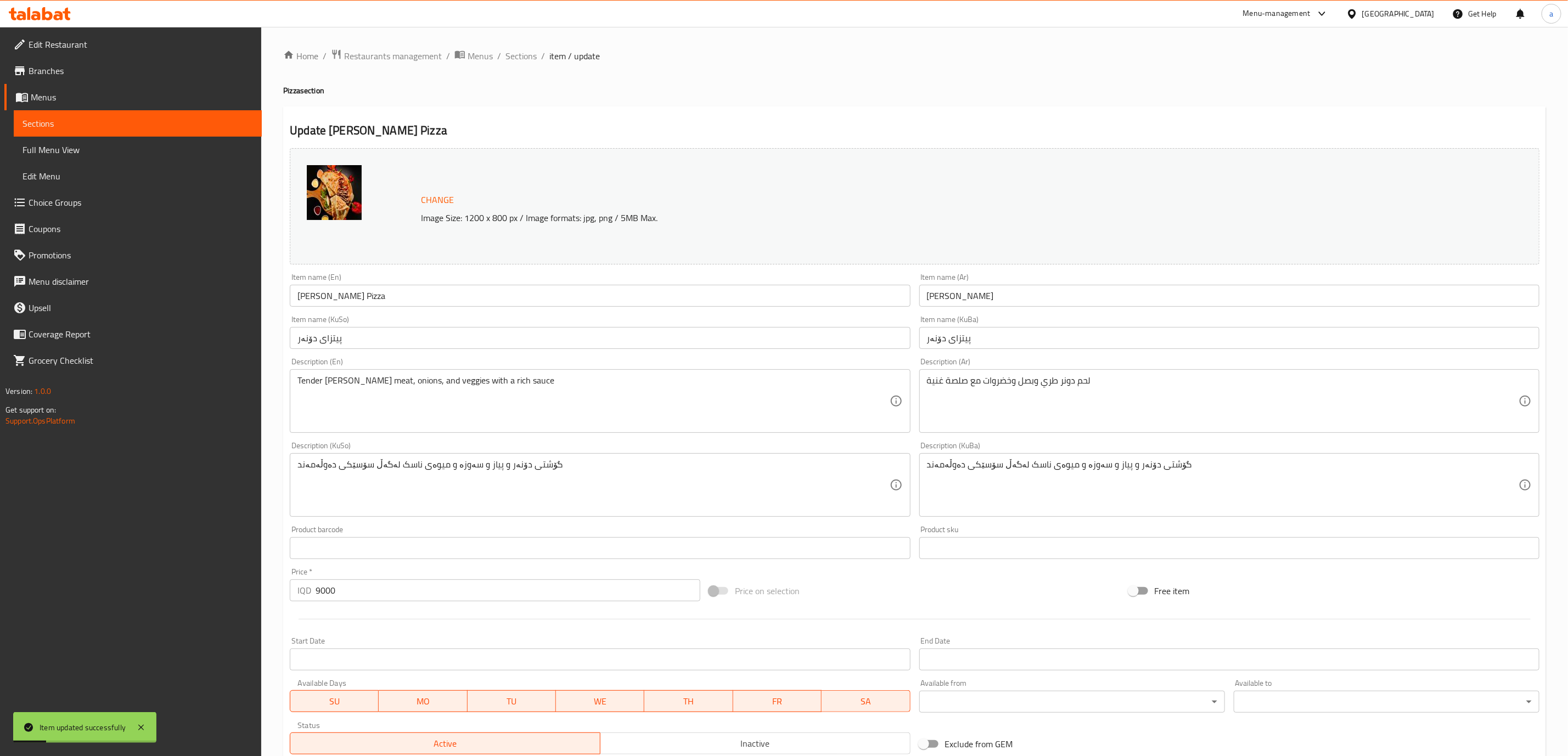
click at [501, 49] on ol "Home / Restaurants management / Menus / Sections / item / update" at bounding box center [915, 56] width 1263 height 14
click at [514, 52] on span "Sections" at bounding box center [521, 56] width 31 height 13
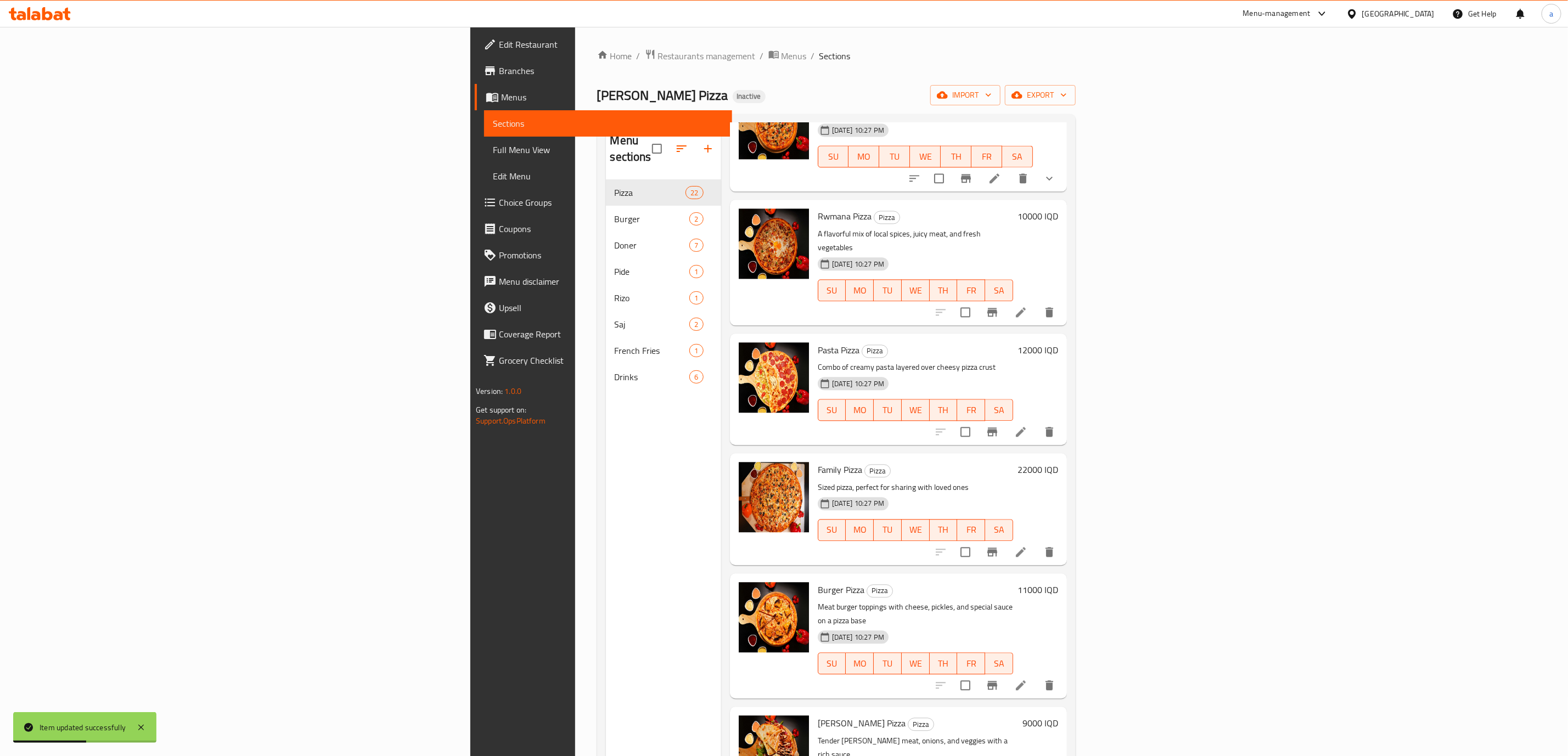
scroll to position [154, 0]
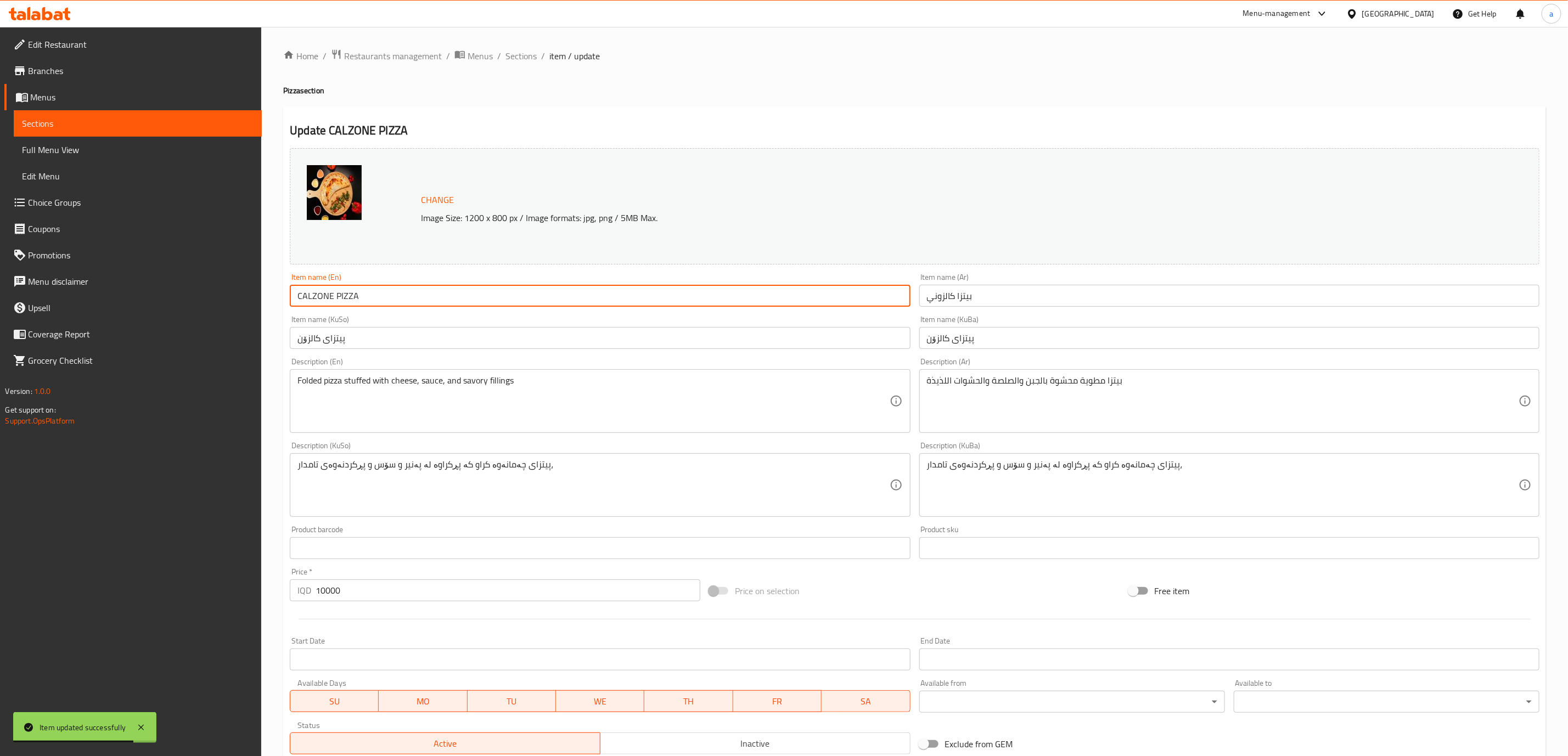
drag, startPoint x: 426, startPoint y: 298, endPoint x: 162, endPoint y: 325, distance: 265.4
click at [162, 325] on div "Edit Restaurant Branches Menus Sections Full Menu View Edit Menu Choice Groups …" at bounding box center [784, 472] width 1568 height 891
paste input "alzone Pizza"
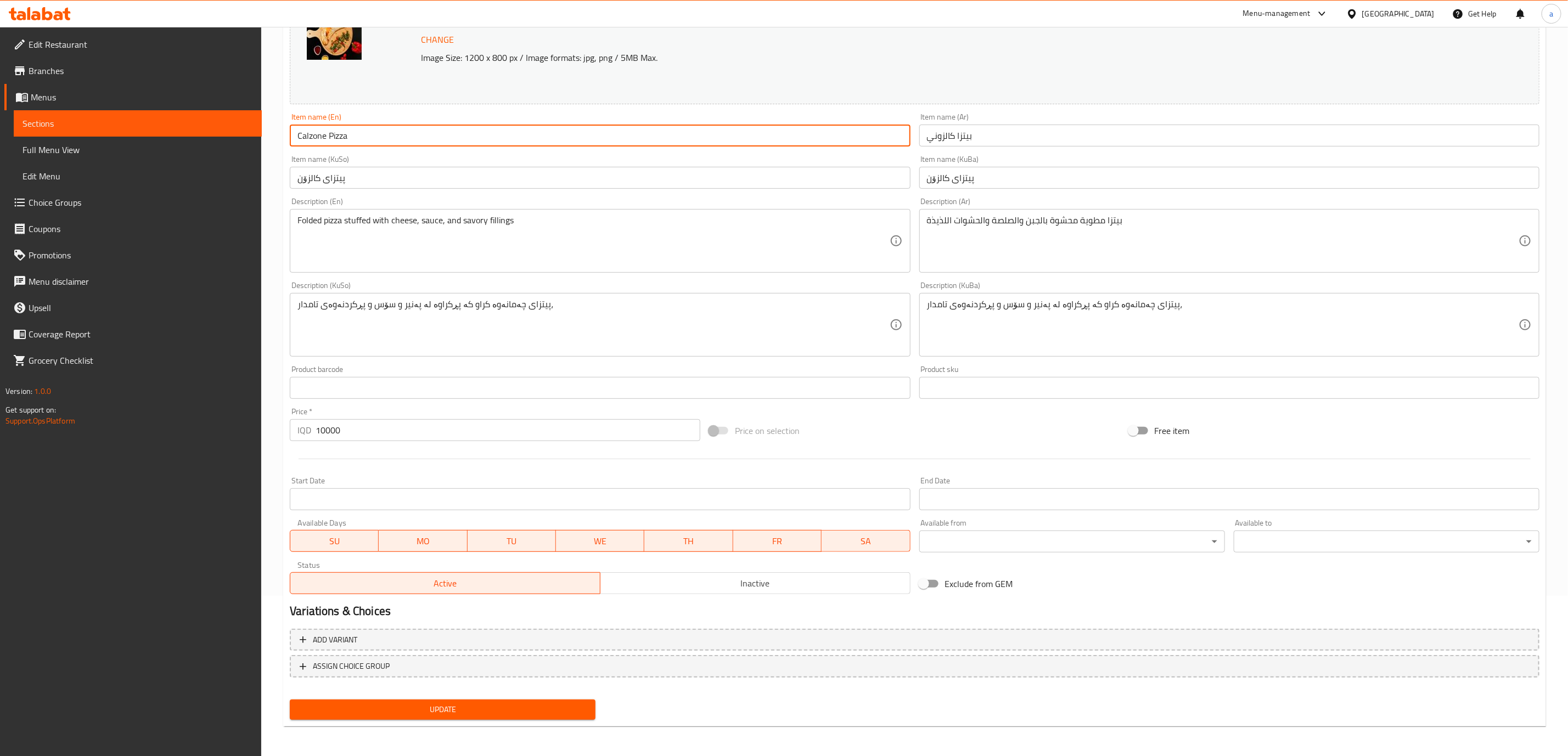
type input "Calzone Pizza"
click at [513, 708] on span "Update" at bounding box center [443, 710] width 288 height 14
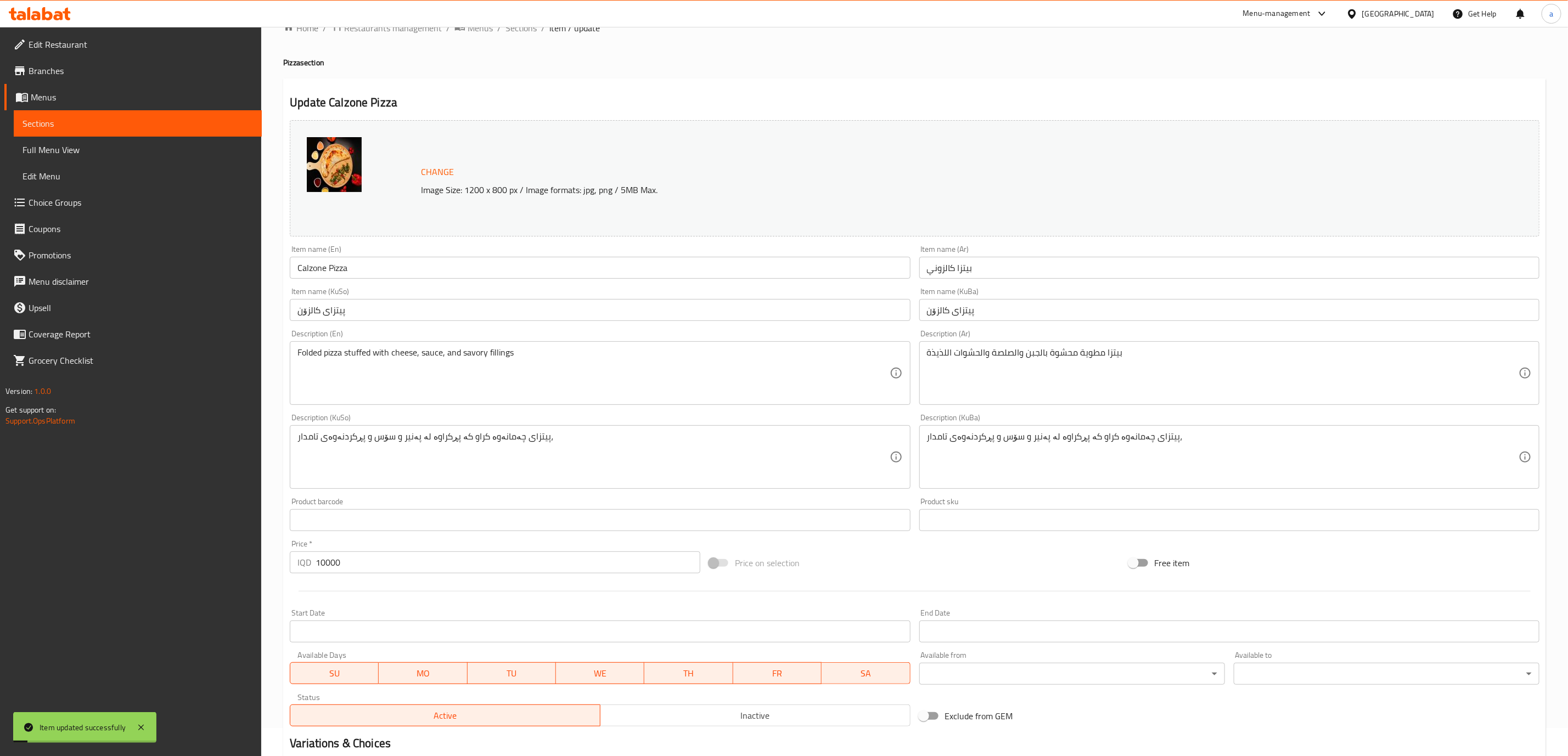
scroll to position [0, 0]
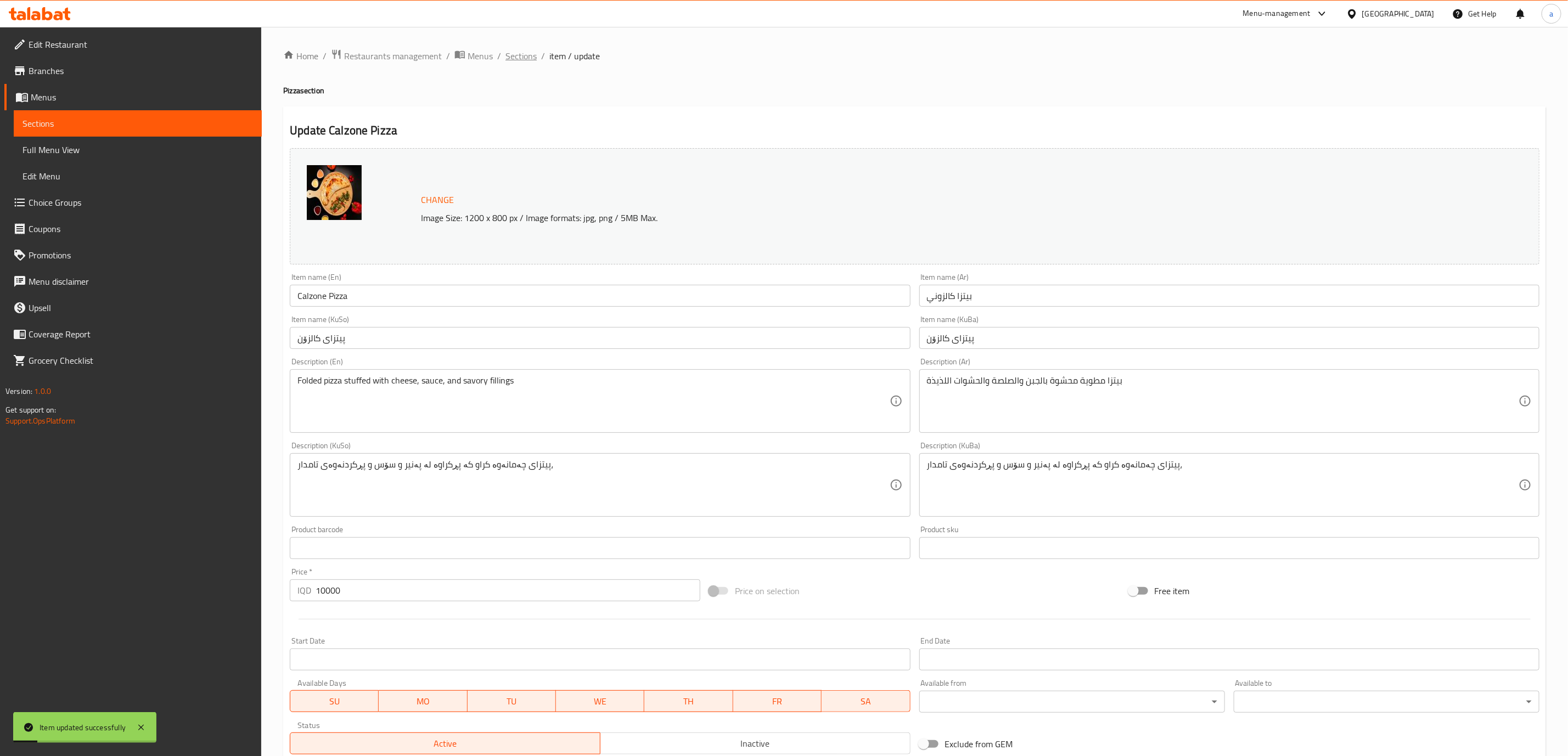
click at [514, 55] on span "Sections" at bounding box center [521, 56] width 31 height 13
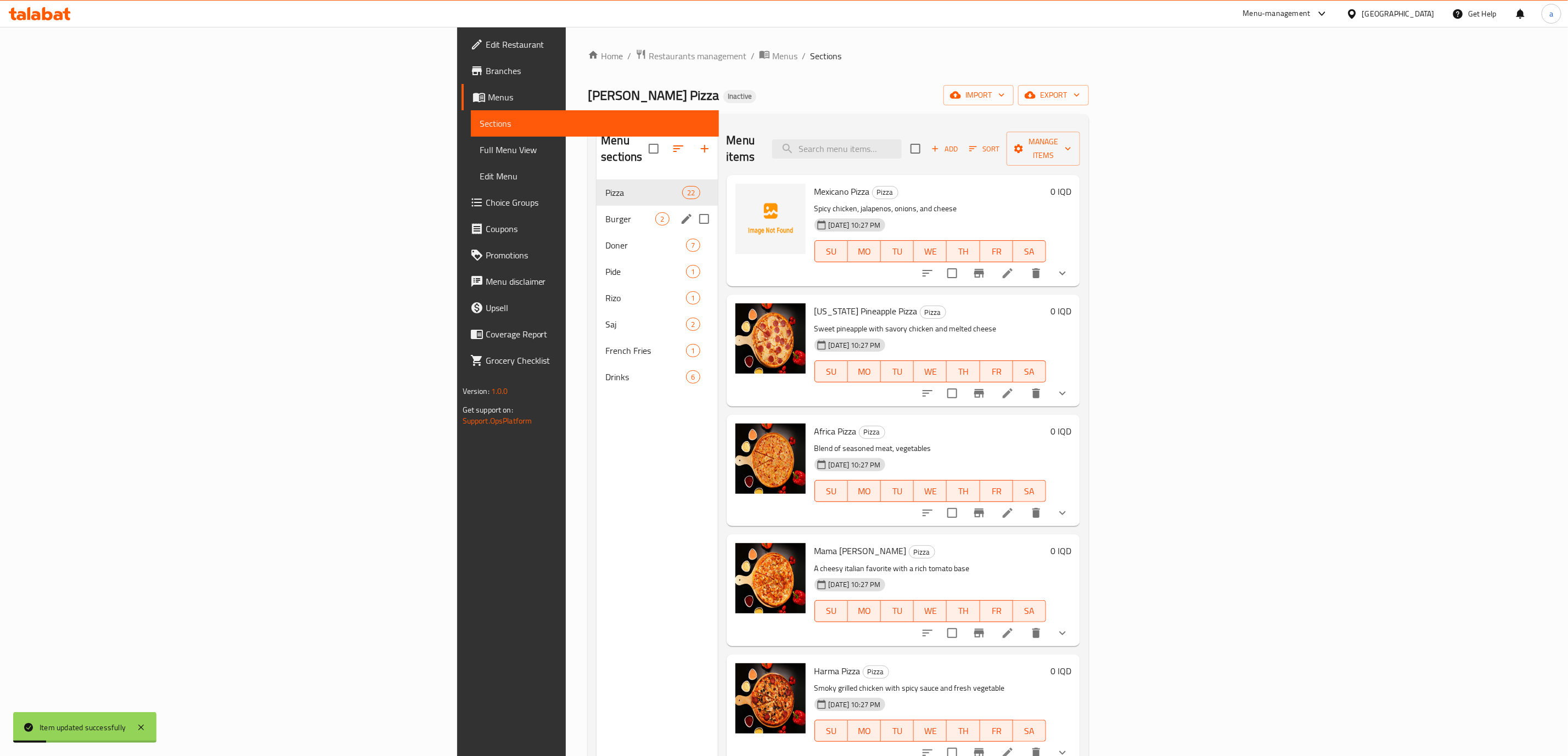
click at [605, 212] on span "Burger" at bounding box center [630, 218] width 50 height 13
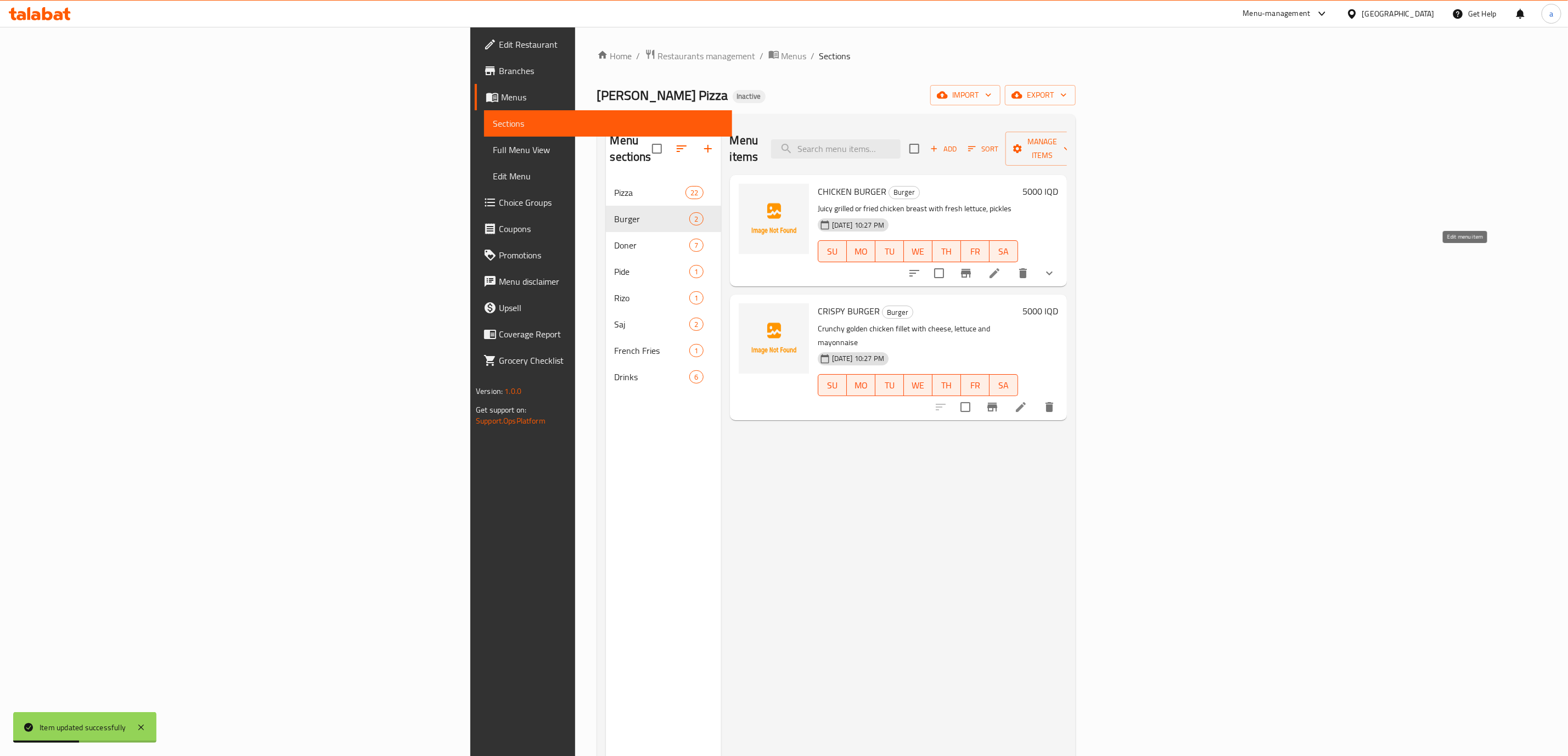
click at [1001, 267] on icon at bounding box center [994, 273] width 13 height 13
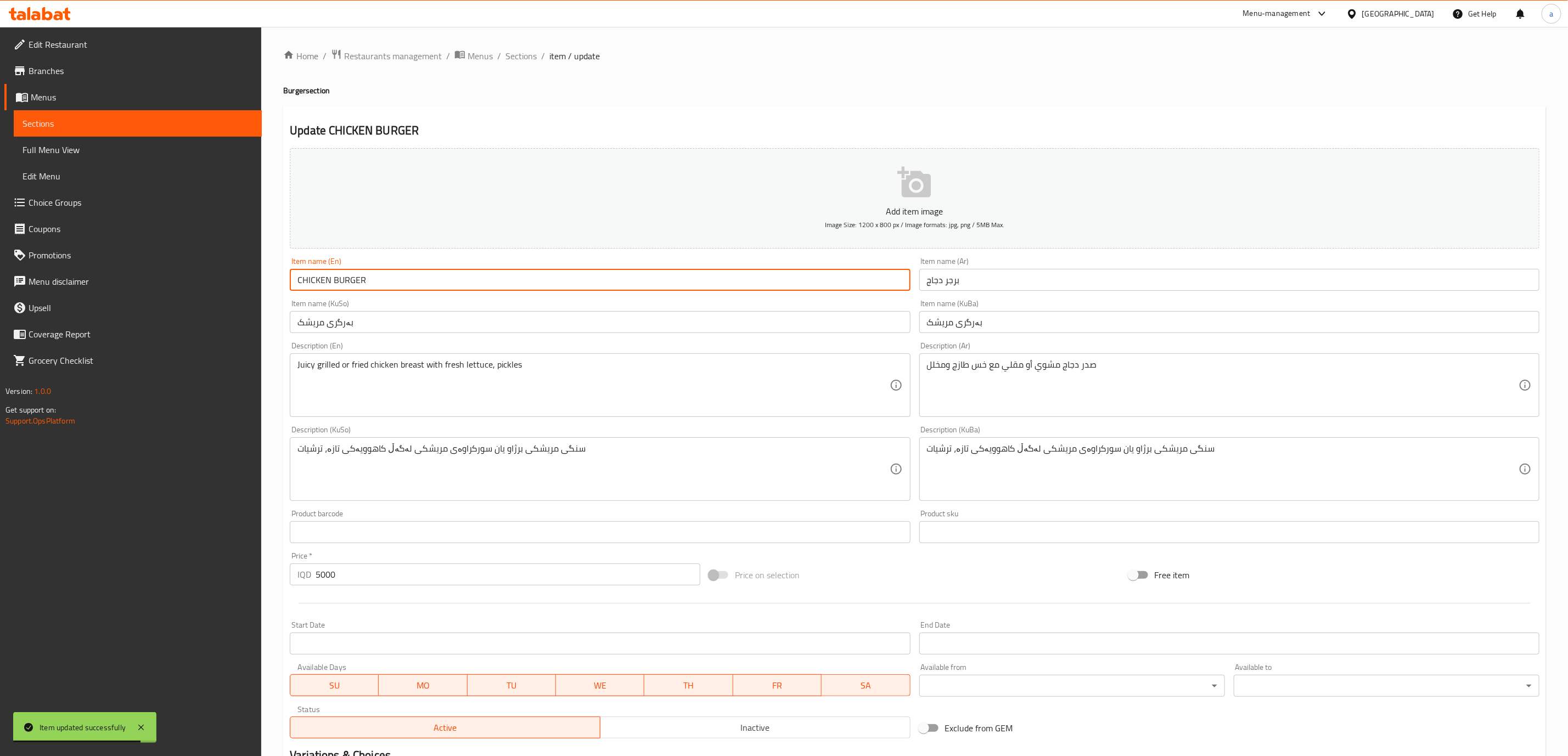
drag, startPoint x: 302, startPoint y: 279, endPoint x: 345, endPoint y: 279, distance: 43.0
click at [337, 282] on input "CHICKEN BURGER" at bounding box center [600, 280] width 620 height 22
drag, startPoint x: 392, startPoint y: 269, endPoint x: 388, endPoint y: 272, distance: 5.0
click at [388, 272] on input "CHICKEN BURGER" at bounding box center [600, 280] width 620 height 22
drag, startPoint x: 374, startPoint y: 280, endPoint x: 290, endPoint y: 296, distance: 85.5
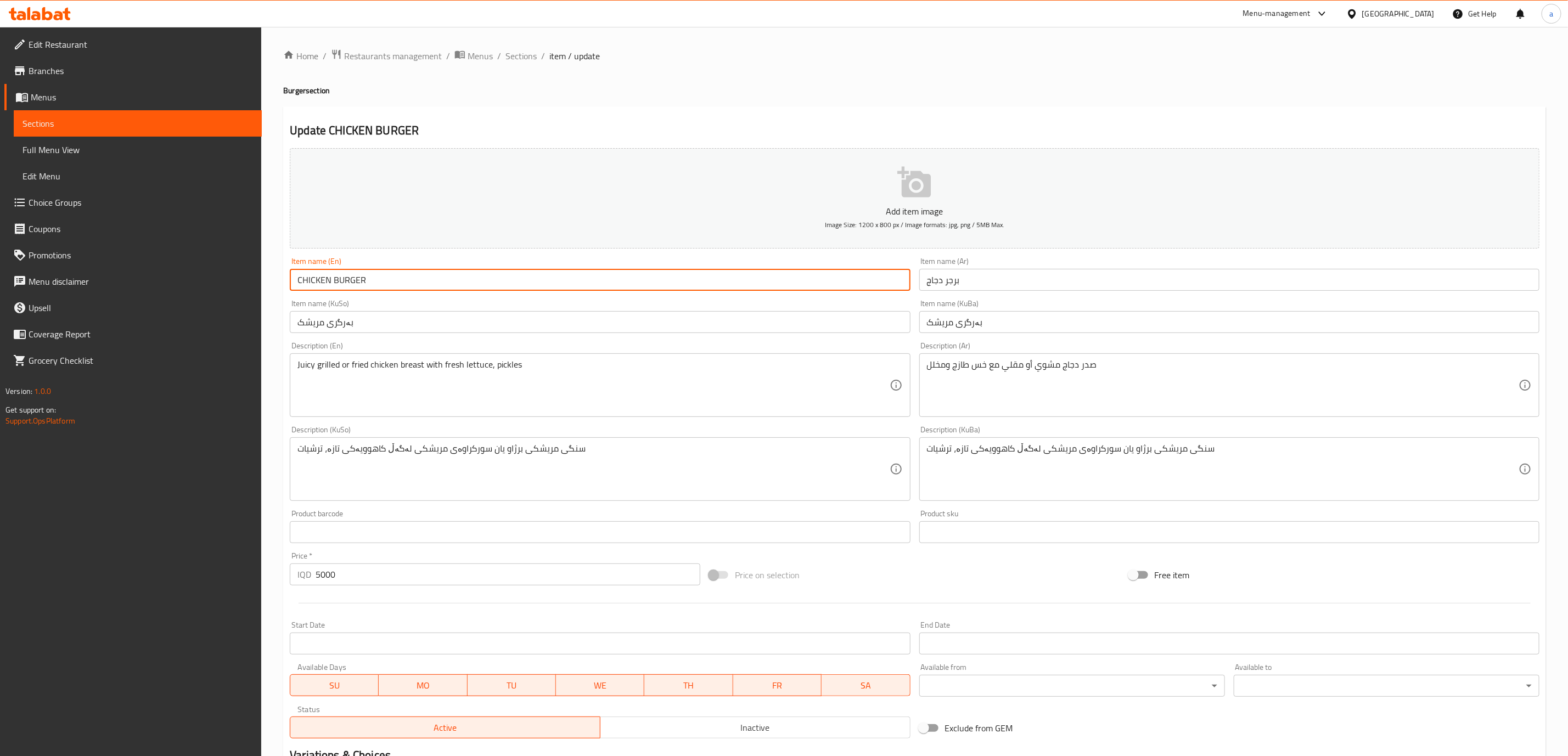
click at [290, 296] on div "Add item image Image Size: 1200 x 800 px / Image formats: jpg, png / 5MB Max. I…" at bounding box center [915, 443] width 1259 height 600
paste input "[PERSON_NAME] Burger"
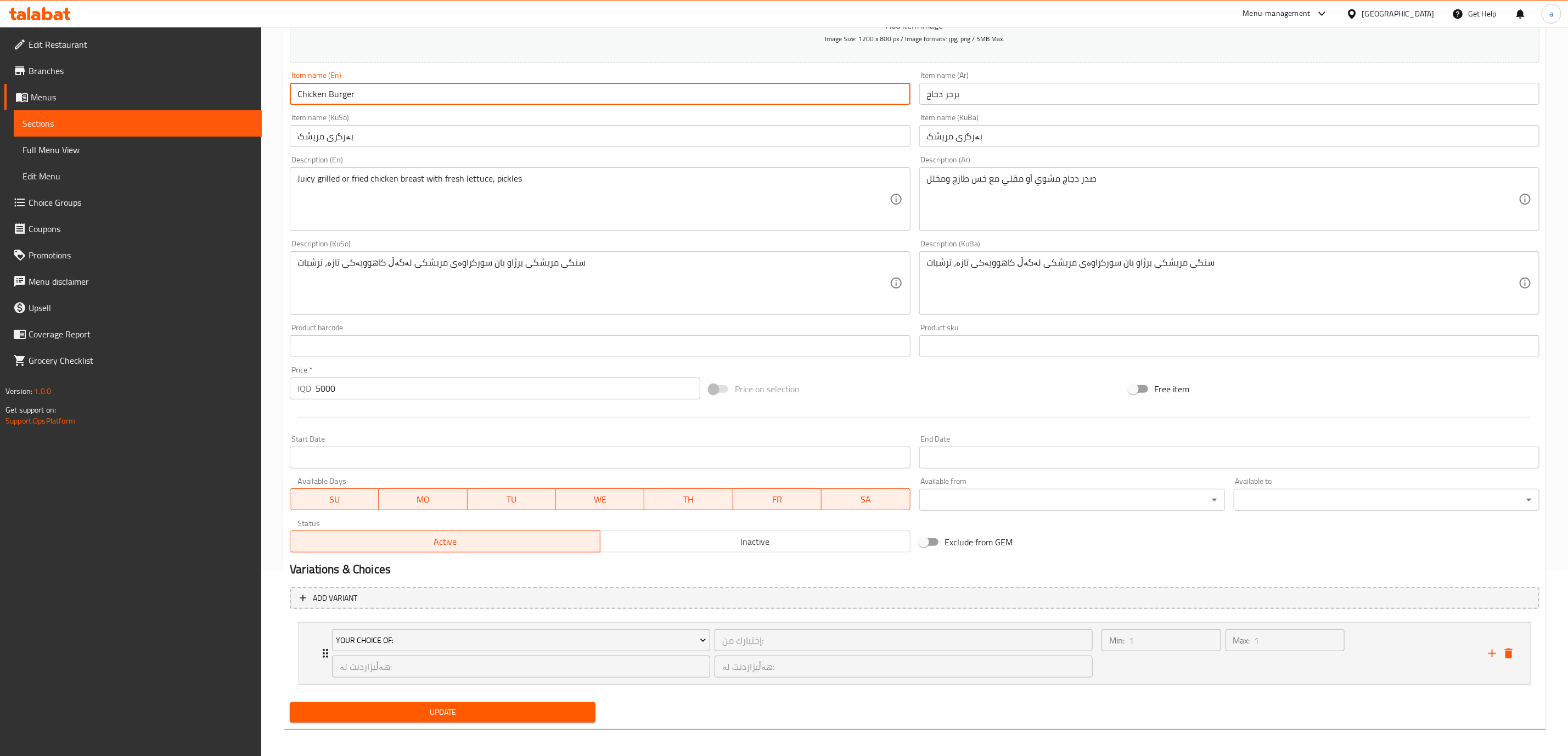
scroll to position [190, 0]
type input "Chicken Burger"
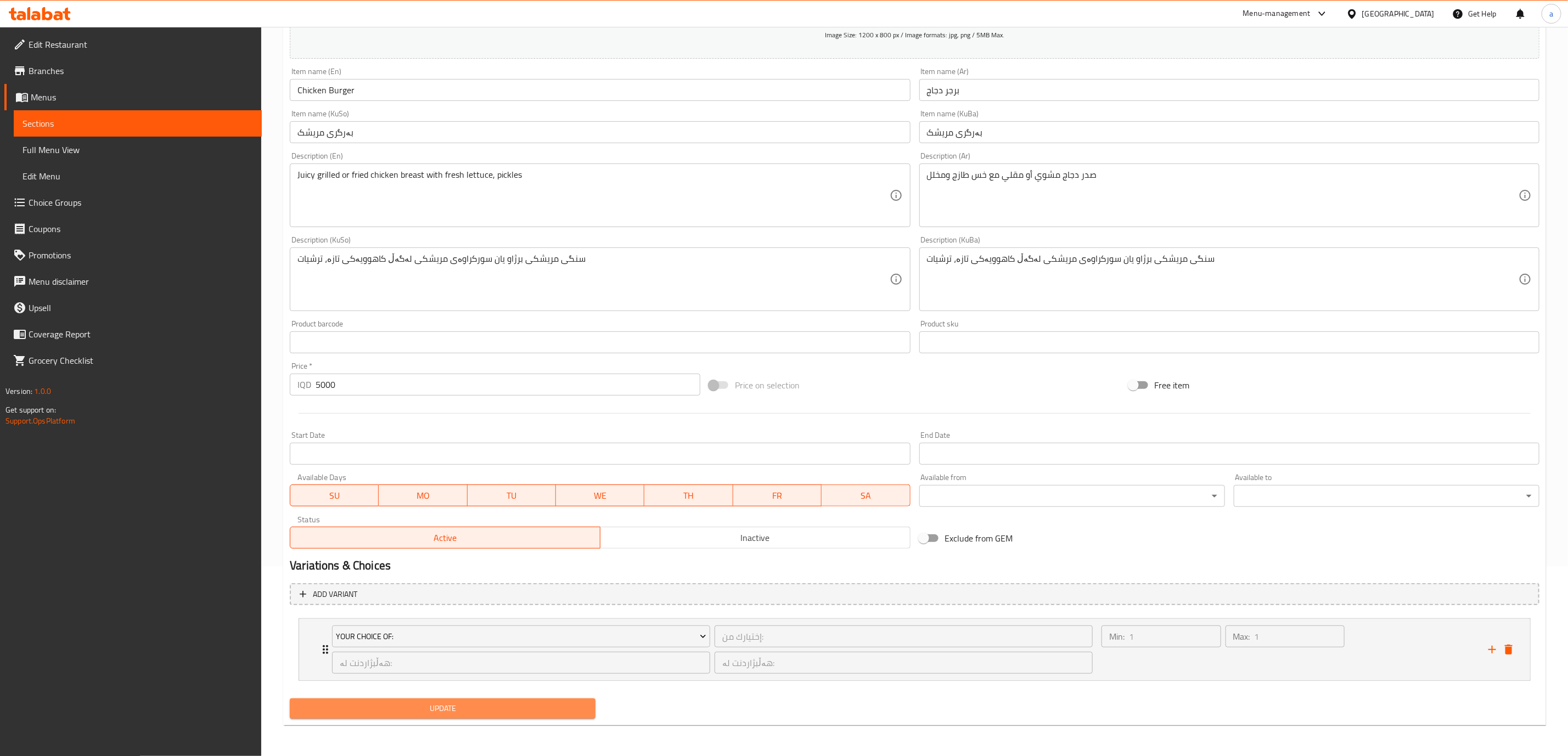
click at [577, 713] on span "Update" at bounding box center [443, 708] width 288 height 14
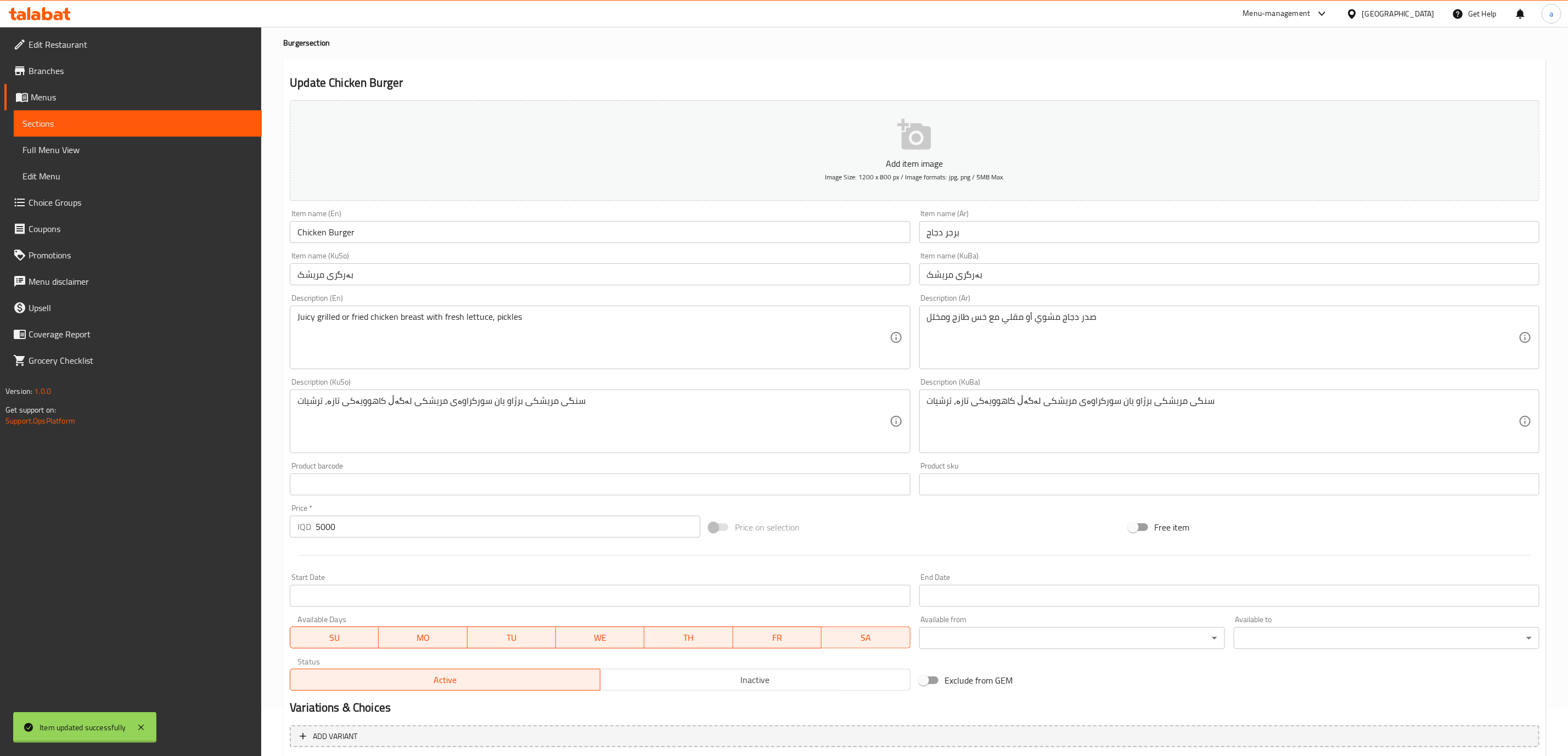
scroll to position [0, 0]
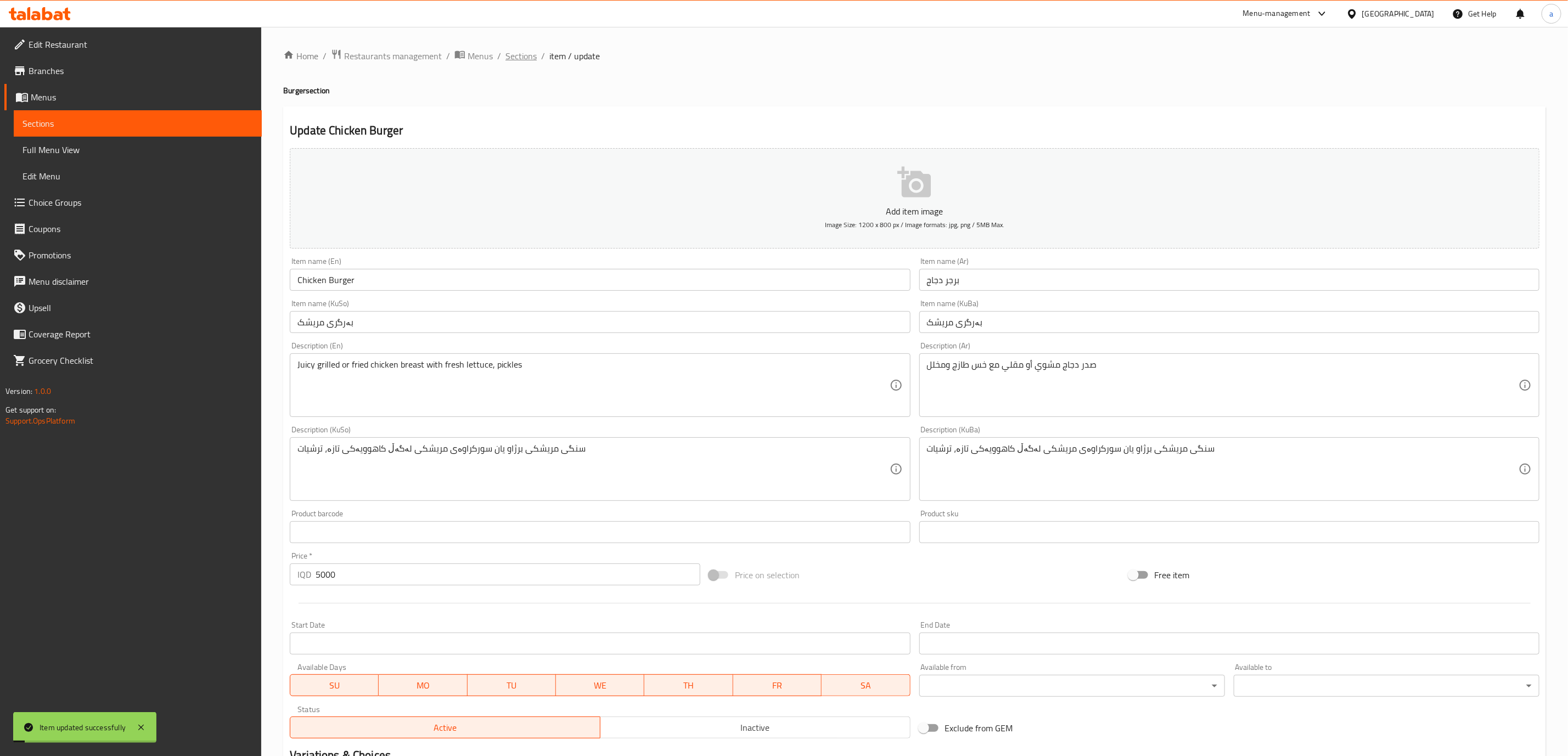
click at [511, 56] on span "Sections" at bounding box center [521, 56] width 31 height 13
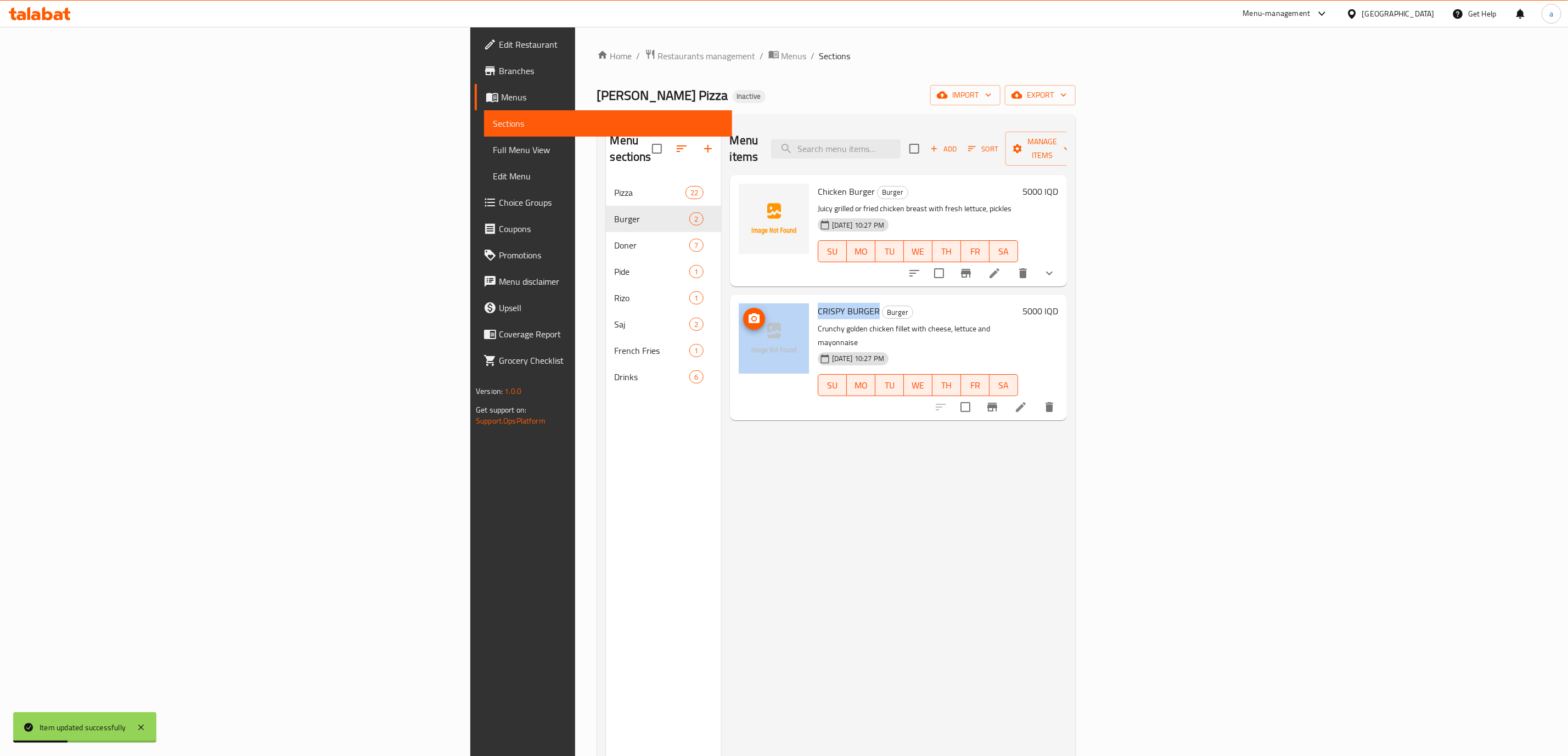
drag, startPoint x: 760, startPoint y: 293, endPoint x: 687, endPoint y: 290, distance: 73.1
click at [734, 299] on div "CRISPY BURGER Burger Crunchy golden chicken fillet with cheese, lettuce and may…" at bounding box center [898, 357] width 328 height 116
click at [1027, 400] on icon at bounding box center [1021, 407] width 13 height 13
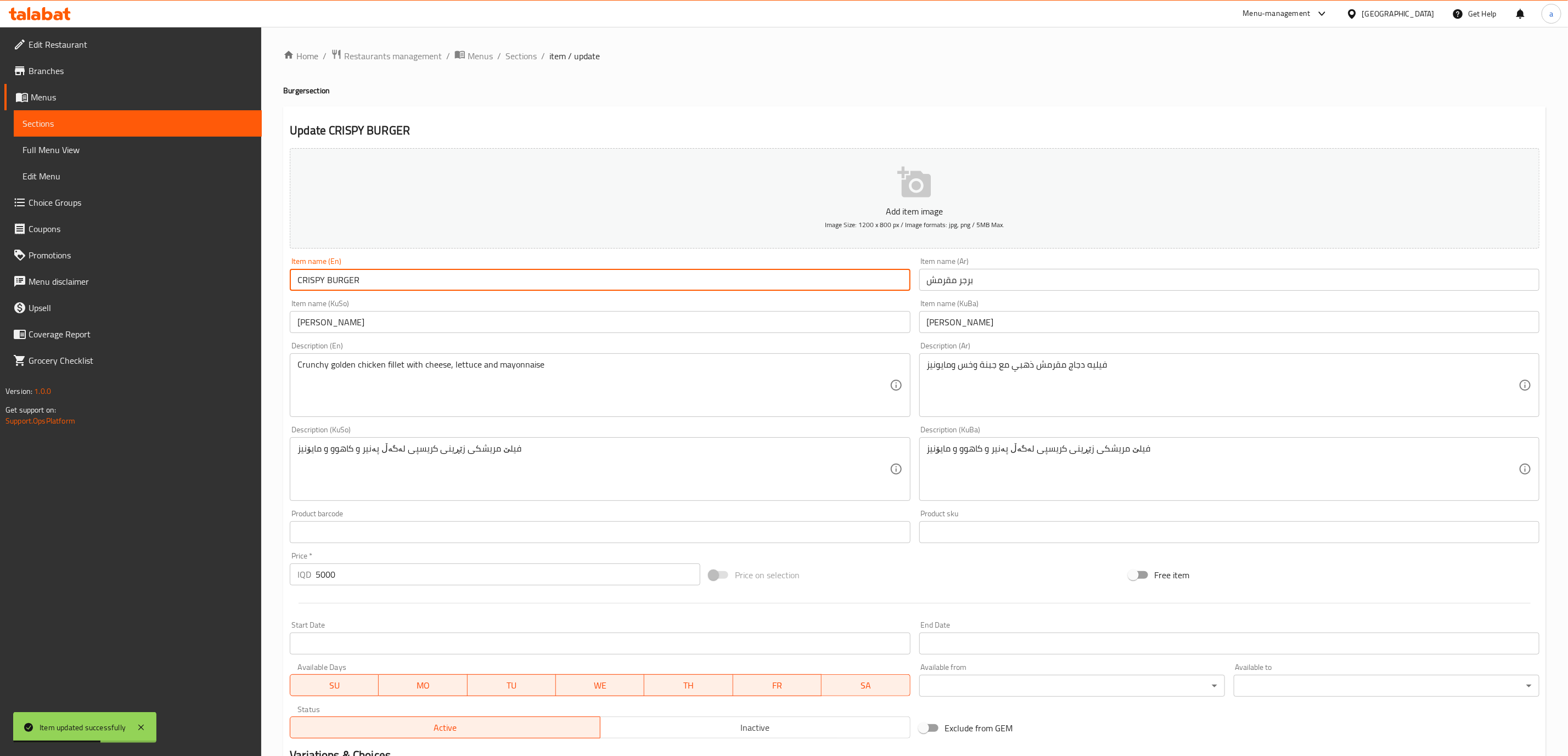
drag, startPoint x: 399, startPoint y: 281, endPoint x: 250, endPoint y: 280, distance: 149.0
click at [250, 280] on div "Edit Restaurant Branches Menus Sections Full Menu View Edit Menu Choice Groups …" at bounding box center [784, 464] width 1568 height 875
paste input "rispy Burger"
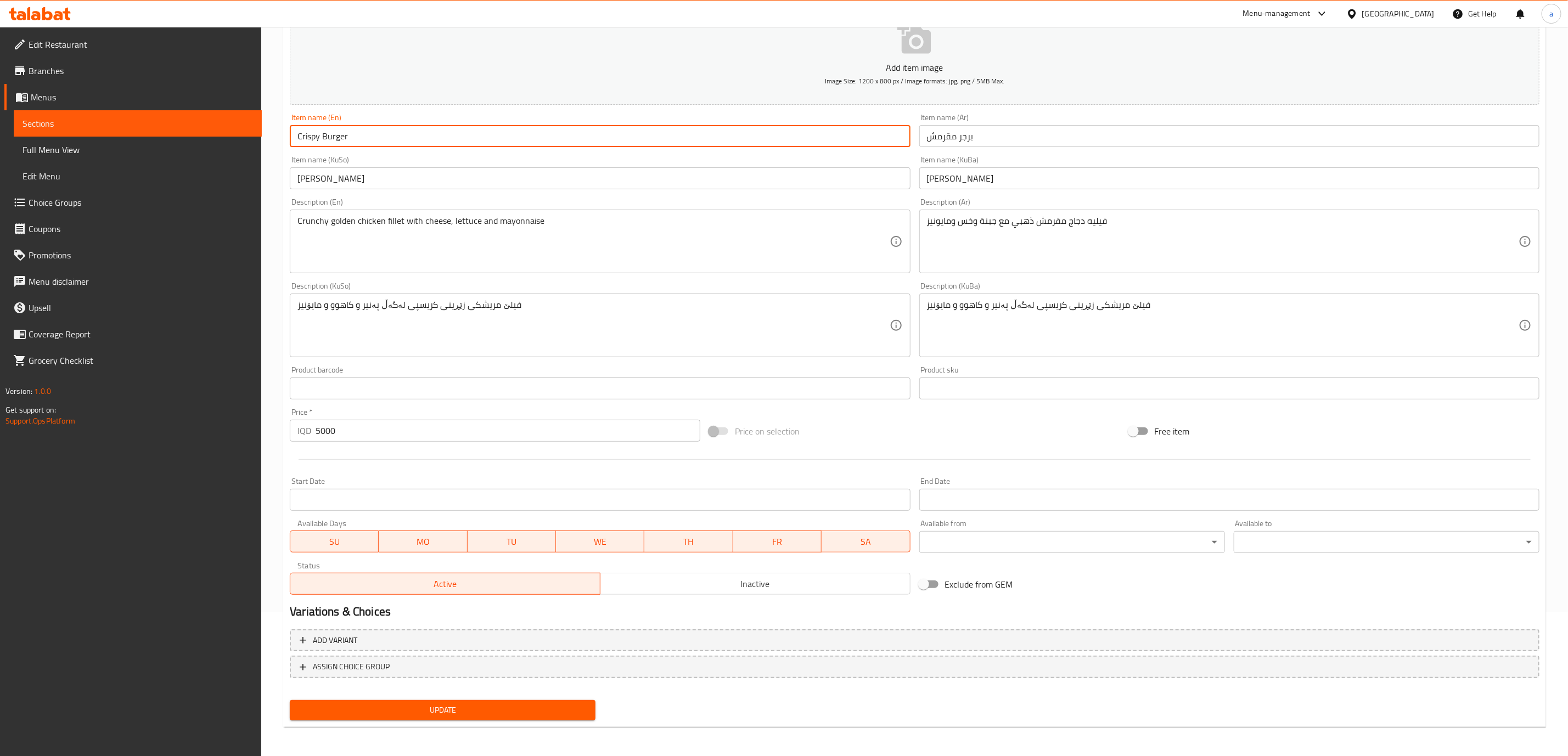
type input "Crispy Burger"
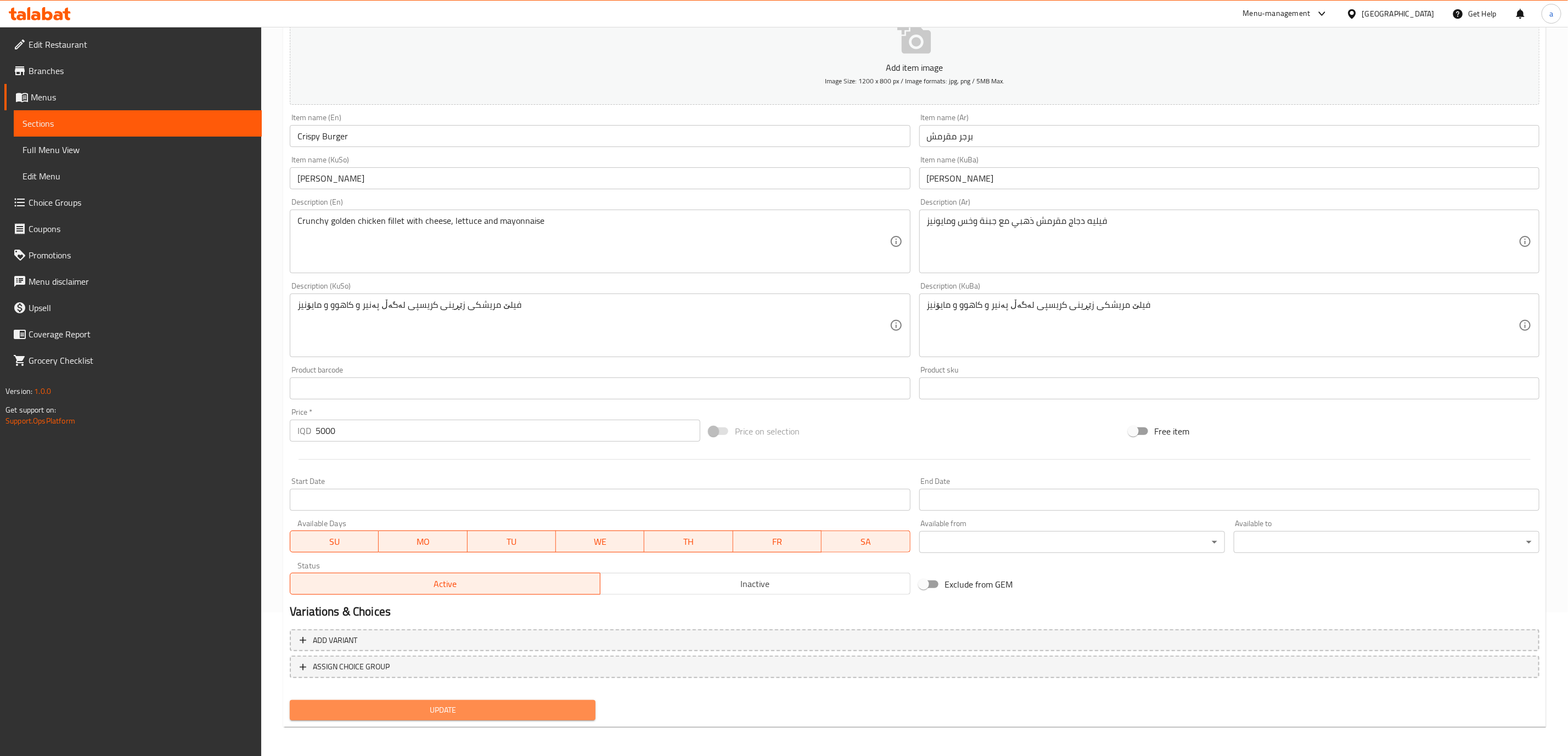
click at [520, 710] on span "Update" at bounding box center [443, 710] width 288 height 14
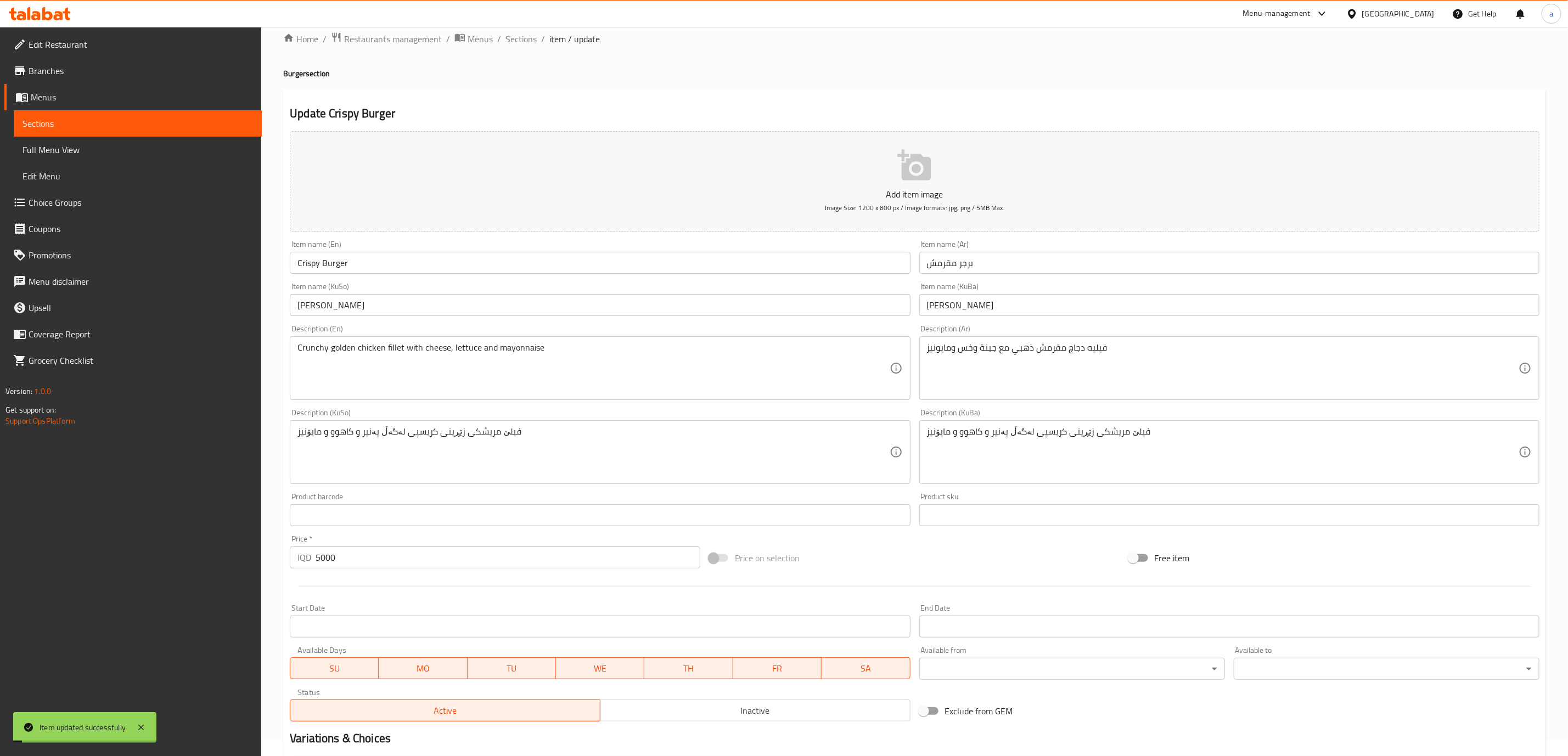
scroll to position [0, 0]
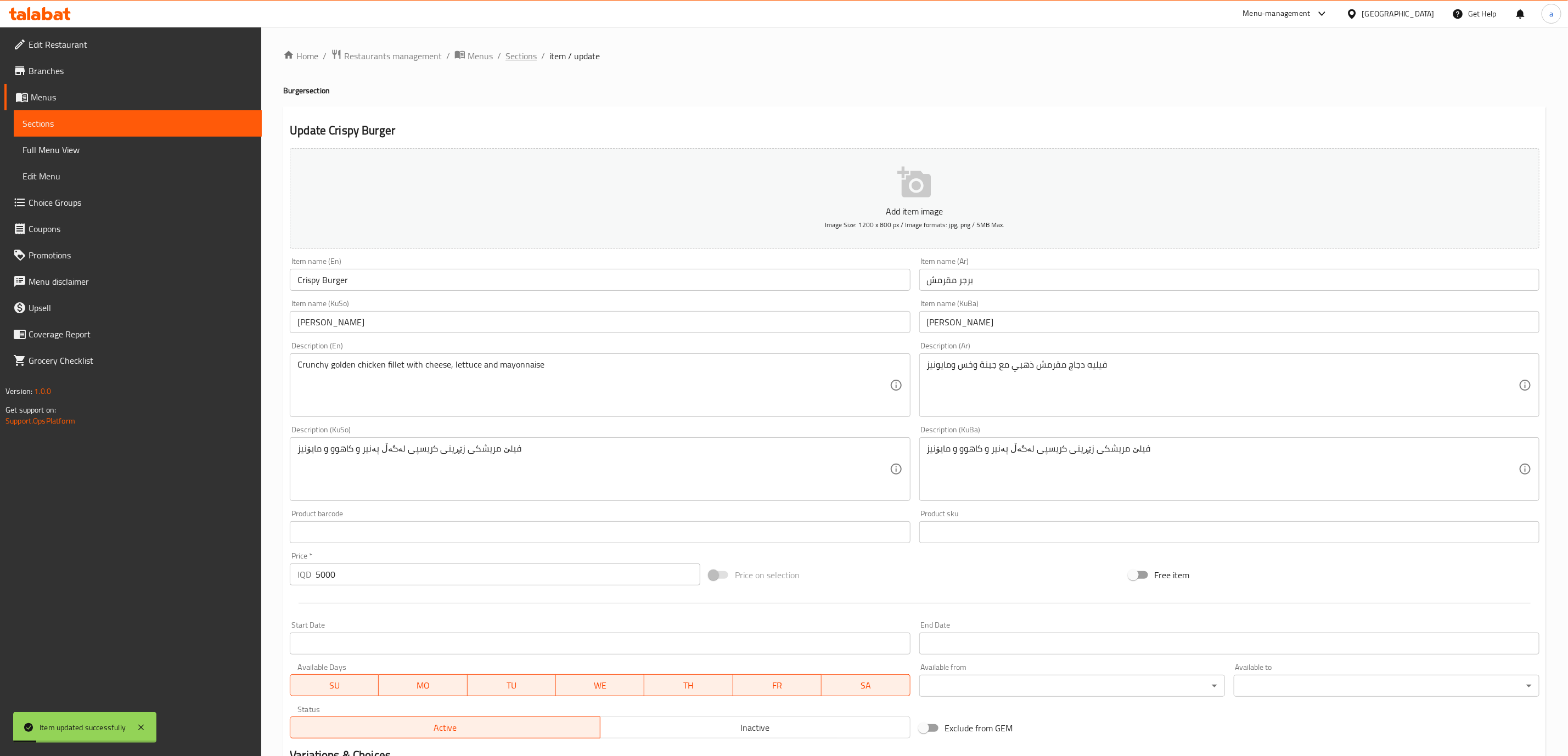
click at [511, 56] on span "Sections" at bounding box center [521, 56] width 31 height 13
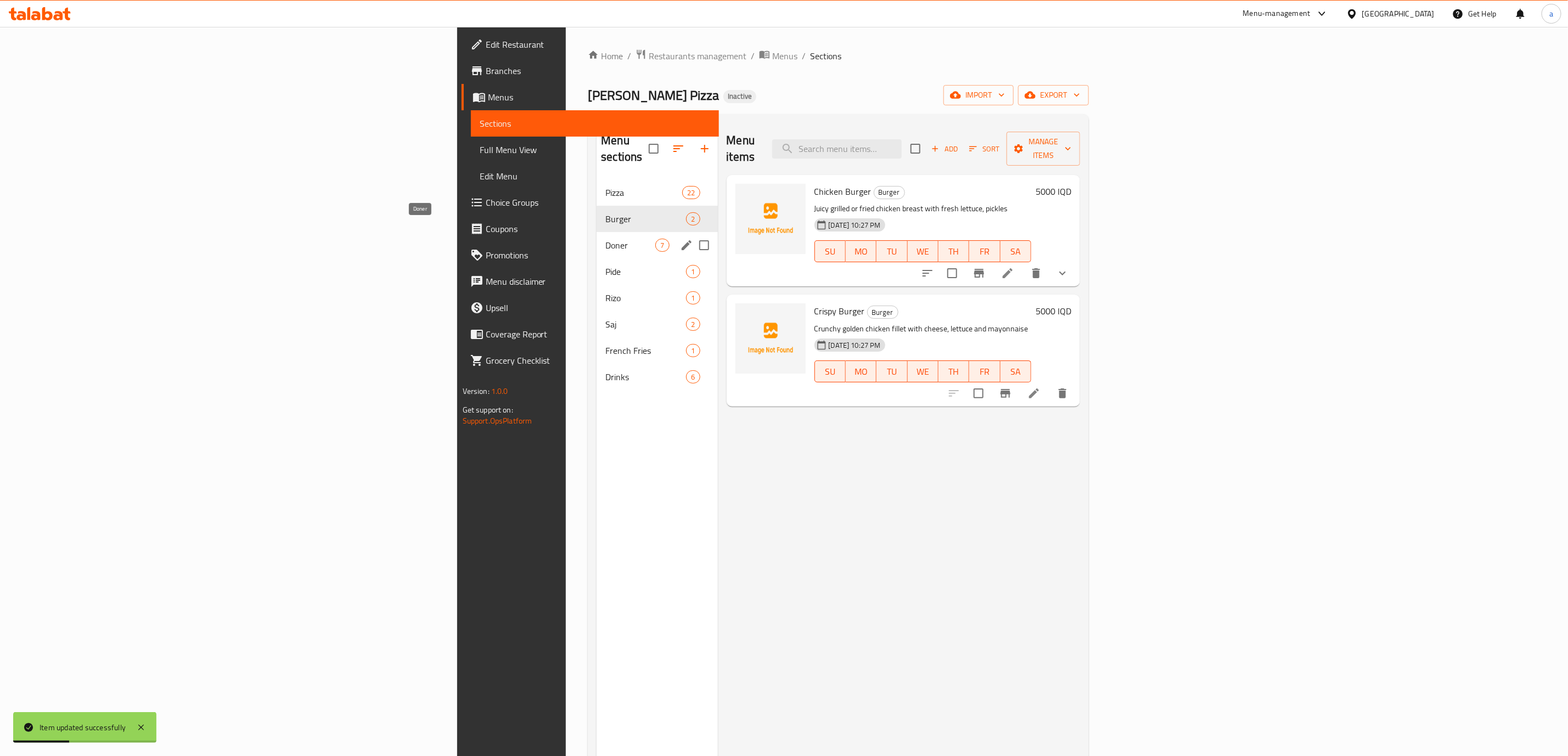
click at [605, 239] on span "Doner" at bounding box center [630, 245] width 50 height 13
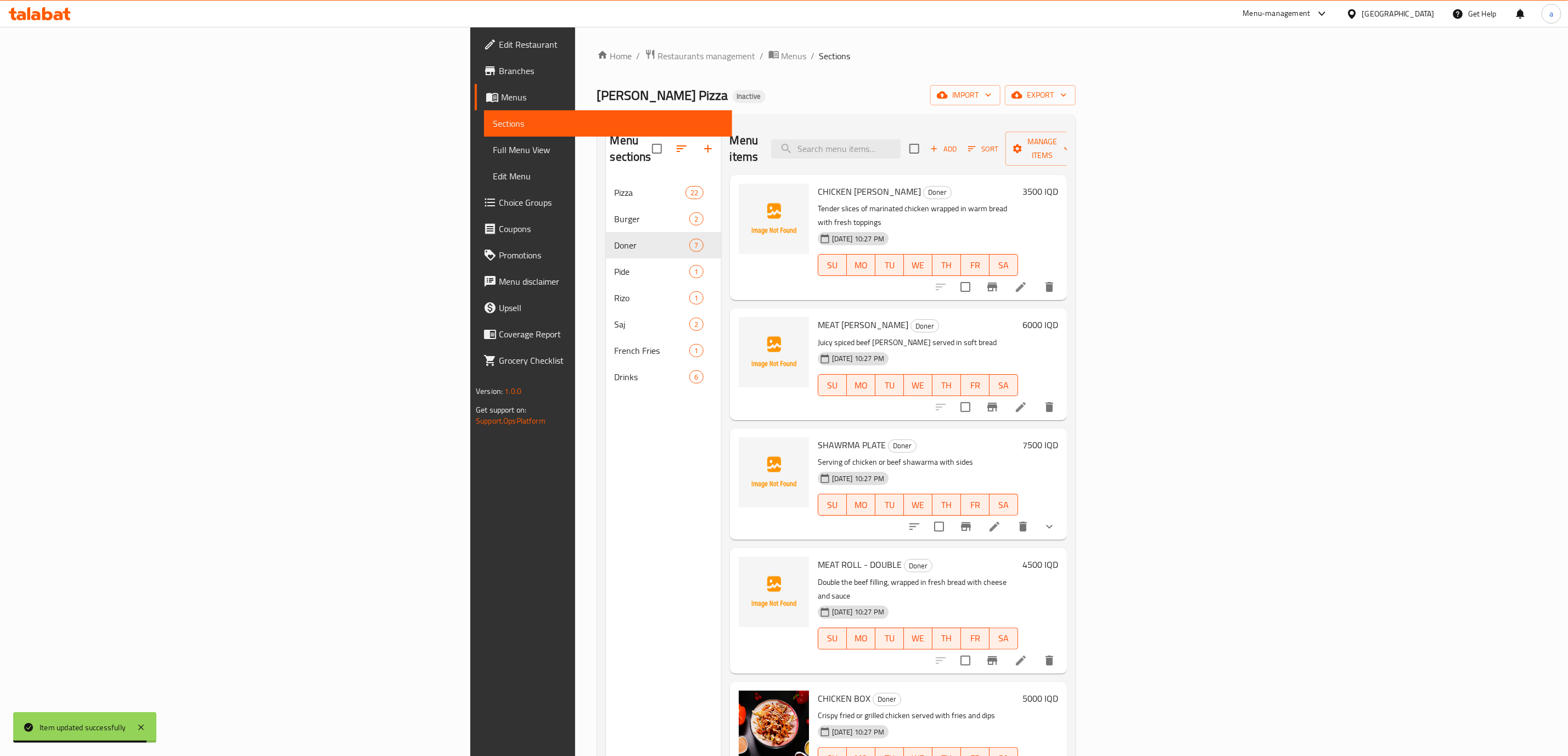
click at [1026, 282] on icon at bounding box center [1021, 287] width 10 height 10
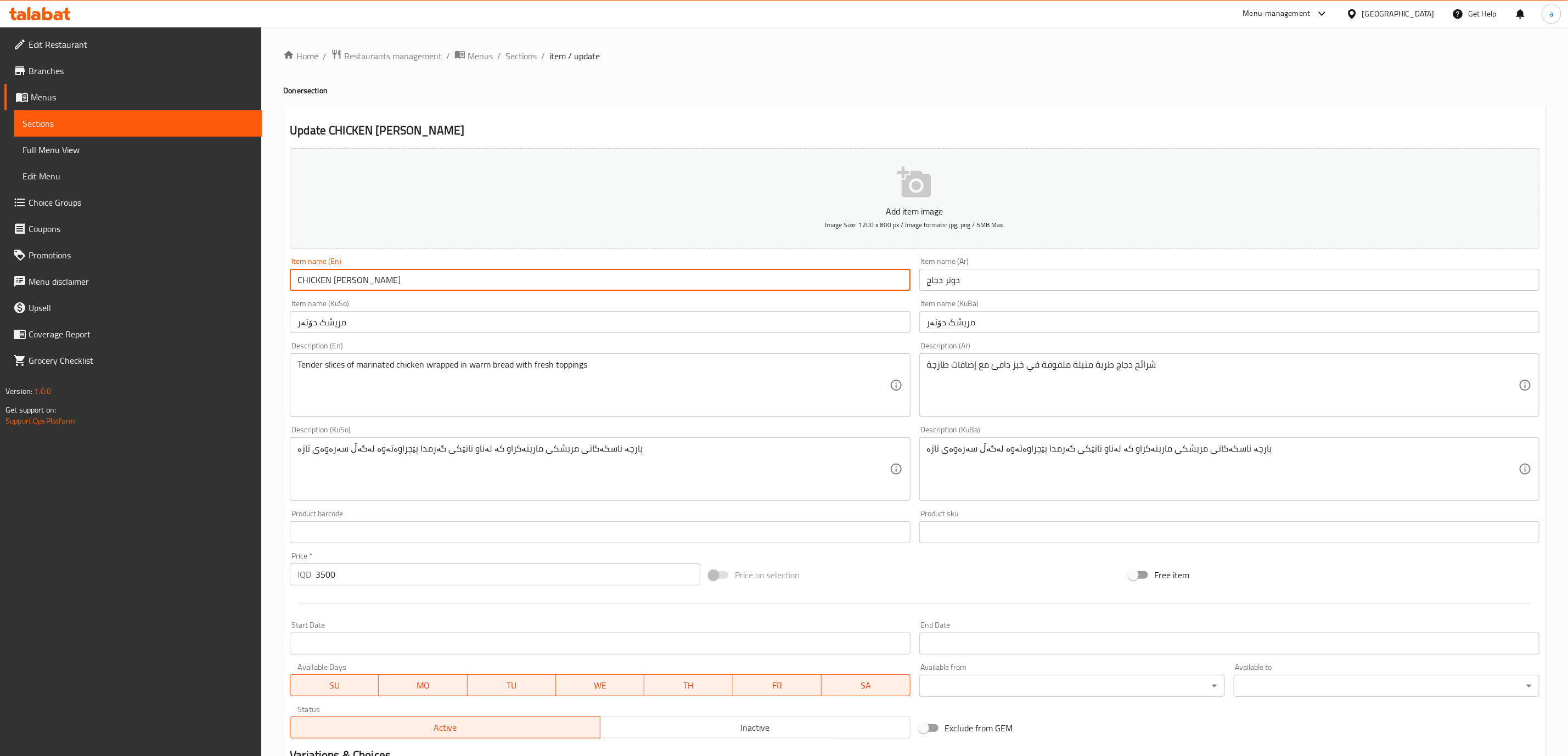
drag, startPoint x: 390, startPoint y: 281, endPoint x: 204, endPoint y: 284, distance: 186.0
click at [204, 284] on div "Edit Restaurant Branches Menus Sections Full Menu View Edit Menu Choice Groups …" at bounding box center [784, 464] width 1568 height 875
paste input "[PERSON_NAME] [PERSON_NAME]"
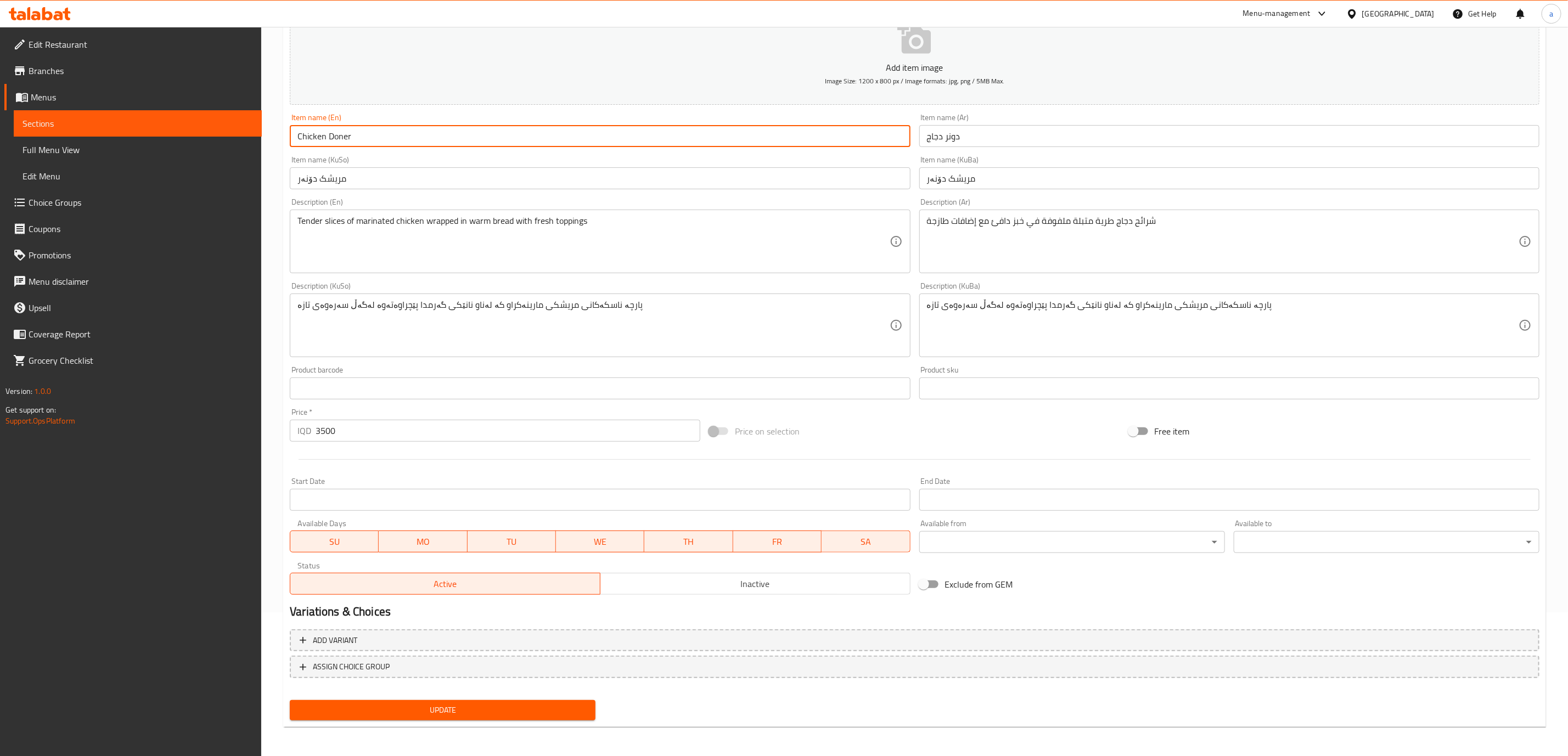
type input "Chicken Doner"
click at [575, 705] on span "Update" at bounding box center [443, 710] width 288 height 14
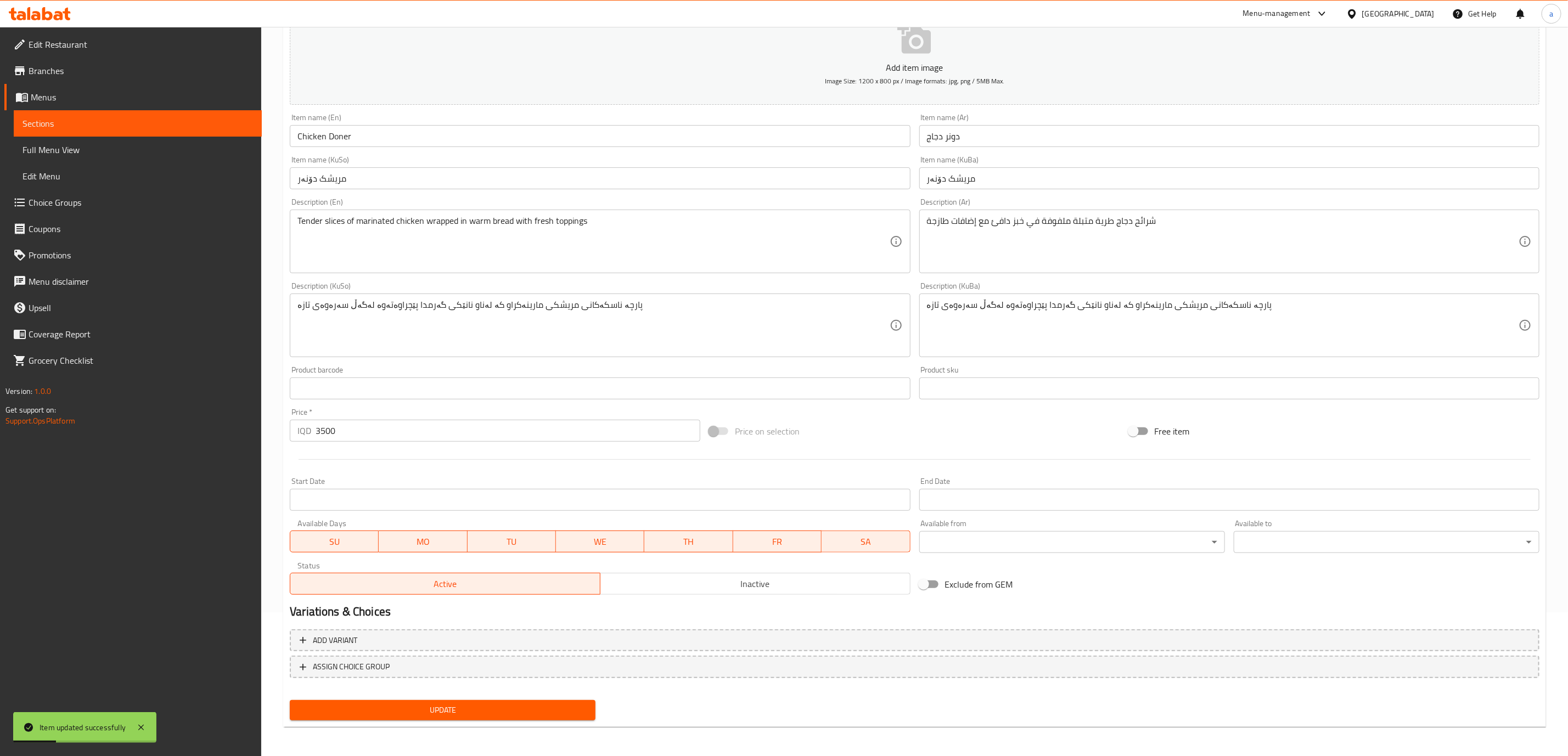
scroll to position [0, 0]
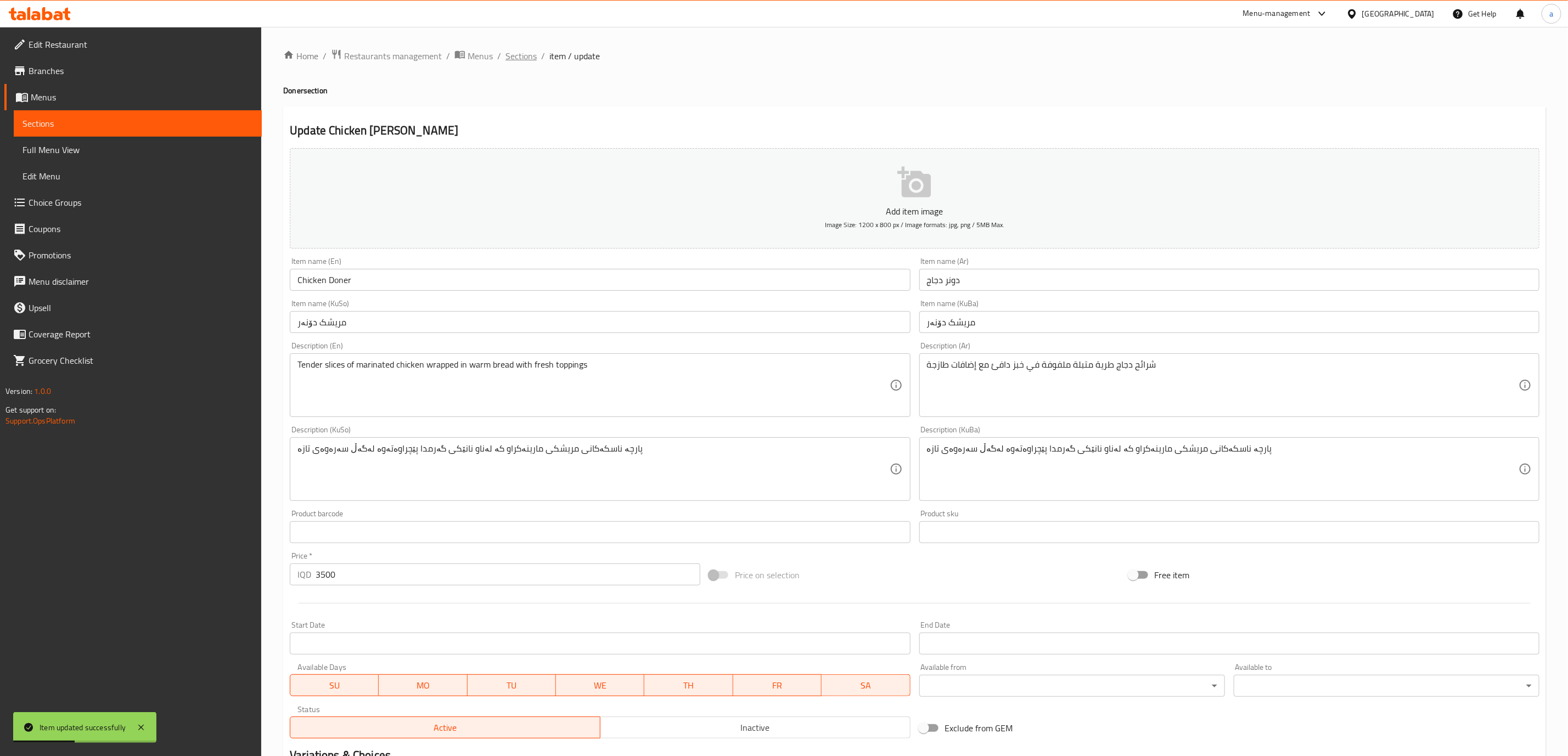
click at [506, 63] on span "Sections" at bounding box center [521, 56] width 31 height 13
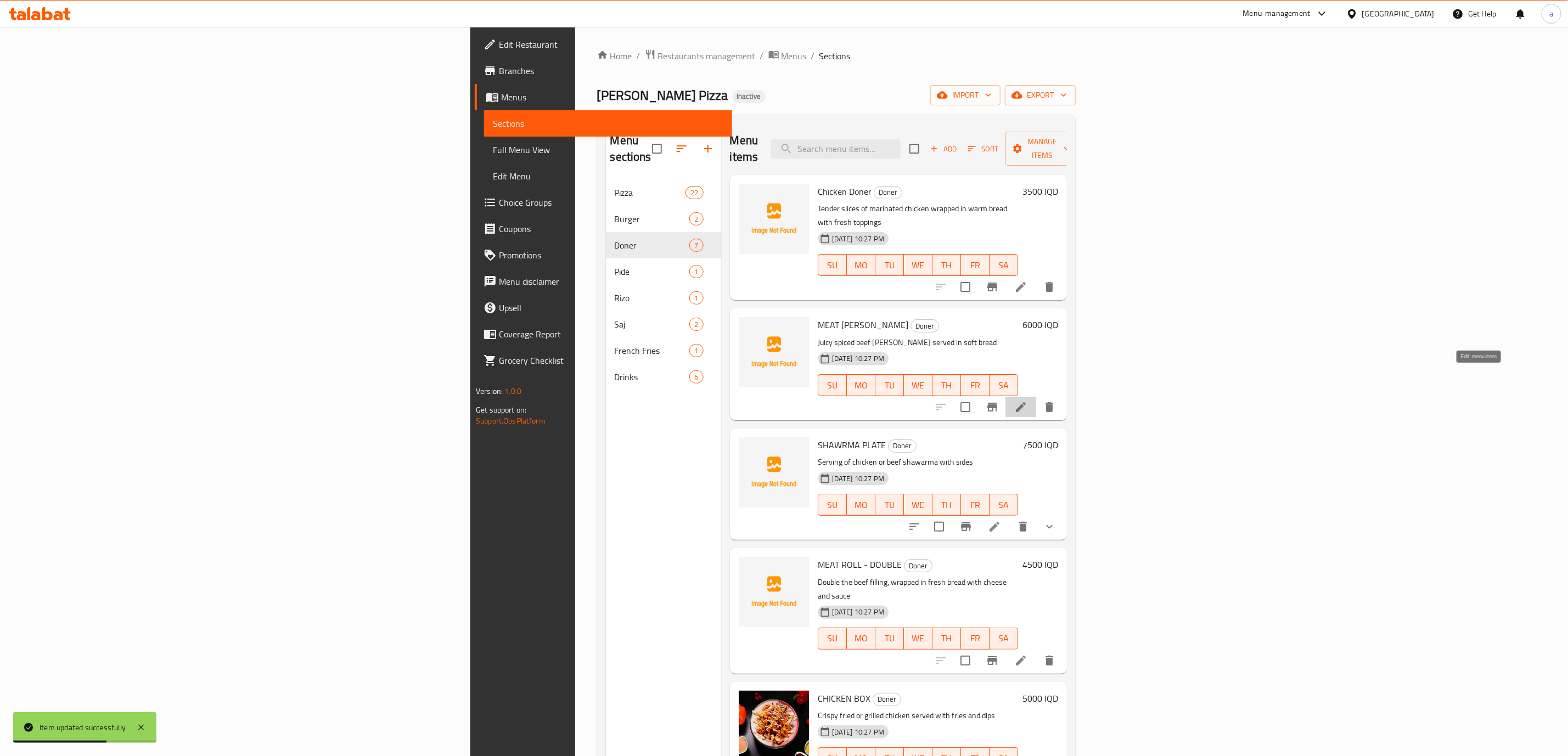
click at [1027, 400] on icon at bounding box center [1021, 407] width 13 height 13
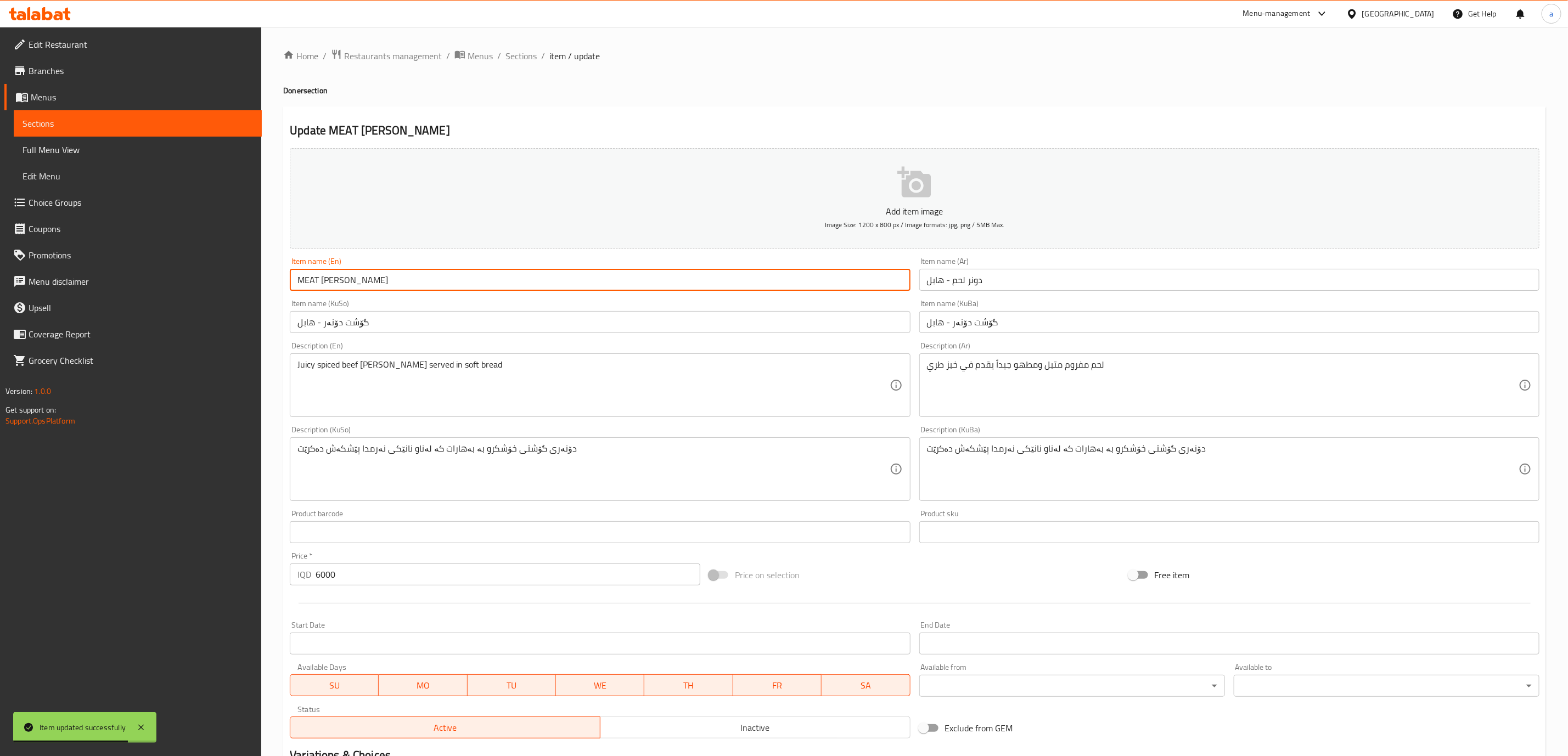
drag, startPoint x: 366, startPoint y: 280, endPoint x: 259, endPoint y: 284, distance: 107.1
click at [259, 284] on div "Edit Restaurant Branches Menus Sections Full Menu View Edit Menu Choice Groups …" at bounding box center [784, 464] width 1568 height 875
paste input "eat [PERSON_NAME]"
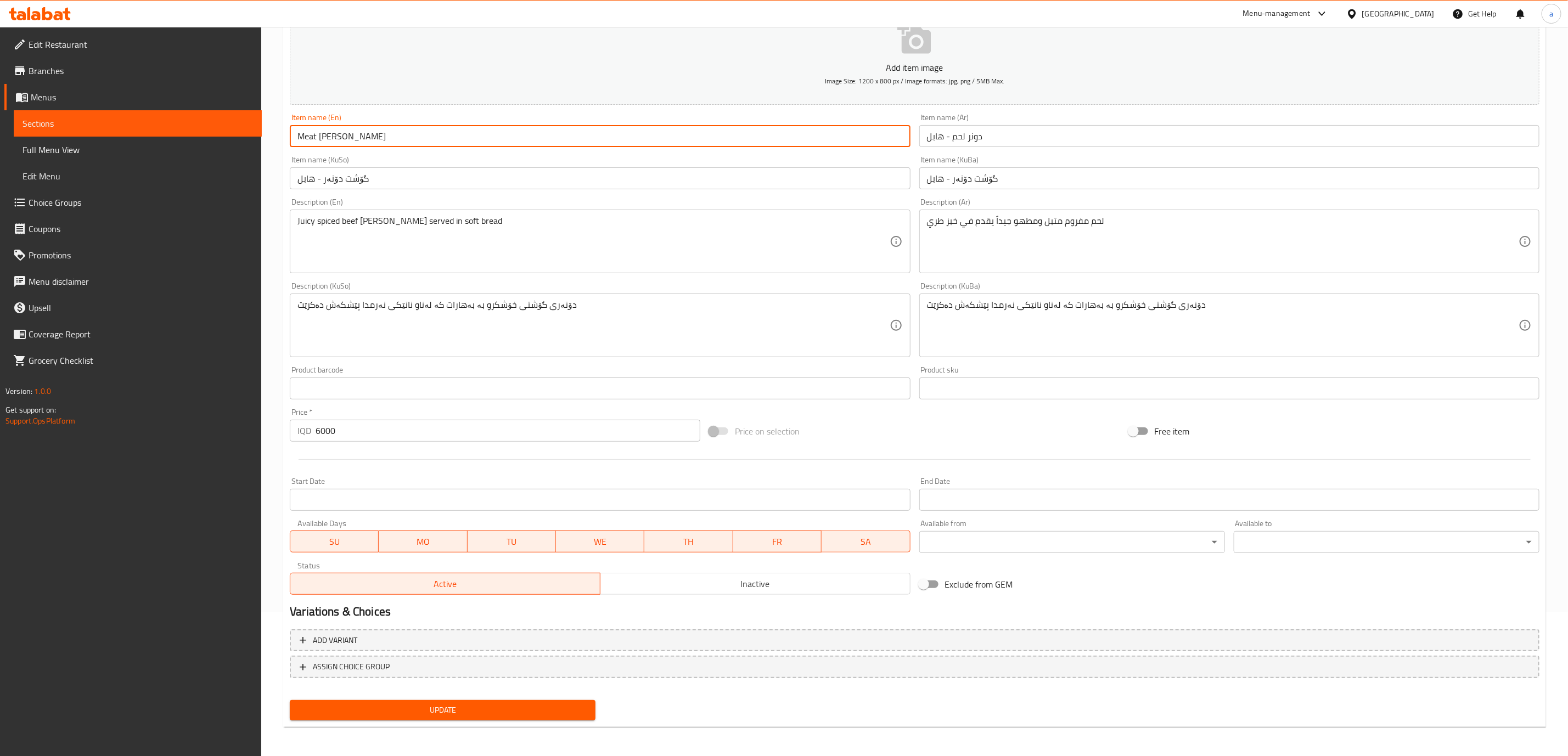
type input "Meat [PERSON_NAME]"
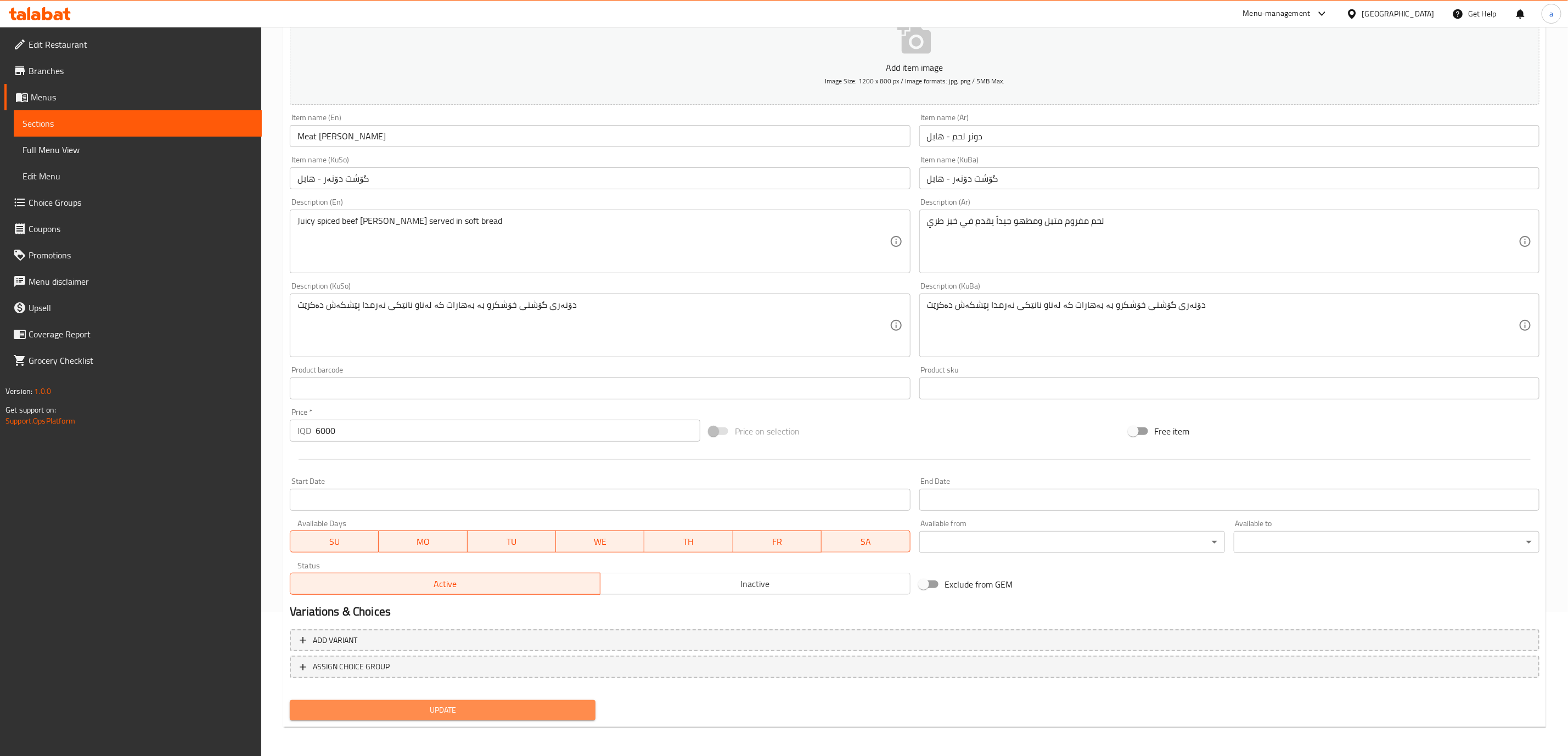
click at [427, 704] on span "Update" at bounding box center [443, 710] width 288 height 14
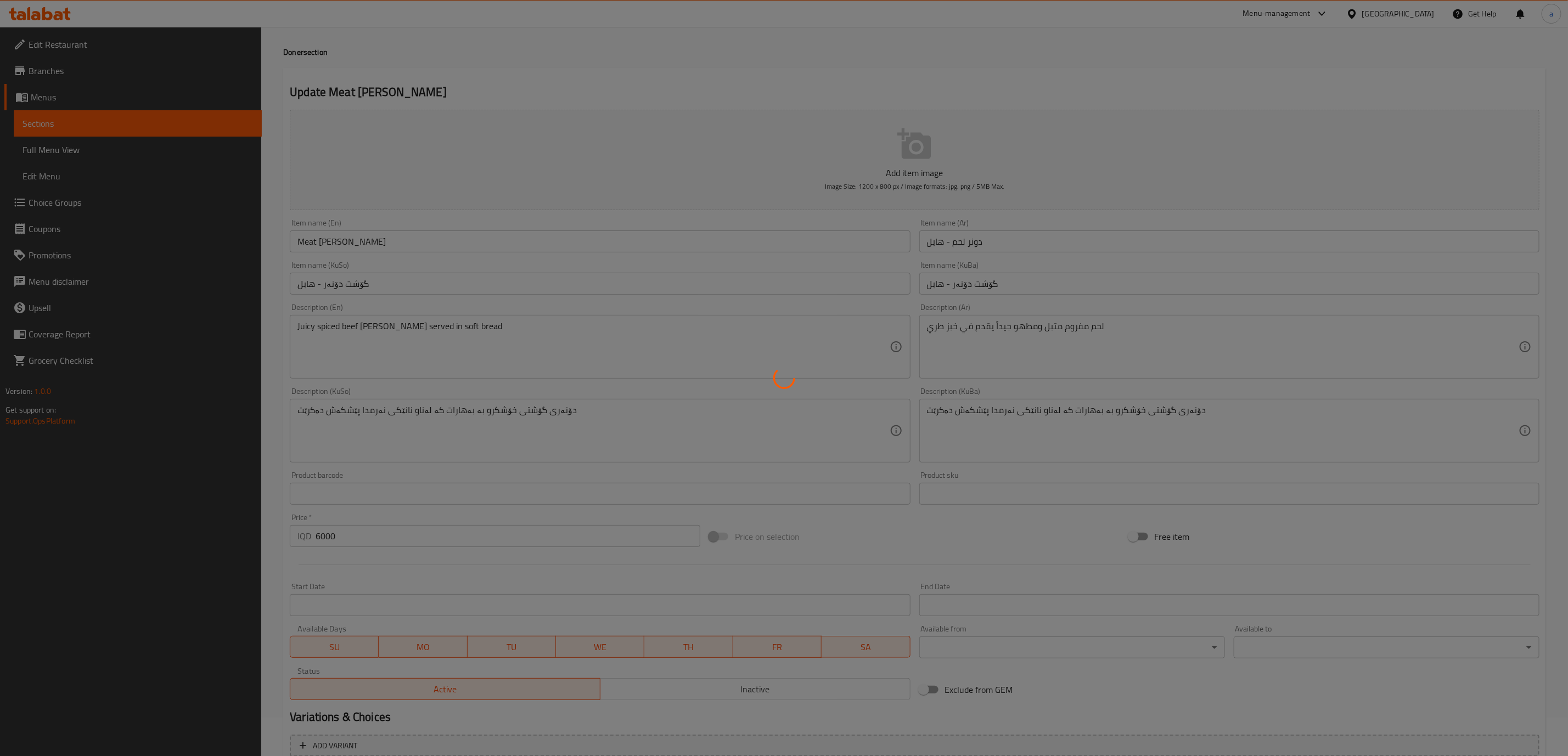
scroll to position [0, 0]
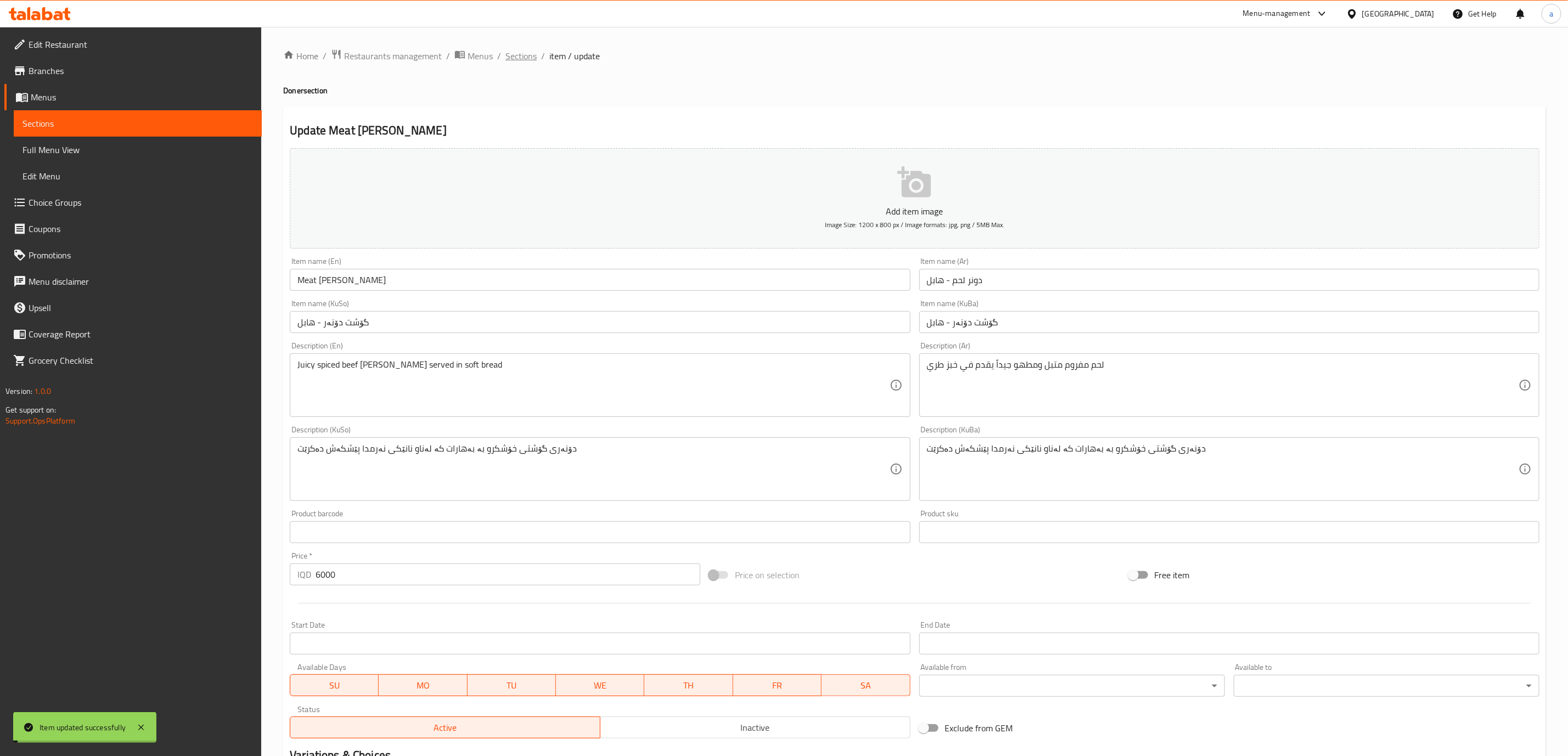
click at [517, 50] on span "Sections" at bounding box center [521, 56] width 31 height 13
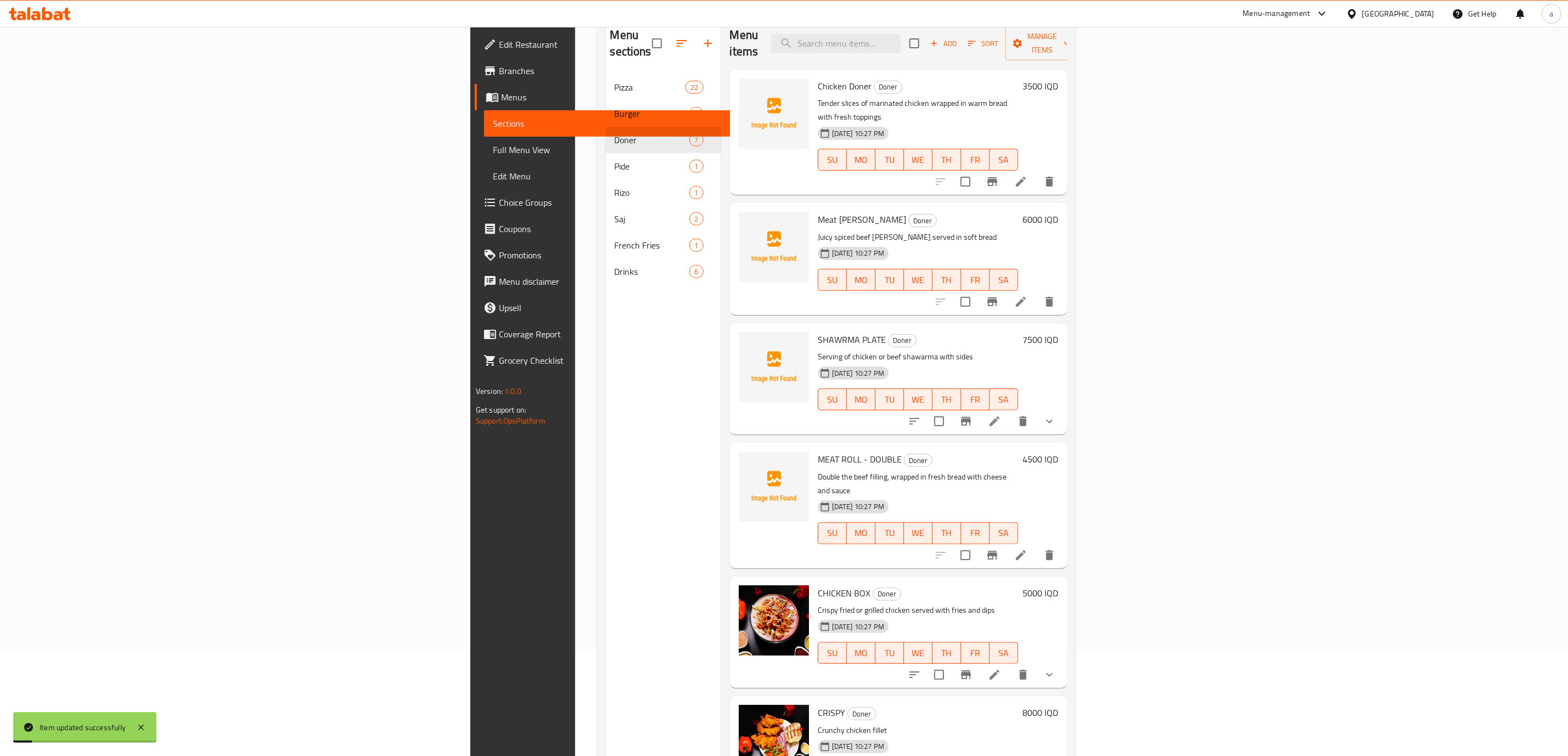
scroll to position [154, 0]
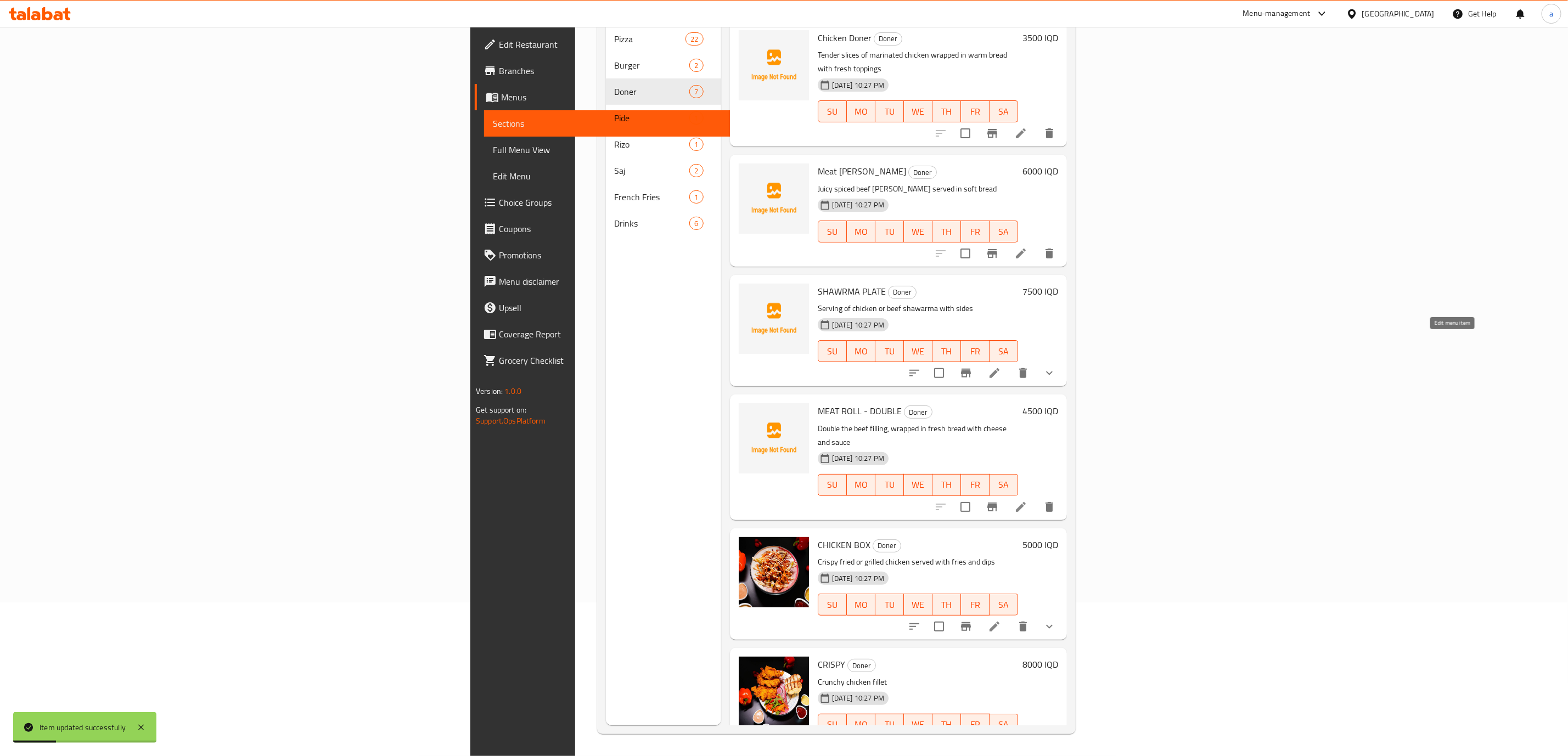
click at [1001, 366] on icon at bounding box center [994, 373] width 13 height 13
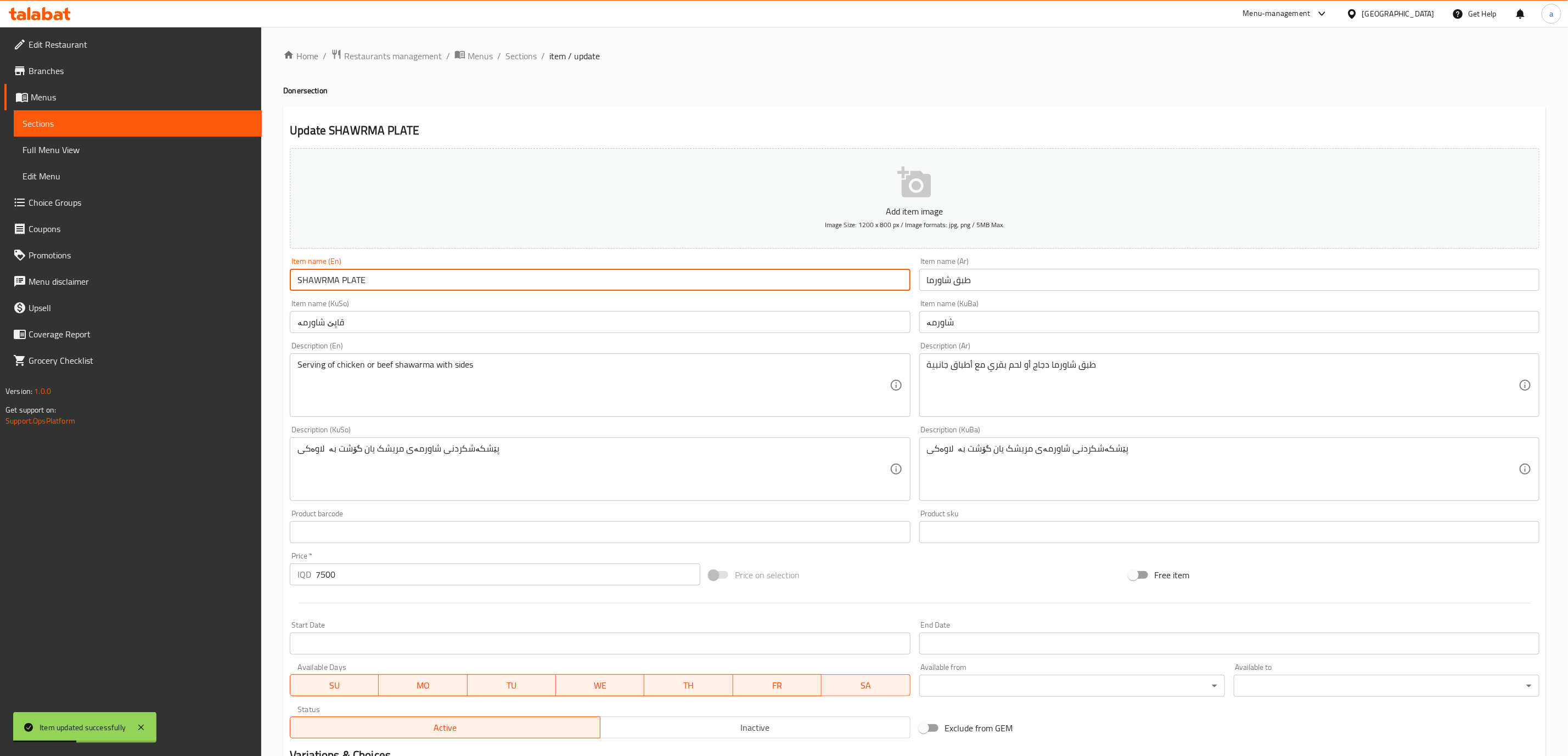
drag, startPoint x: 426, startPoint y: 287, endPoint x: 68, endPoint y: 290, distance: 358.0
click at [68, 290] on div "Edit Restaurant Branches Menus Sections Full Menu View Edit Menu Choice Groups …" at bounding box center [784, 487] width 1568 height 919
paste input "hawrma Plate"
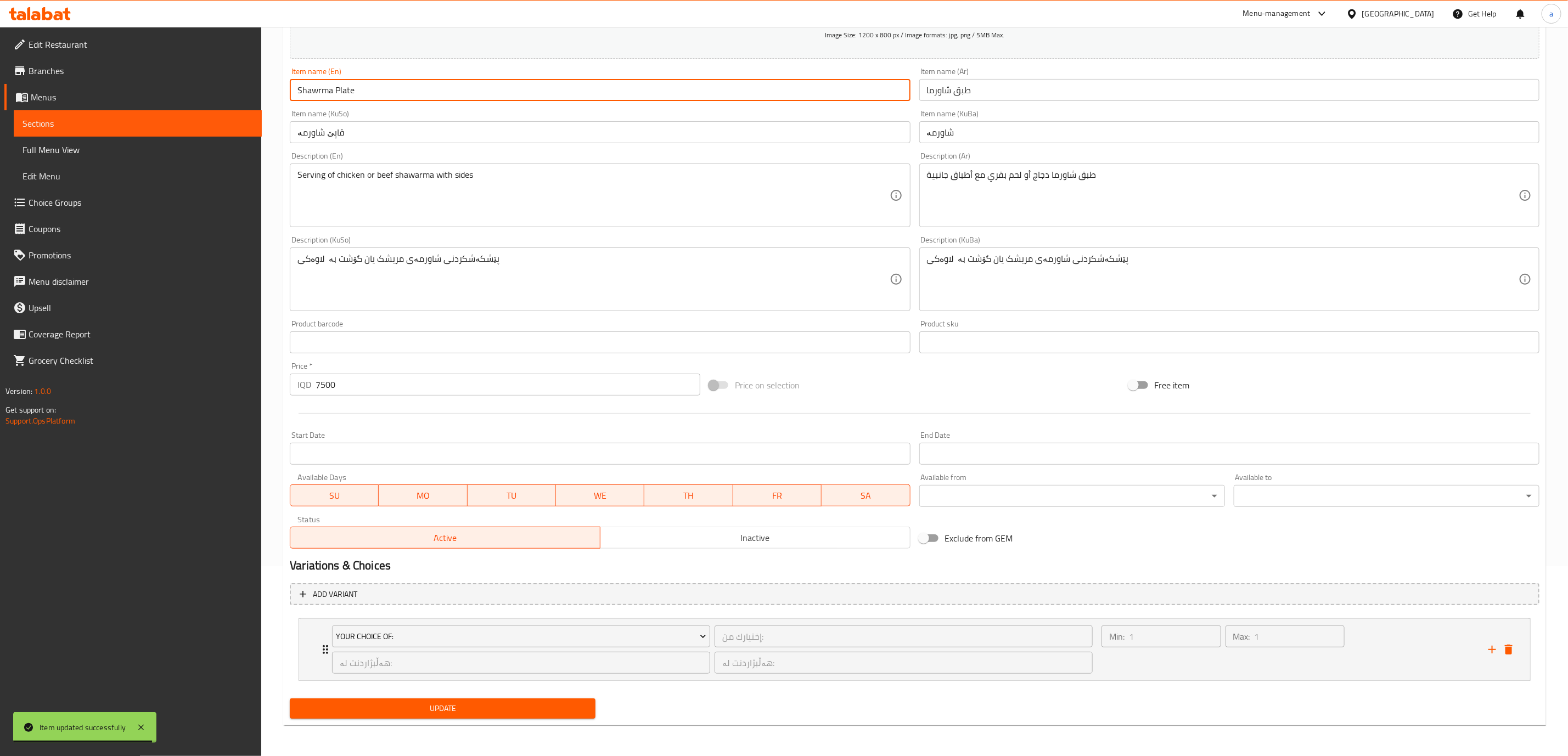
type input "Shawrma Plate"
click at [577, 702] on span "Update" at bounding box center [443, 708] width 288 height 14
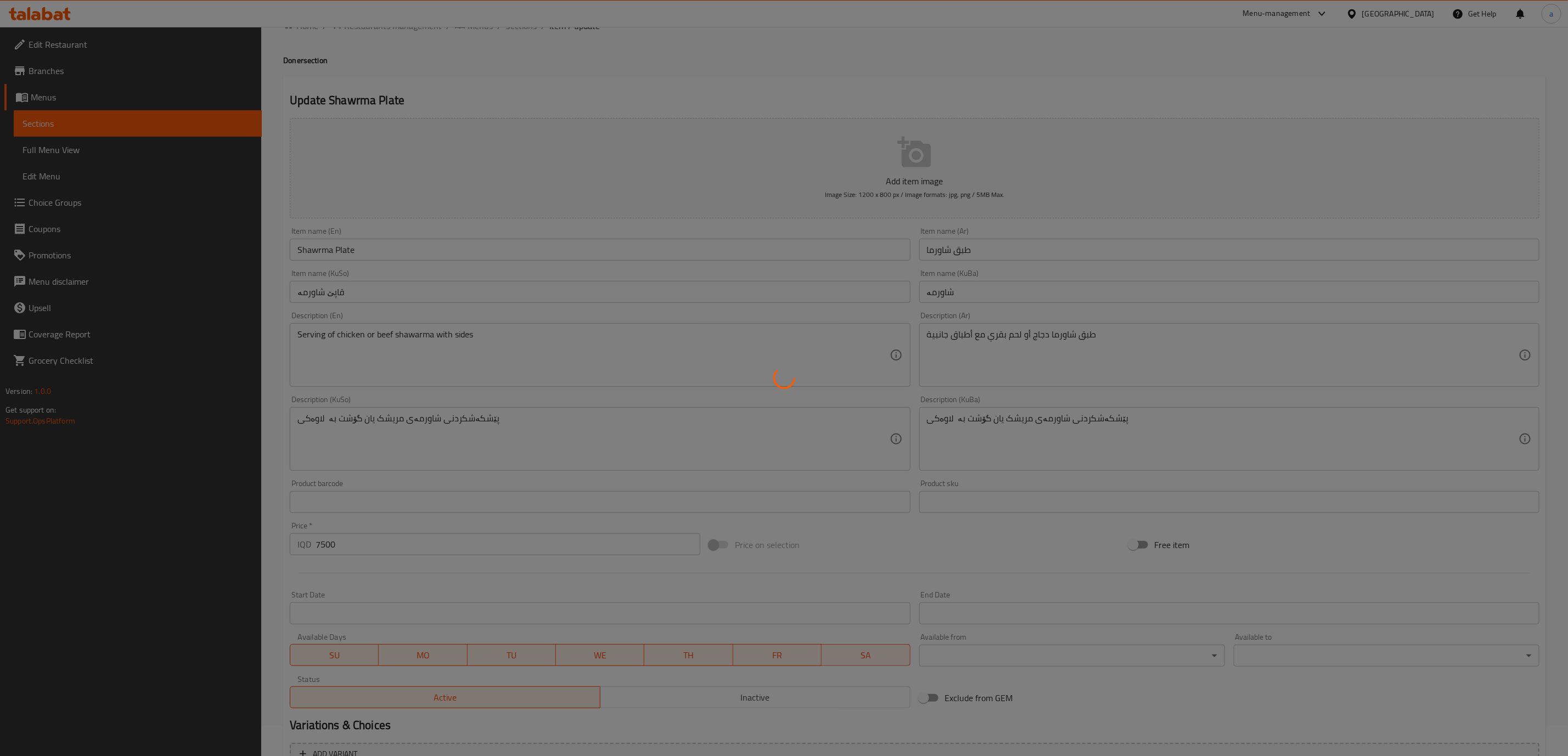
scroll to position [0, 0]
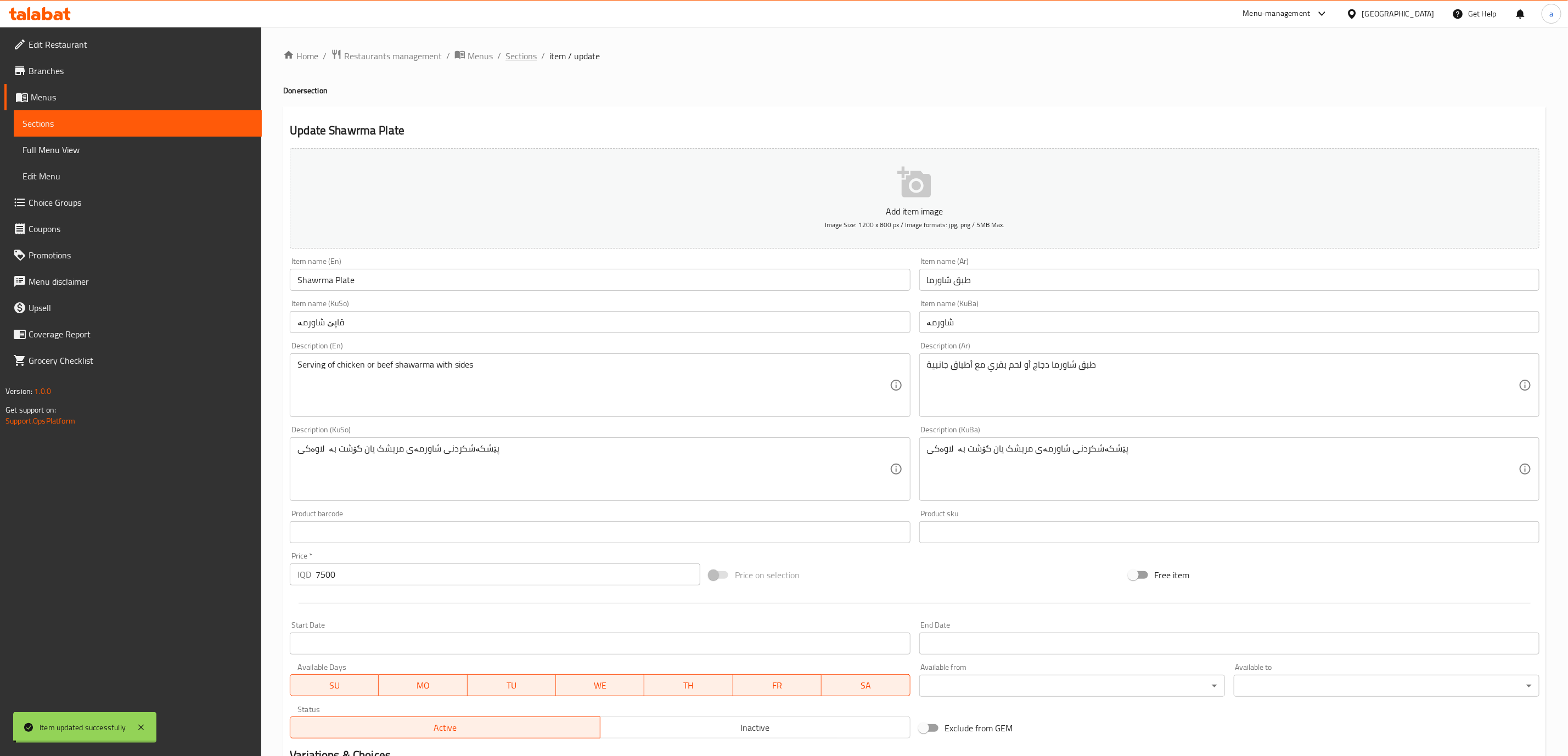
click at [526, 50] on span "Sections" at bounding box center [521, 56] width 31 height 13
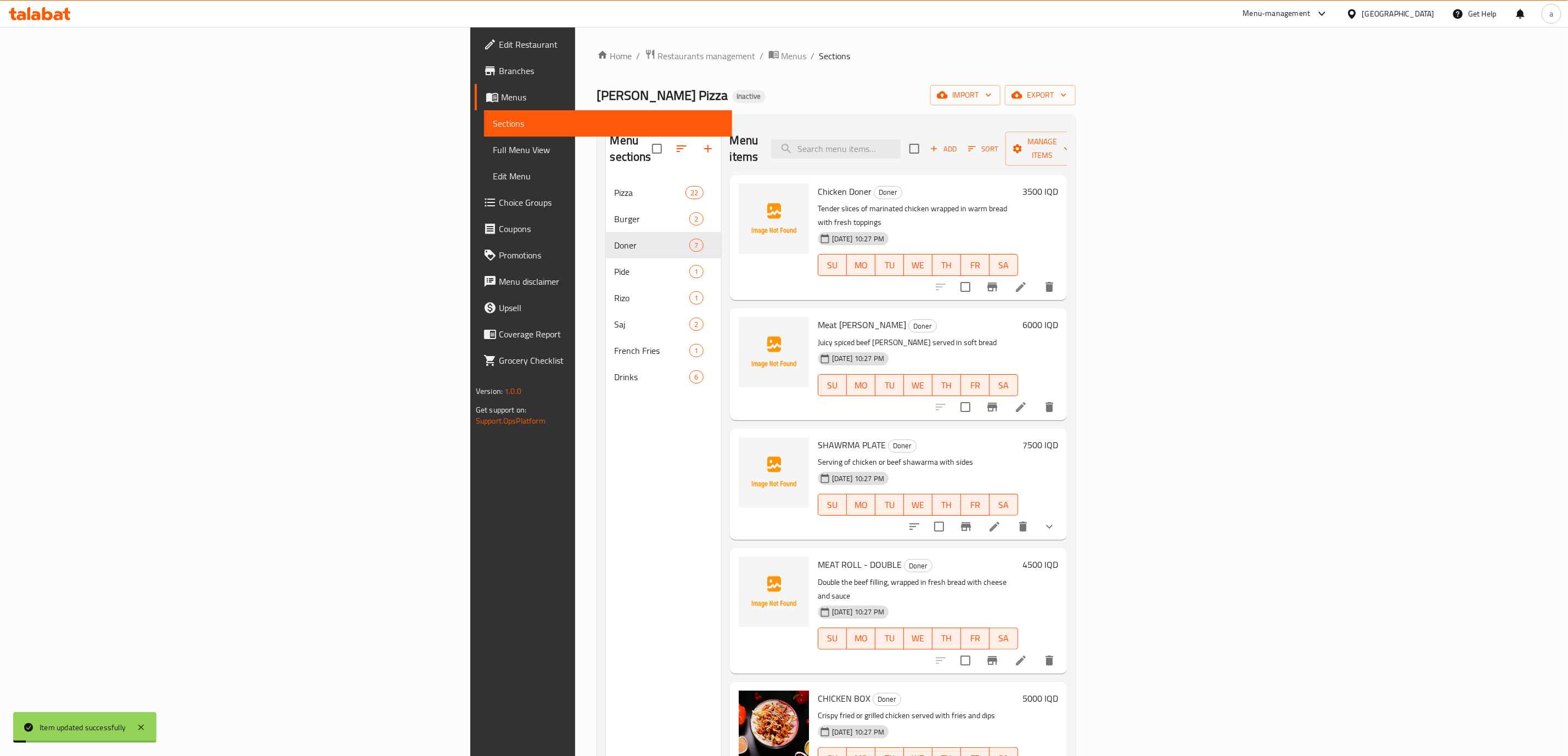
scroll to position [154, 0]
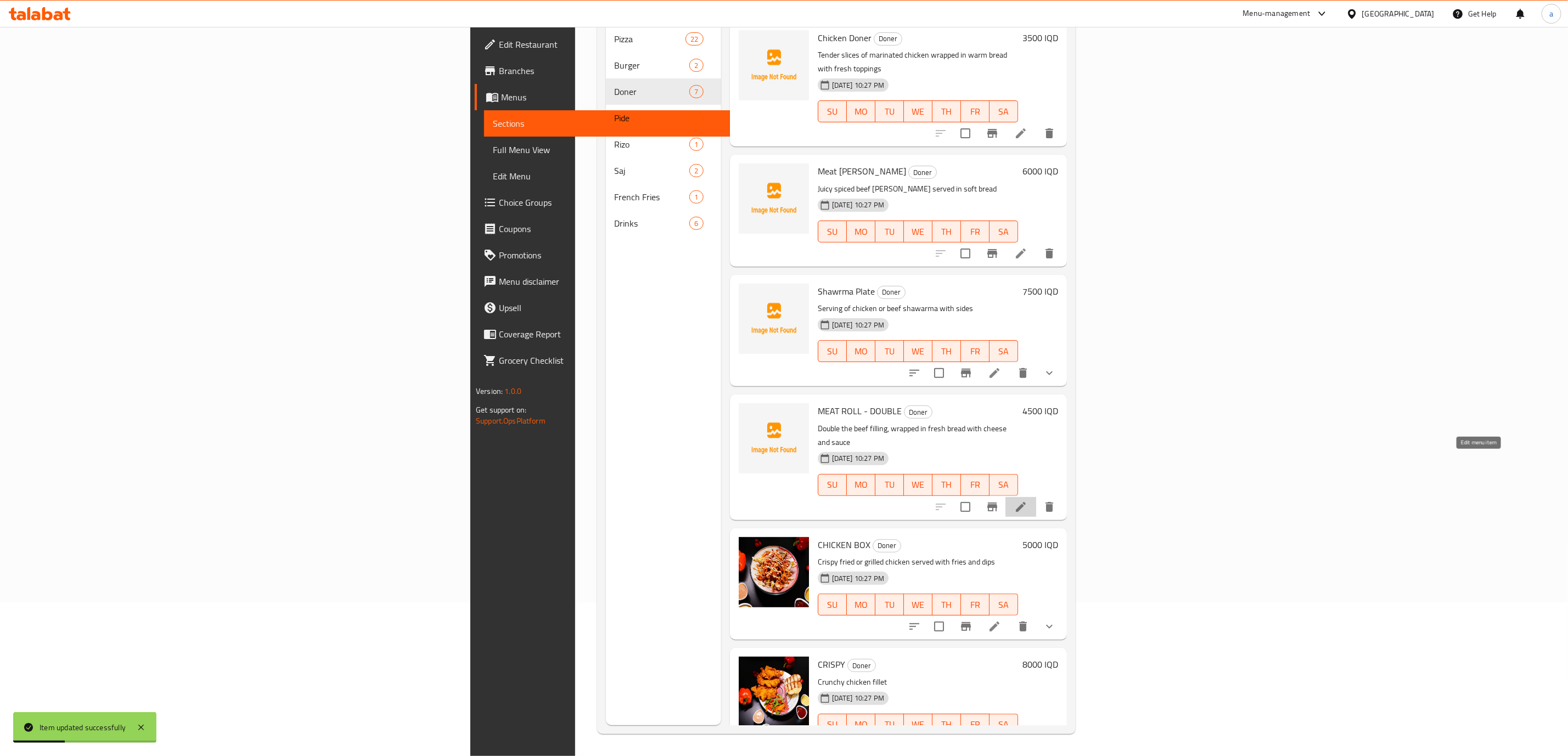
click at [1027, 500] on icon at bounding box center [1021, 506] width 13 height 13
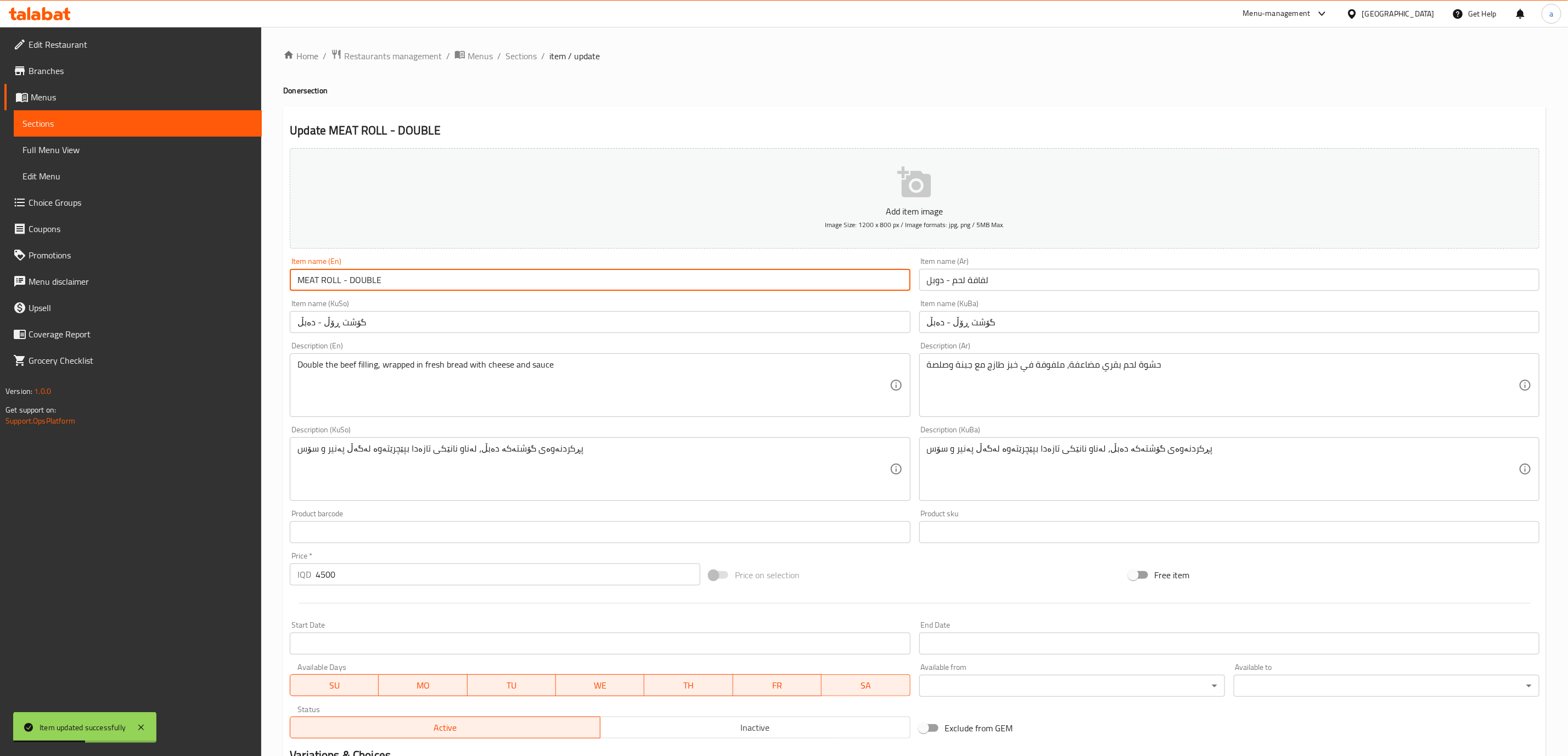
drag, startPoint x: 434, startPoint y: 284, endPoint x: 248, endPoint y: 281, distance: 186.0
click at [248, 281] on div "Edit Restaurant Branches Menus Sections Full Menu View Edit Menu Choice Groups …" at bounding box center [784, 464] width 1568 height 875
paste input "eat Roll - Double"
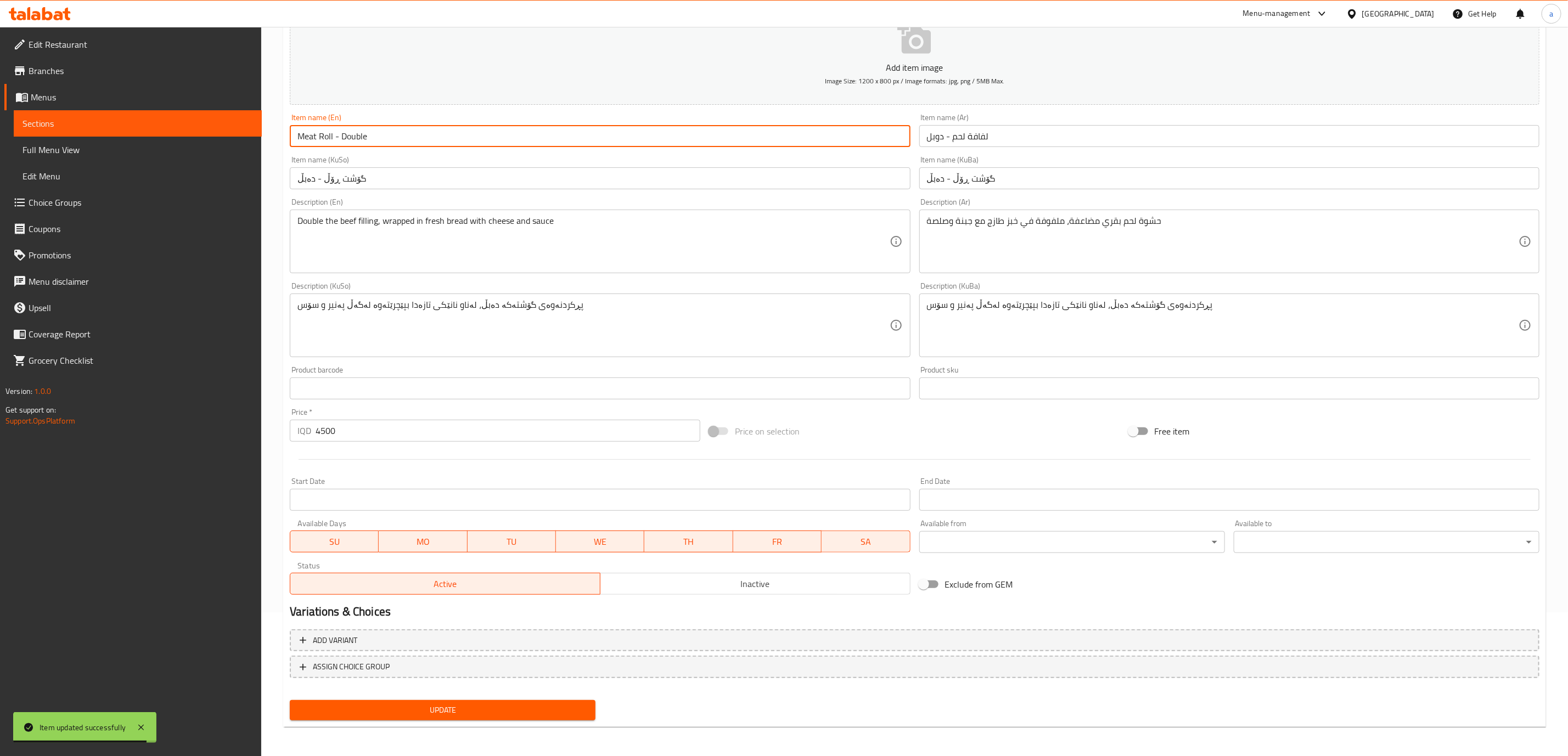
type input "Meat Roll - Double"
click at [483, 710] on span "Update" at bounding box center [443, 710] width 288 height 14
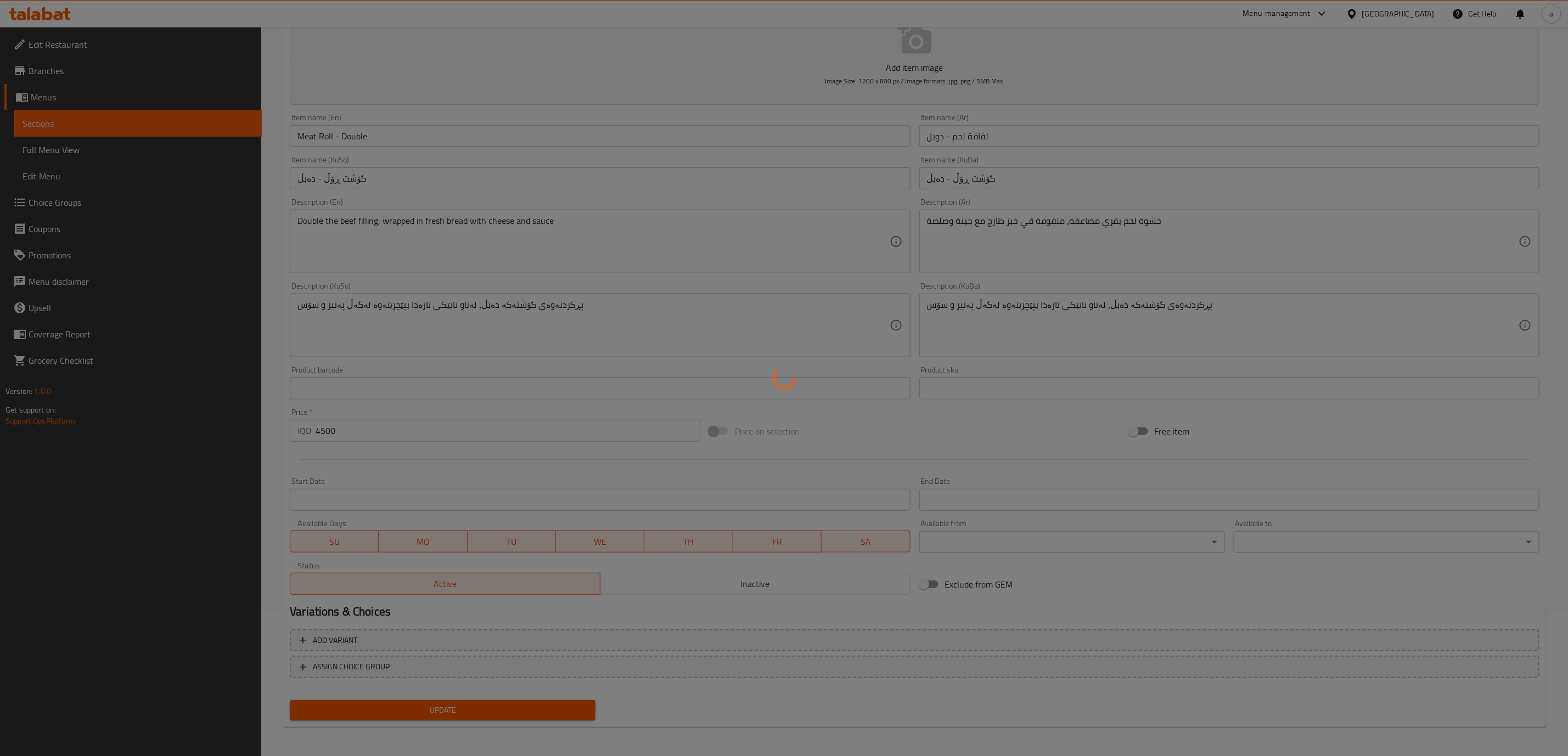
scroll to position [0, 0]
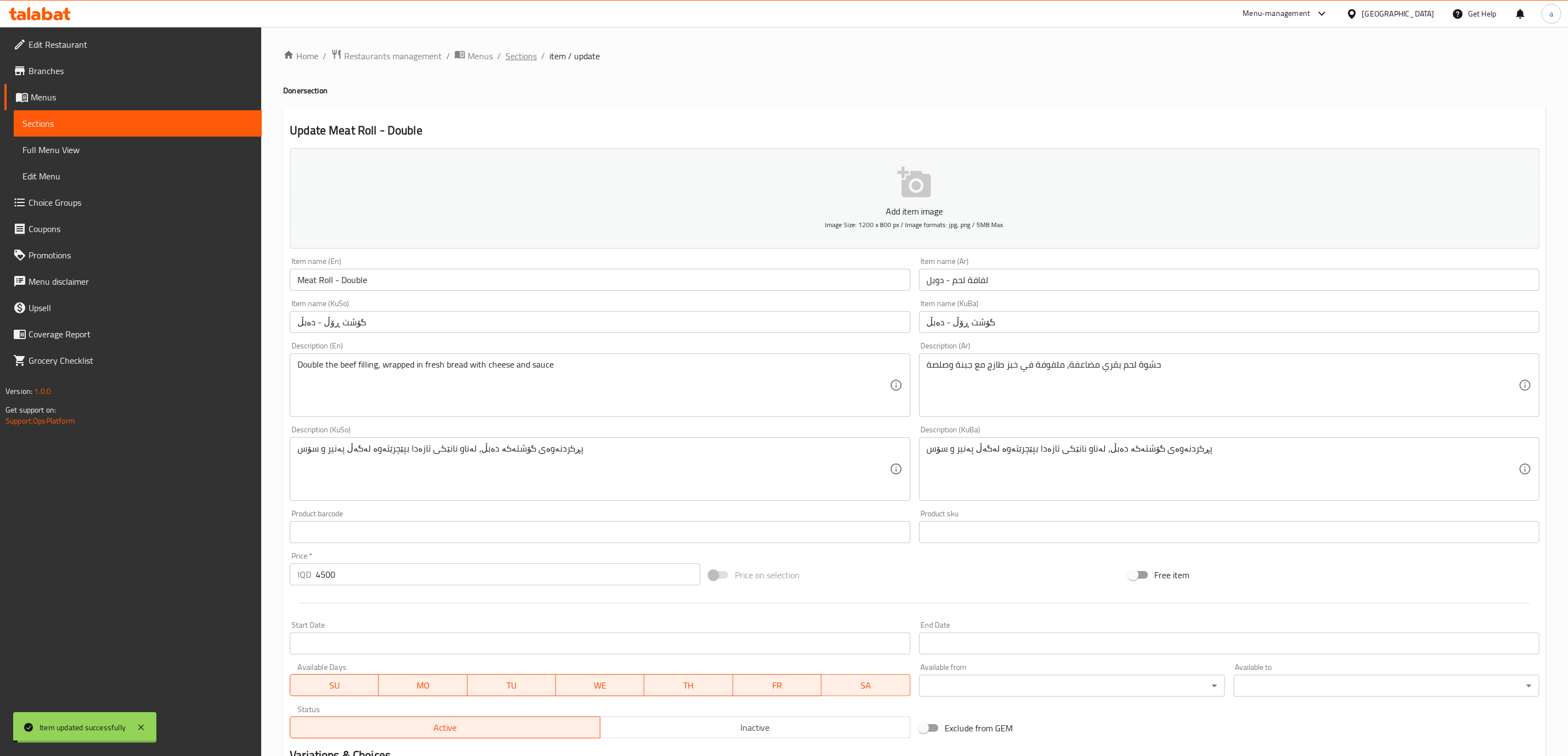
click at [530, 51] on span "Sections" at bounding box center [521, 56] width 31 height 13
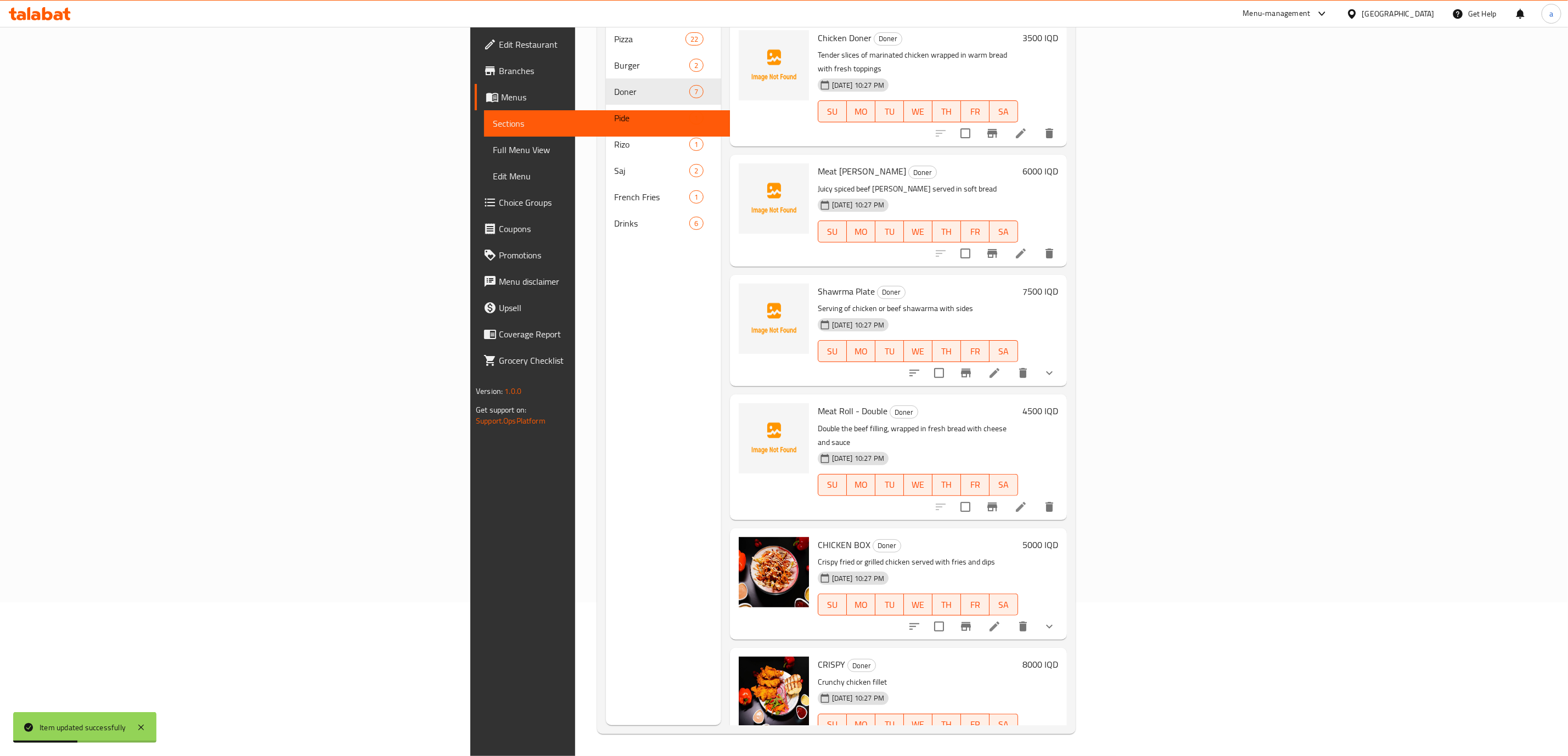
scroll to position [109, 0]
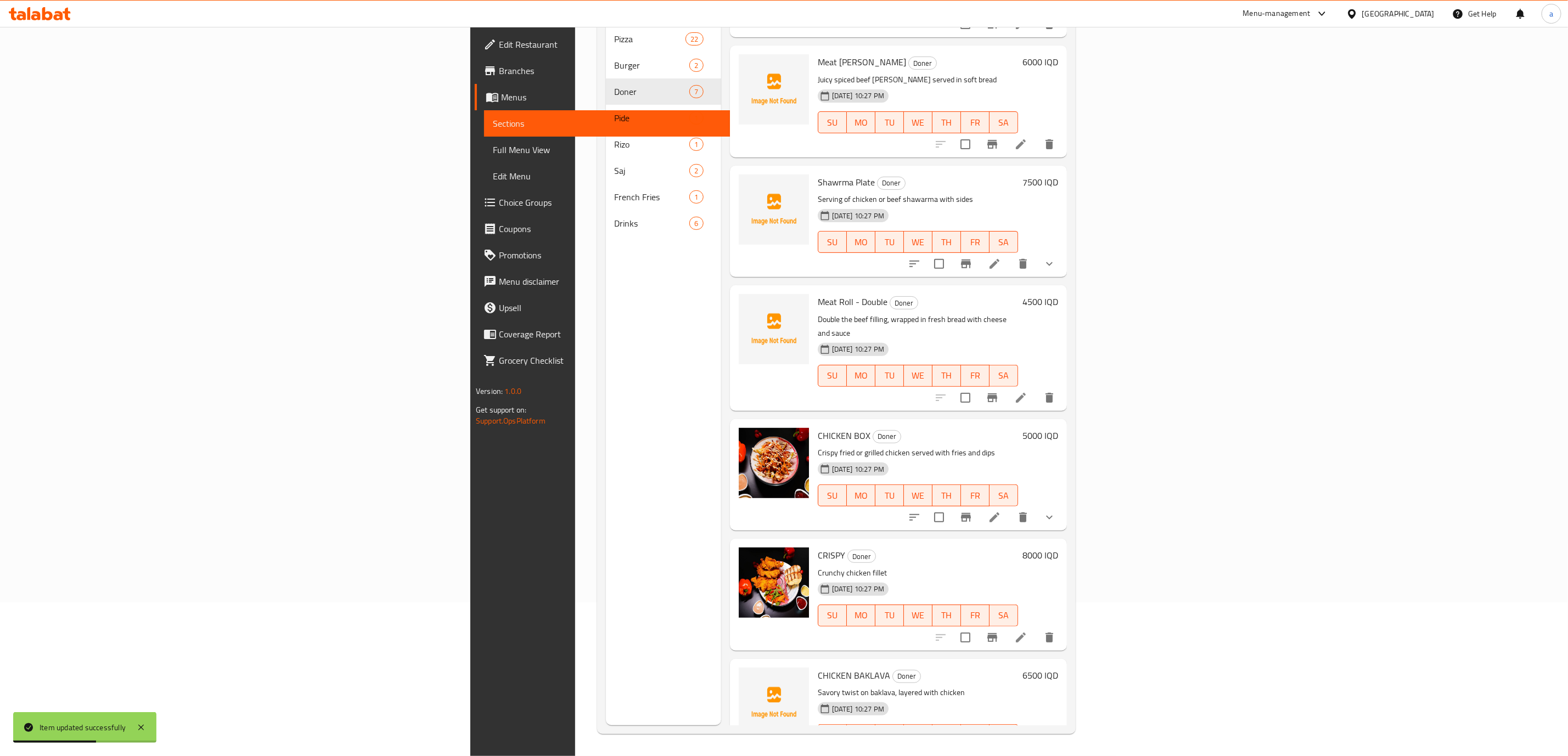
click at [1010, 508] on li at bounding box center [994, 517] width 31 height 20
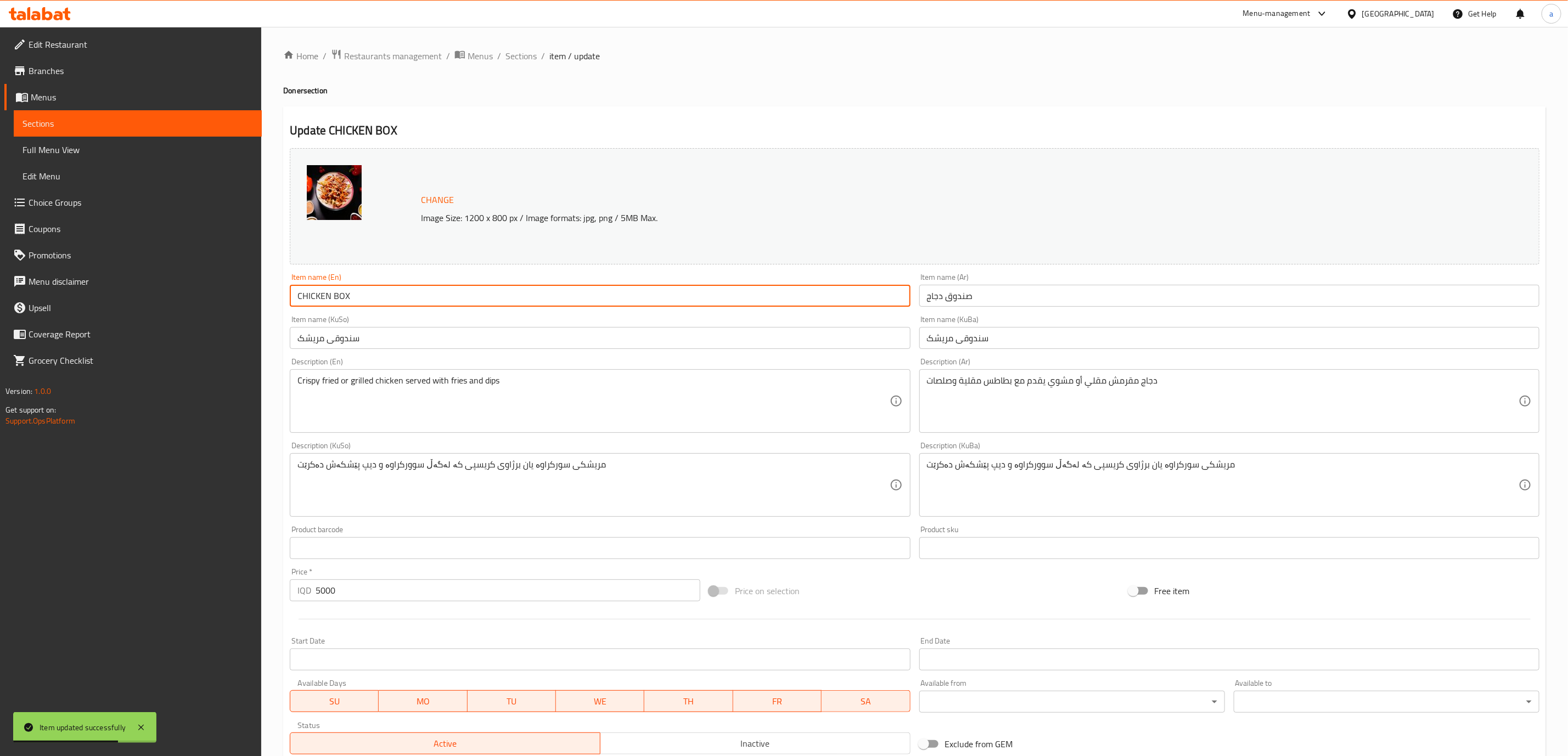
drag, startPoint x: 409, startPoint y: 303, endPoint x: 163, endPoint y: 305, distance: 246.0
click at [163, 305] on div "Edit Restaurant Branches Menus Sections Full Menu View Edit Menu Choice Groups …" at bounding box center [784, 495] width 1568 height 935
paste input "[PERSON_NAME] Box"
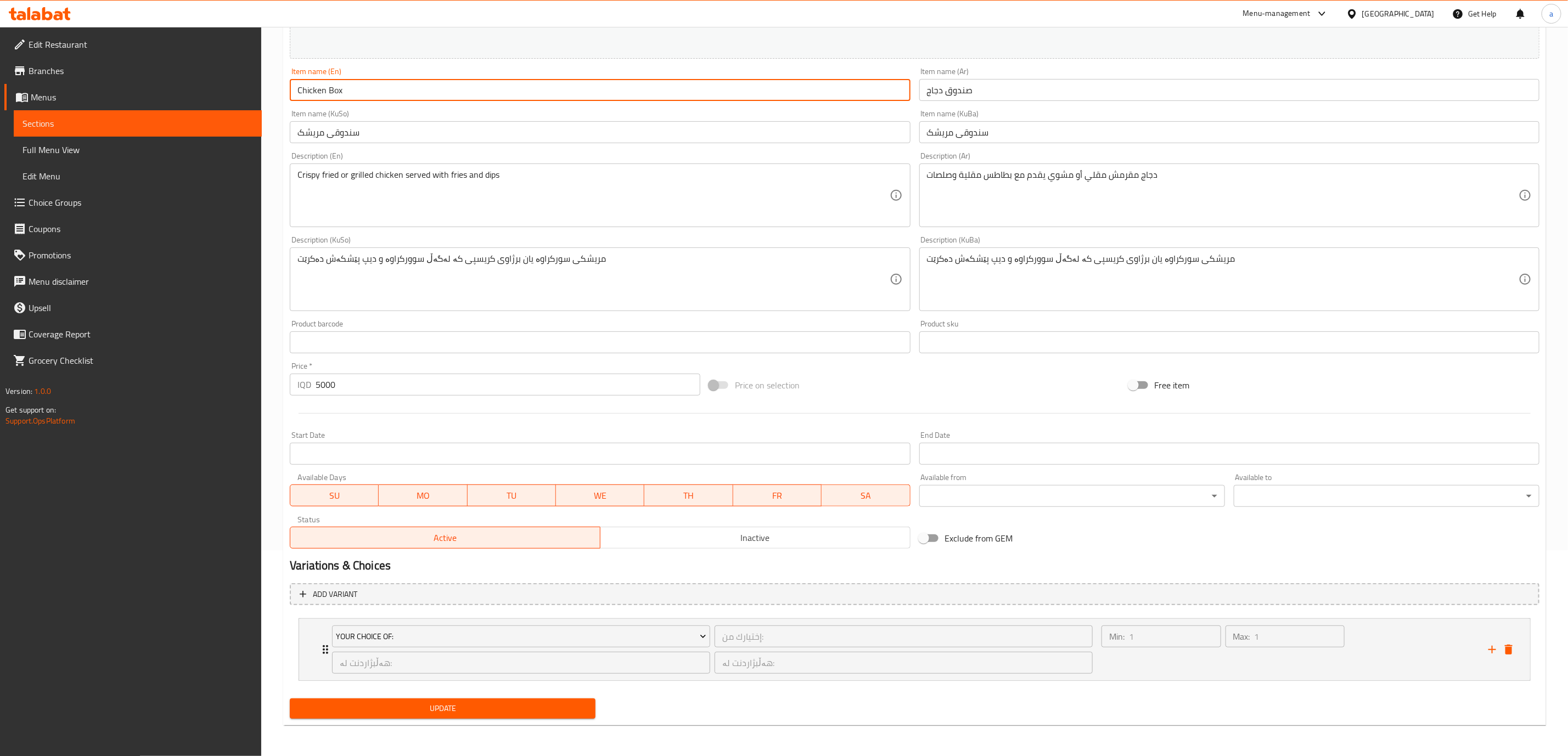
type input "Chicken Box"
click at [338, 703] on span "Update" at bounding box center [443, 708] width 288 height 14
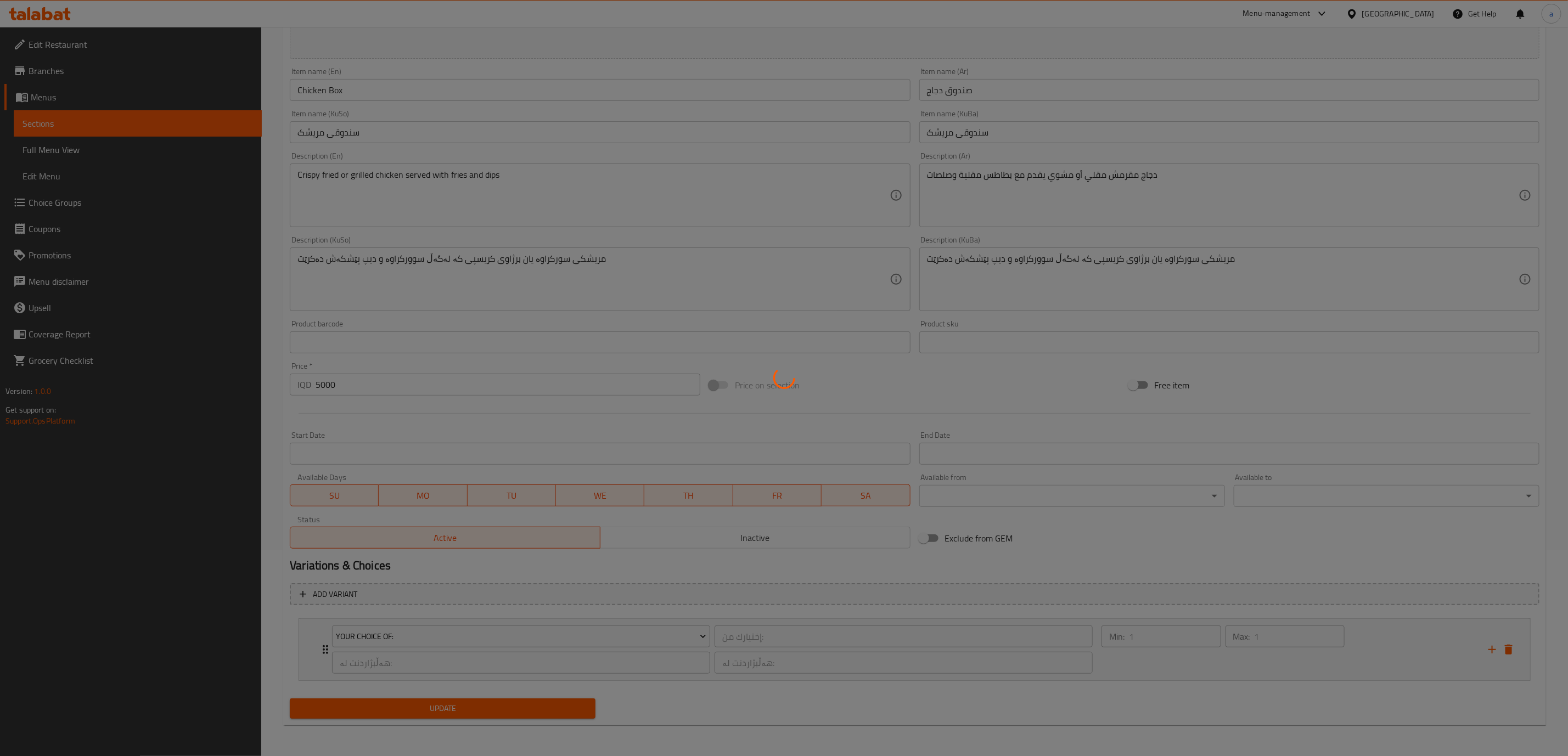
scroll to position [0, 0]
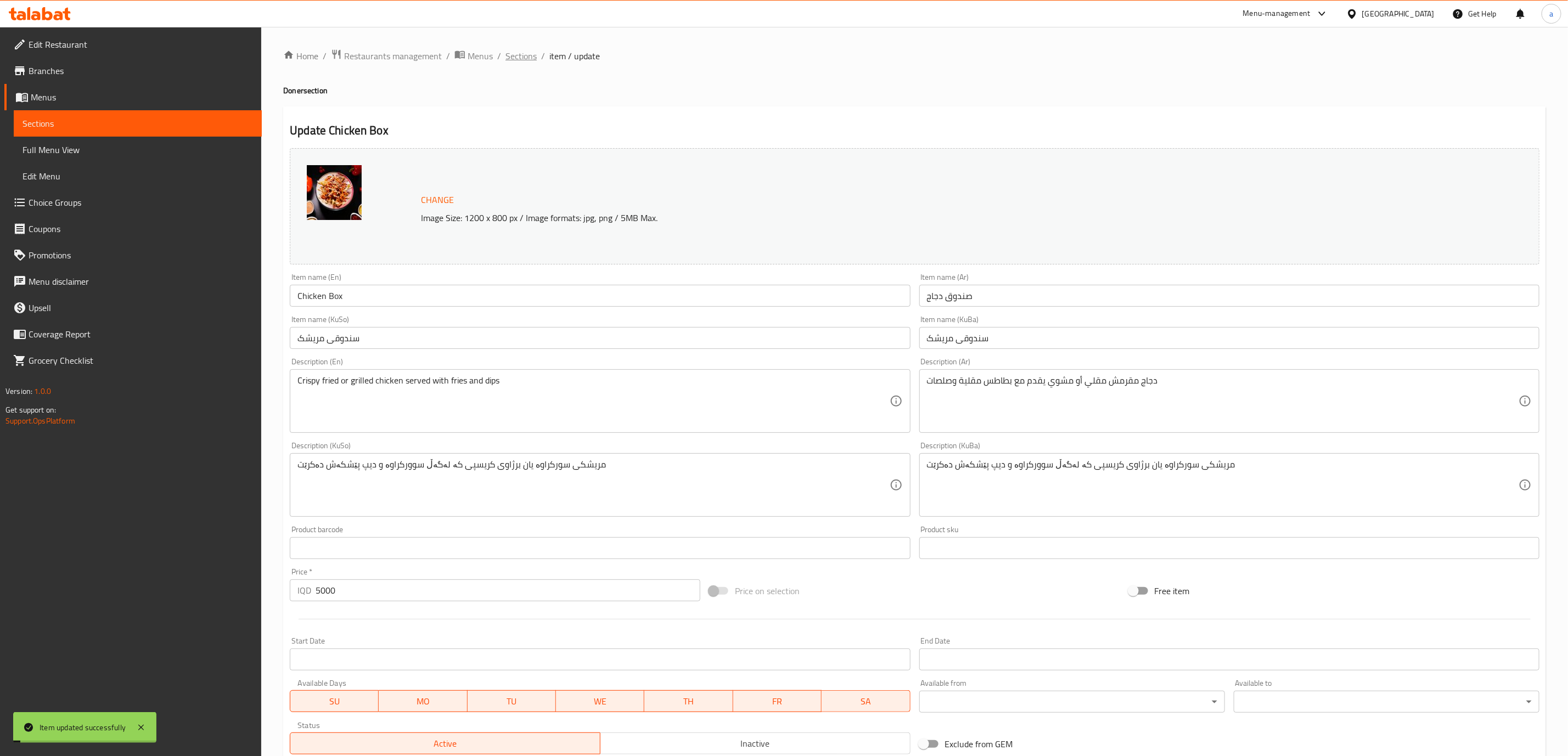
click at [509, 61] on span "Sections" at bounding box center [521, 56] width 31 height 13
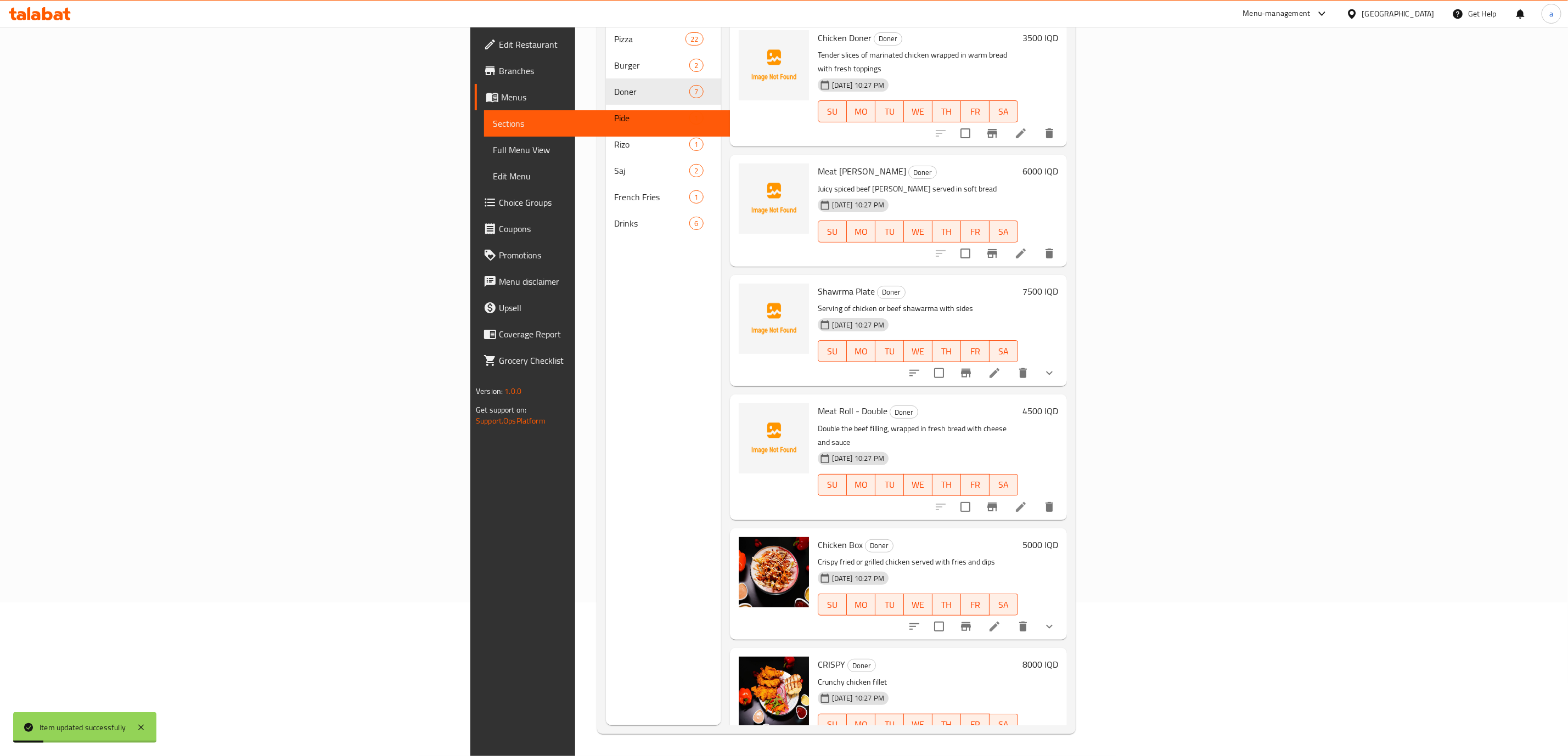
scroll to position [109, 0]
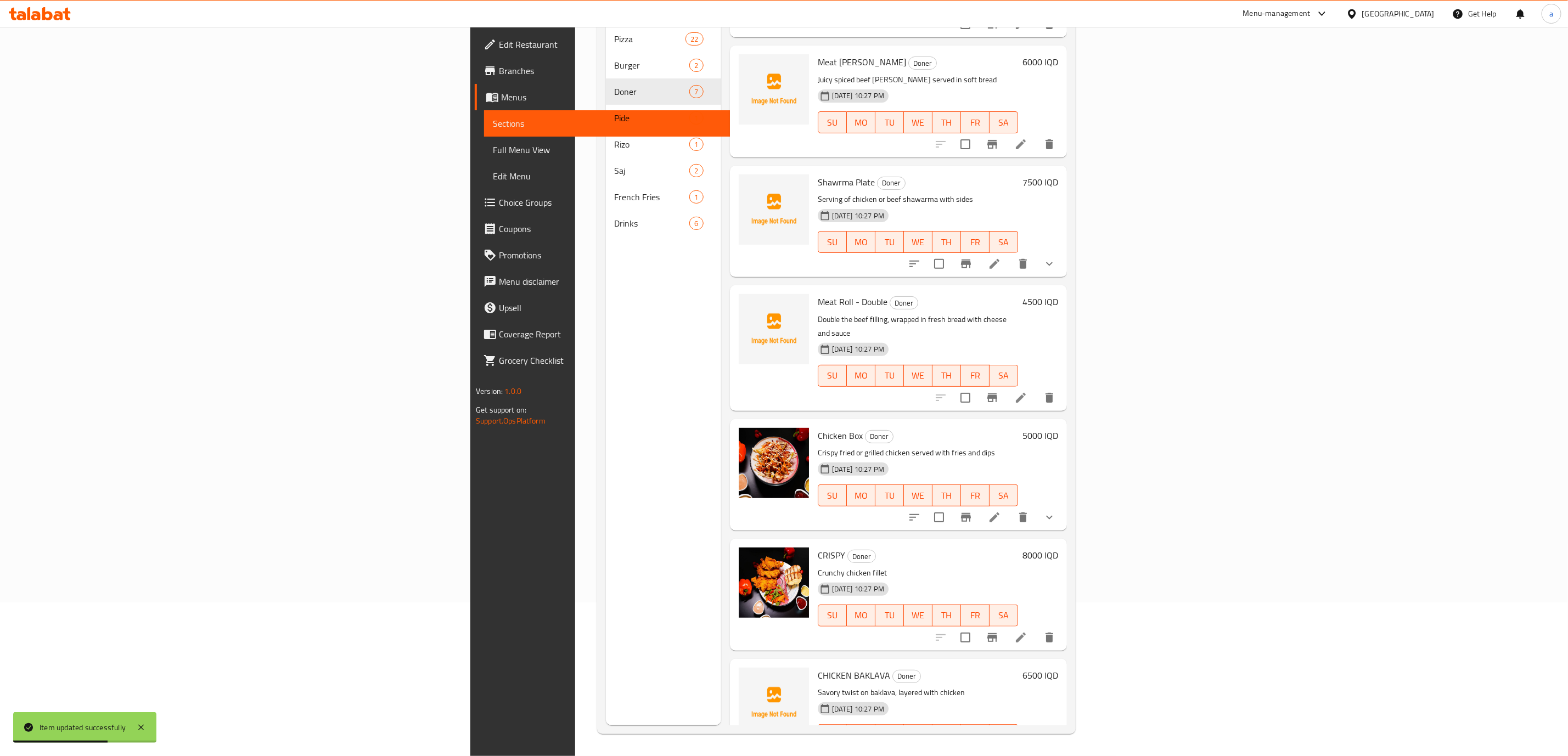
click at [1027, 631] on icon at bounding box center [1021, 637] width 13 height 13
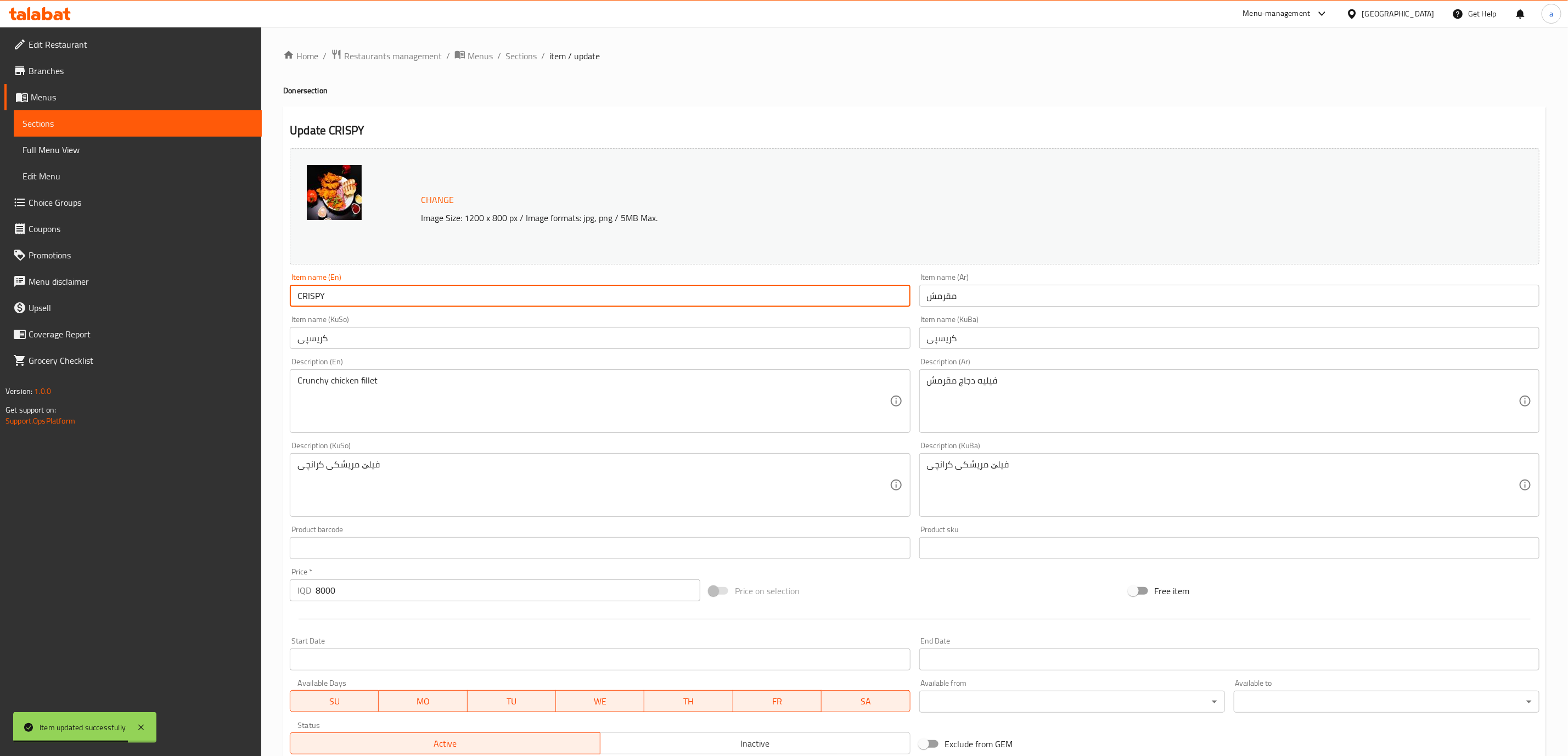
drag, startPoint x: 369, startPoint y: 300, endPoint x: 249, endPoint y: 292, distance: 120.3
click at [249, 292] on div "Edit Restaurant Branches Menus Sections Full Menu View Edit Menu Choice Groups …" at bounding box center [784, 472] width 1568 height 891
paste input "rispy"
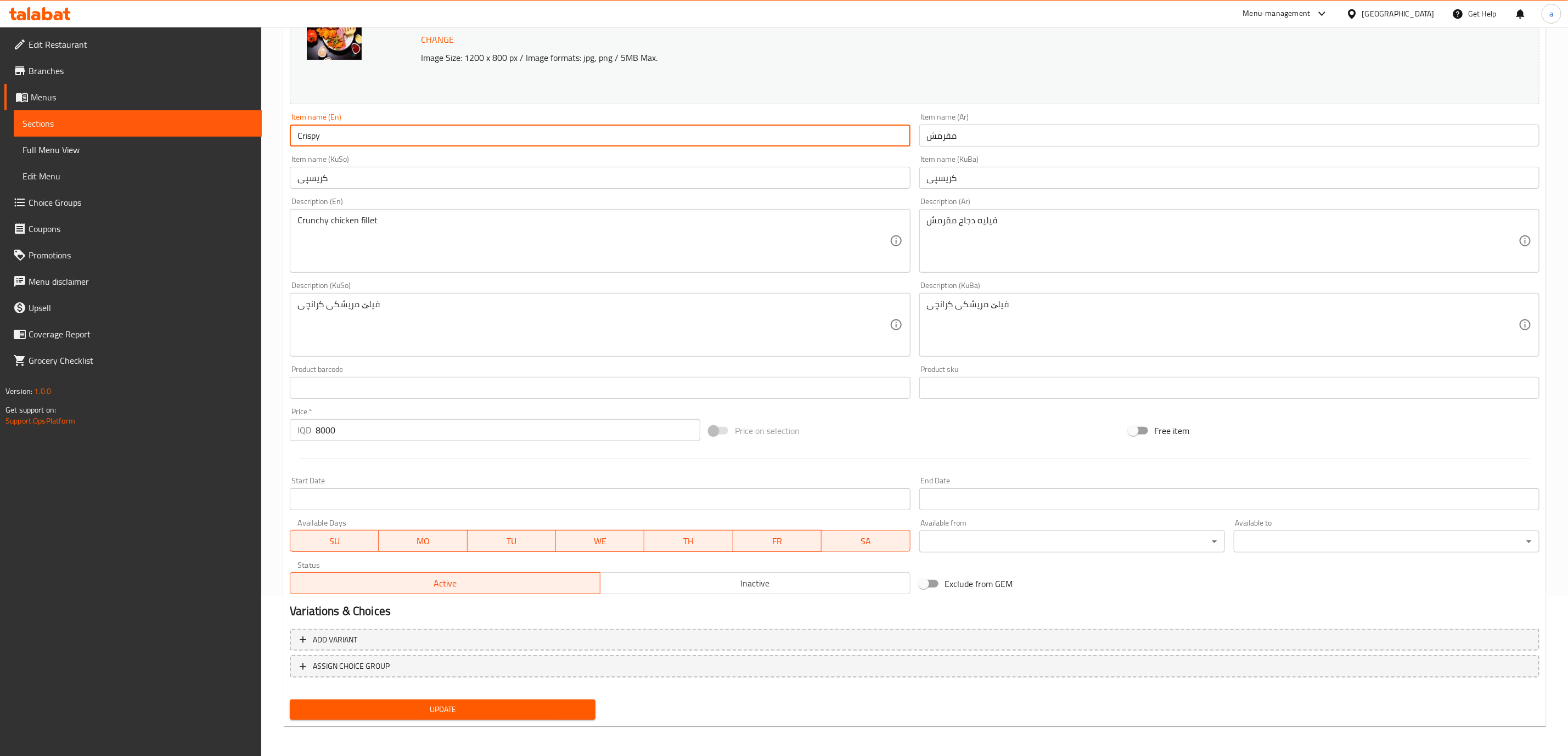
type input "Crispy"
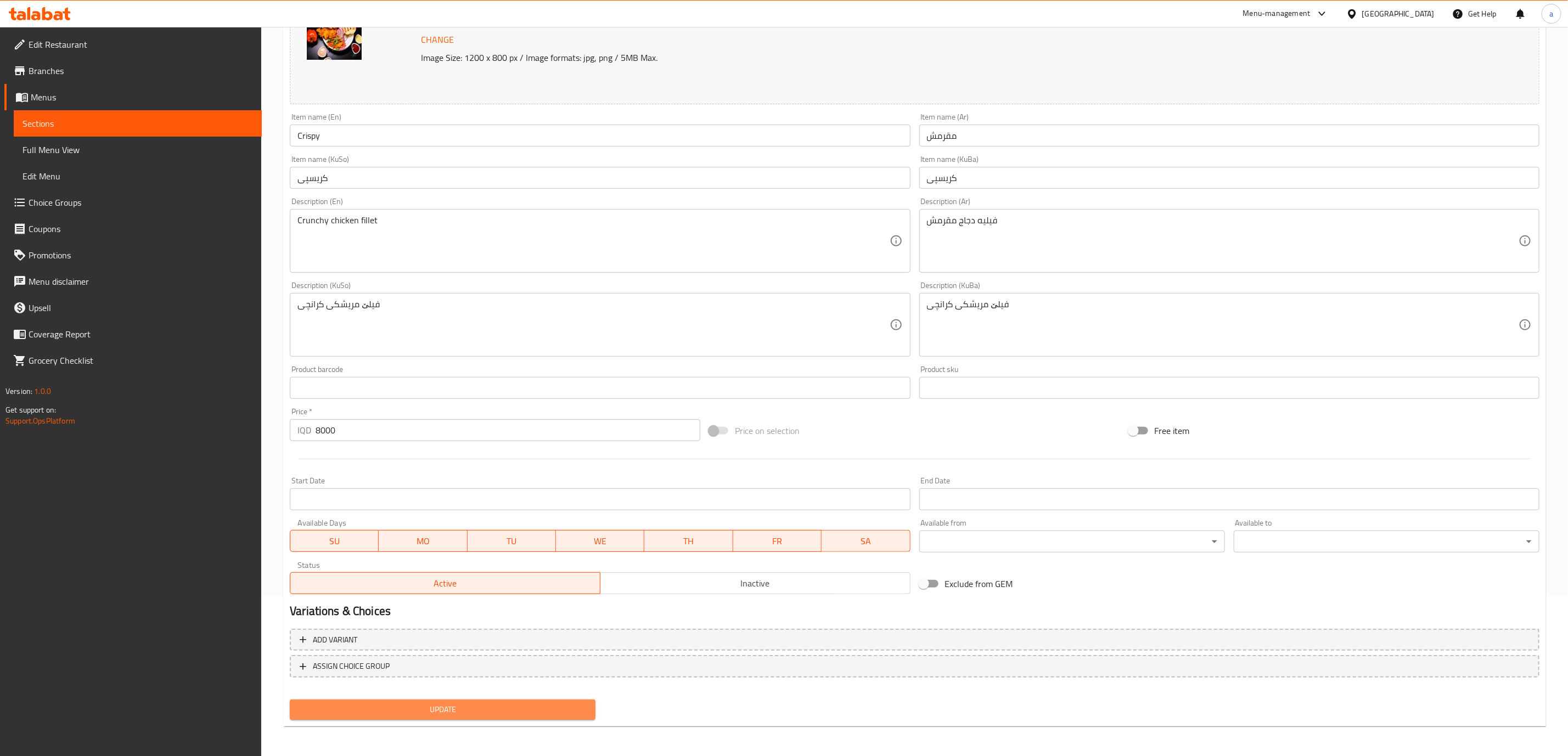
click at [588, 719] on button "Update" at bounding box center [443, 710] width 306 height 20
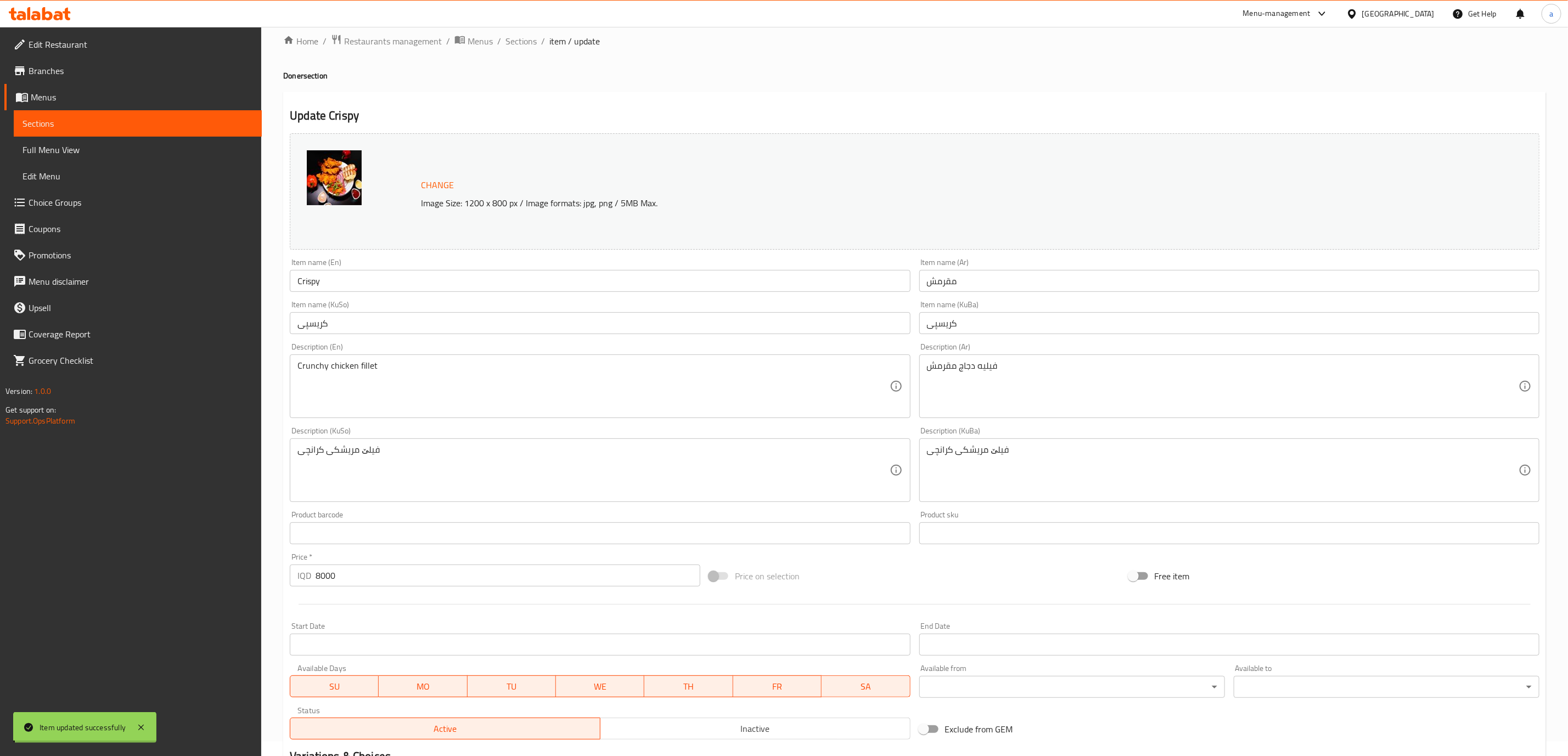
scroll to position [0, 0]
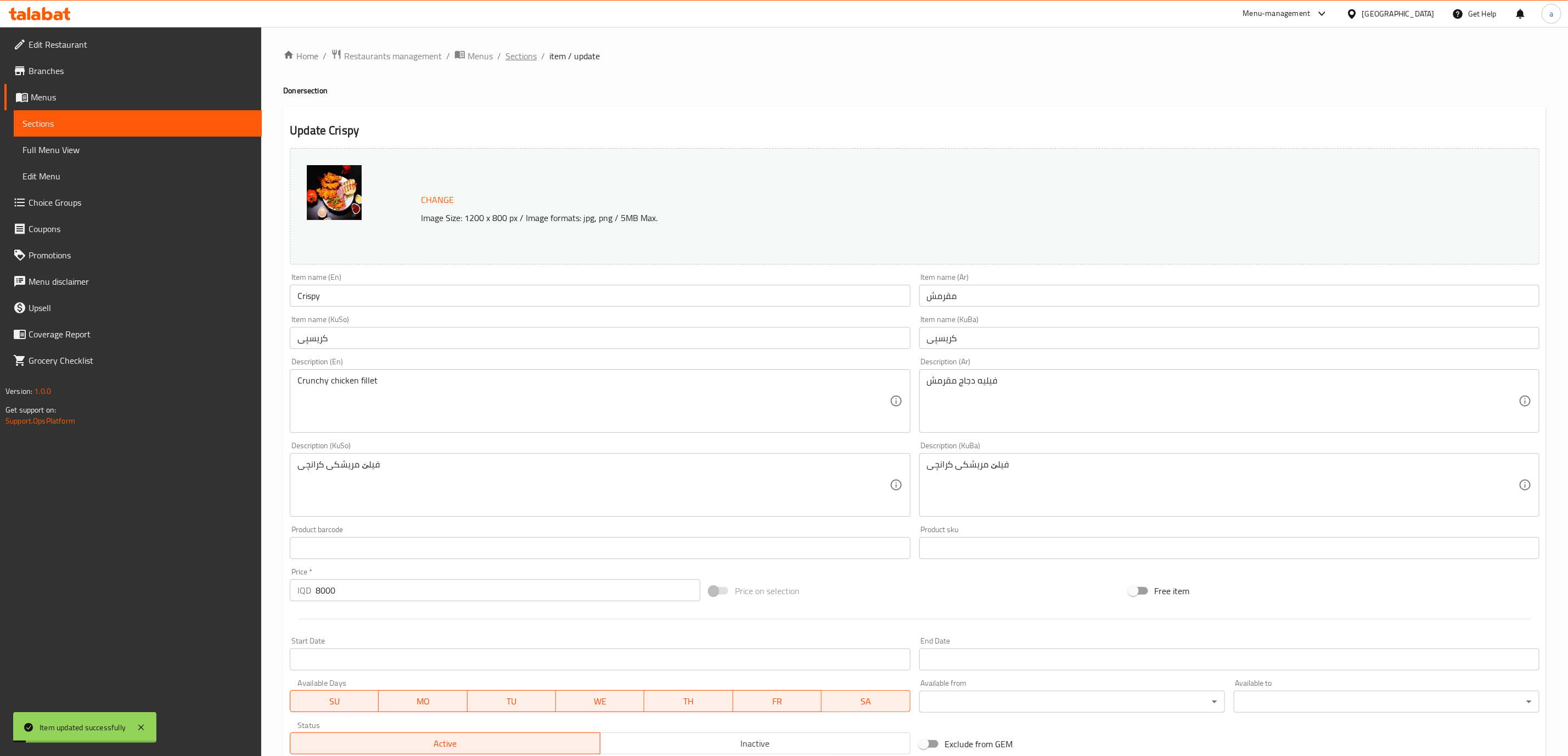
click at [509, 56] on span "Sections" at bounding box center [521, 56] width 31 height 13
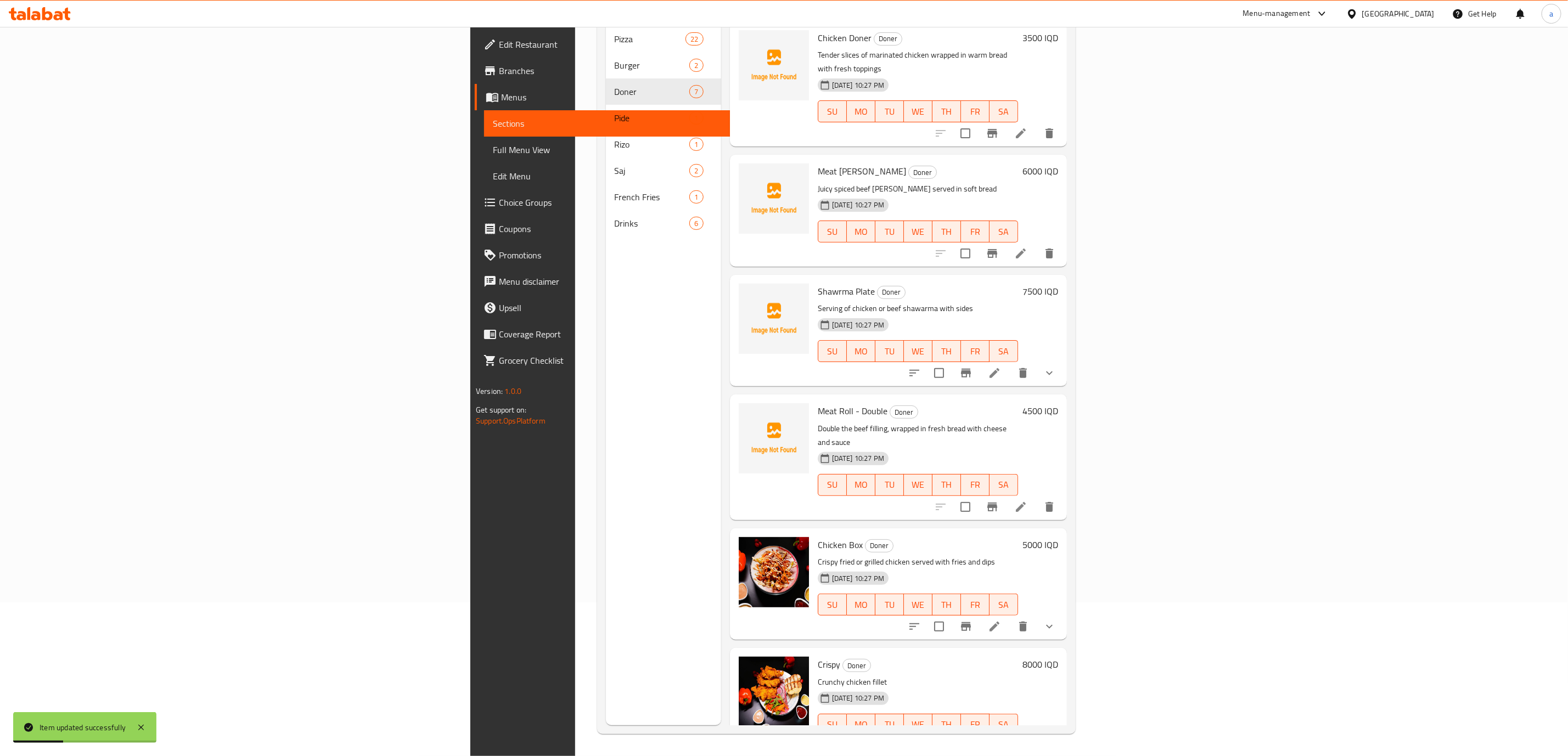
scroll to position [109, 0]
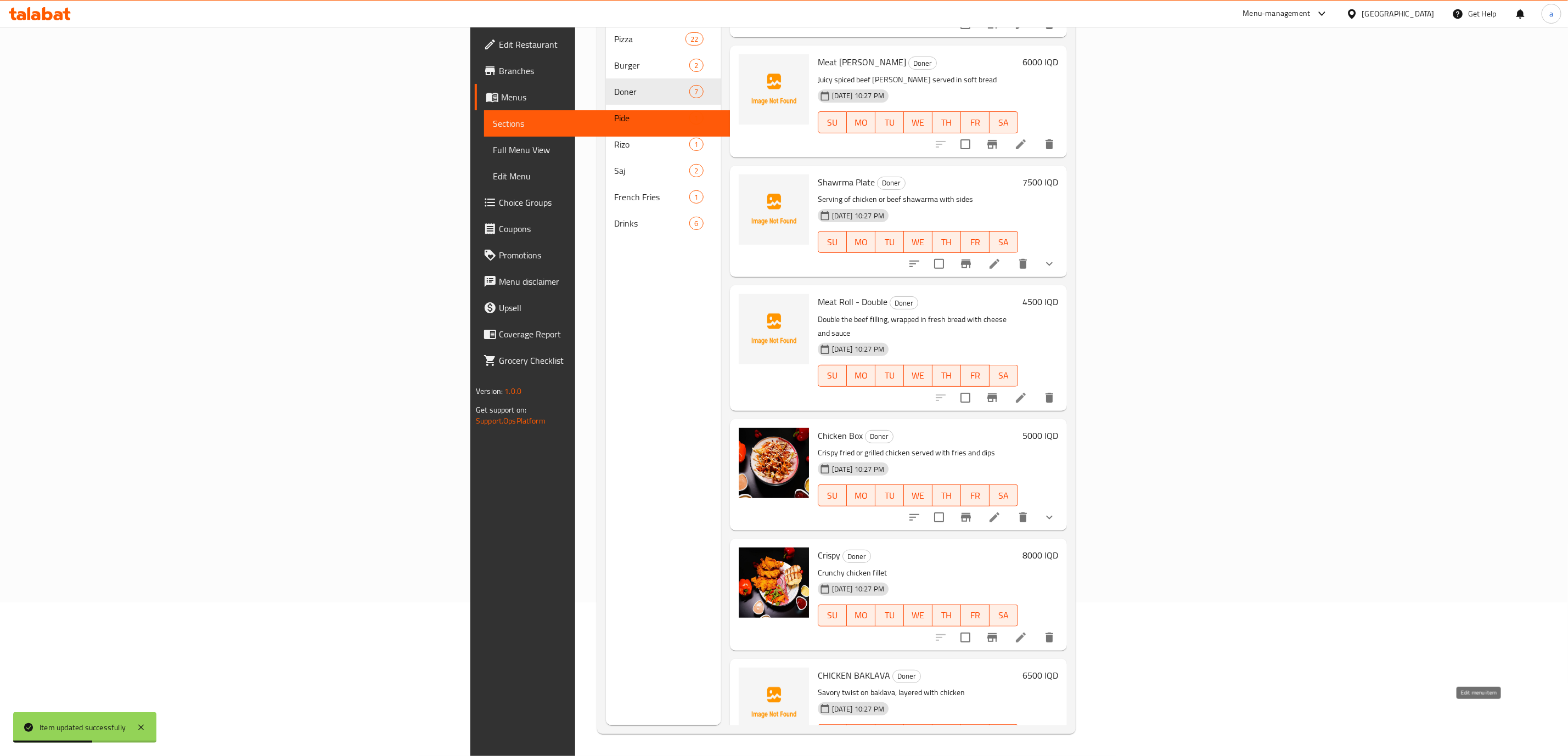
click at [1027, 751] on icon at bounding box center [1021, 757] width 13 height 13
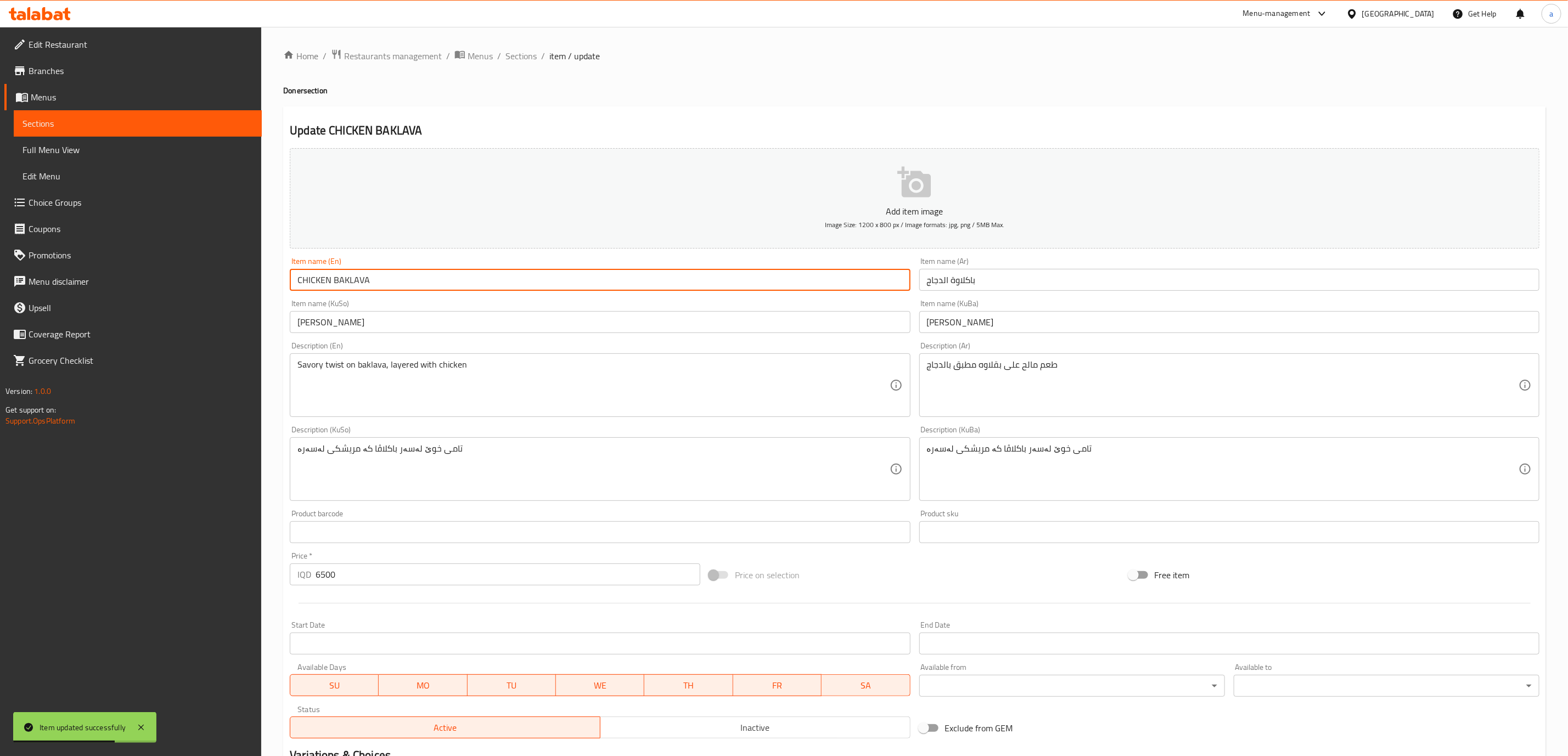
drag, startPoint x: 427, startPoint y: 286, endPoint x: 249, endPoint y: 285, distance: 178.0
click at [249, 285] on div "Edit Restaurant Branches Menus Sections Full Menu View Edit Menu Choice Groups …" at bounding box center [784, 464] width 1568 height 875
paste input "[PERSON_NAME] Baklava"
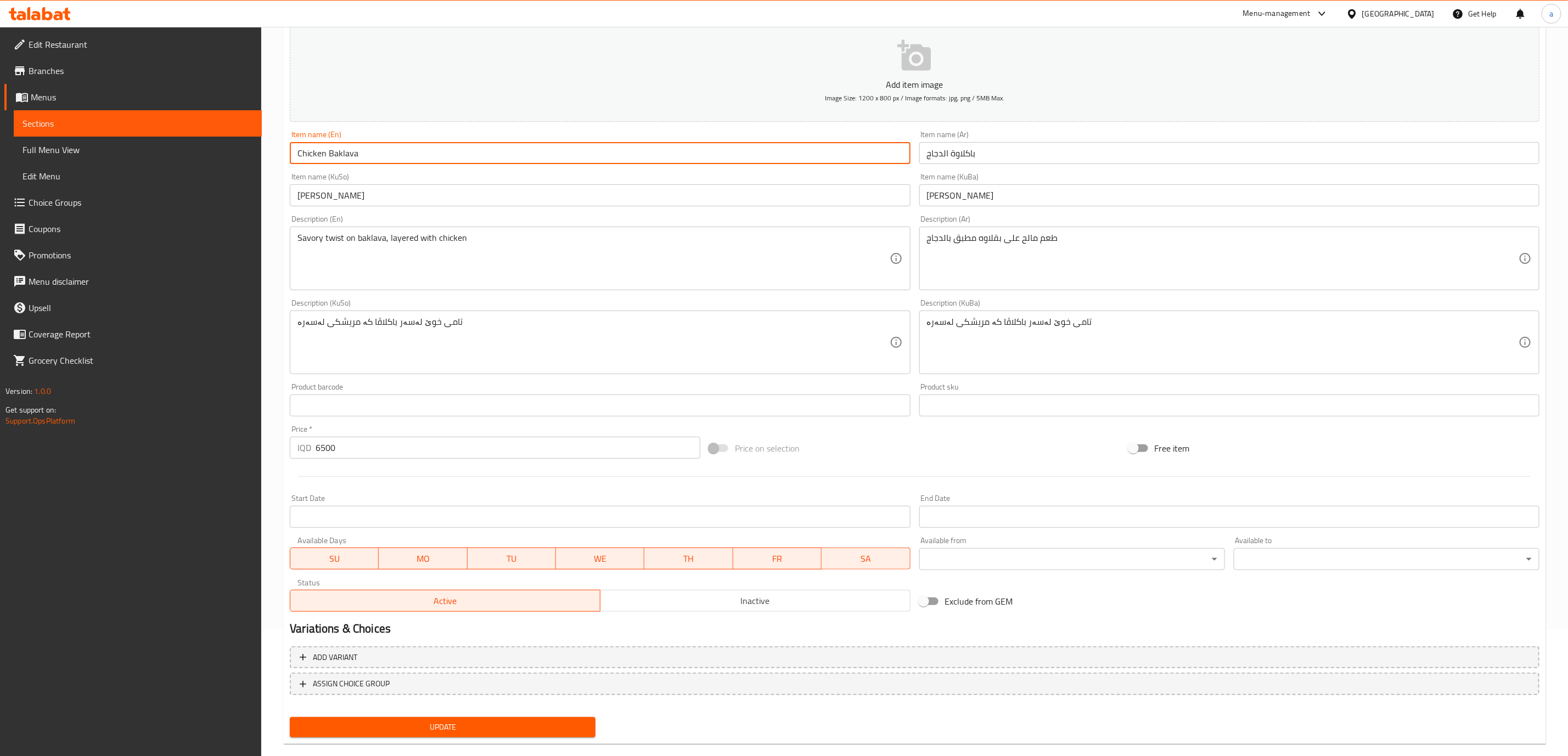
scroll to position [143, 0]
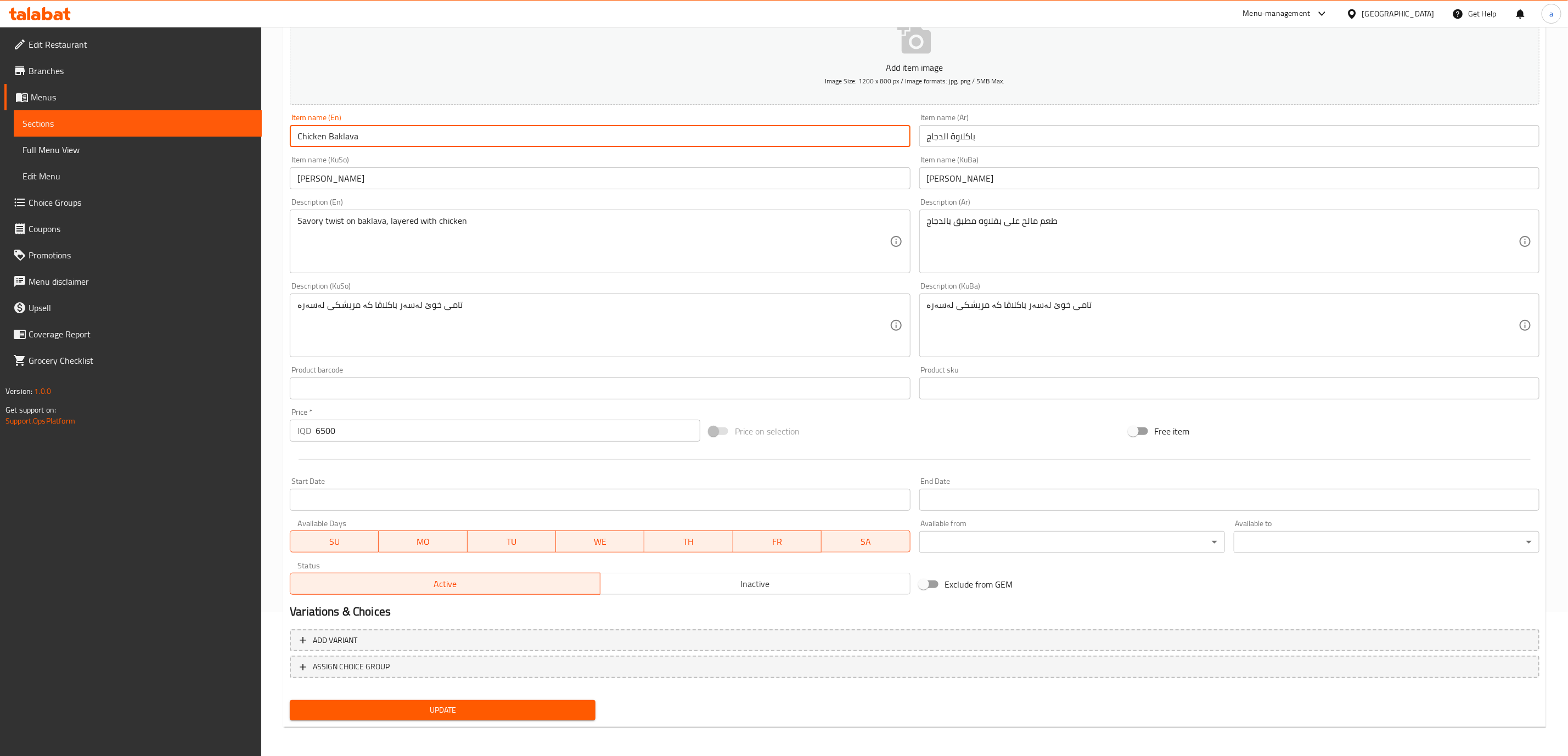
type input "Chicken Baklava"
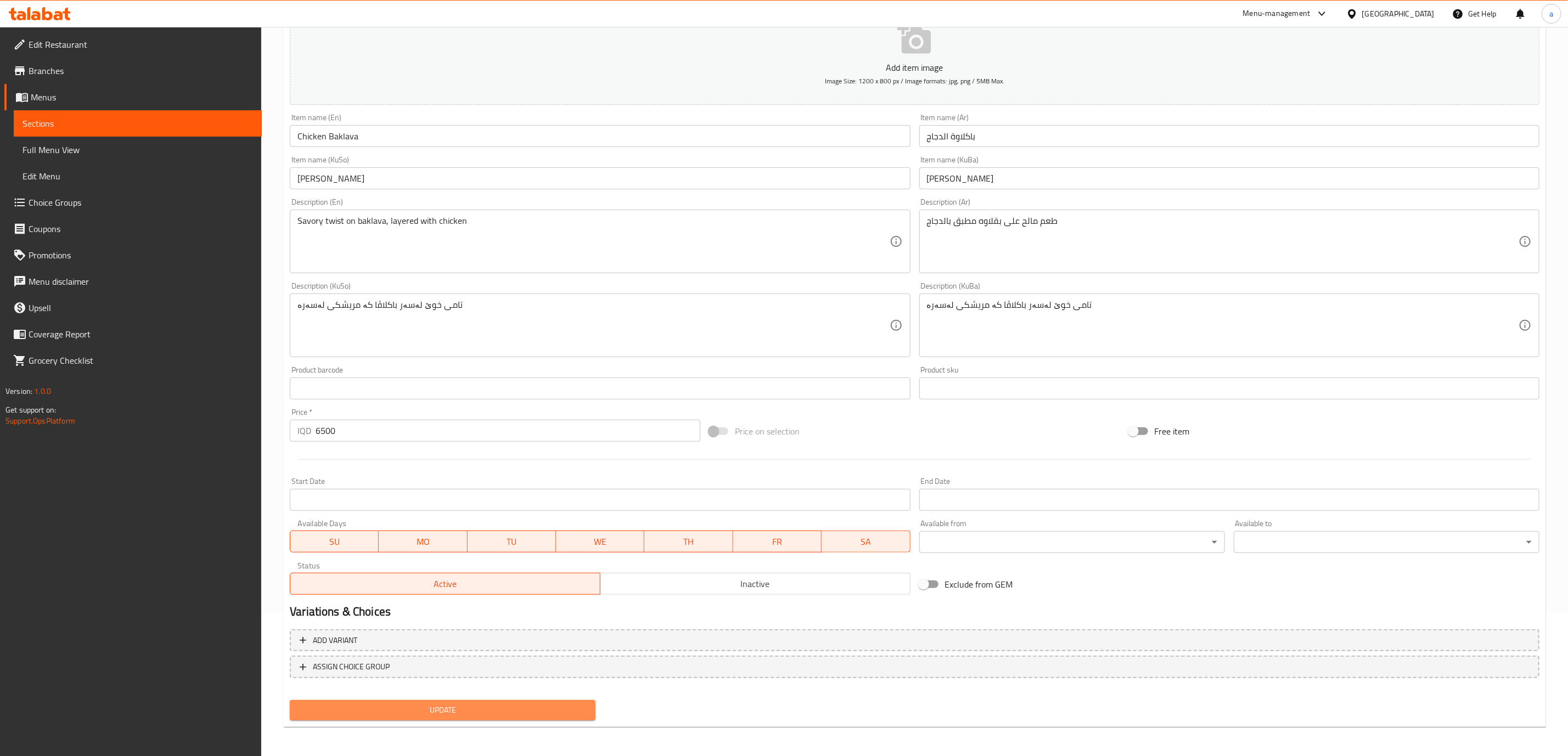
click at [575, 708] on span "Update" at bounding box center [443, 710] width 288 height 14
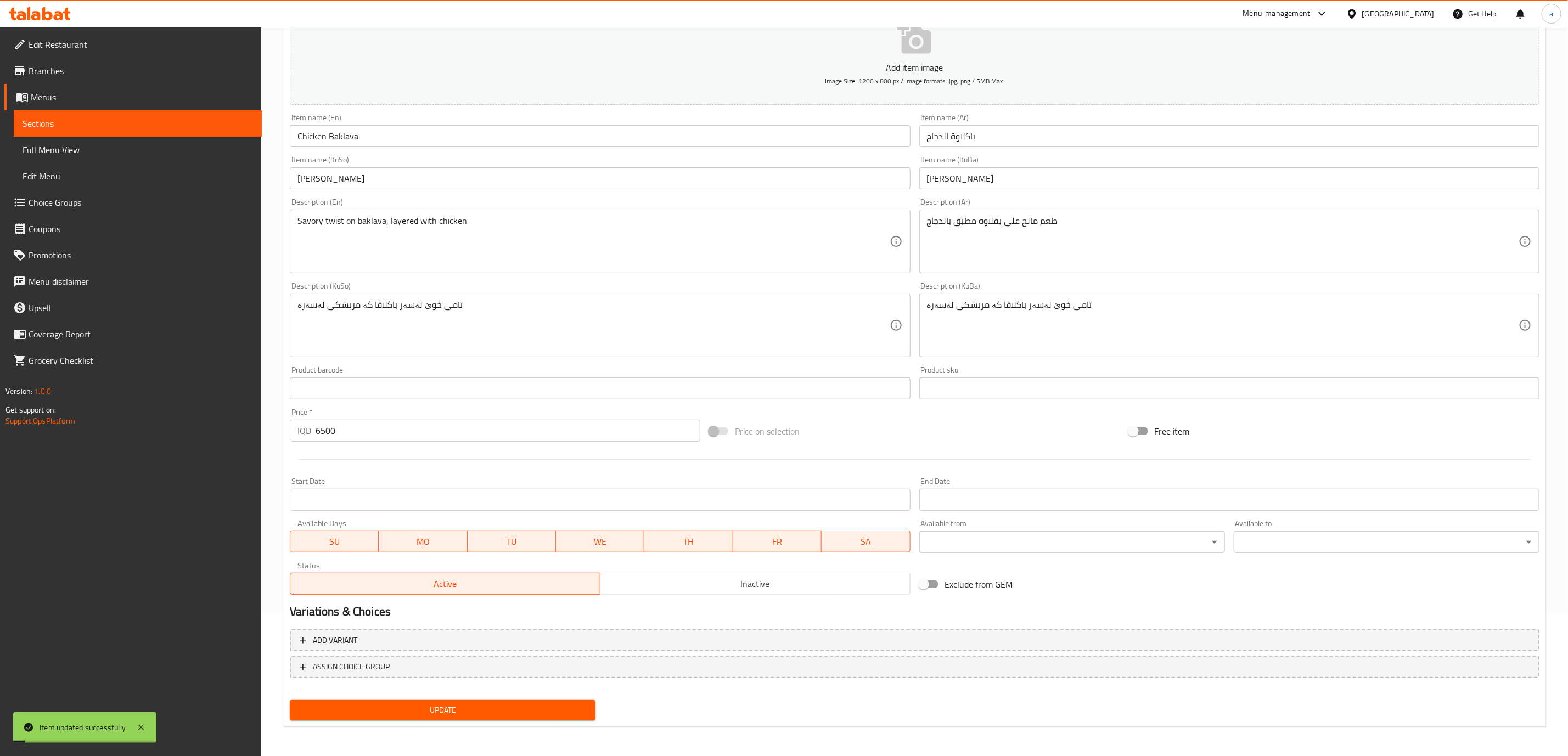
click at [1567, 81] on div "Home / Restaurants management / Menus / Sections / item / update [PERSON_NAME] …" at bounding box center [915, 320] width 1307 height 875
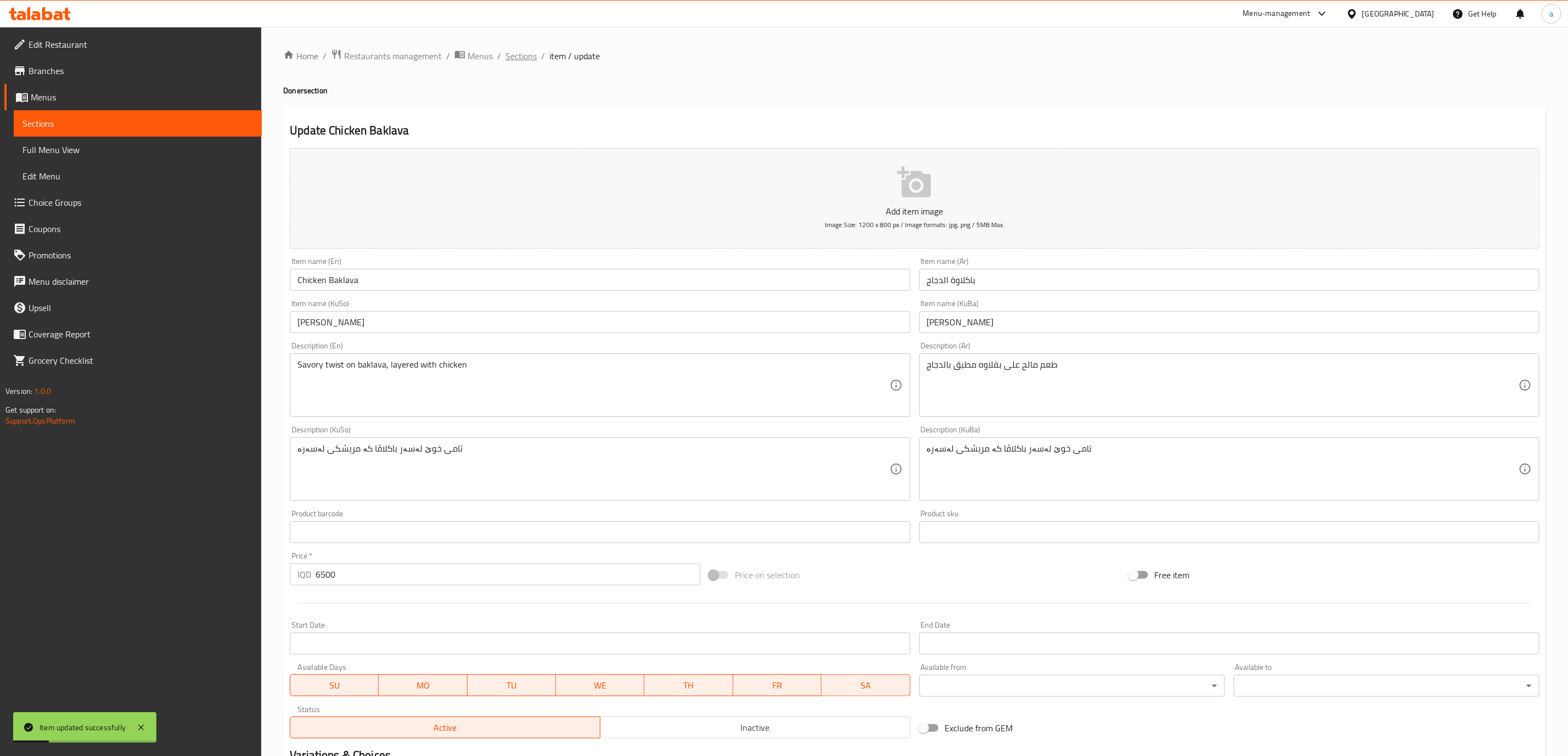
click at [528, 52] on span "Sections" at bounding box center [521, 56] width 31 height 13
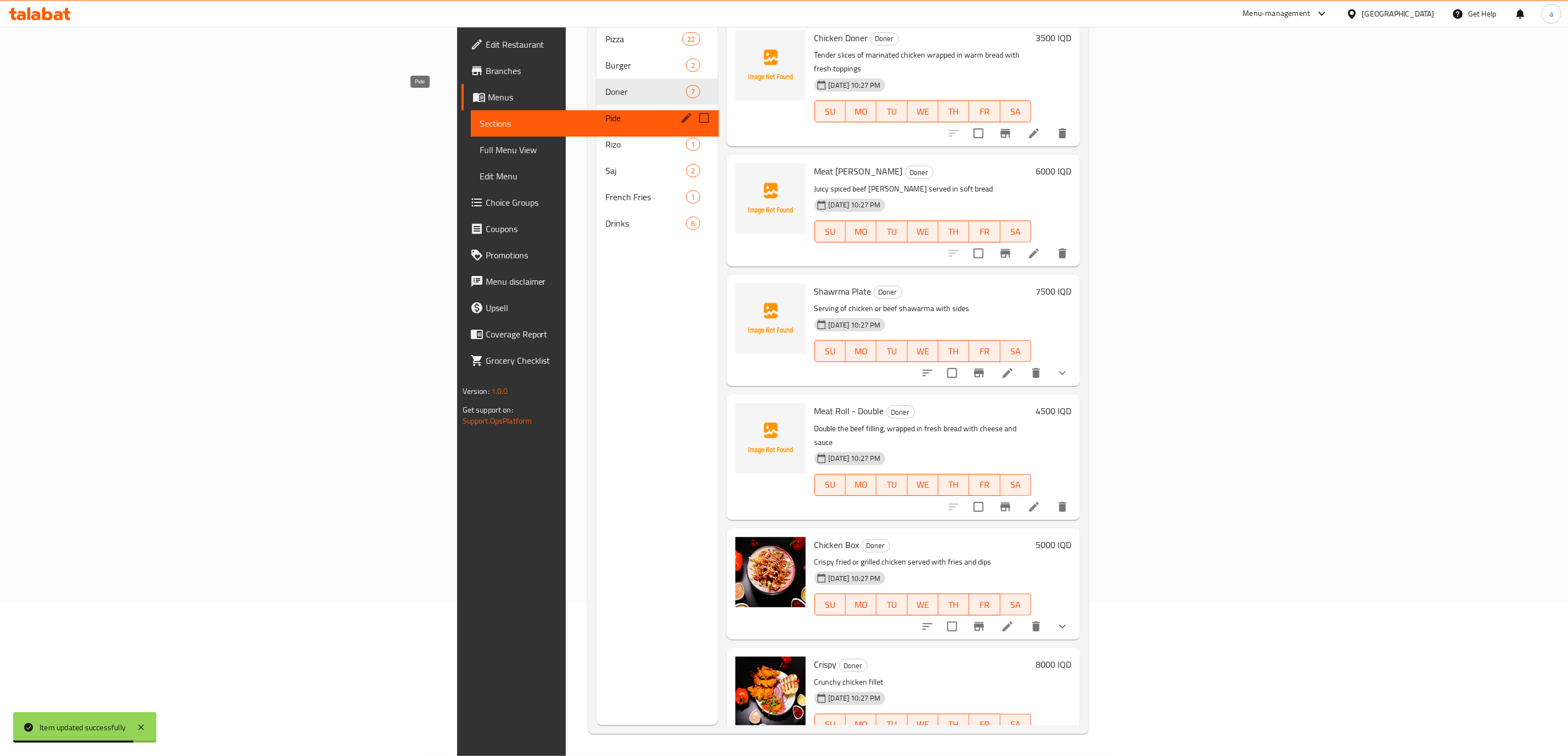
click at [605, 111] on span "Pide" at bounding box center [630, 118] width 50 height 13
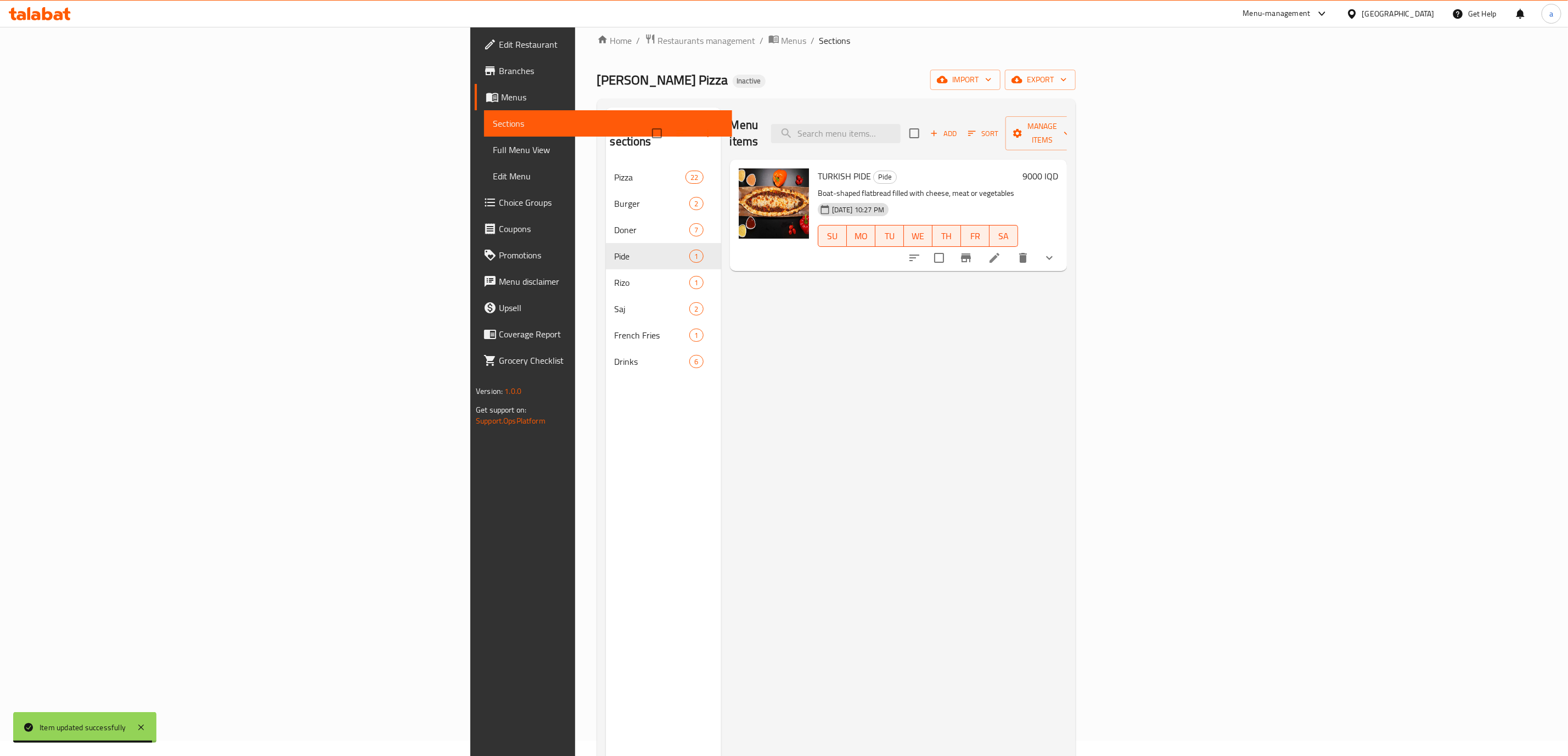
scroll to position [12, 0]
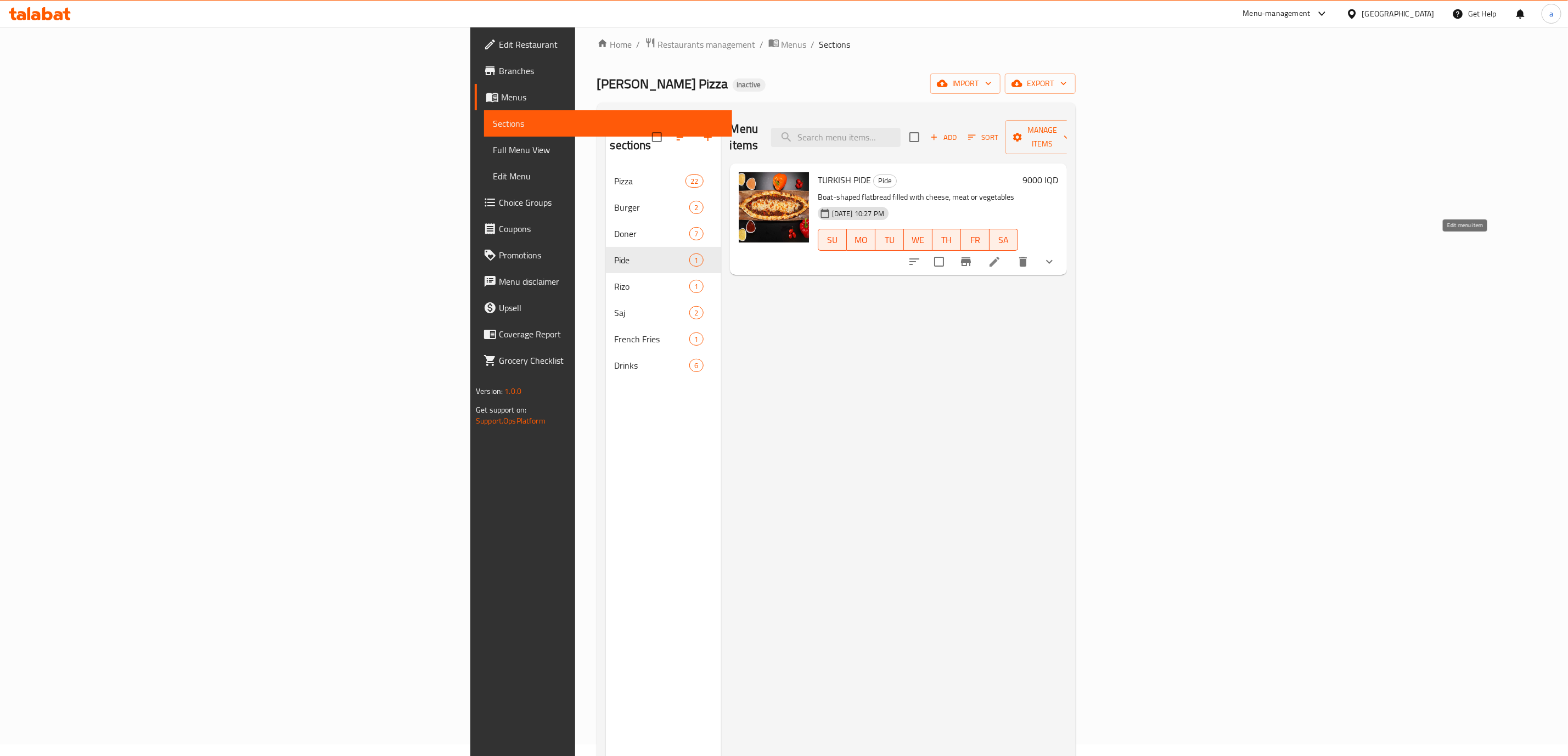
click at [1001, 255] on icon at bounding box center [994, 261] width 13 height 13
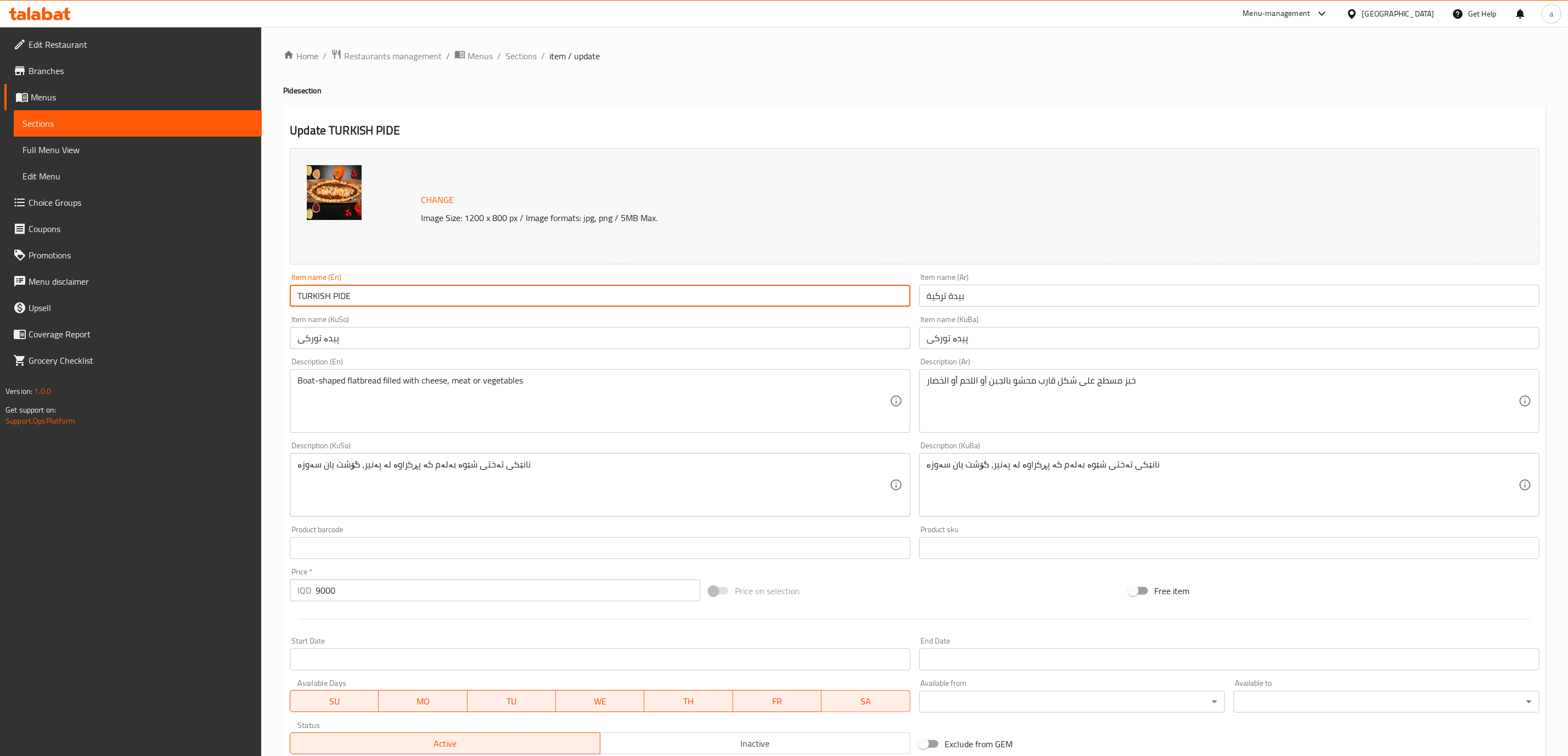
drag, startPoint x: 374, startPoint y: 300, endPoint x: 224, endPoint y: 300, distance: 150.0
click at [224, 300] on div "Edit Restaurant Branches Menus Sections Full Menu View Edit Menu Choice Groups …" at bounding box center [784, 495] width 1568 height 935
paste input "urkish Pide"
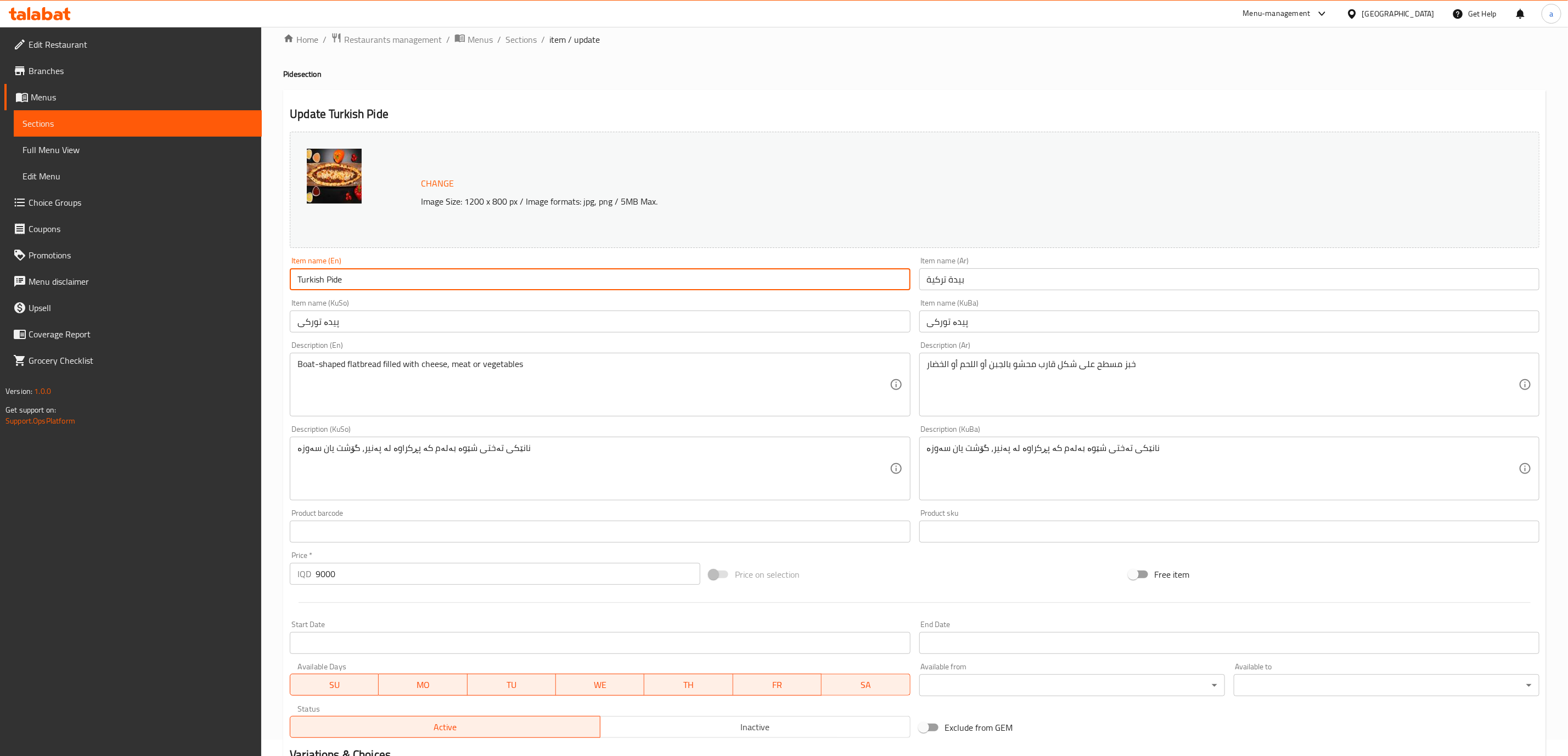
scroll to position [207, 0]
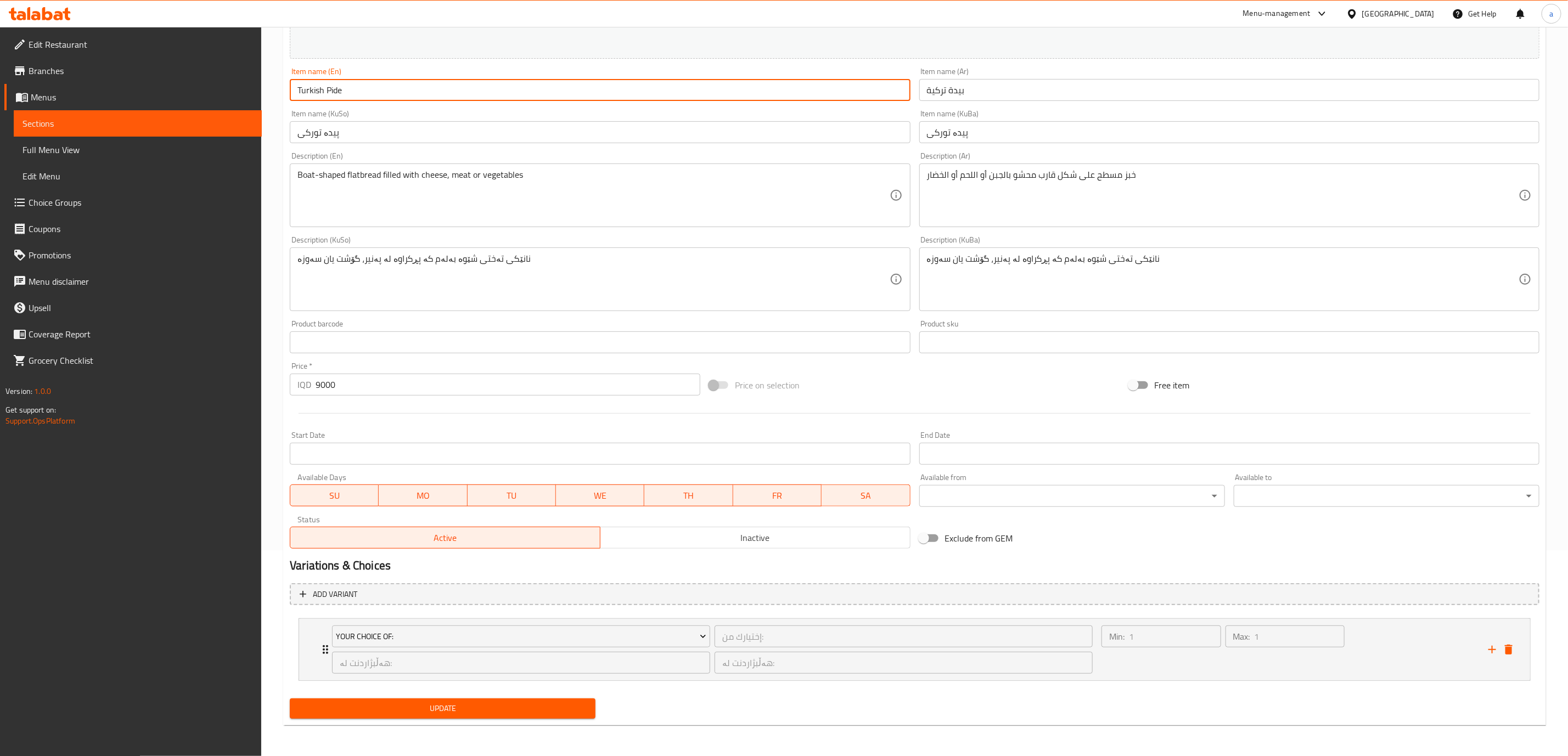
type input "Turkish Pide"
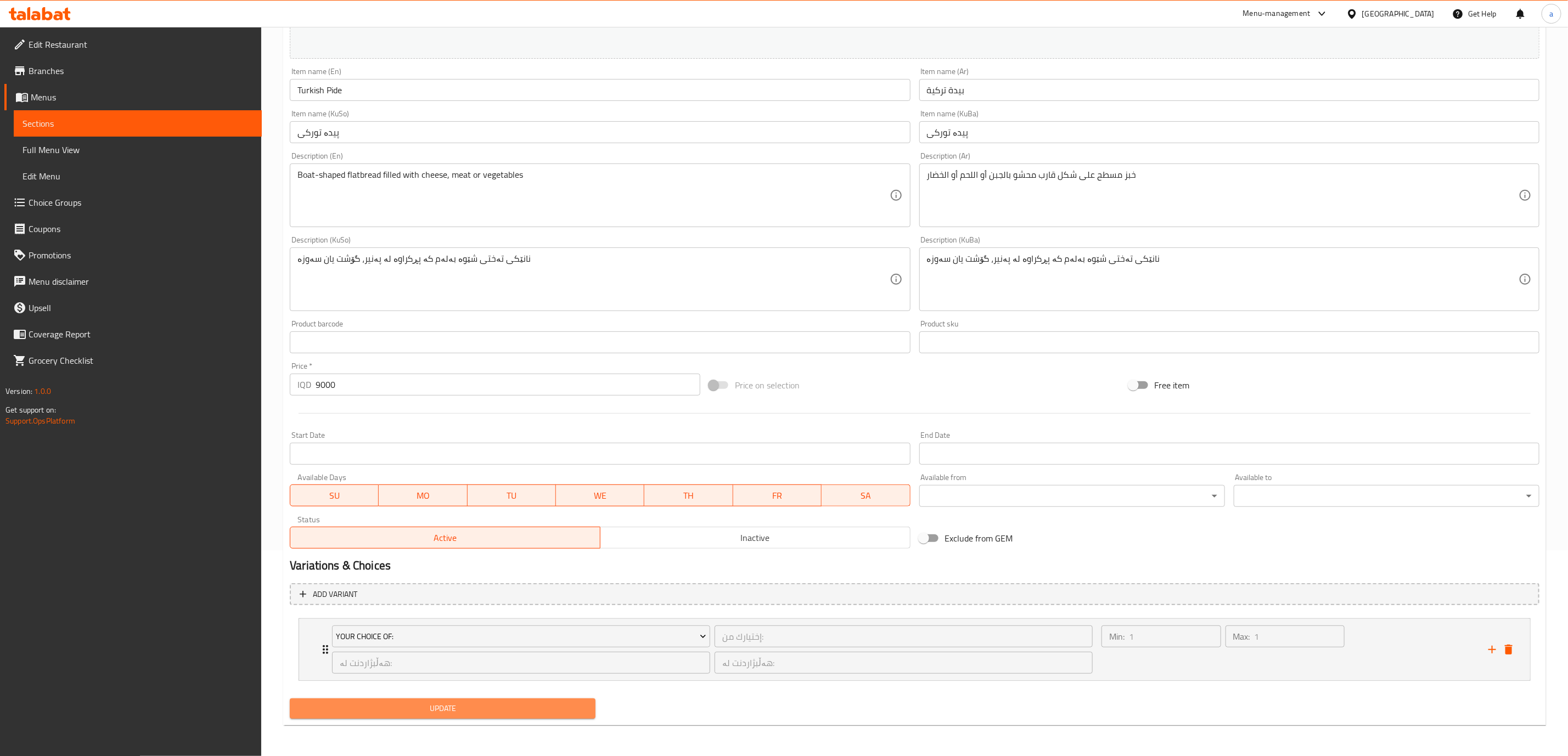
click at [543, 716] on button "Update" at bounding box center [443, 709] width 306 height 20
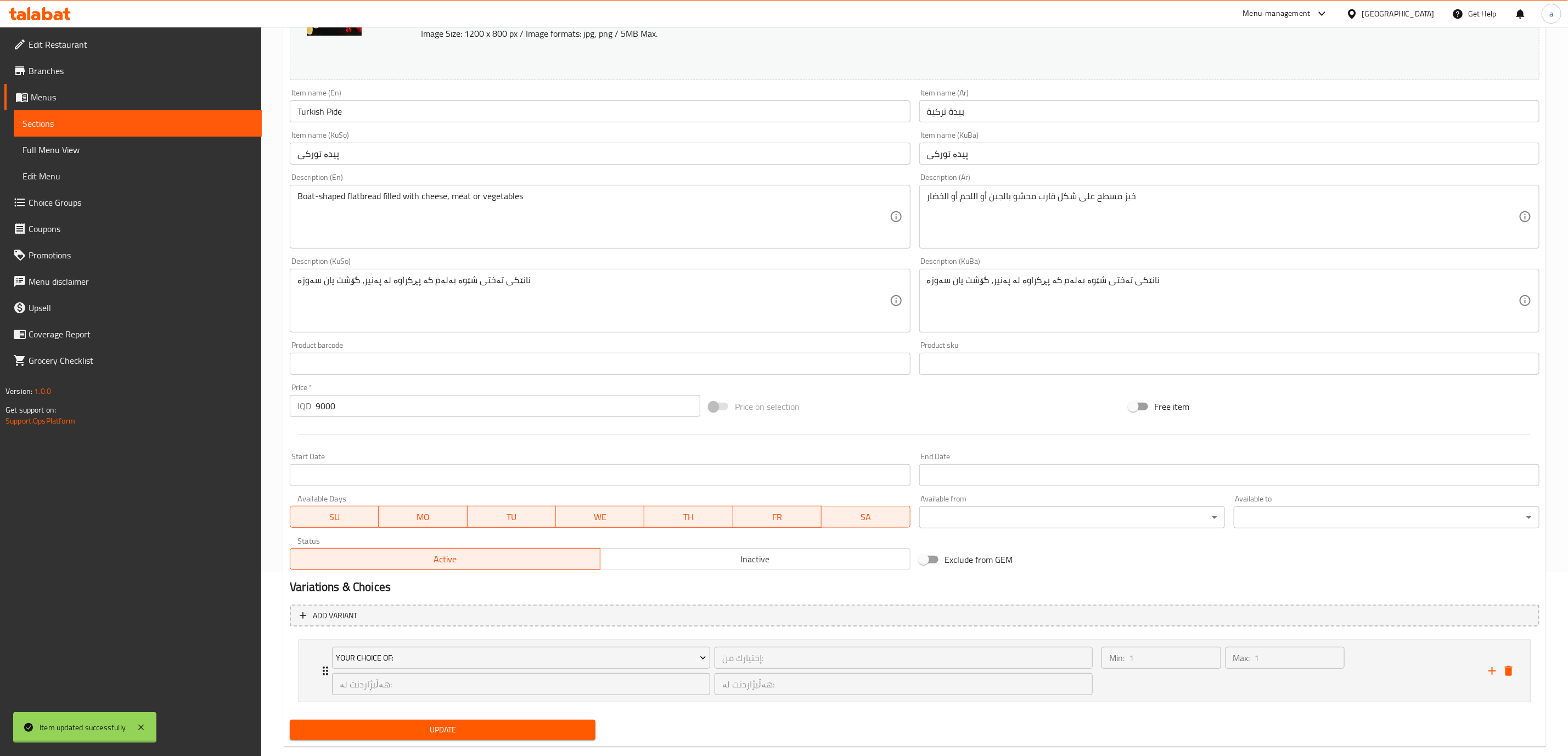
scroll to position [0, 0]
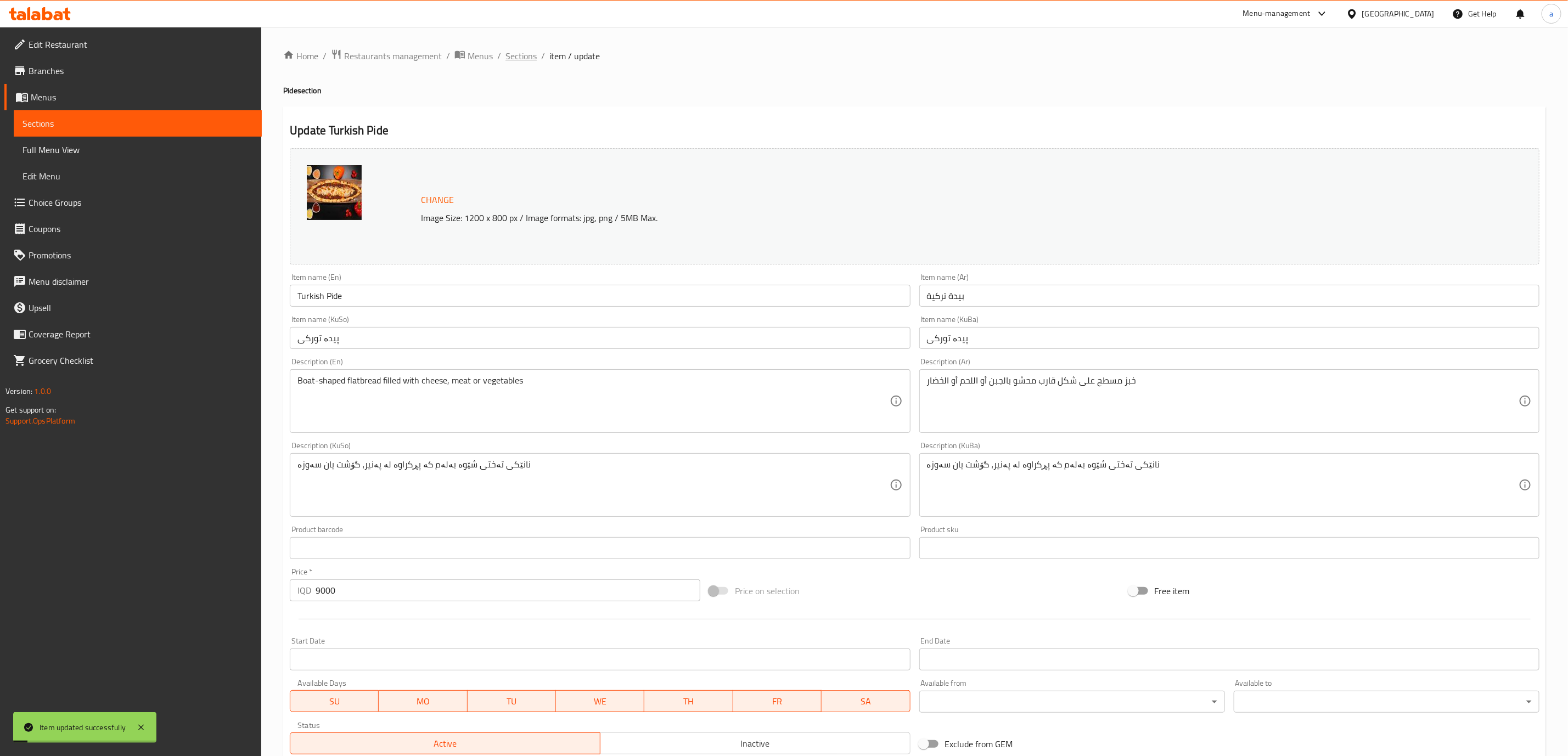
click at [524, 56] on span "Sections" at bounding box center [521, 56] width 31 height 13
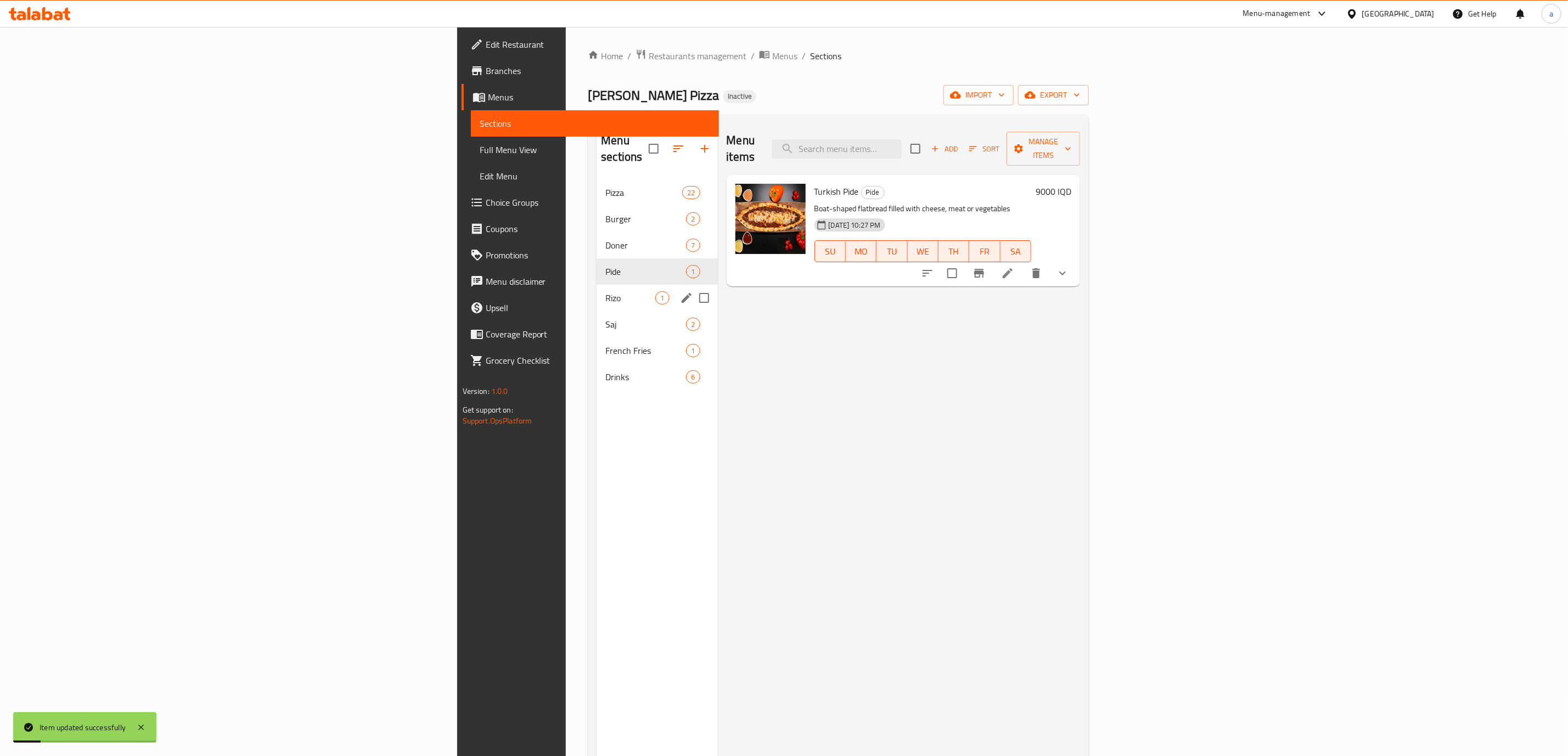
click at [605, 292] on span "Rizo" at bounding box center [630, 298] width 50 height 13
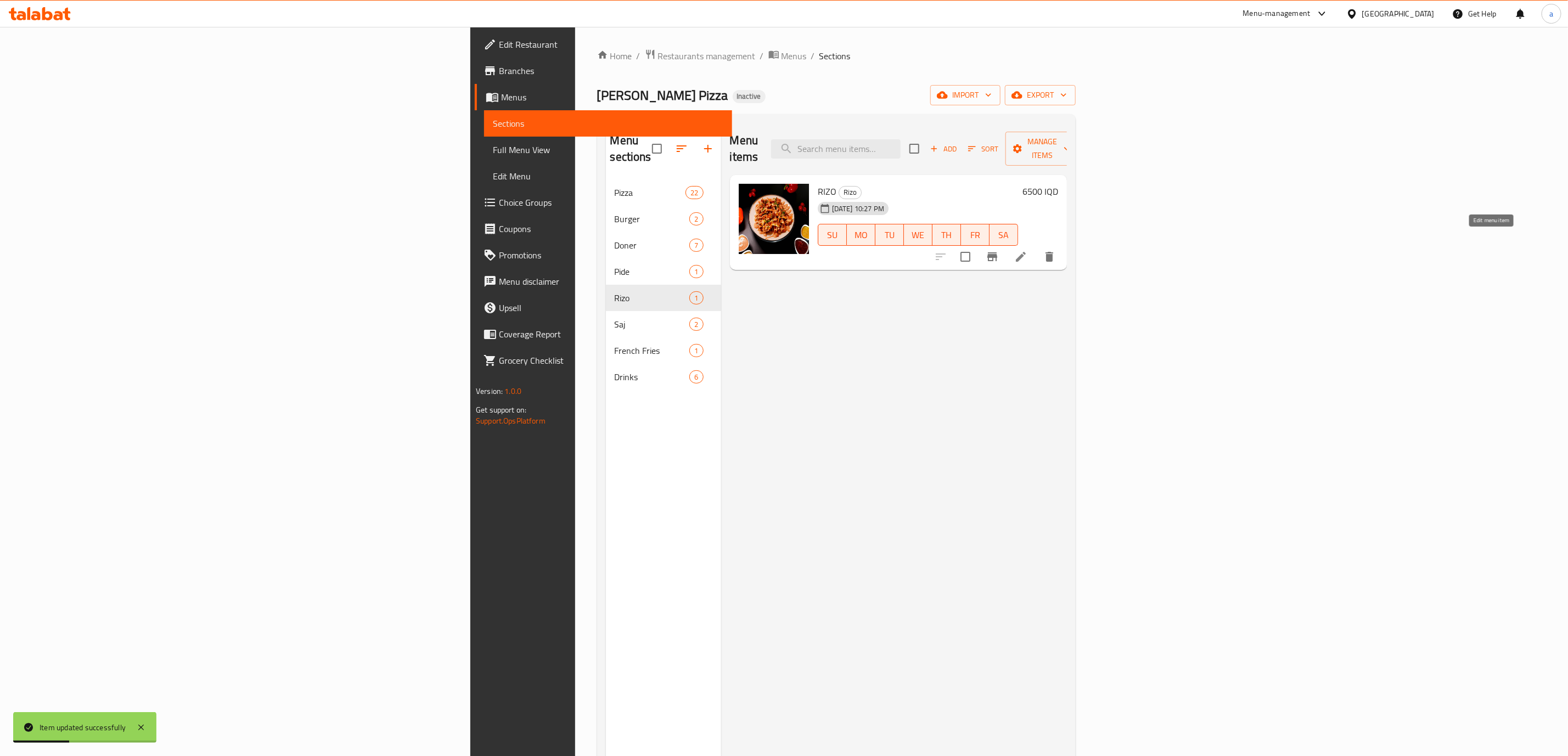
click at [1027, 250] on icon at bounding box center [1021, 256] width 13 height 13
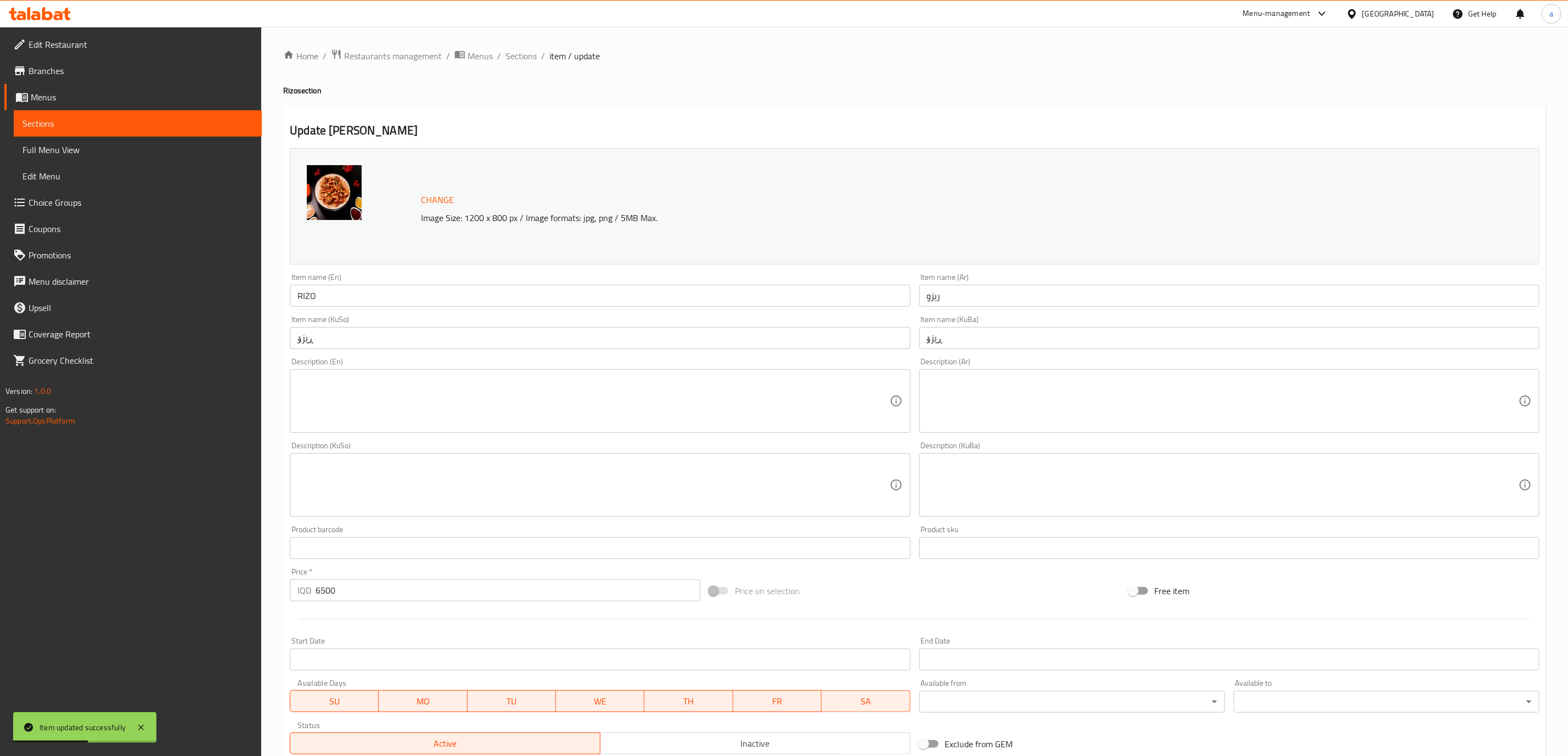
click at [359, 300] on input "RIZO" at bounding box center [600, 296] width 620 height 22
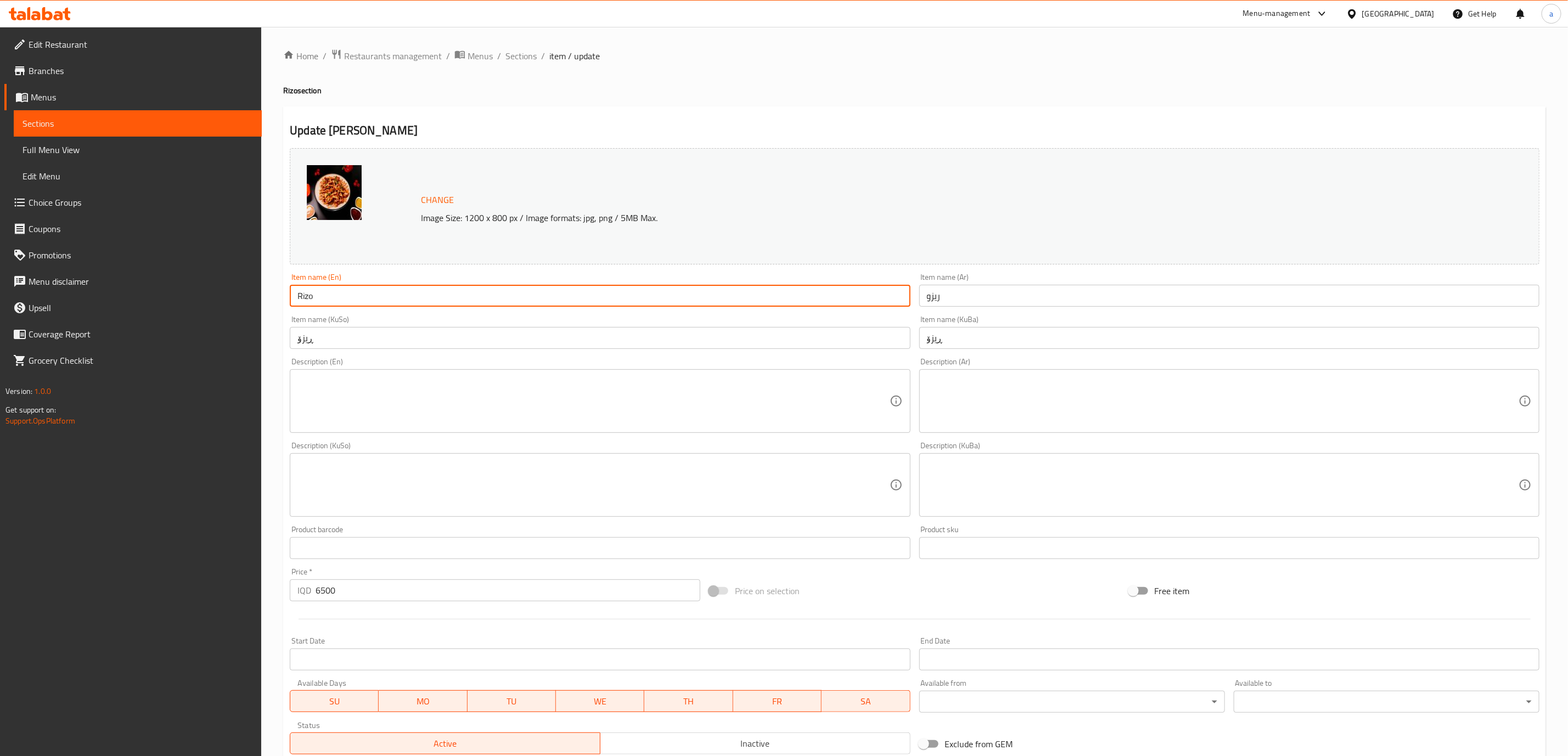
scroll to position [160, 0]
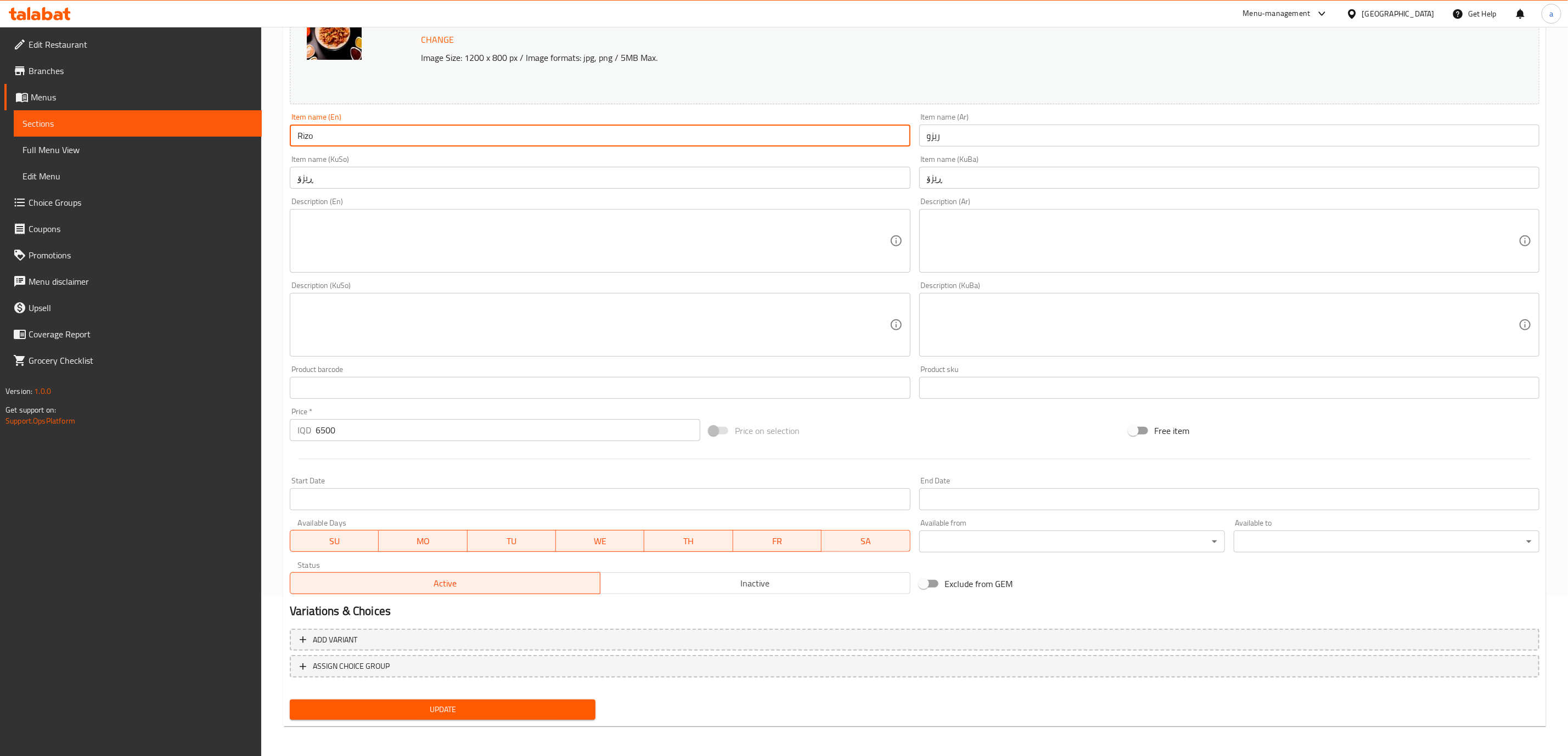
type input "Rizo"
click at [500, 715] on span "Update" at bounding box center [443, 710] width 288 height 14
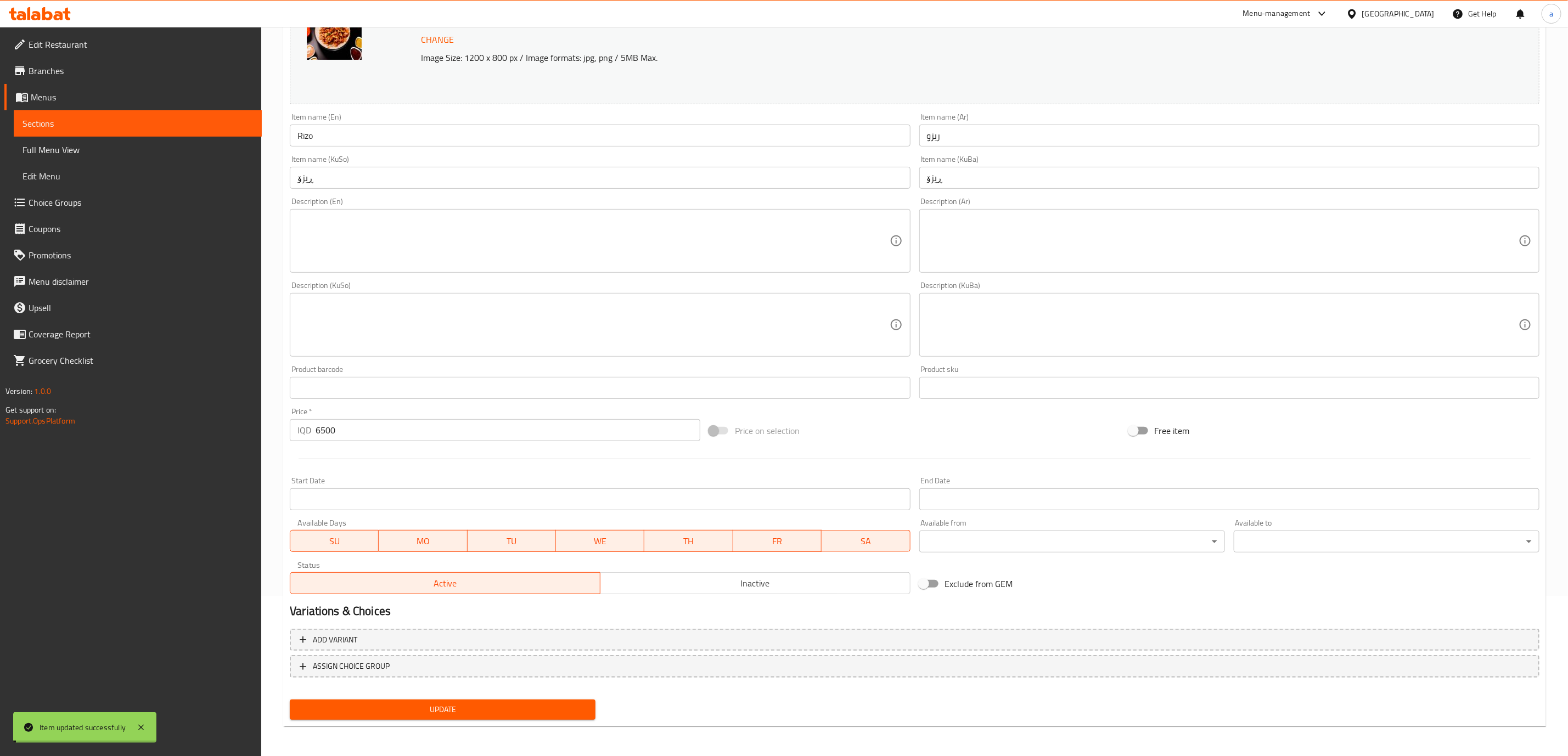
scroll to position [0, 0]
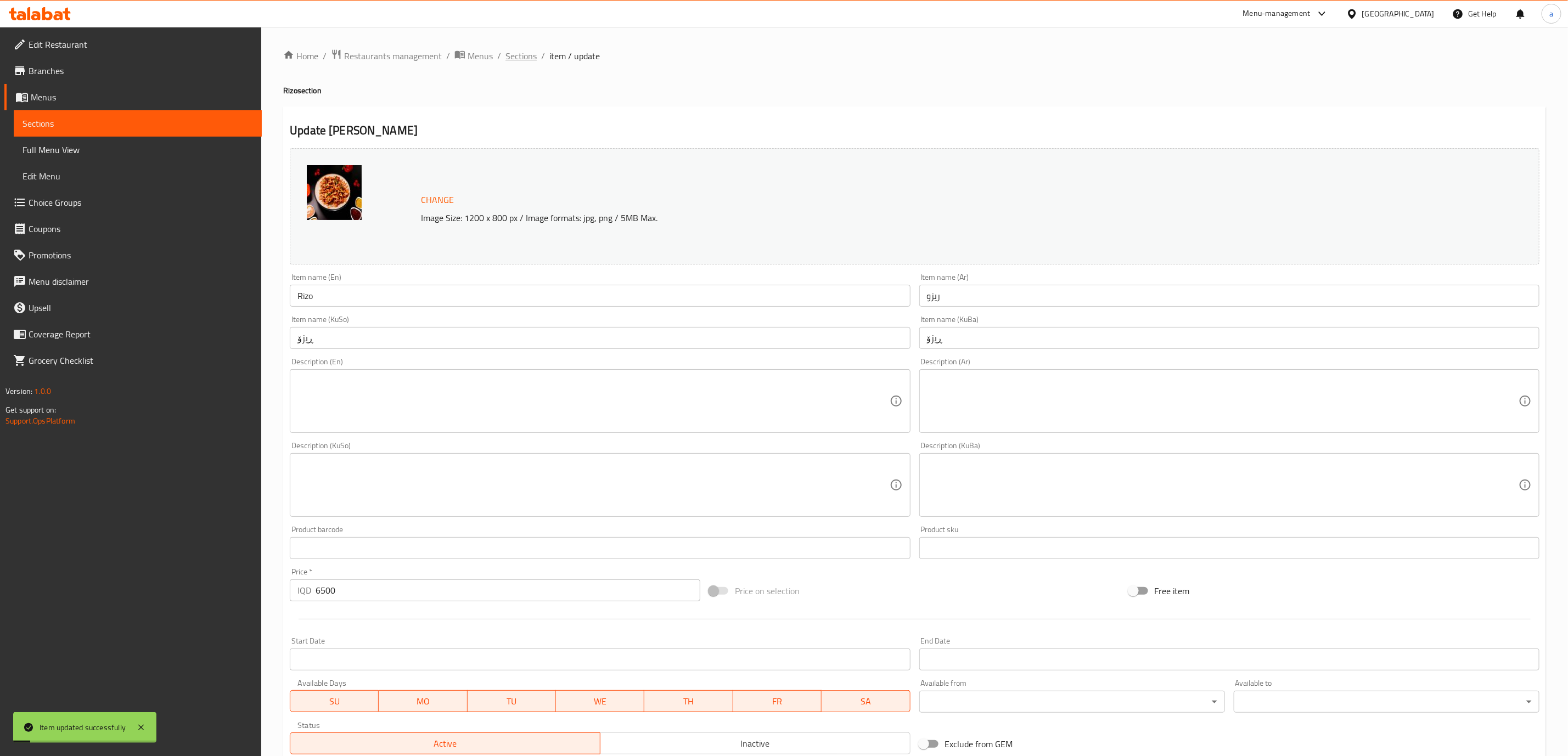
click at [520, 53] on span "Sections" at bounding box center [521, 56] width 31 height 13
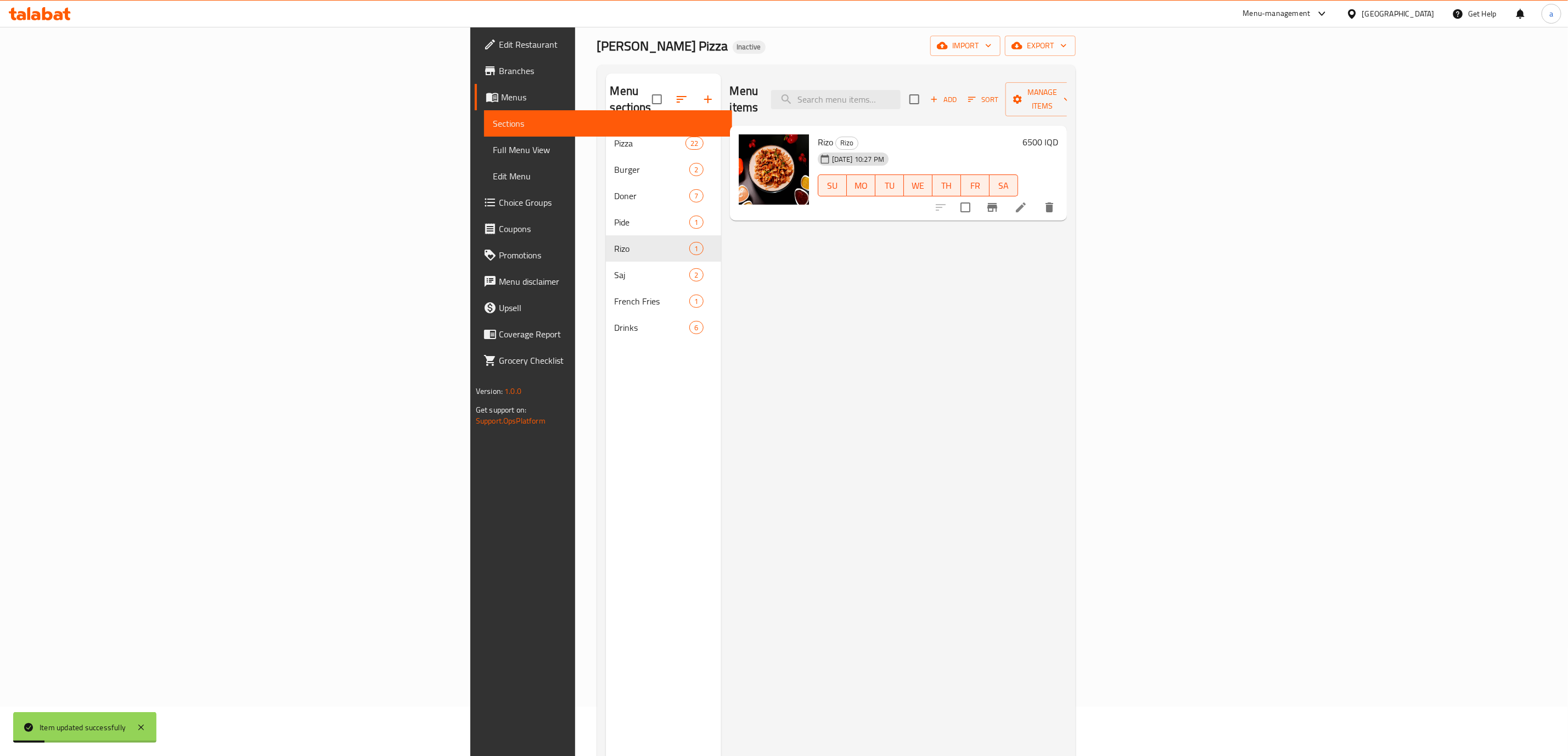
scroll to position [56, 0]
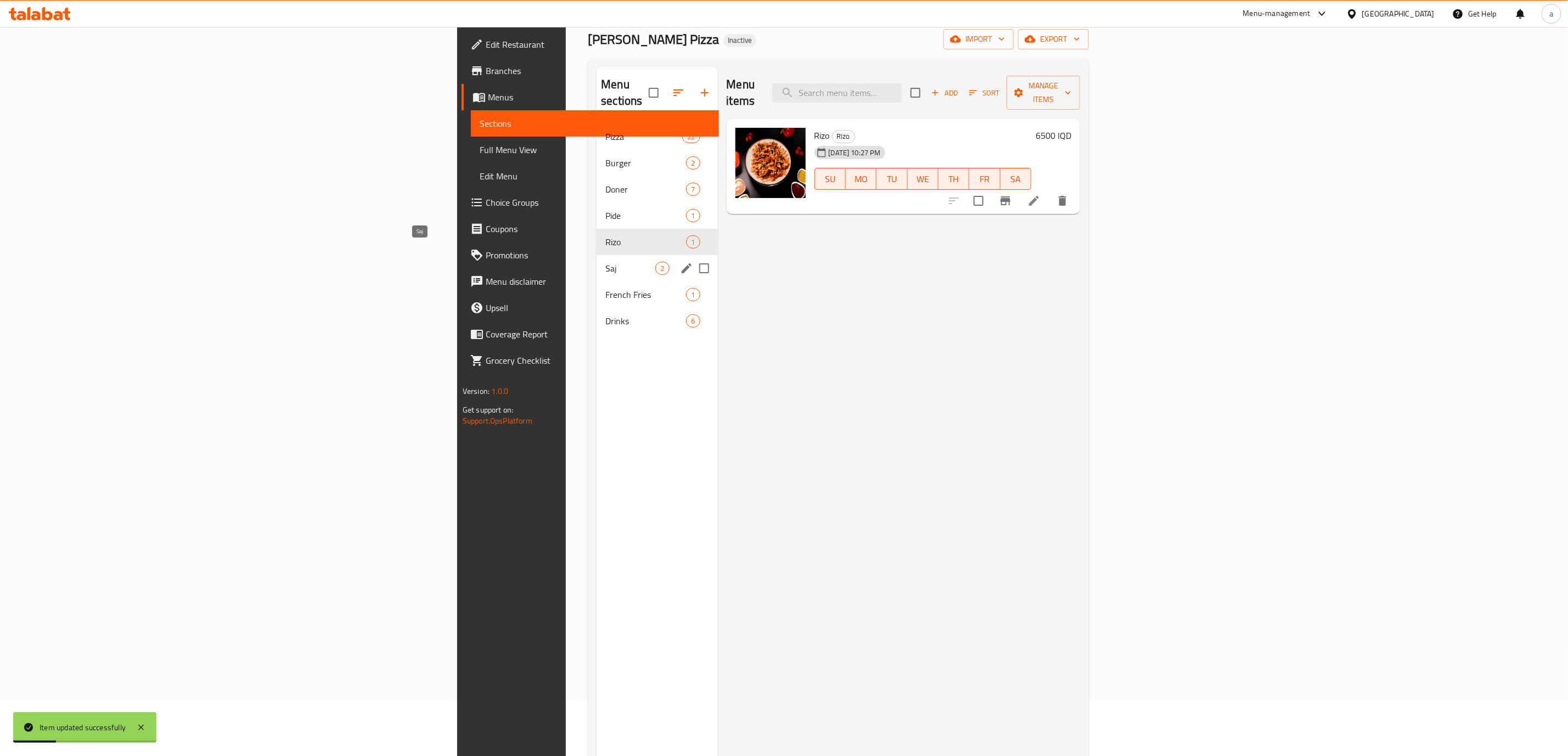
click at [605, 262] on span "Saj" at bounding box center [630, 268] width 50 height 13
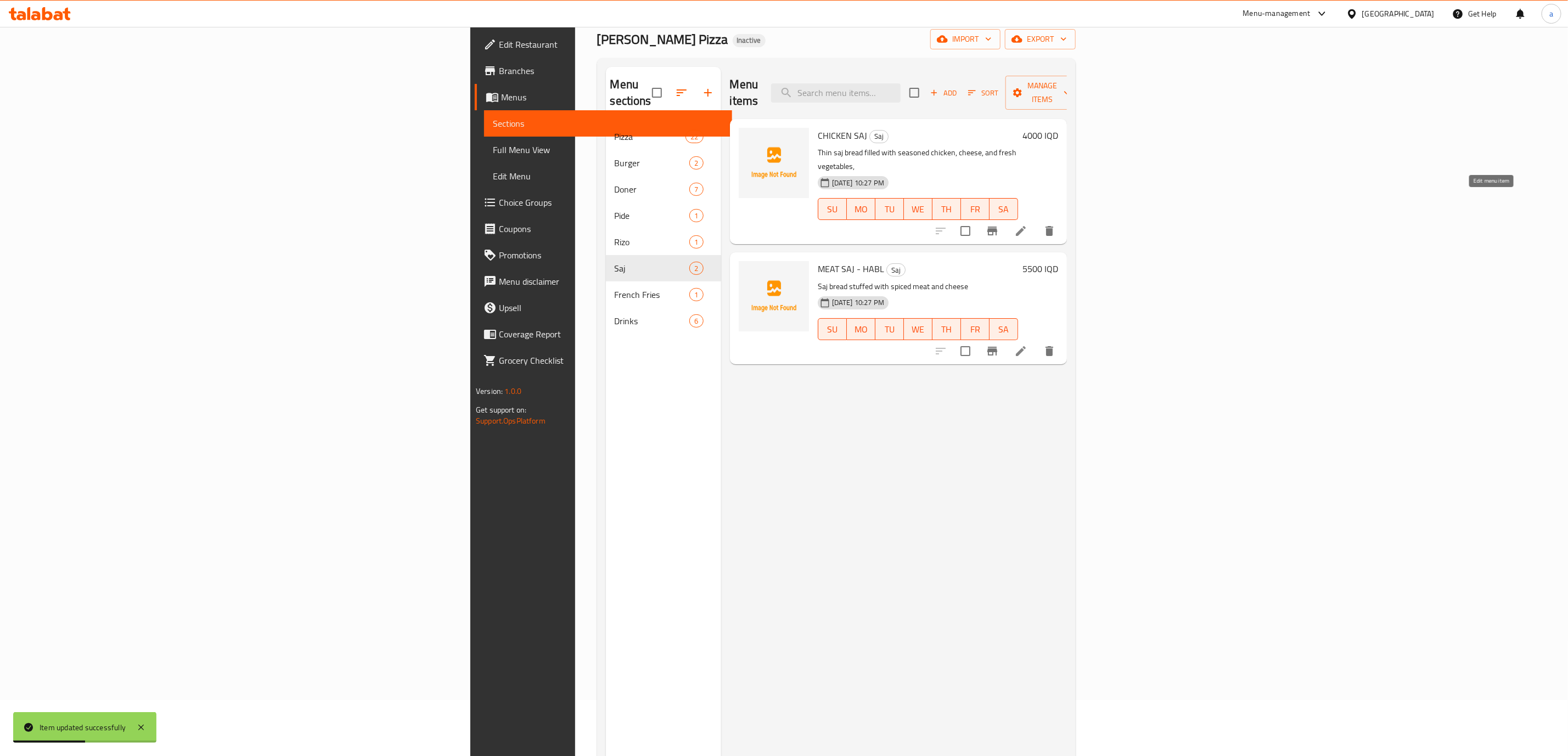
click at [1027, 224] on icon at bounding box center [1021, 230] width 13 height 13
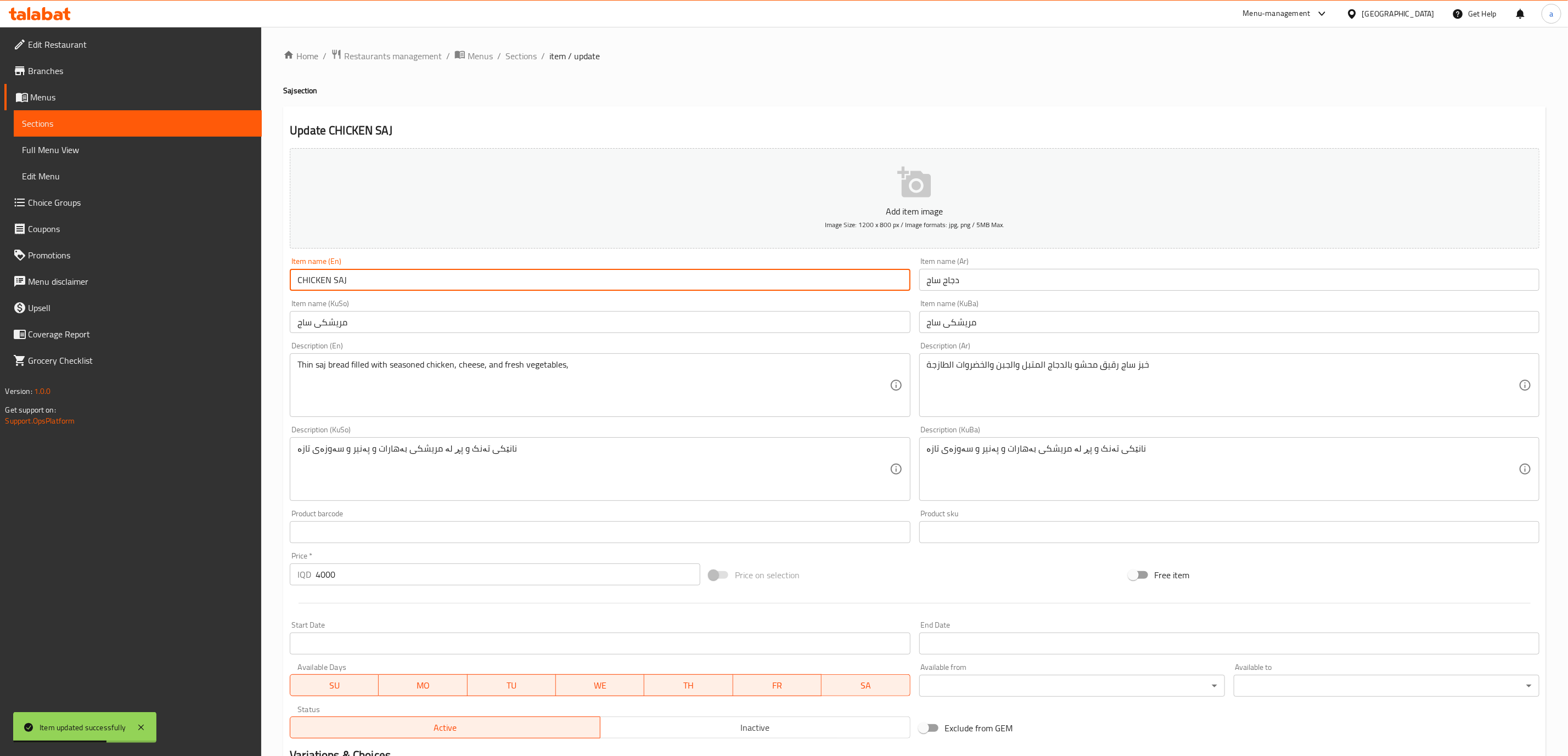
drag, startPoint x: 395, startPoint y: 284, endPoint x: 165, endPoint y: 265, distance: 230.8
click at [165, 265] on div "Edit Restaurant Branches Menus Sections Full Menu View Edit Menu Choice Groups …" at bounding box center [784, 464] width 1568 height 875
paste input "[PERSON_NAME]"
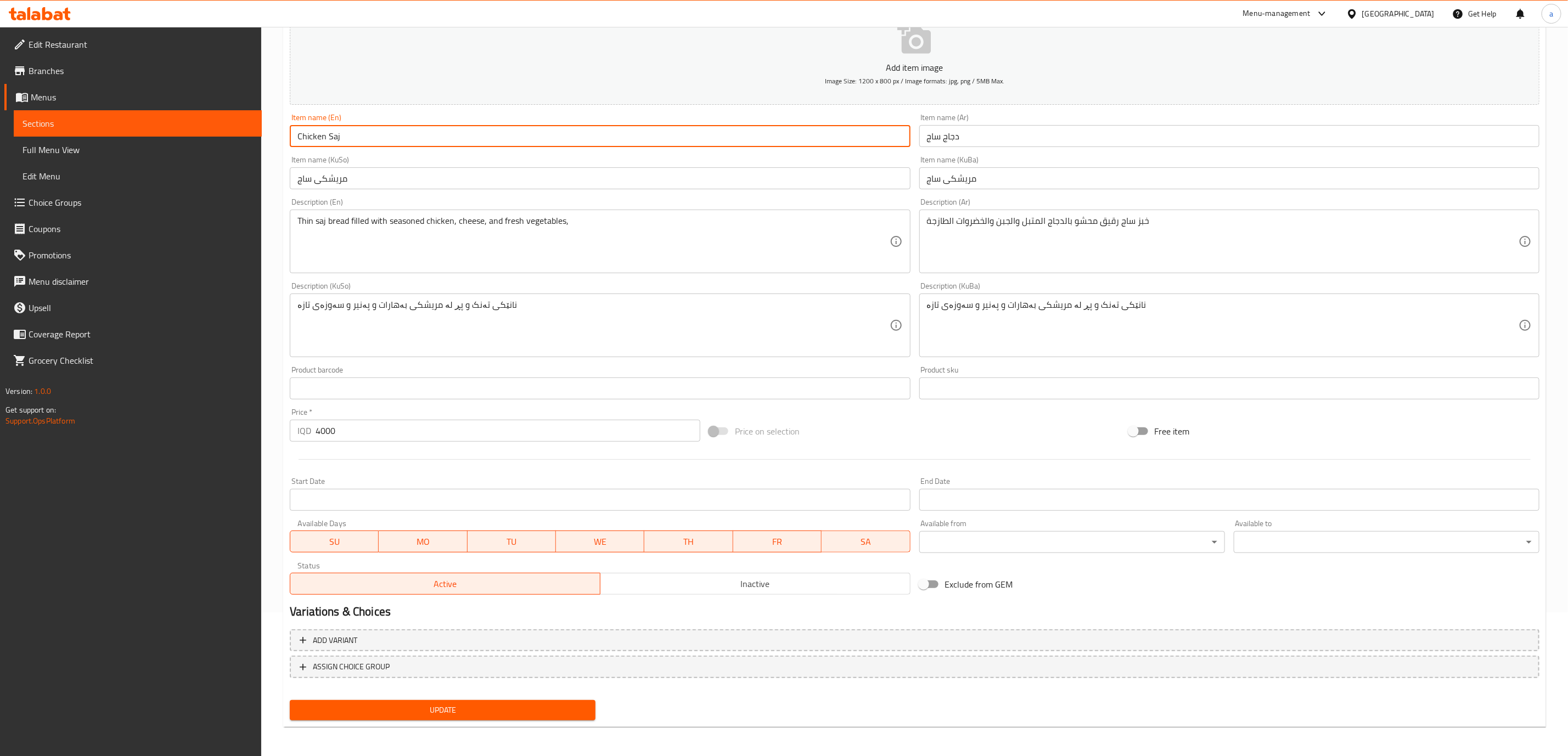
type input "Chicken Saj"
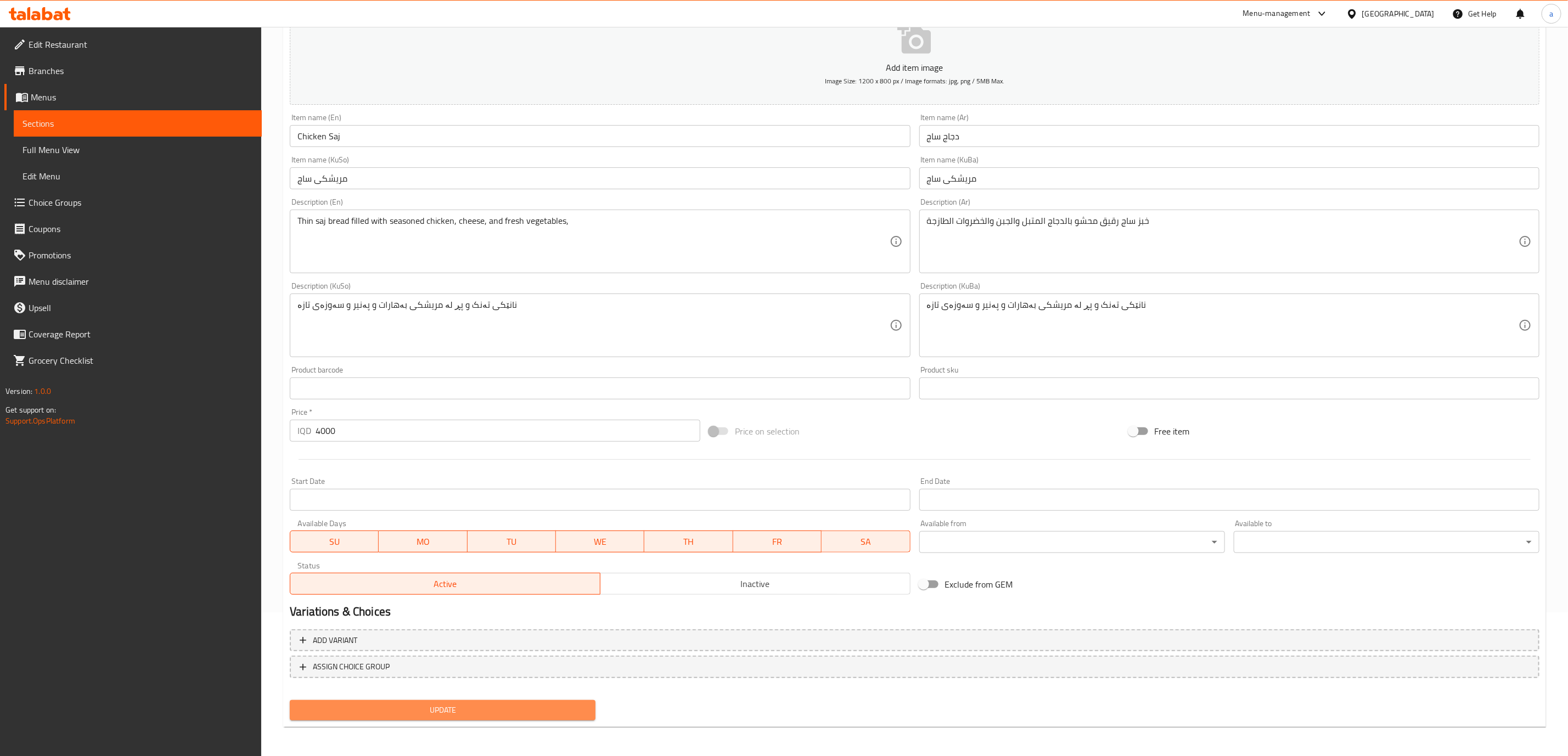
click at [581, 713] on span "Update" at bounding box center [443, 710] width 288 height 14
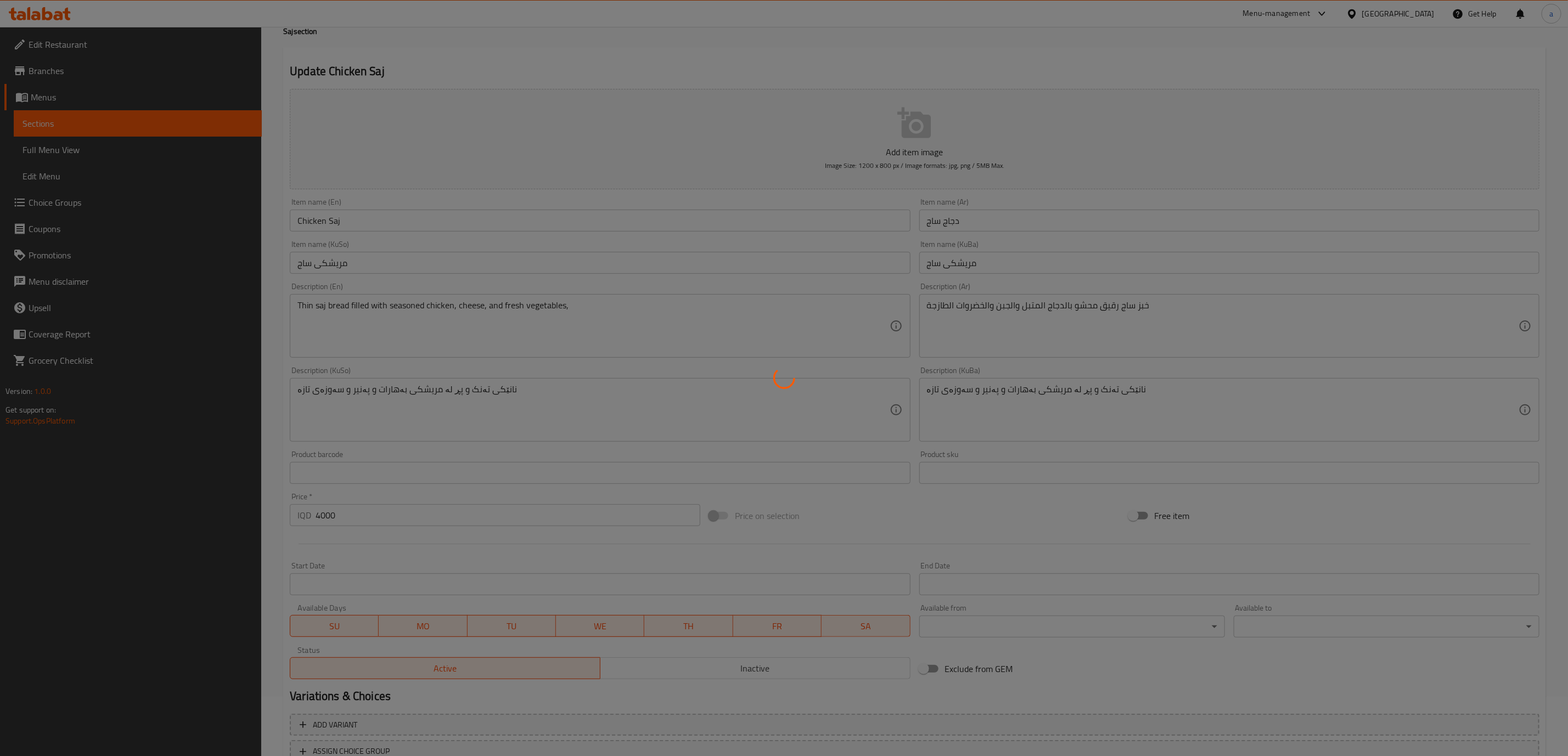
scroll to position [0, 0]
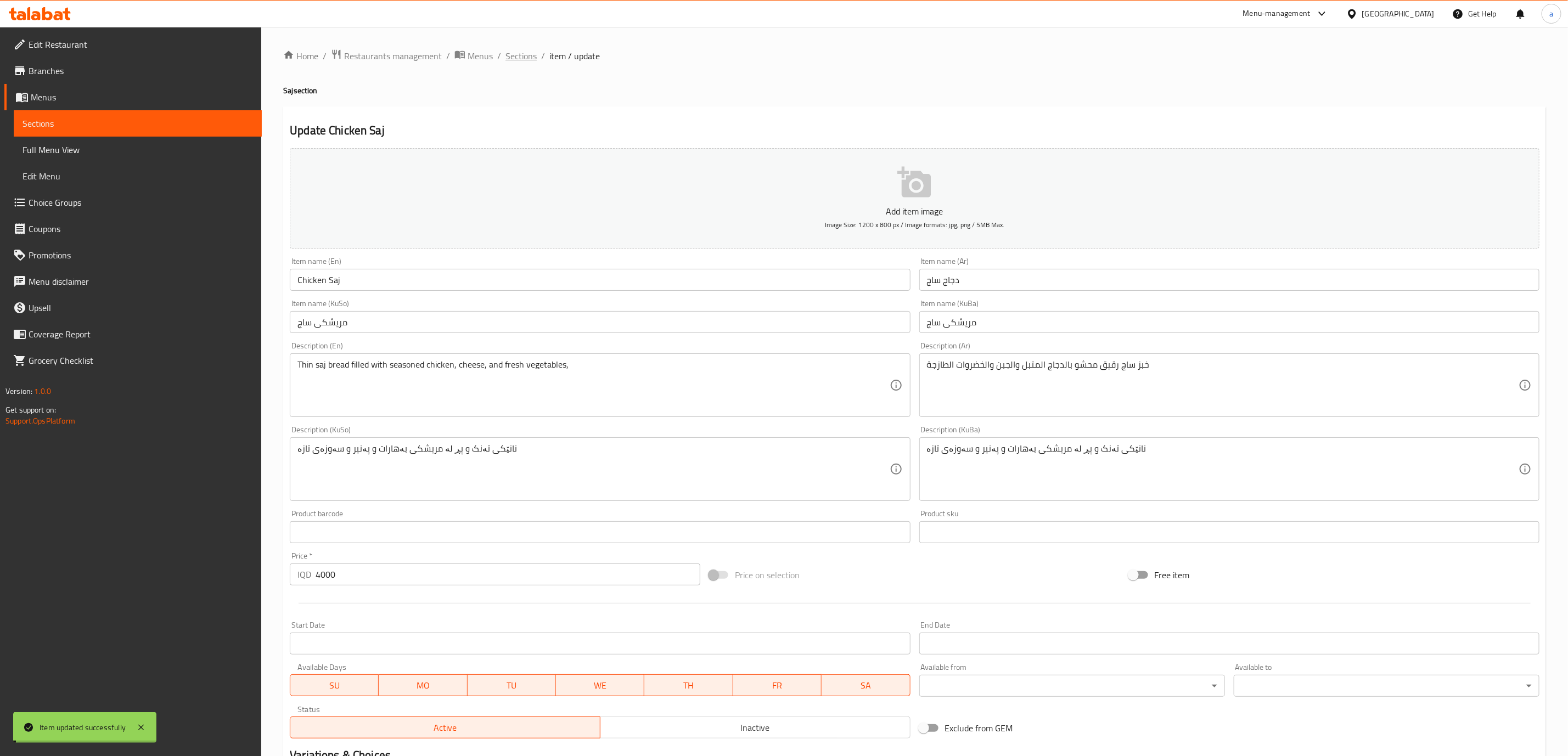
click at [527, 50] on span "Sections" at bounding box center [521, 56] width 31 height 13
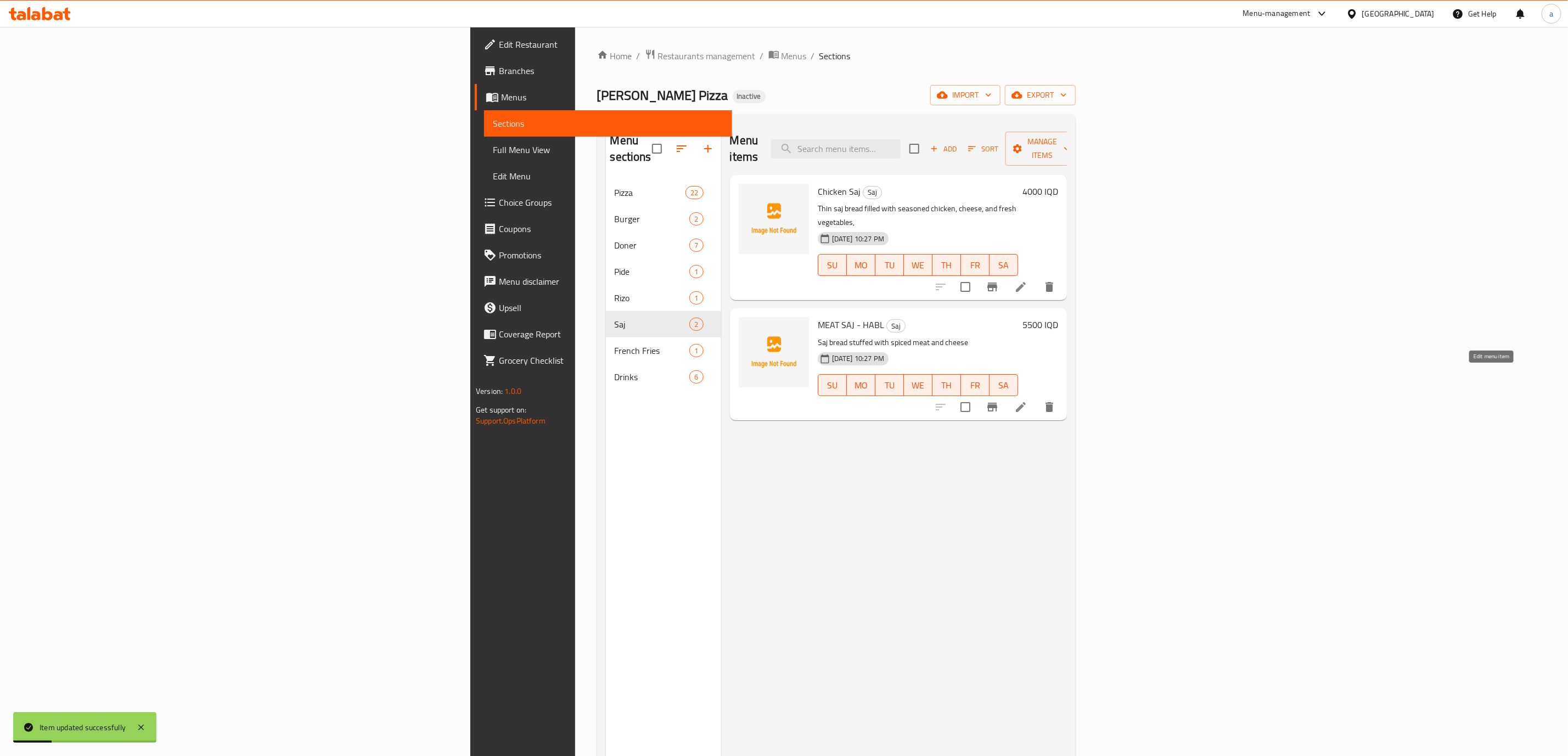
click at [1026, 402] on icon at bounding box center [1021, 407] width 10 height 10
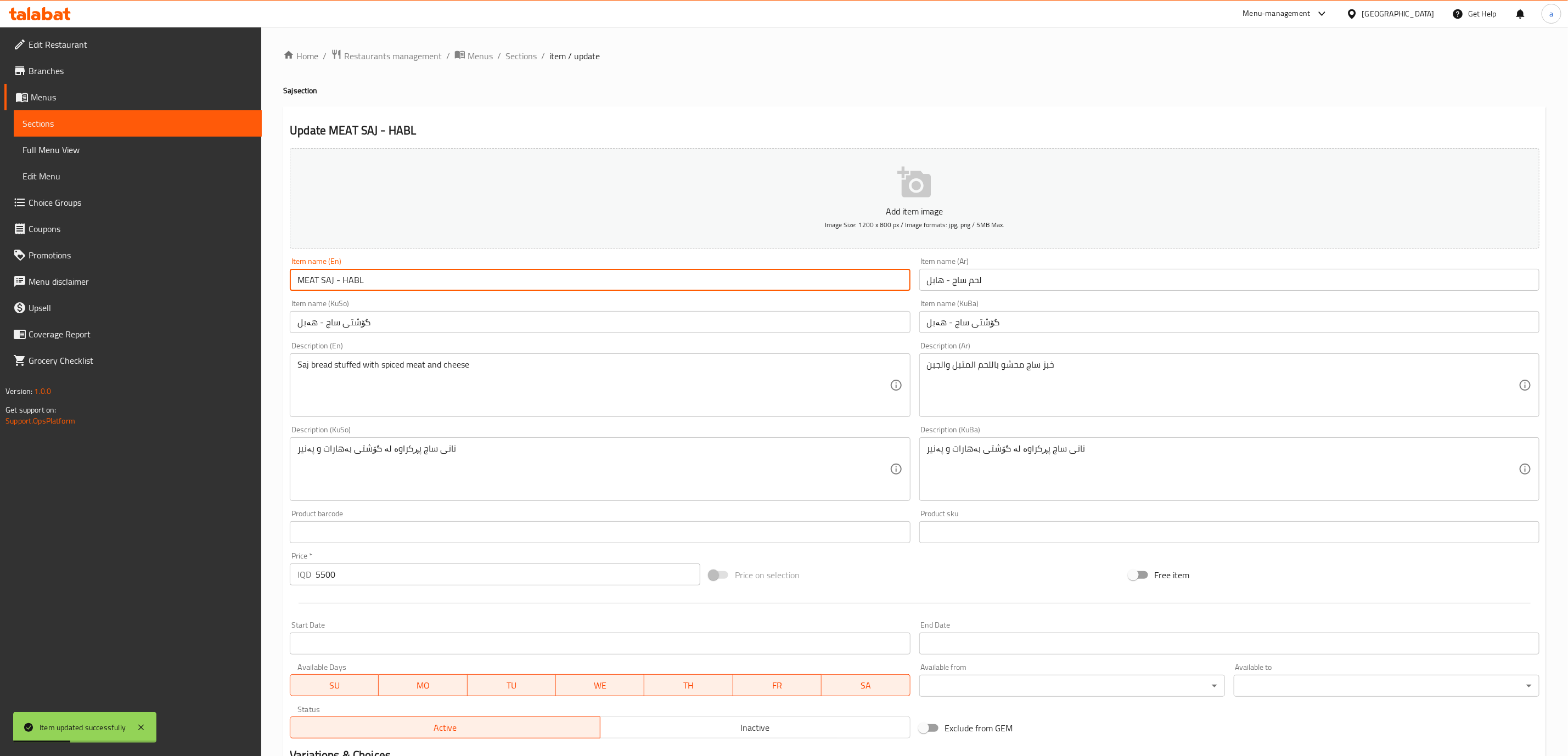
drag, startPoint x: 445, startPoint y: 277, endPoint x: 158, endPoint y: 281, distance: 287.0
click at [158, 281] on div "Edit Restaurant Branches Menus Sections Full Menu View Edit Menu Choice Groups …" at bounding box center [784, 464] width 1568 height 875
paste input "eat Saj - Habl"
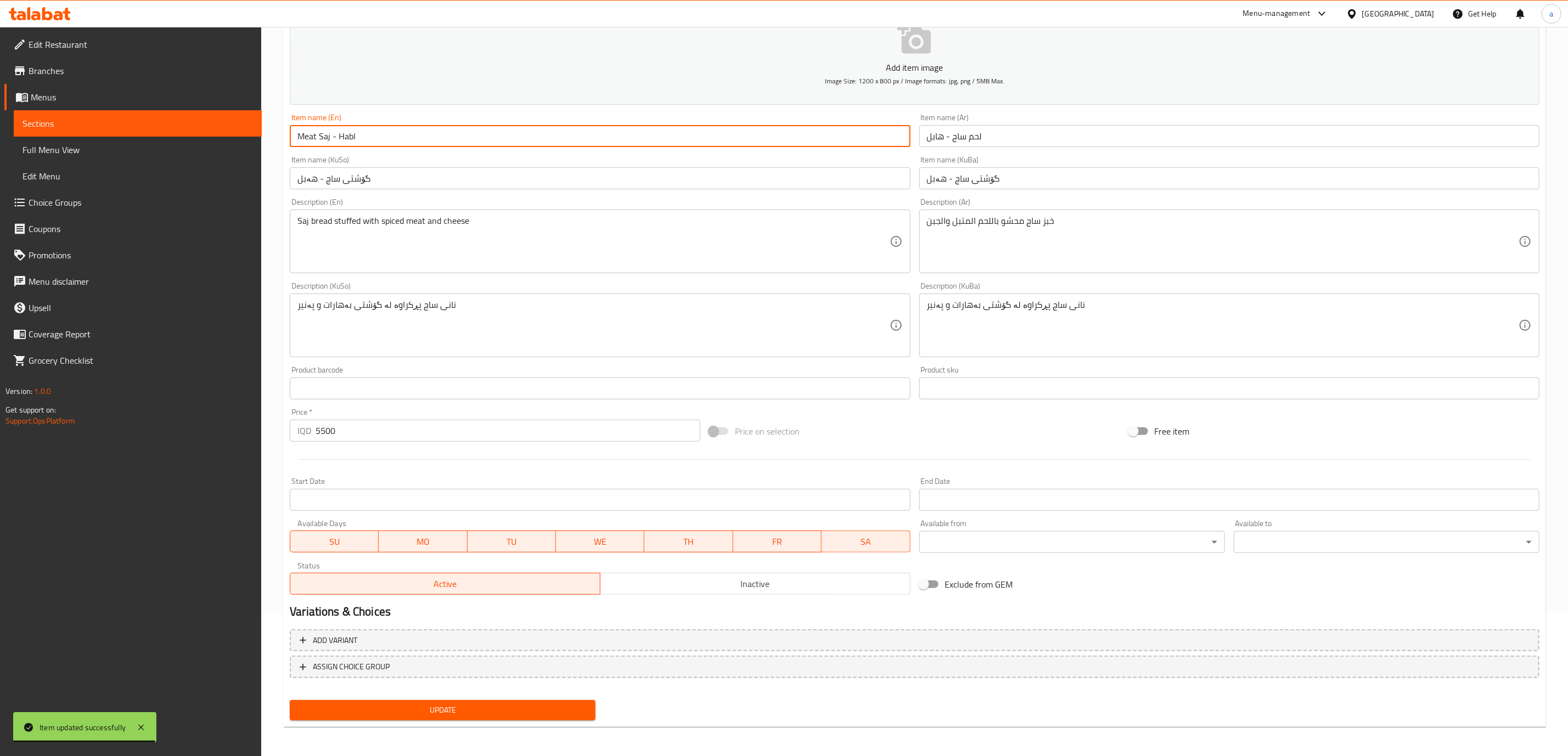
type input "Meat Saj - Habl"
click at [536, 712] on span "Update" at bounding box center [443, 710] width 288 height 14
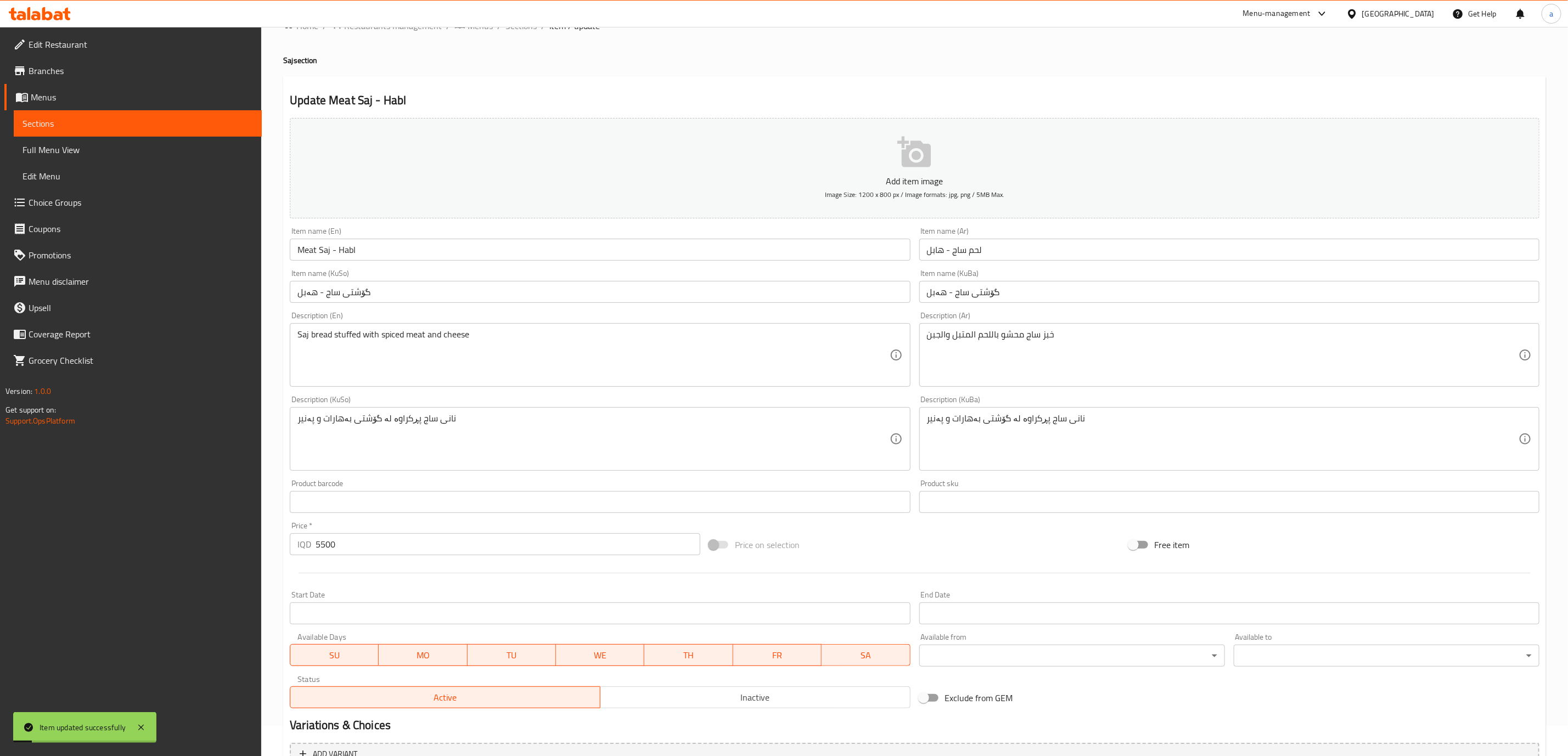
scroll to position [0, 0]
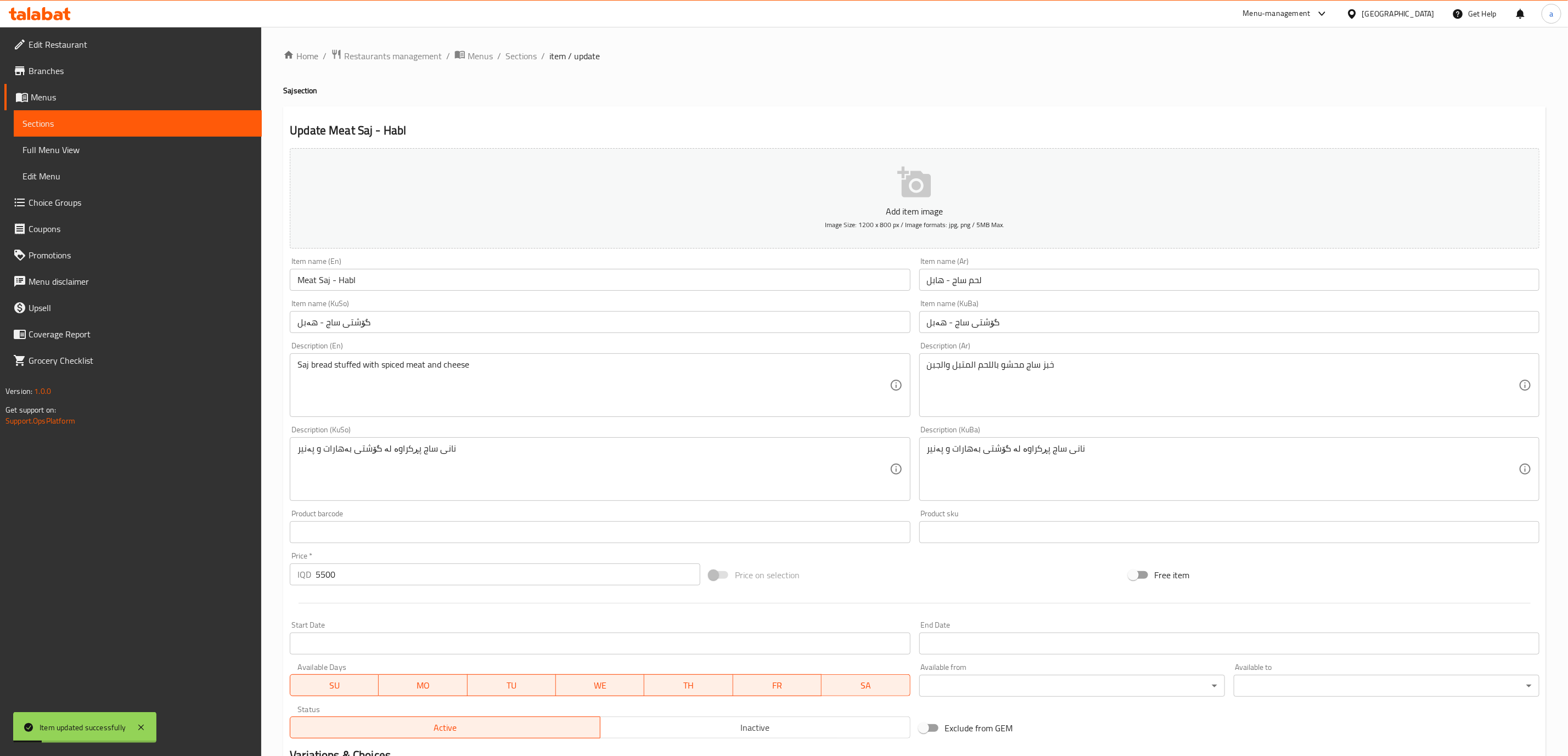
click at [511, 47] on div "Home / Restaurants management / Menus / Sections / item / update Saj section Up…" at bounding box center [915, 464] width 1307 height 875
click at [522, 58] on span "Sections" at bounding box center [521, 56] width 31 height 13
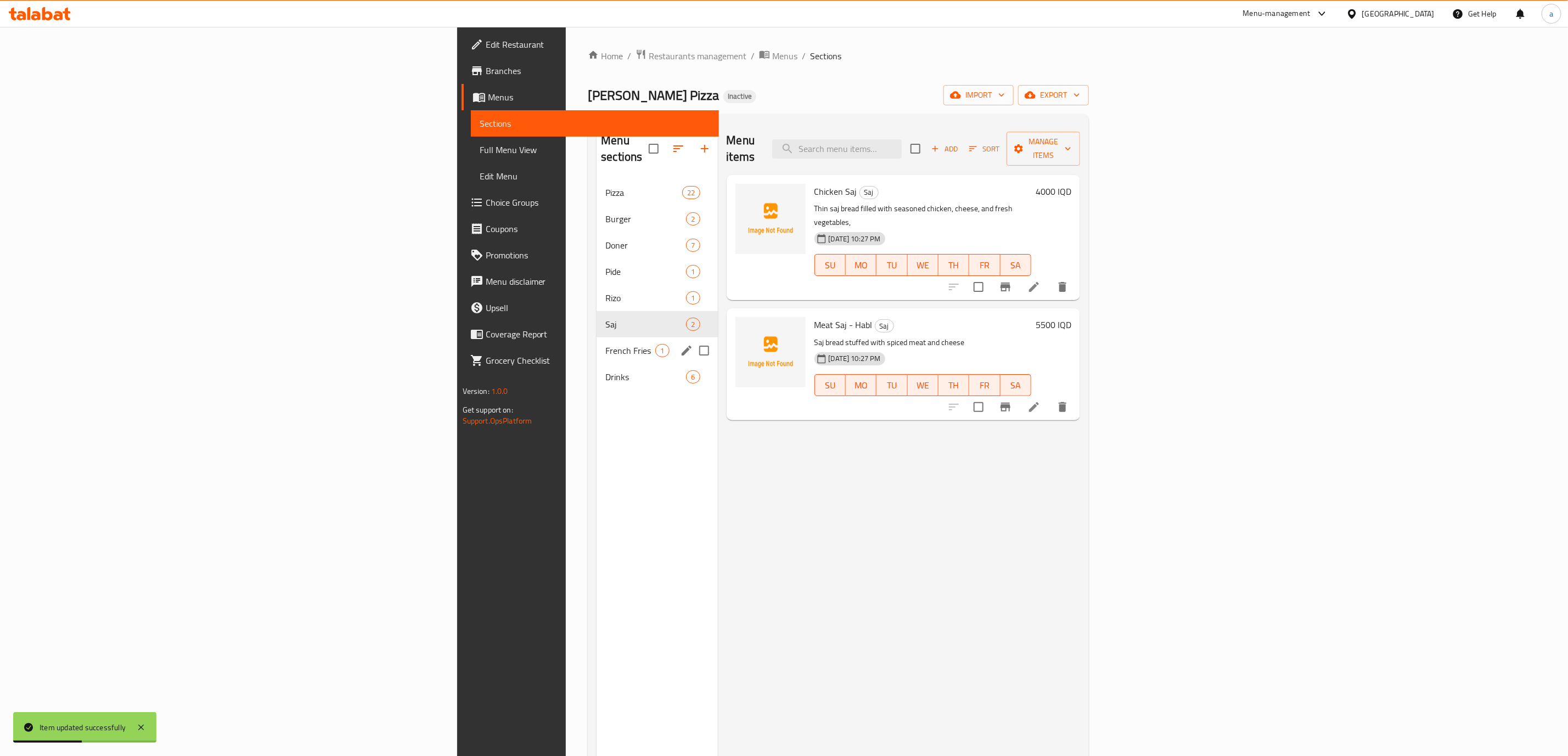
click at [596, 337] on div "French Fries 1" at bounding box center [657, 350] width 121 height 27
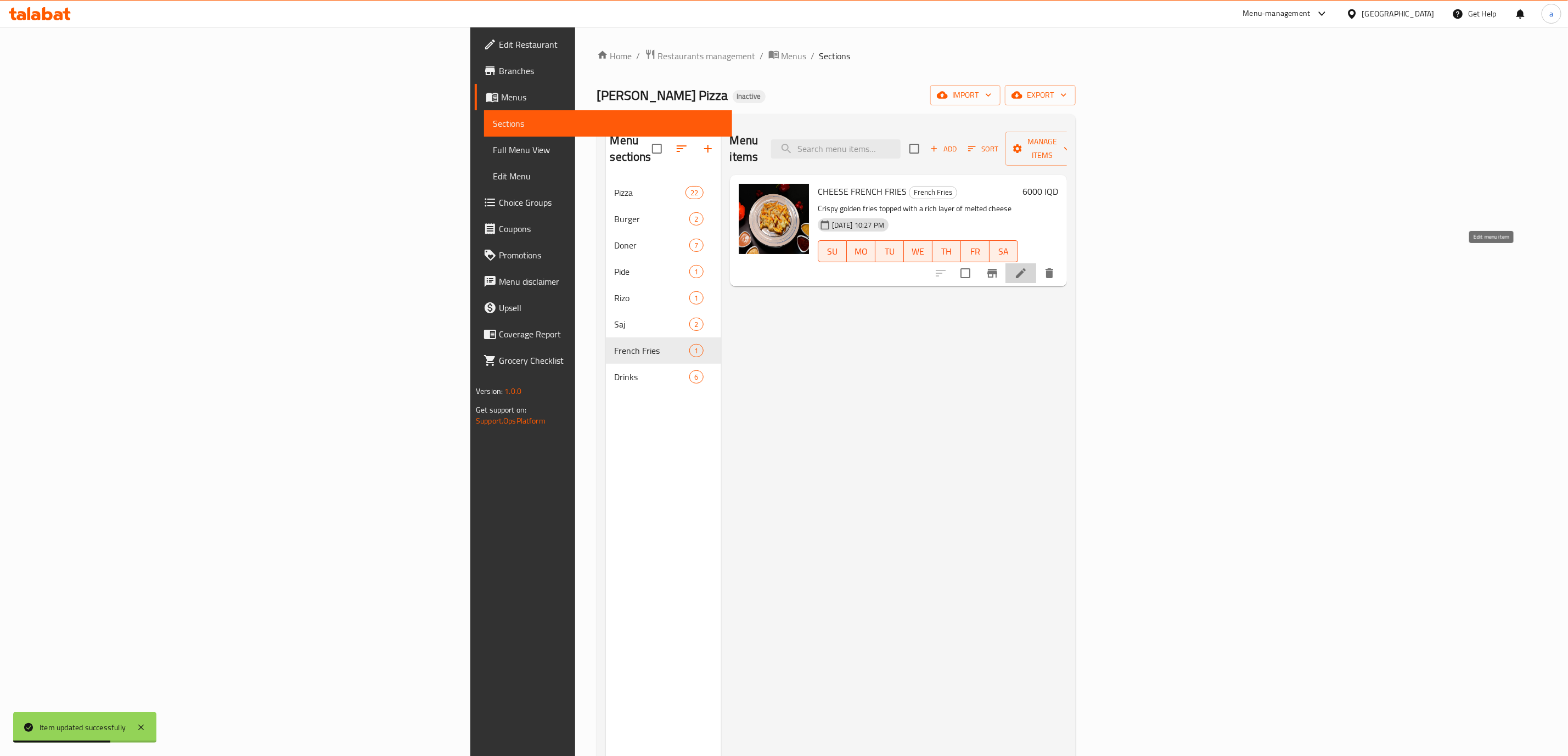
click at [1027, 267] on icon at bounding box center [1021, 273] width 13 height 13
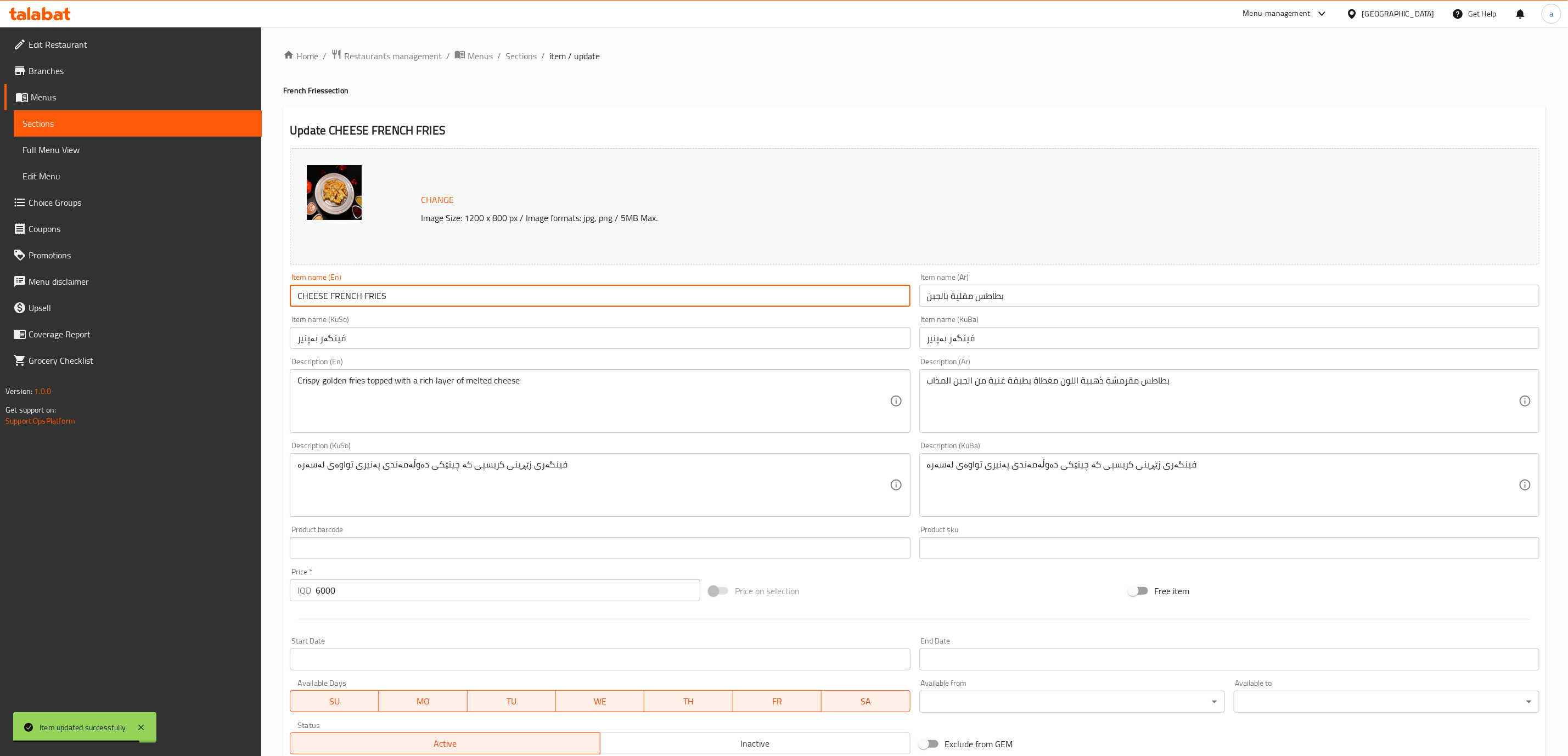
drag, startPoint x: 458, startPoint y: 289, endPoint x: 173, endPoint y: 303, distance: 285.3
click at [173, 303] on div "Edit Restaurant Branches Menus Sections Full Menu View Edit Menu Choice Groups …" at bounding box center [784, 472] width 1568 height 891
paste input "[PERSON_NAME] French Fries"
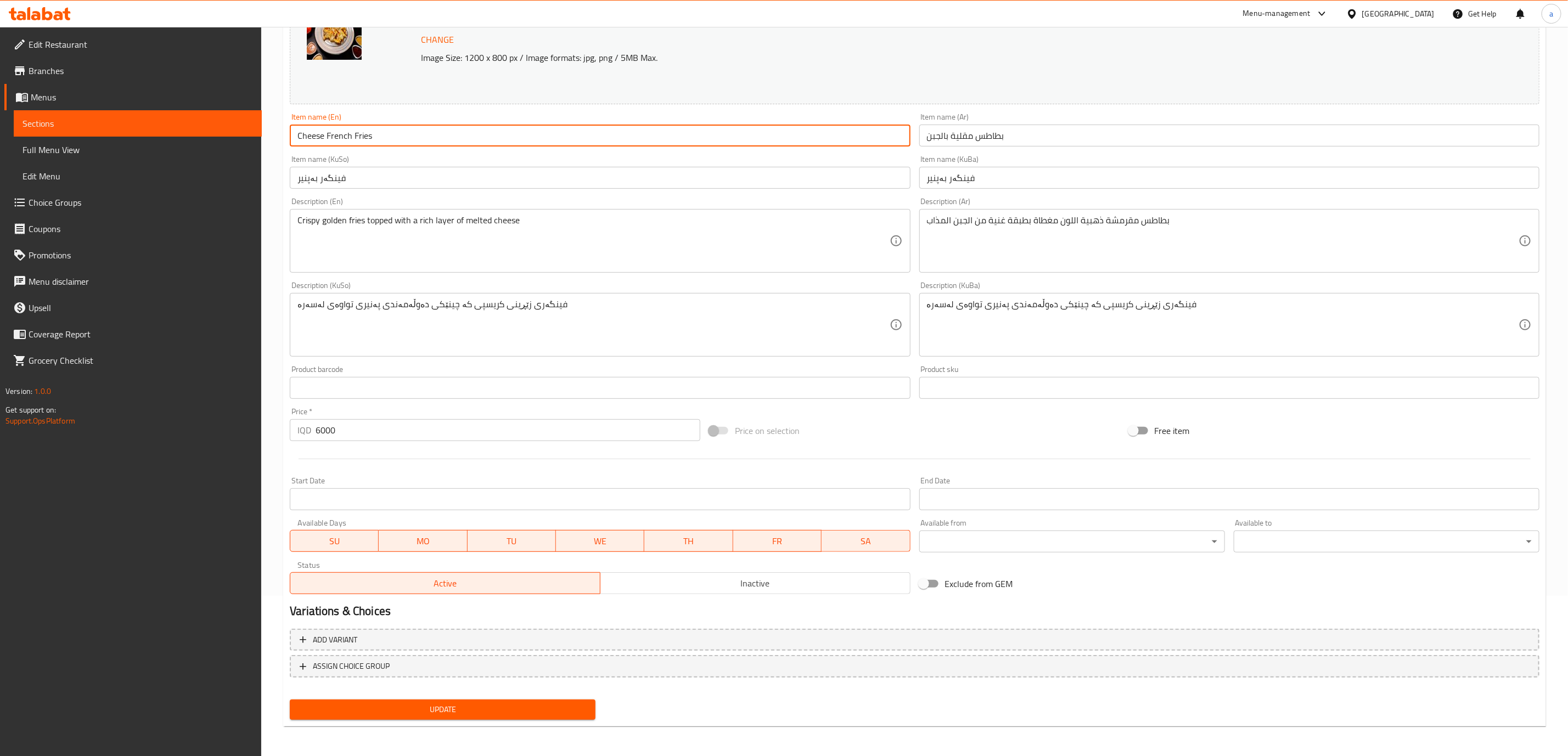
type input "Cheese French Fries"
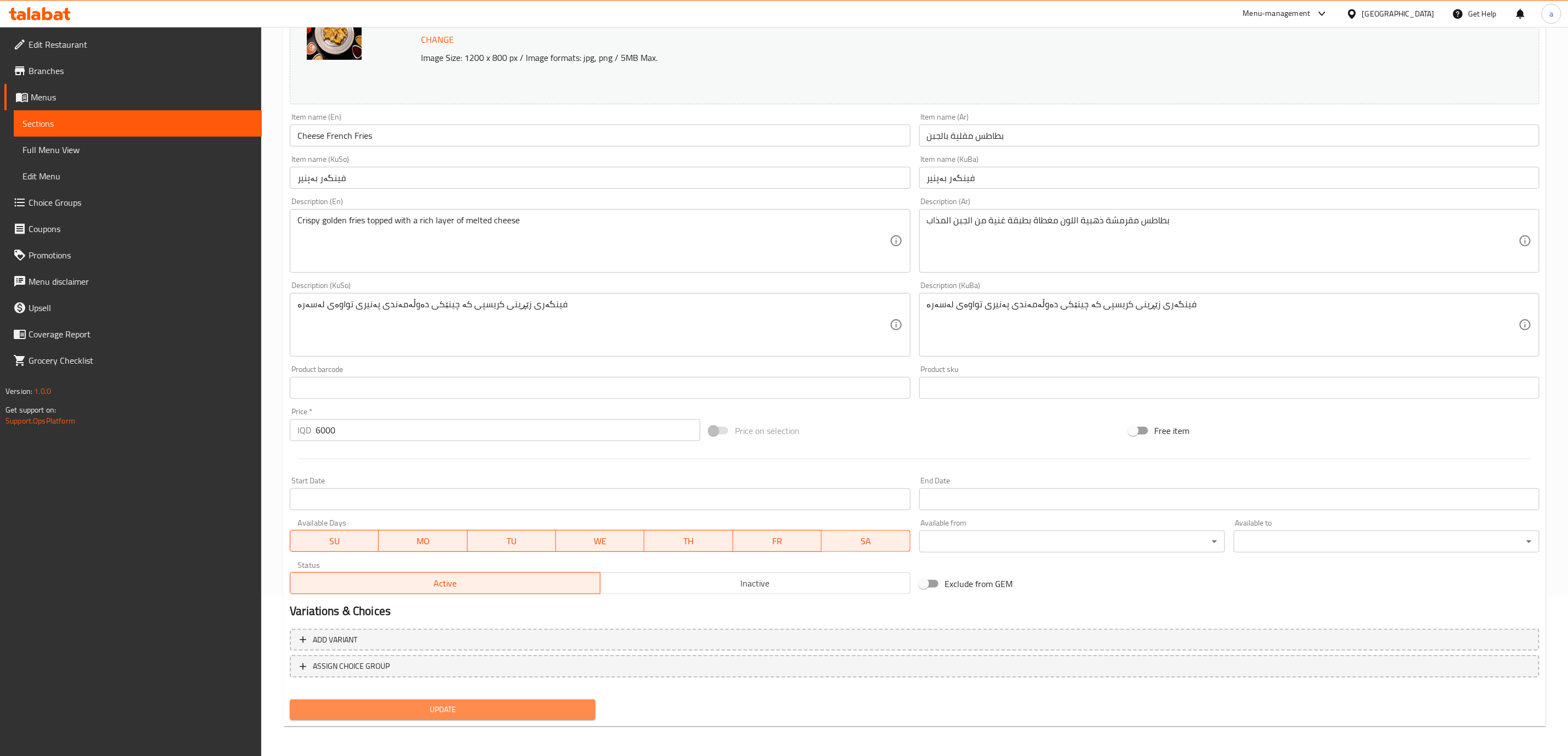
click at [496, 704] on span "Update" at bounding box center [443, 710] width 288 height 14
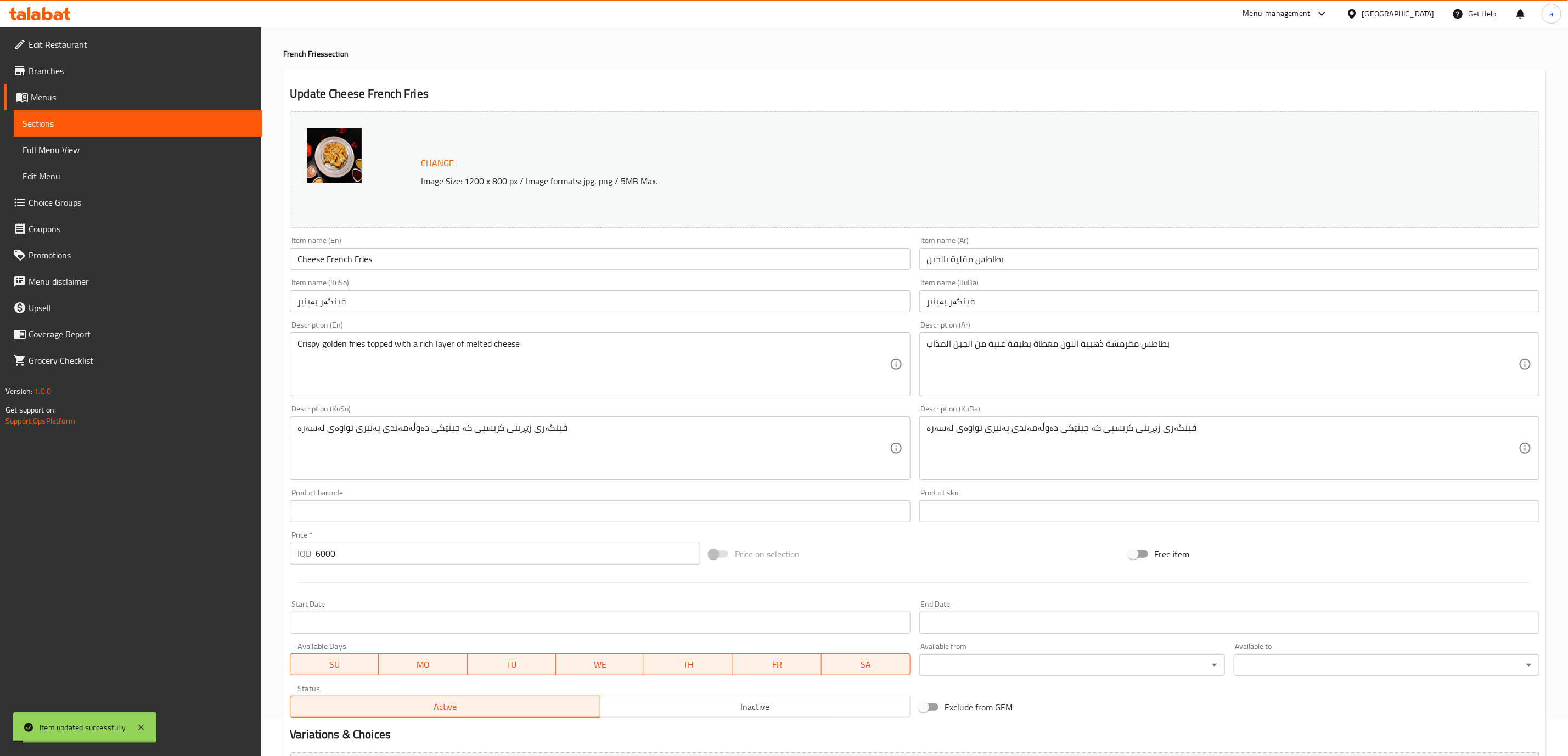
scroll to position [0, 0]
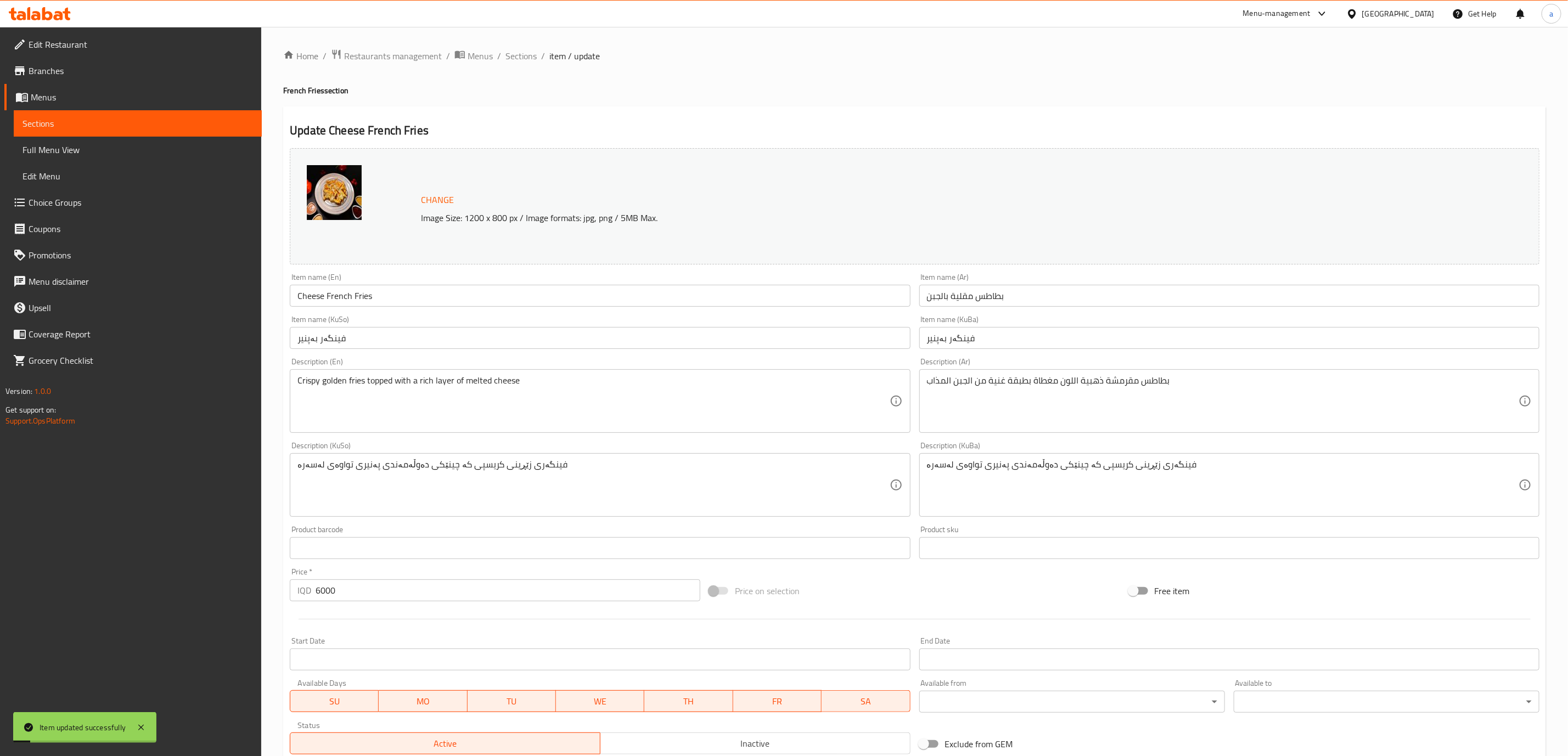
click at [536, 47] on div "Home / Restaurants management / Menus / Sections / item / update French Fries s…" at bounding box center [915, 472] width 1307 height 891
click at [524, 56] on span "Sections" at bounding box center [521, 56] width 31 height 13
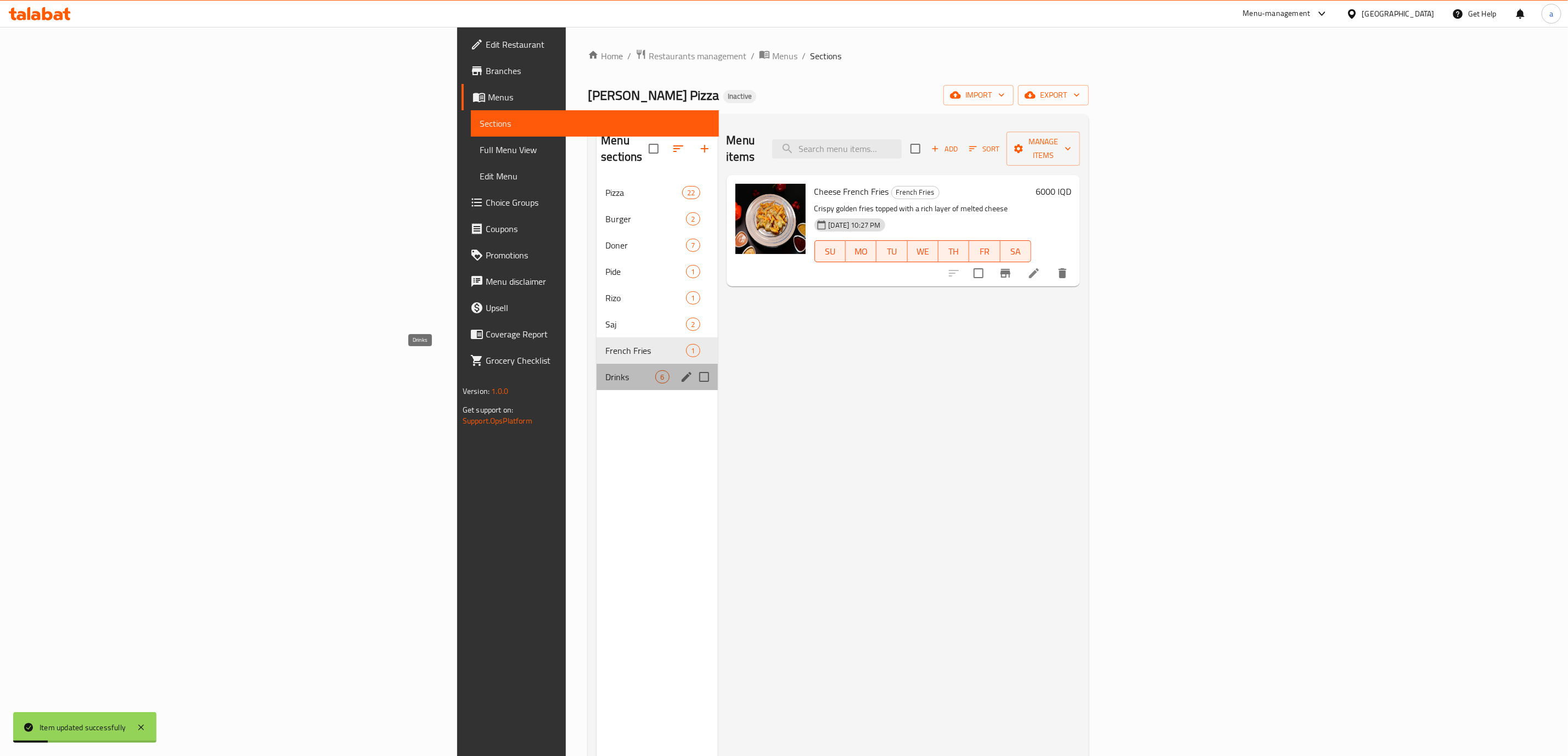
click at [605, 371] on span "Drinks" at bounding box center [630, 377] width 50 height 13
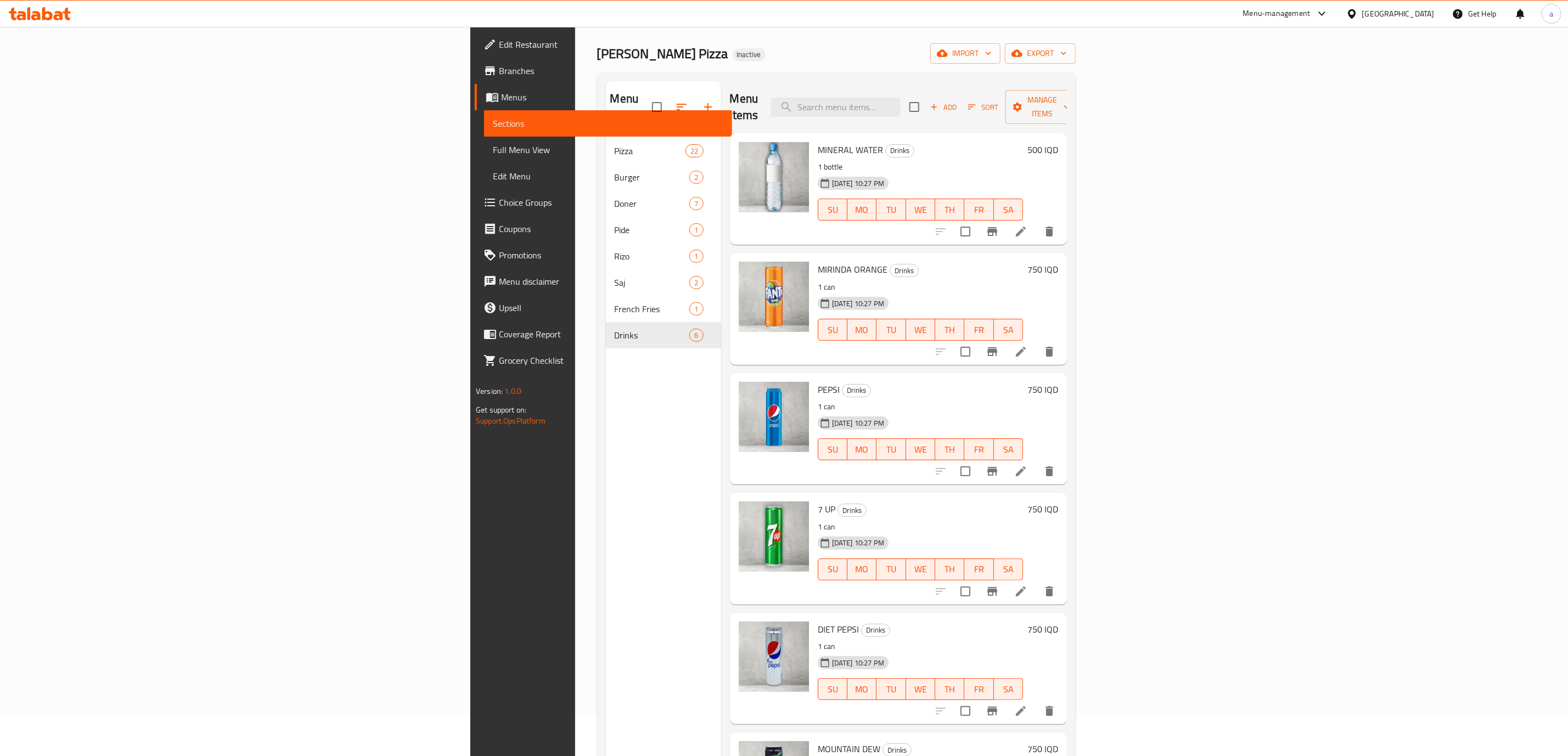
scroll to position [1, 0]
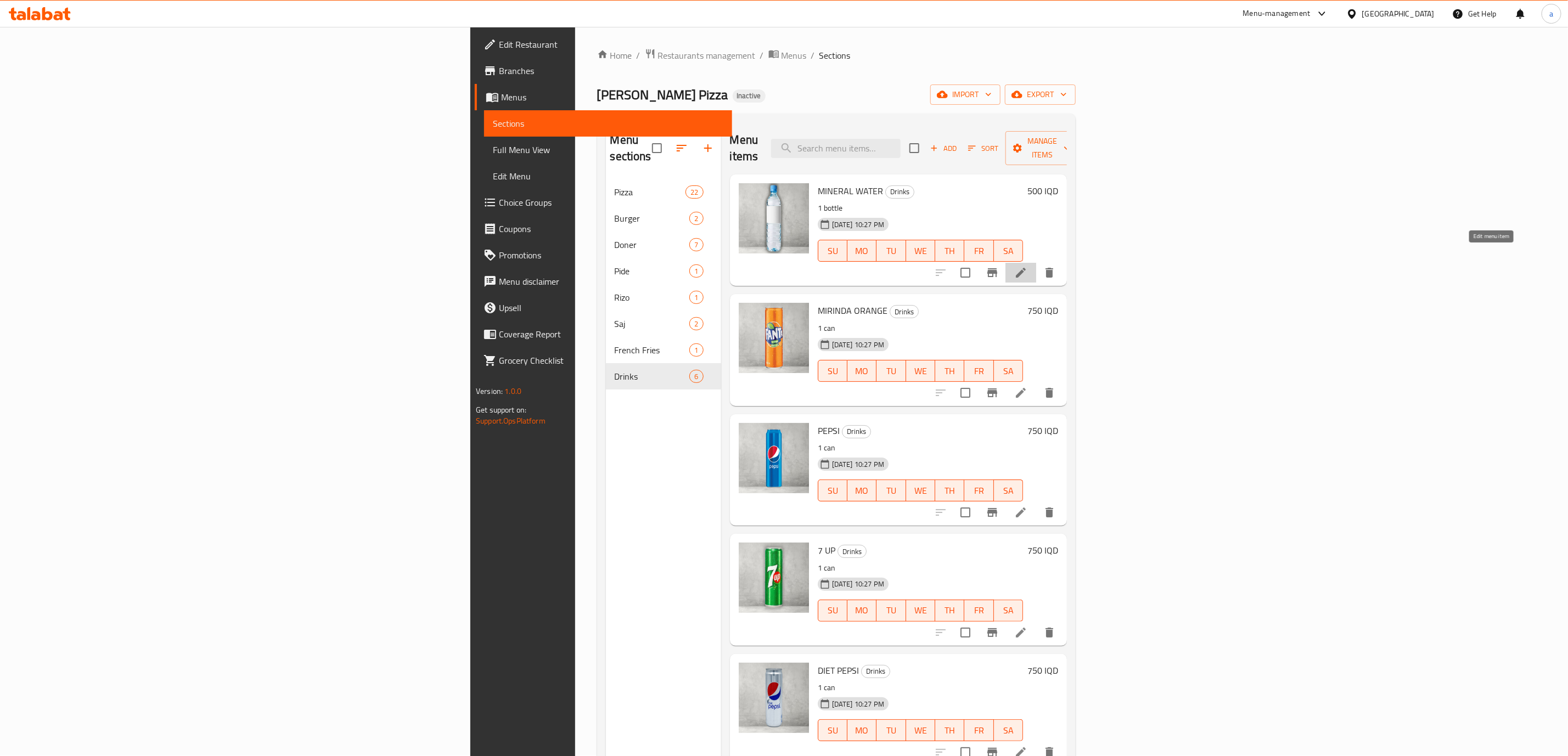
click at [1027, 267] on icon at bounding box center [1021, 273] width 13 height 13
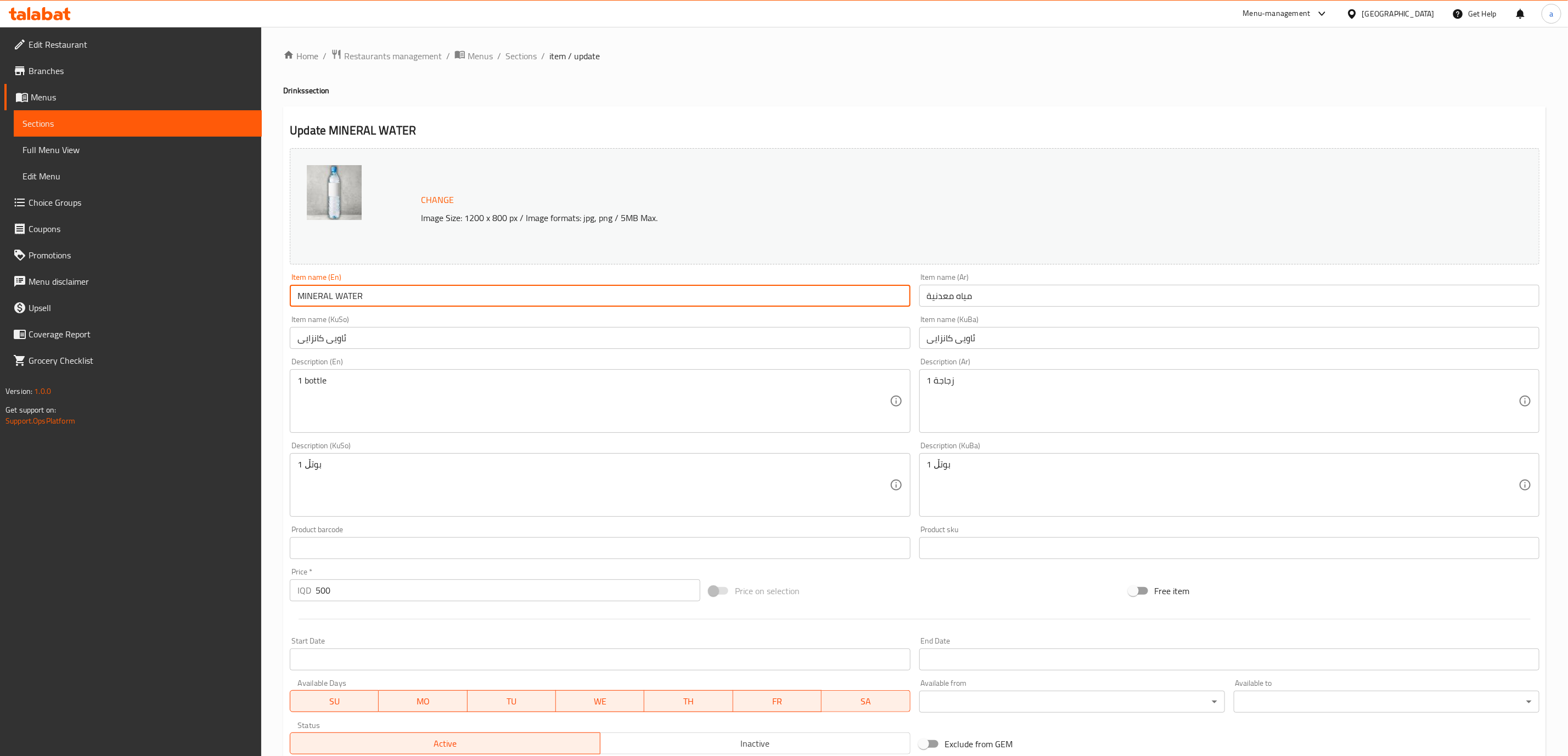
drag, startPoint x: 461, startPoint y: 292, endPoint x: 239, endPoint y: 272, distance: 222.9
click at [239, 272] on div "Edit Restaurant Branches Menus Sections Full Menu View Edit Menu Choice Groups …" at bounding box center [784, 472] width 1568 height 891
paste input "ineral Water"
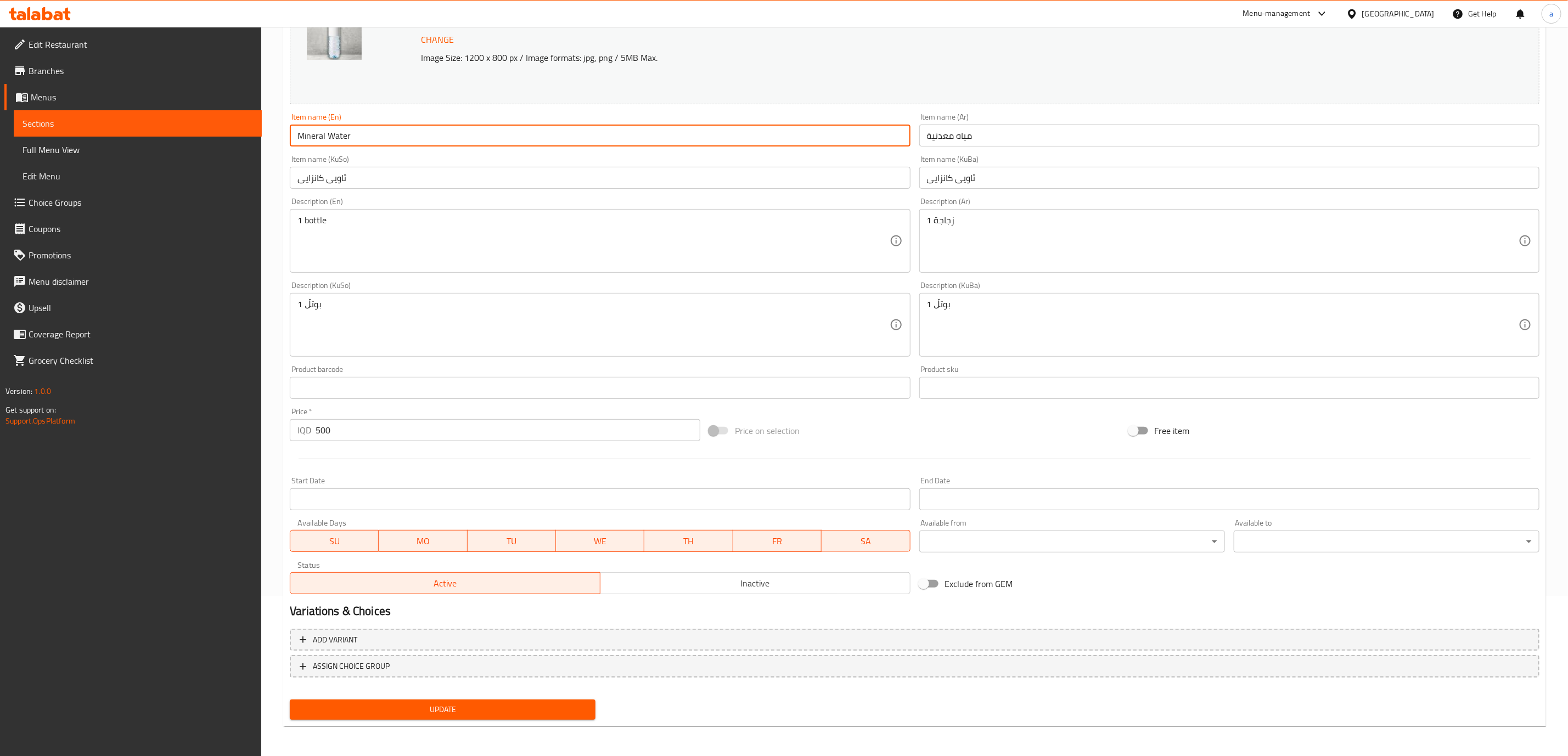
type input "Mineral Water"
click at [437, 711] on span "Update" at bounding box center [443, 710] width 288 height 14
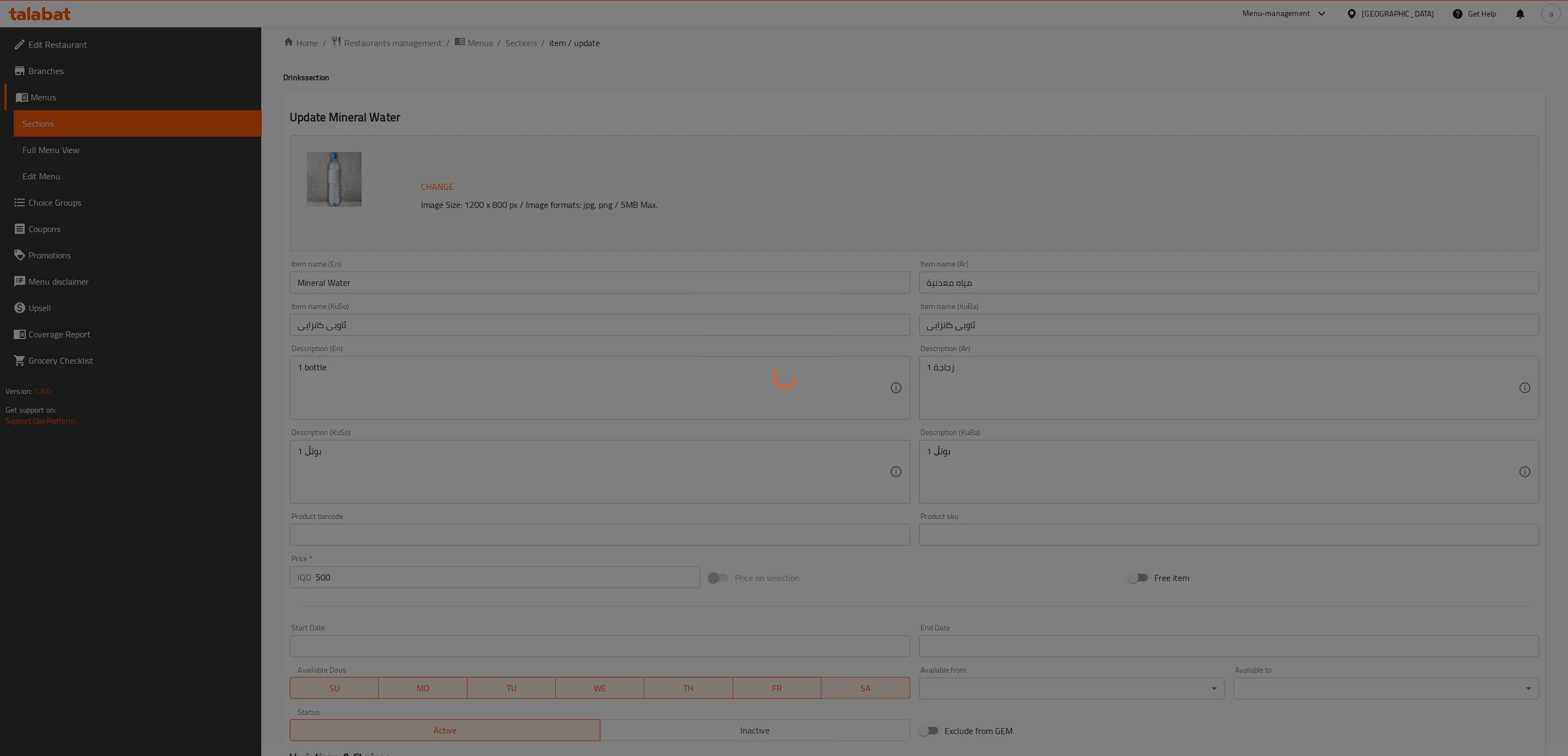
scroll to position [0, 0]
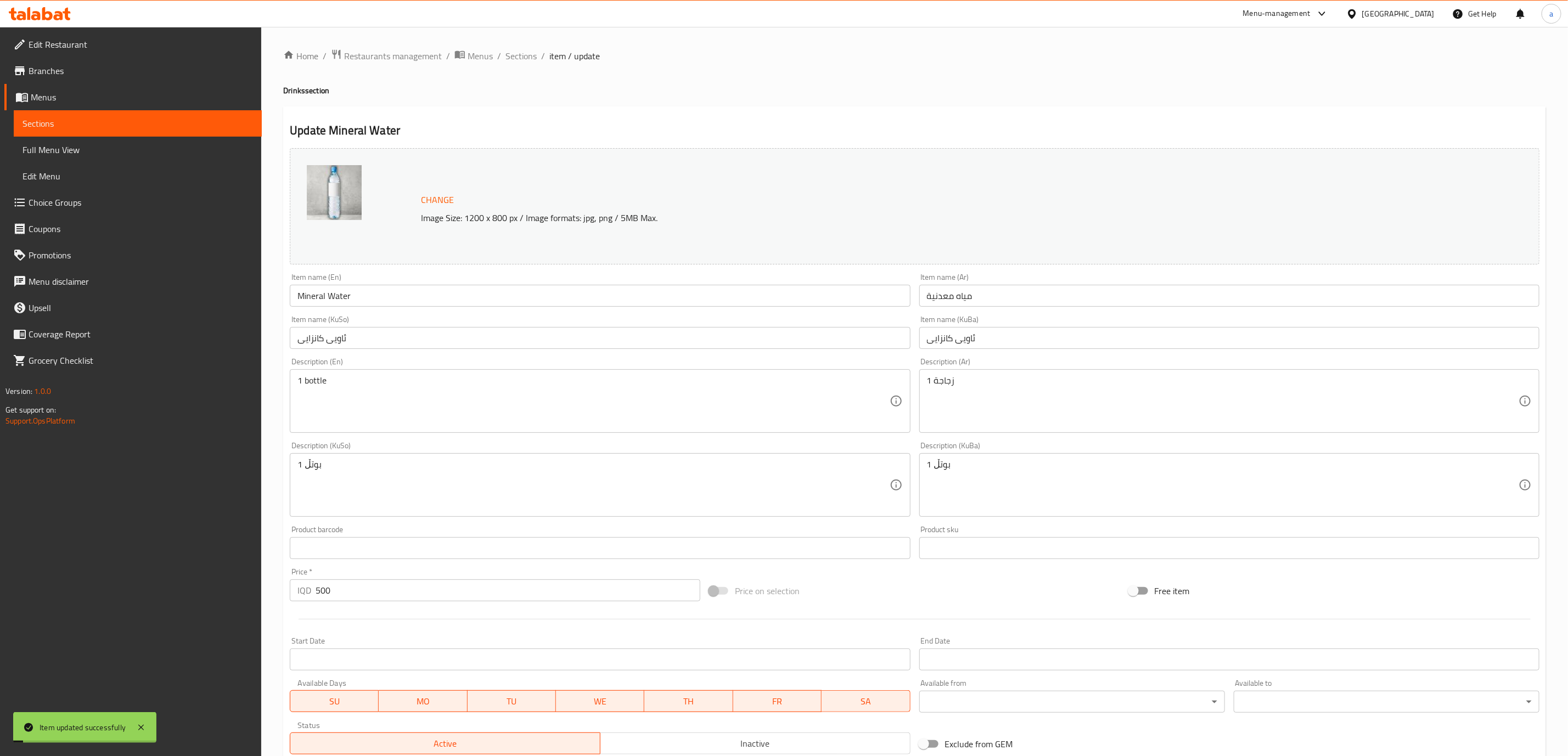
click at [515, 65] on div "Home / Restaurants management / Menus / Sections / item / update Drinks section…" at bounding box center [915, 472] width 1263 height 847
click at [513, 61] on span "Sections" at bounding box center [521, 56] width 31 height 13
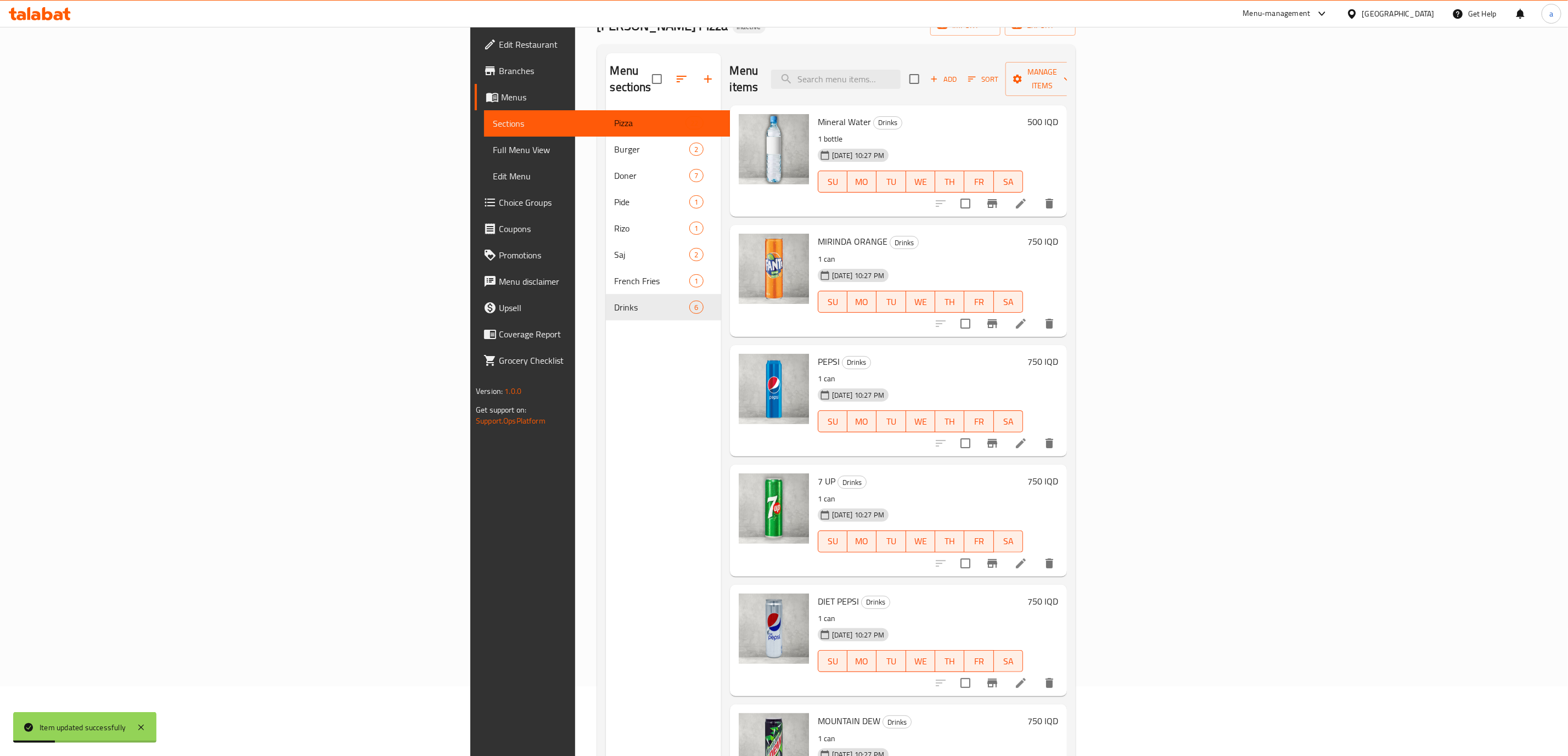
scroll to position [129, 0]
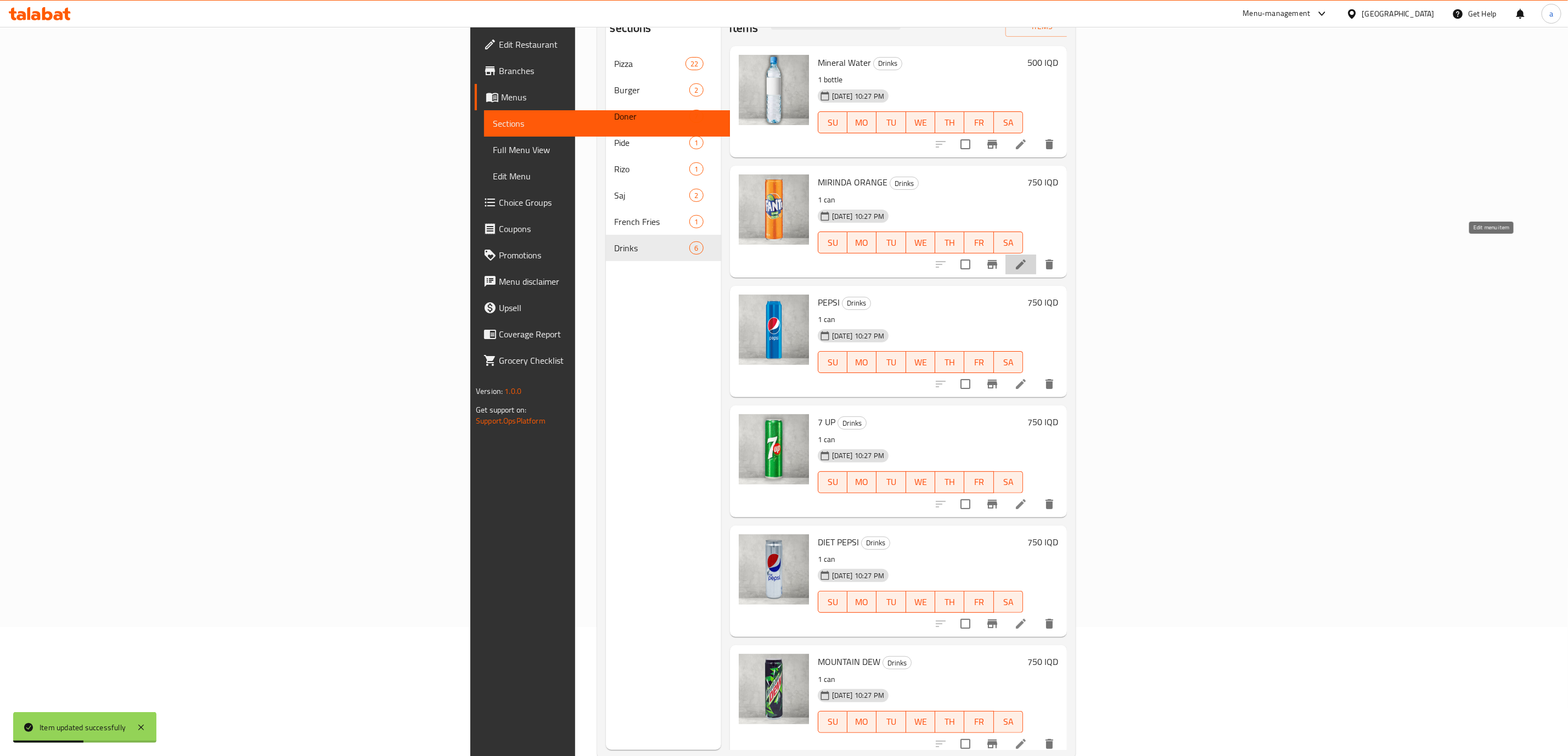
click at [1027, 258] on icon at bounding box center [1021, 264] width 13 height 13
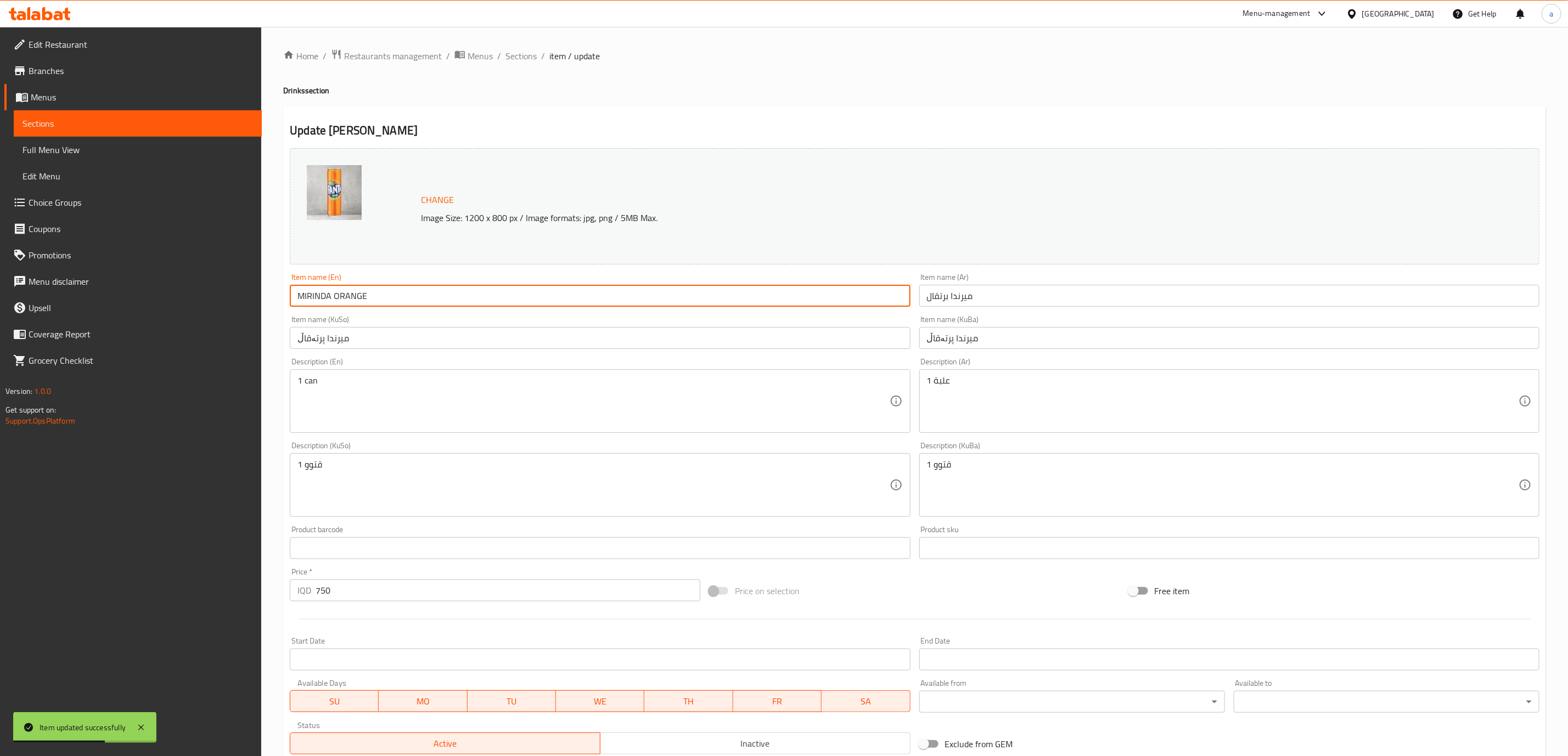
drag, startPoint x: 441, startPoint y: 290, endPoint x: 251, endPoint y: 295, distance: 190.1
click at [251, 295] on div "Edit Restaurant Branches Menus Sections Full Menu View Edit Menu Choice Groups …" at bounding box center [784, 472] width 1568 height 891
click at [515, 56] on span "Sections" at bounding box center [521, 56] width 31 height 13
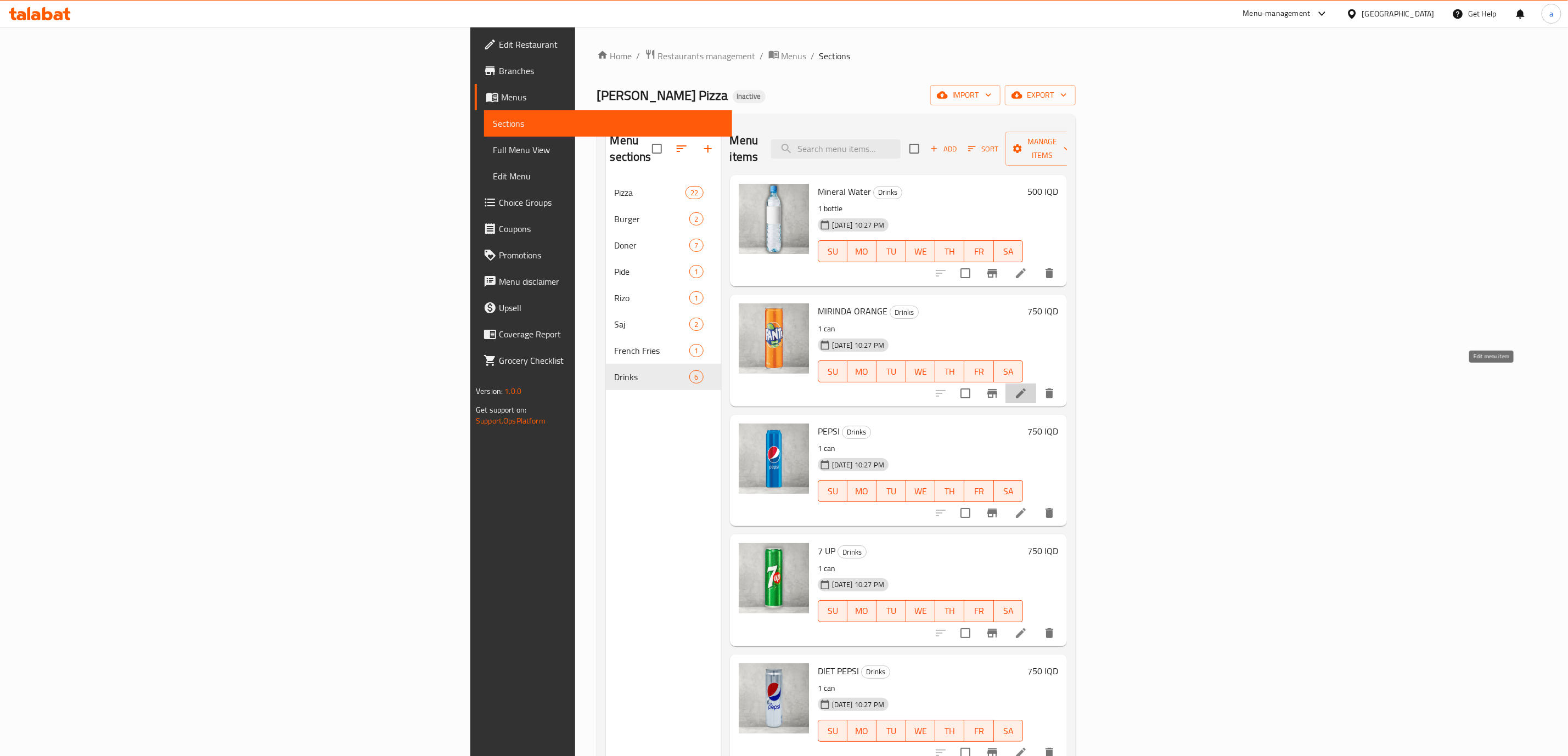
click at [1027, 387] on icon at bounding box center [1021, 393] width 13 height 13
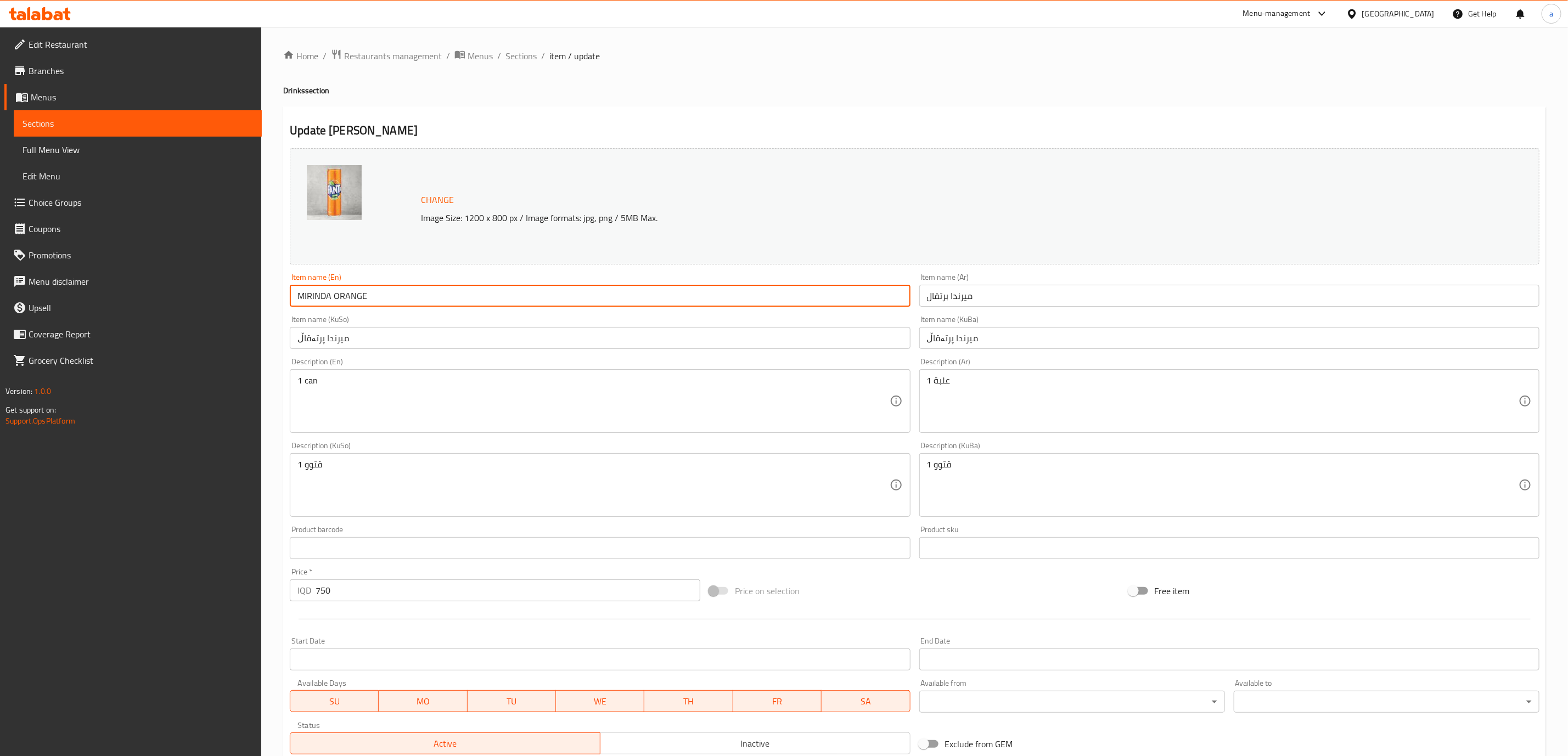
drag, startPoint x: 634, startPoint y: 290, endPoint x: 205, endPoint y: 302, distance: 429.2
click at [205, 302] on div "Edit Restaurant Branches Menus Sections Full Menu View Edit Menu Choice Groups …" at bounding box center [784, 472] width 1568 height 891
paste input "irinda Orange"
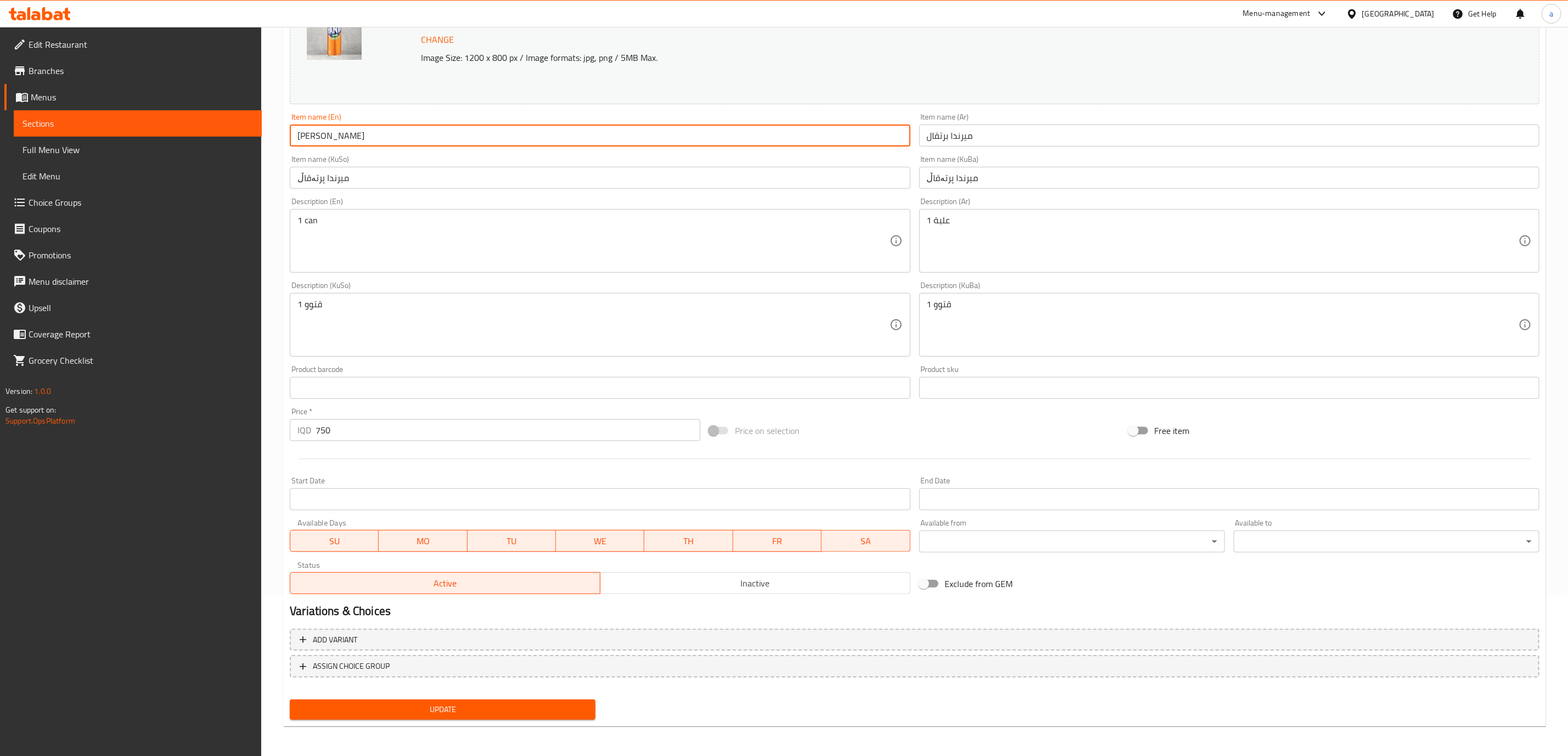
type input "Mirinda Orange"
click at [500, 700] on button "Update" at bounding box center [443, 710] width 306 height 20
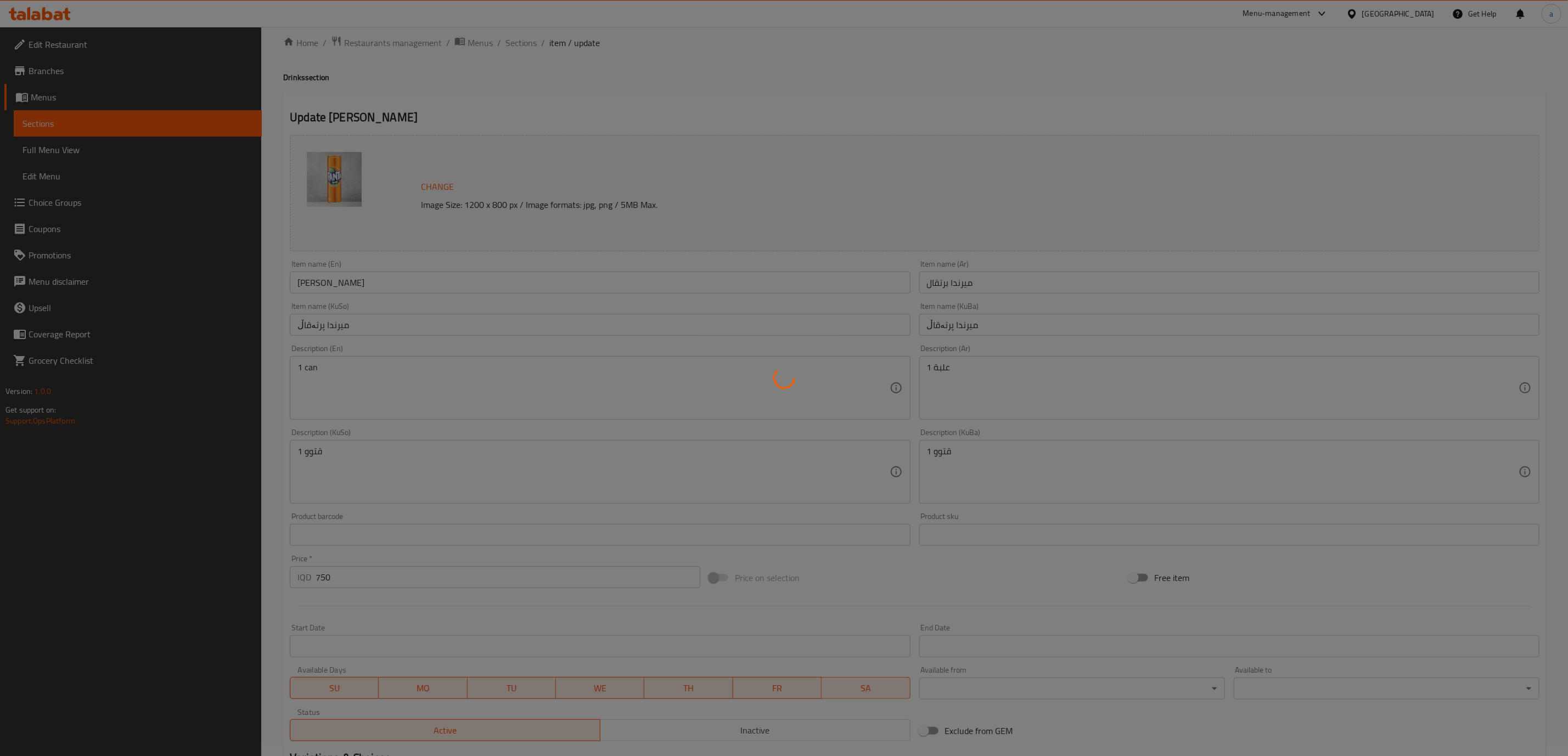
scroll to position [0, 0]
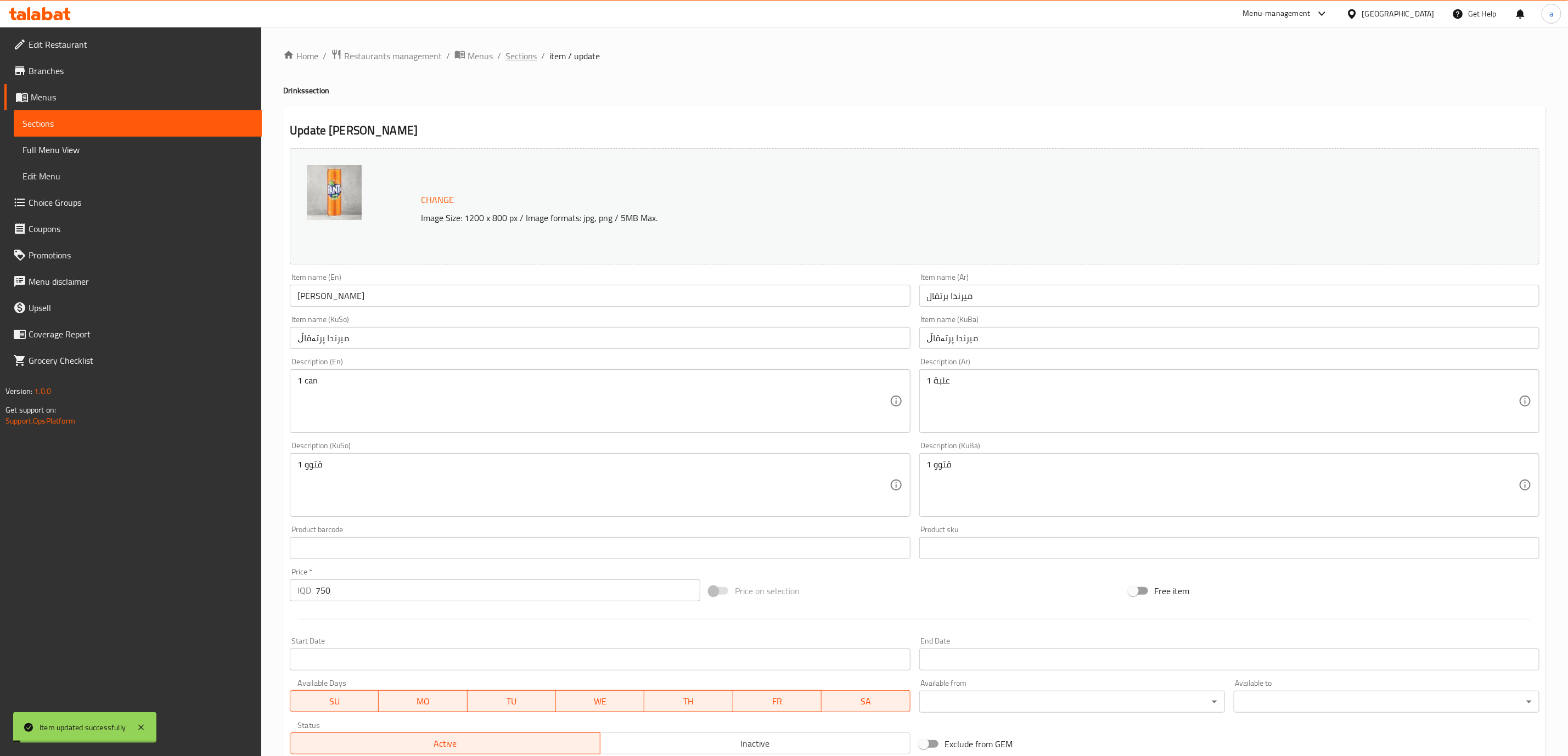
click at [516, 50] on span "Sections" at bounding box center [521, 56] width 31 height 13
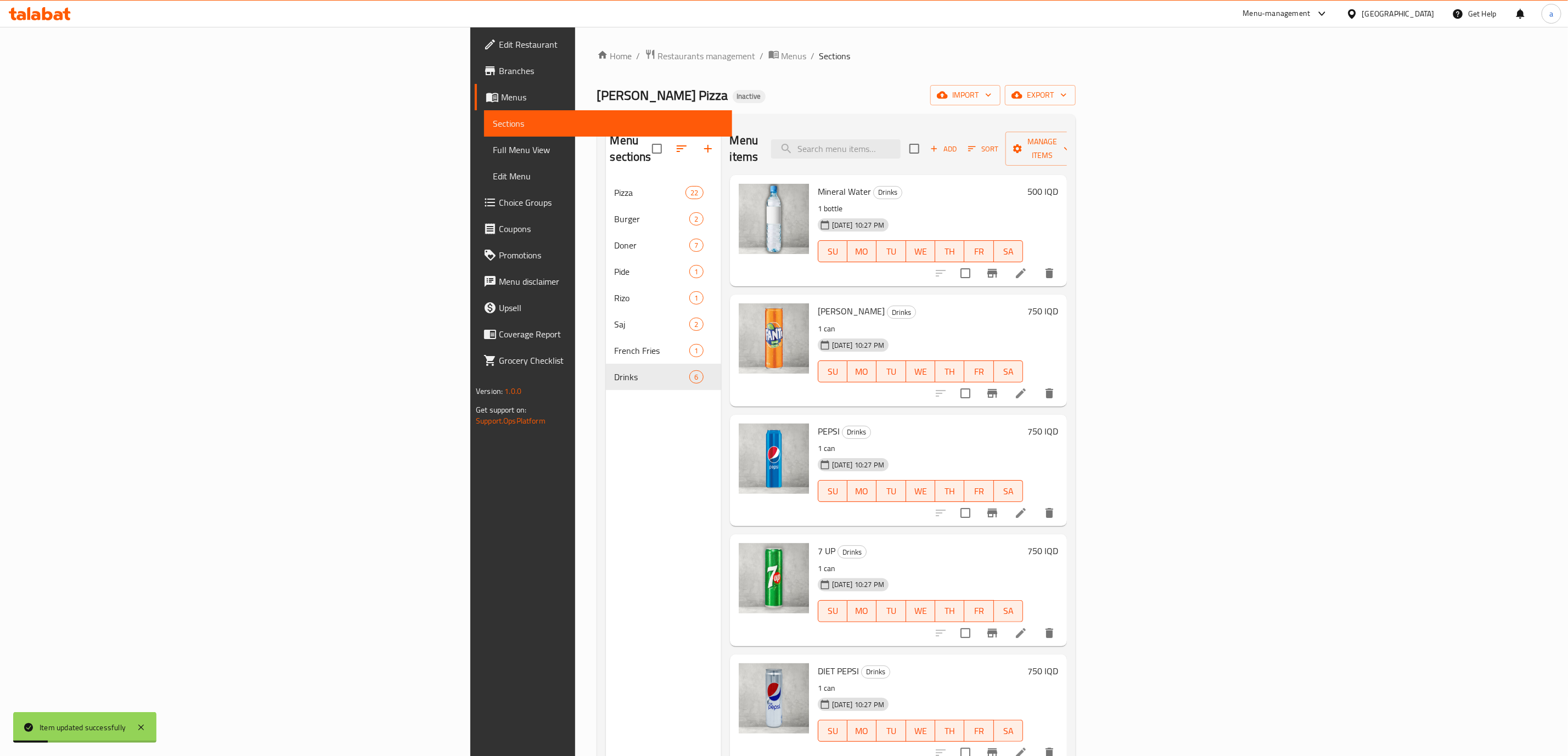
drag, startPoint x: 1567, startPoint y: 188, endPoint x: 1580, endPoint y: 267, distance: 80.1
click at [1567, 267] on html "Item updated successfully ​ Menu-management Iraq Get Help a Edit Restaurant Bra…" at bounding box center [784, 378] width 1568 height 756
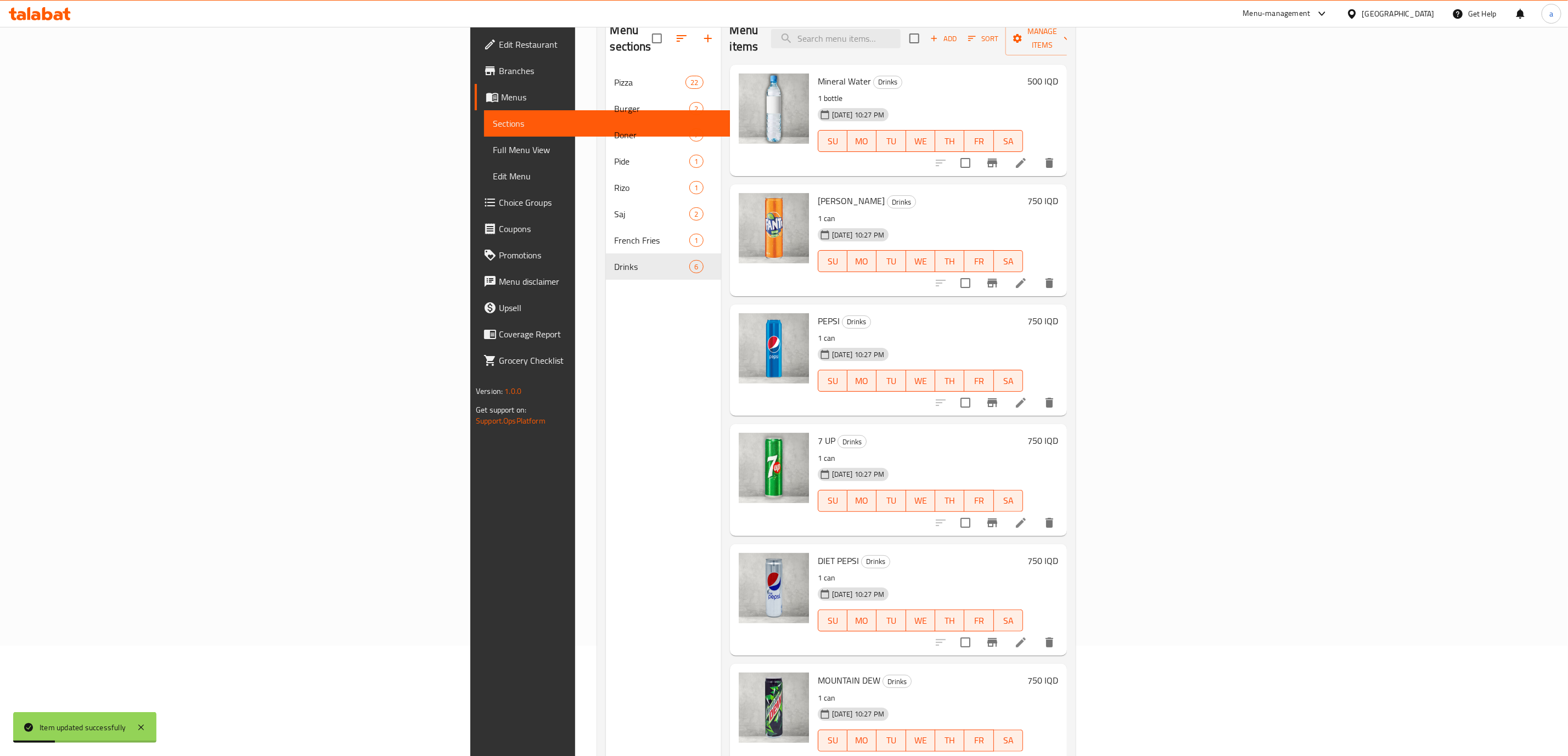
scroll to position [154, 0]
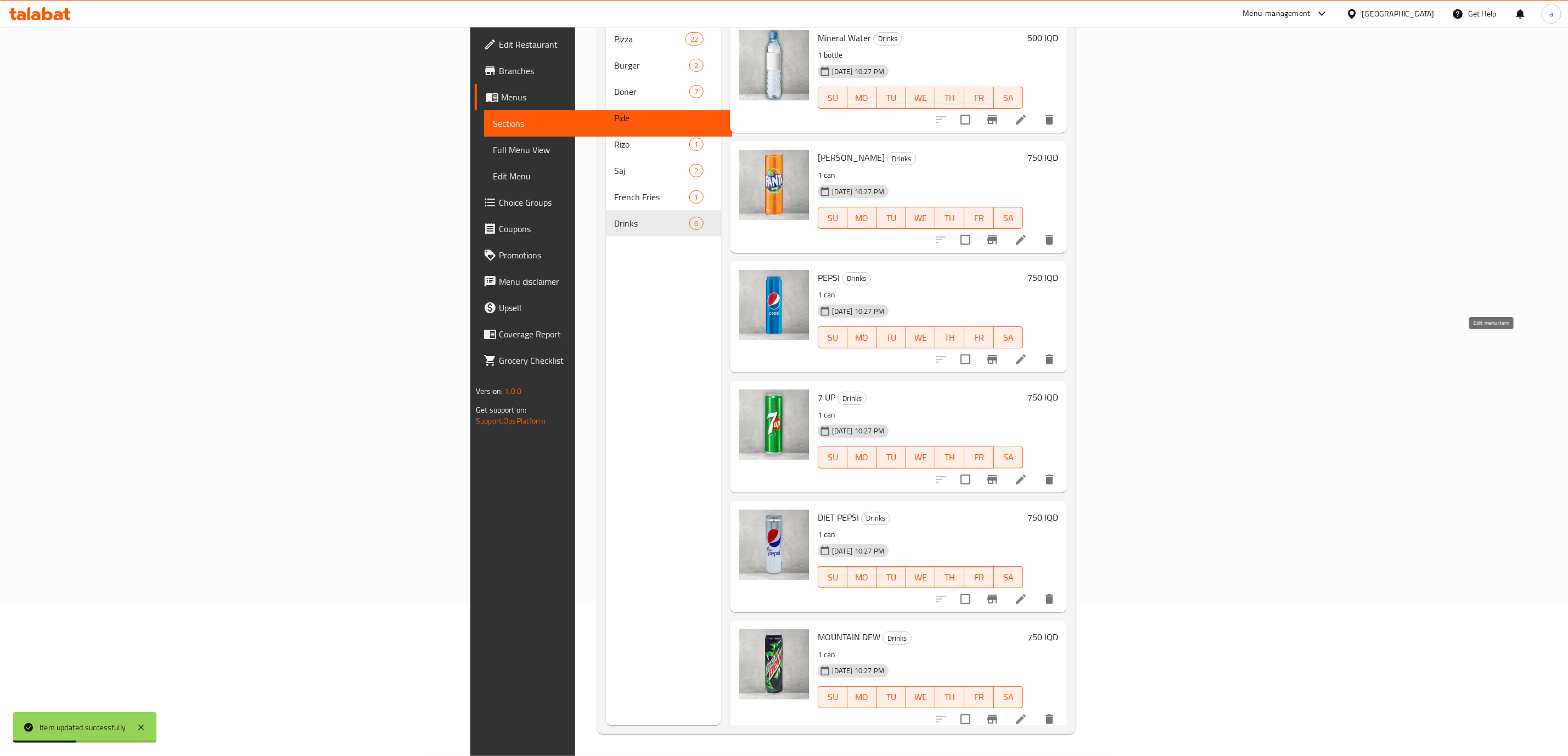
click at [1027, 353] on icon at bounding box center [1021, 359] width 13 height 13
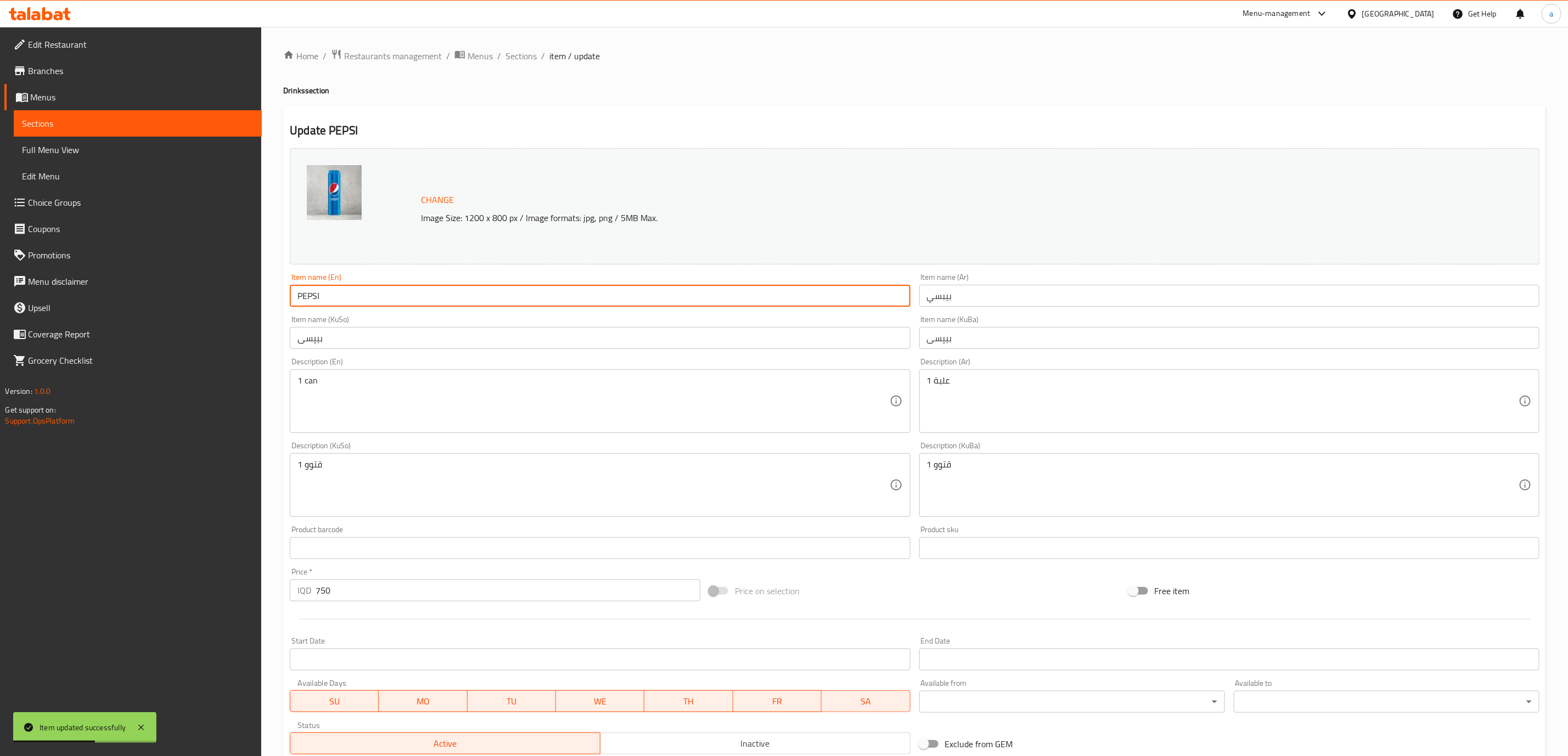
drag, startPoint x: 387, startPoint y: 294, endPoint x: 209, endPoint y: 290, distance: 178.0
click at [209, 290] on div "Edit Restaurant Branches Menus Sections Full Menu View Edit Menu Choice Groups …" at bounding box center [784, 472] width 1568 height 891
paste input "epsi"
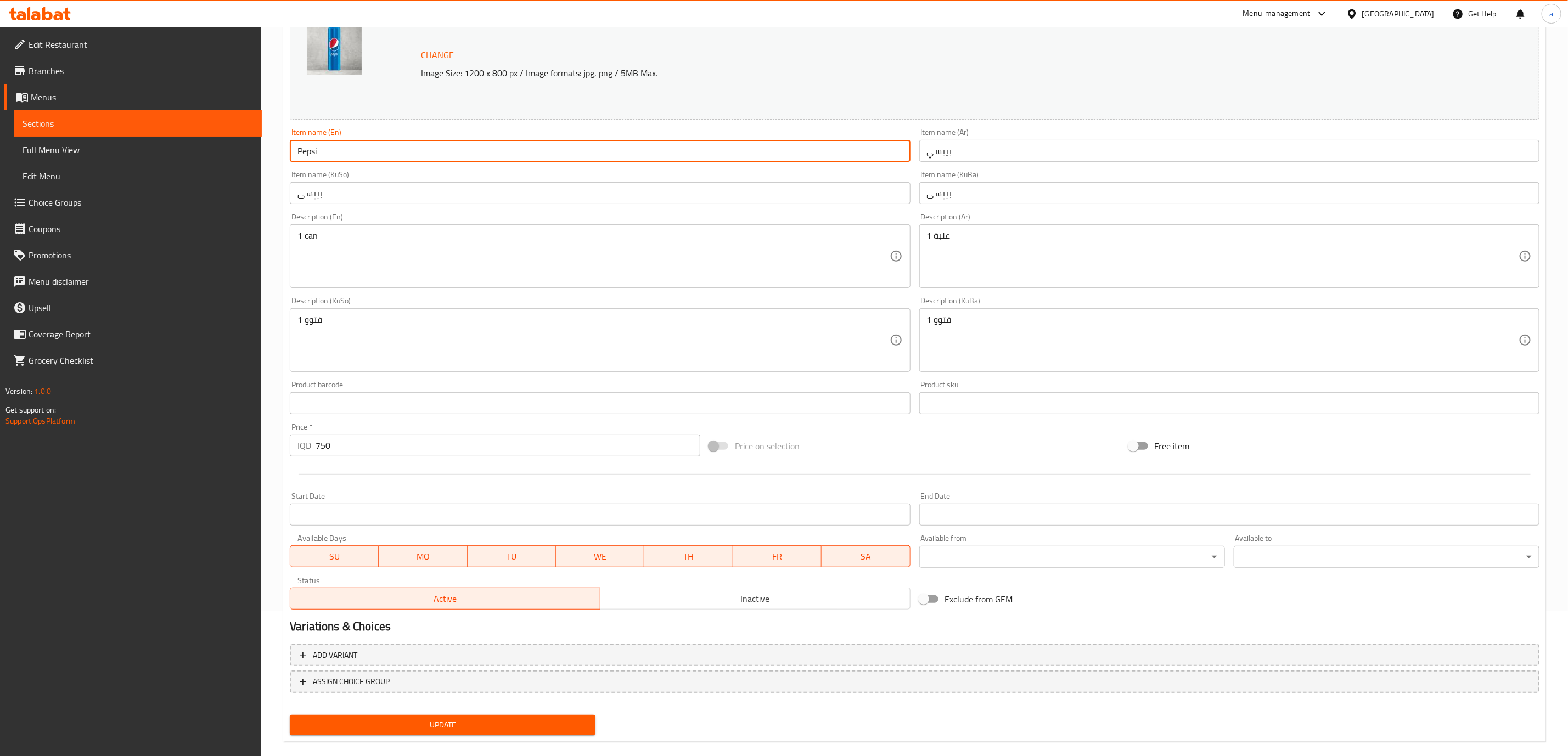
scroll to position [160, 0]
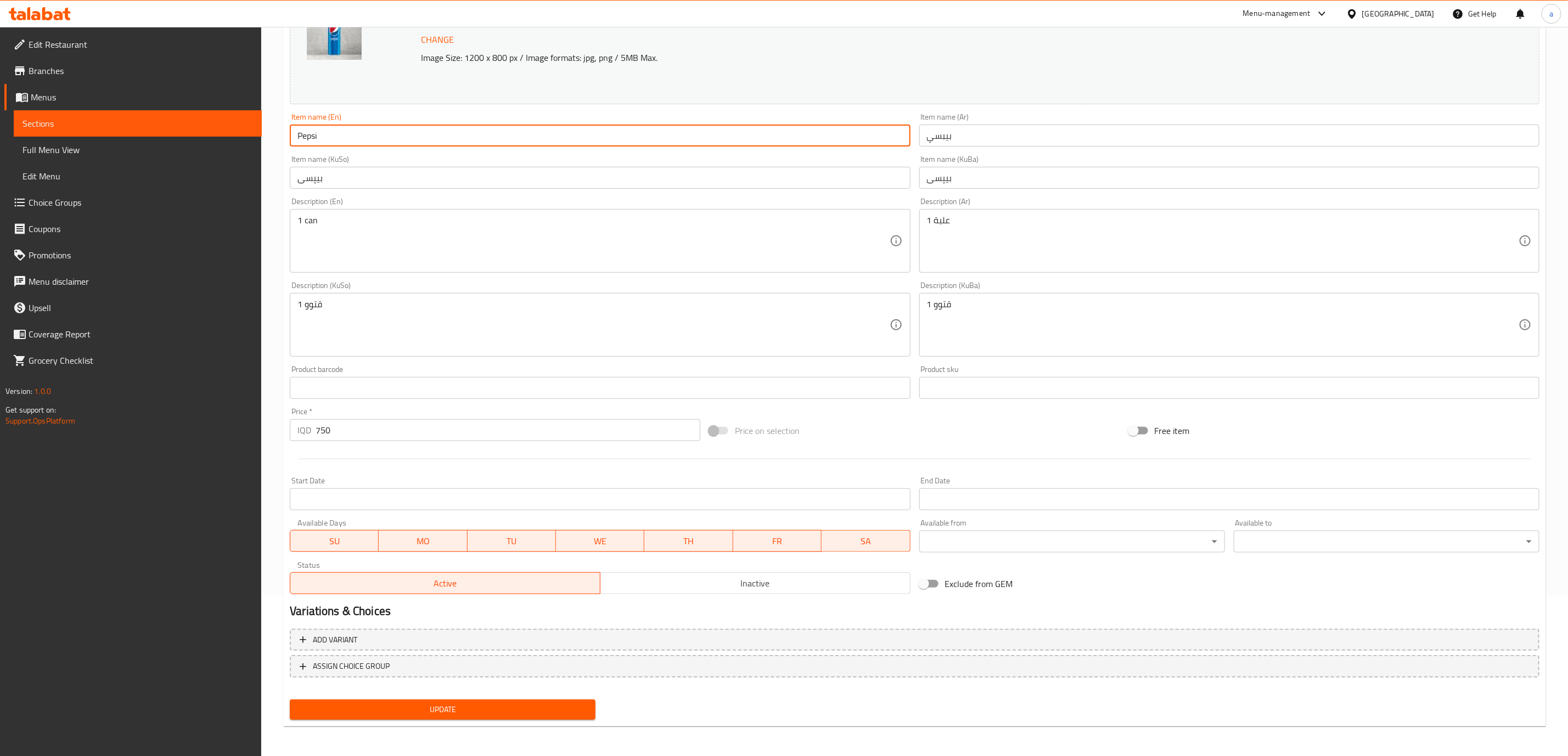
type input "Pepsi"
click at [476, 713] on span "Update" at bounding box center [443, 710] width 288 height 14
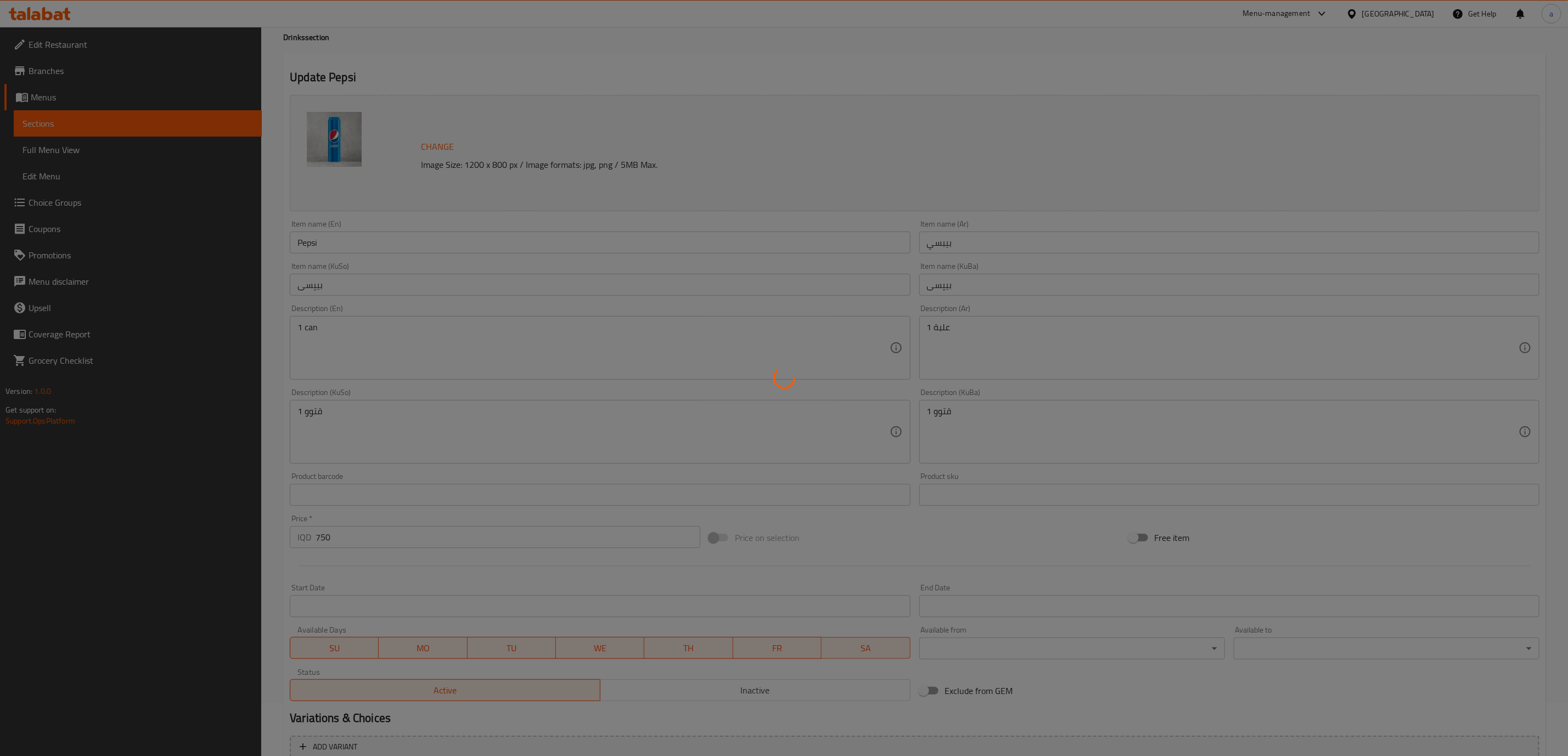
scroll to position [0, 0]
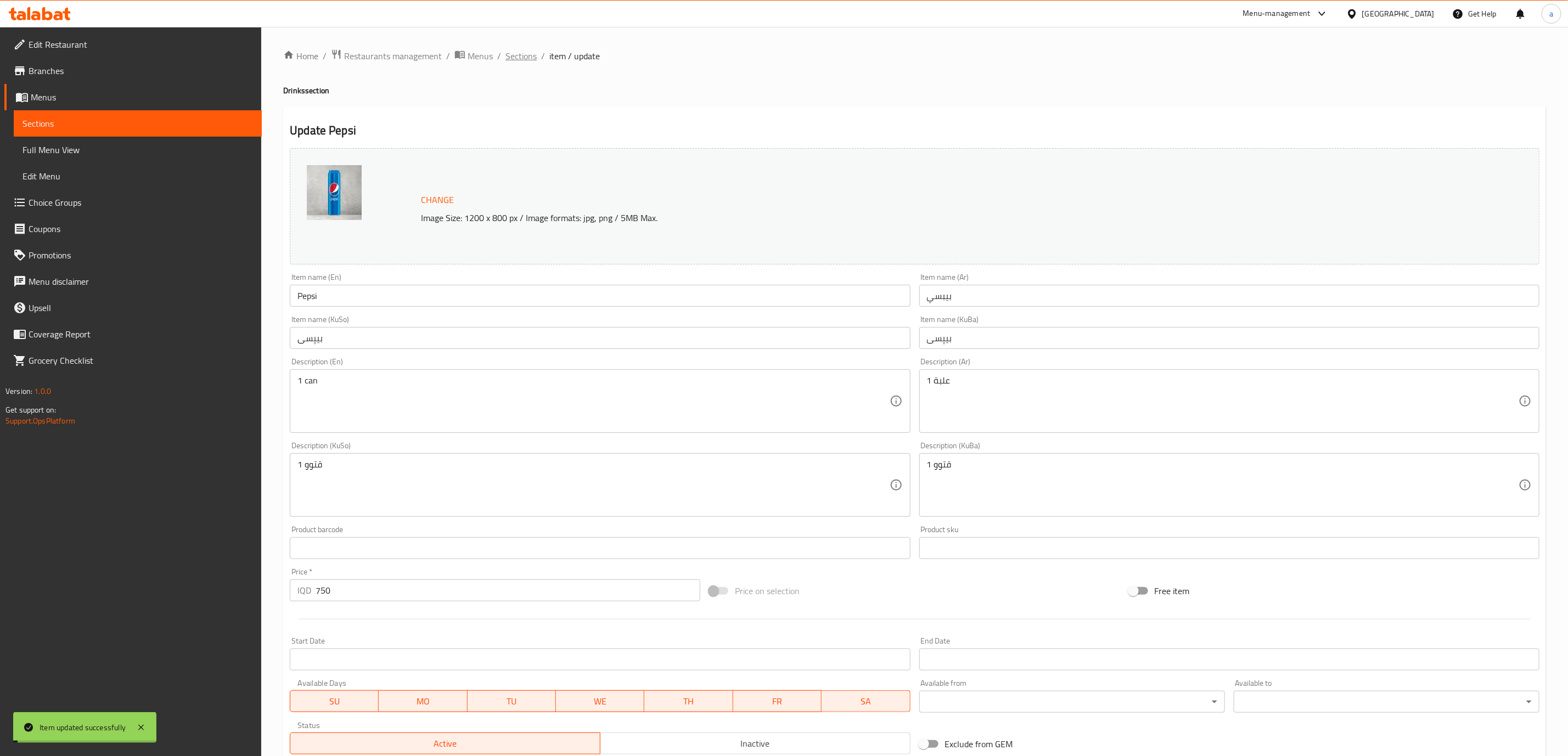
click at [531, 59] on span "Sections" at bounding box center [521, 56] width 31 height 13
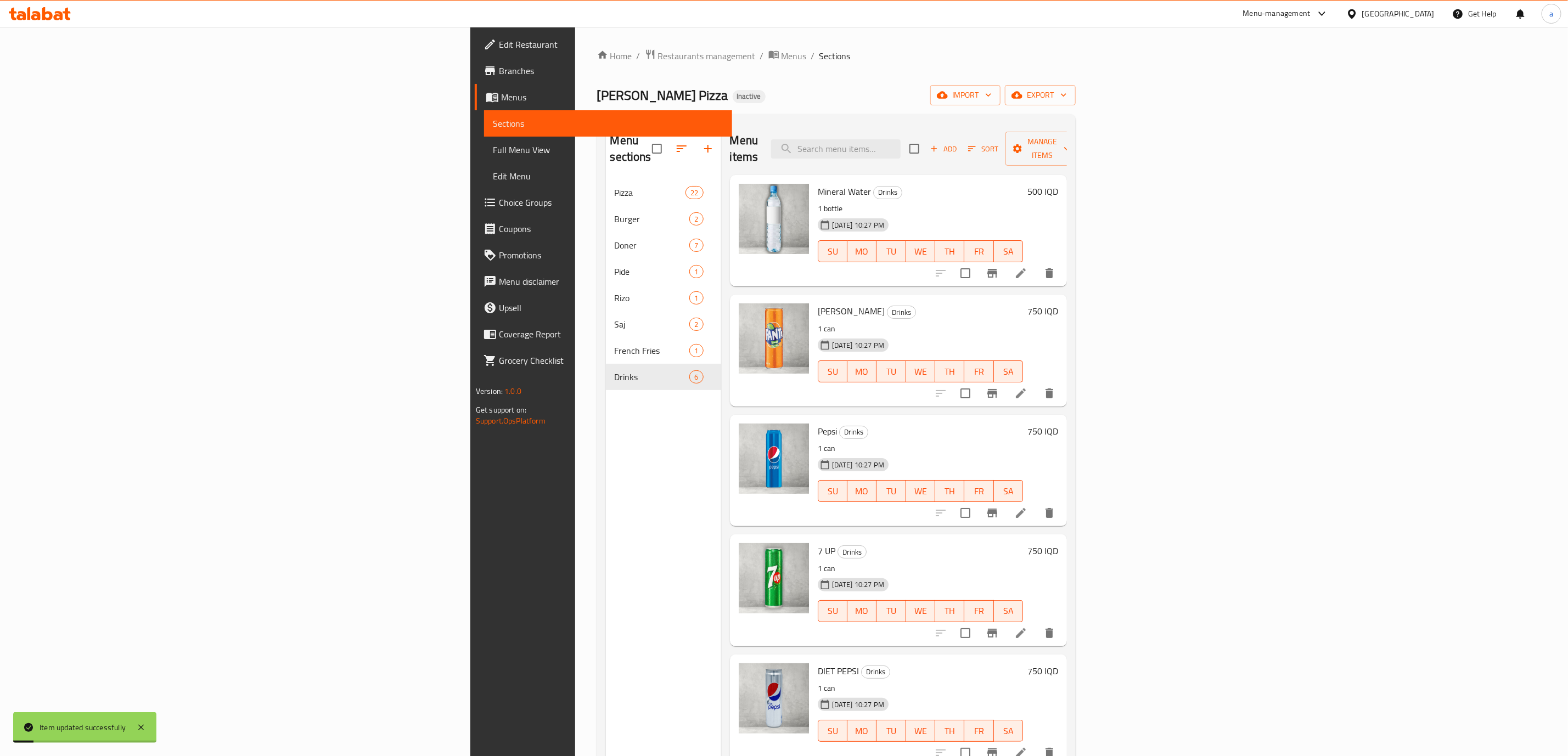
scroll to position [154, 0]
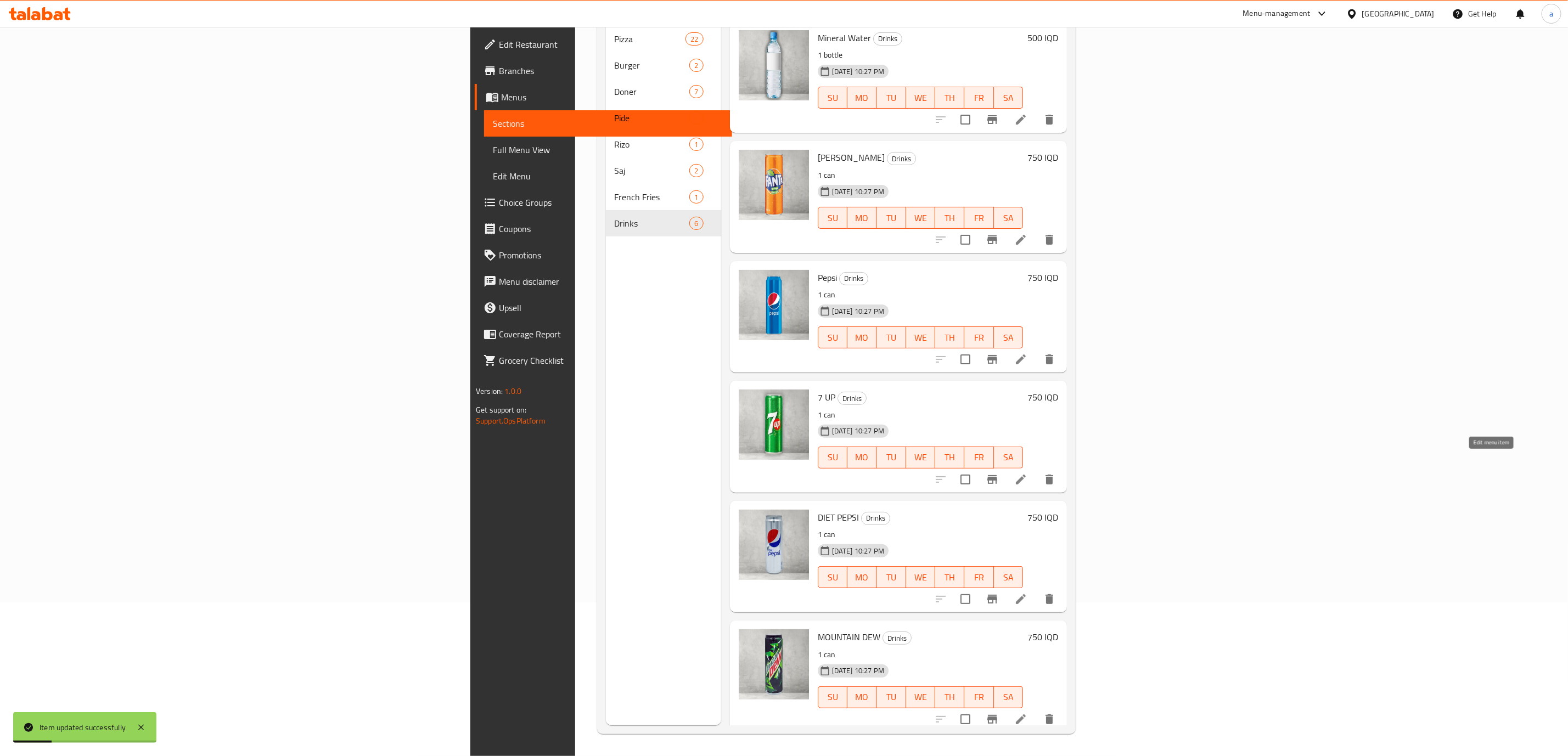
click at [1027, 473] on icon at bounding box center [1021, 479] width 13 height 13
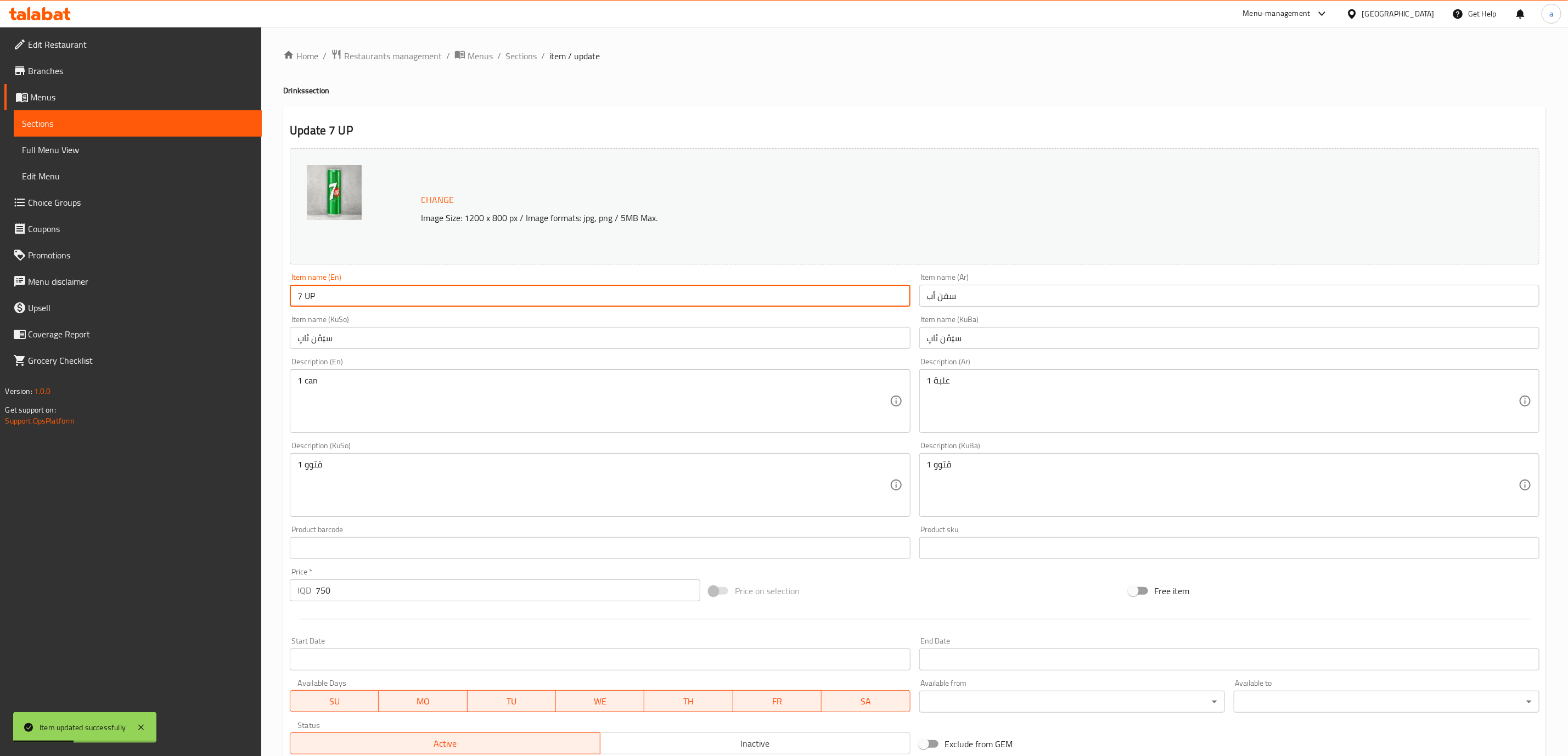
drag, startPoint x: 422, startPoint y: 298, endPoint x: 249, endPoint y: 312, distance: 173.6
click at [249, 312] on div "Edit Restaurant Branches Menus Sections Full Menu View Edit Menu Choice Groups …" at bounding box center [784, 472] width 1568 height 891
paste input "p"
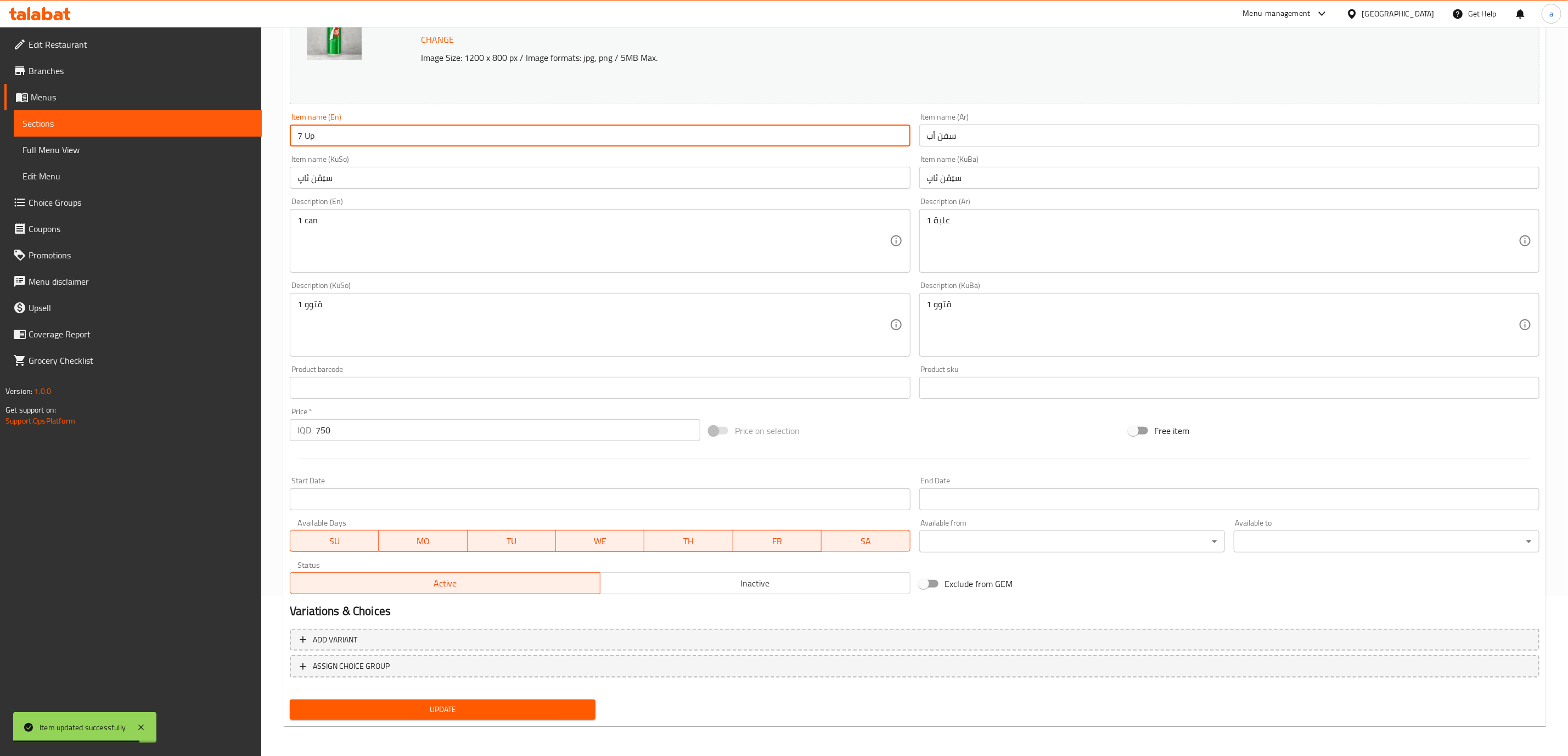
type input "7 Up"
click at [515, 706] on span "Update" at bounding box center [443, 710] width 288 height 14
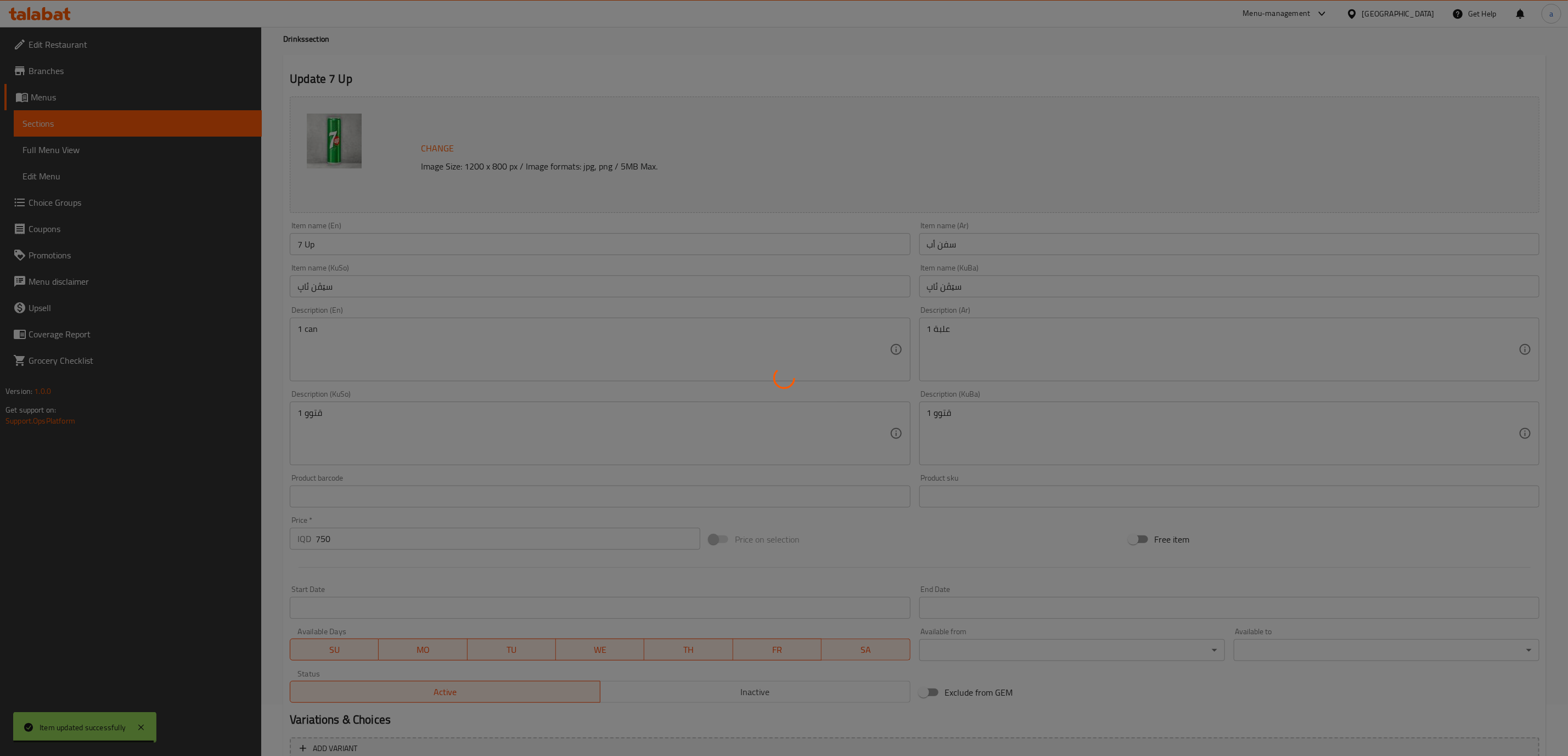
scroll to position [0, 0]
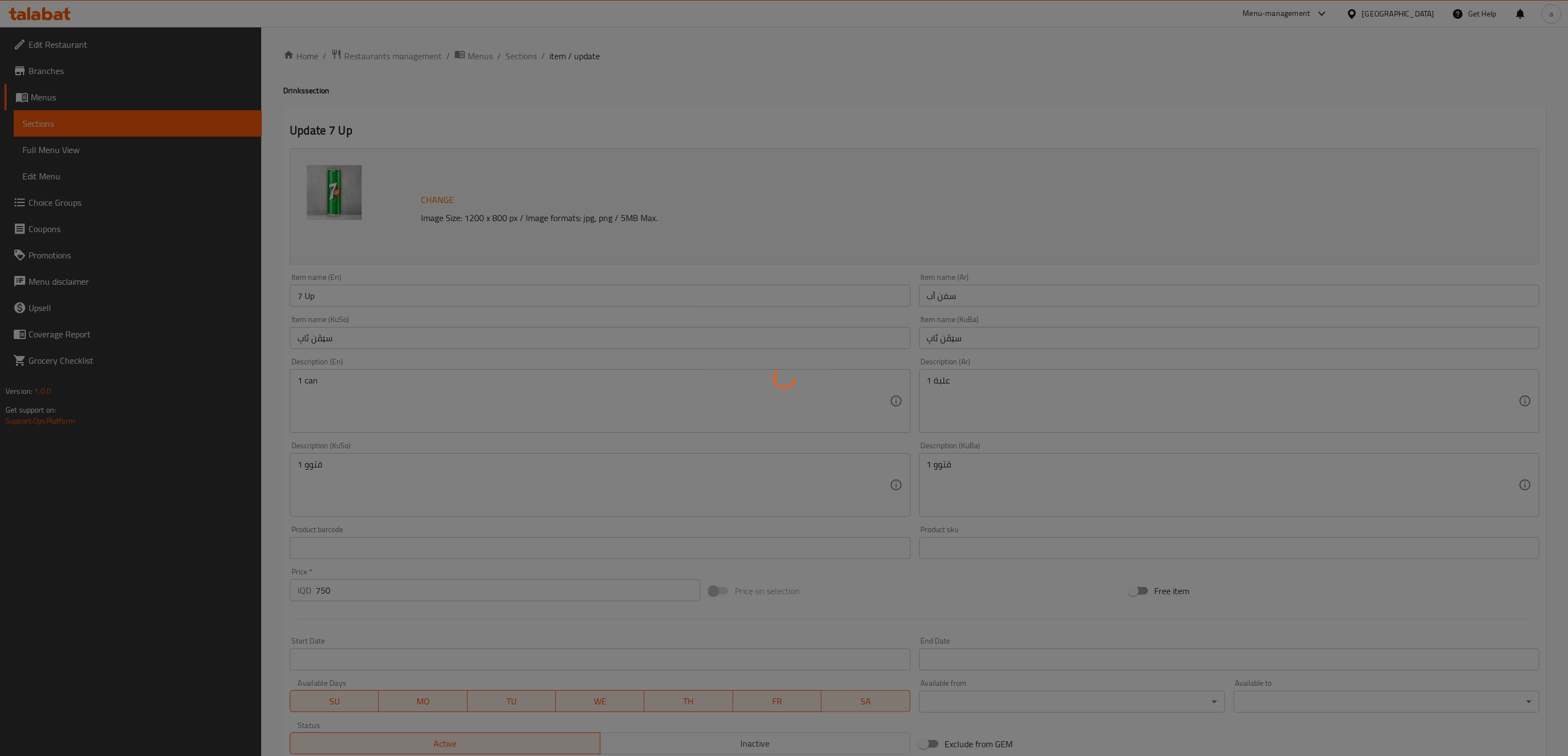
click at [527, 47] on div at bounding box center [784, 378] width 1568 height 756
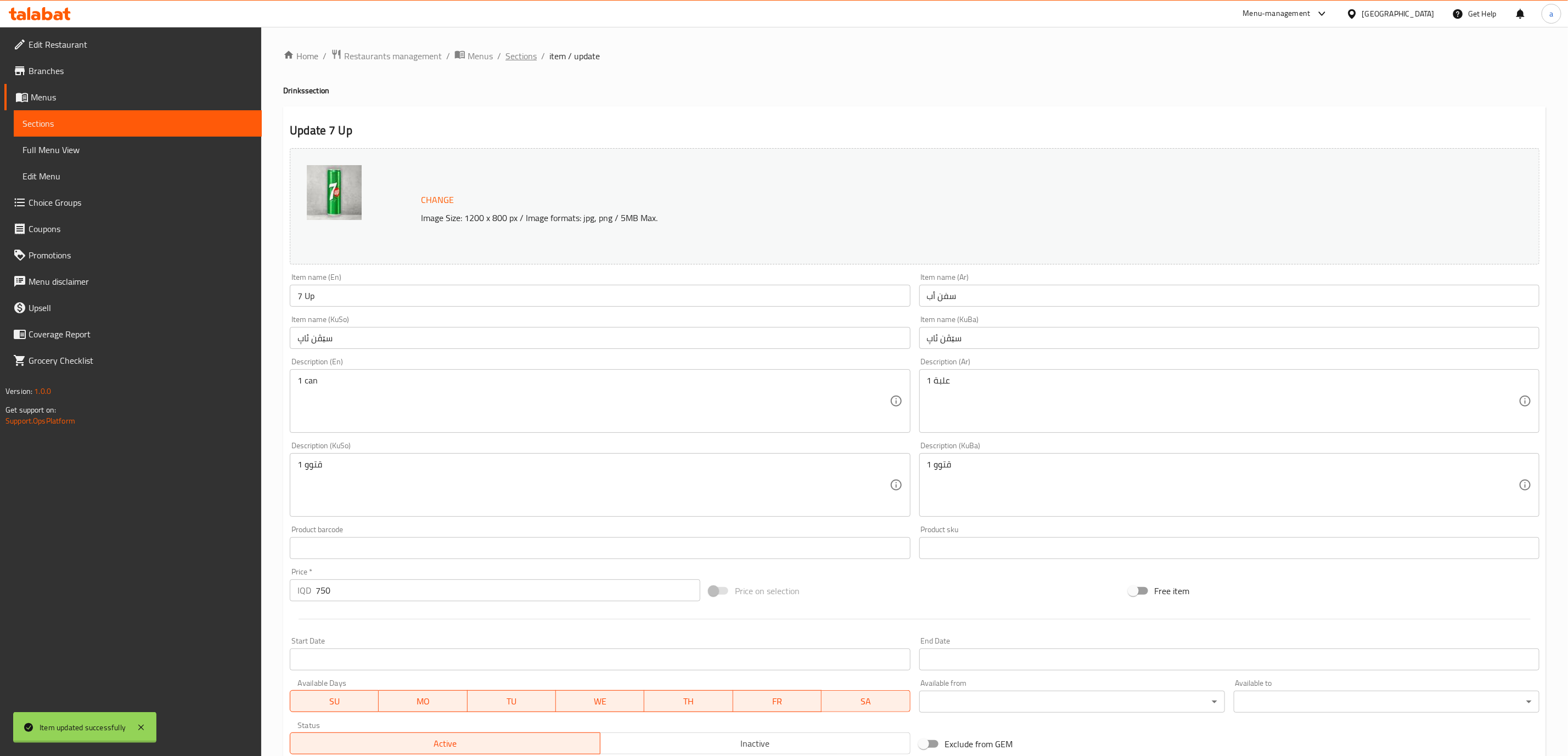
click at [511, 58] on div "Home / Restaurants management / Menus / Sections / item / update Drinks section…" at bounding box center [915, 472] width 1263 height 847
click at [511, 58] on span "Sections" at bounding box center [521, 56] width 31 height 13
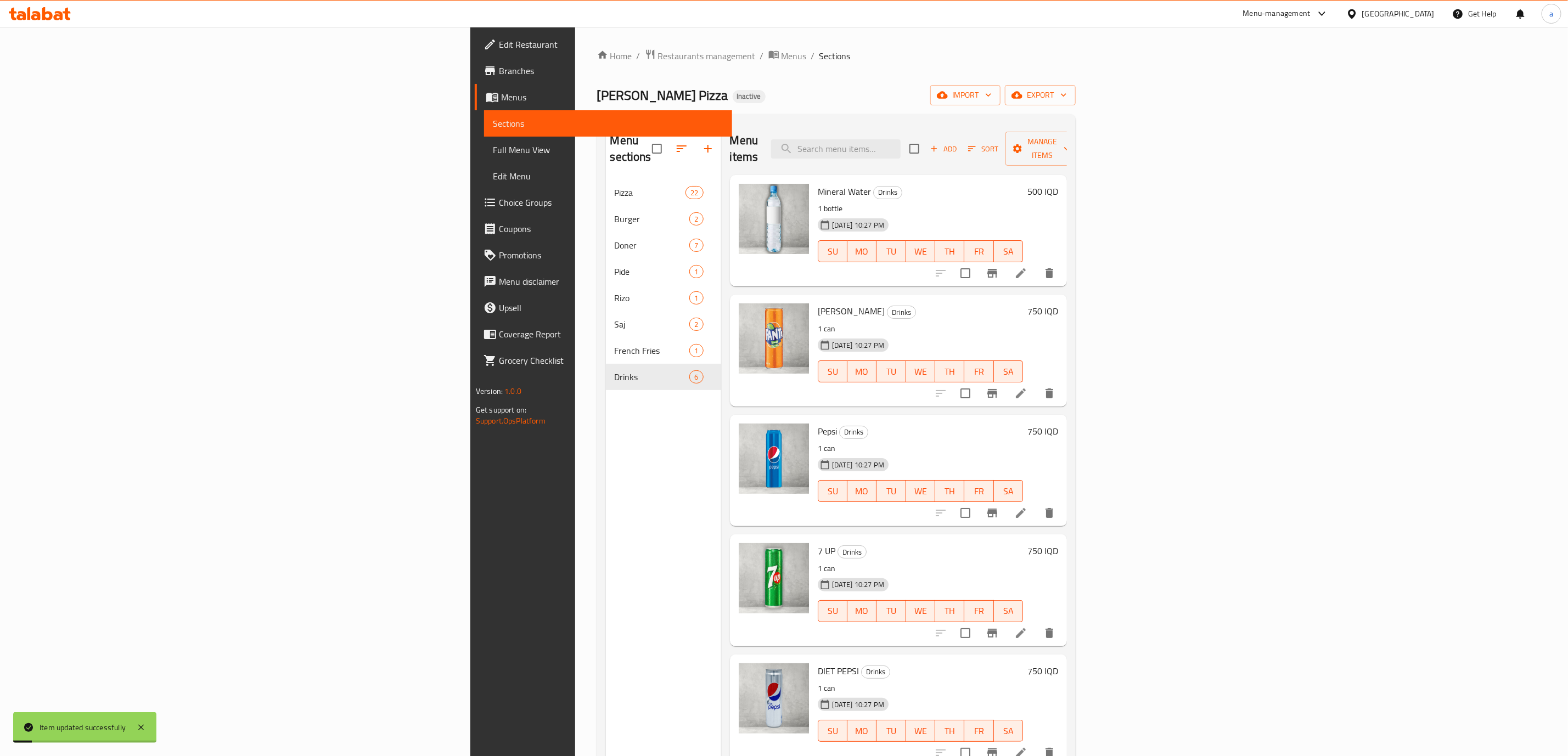
scroll to position [154, 0]
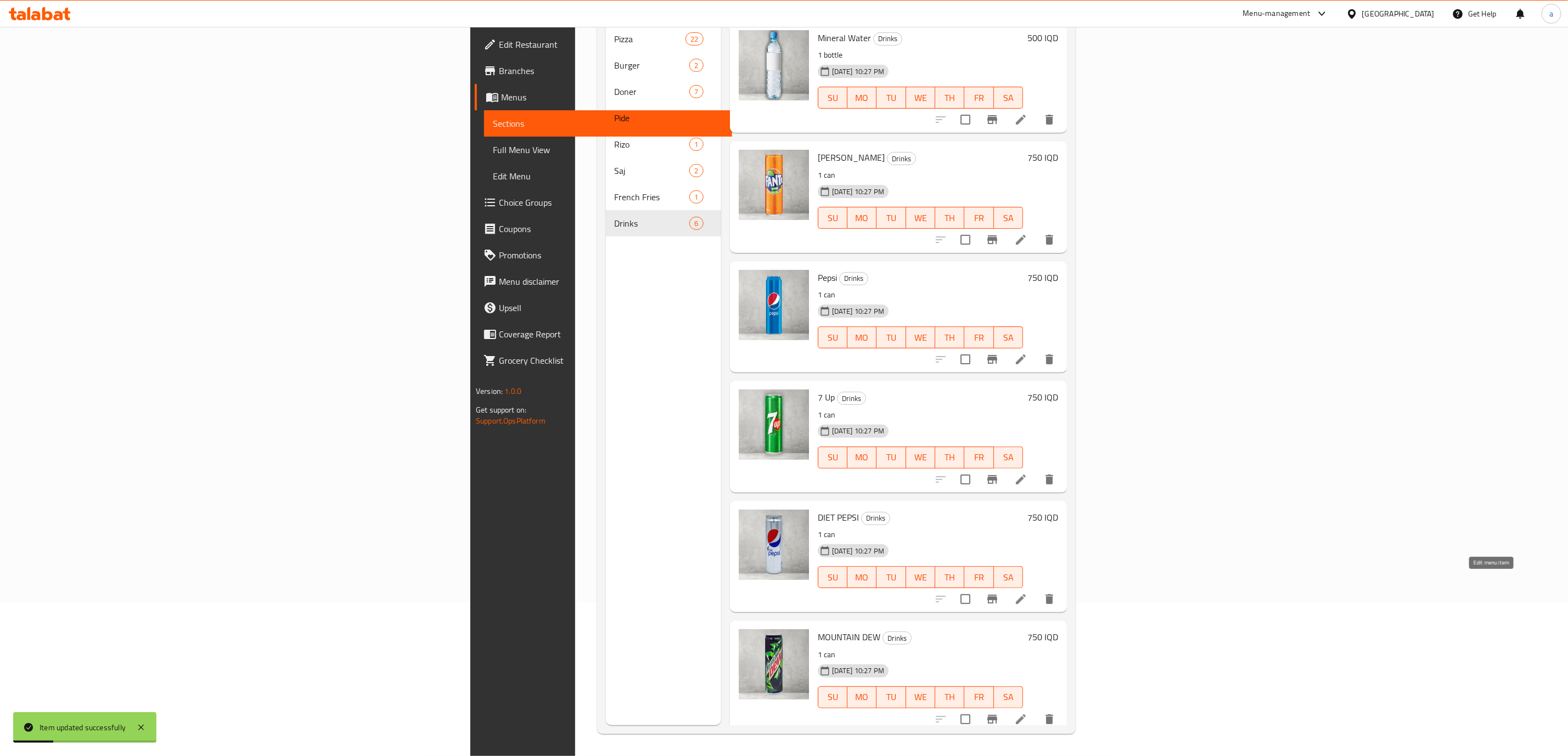
click at [1027, 593] on icon at bounding box center [1021, 599] width 13 height 13
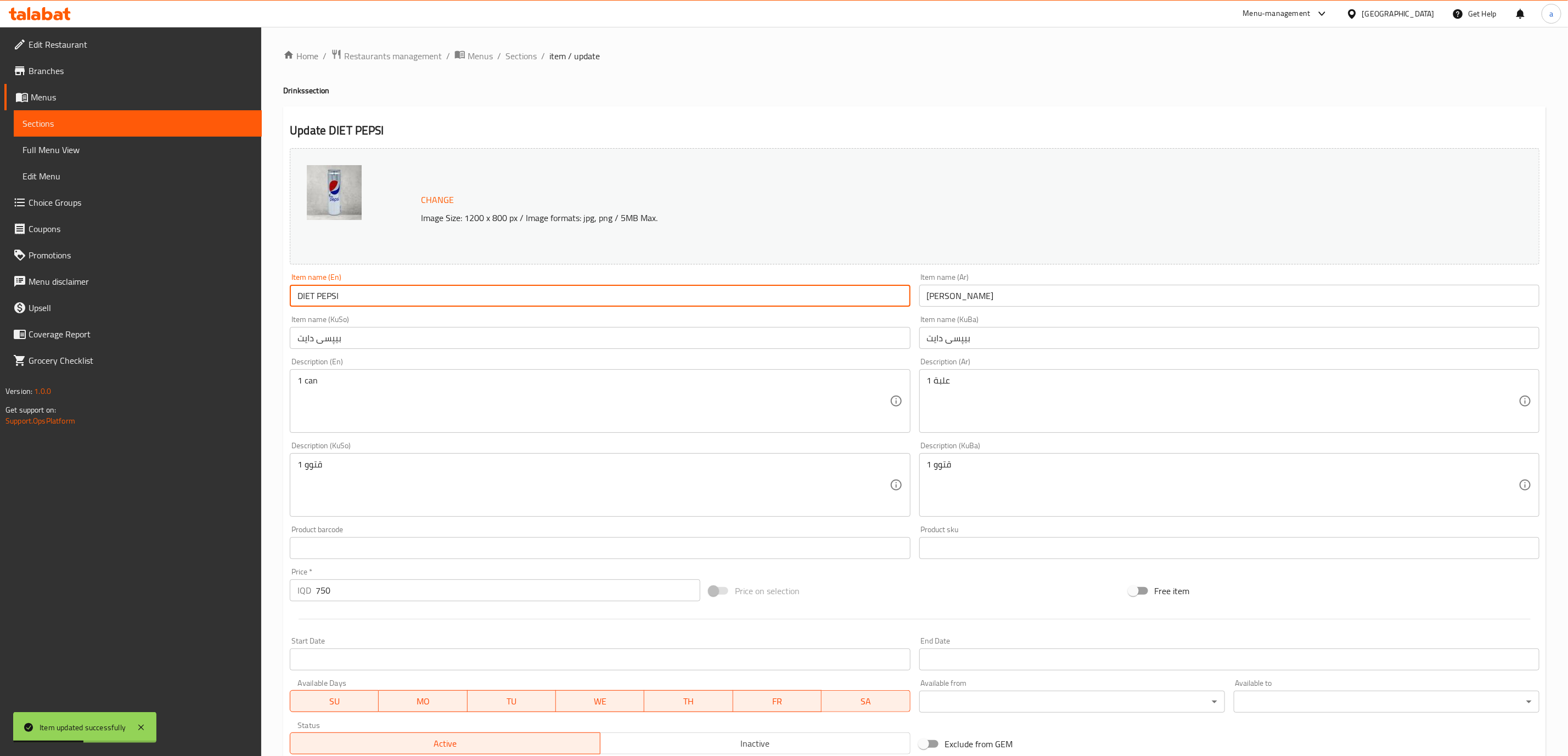
drag, startPoint x: 394, startPoint y: 297, endPoint x: 277, endPoint y: 305, distance: 117.3
click at [277, 305] on div "Home / Restaurants management / Menus / Sections / item / update Drinks section…" at bounding box center [915, 472] width 1307 height 891
paste input "iet Pepsi"
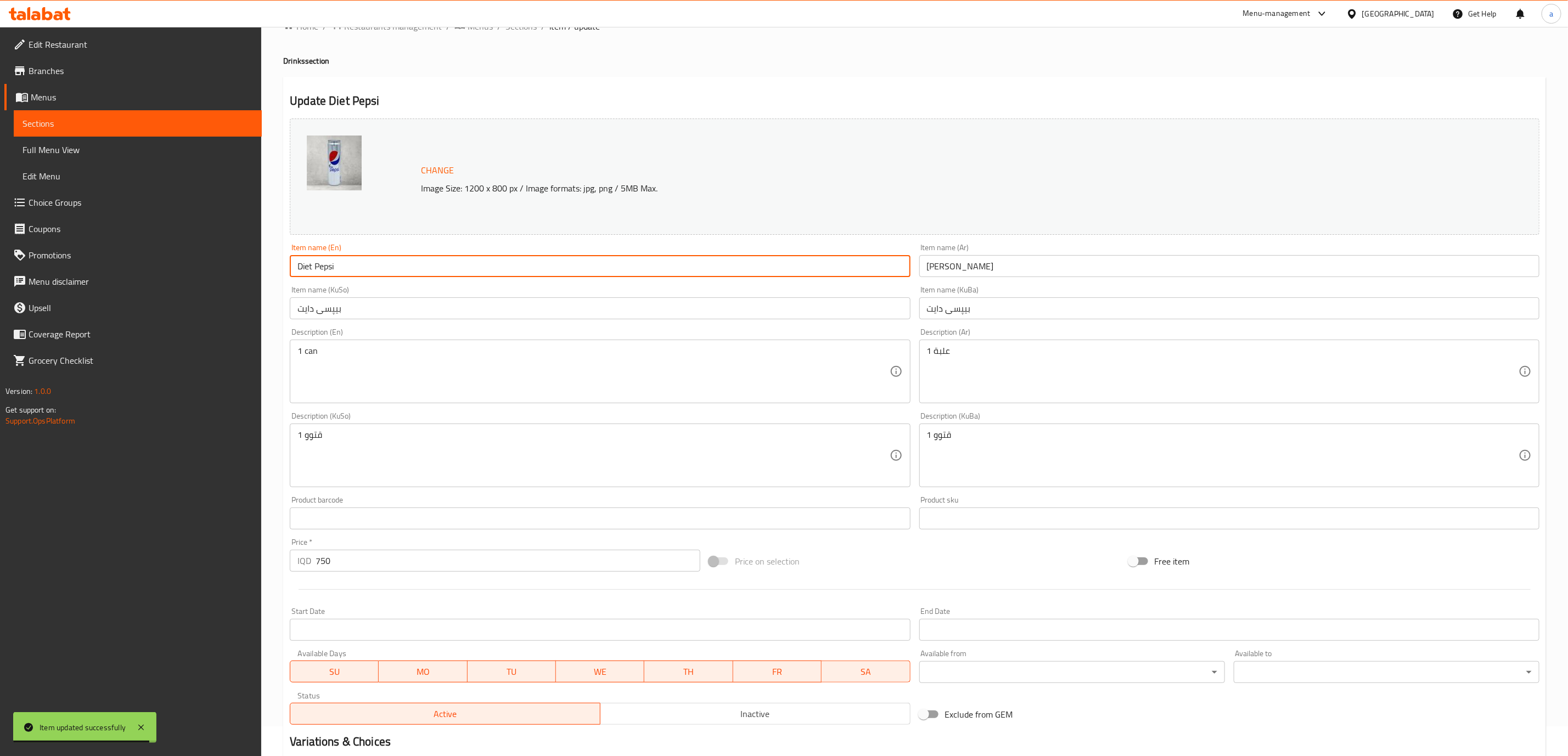
scroll to position [160, 0]
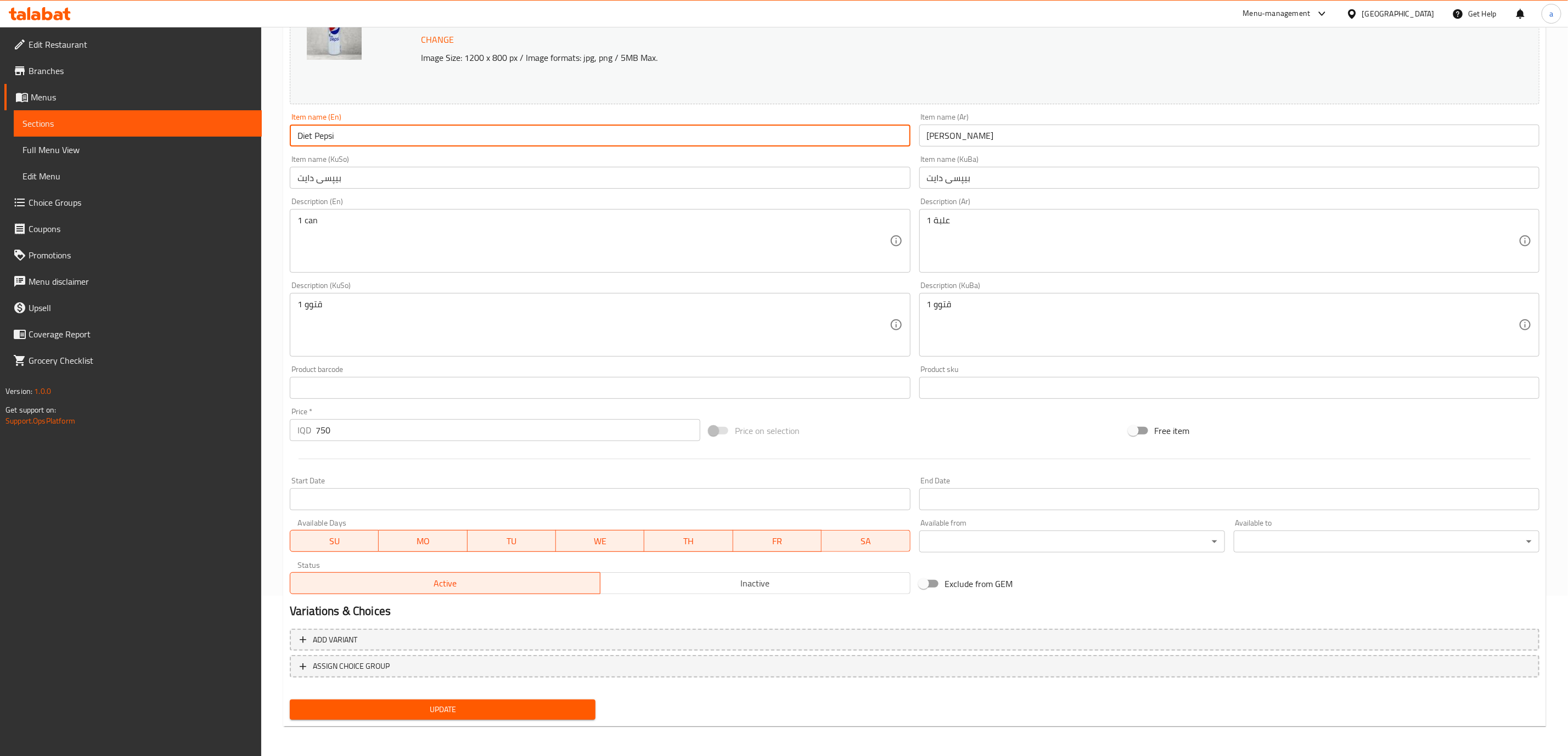
type input "Diet Pepsi"
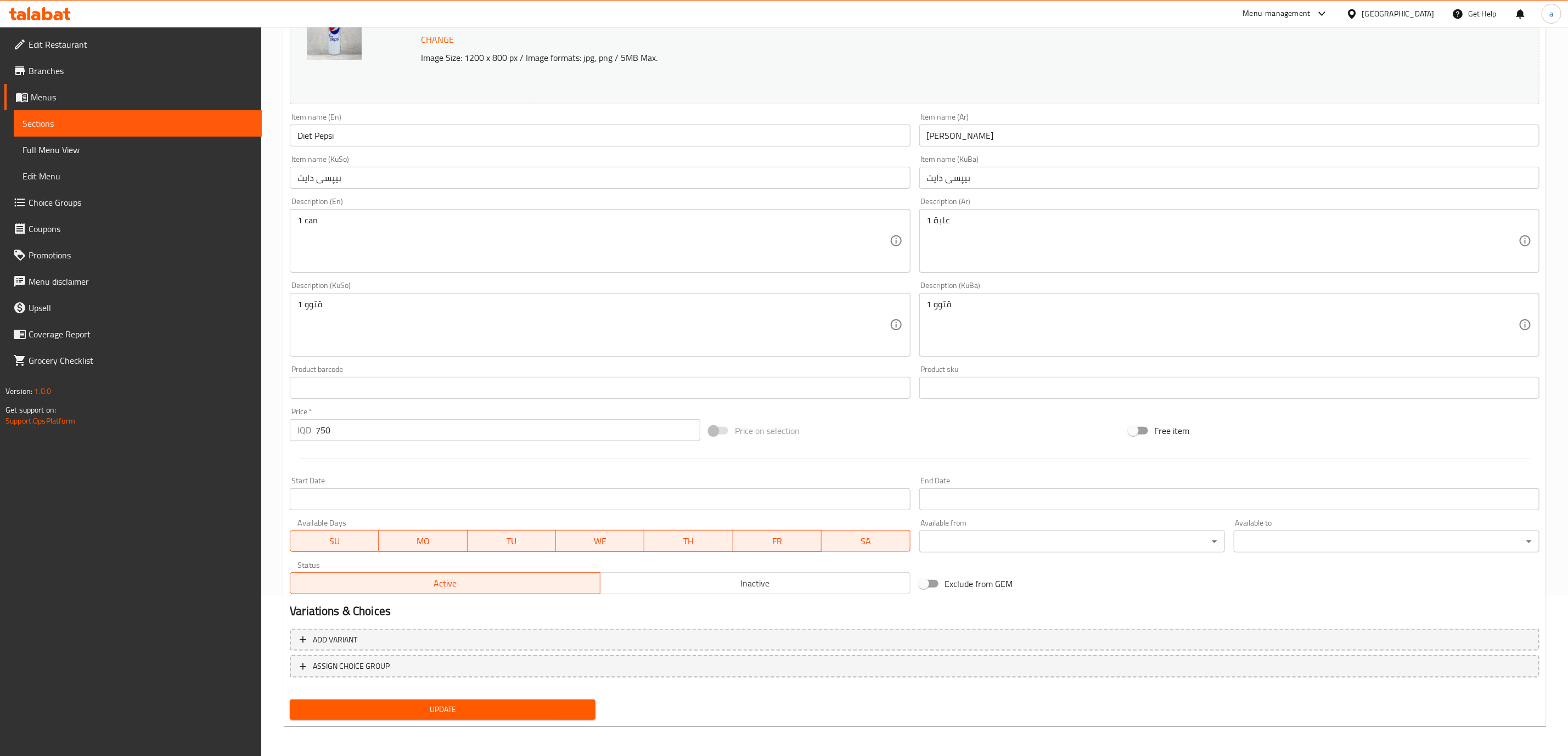
click at [596, 708] on div "Update" at bounding box center [443, 710] width 315 height 29
click at [580, 707] on span "Update" at bounding box center [443, 710] width 288 height 14
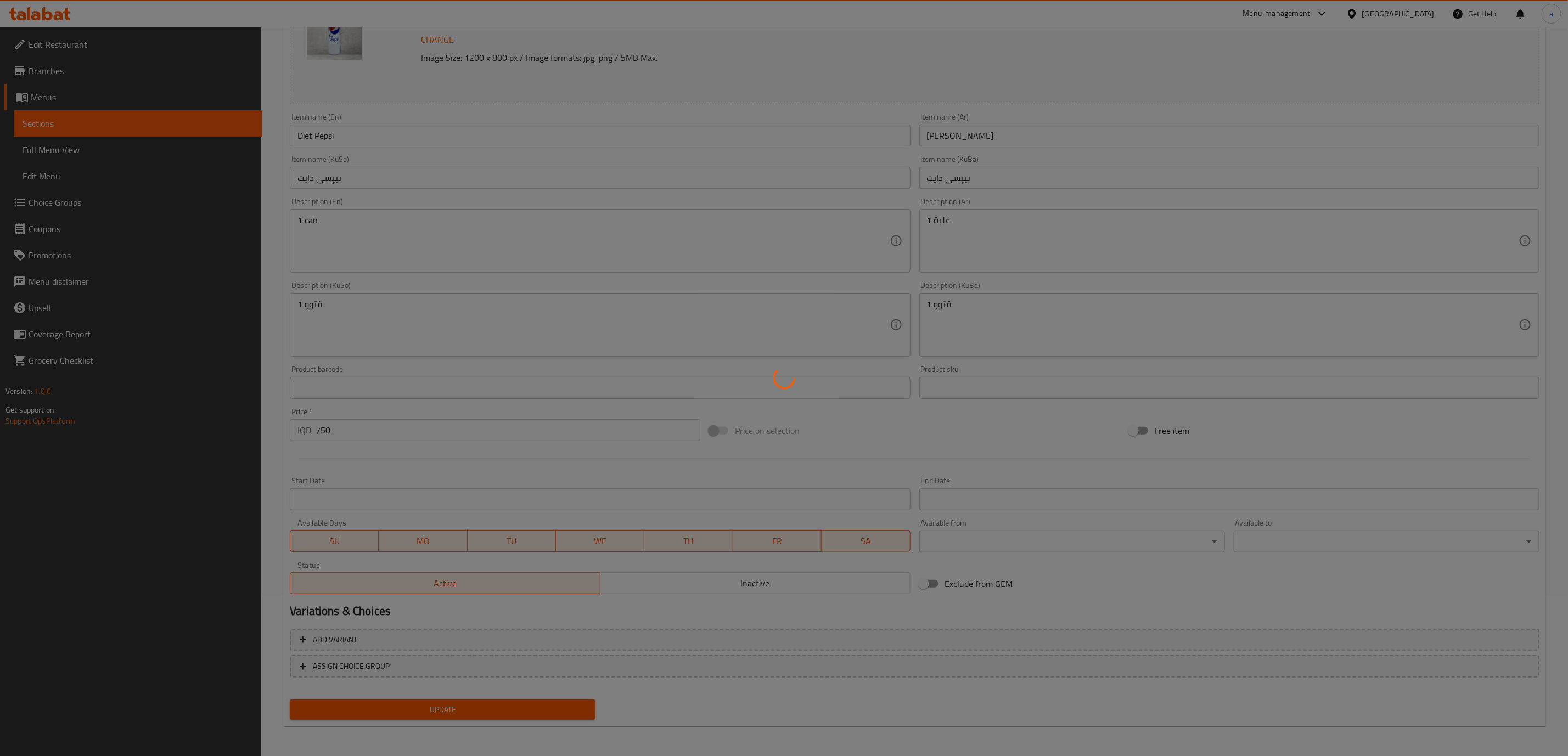
scroll to position [0, 0]
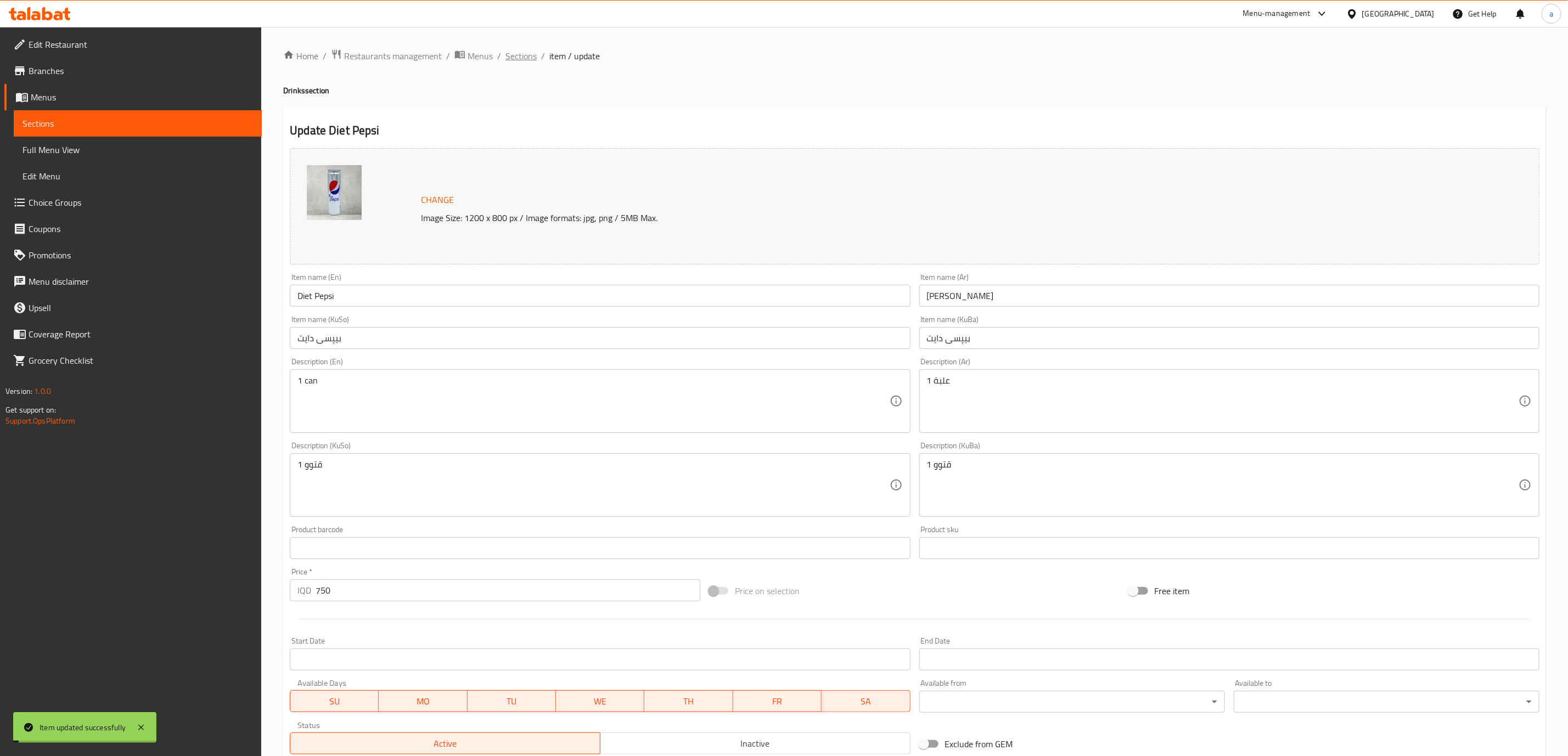
click at [524, 53] on span "Sections" at bounding box center [521, 56] width 31 height 13
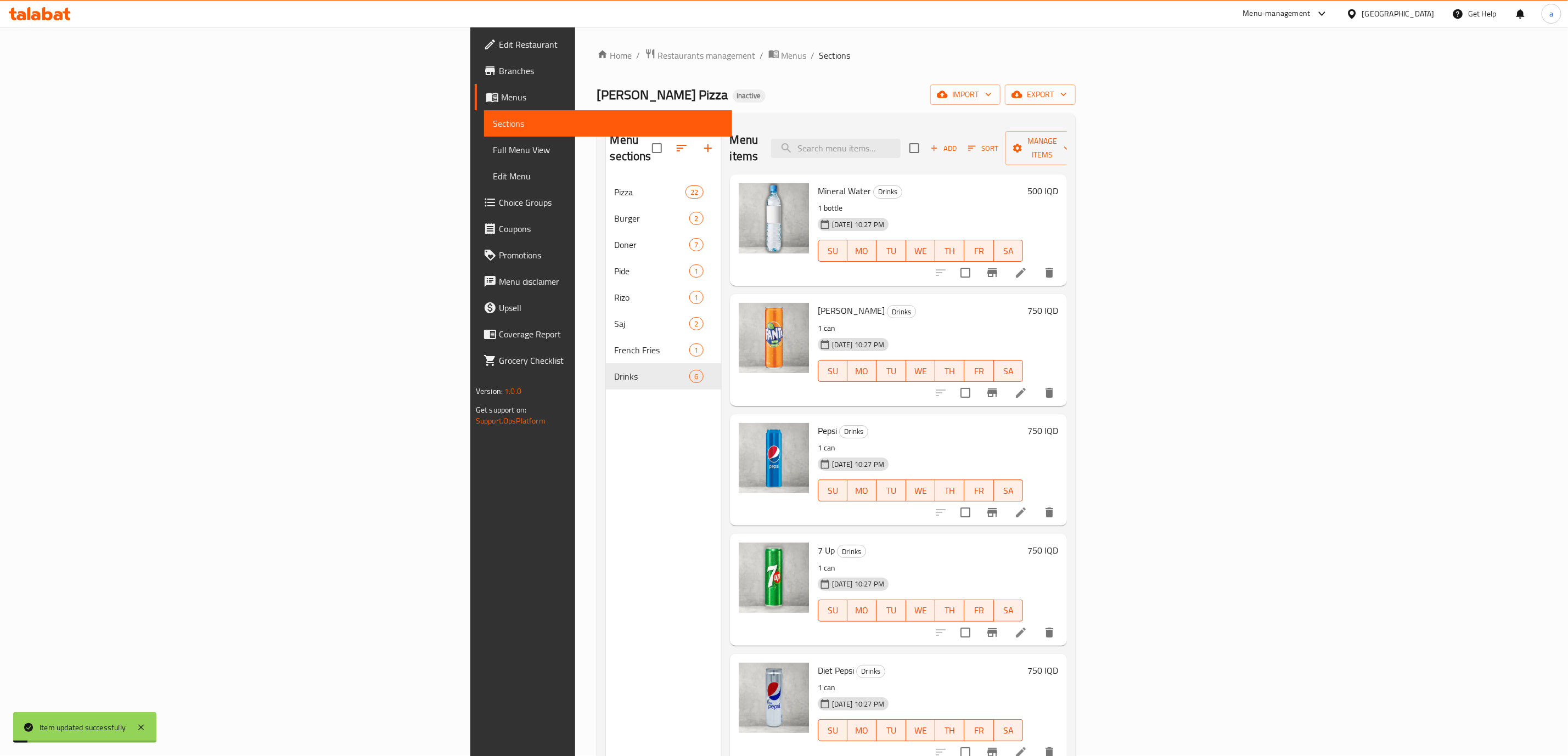
scroll to position [154, 0]
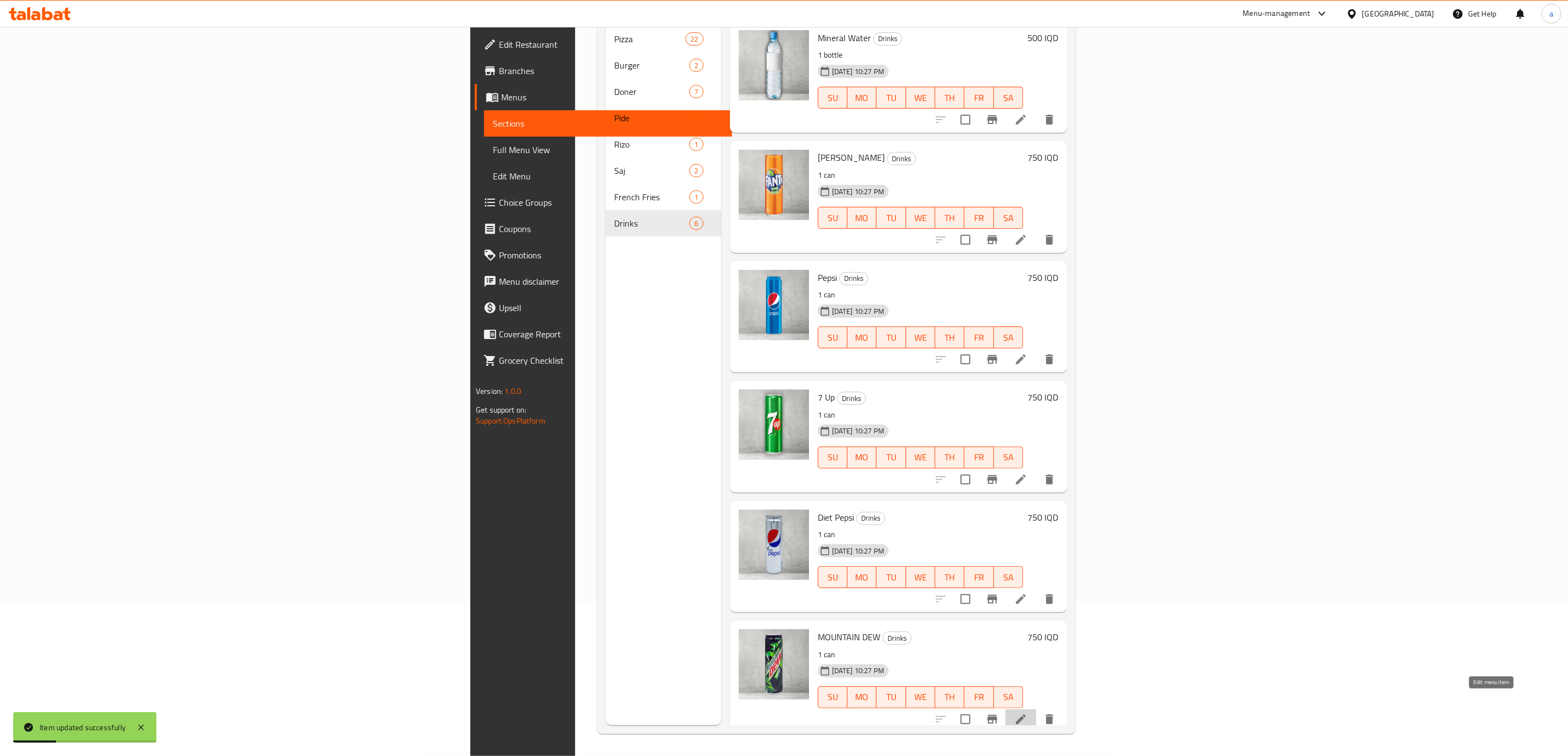
click at [1027, 713] on icon at bounding box center [1021, 719] width 13 height 13
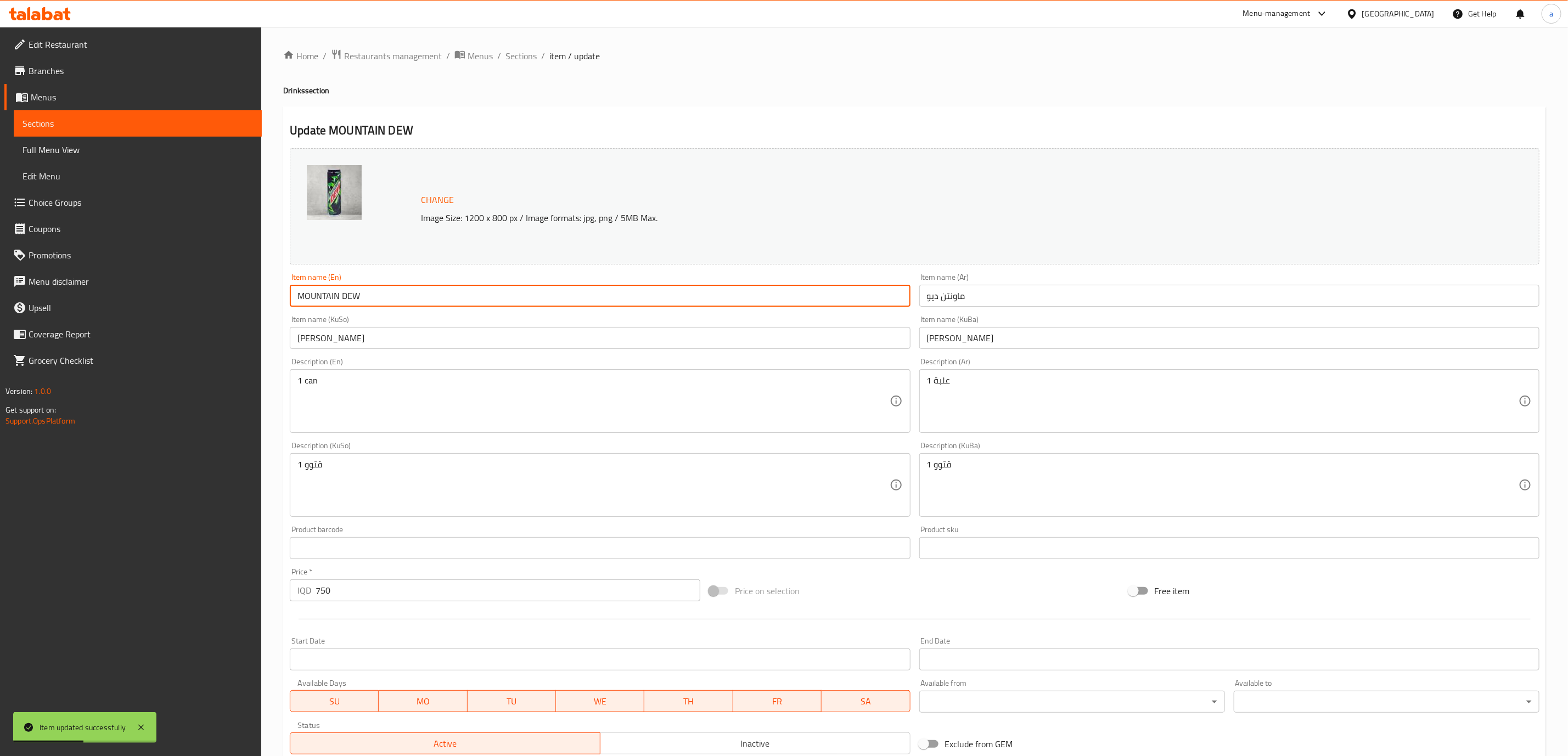
drag, startPoint x: 440, startPoint y: 309, endPoint x: 302, endPoint y: 301, distance: 138.2
click at [302, 301] on div "Item name (En) MOUNTAIN DEW Item name (En)" at bounding box center [600, 290] width 629 height 42
drag, startPoint x: 384, startPoint y: 298, endPoint x: 239, endPoint y: 290, distance: 145.2
click at [239, 290] on div "Edit Restaurant Branches Menus Sections Full Menu View Edit Menu Choice Groups …" at bounding box center [784, 472] width 1568 height 891
paste input "ountain Dew"
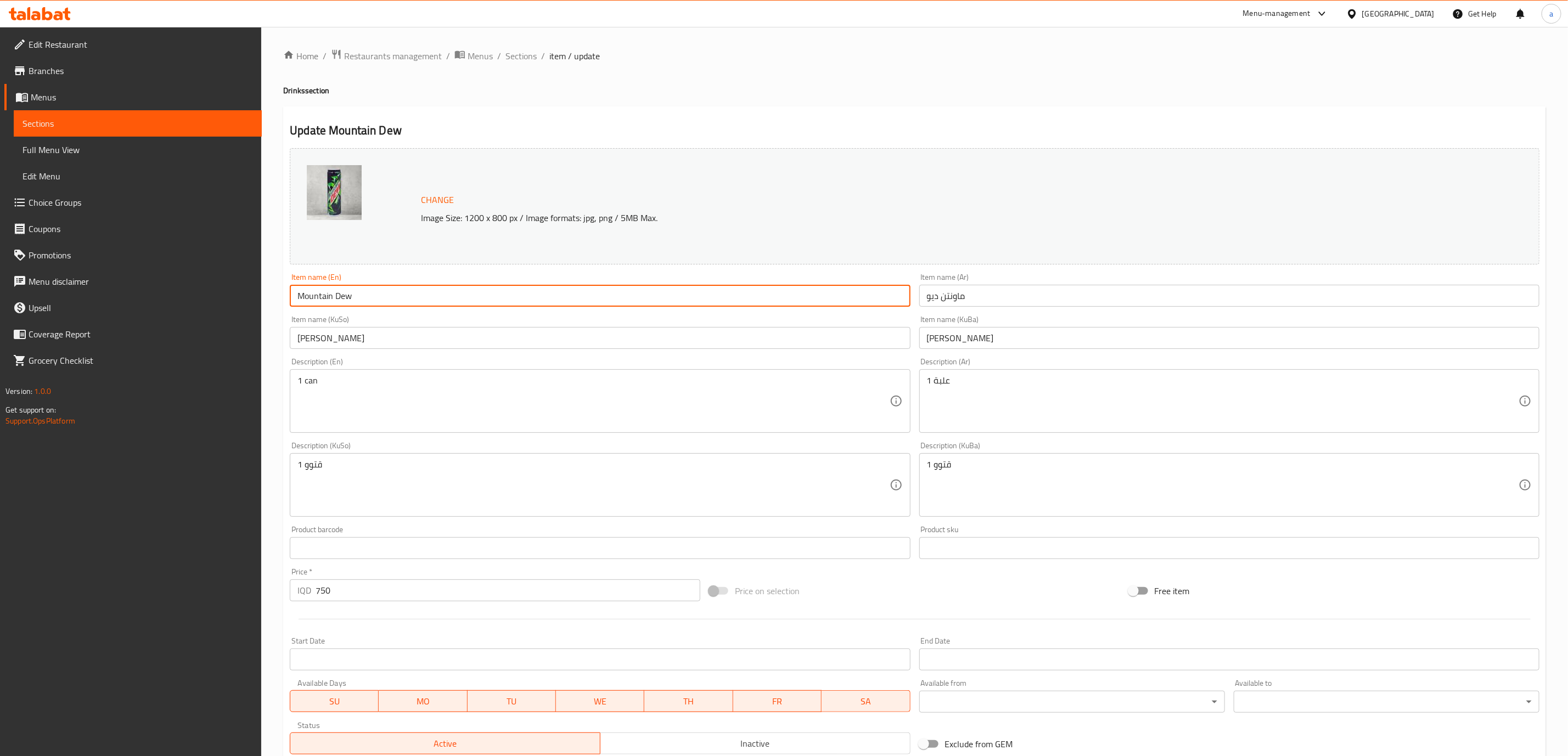
scroll to position [160, 0]
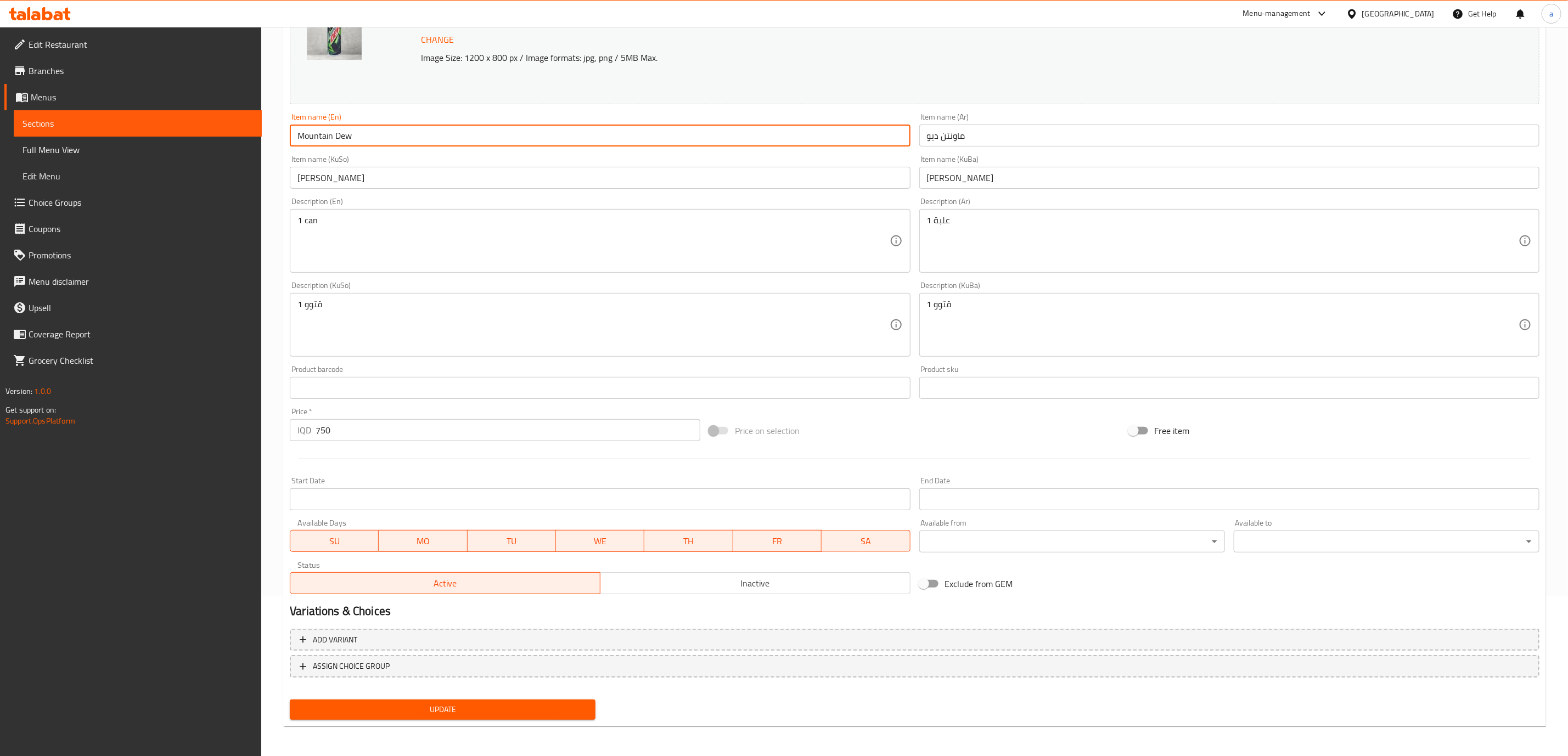
type input "Mountain Dew"
click at [573, 704] on span "Update" at bounding box center [443, 710] width 288 height 14
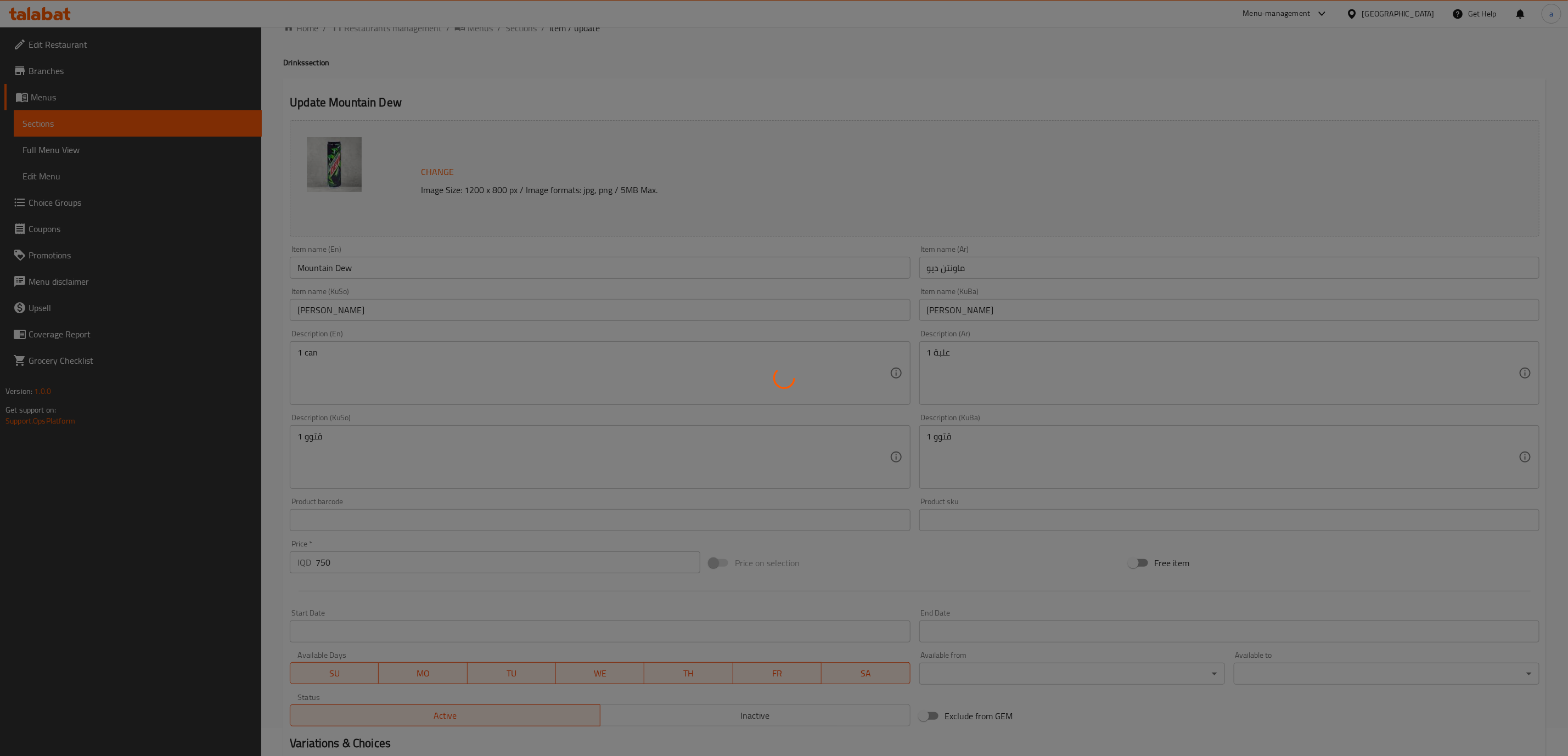
scroll to position [0, 0]
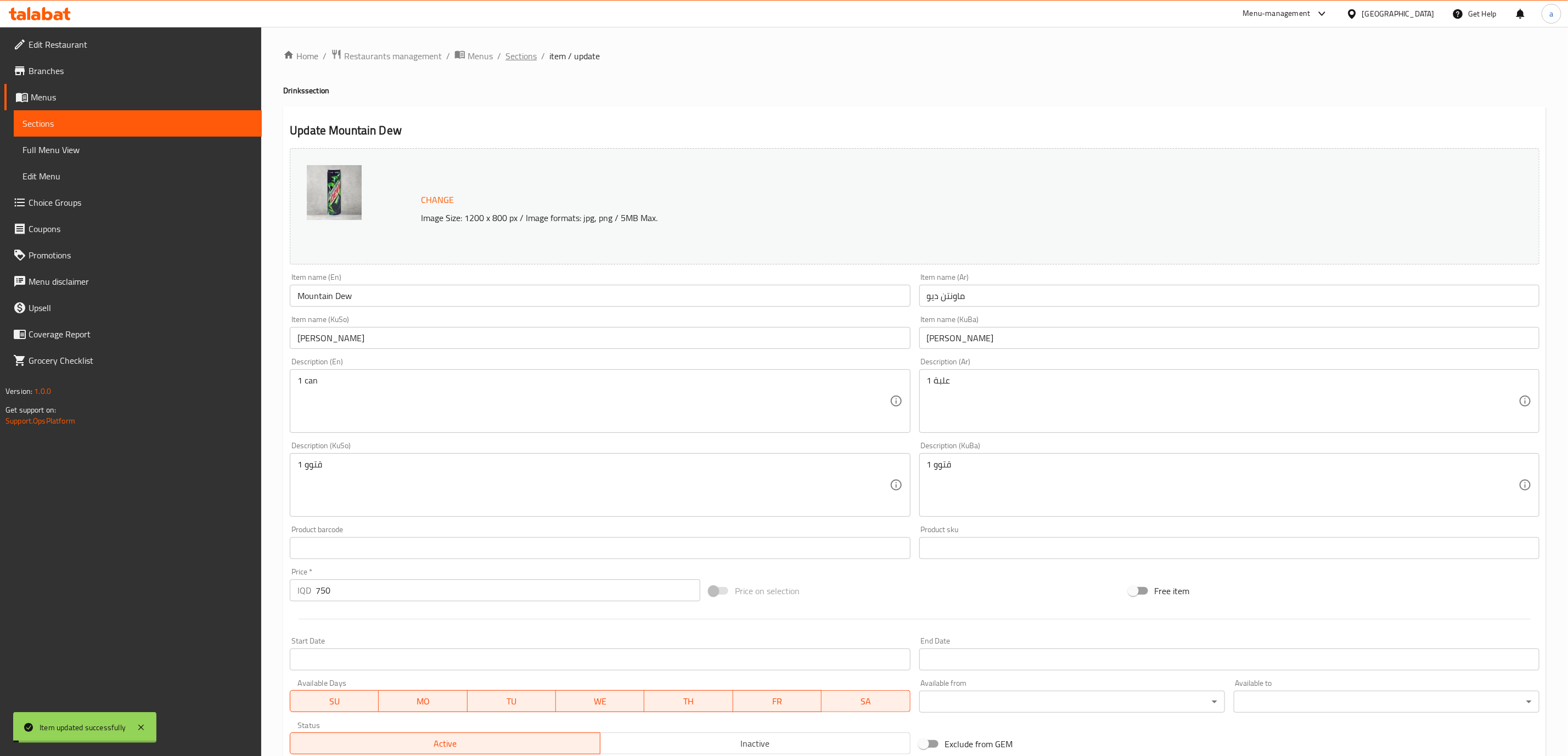
click at [517, 53] on span "Sections" at bounding box center [521, 56] width 31 height 13
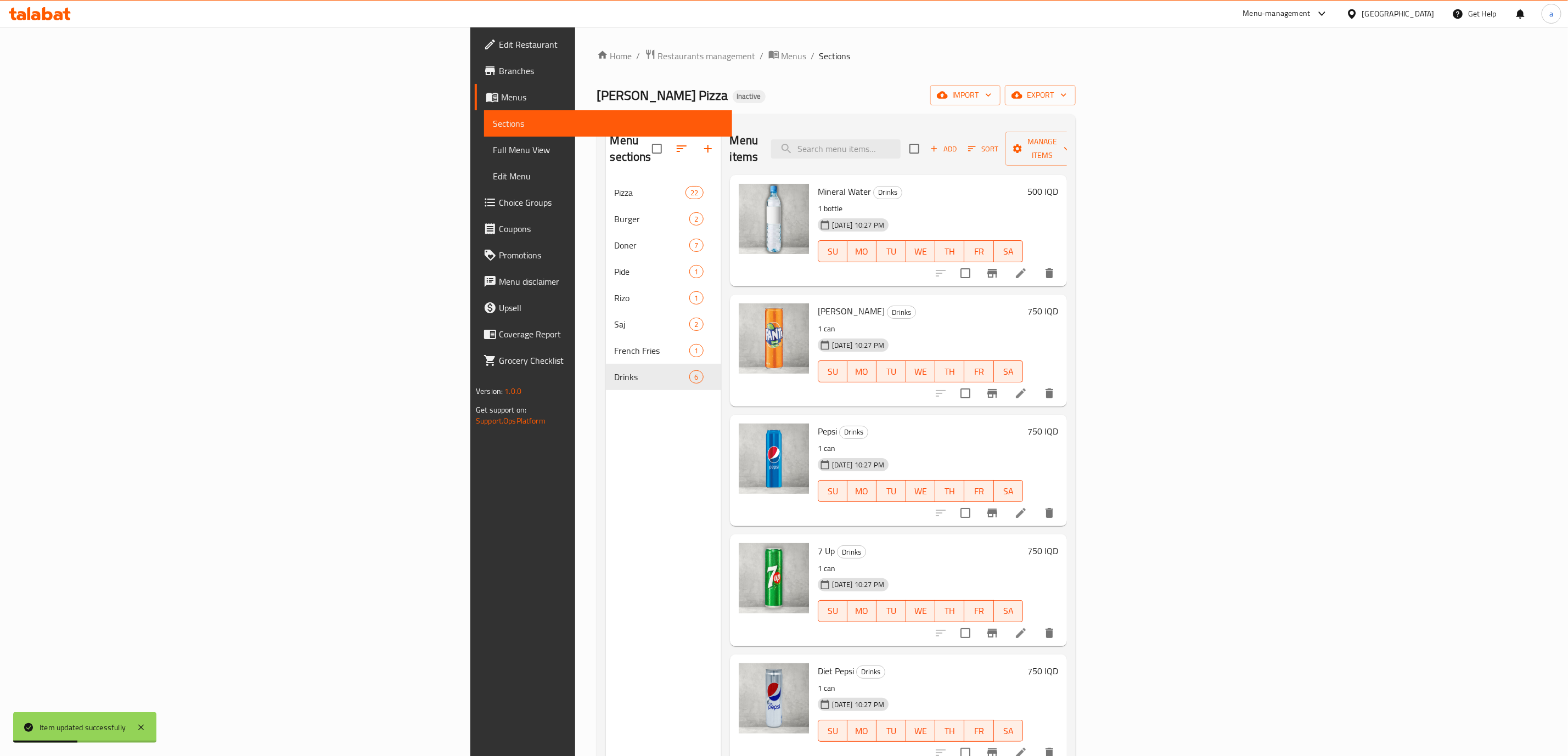
click at [493, 152] on span "Full Menu View" at bounding box center [608, 150] width 231 height 13
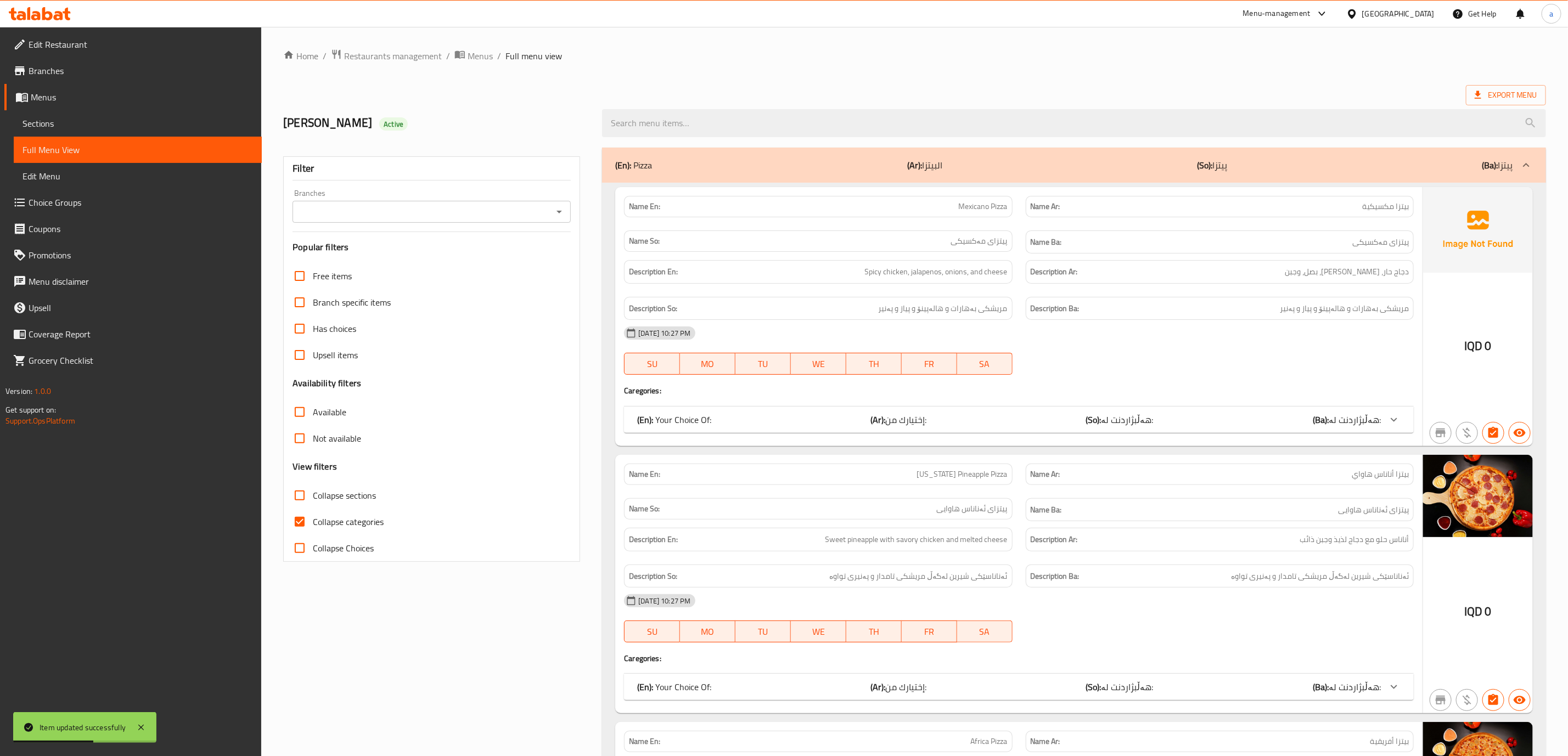
click at [578, 209] on div "Filter Branches Branches Popular filters Free items Branch specific items Has c…" at bounding box center [432, 359] width 297 height 406
click at [565, 212] on icon "Open" at bounding box center [559, 211] width 13 height 13
click at [516, 262] on li "Harman Pizza, Gre Base" at bounding box center [432, 259] width 277 height 20
type input "Harman Pizza, Gre Base"
click at [303, 519] on input "Collapse categories" at bounding box center [299, 521] width 27 height 27
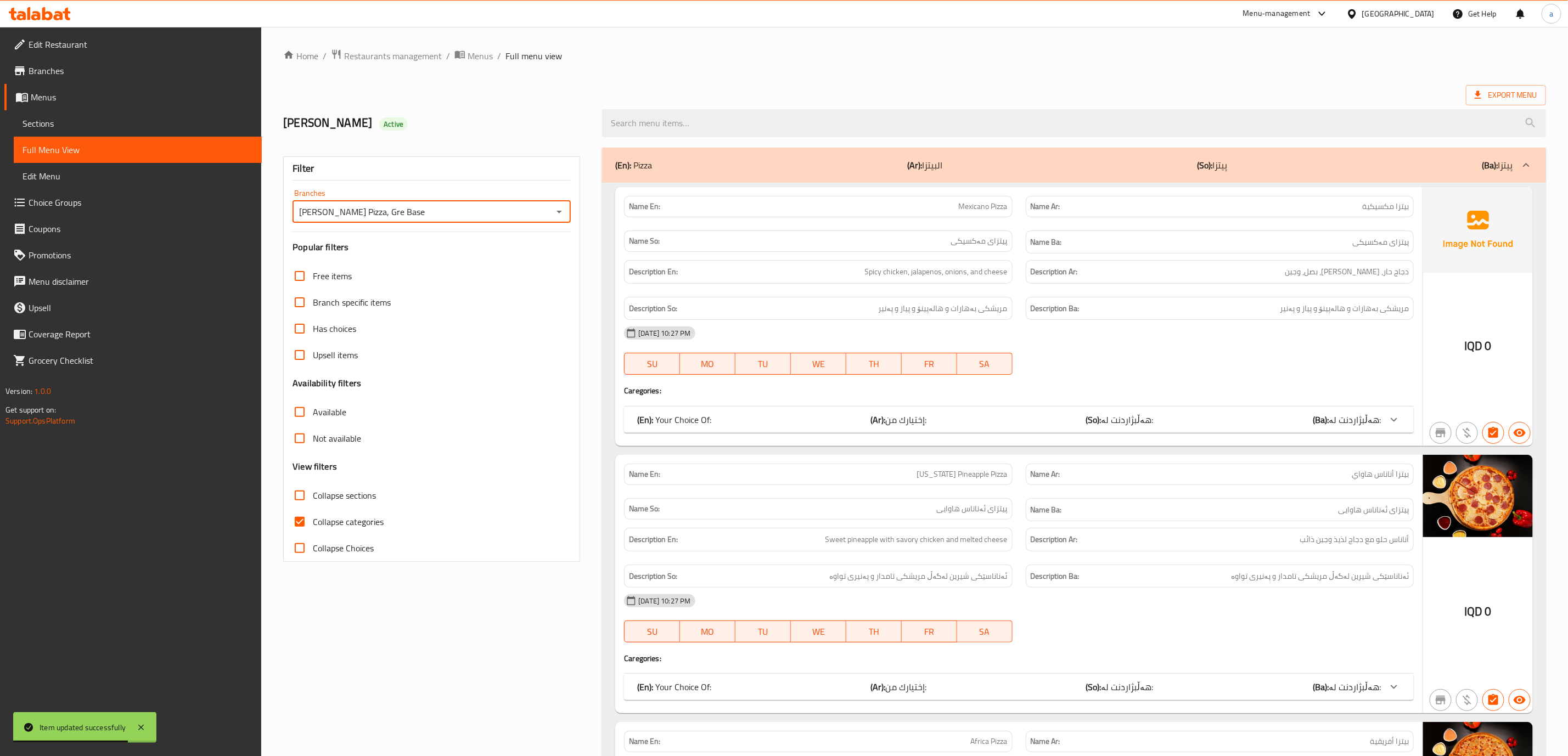
checkbox input "false"
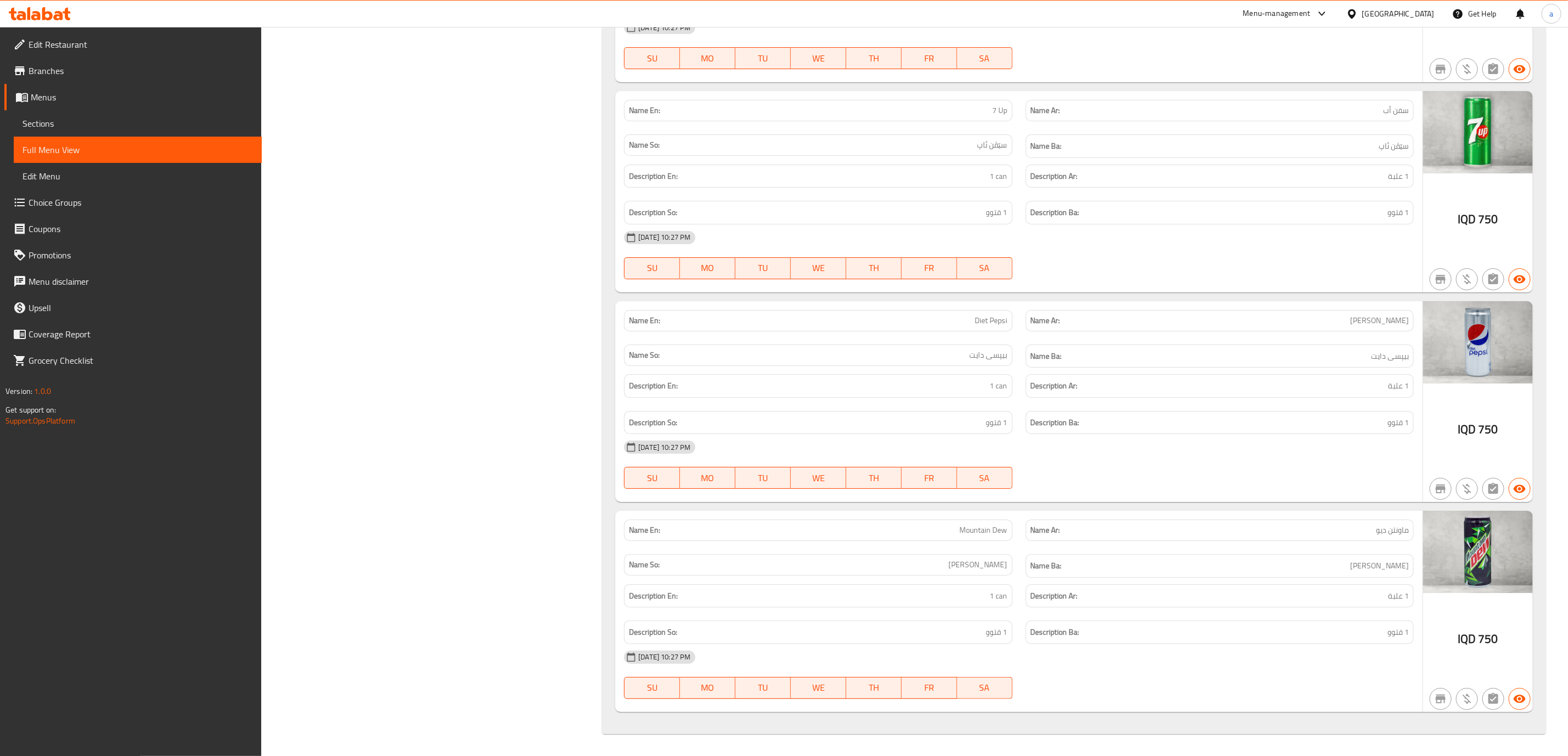
scroll to position [11767, 0]
